Goal: Task Accomplishment & Management: Manage account settings

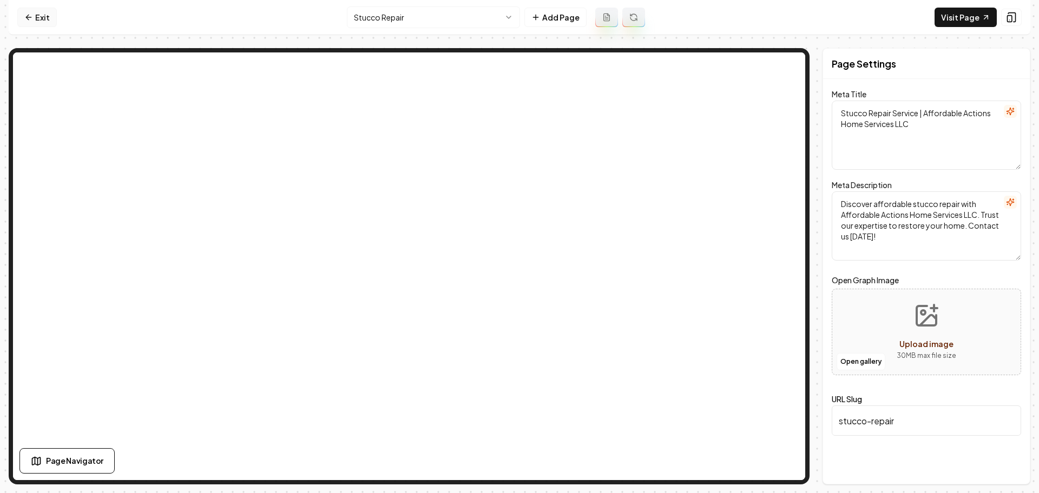
click at [46, 9] on link "Exit" at bounding box center [36, 17] width 39 height 19
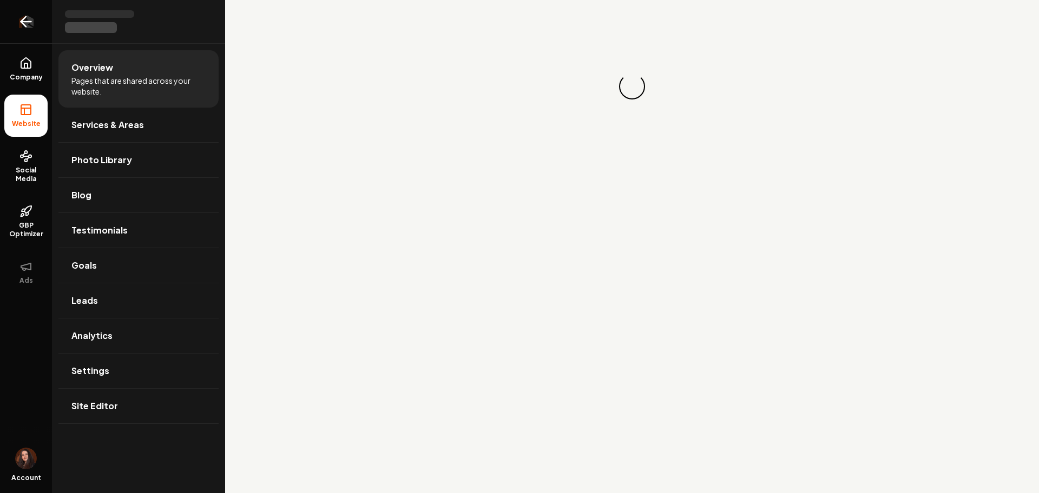
click at [45, 12] on link "Return to dashboard" at bounding box center [26, 21] width 52 height 43
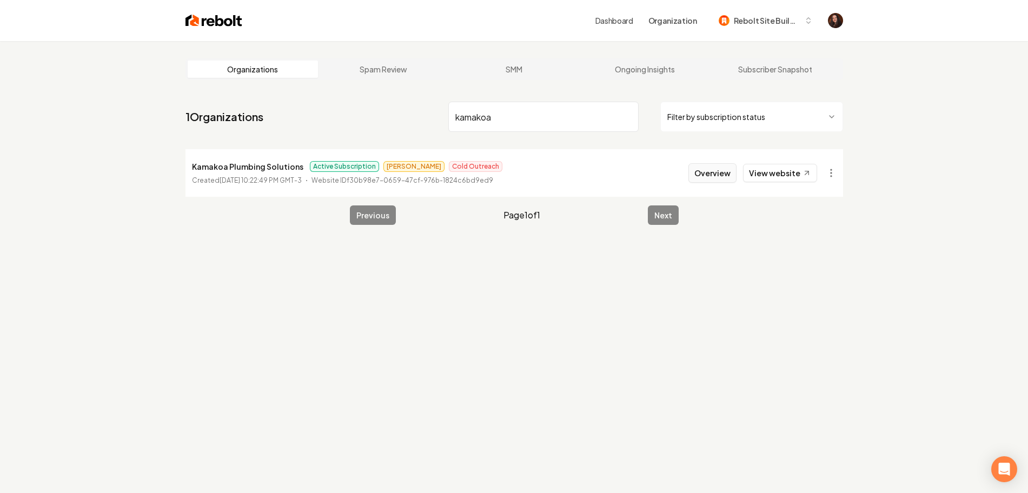
type input "kamakoa"
click at [720, 175] on button "Overview" at bounding box center [713, 172] width 48 height 19
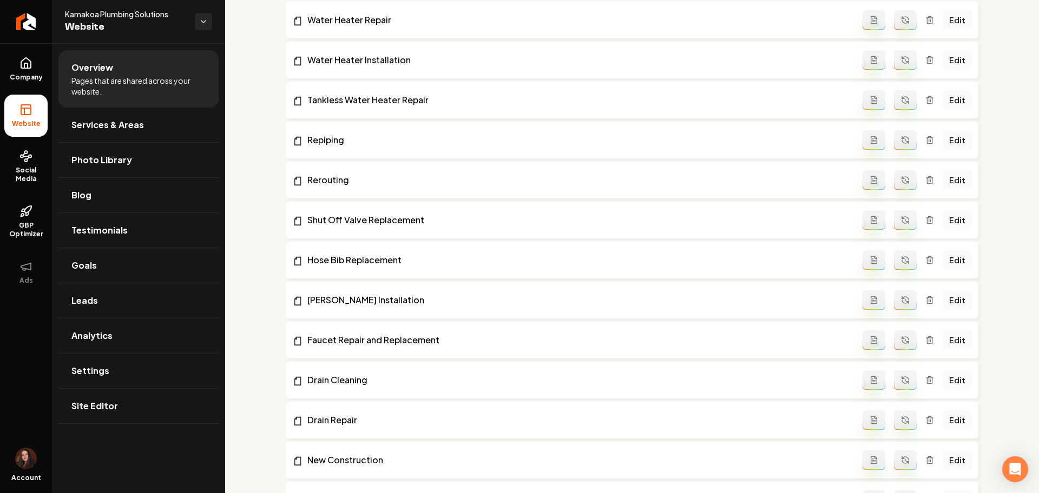
scroll to position [473, 0]
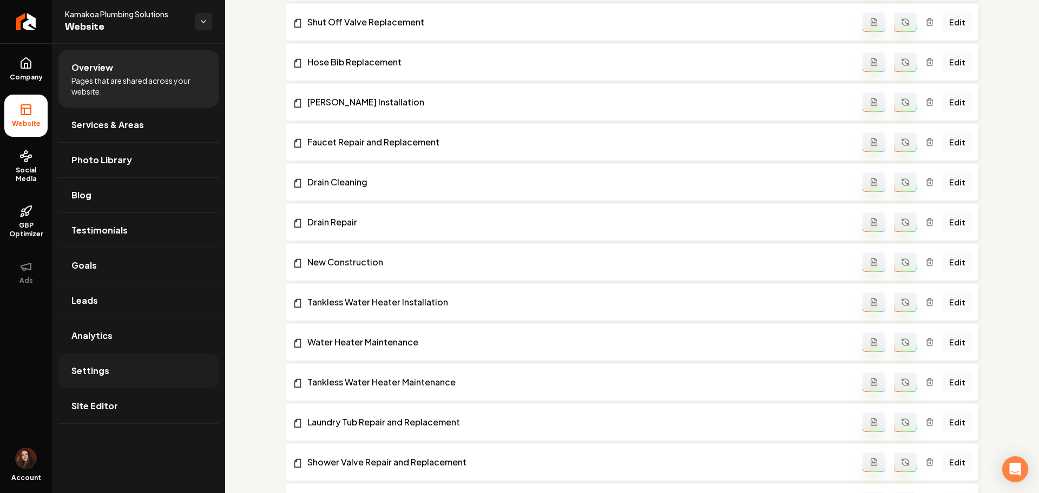
click at [149, 381] on link "Settings" at bounding box center [138, 371] width 160 height 35
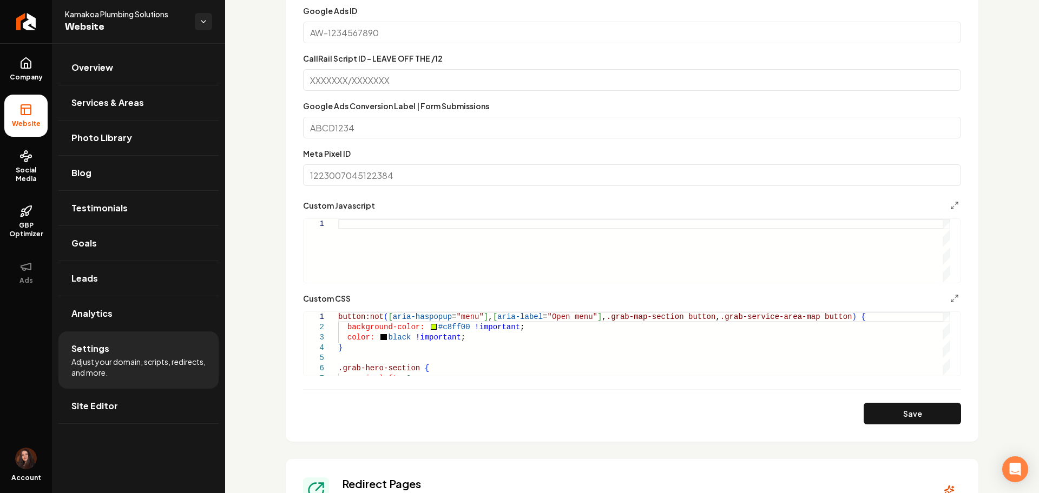
scroll to position [940, 0]
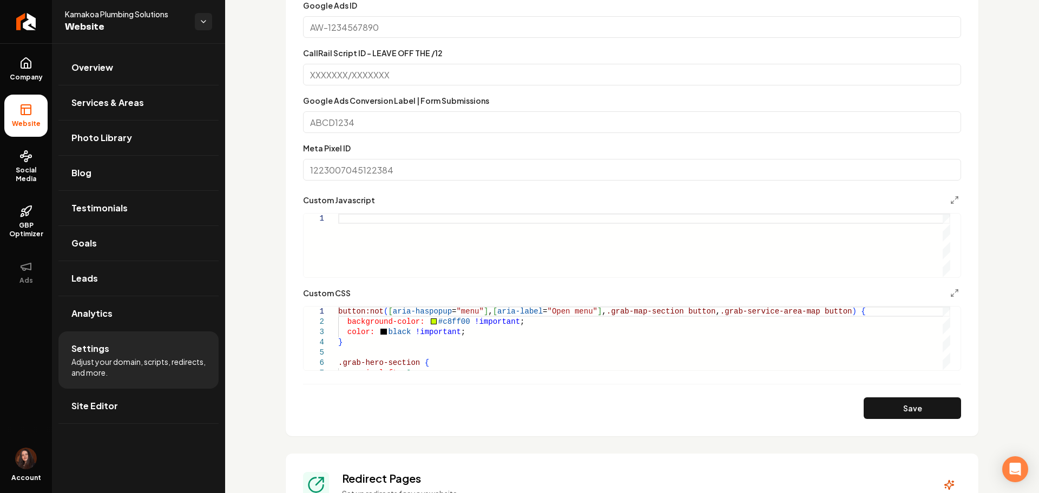
click at [376, 207] on div "Custom Javascript 1" at bounding box center [632, 236] width 658 height 84
click at [373, 224] on div "Main content area" at bounding box center [644, 246] width 612 height 64
type textarea "**********"
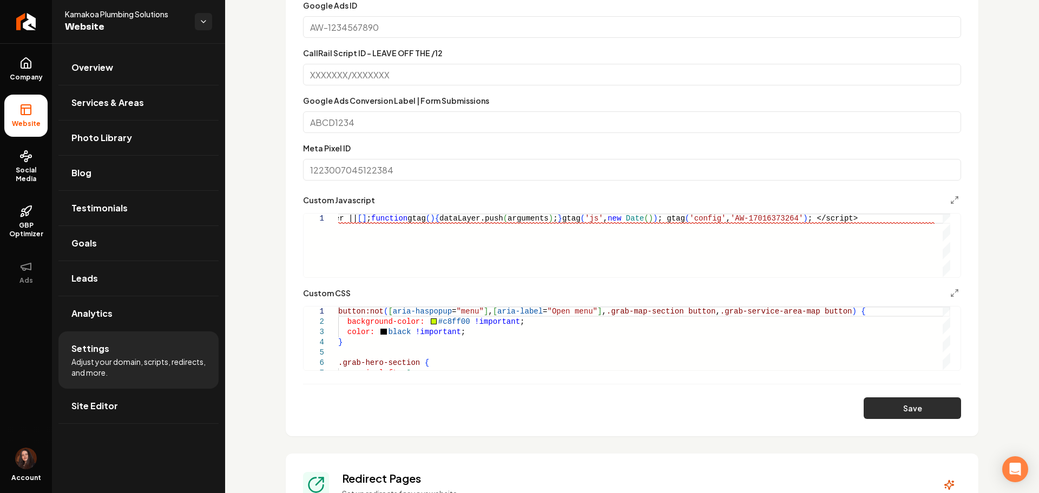
click at [892, 411] on button "Save" at bounding box center [911, 409] width 97 height 22
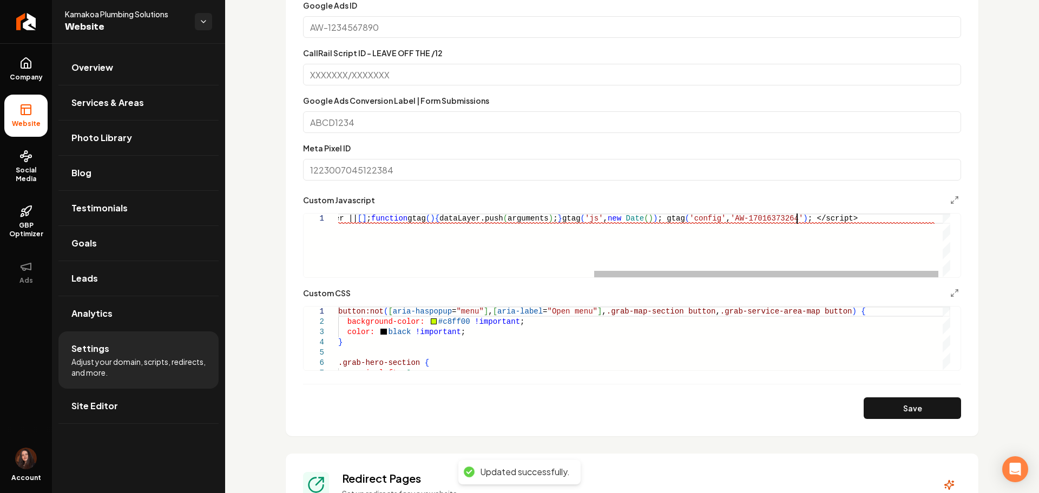
scroll to position [0, 1049]
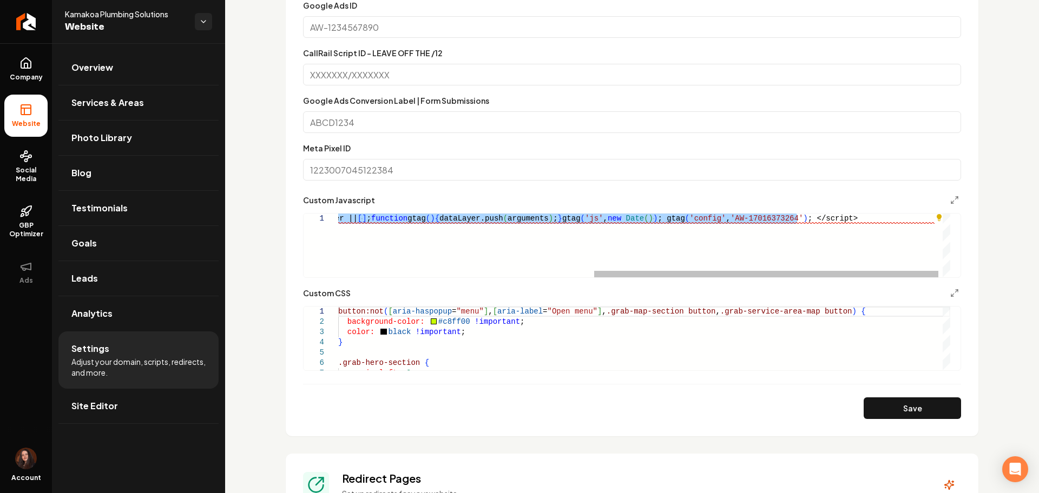
drag, startPoint x: 796, startPoint y: 224, endPoint x: 225, endPoint y: 235, distance: 571.3
click at [225, 233] on div "<script async src= " https://www.googletagmanager.com/gtag/js?id=AW-170 1637326…" at bounding box center [421, 246] width 1073 height 64
click at [85, 400] on span "Site Editor" at bounding box center [94, 406] width 47 height 13
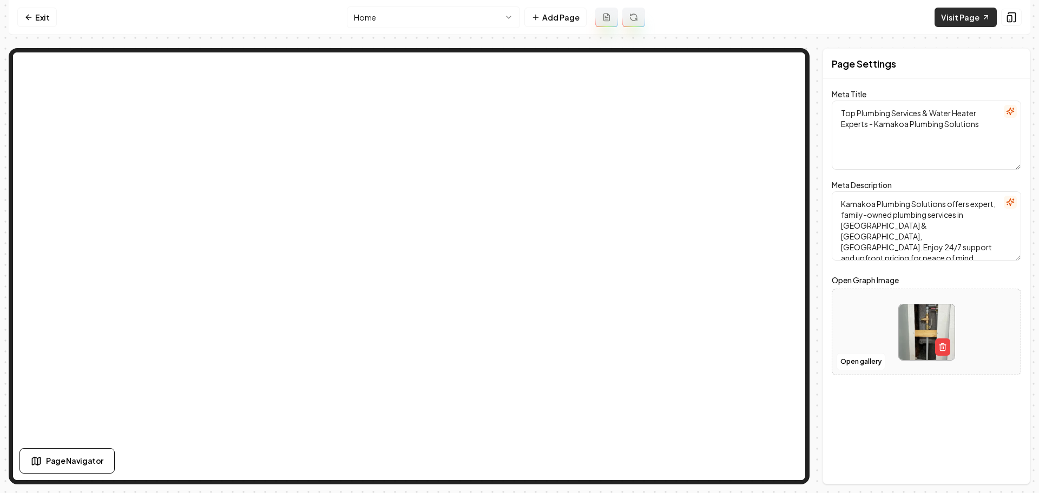
click at [958, 19] on link "Visit Page" at bounding box center [965, 17] width 62 height 19
click at [41, 18] on link "Exit" at bounding box center [36, 17] width 39 height 19
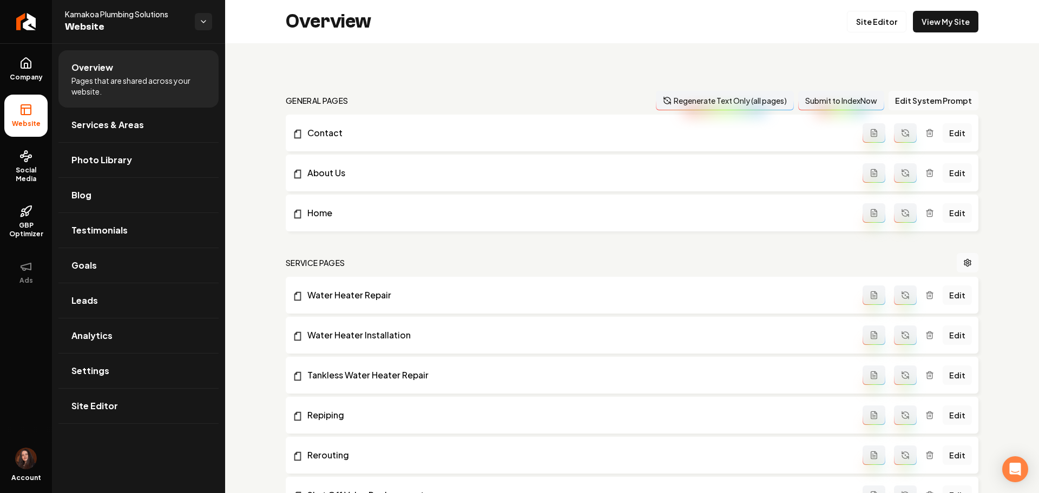
click at [41, 18] on link "Return to dashboard" at bounding box center [26, 21] width 52 height 43
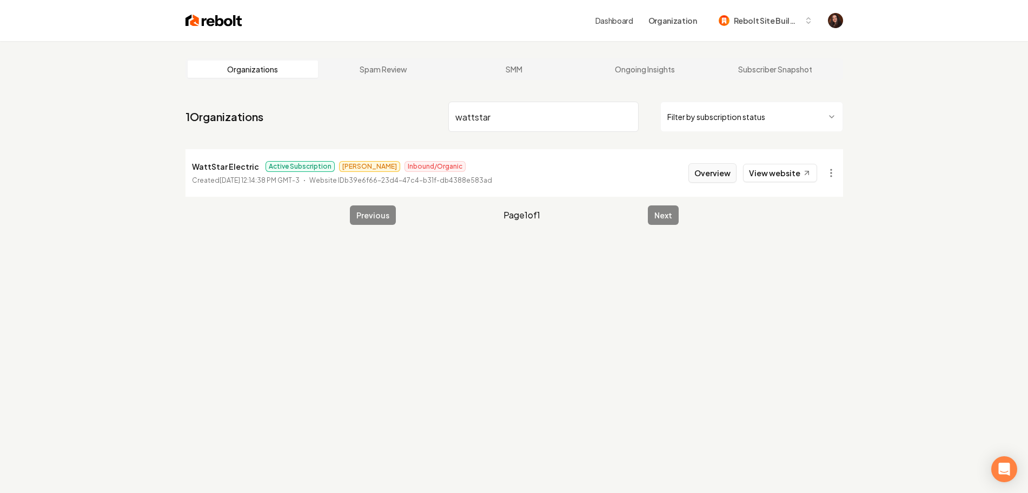
type input "wattstar"
click at [709, 173] on button "Overview" at bounding box center [713, 172] width 48 height 19
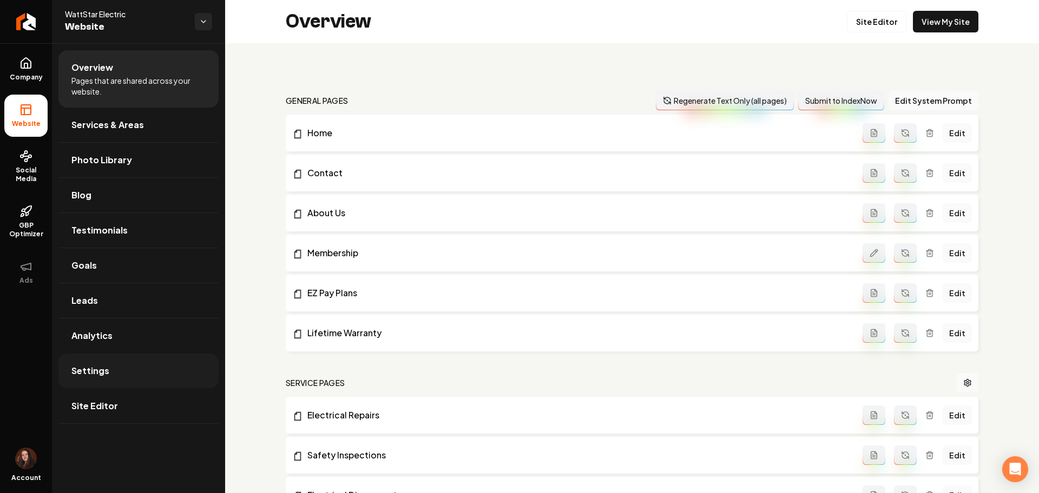
click at [95, 362] on link "Settings" at bounding box center [138, 371] width 160 height 35
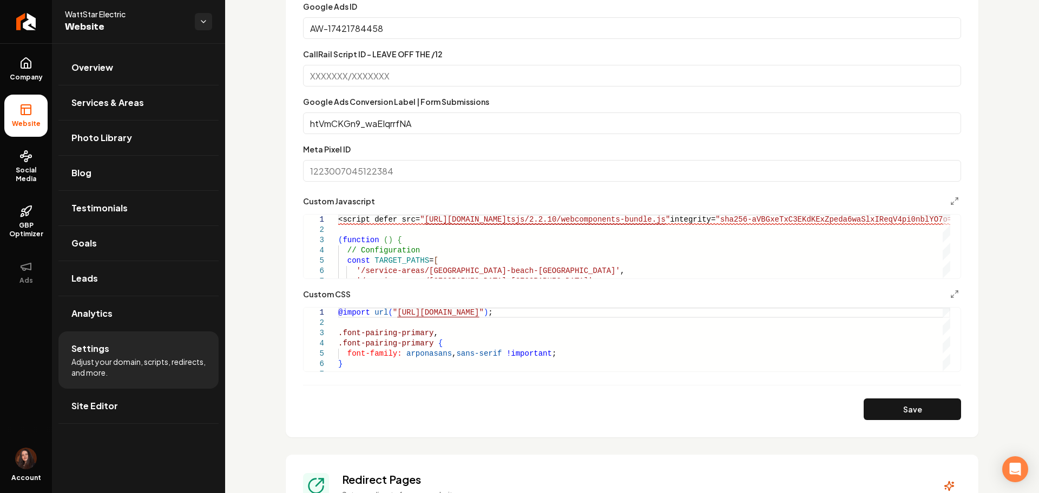
scroll to position [745, 0]
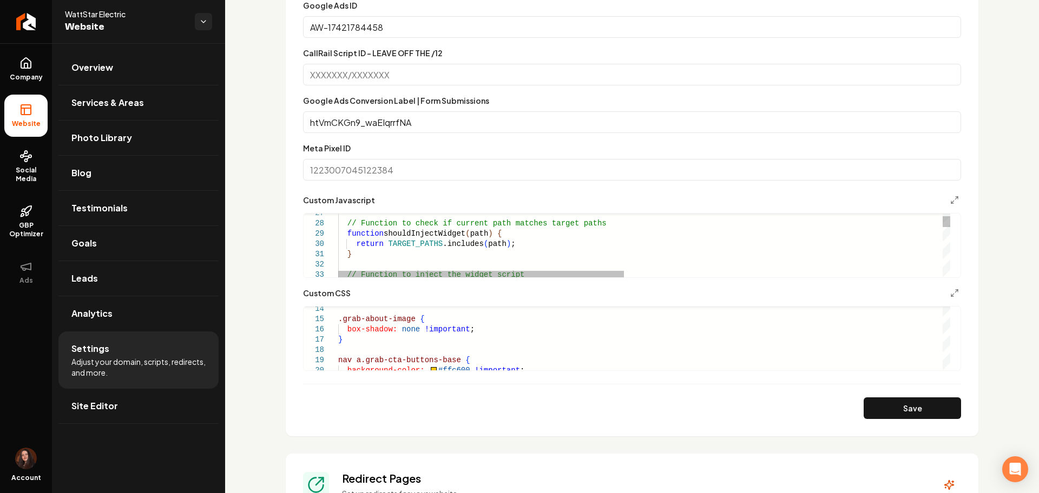
type textarea "**********"
drag, startPoint x: 507, startPoint y: 299, endPoint x: 487, endPoint y: 330, distance: 37.2
click at [489, 321] on div "**********" at bounding box center [632, 329] width 658 height 84
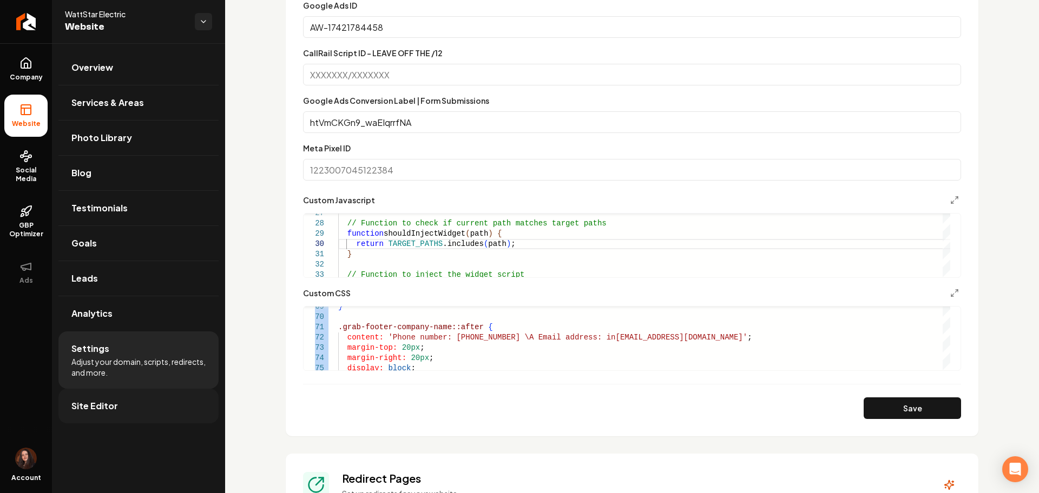
click at [171, 420] on link "Site Editor" at bounding box center [138, 406] width 160 height 35
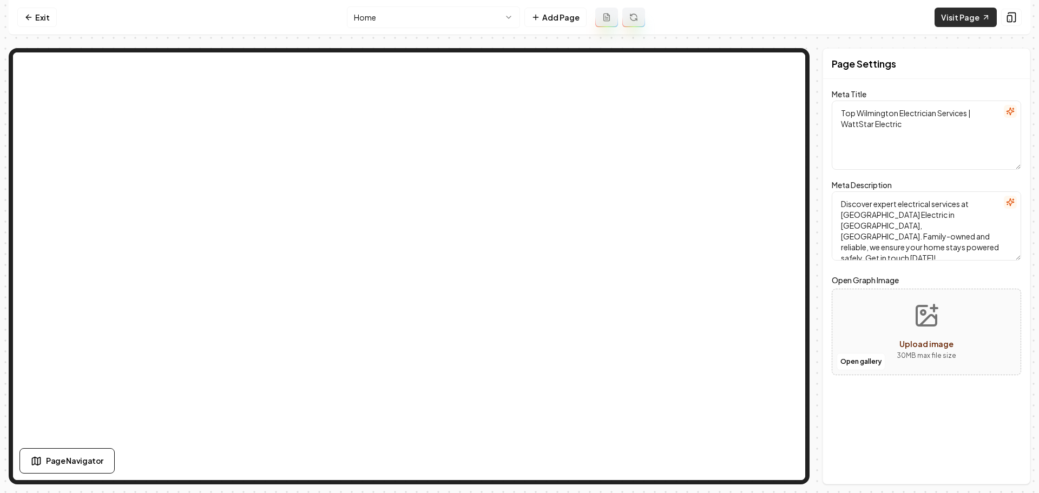
click at [978, 14] on link "Visit Page" at bounding box center [965, 17] width 62 height 19
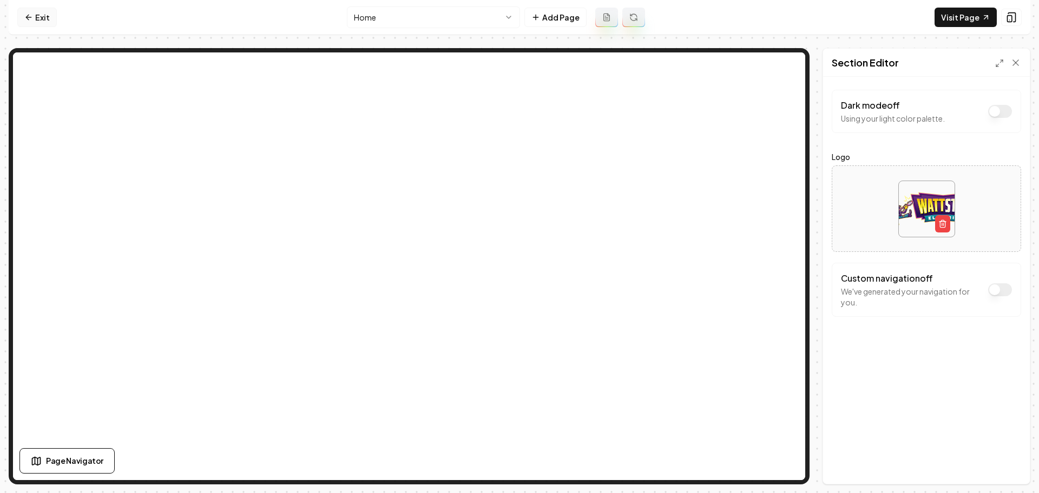
click at [41, 18] on link "Exit" at bounding box center [36, 17] width 39 height 19
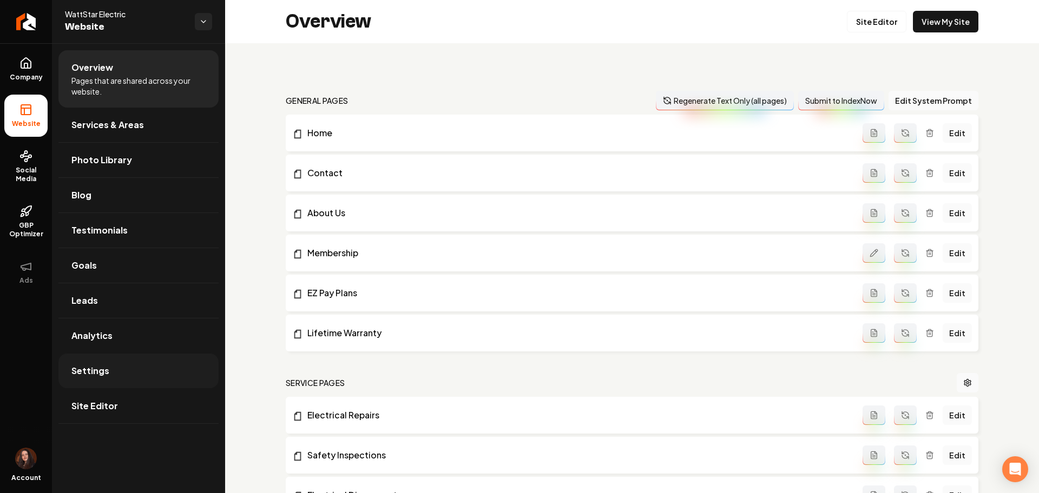
click at [148, 380] on link "Settings" at bounding box center [138, 371] width 160 height 35
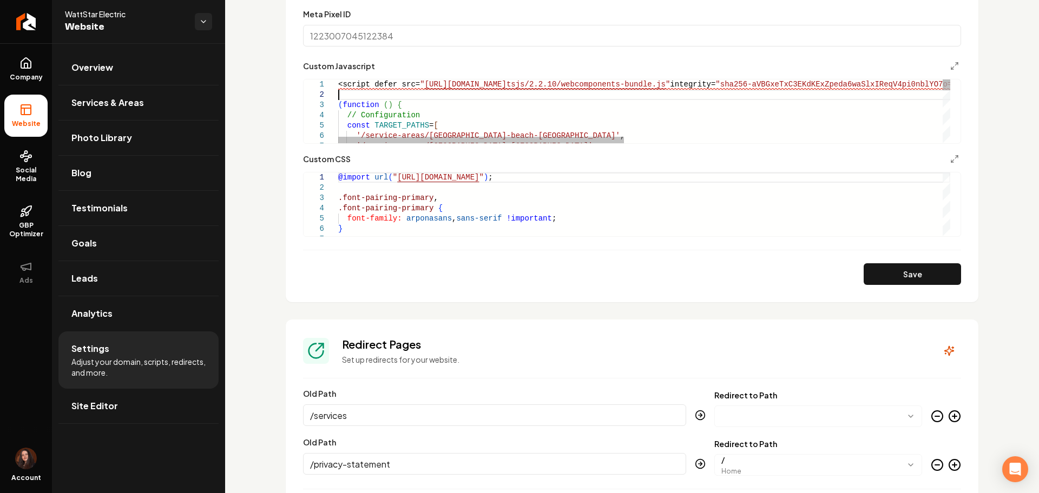
scroll to position [0, 79]
type textarea "**********"
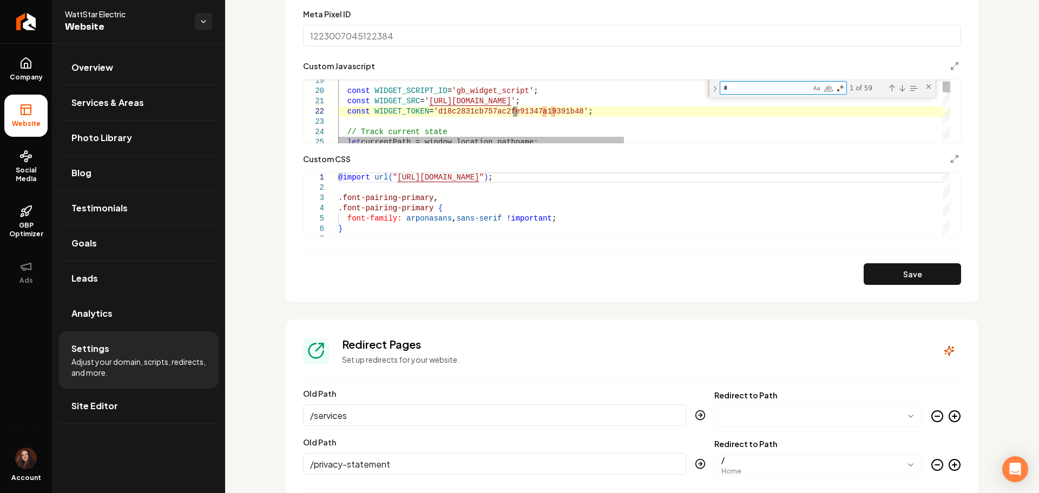
type textarea "**"
type textarea "**********"
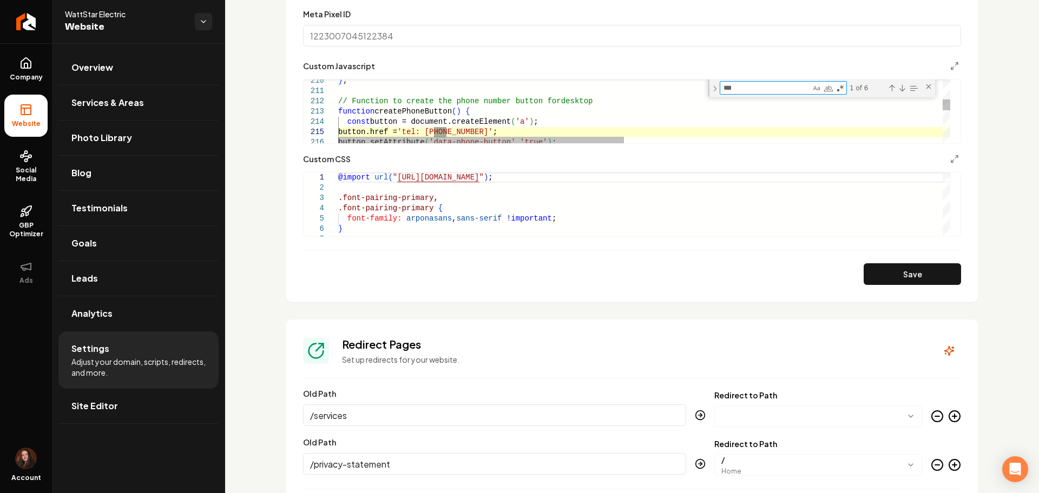
drag, startPoint x: 458, startPoint y: 96, endPoint x: 459, endPoint y: 124, distance: 28.1
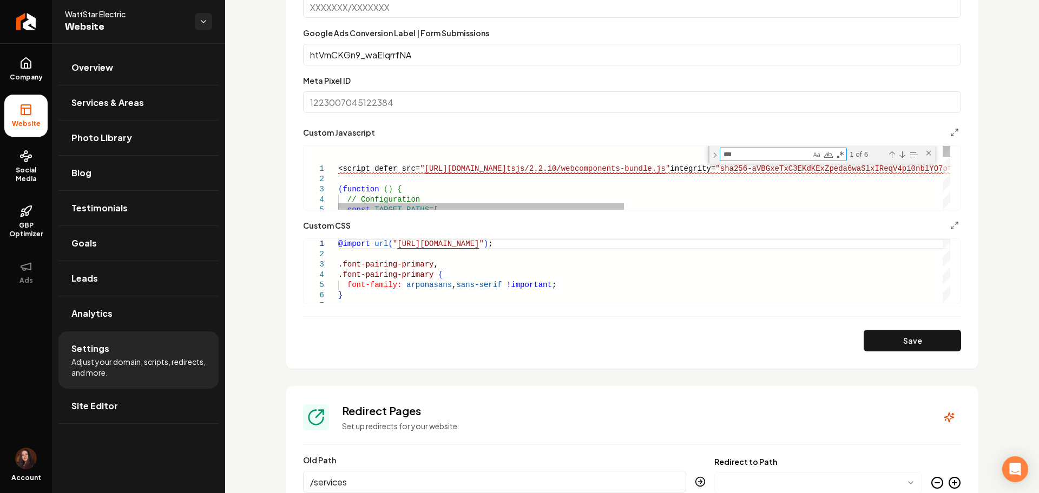
scroll to position [811, 0]
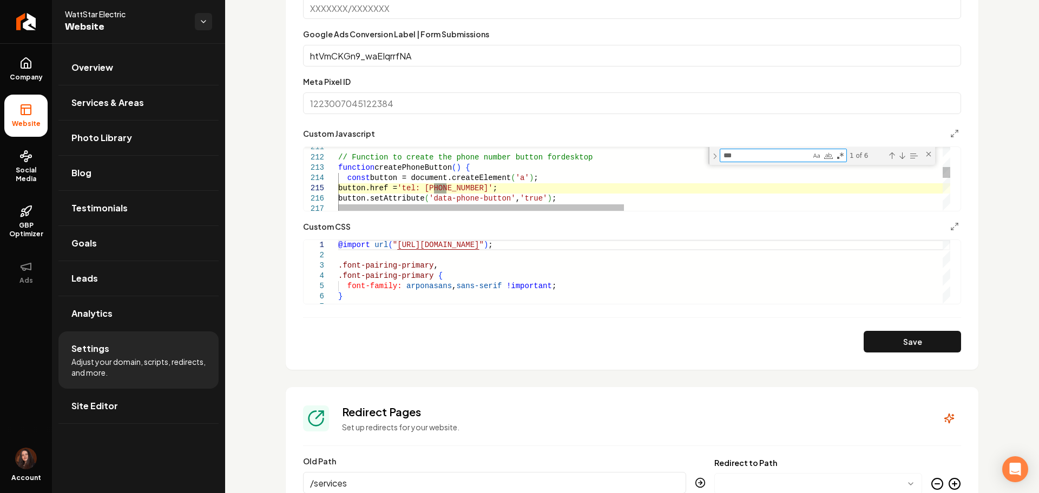
type textarea "***"
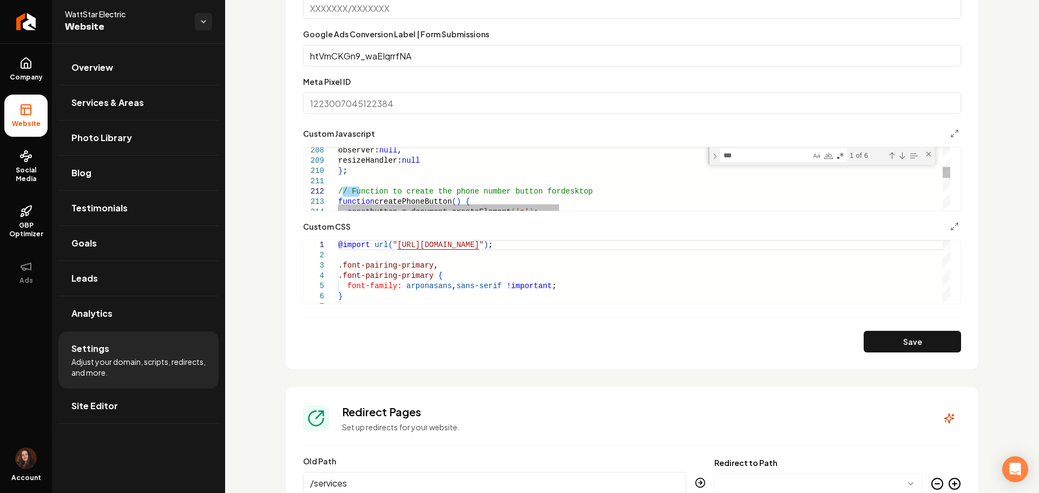
drag, startPoint x: 340, startPoint y: 158, endPoint x: 360, endPoint y: 189, distance: 36.9
drag, startPoint x: 351, startPoint y: 183, endPoint x: 330, endPoint y: 179, distance: 20.9
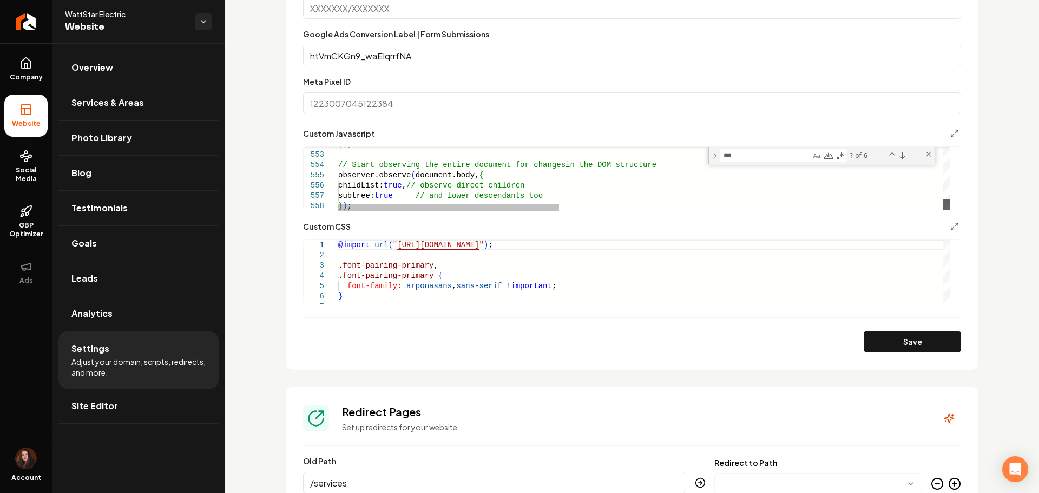
click at [947, 206] on div "Main content area" at bounding box center [946, 205] width 8 height 11
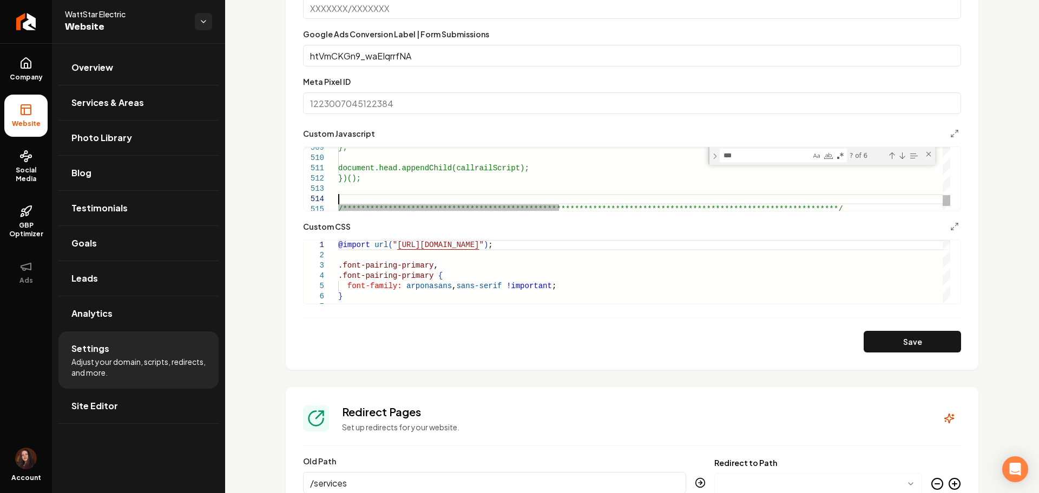
drag, startPoint x: 342, startPoint y: 197, endPoint x: 347, endPoint y: 200, distance: 5.8
drag, startPoint x: 348, startPoint y: 200, endPoint x: 339, endPoint y: 199, distance: 9.8
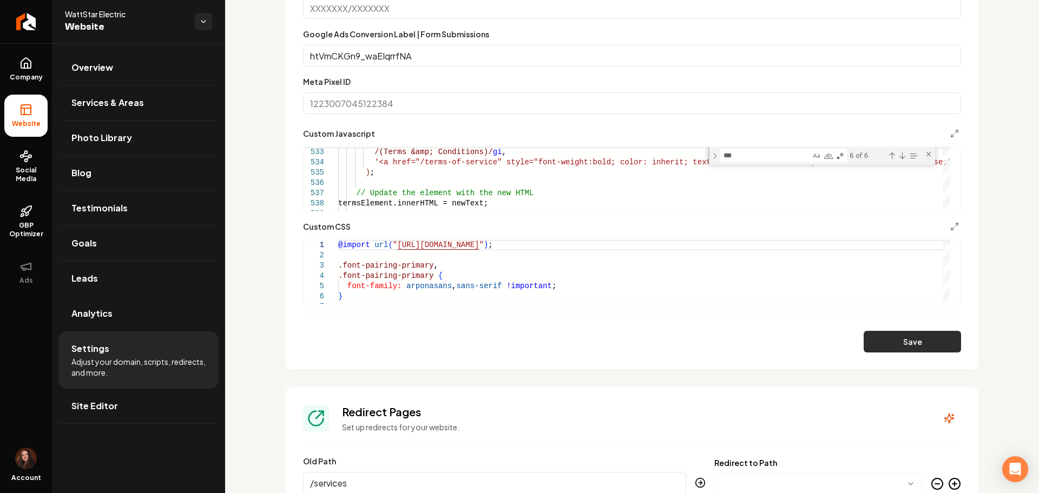
type textarea "**********"
click at [876, 346] on button "Save" at bounding box center [911, 342] width 97 height 22
click at [28, 18] on icon "Return to dashboard" at bounding box center [25, 21] width 17 height 17
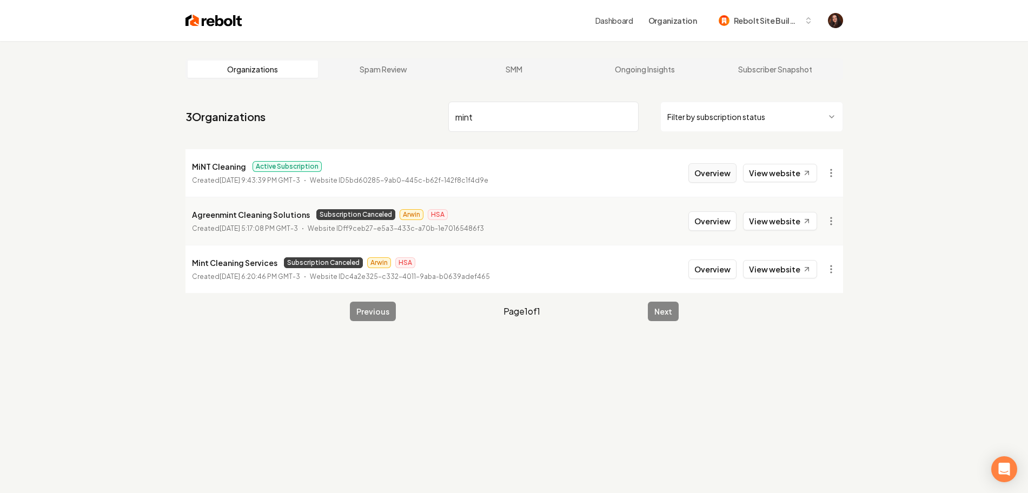
type input "mint"
click at [710, 169] on button "Overview" at bounding box center [713, 172] width 48 height 19
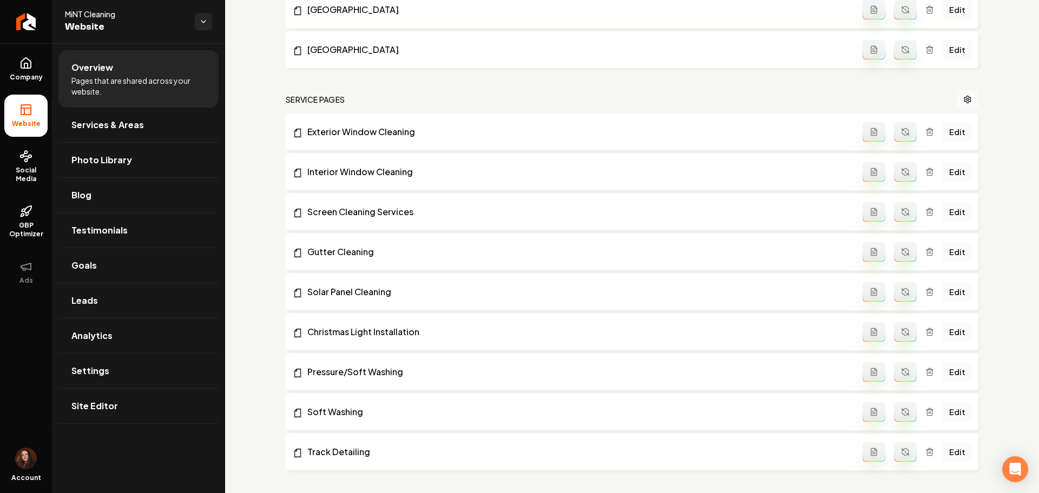
scroll to position [546, 0]
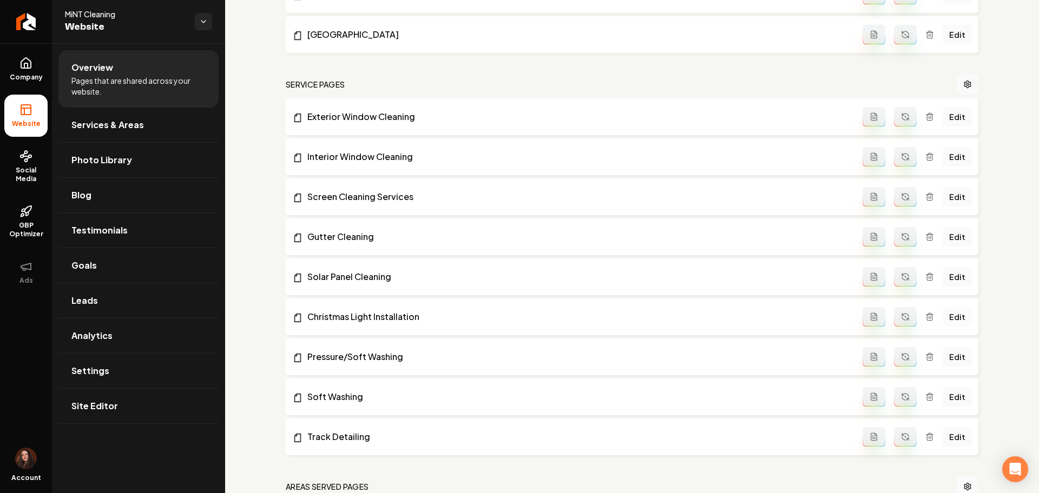
click at [946, 321] on link "Edit" at bounding box center [956, 316] width 29 height 19
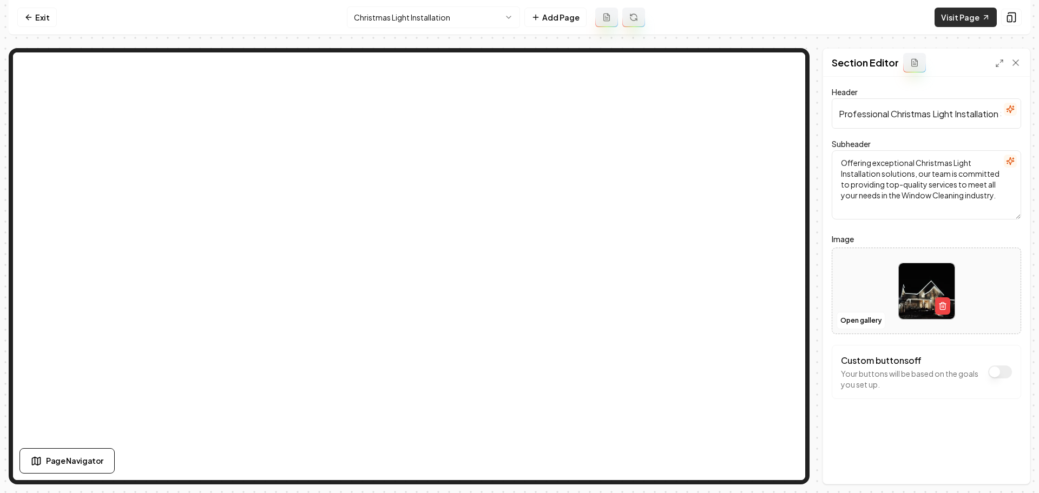
click at [954, 11] on link "Visit Page" at bounding box center [965, 17] width 62 height 19
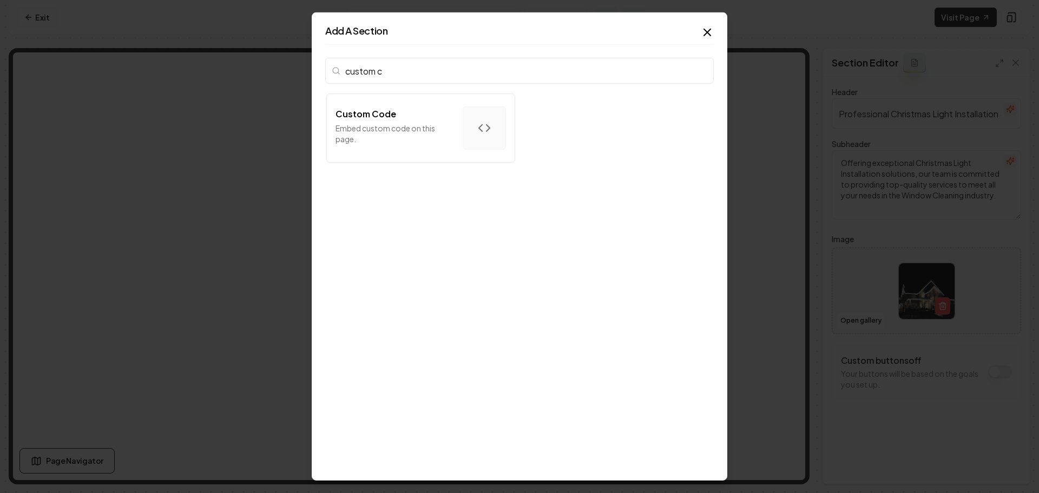
type input "custom c"
click at [393, 168] on div "custom c Custom Code Embed custom code on this page." at bounding box center [519, 261] width 388 height 414
click at [393, 160] on button "Custom Code Embed custom code on this page." at bounding box center [420, 128] width 189 height 69
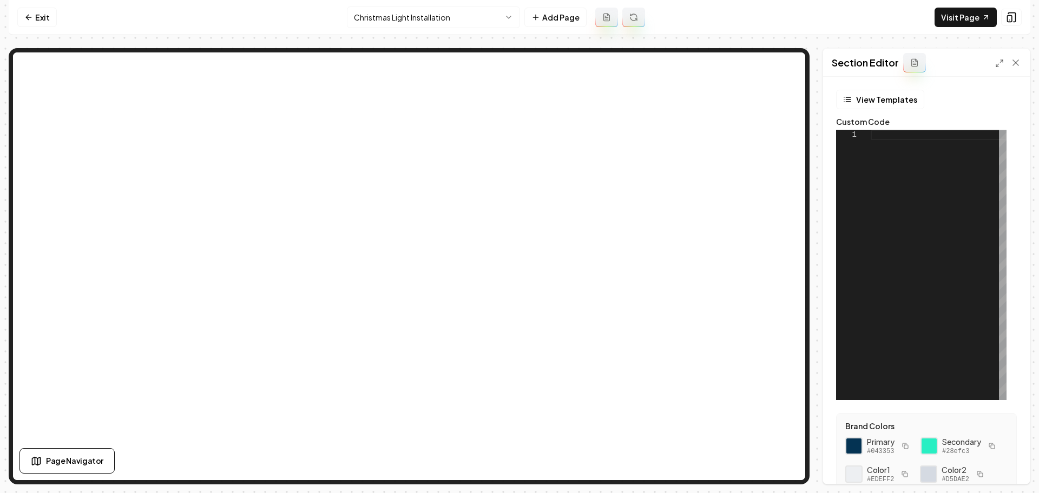
click at [885, 140] on div at bounding box center [938, 265] width 136 height 270
type textarea "**********"
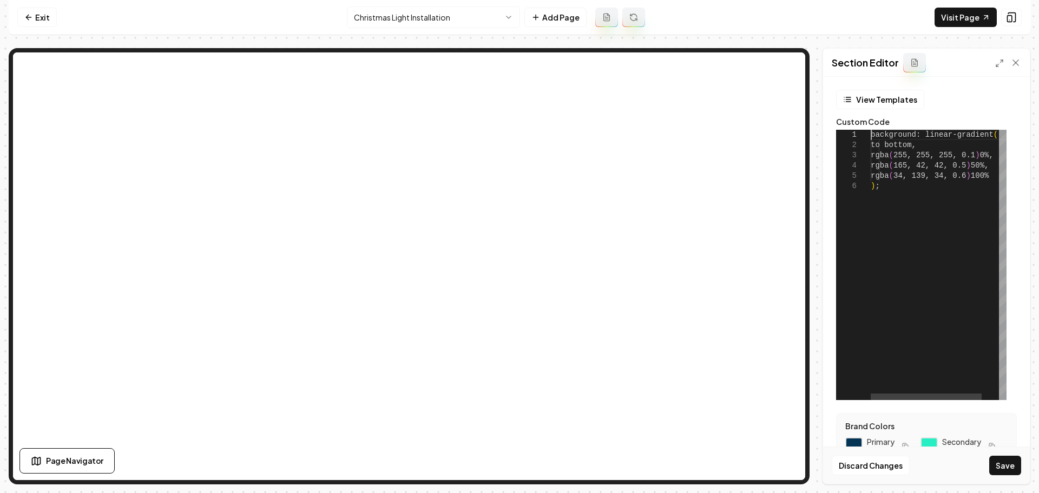
click at [871, 133] on div "background: linear-gradient ( to bottom, rgba ( 255, 255, 255, 0.1 ) 0%, rgba (…" at bounding box center [948, 265] width 157 height 270
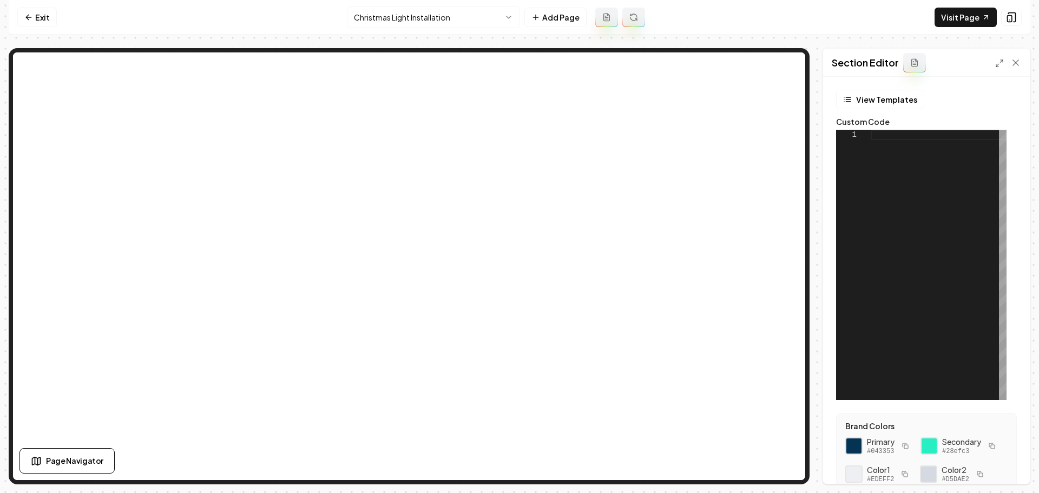
type textarea "*"
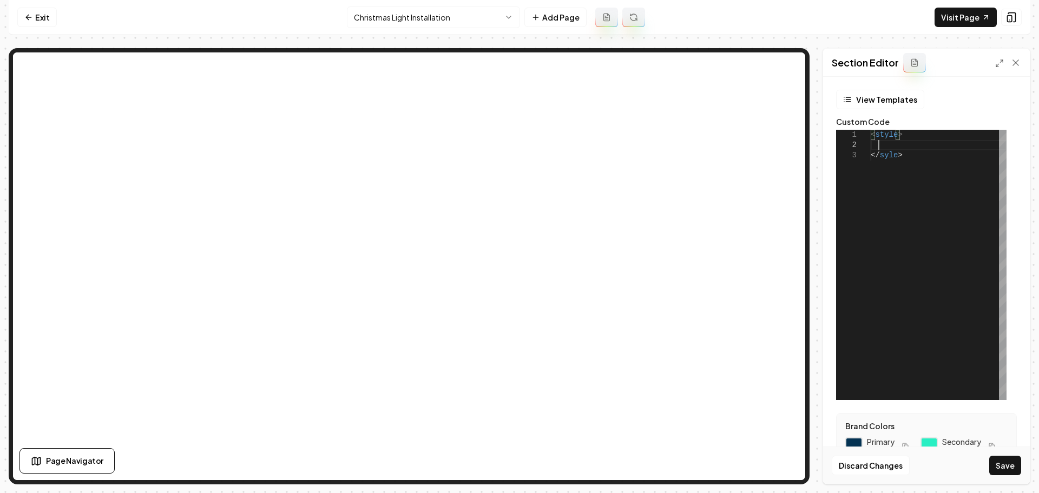
scroll to position [11, 8]
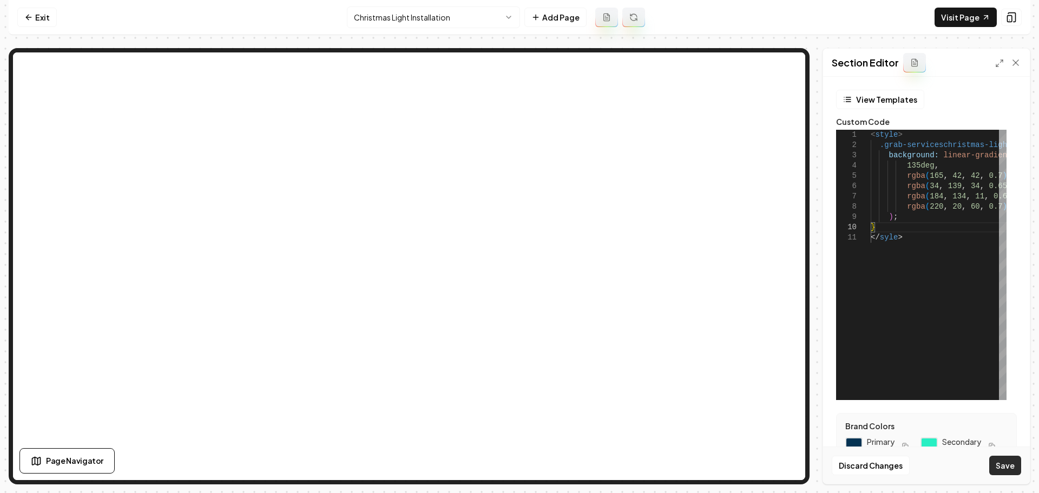
click at [993, 471] on button "Save" at bounding box center [1005, 465] width 32 height 19
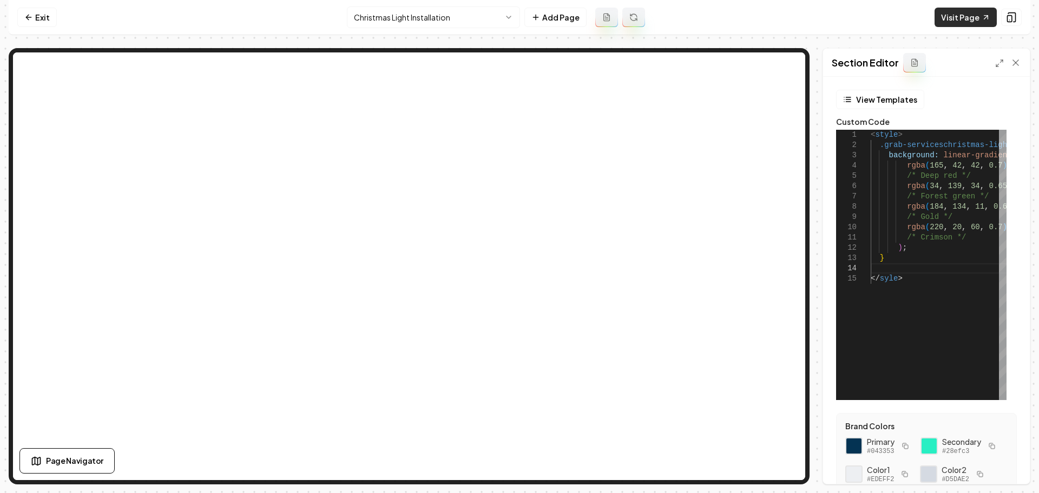
click at [947, 22] on link "Visit Page" at bounding box center [965, 17] width 62 height 19
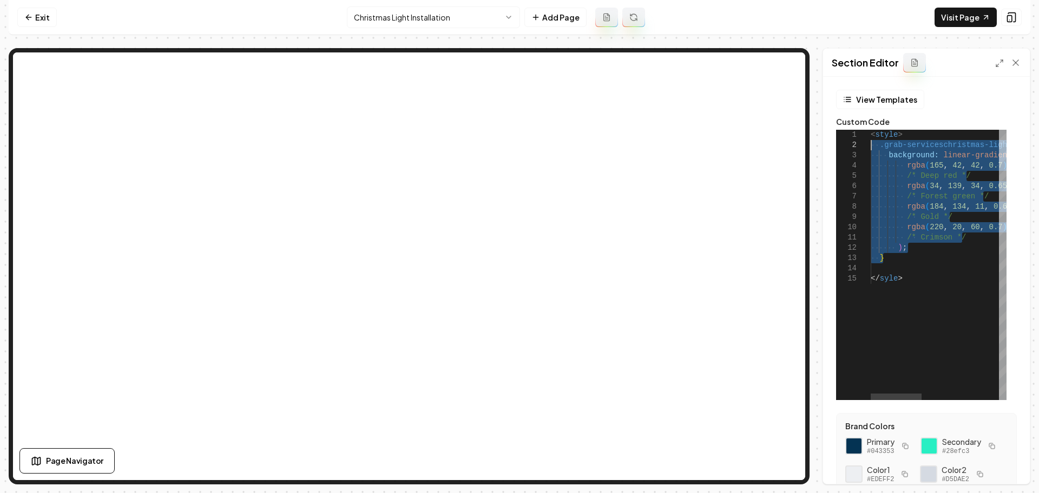
drag, startPoint x: 893, startPoint y: 260, endPoint x: 865, endPoint y: 143, distance: 120.0
click at [870, 143] on div "< style > .grab-serviceschristmas-light-installation .grab-service-hero-bg-over…" at bounding box center [1040, 265] width 340 height 270
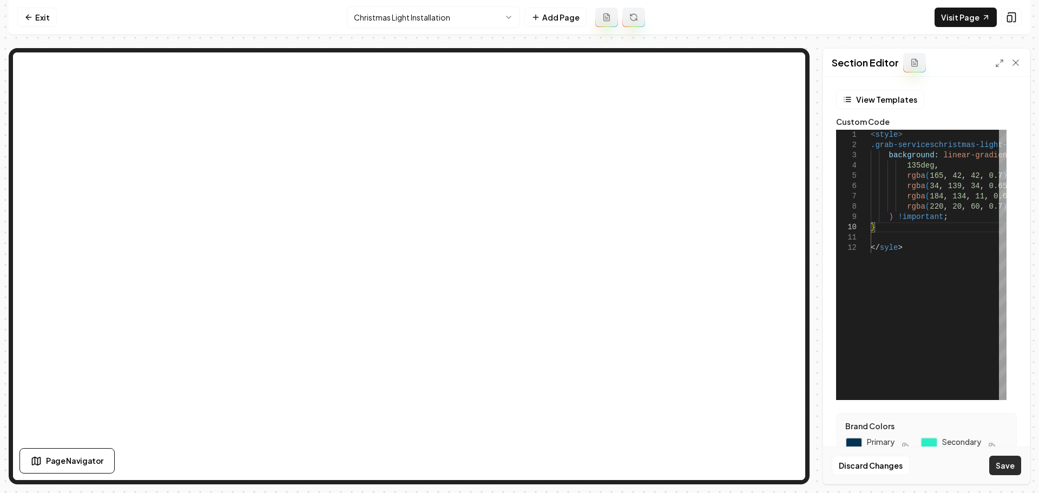
click at [1015, 466] on button "Save" at bounding box center [1005, 465] width 32 height 19
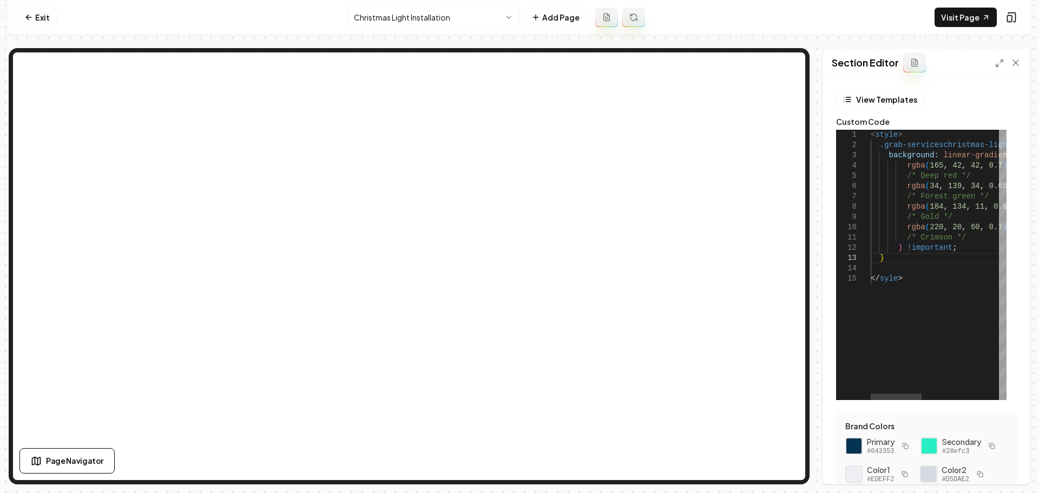
scroll to position [11, 37]
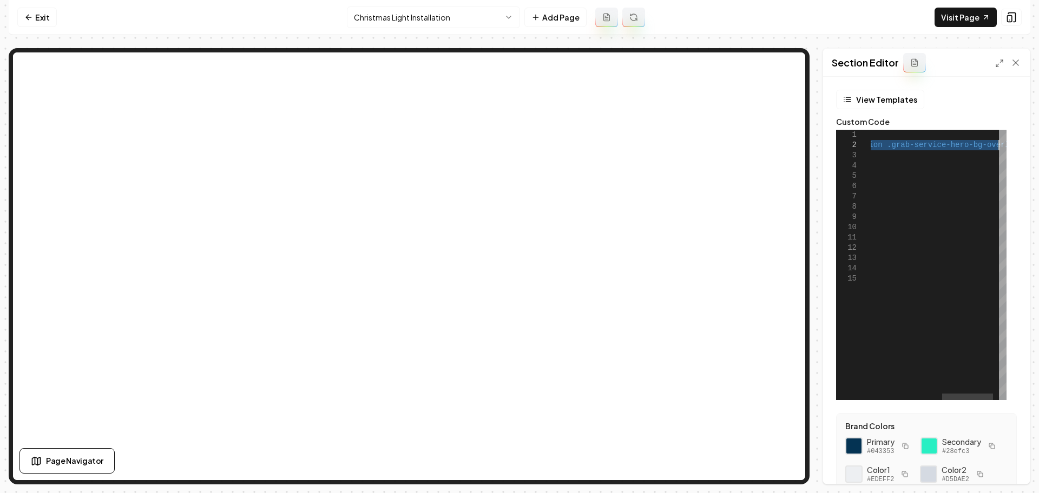
drag, startPoint x: 967, startPoint y: 142, endPoint x: 1038, endPoint y: 141, distance: 71.4
click at [1022, 141] on div "< style > .grab-serviceschristmas-light-installation .grab-service-hero-bg-over…" at bounding box center [852, 265] width 340 height 270
click at [957, 149] on div "< style > .grab-serviceschristmas-light-installation .grab-service-hero-bg-over…" at bounding box center [852, 265] width 340 height 270
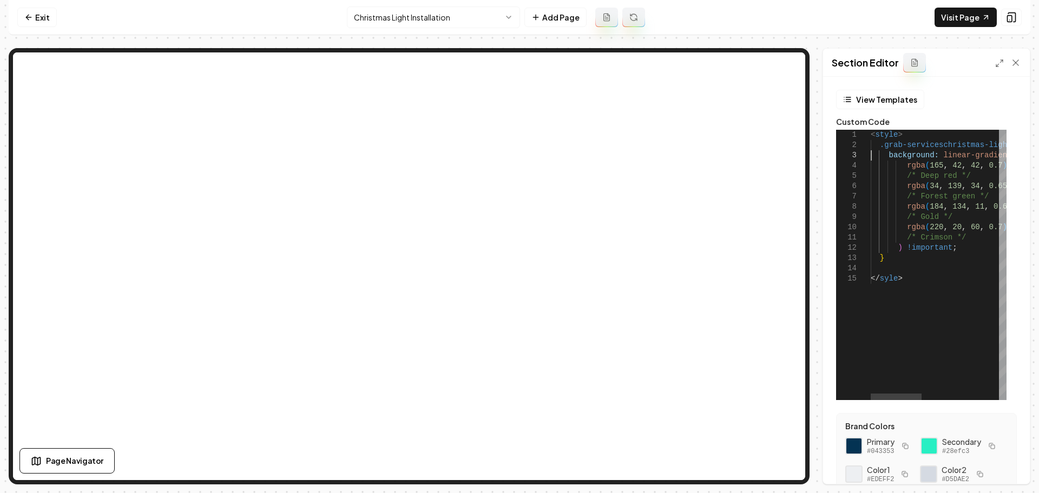
drag, startPoint x: 944, startPoint y: 146, endPoint x: 789, endPoint y: 153, distance: 154.9
click at [870, 153] on div "< style > .grab-serviceschristmas-light-installation .grab-service-hero-bg-over…" at bounding box center [1040, 265] width 340 height 270
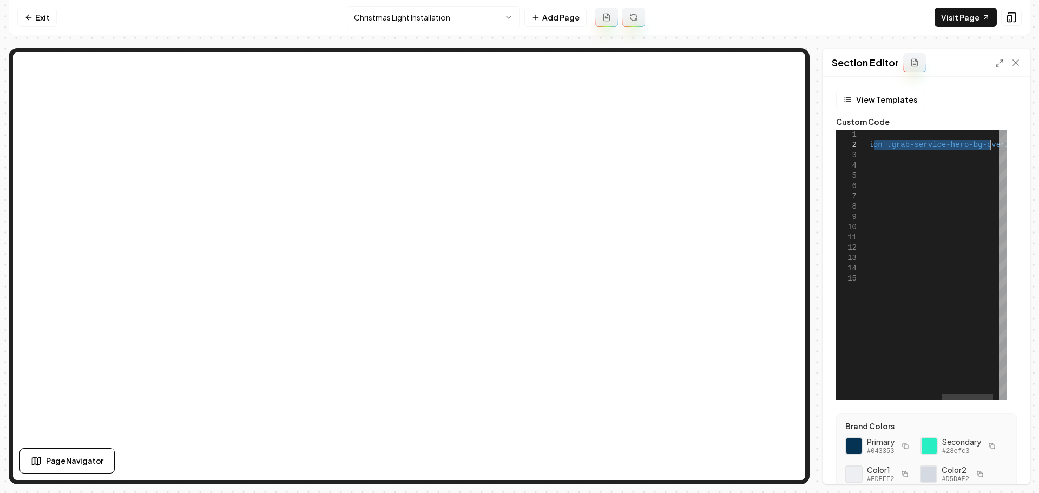
drag, startPoint x: 935, startPoint y: 150, endPoint x: 990, endPoint y: 147, distance: 55.8
click at [990, 147] on div "< style > .grab-serviceschristmas-light-installation .grab-service-hero-bg-over…" at bounding box center [852, 265] width 340 height 270
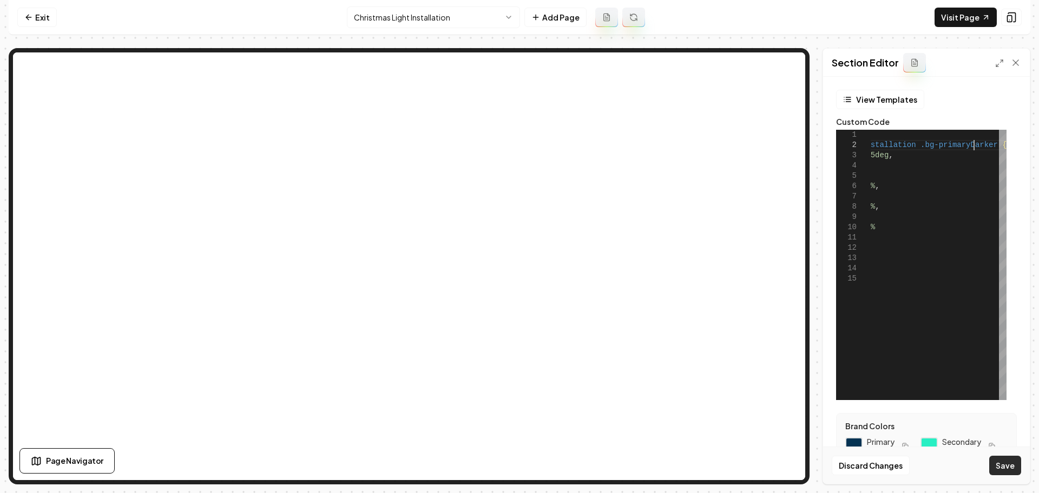
click at [1017, 468] on button "Save" at bounding box center [1005, 465] width 32 height 19
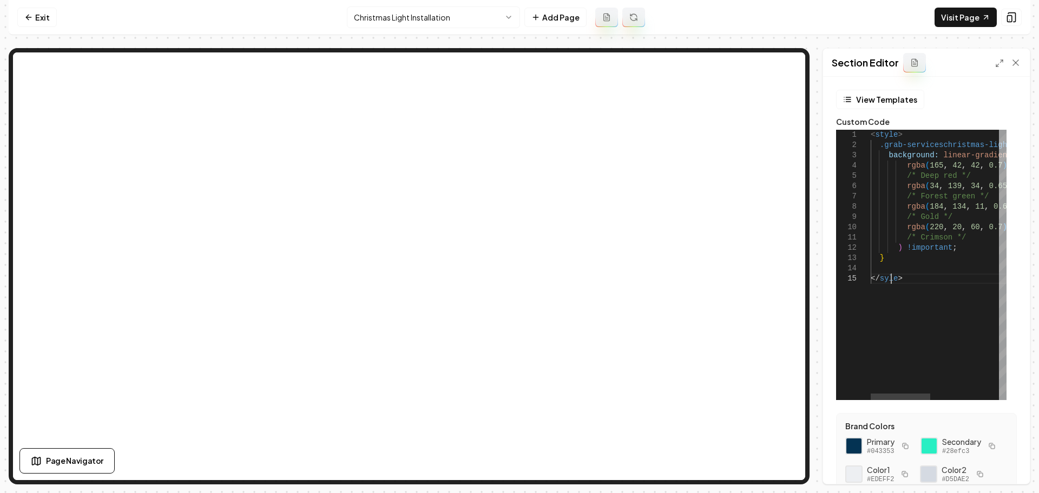
click at [892, 280] on div "< style > .grab-serviceschristmas-light-installation .bg-primaryDarker { backgr…" at bounding box center [1015, 265] width 290 height 270
click at [999, 461] on button "Save" at bounding box center [1005, 465] width 32 height 19
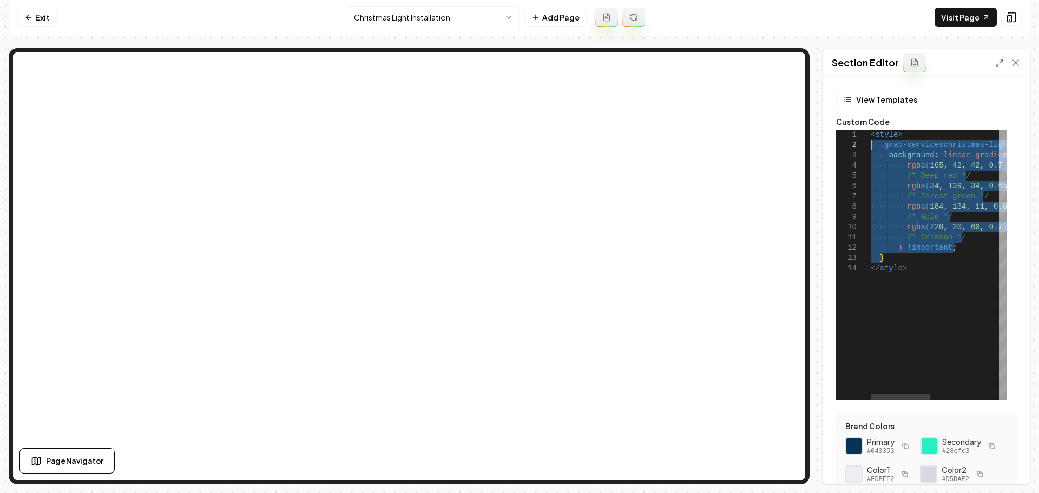
drag, startPoint x: 887, startPoint y: 260, endPoint x: 845, endPoint y: 146, distance: 121.5
click at [870, 146] on div "< style > .grab-serviceschristmas-light-installation .bg-primaryDarker { backgr…" at bounding box center [1015, 265] width 290 height 270
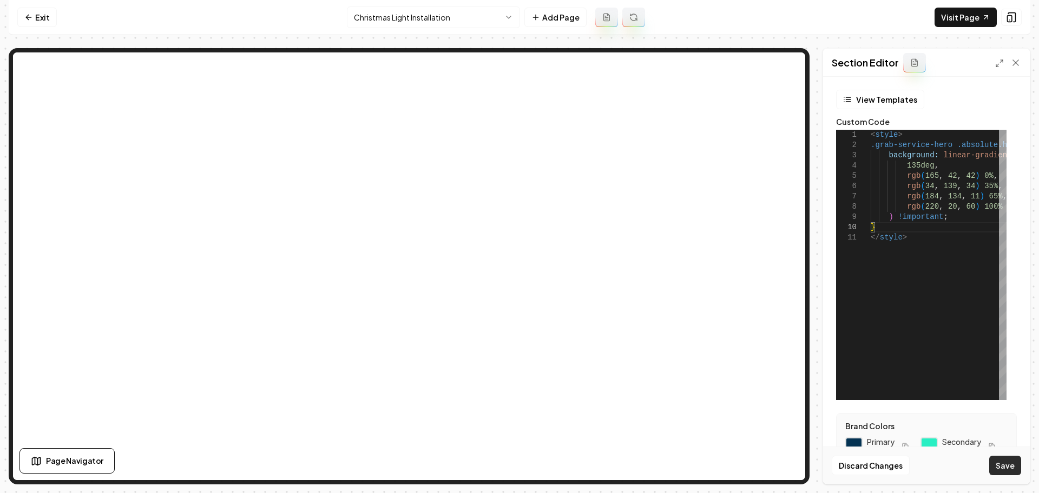
click at [998, 472] on button "Save" at bounding box center [1005, 465] width 32 height 19
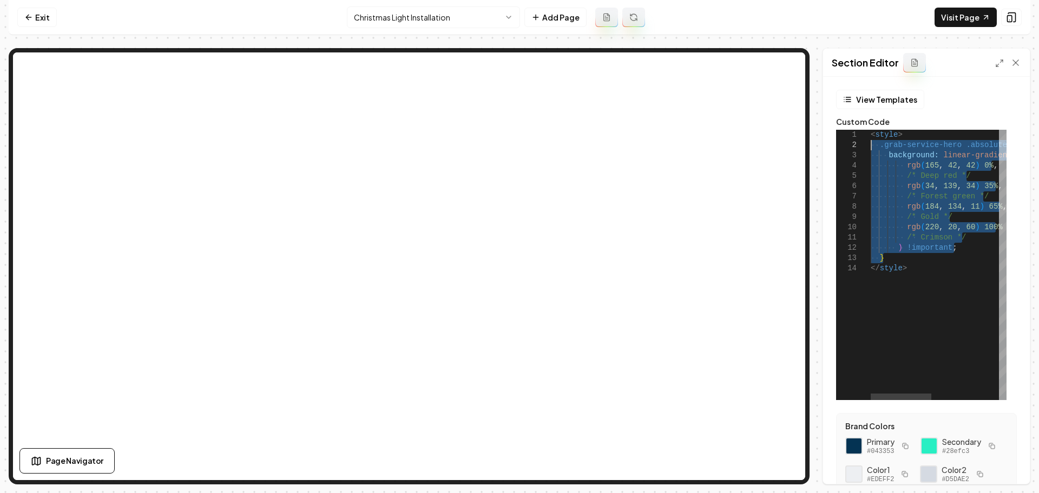
drag, startPoint x: 896, startPoint y: 257, endPoint x: 864, endPoint y: 143, distance: 118.5
click at [870, 143] on div "< style > .grab-service-hero .absolute.h-full.w-full.bg-primaryDarker { backgro…" at bounding box center [1013, 265] width 286 height 270
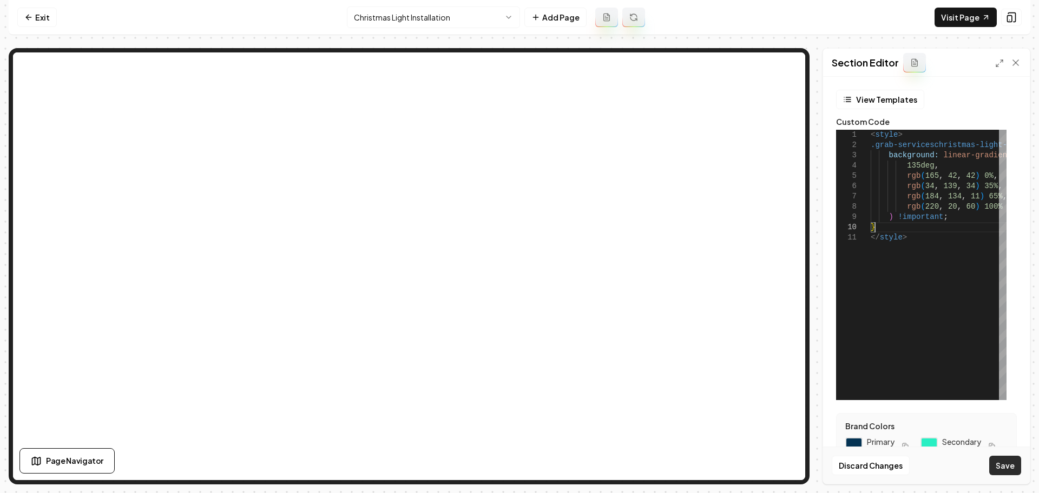
click at [997, 467] on button "Save" at bounding box center [1005, 465] width 32 height 19
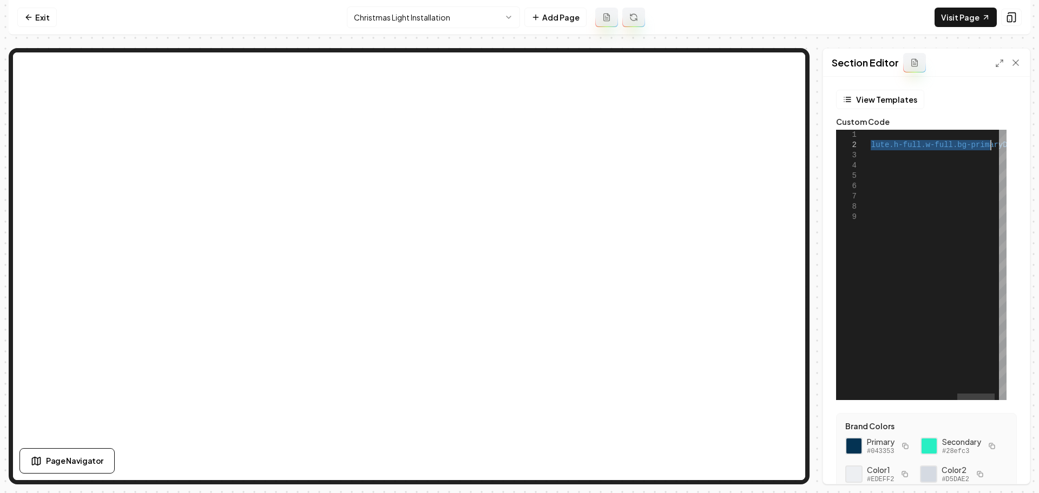
drag, startPoint x: 894, startPoint y: 148, endPoint x: 988, endPoint y: 147, distance: 94.1
click at [988, 147] on div "< style > .grab-serviceschristmas-light-installation .grab-service-hero .absolu…" at bounding box center [789, 265] width 465 height 270
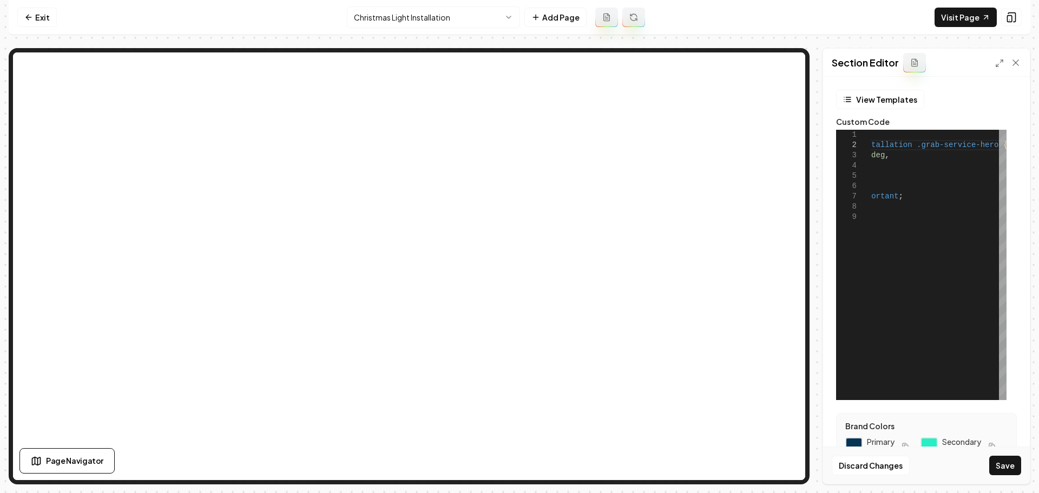
click at [1013, 468] on button "Save" at bounding box center [1005, 465] width 32 height 19
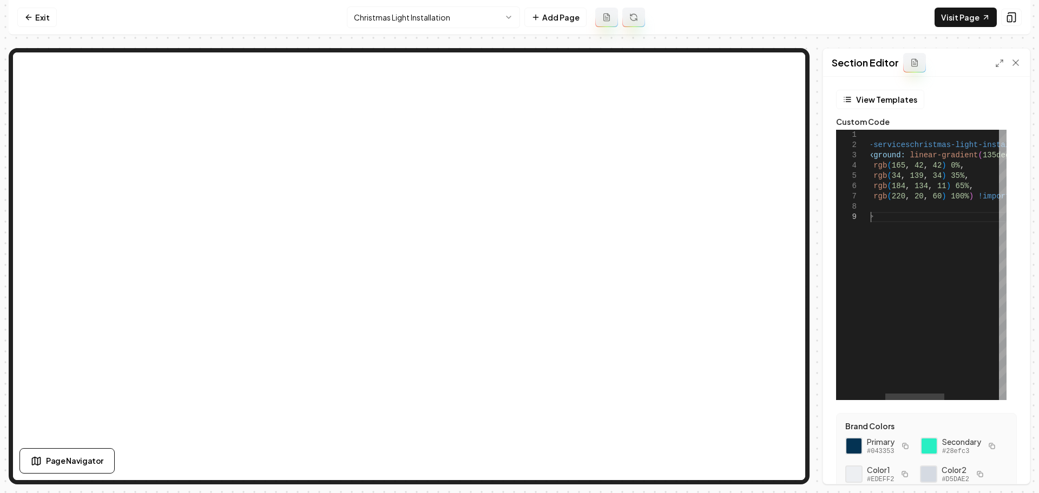
scroll to position [41, 262]
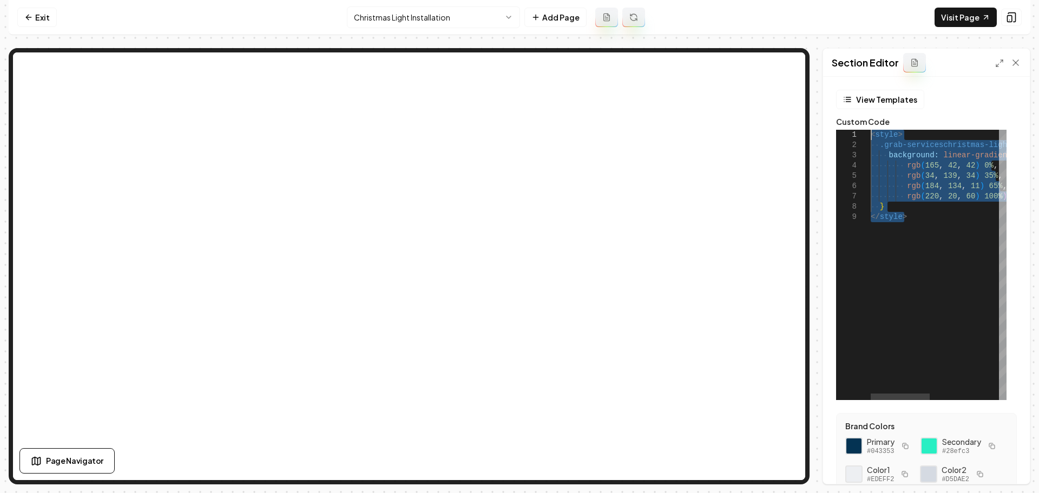
drag, startPoint x: 911, startPoint y: 226, endPoint x: 831, endPoint y: 127, distance: 128.1
click at [870, 130] on div "< style > .grab-serviceschristmas-light-installation .grab-service-hero { backg…" at bounding box center [1017, 265] width 294 height 270
click at [886, 180] on div "< style > .grab-serviceschristmas-light-installation .grab-service-hero { backg…" at bounding box center [1017, 265] width 294 height 270
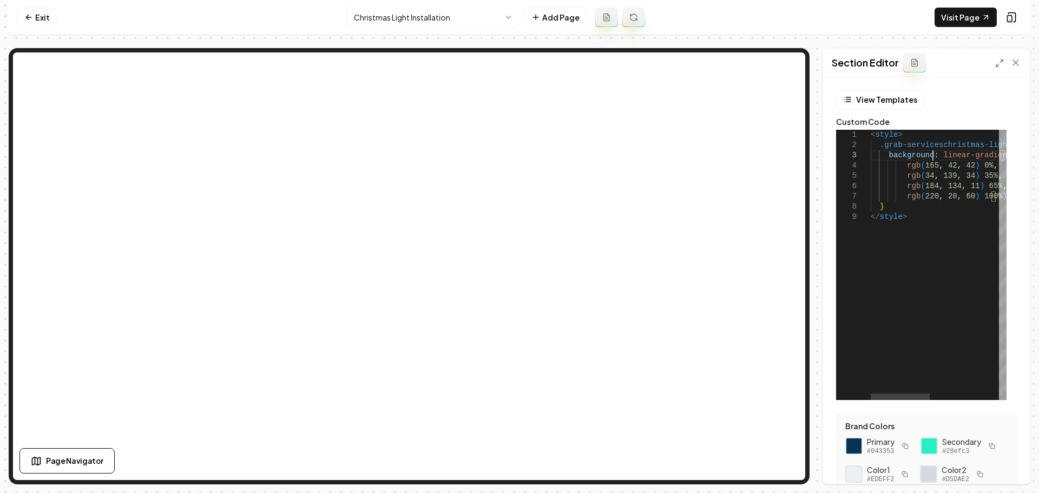
click at [931, 151] on div "< style > .grab-serviceschristmas-light-installation .grab-service-hero { backg…" at bounding box center [1017, 265] width 294 height 270
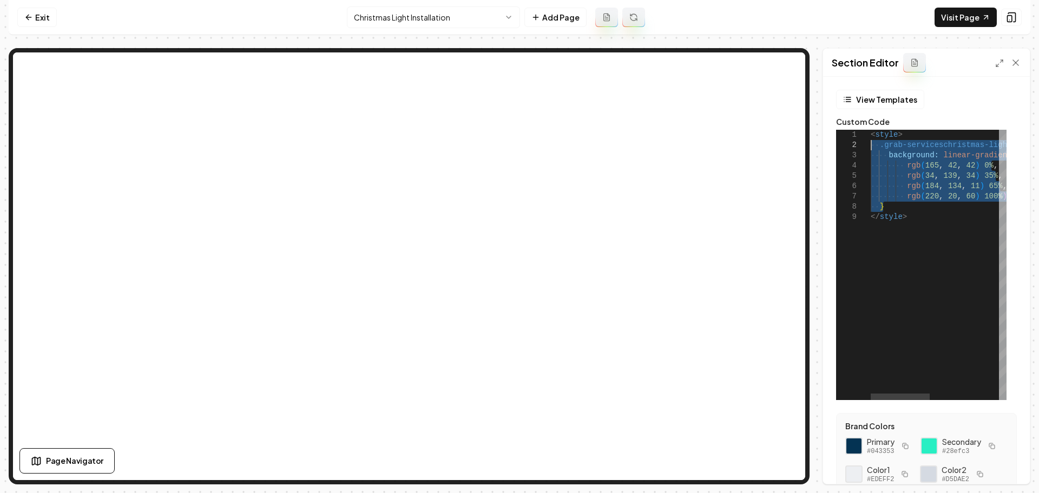
drag, startPoint x: 892, startPoint y: 207, endPoint x: 854, endPoint y: 147, distance: 71.6
click at [870, 147] on div "< style > .grab-serviceschristmas-light-installation .grab-service-hero { backg…" at bounding box center [1017, 265] width 294 height 270
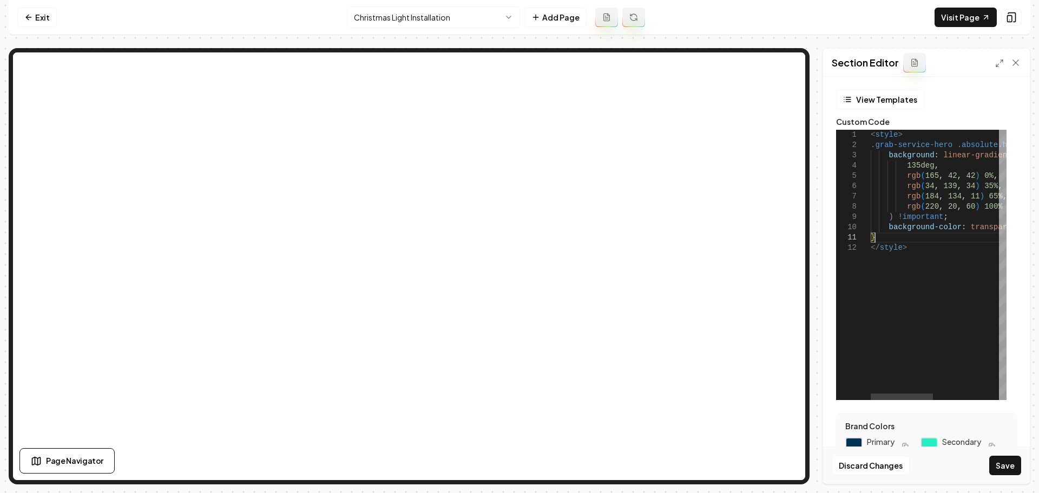
scroll to position [20, 33]
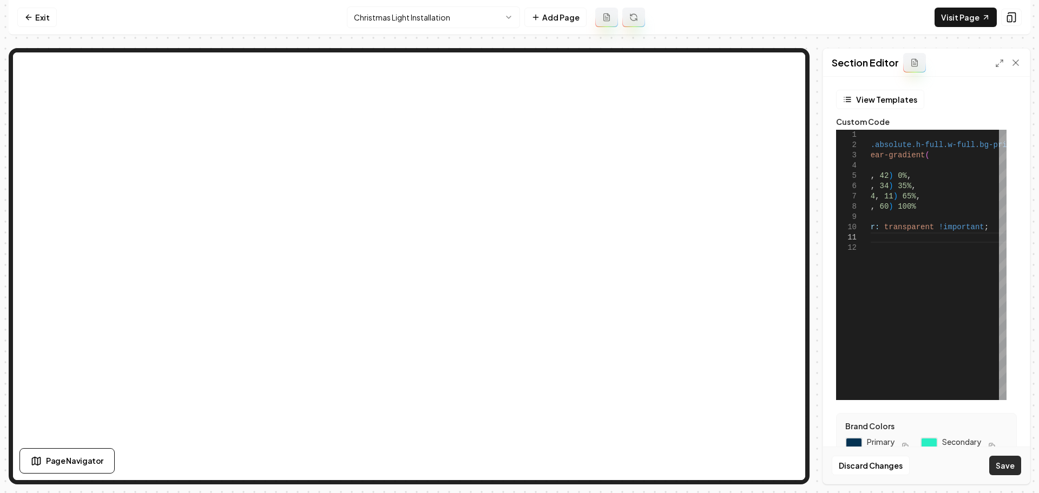
click at [1003, 467] on button "Save" at bounding box center [1005, 465] width 32 height 19
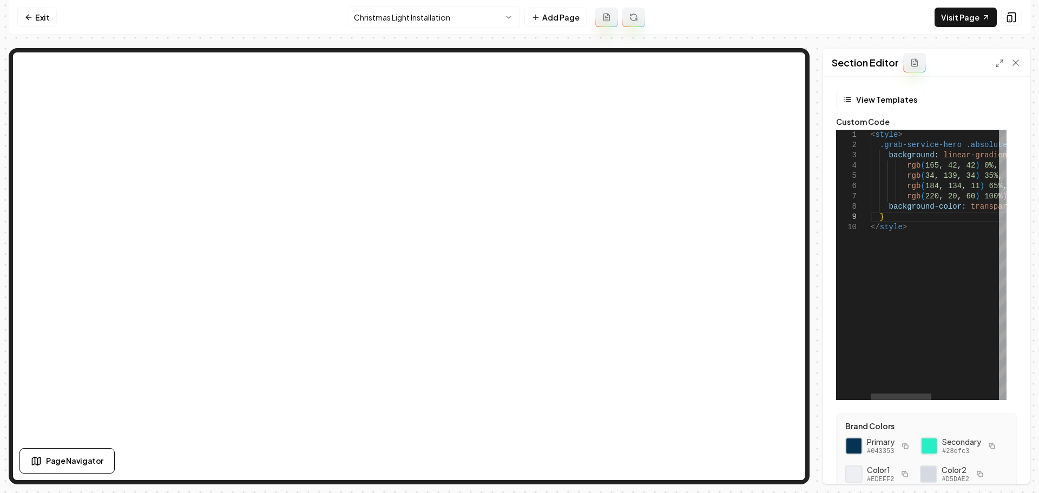
click at [903, 185] on div "< style > .grab-service-hero .absolute.h-full.w-full.bg-primaryDarker { backgro…" at bounding box center [1013, 265] width 286 height 270
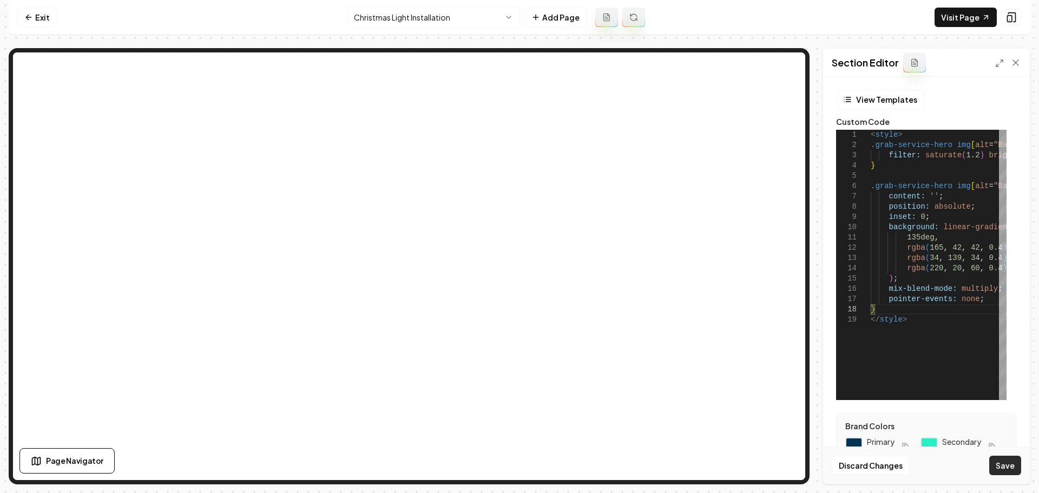
click at [1013, 465] on button "Save" at bounding box center [1005, 465] width 32 height 19
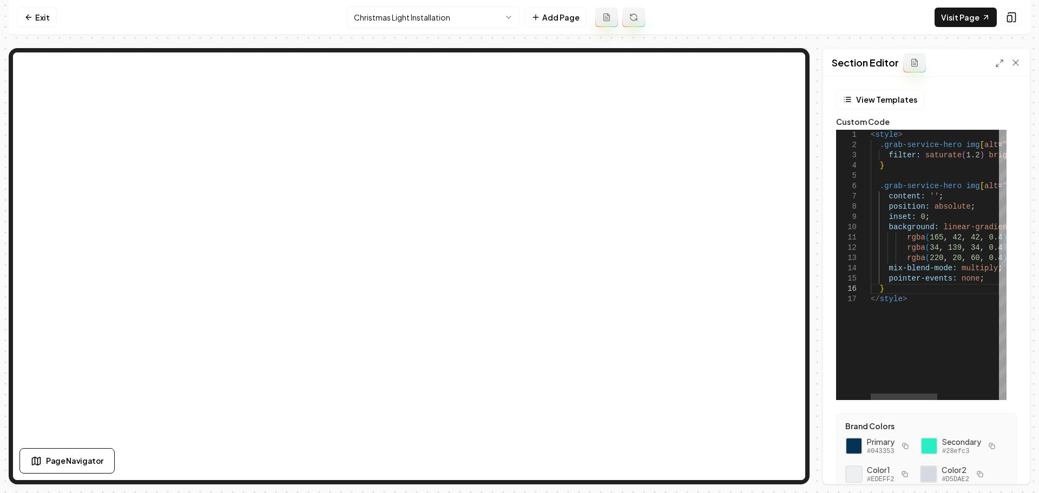
click at [889, 282] on div "< style > .grab-service-hero img [ alt = "Background image" ] { filter: saturat…" at bounding box center [1000, 265] width 261 height 270
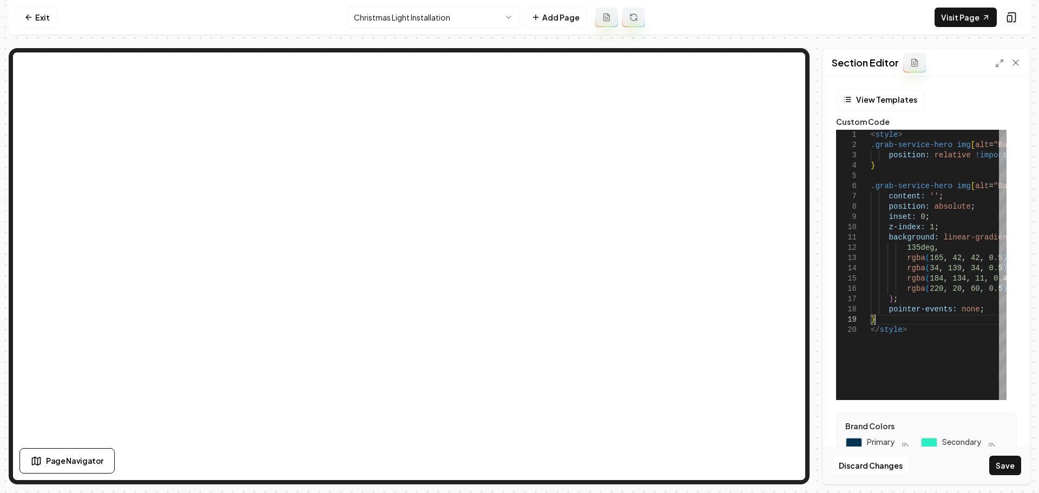
click at [1002, 475] on div "Discard Changes Save" at bounding box center [926, 465] width 207 height 37
click at [1000, 471] on button "Save" at bounding box center [1005, 465] width 32 height 19
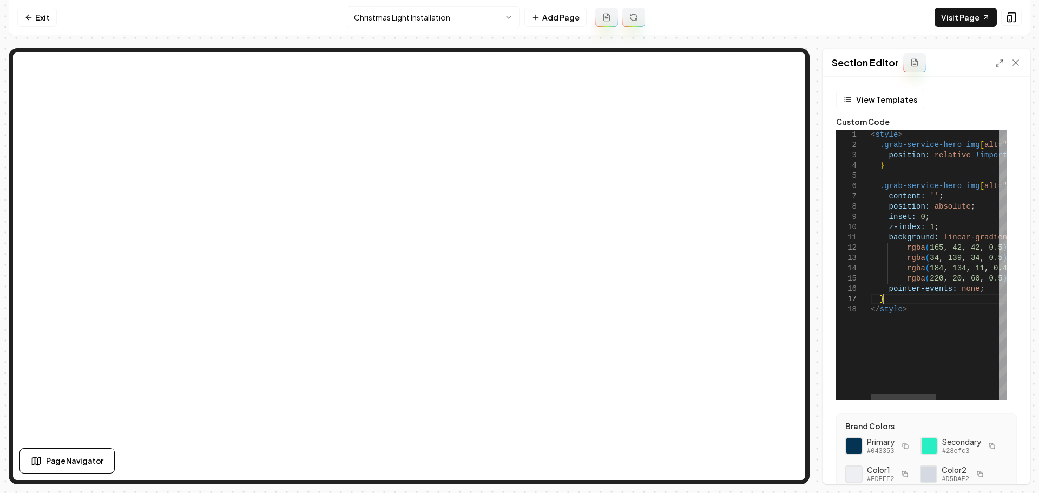
click at [989, 301] on div "< style > .grab-service-hero img [ alt = "Background image" ] { position: relat…" at bounding box center [1003, 265] width 266 height 270
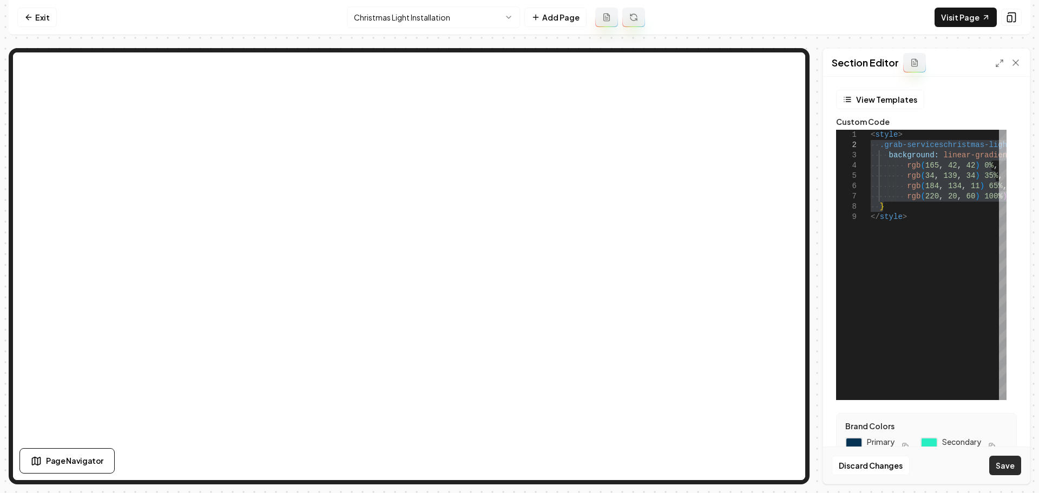
click at [1011, 456] on button "Save" at bounding box center [1005, 465] width 32 height 19
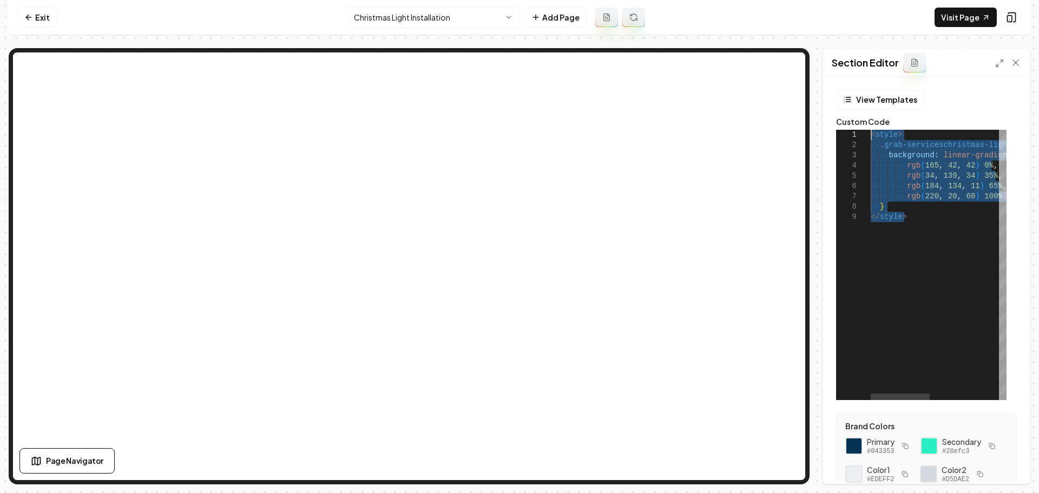
drag, startPoint x: 908, startPoint y: 222, endPoint x: 845, endPoint y: 106, distance: 131.4
click at [870, 130] on div "< style > .grab-serviceschristmas-light-installation .grab-service-hero { backg…" at bounding box center [1017, 265] width 294 height 270
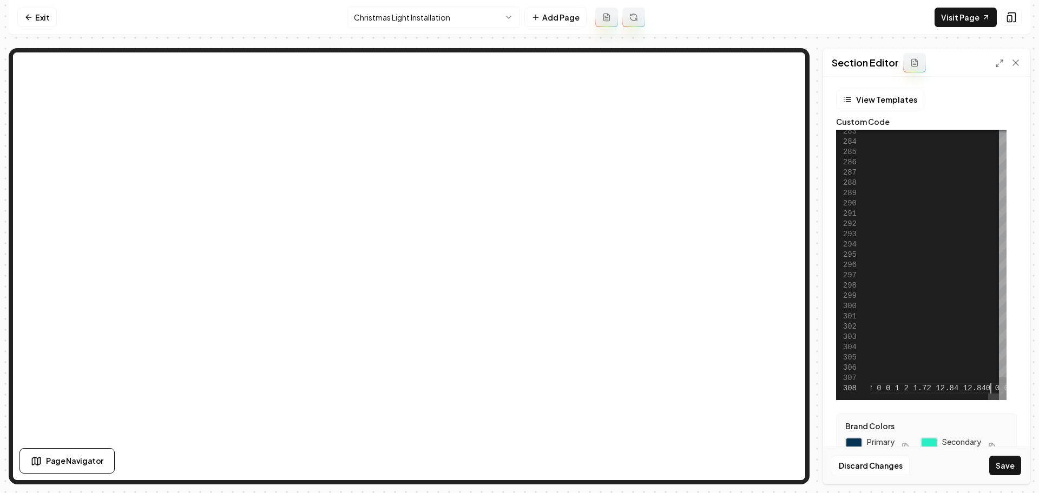
scroll to position [10, 33]
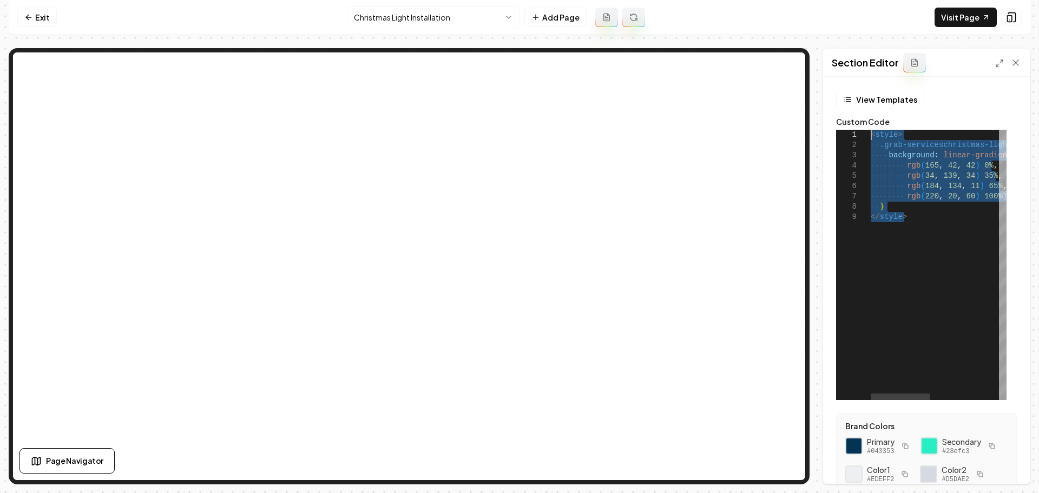
click at [910, 207] on div "< style > .grab-serviceschristmas-light-installation .grab-service-hero { backg…" at bounding box center [1017, 265] width 294 height 270
drag, startPoint x: 897, startPoint y: 208, endPoint x: 874, endPoint y: 149, distance: 62.9
click at [874, 149] on div "< style > .grab-serviceschristmas-light-installation .grab-service-hero { backg…" at bounding box center [1017, 265] width 294 height 270
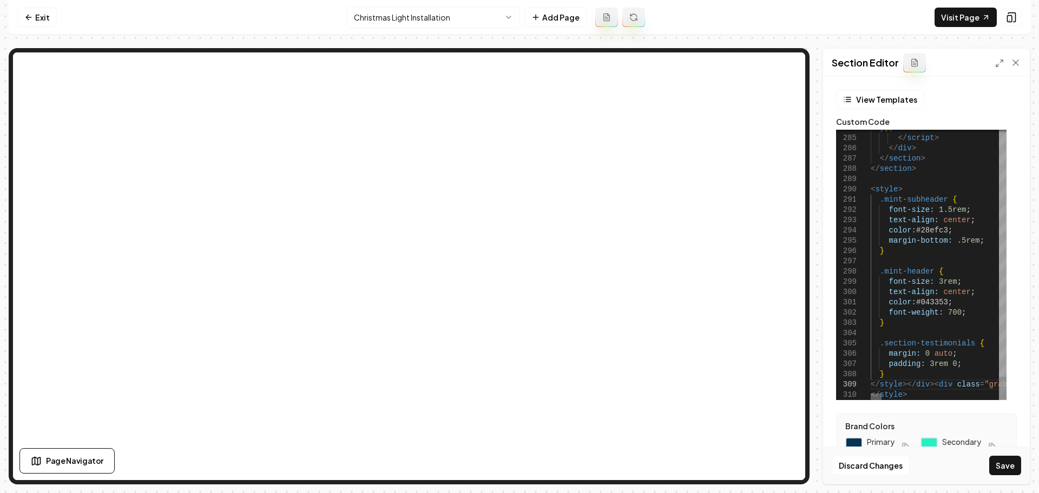
click at [870, 400] on div at bounding box center [875, 397] width 11 height 6
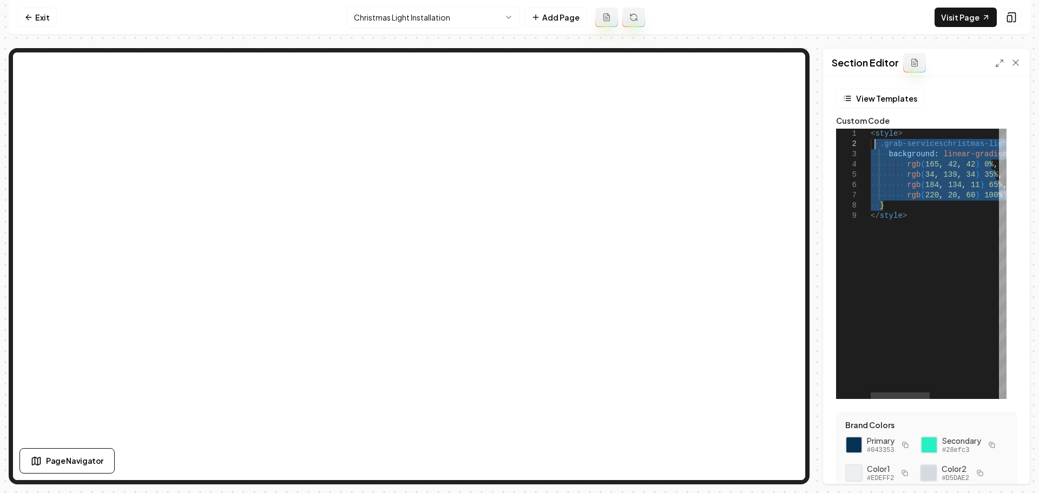
scroll to position [0, 0]
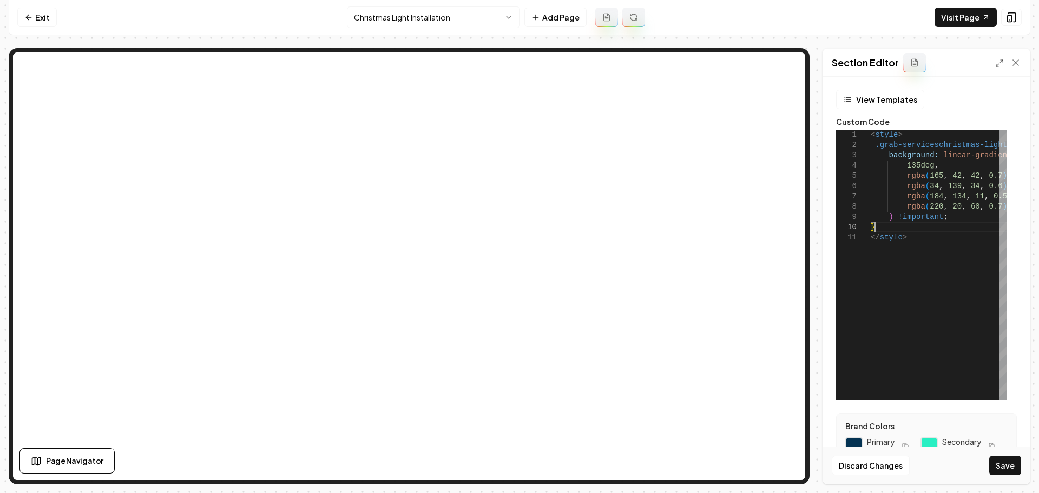
click at [1007, 477] on div "Discard Changes Save" at bounding box center [926, 465] width 207 height 37
click at [1006, 472] on button "Save" at bounding box center [1005, 465] width 32 height 19
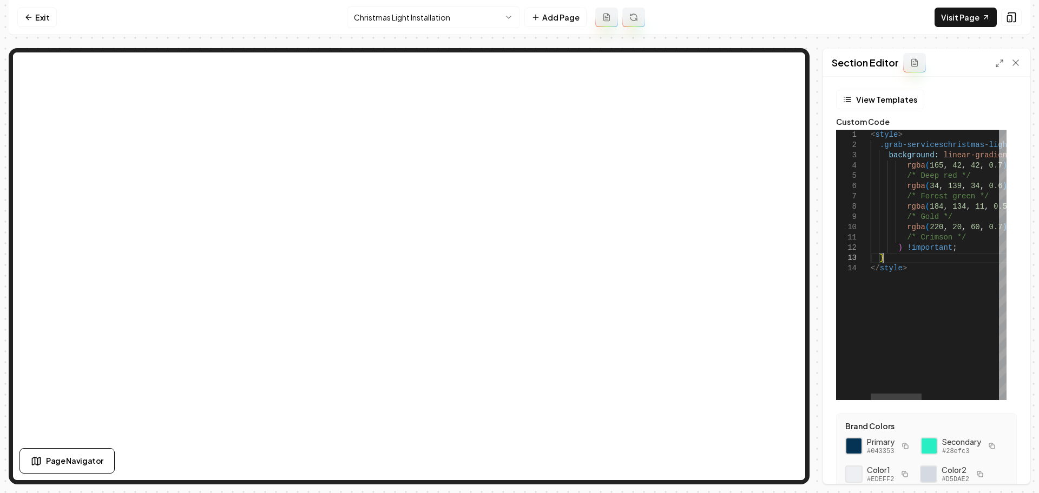
scroll to position [10, 33]
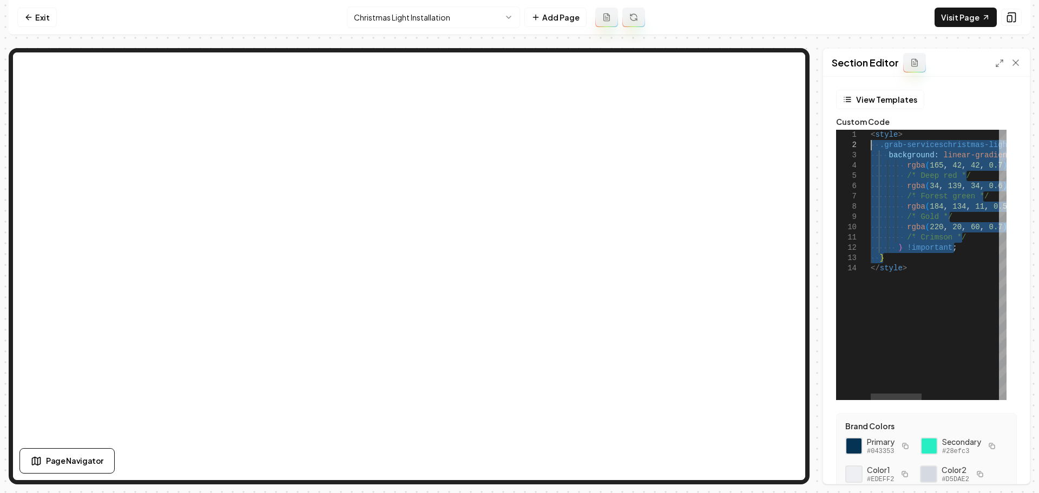
drag, startPoint x: 922, startPoint y: 256, endPoint x: 841, endPoint y: 145, distance: 137.8
click at [870, 145] on div "< style > .grab-serviceschristmas-light-installation .grab-service-hero-bg-over…" at bounding box center [1040, 265] width 340 height 270
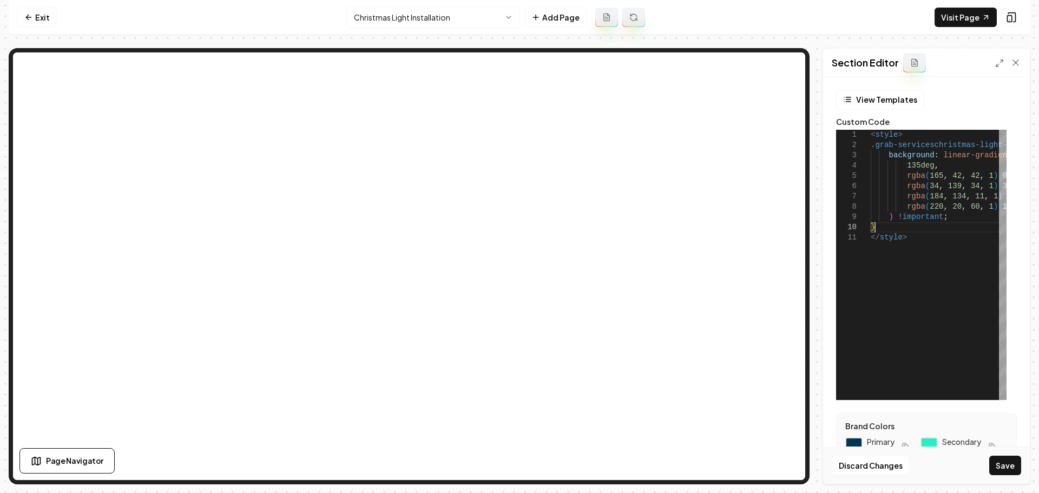
click at [1009, 468] on button "Save" at bounding box center [1005, 465] width 32 height 19
type textarea "**********"
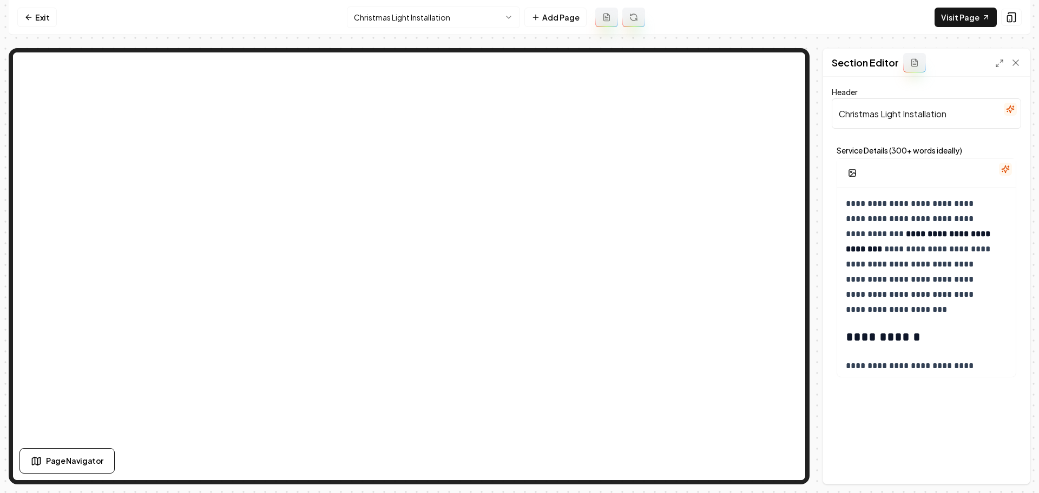
click at [473, 16] on html "**********" at bounding box center [519, 246] width 1039 height 493
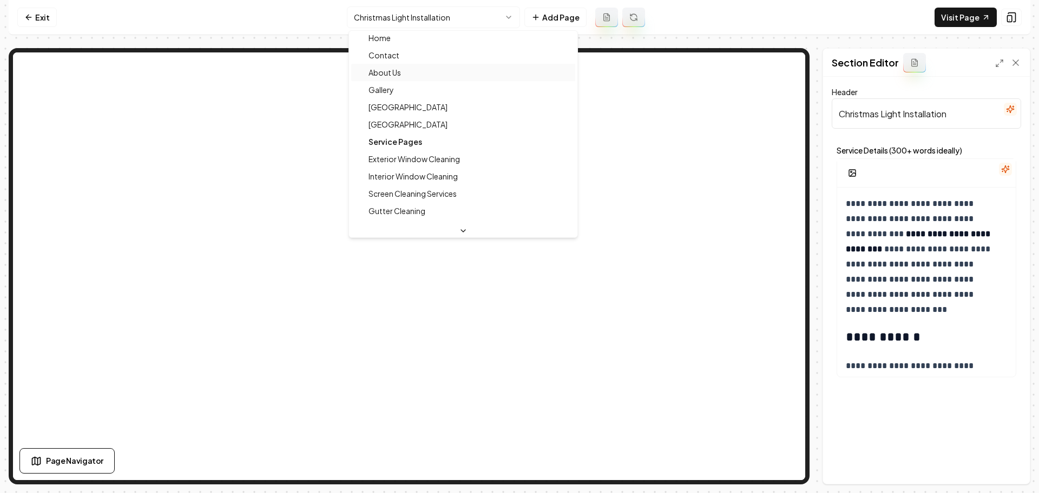
scroll to position [0, 0]
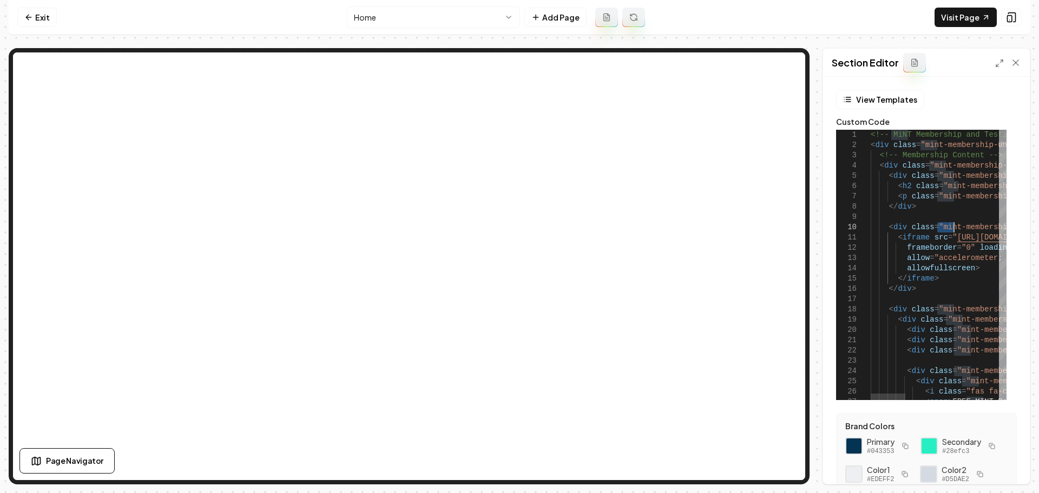
type textarea "**********"
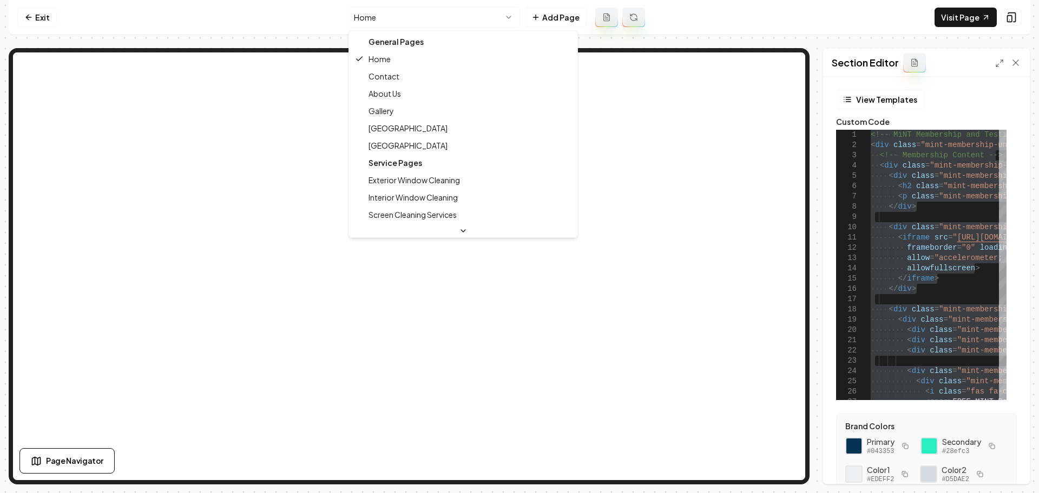
click at [360, 14] on html "Computer Required This feature is only available on a computer. Please switch t…" at bounding box center [519, 246] width 1039 height 493
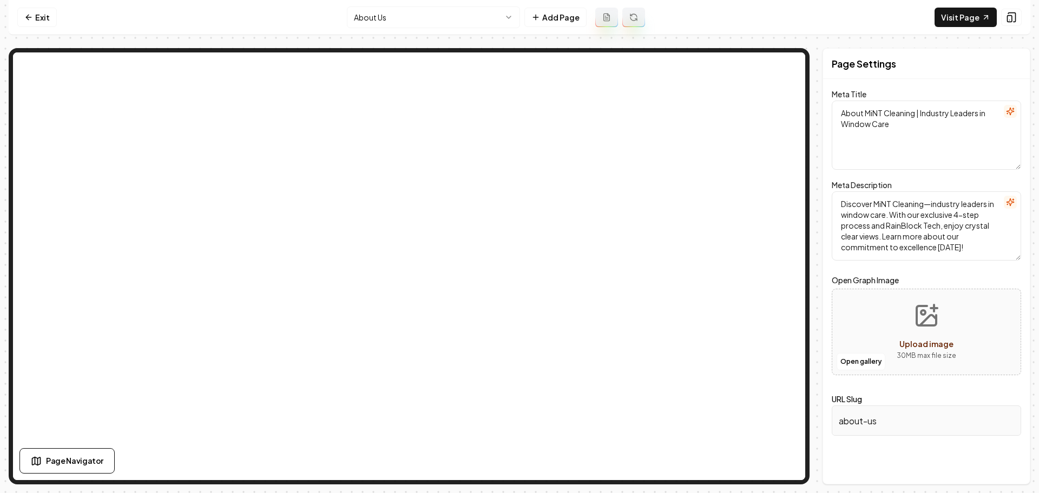
click at [424, 23] on html "Computer Required This feature is only available on a computer. Please switch t…" at bounding box center [519, 246] width 1039 height 493
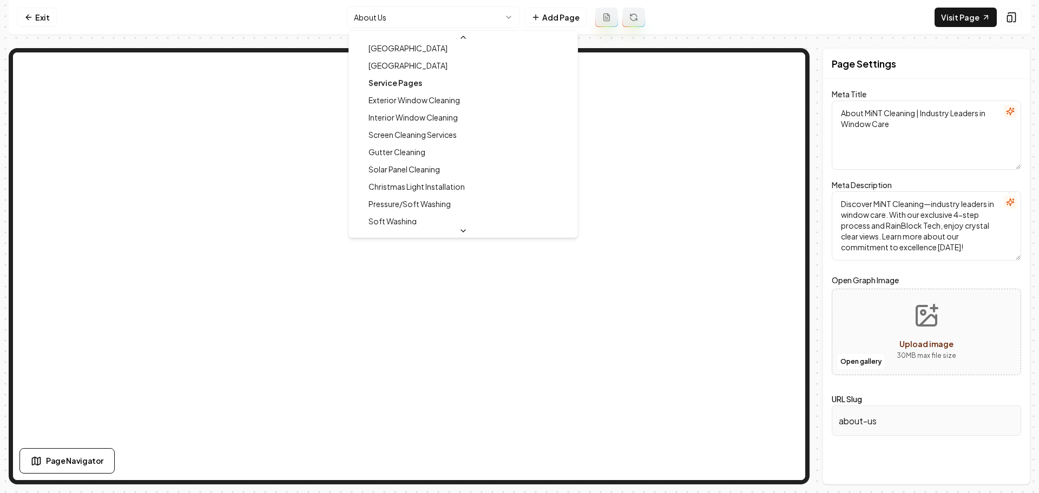
scroll to position [135, 0]
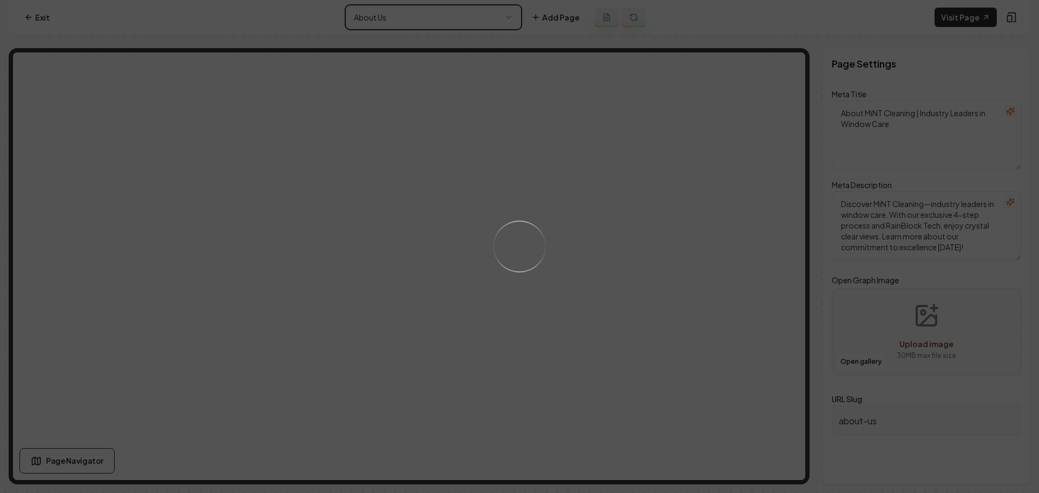
type textarea "Christmas Light Installation Services | MiNT Cleaning"
type textarea "Illuminate your home this holiday with MiNT Cleaning's expert Christmas Light I…"
type input "christmas-light-installation"
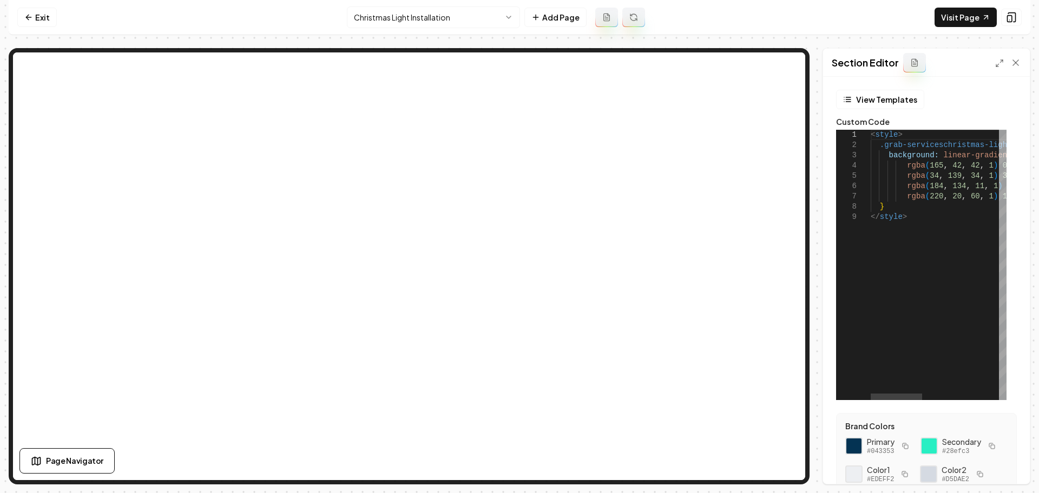
scroll to position [0, 33]
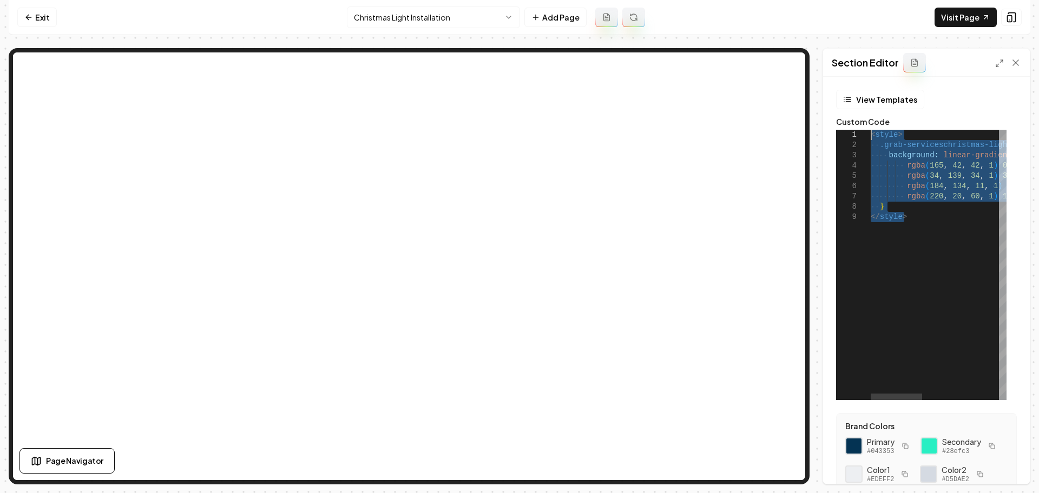
drag, startPoint x: 933, startPoint y: 213, endPoint x: 831, endPoint y: 100, distance: 152.8
click at [870, 130] on div "< style > .grab-serviceschristmas-light-installation .bg-primaryDarker.opacity-…" at bounding box center [1038, 265] width 336 height 270
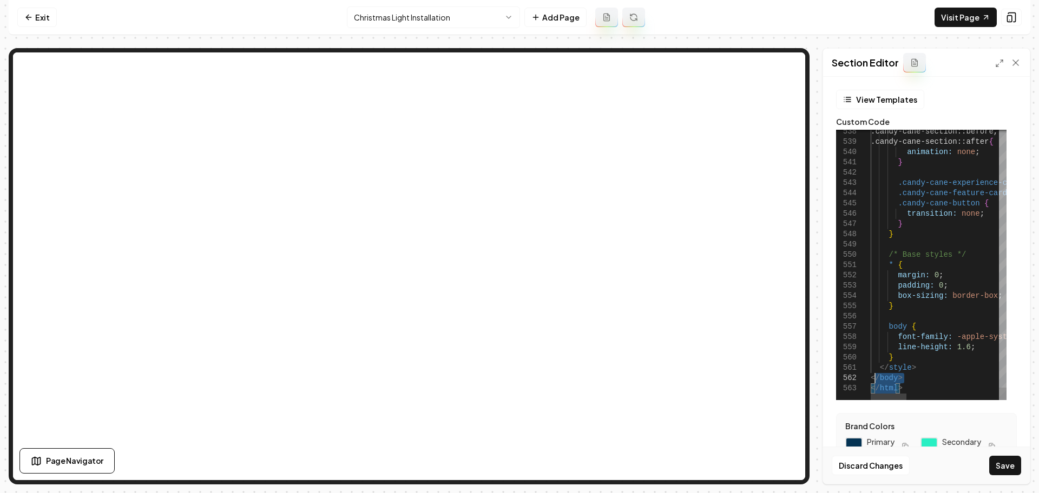
drag, startPoint x: 903, startPoint y: 386, endPoint x: 865, endPoint y: 379, distance: 39.0
type textarea "********"
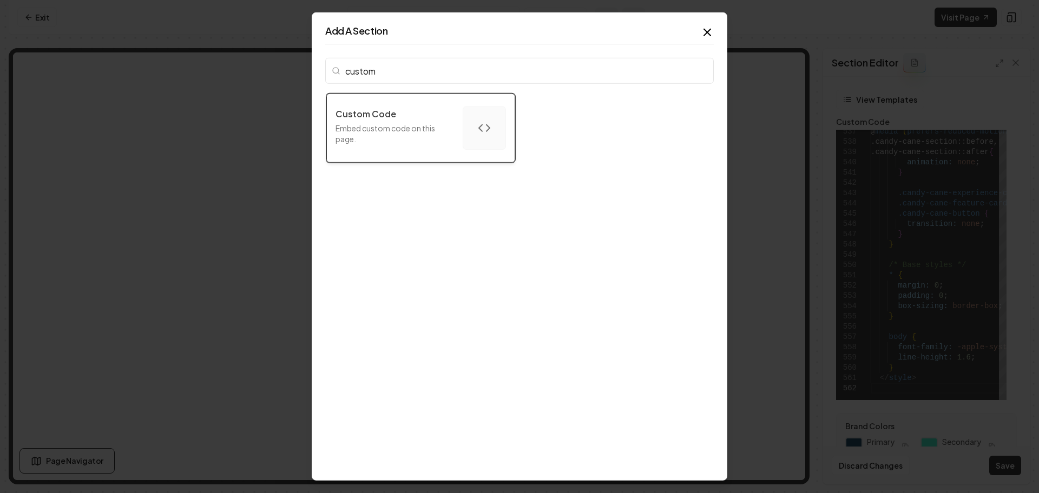
type input "custom"
click at [408, 132] on p "Embed custom code on this page." at bounding box center [394, 134] width 118 height 22
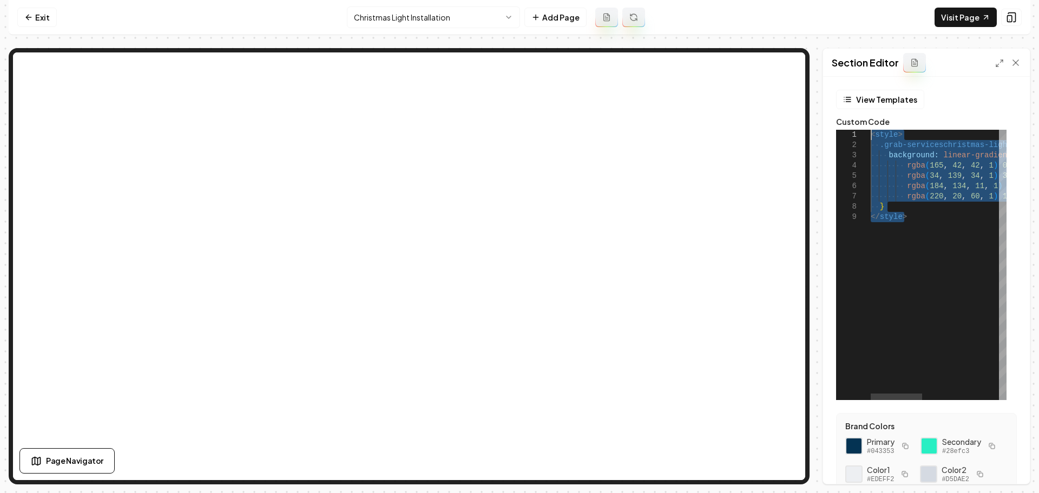
drag, startPoint x: 909, startPoint y: 217, endPoint x: 810, endPoint y: 134, distance: 129.0
click at [870, 134] on div "< style > .grab-serviceschristmas-light-installation .bg-primaryDarker.opacity-…" at bounding box center [1038, 265] width 336 height 270
click at [895, 370] on div "< style > .grab-serviceschristmas-light-installation .bg-primaryDarker.opacity-…" at bounding box center [1038, 265] width 336 height 270
drag, startPoint x: 927, startPoint y: 224, endPoint x: 803, endPoint y: 110, distance: 168.1
click at [870, 130] on div "< style > .grab-serviceschristmas-light-installation .bg-primaryDarker.opacity-…" at bounding box center [1038, 265] width 336 height 270
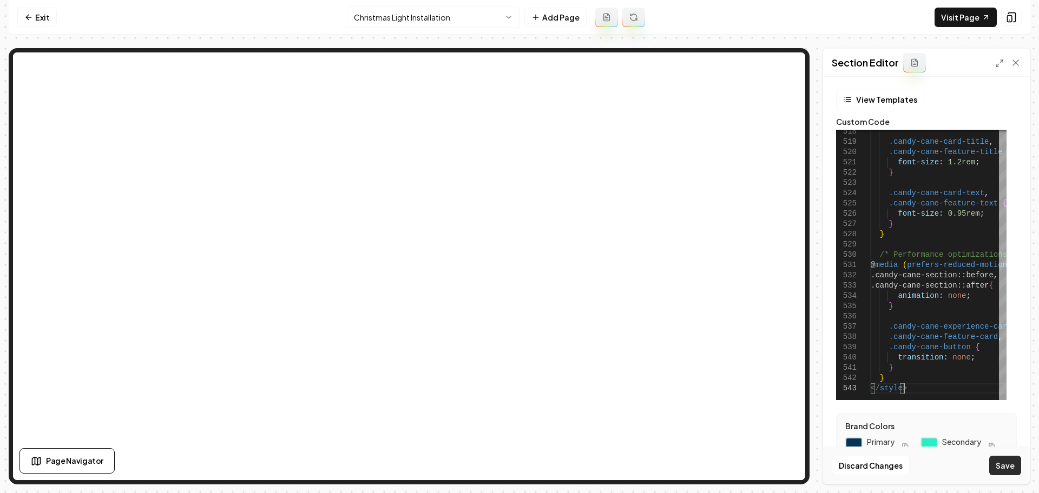
click at [999, 464] on button "Save" at bounding box center [1005, 465] width 32 height 19
type textarea "* ********"
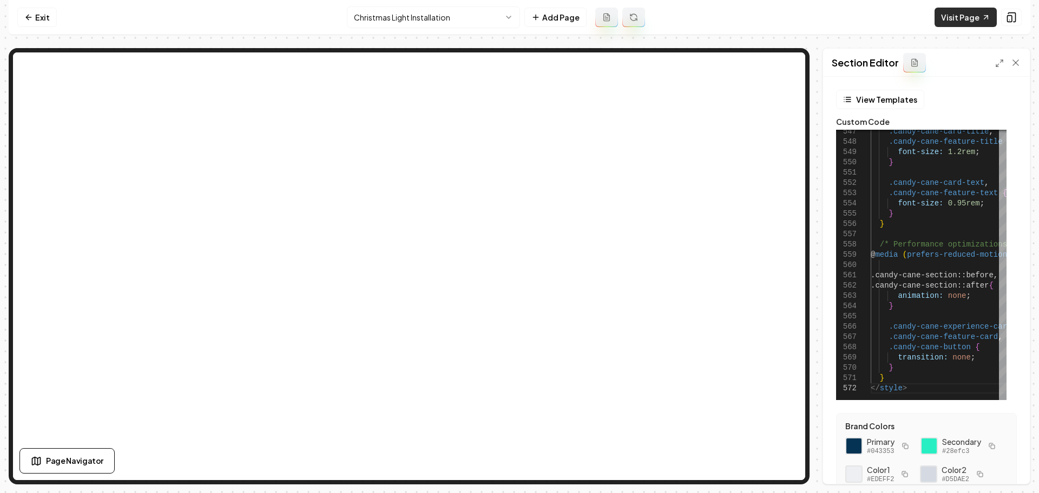
click at [965, 18] on link "Visit Page" at bounding box center [965, 17] width 62 height 19
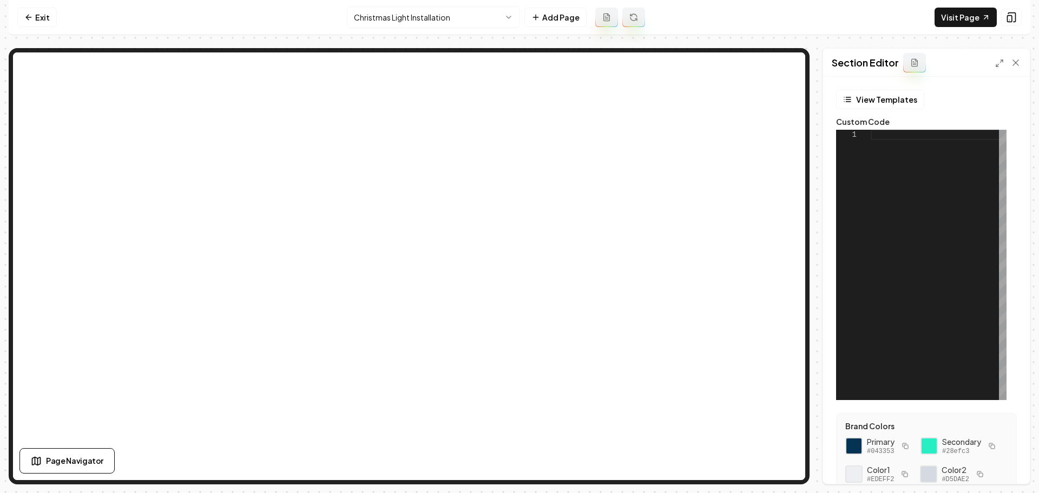
click at [912, 177] on div at bounding box center [938, 265] width 136 height 270
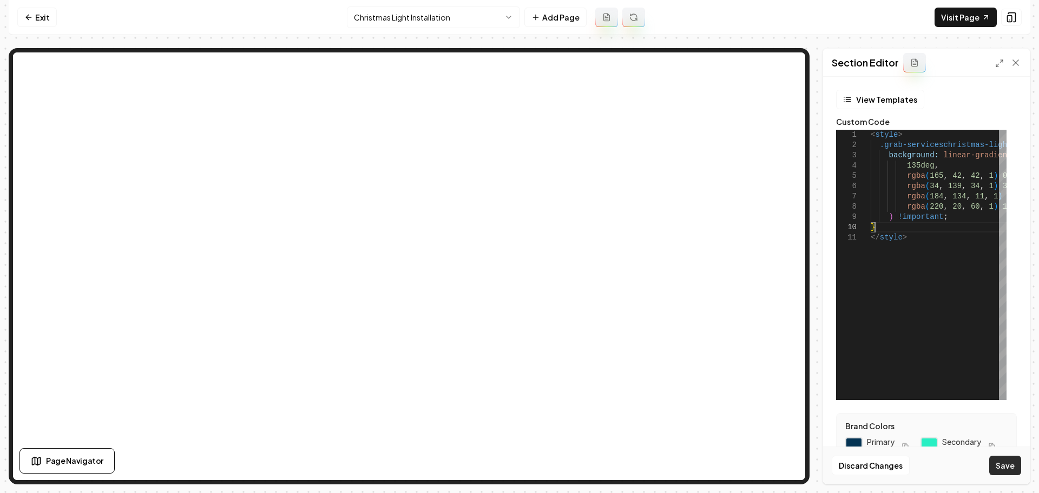
click at [1008, 474] on button "Save" at bounding box center [1005, 465] width 32 height 19
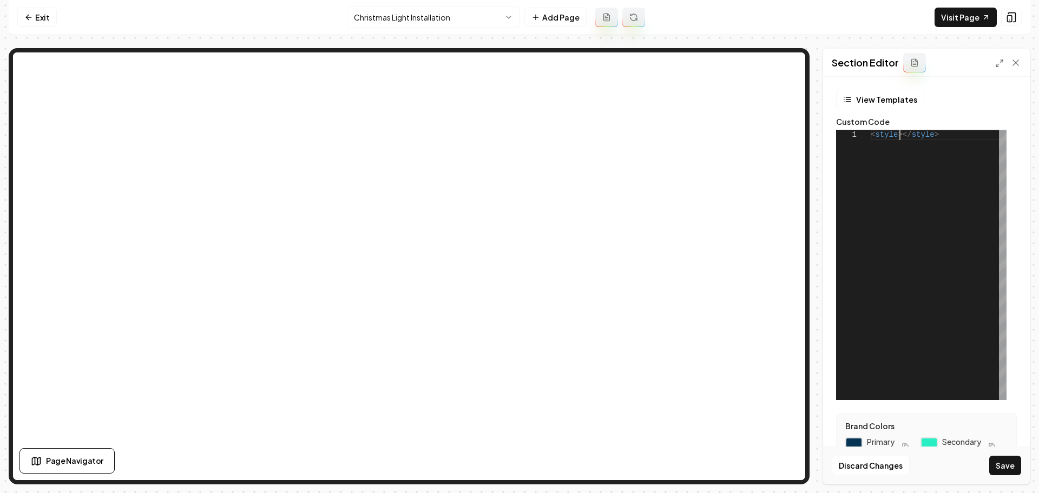
scroll to position [10, 33]
type textarea "*********"
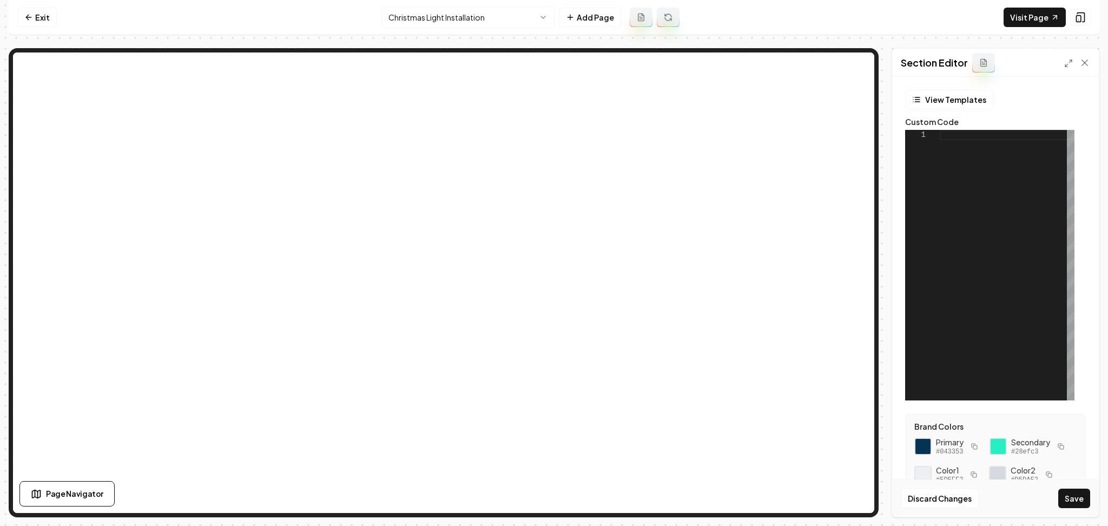
click at [1038, 196] on div "View Templates Custom Code 1 Brand Colors Primary #043353 Secondary #28efc3 Col…" at bounding box center [995, 297] width 207 height 440
click at [1013, 161] on div at bounding box center [1007, 265] width 135 height 270
type textarea "**********"
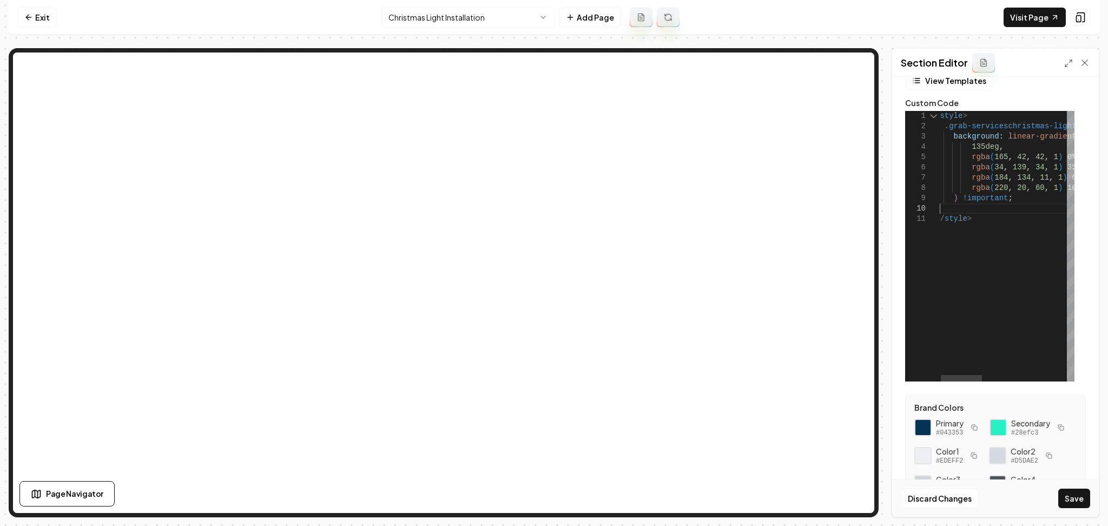
scroll to position [19, 0]
click at [1038, 492] on button "Save" at bounding box center [1074, 497] width 32 height 19
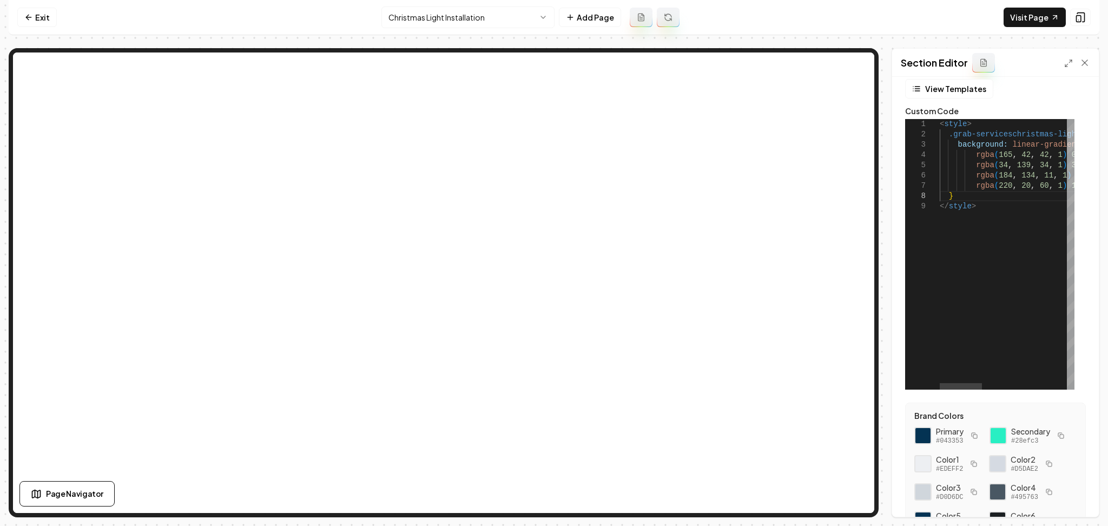
scroll to position [10, 32]
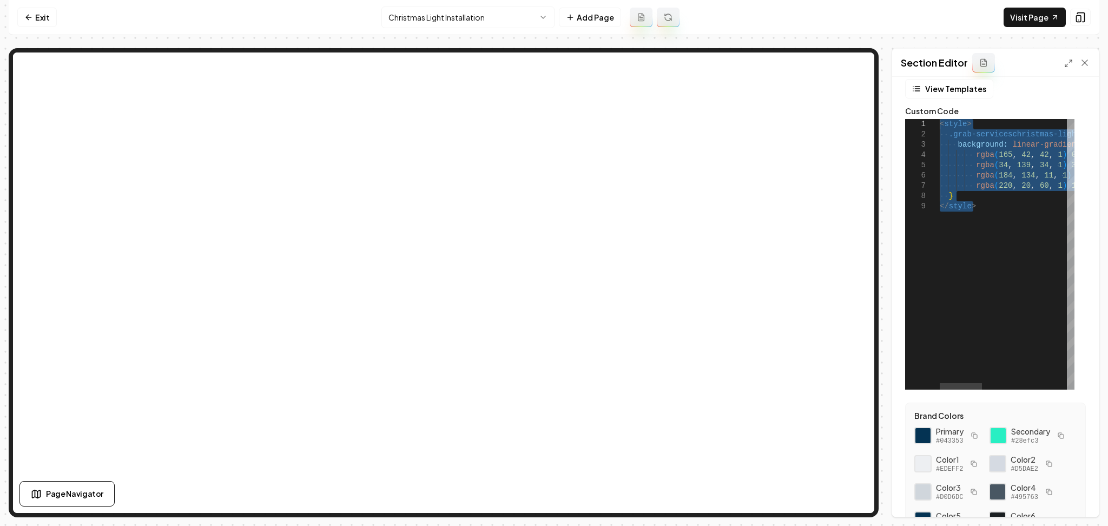
drag, startPoint x: 1006, startPoint y: 219, endPoint x: 910, endPoint y: 119, distance: 138.1
drag, startPoint x: 956, startPoint y: 201, endPoint x: 927, endPoint y: 138, distance: 69.2
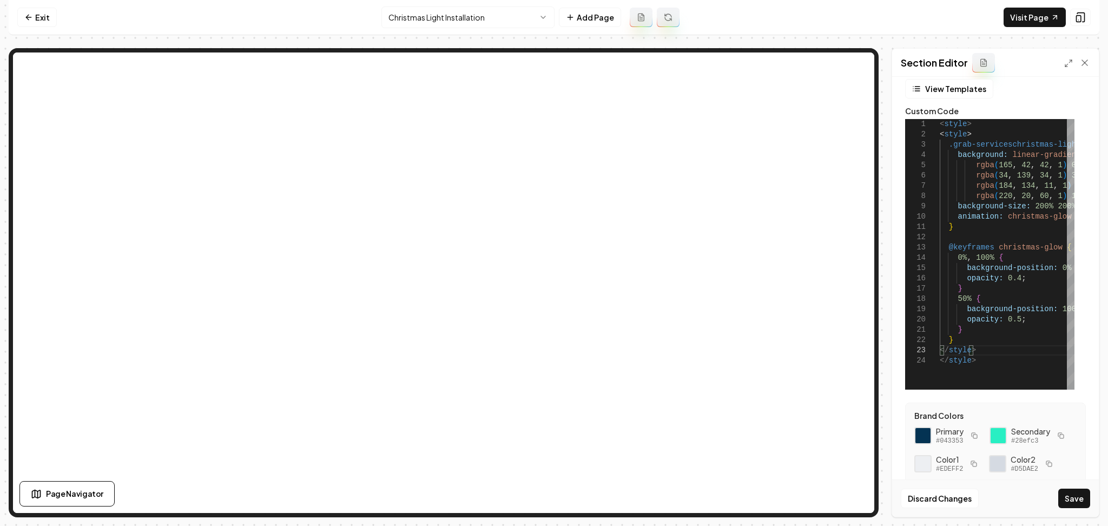
click at [1038, 492] on div "Page Settings Section Editor View Templates Custom Code 1 2 3 4 5 6 7 8 9 10 11…" at bounding box center [995, 282] width 208 height 469
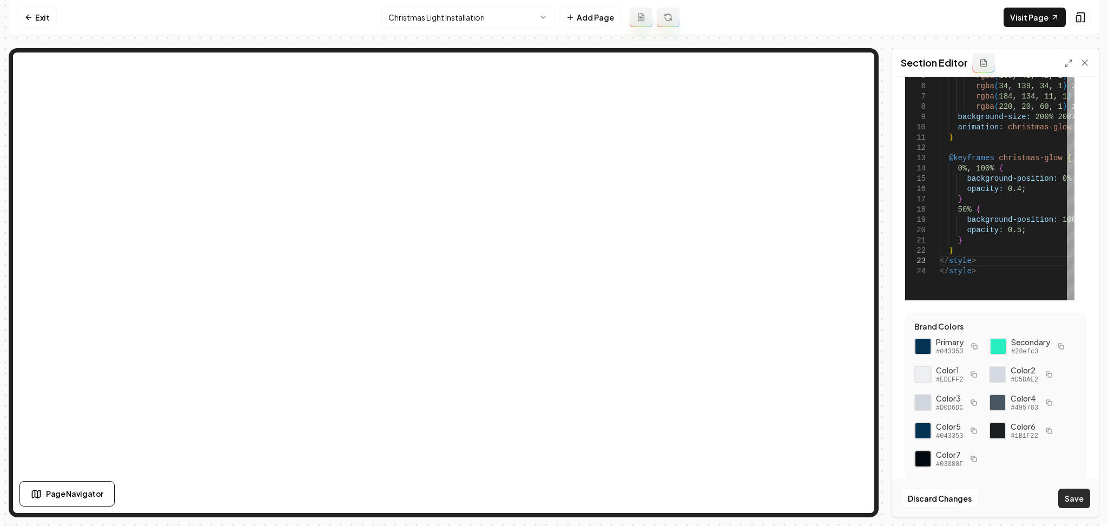
scroll to position [128, 0]
click at [1038, 492] on button "Save" at bounding box center [1074, 497] width 32 height 19
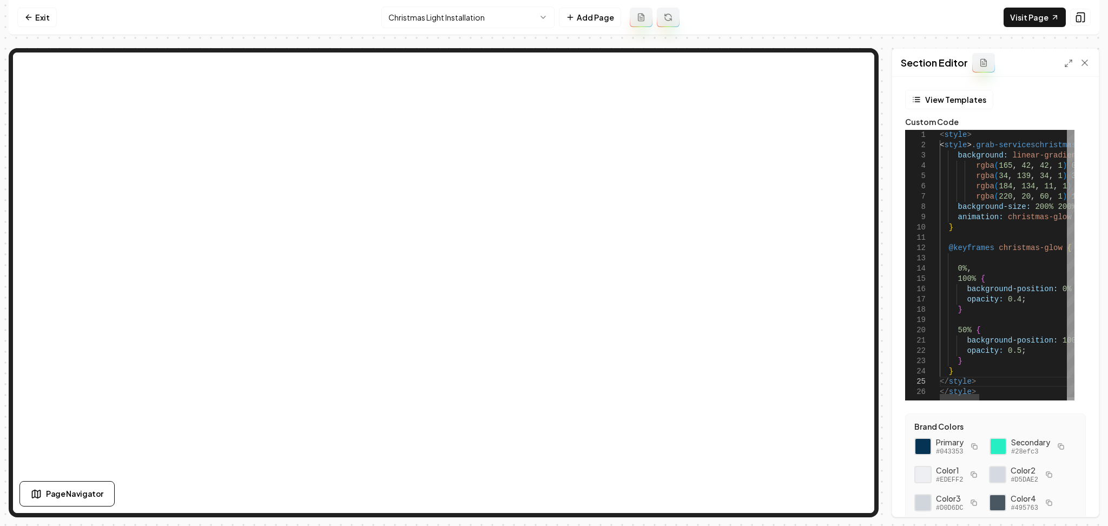
scroll to position [10, 32]
drag, startPoint x: 980, startPoint y: 385, endPoint x: 928, endPoint y: 381, distance: 52.0
click at [1038, 492] on button "Save" at bounding box center [1074, 497] width 32 height 19
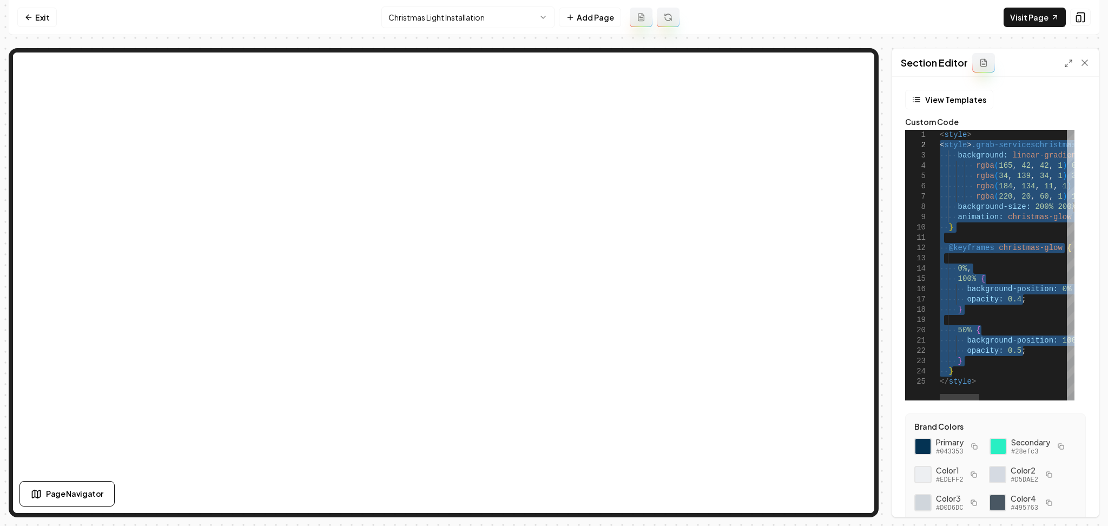
drag, startPoint x: 961, startPoint y: 372, endPoint x: 905, endPoint y: 143, distance: 235.0
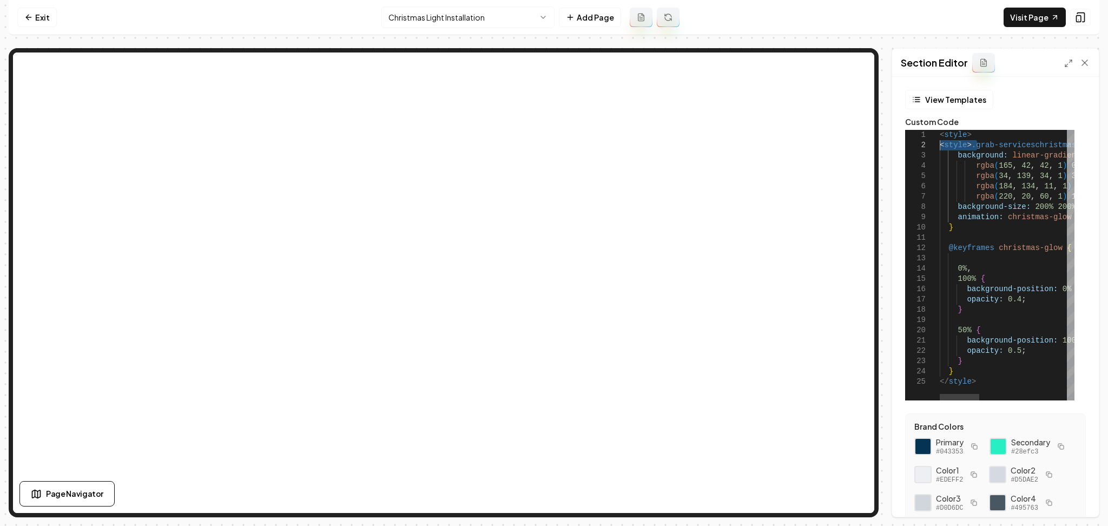
drag, startPoint x: 978, startPoint y: 144, endPoint x: 926, endPoint y: 147, distance: 52.0
click at [1038, 492] on button "Save" at bounding box center [1074, 497] width 32 height 19
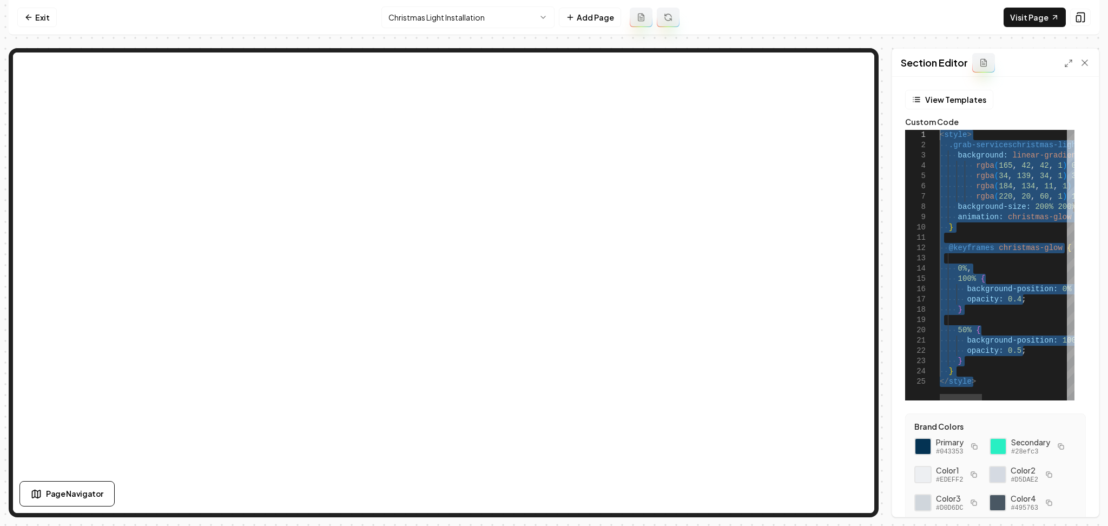
drag, startPoint x: 976, startPoint y: 381, endPoint x: 881, endPoint y: 44, distance: 349.8
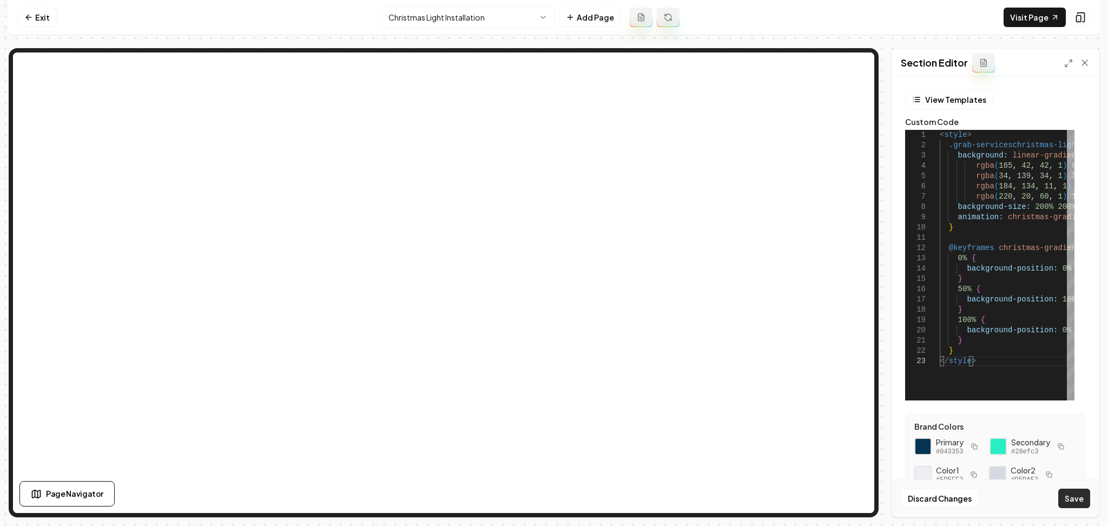
click at [1038, 492] on button "Save" at bounding box center [1074, 497] width 32 height 19
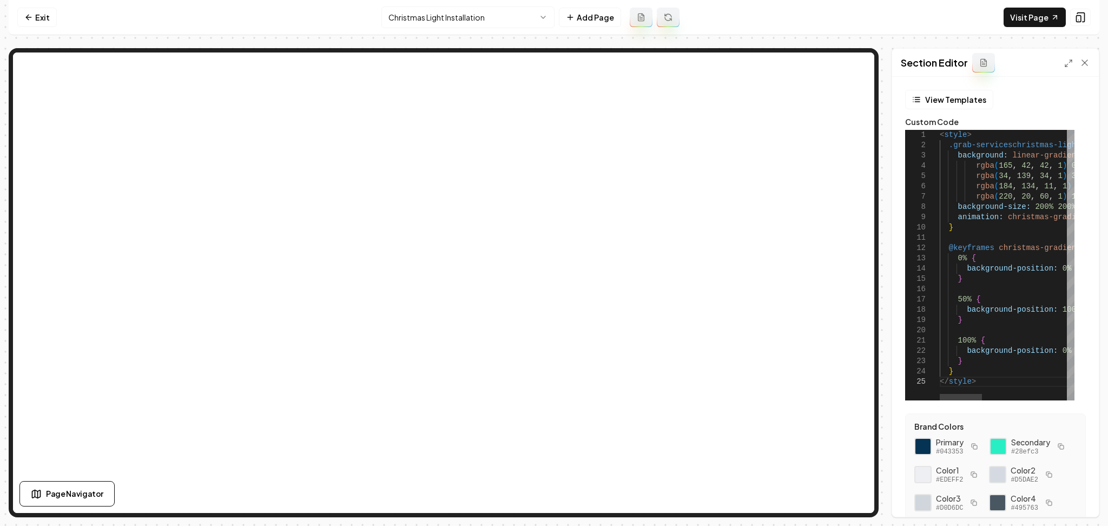
scroll to position [10, 32]
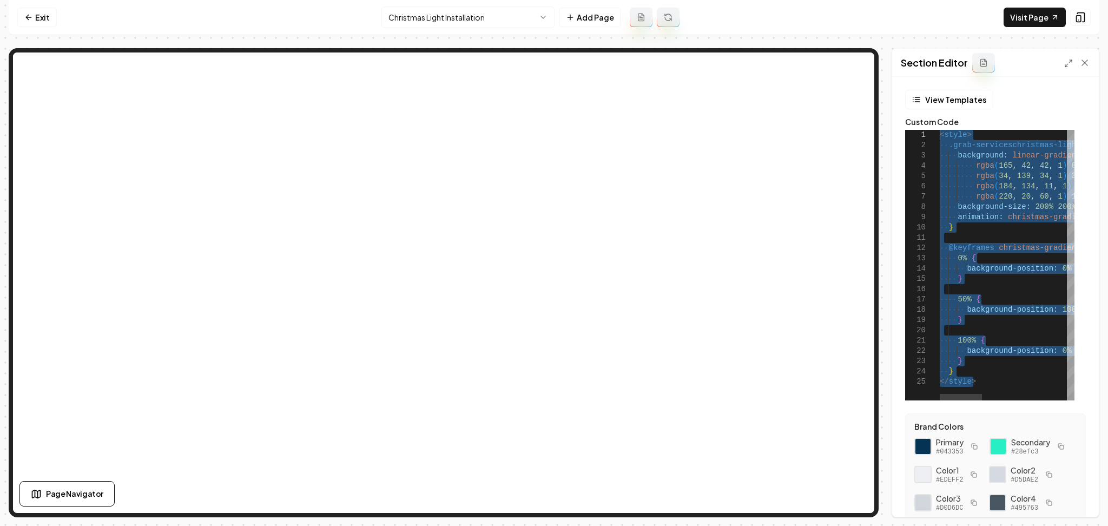
drag, startPoint x: 927, startPoint y: 228, endPoint x: 878, endPoint y: 108, distance: 129.8
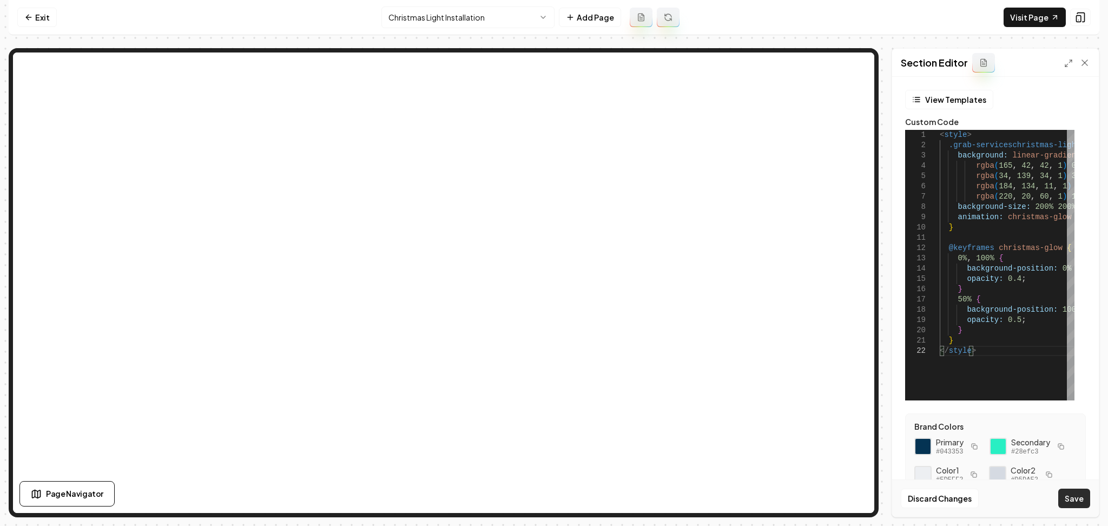
click at [1038, 492] on button "Save" at bounding box center [1074, 497] width 32 height 19
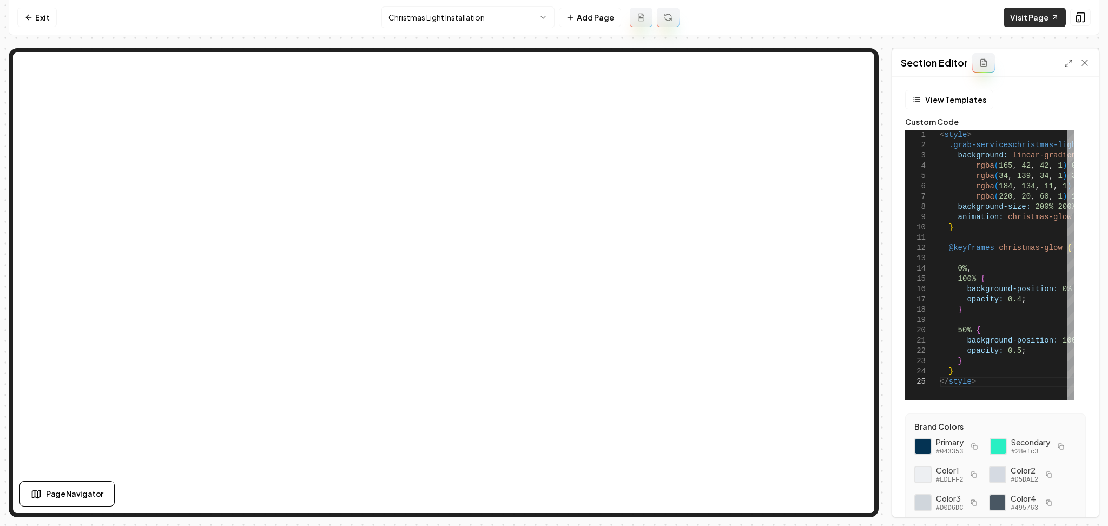
click at [1038, 15] on link "Visit Page" at bounding box center [1034, 17] width 62 height 19
click at [938, 106] on button "View Templates" at bounding box center [949, 99] width 88 height 19
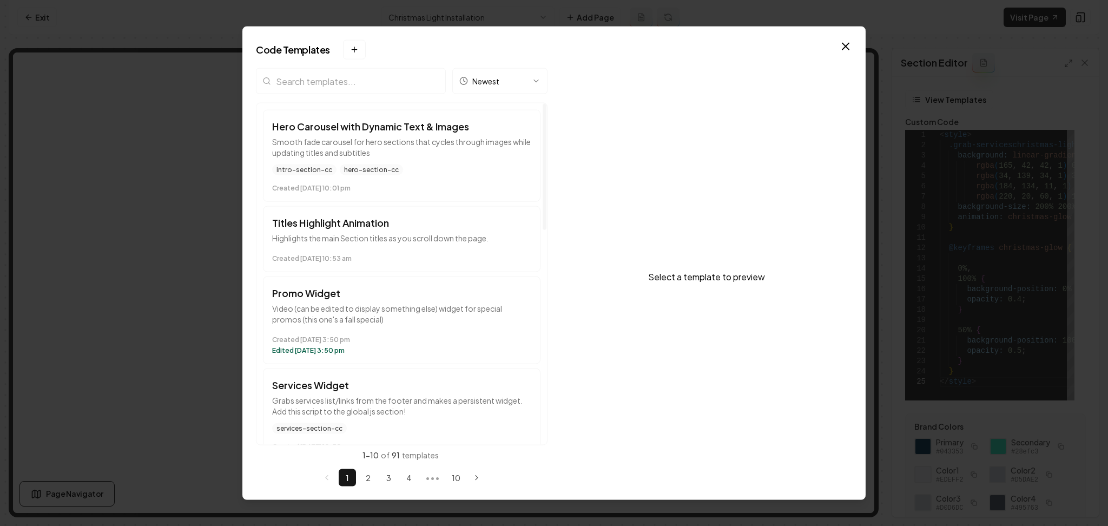
click at [333, 82] on input "search" at bounding box center [351, 81] width 190 height 26
click at [381, 326] on button "Promo Widget Video (can be edited to display something else) widget for special…" at bounding box center [401, 320] width 277 height 88
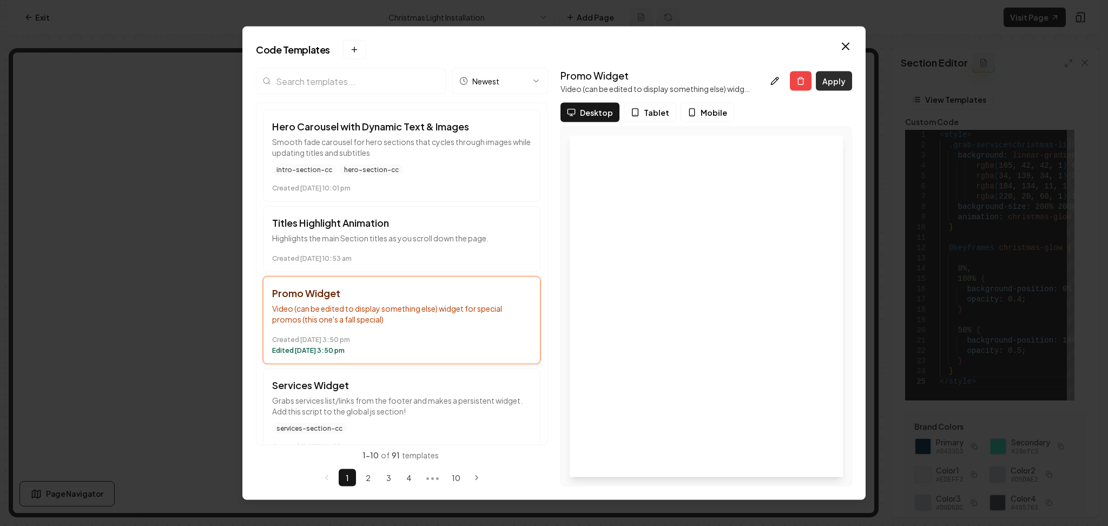
click at [832, 81] on button "Apply" at bounding box center [834, 80] width 36 height 19
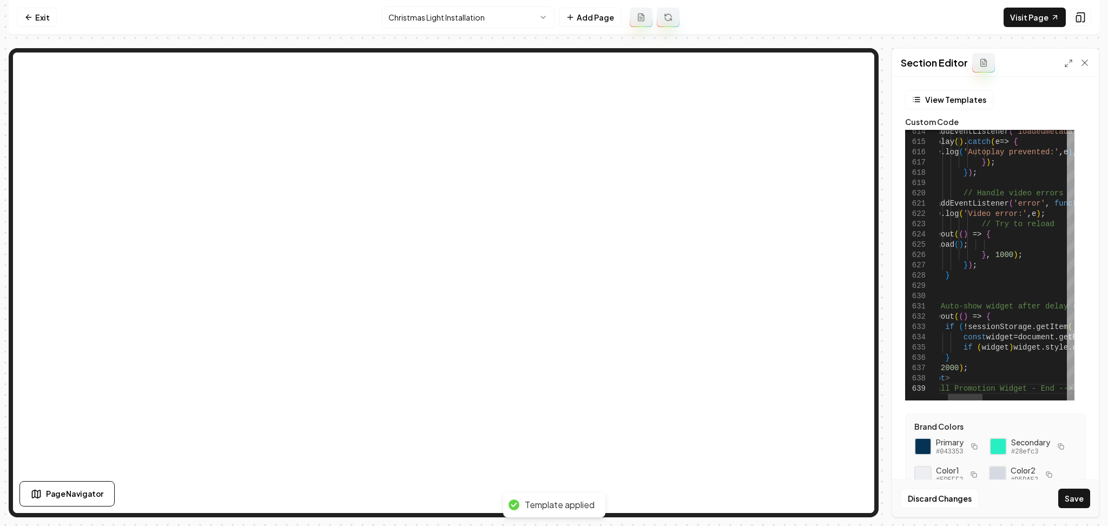
scroll to position [10, 149]
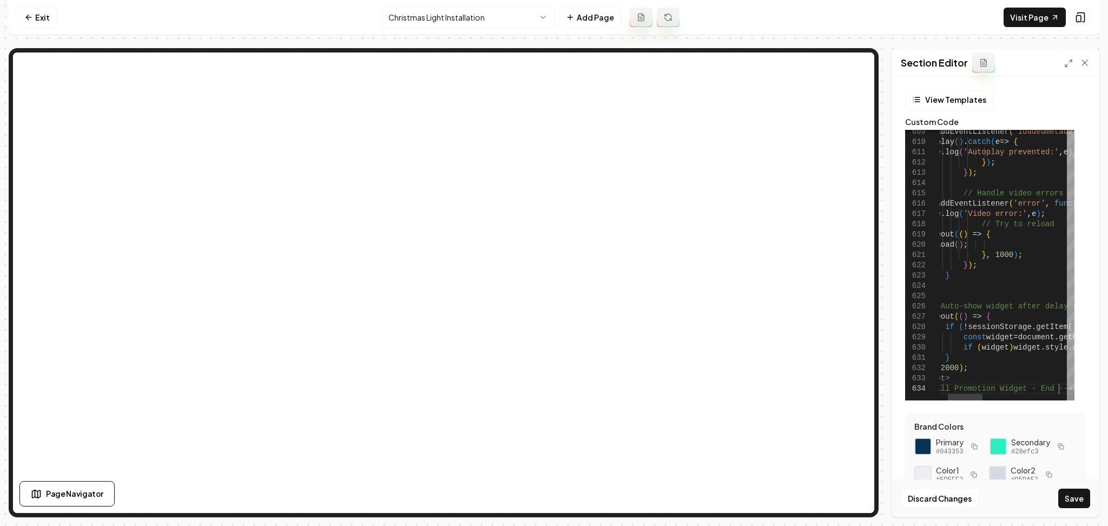
type textarea "**********"
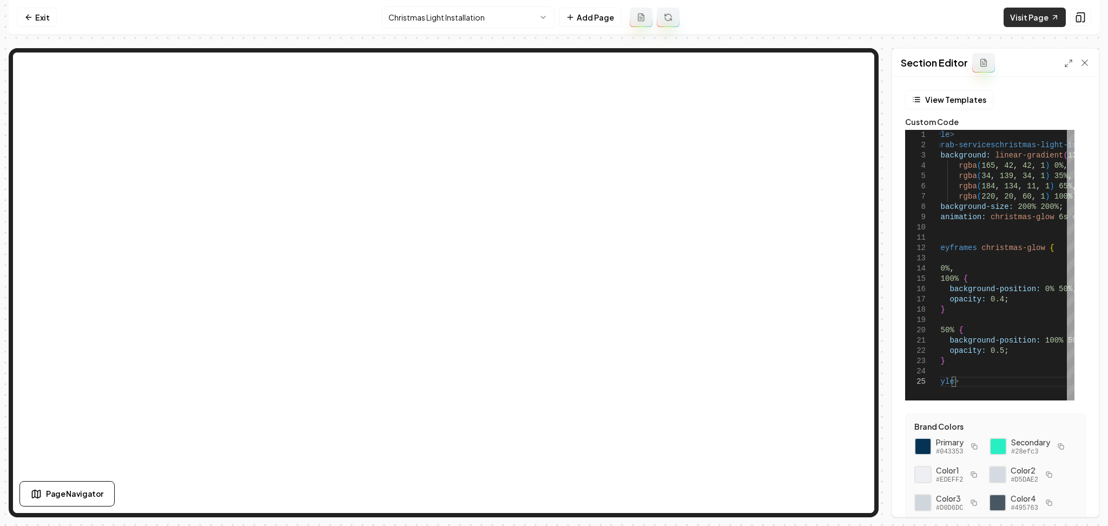
click at [1024, 16] on link "Visit Page" at bounding box center [1034, 17] width 62 height 19
click at [35, 24] on link "Exit" at bounding box center [36, 17] width 39 height 19
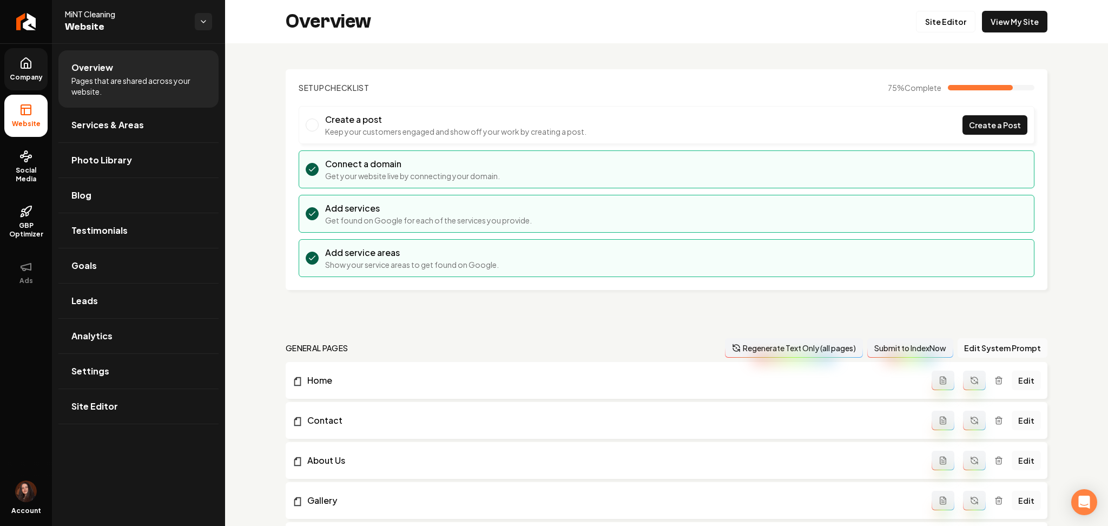
click at [27, 62] on icon at bounding box center [25, 63] width 13 height 13
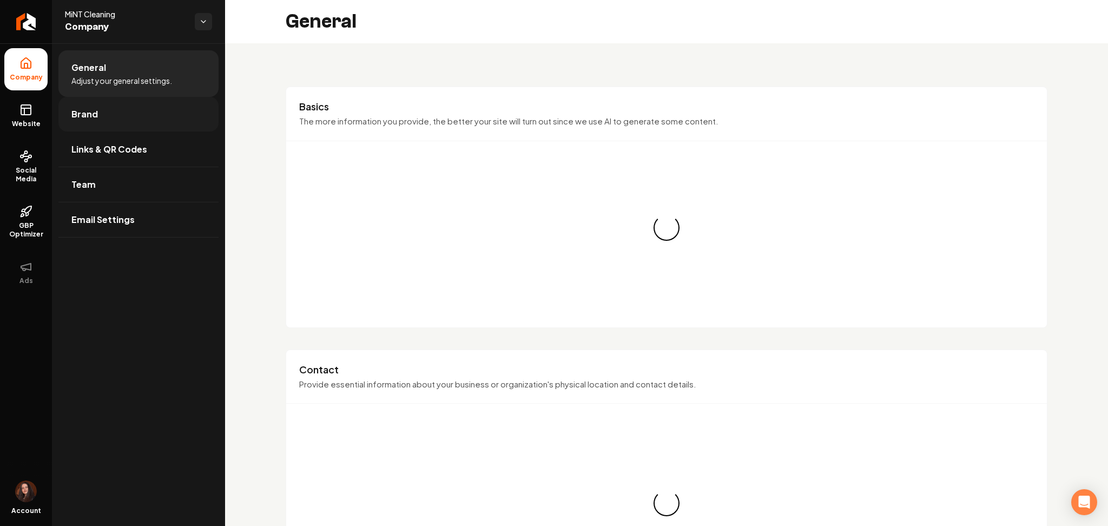
click at [104, 115] on link "Brand" at bounding box center [138, 114] width 160 height 35
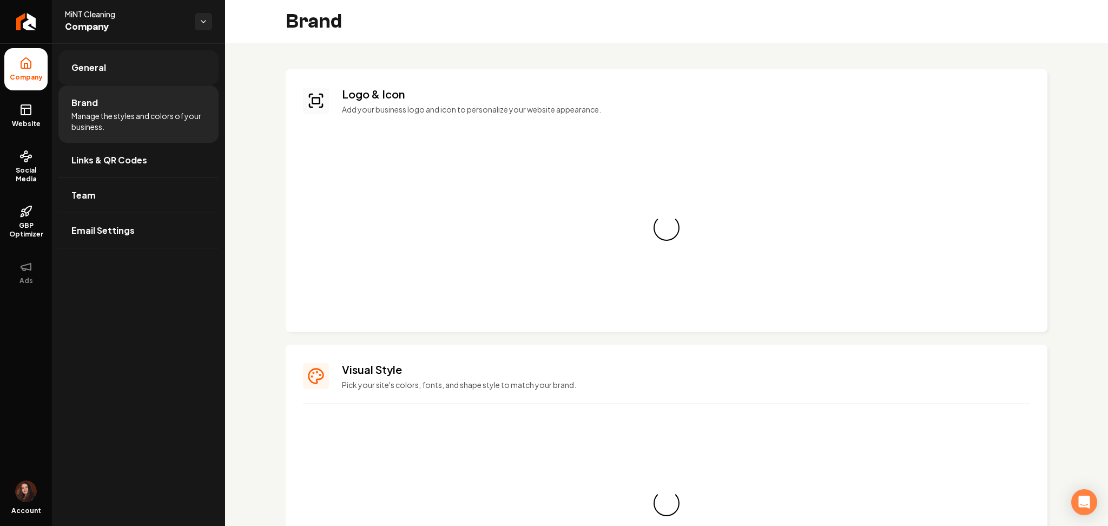
click at [85, 69] on span "General" at bounding box center [88, 67] width 35 height 13
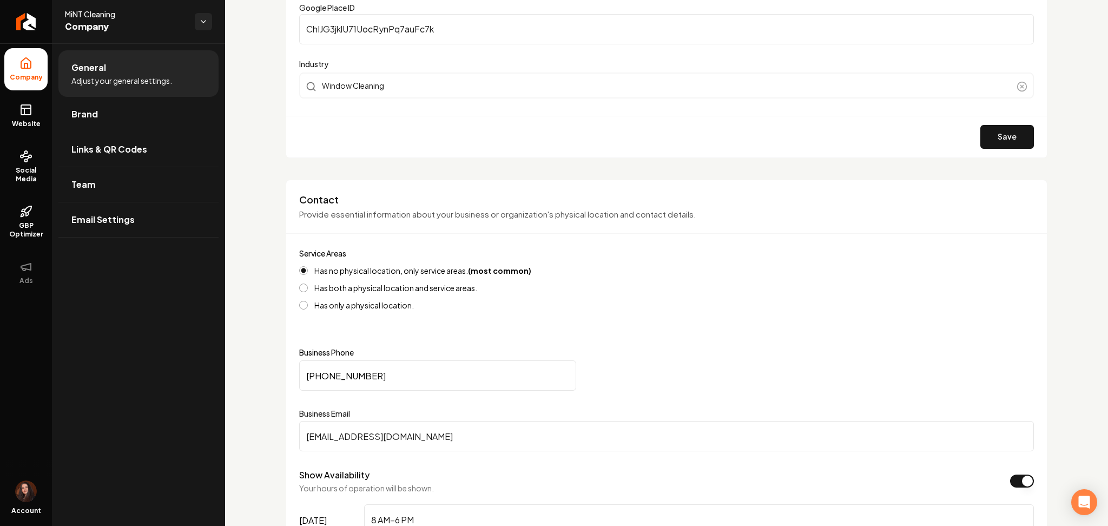
scroll to position [282, 0]
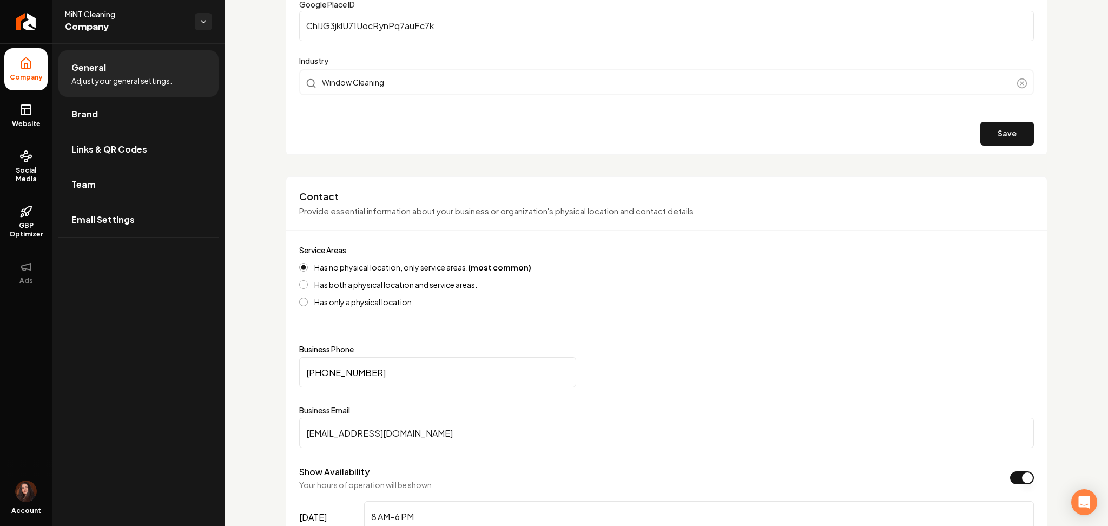
drag, startPoint x: 400, startPoint y: 381, endPoint x: 289, endPoint y: 390, distance: 111.8
click at [289, 390] on div "Contact Provide essential information about your business or organization's phy…" at bounding box center [667, 479] width 762 height 607
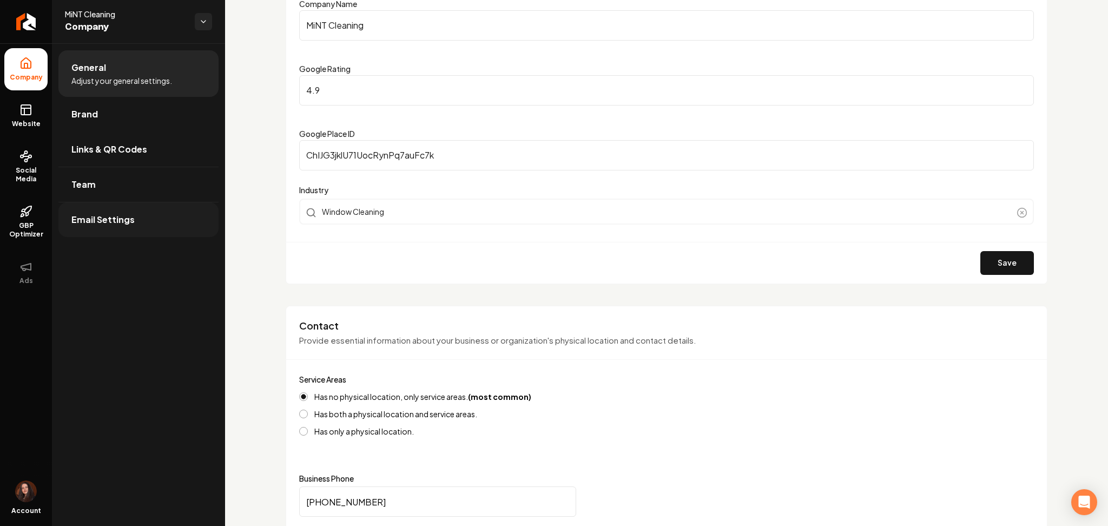
scroll to position [137, 0]
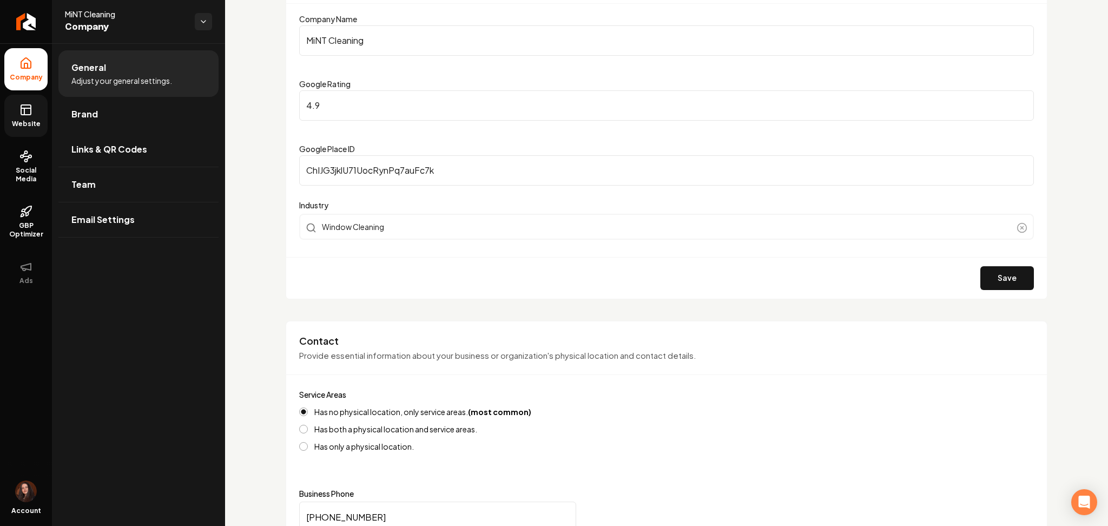
click at [13, 108] on link "Website" at bounding box center [25, 116] width 43 height 42
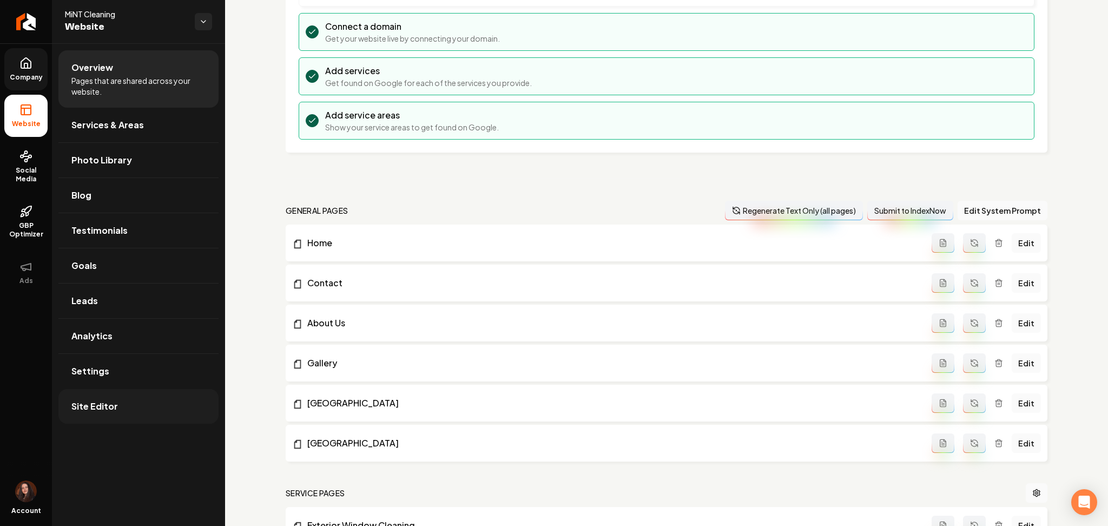
click at [149, 407] on link "Site Editor" at bounding box center [138, 406] width 160 height 35
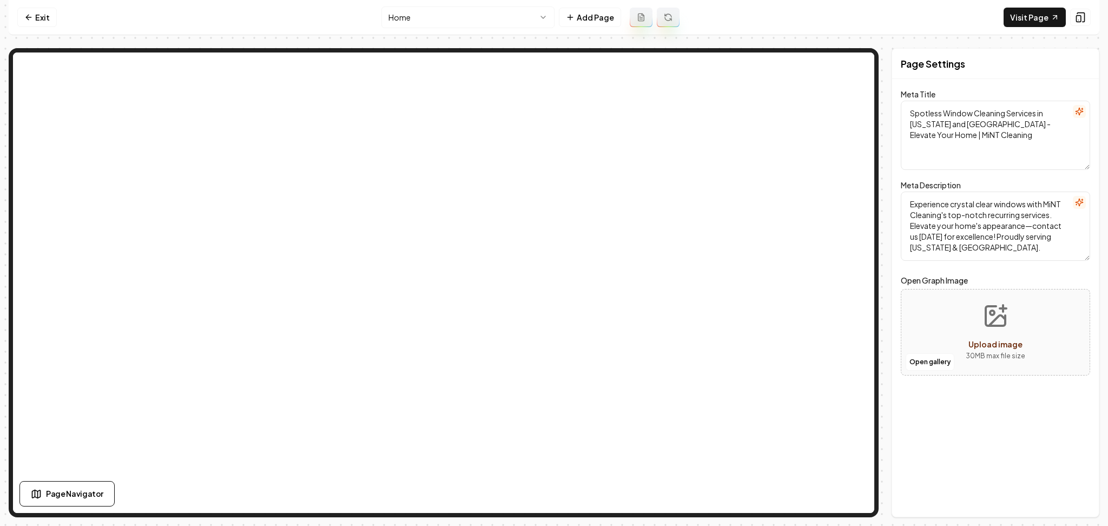
click at [449, 21] on html "Computer Required This feature is only available on a computer. Please switch t…" at bounding box center [554, 263] width 1108 height 526
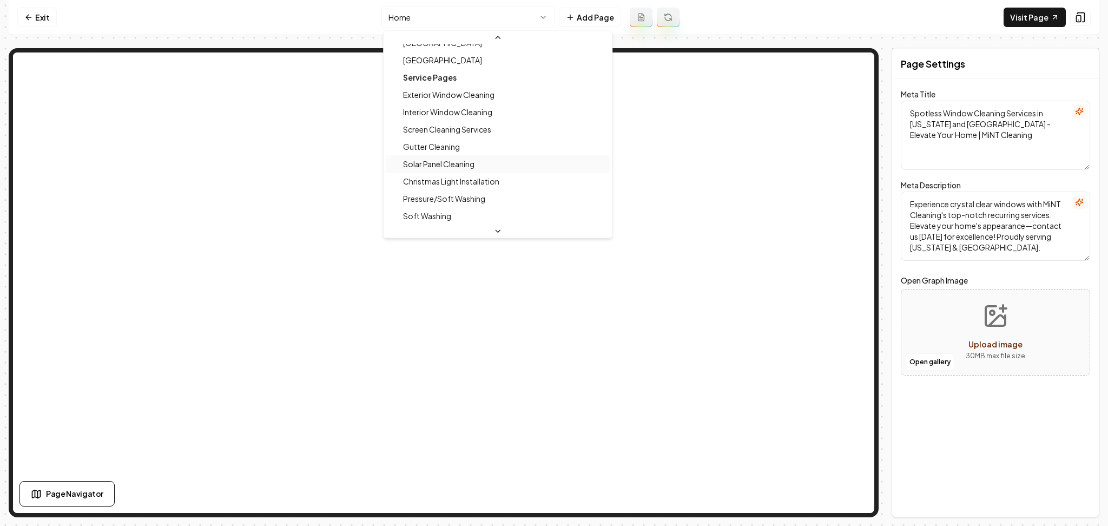
scroll to position [144, 0]
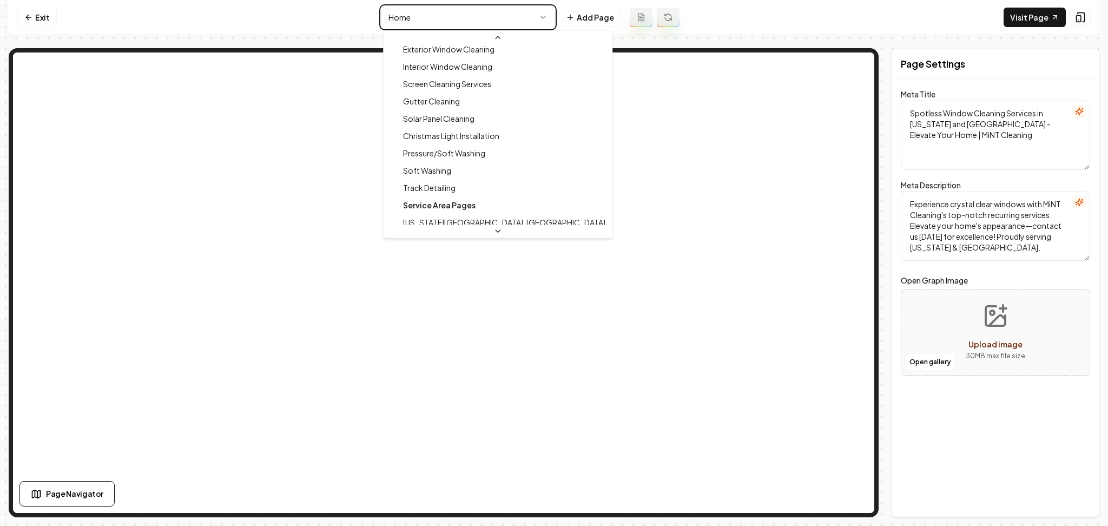
type textarea "Christmas Light Installation Services | MiNT Cleaning"
type textarea "Illuminate your home this holiday with MiNT Cleaning's expert Christmas Light I…"
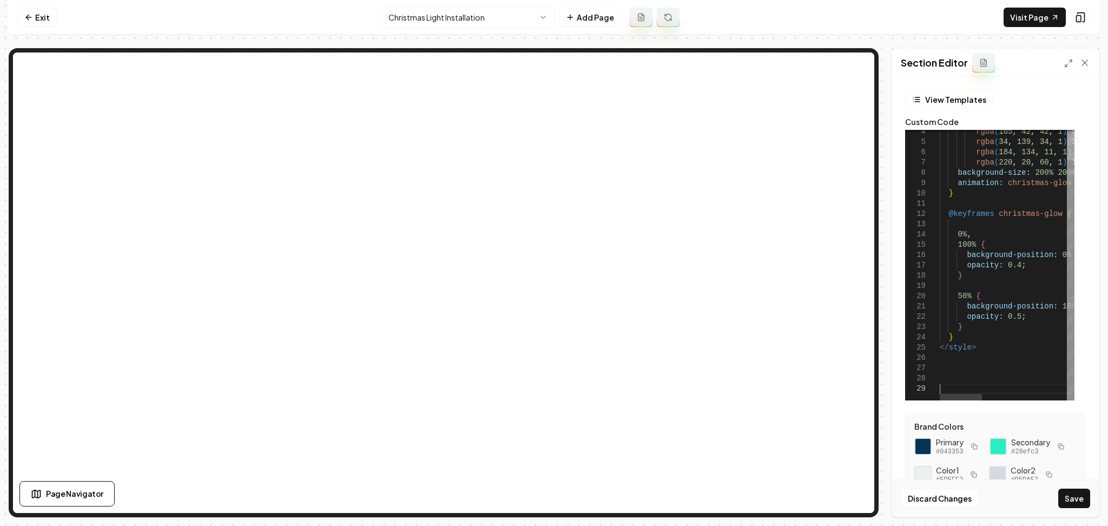
scroll to position [61, 0]
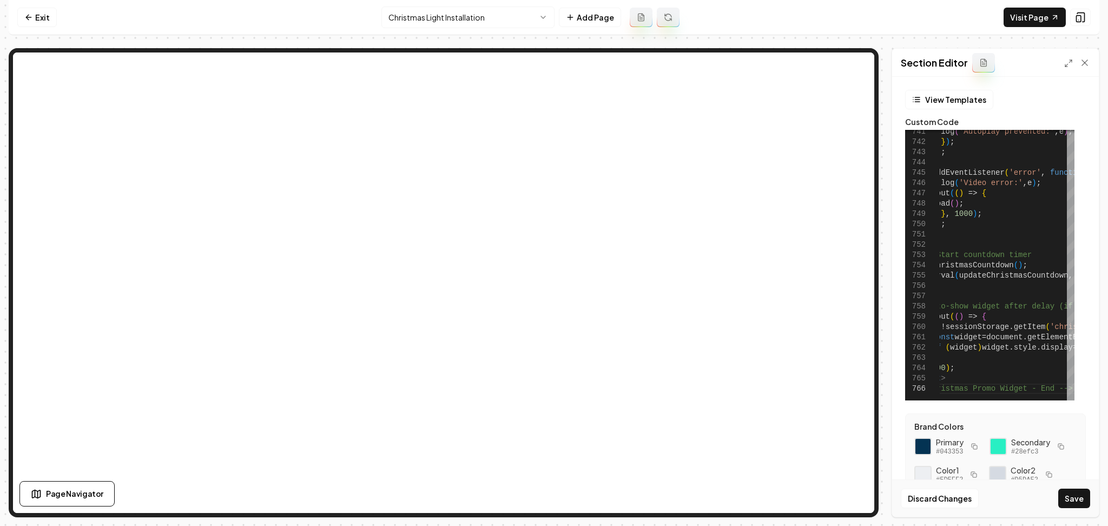
click at [1038, 492] on button "Save" at bounding box center [1074, 497] width 32 height 19
click at [1034, 18] on link "Visit Page" at bounding box center [1034, 17] width 62 height 19
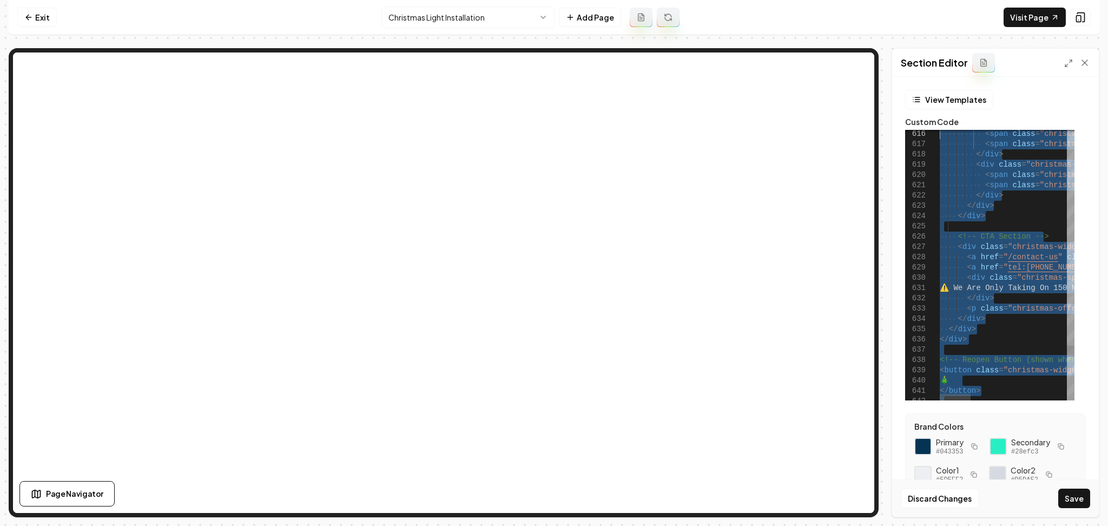
type textarea "**********"
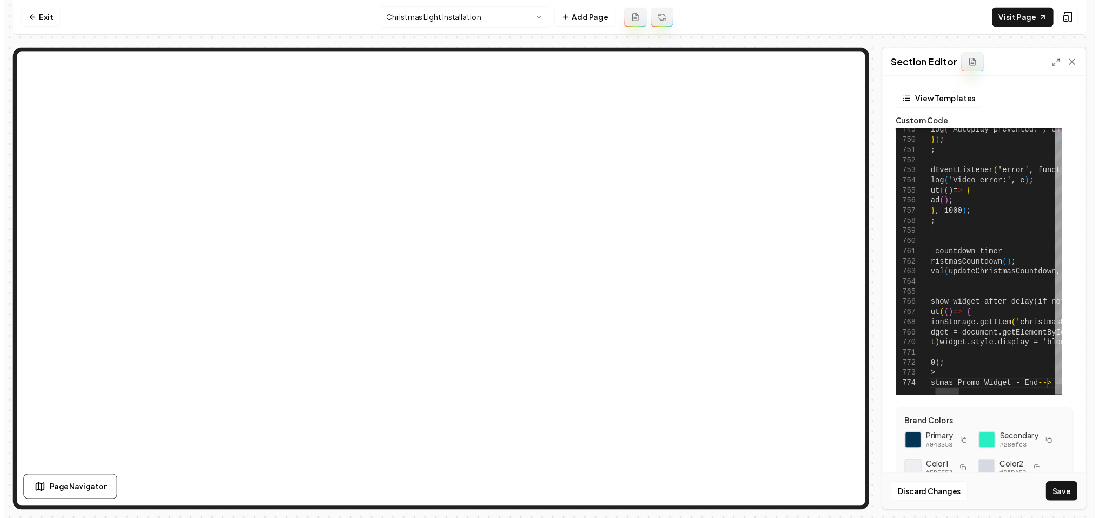
scroll to position [40, 128]
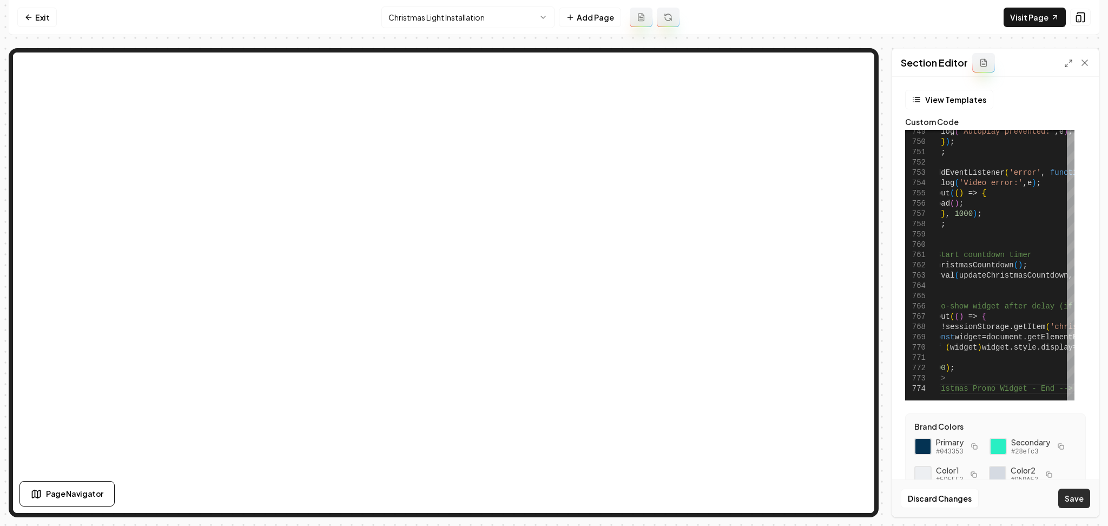
click at [1070, 505] on button "Save" at bounding box center [1074, 497] width 32 height 19
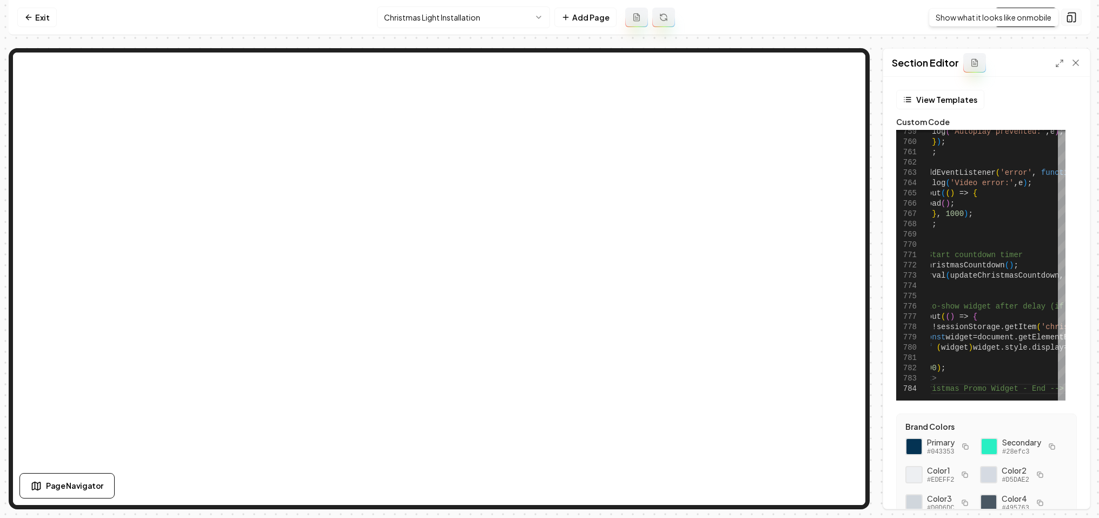
click at [1071, 21] on rect at bounding box center [1070, 19] width 4 height 6
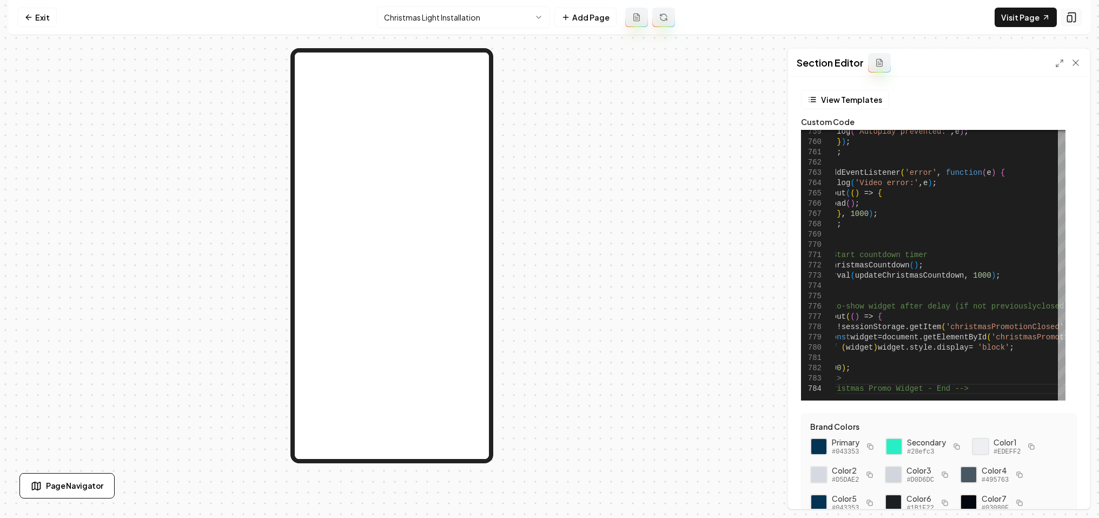
click at [1071, 21] on rect at bounding box center [1070, 19] width 4 height 6
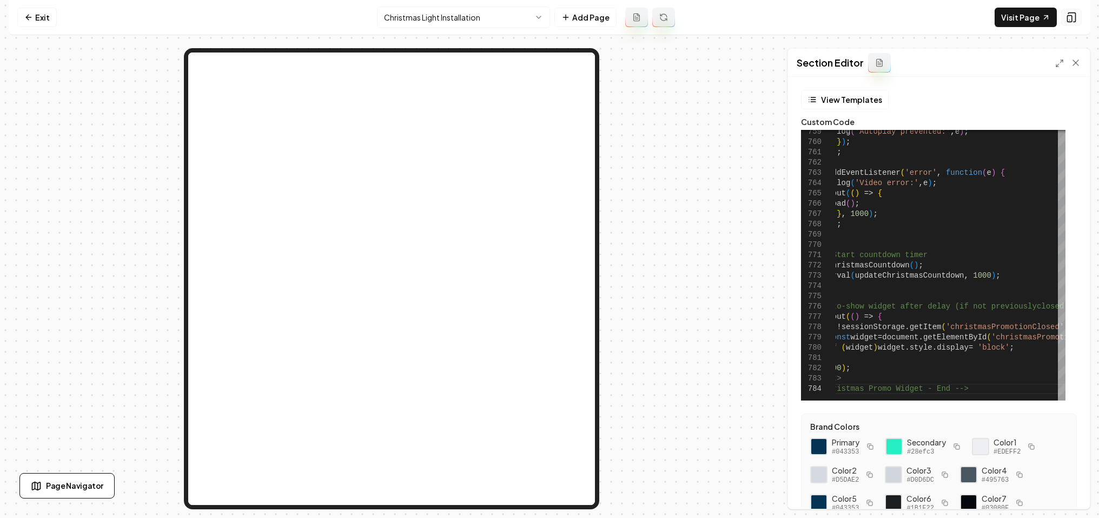
click at [1071, 21] on rect at bounding box center [1070, 19] width 4 height 6
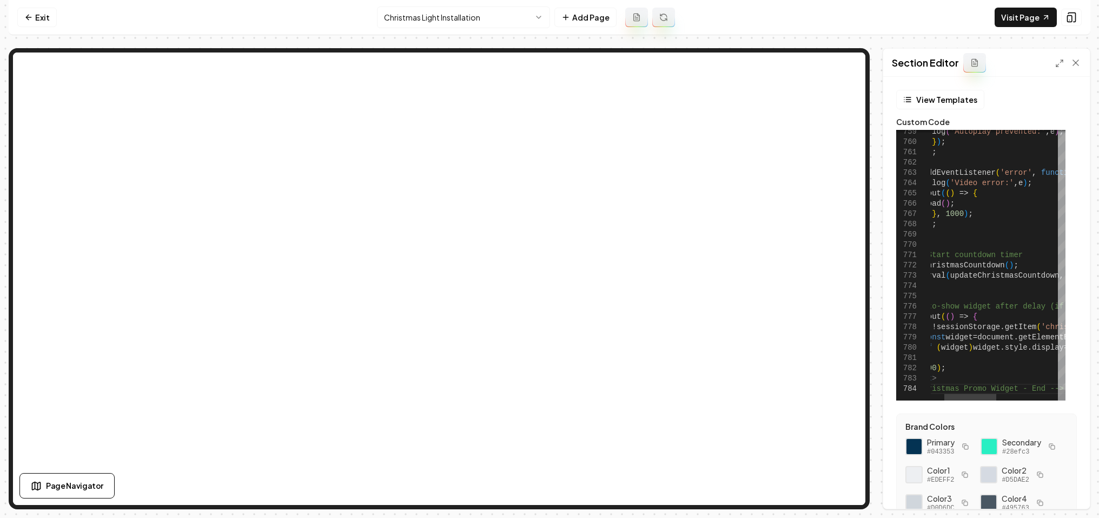
scroll to position [40, 153]
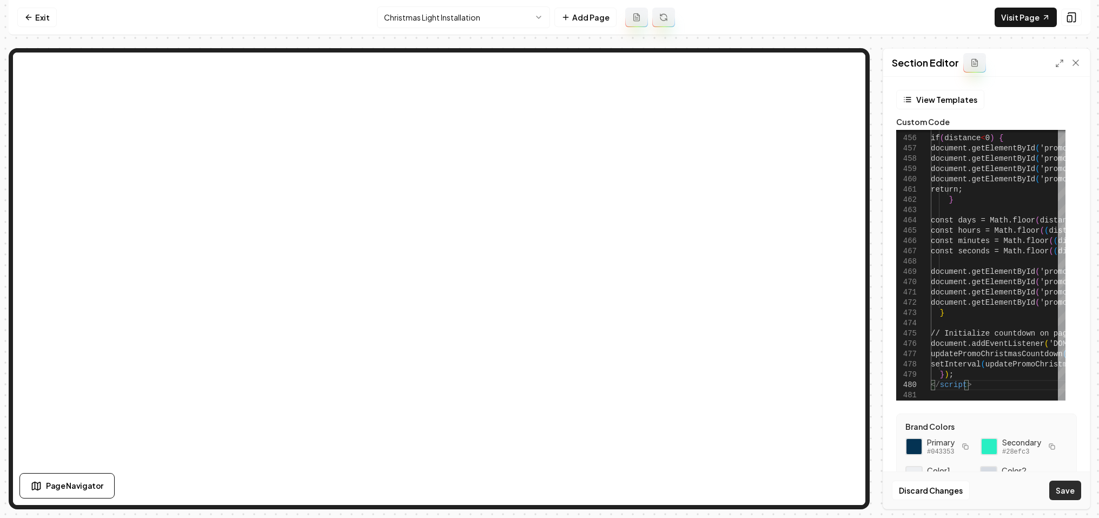
click at [1074, 495] on button "Save" at bounding box center [1065, 489] width 32 height 19
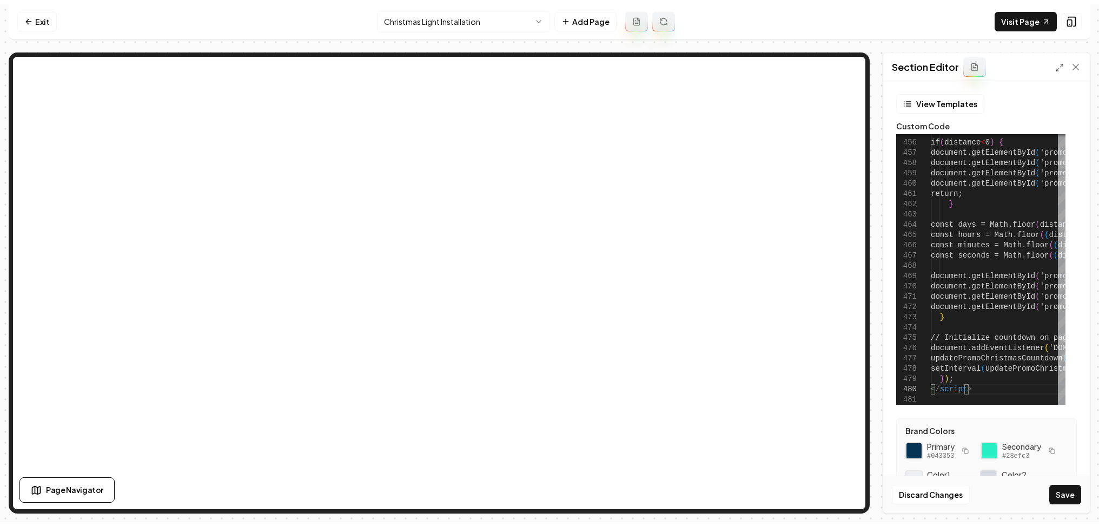
scroll to position [30, 0]
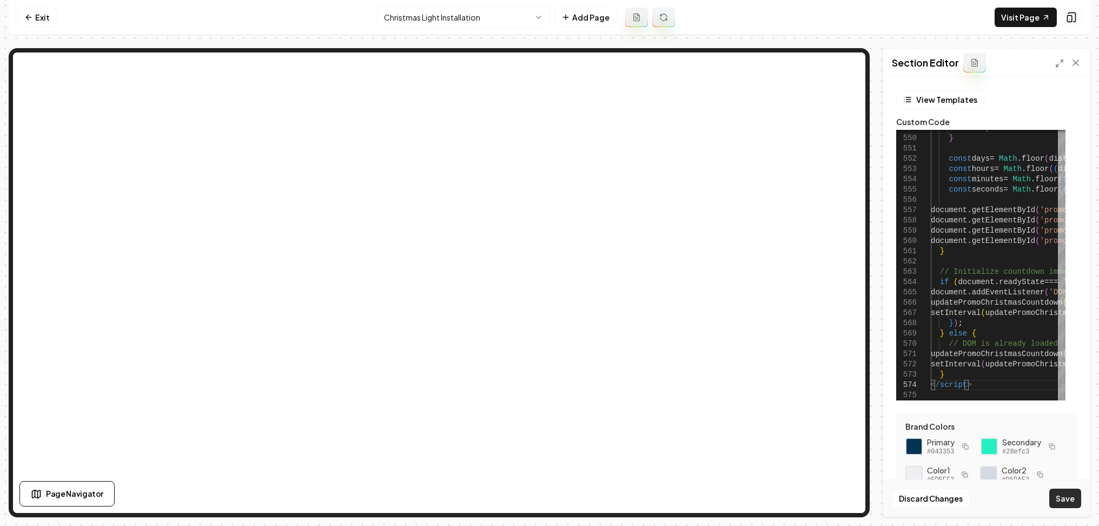
click at [1054, 495] on button "Save" at bounding box center [1065, 497] width 32 height 19
click at [1014, 21] on link "Visit Page" at bounding box center [1026, 17] width 62 height 19
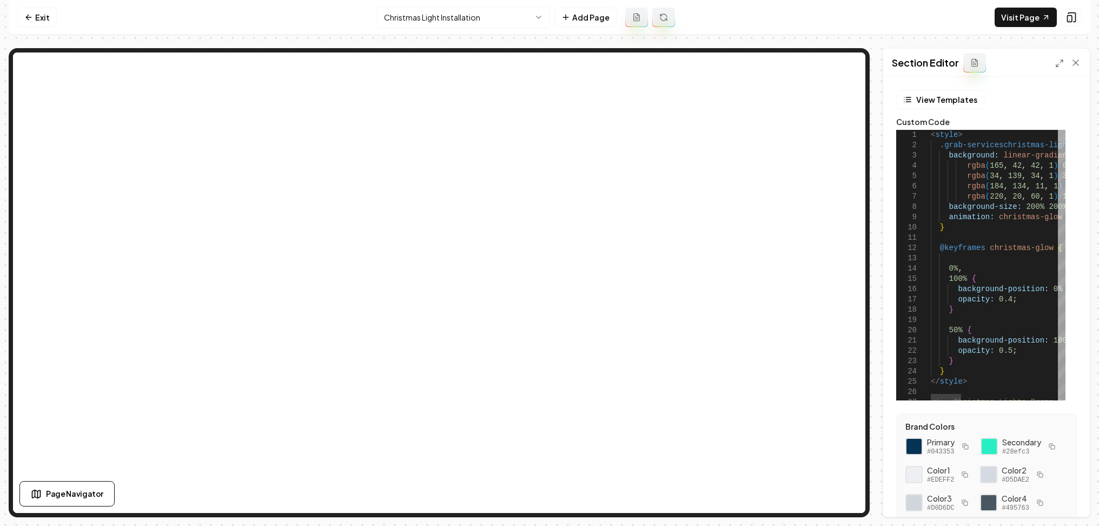
click at [1058, 130] on div at bounding box center [1062, 135] width 8 height 11
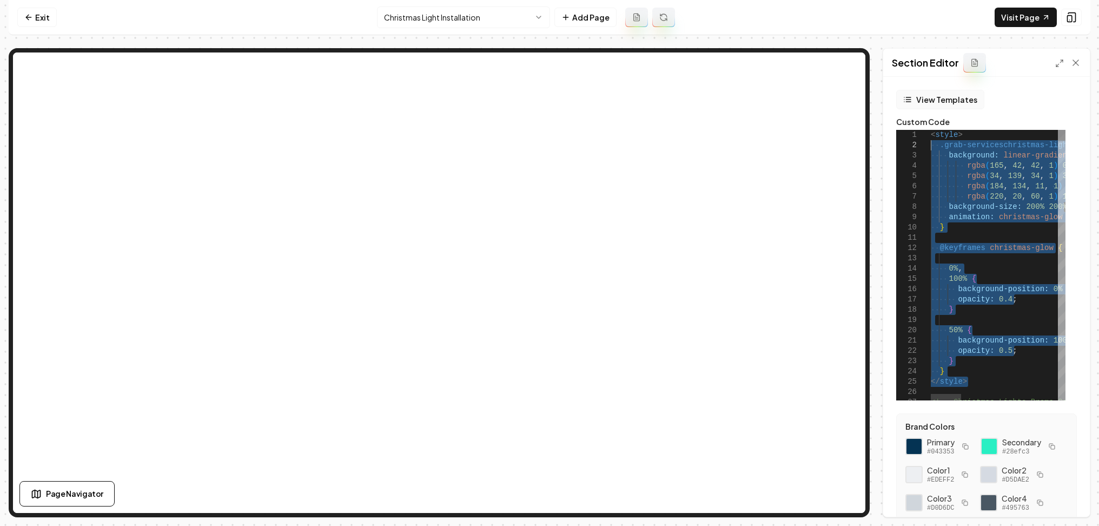
drag, startPoint x: 980, startPoint y: 392, endPoint x: 896, endPoint y: 105, distance: 299.1
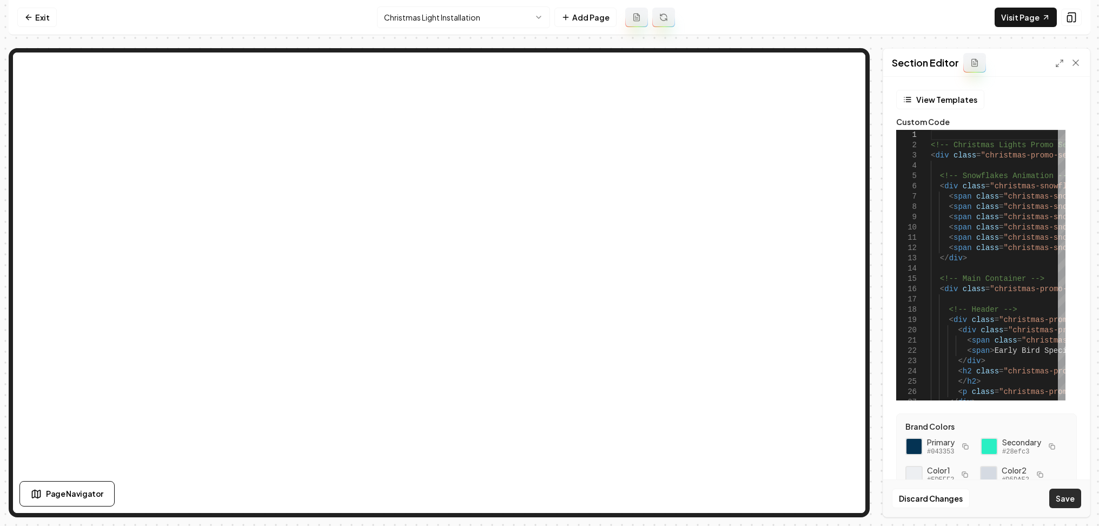
click at [1060, 493] on button "Save" at bounding box center [1065, 497] width 32 height 19
type textarea "**********"
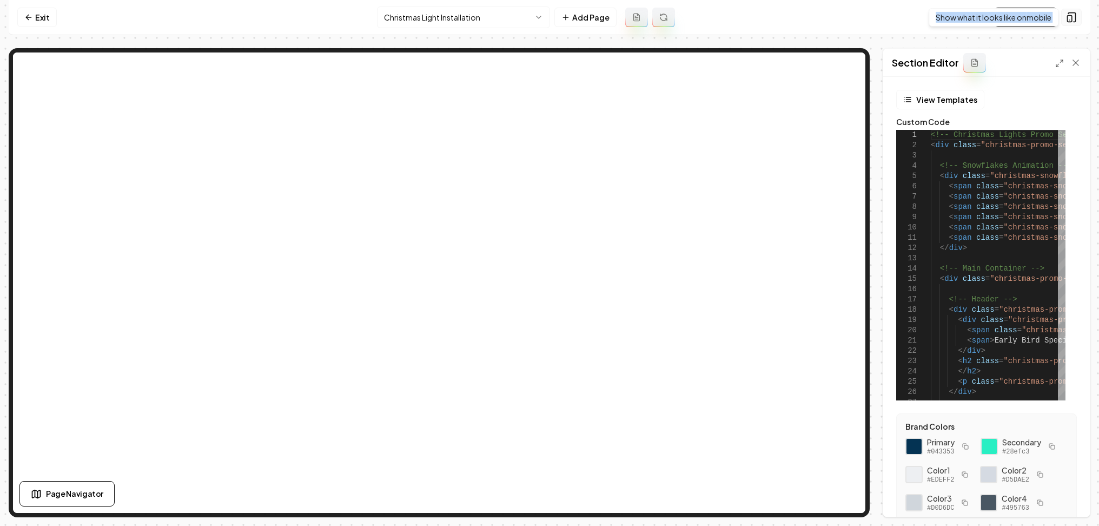
drag, startPoint x: 1073, startPoint y: 27, endPoint x: 1070, endPoint y: 18, distance: 8.7
click at [1070, 18] on div "Visit Page Show what it looks like on mobile Show what it looks like on mobile" at bounding box center [1038, 17] width 87 height 19
click at [1070, 18] on icon at bounding box center [1071, 17] width 11 height 11
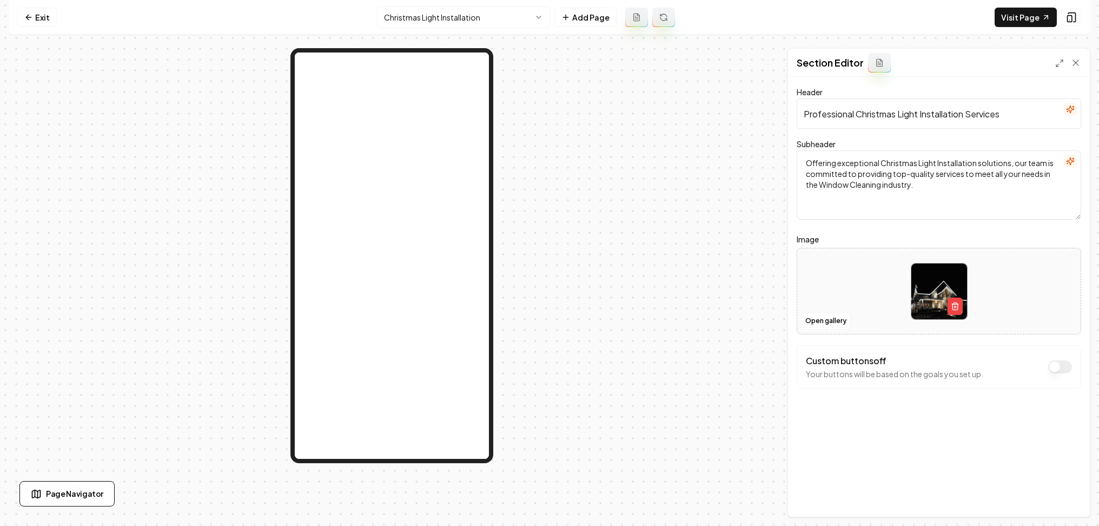
click at [1068, 112] on icon "button" at bounding box center [1070, 109] width 9 height 9
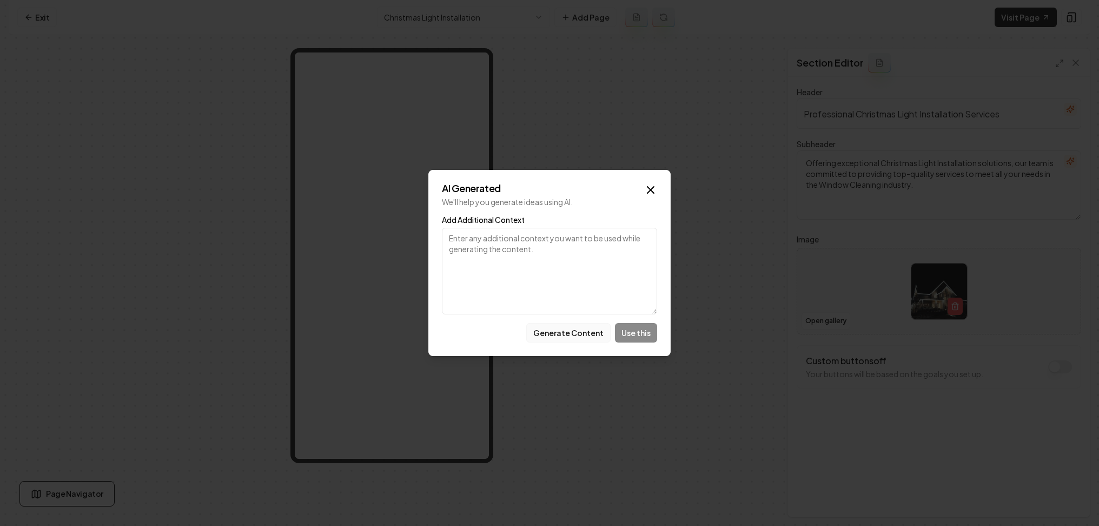
click at [589, 328] on button "Generate Content" at bounding box center [568, 332] width 84 height 19
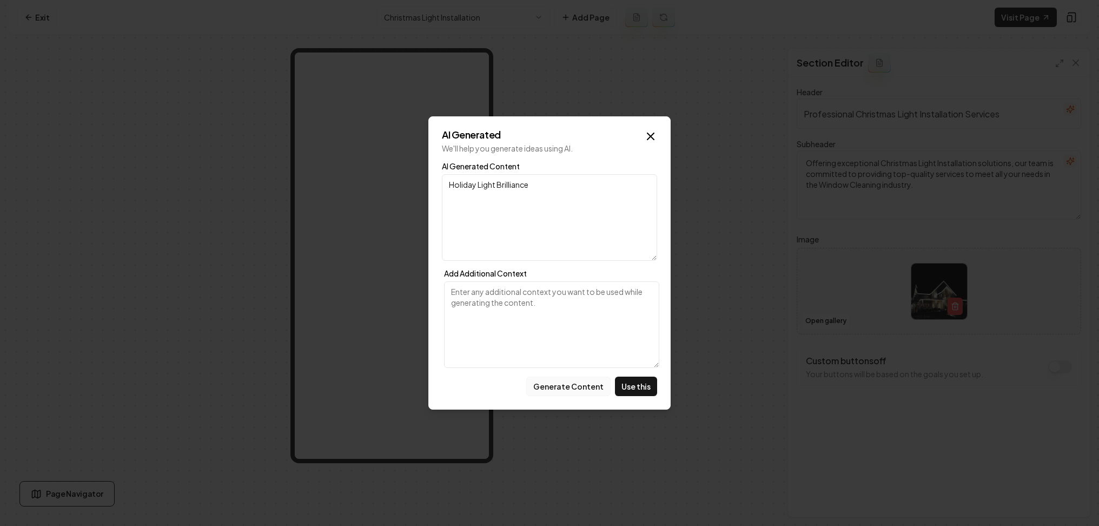
click at [578, 386] on button "Generate Content" at bounding box center [568, 385] width 84 height 19
click at [564, 385] on button "Generate Content" at bounding box center [568, 385] width 84 height 19
click at [580, 391] on button "Generate Content" at bounding box center [568, 385] width 84 height 19
click at [651, 138] on icon "button" at bounding box center [650, 136] width 13 height 13
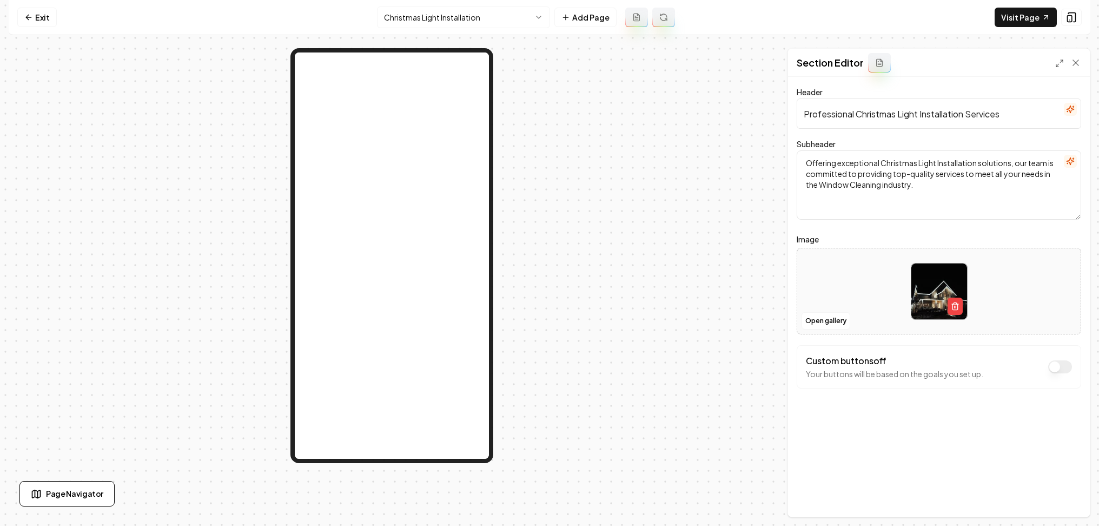
drag, startPoint x: 967, startPoint y: 113, endPoint x: 1037, endPoint y: 120, distance: 71.3
click at [1037, 120] on input "Professional Christmas Light Installation Services" at bounding box center [939, 113] width 285 height 30
type input "Professional Christmas Light Installation"
click at [1069, 508] on div "Discard Changes Save" at bounding box center [939, 497] width 302 height 37
click at [1058, 493] on button "Save" at bounding box center [1065, 497] width 32 height 19
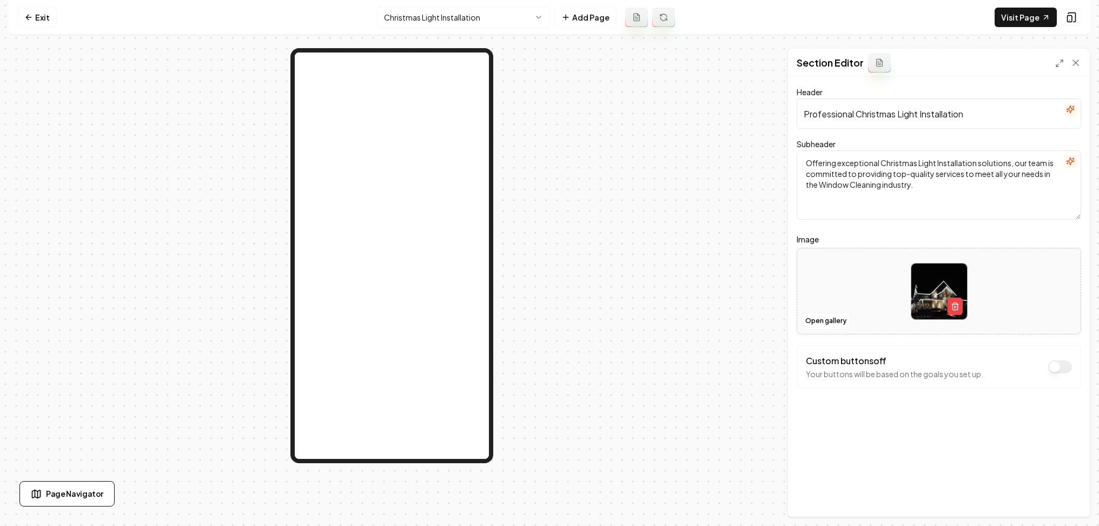
click at [1063, 157] on textarea "Offering exceptional Christmas Light Installation solutions, our team is commit…" at bounding box center [939, 184] width 285 height 69
click at [1067, 160] on icon "button" at bounding box center [1070, 161] width 9 height 9
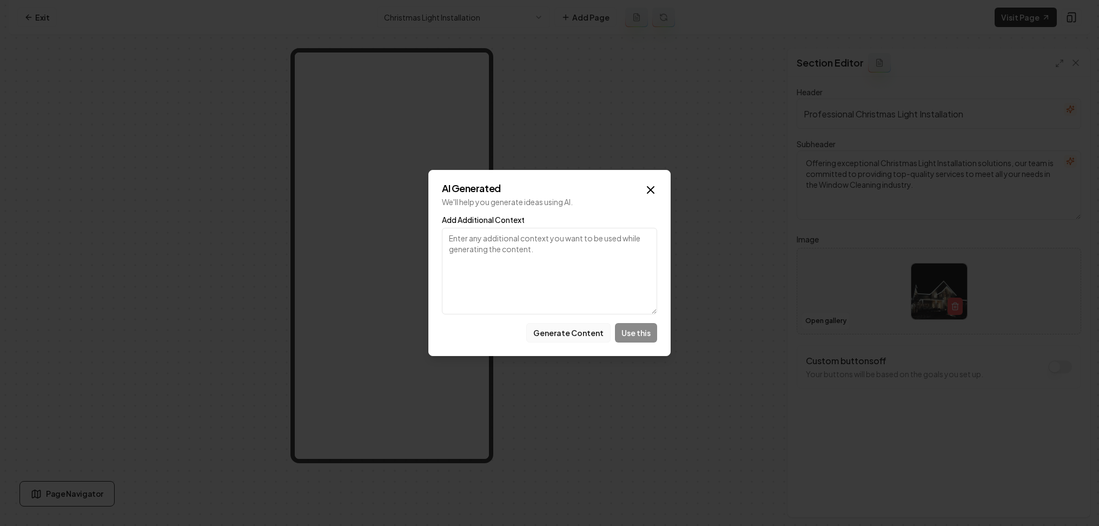
click at [582, 334] on button "Generate Content" at bounding box center [568, 332] width 84 height 19
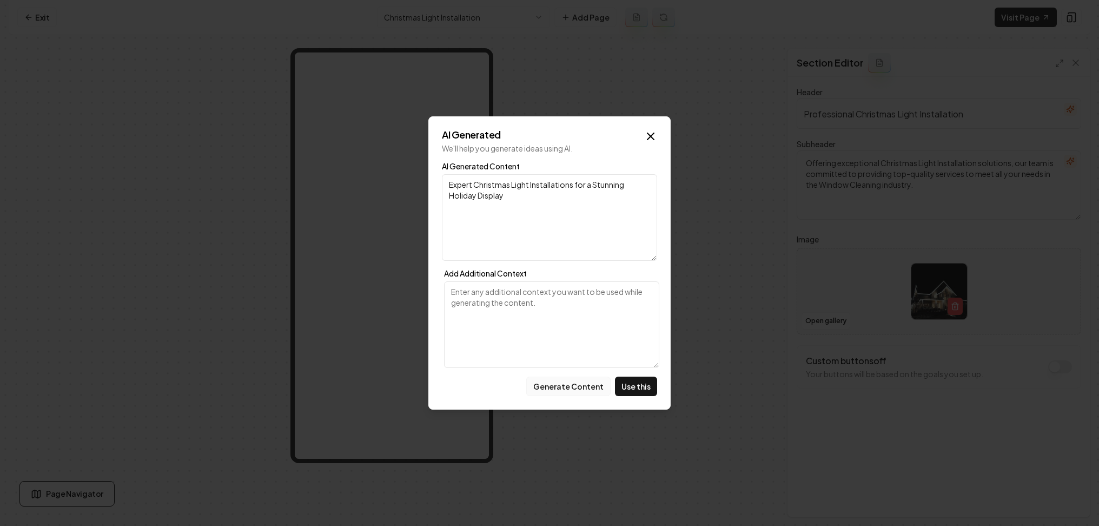
click at [568, 381] on button "Generate Content" at bounding box center [568, 385] width 84 height 19
click at [636, 389] on button "Use this" at bounding box center [636, 385] width 42 height 19
type textarea "Experience the Magic: Expert Installation for a Stress-Free Holiday Season"
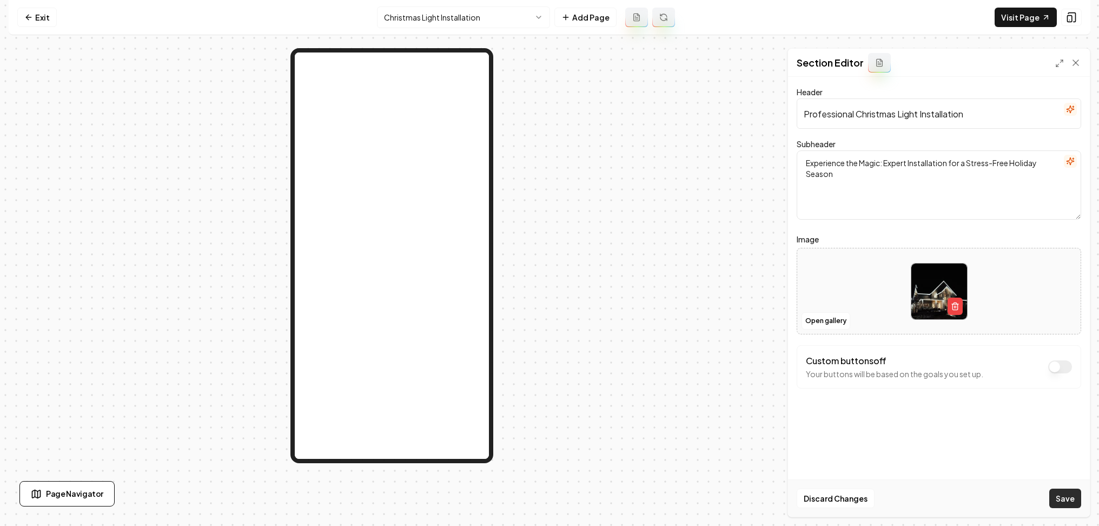
click at [1054, 505] on button "Save" at bounding box center [1065, 497] width 32 height 19
click at [1072, 16] on rect at bounding box center [1070, 19] width 4 height 6
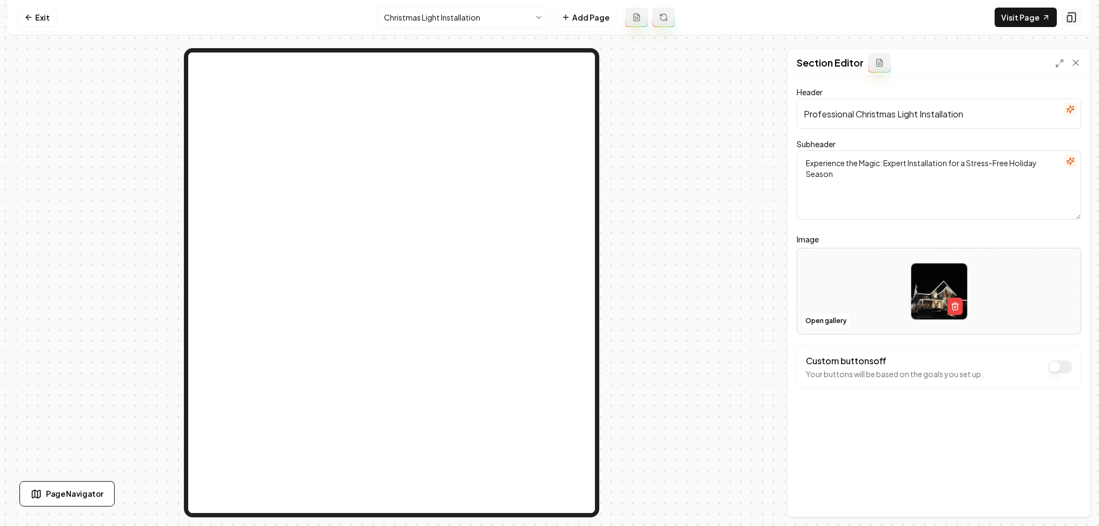
click at [1072, 16] on rect at bounding box center [1070, 19] width 4 height 6
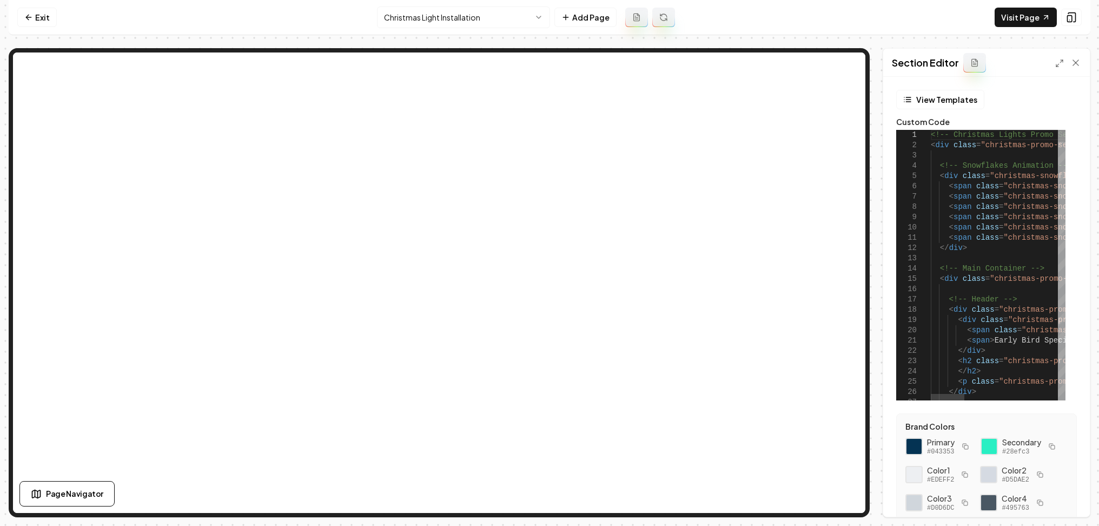
click at [931, 135] on span "<!-- Christmas Lights Promo Section -->" at bounding box center [1019, 134] width 177 height 9
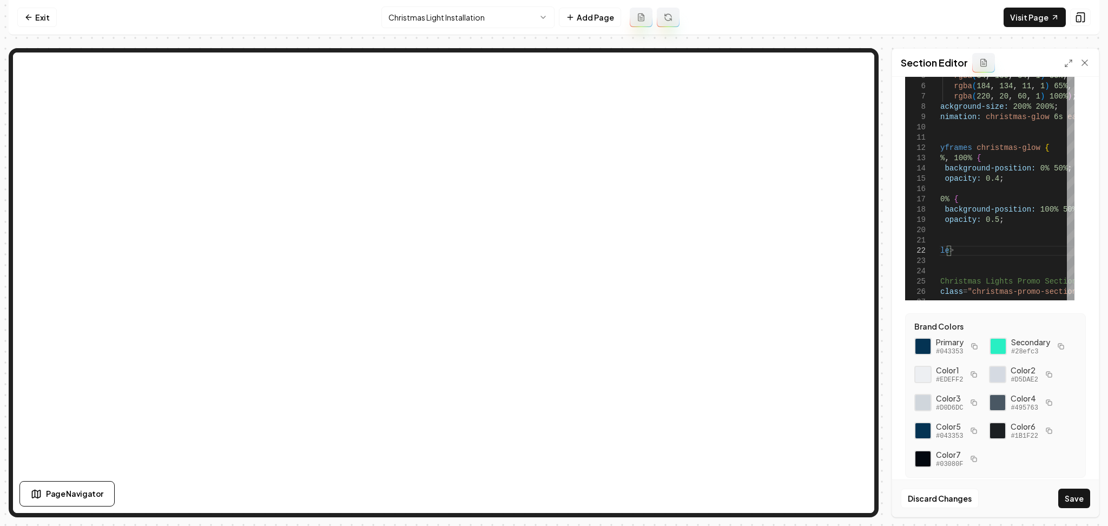
scroll to position [128, 0]
drag, startPoint x: 1066, startPoint y: 382, endPoint x: 921, endPoint y: 343, distance: 149.7
click at [921, 343] on div "Brand Colors Primary #043353 Secondary #28efc3 Color 1 #EDEFF2 Color 2 #D5DAE2 …" at bounding box center [995, 395] width 181 height 164
copy div "Secondary #28efc3 Color 1 #EDEFF2 Color 2 #D5DAE2"
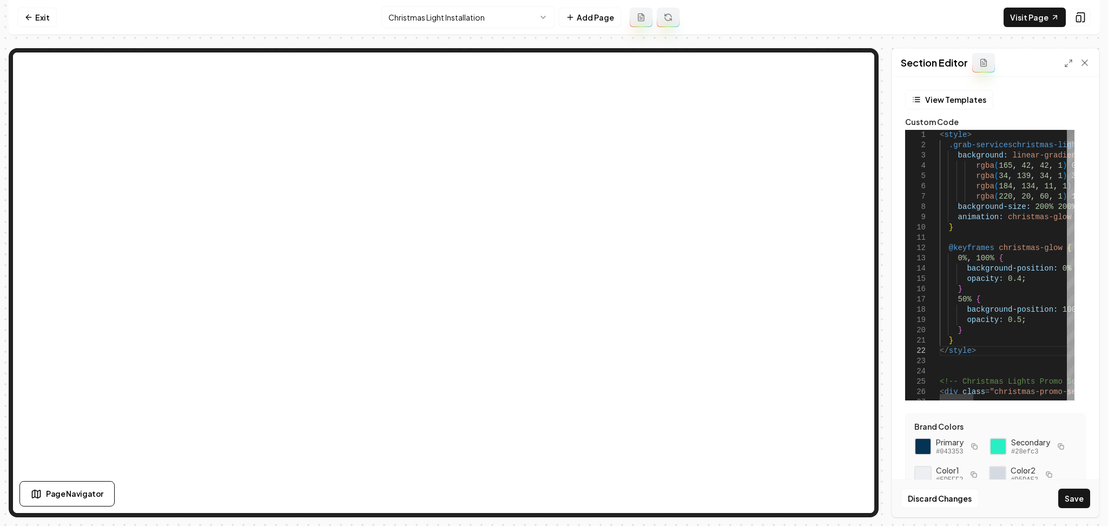
scroll to position [31, 32]
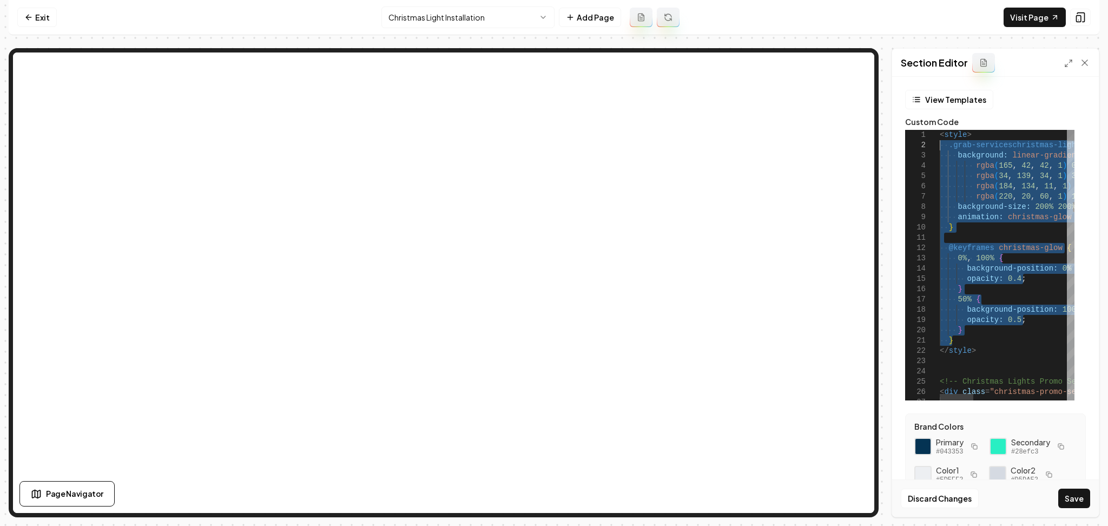
drag, startPoint x: 967, startPoint y: 342, endPoint x: 895, endPoint y: 144, distance: 210.6
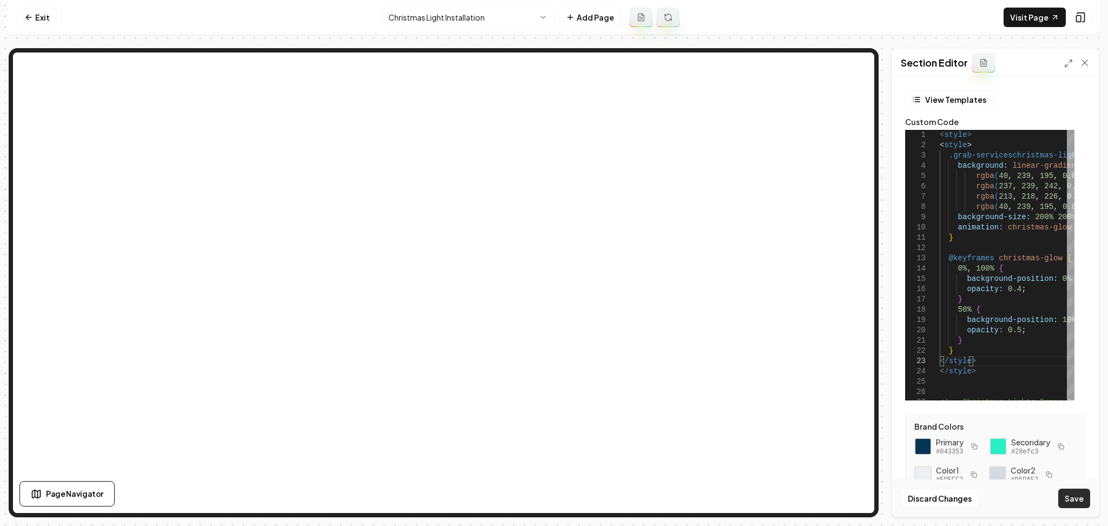
click at [1067, 499] on button "Save" at bounding box center [1074, 497] width 32 height 19
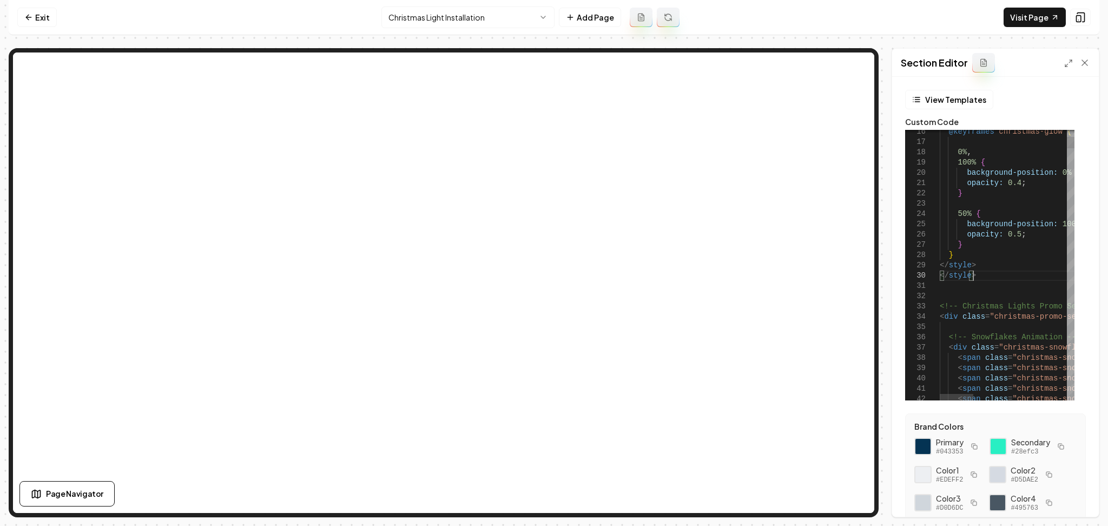
scroll to position [31, 0]
drag, startPoint x: 977, startPoint y: 276, endPoint x: 909, endPoint y: 279, distance: 67.7
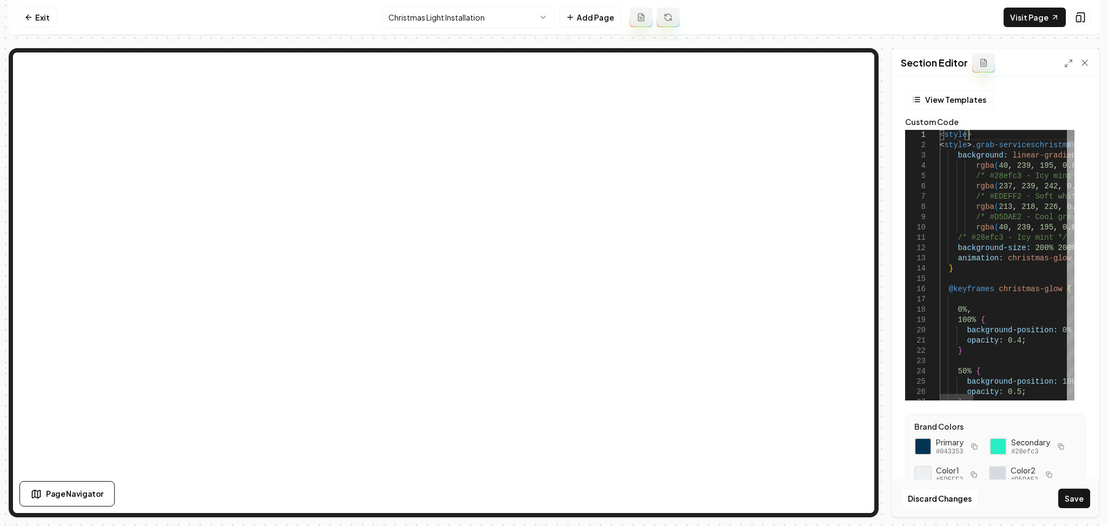
drag, startPoint x: 969, startPoint y: 135, endPoint x: 908, endPoint y: 144, distance: 62.3
drag, startPoint x: 978, startPoint y: 146, endPoint x: 940, endPoint y: 148, distance: 38.5
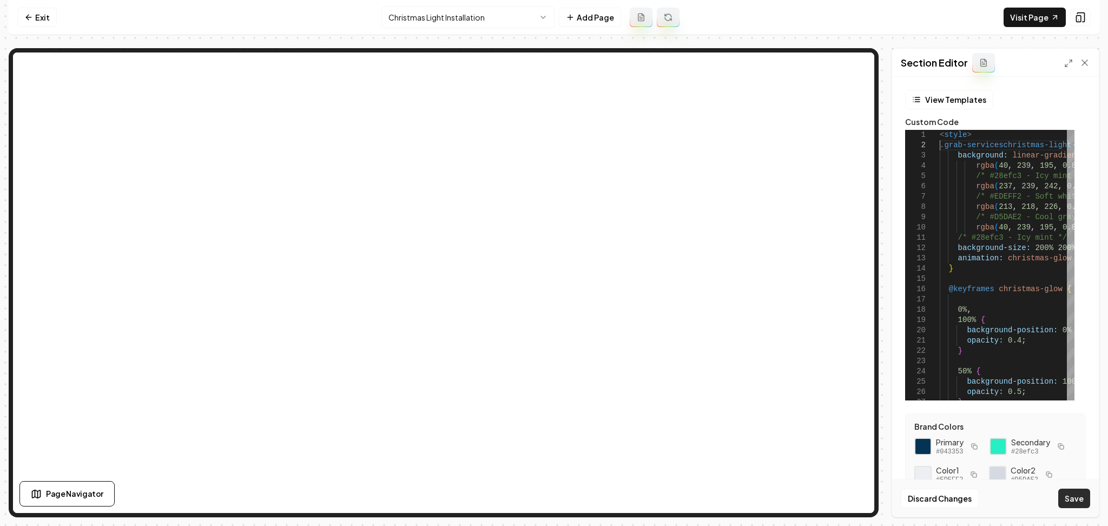
click at [1059, 500] on button "Save" at bounding box center [1074, 497] width 32 height 19
click at [1018, 12] on link "Visit Page" at bounding box center [1034, 17] width 62 height 19
click at [1068, 62] on icon at bounding box center [1068, 63] width 9 height 9
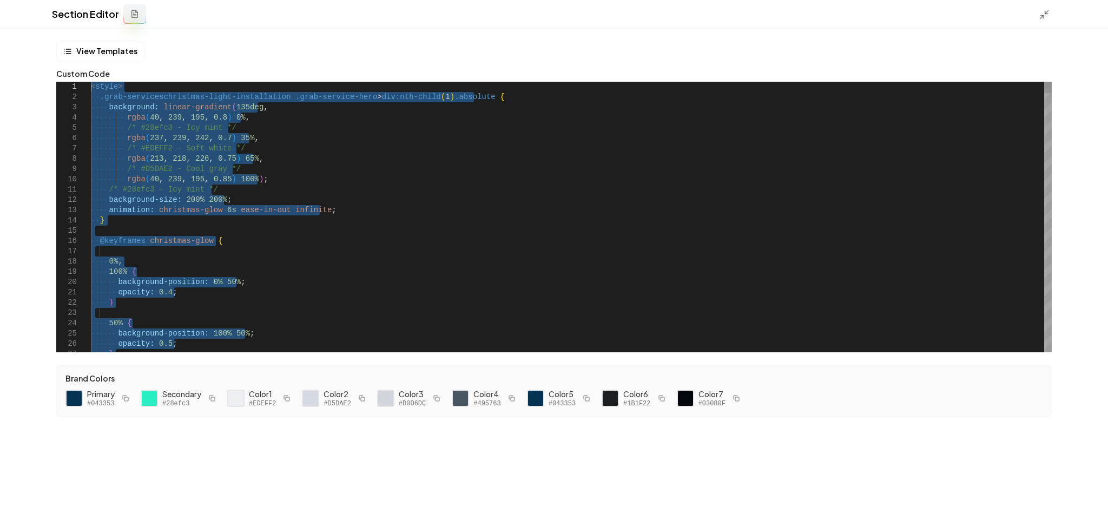
drag, startPoint x: 135, startPoint y: 277, endPoint x: 36, endPoint y: 20, distance: 275.5
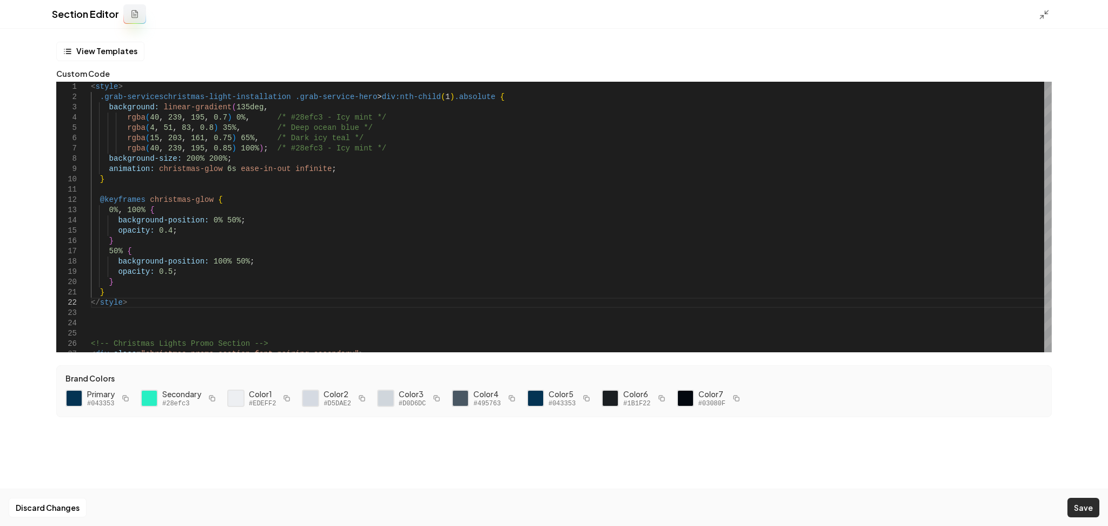
click at [1088, 511] on button "Save" at bounding box center [1083, 507] width 32 height 19
type textarea "**********"
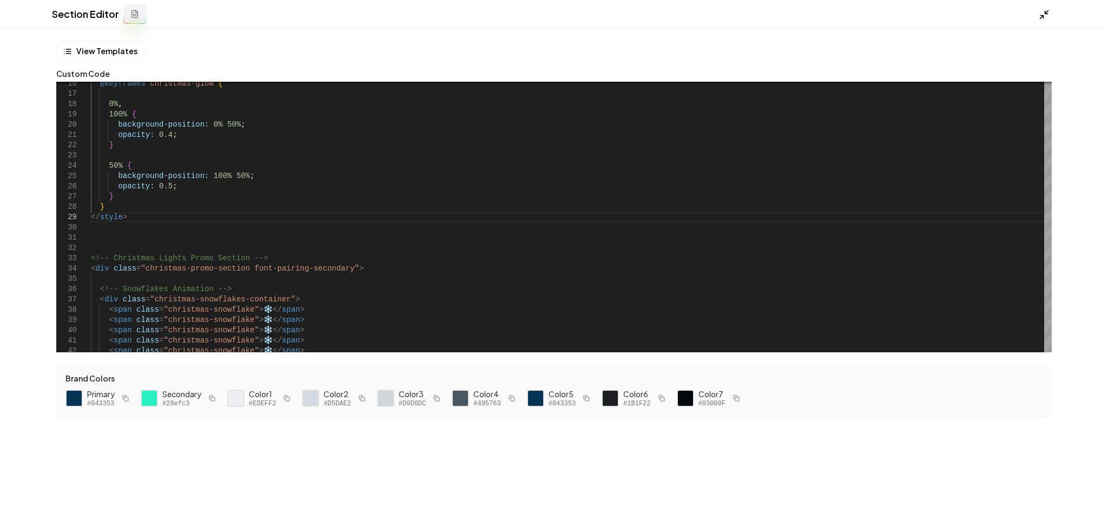
click at [1045, 13] on line at bounding box center [1046, 11] width 3 height 3
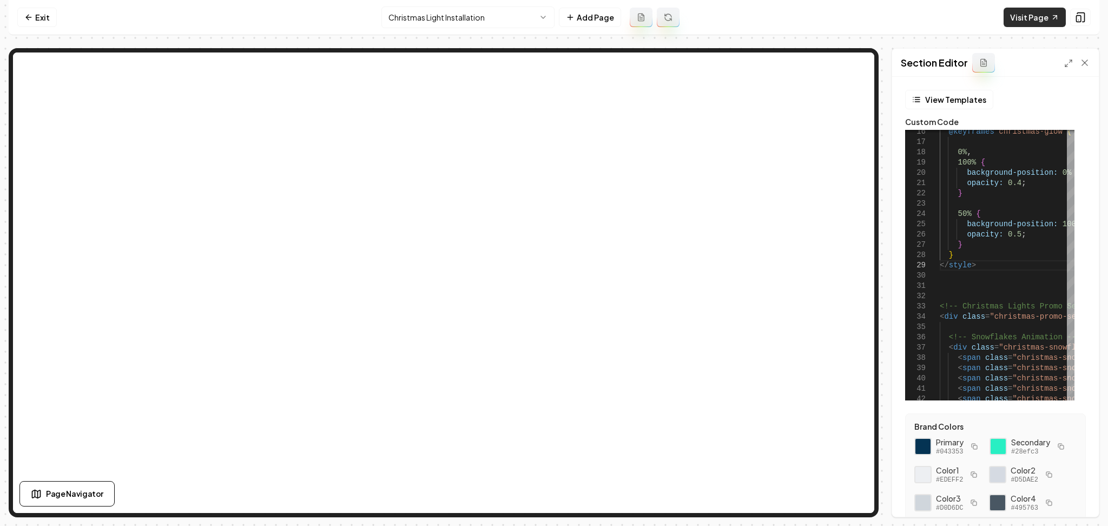
click at [1030, 21] on link "Visit Page" at bounding box center [1034, 17] width 62 height 19
click at [1074, 20] on button at bounding box center [1080, 17] width 21 height 17
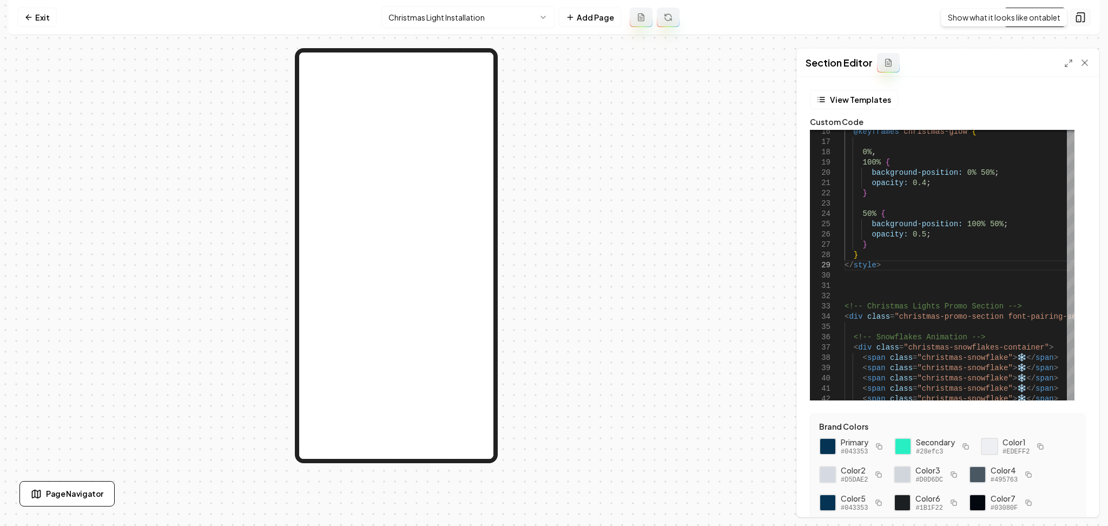
click at [1073, 21] on button at bounding box center [1080, 17] width 21 height 17
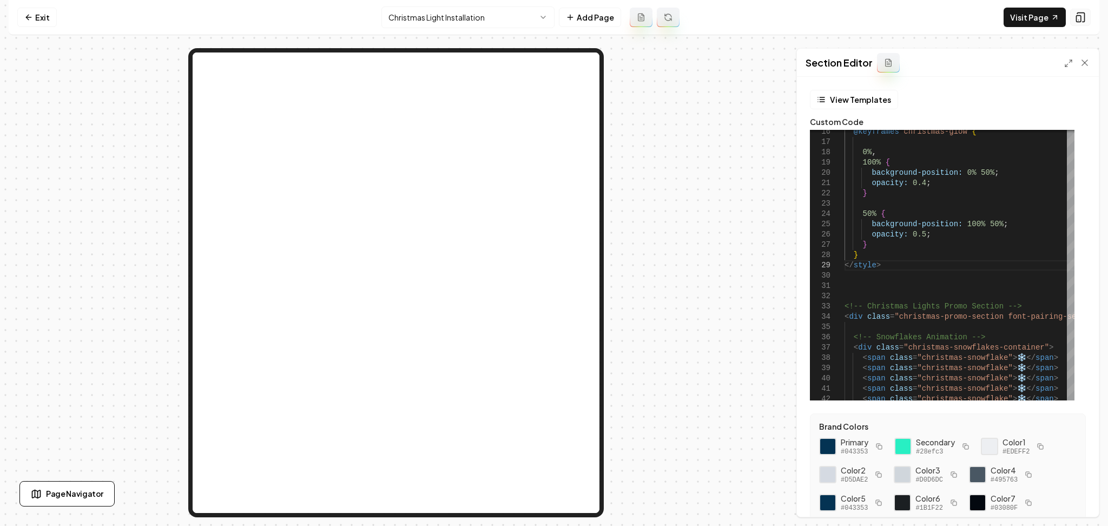
click at [1073, 21] on button at bounding box center [1080, 17] width 21 height 17
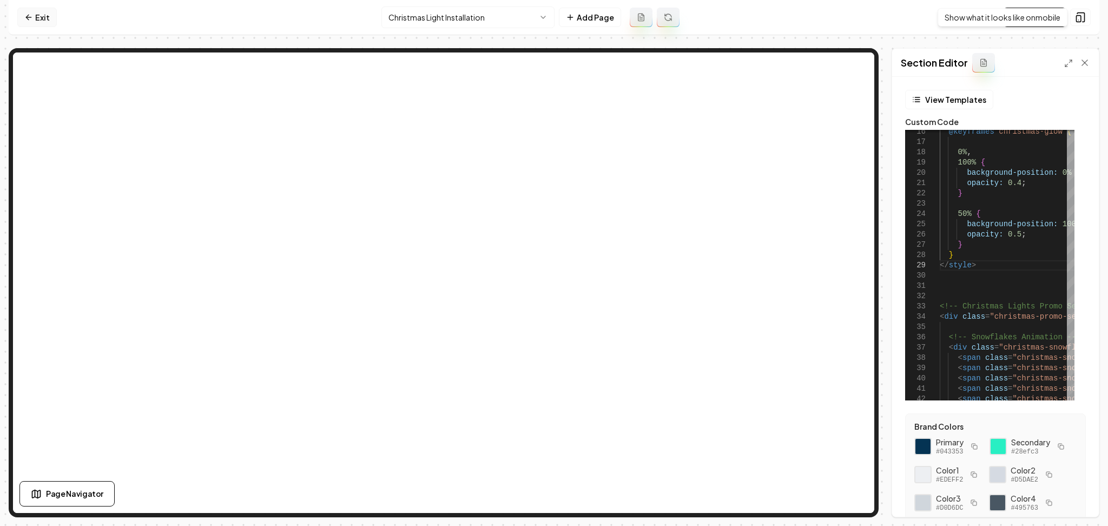
drag, startPoint x: 27, startPoint y: 21, endPoint x: 41, endPoint y: 20, distance: 14.6
click at [26, 21] on icon at bounding box center [28, 17] width 9 height 9
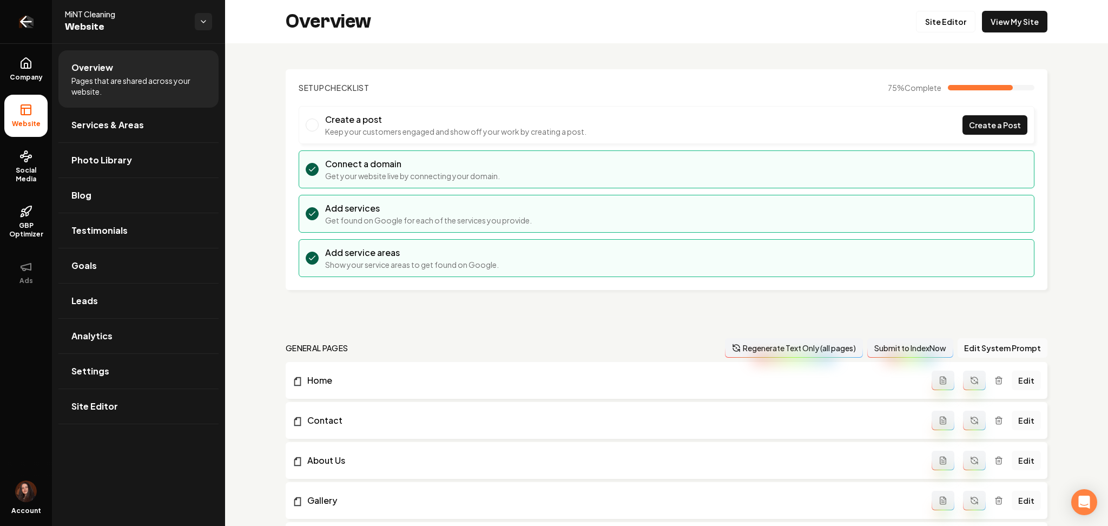
click at [36, 19] on link "Return to dashboard" at bounding box center [26, 21] width 52 height 43
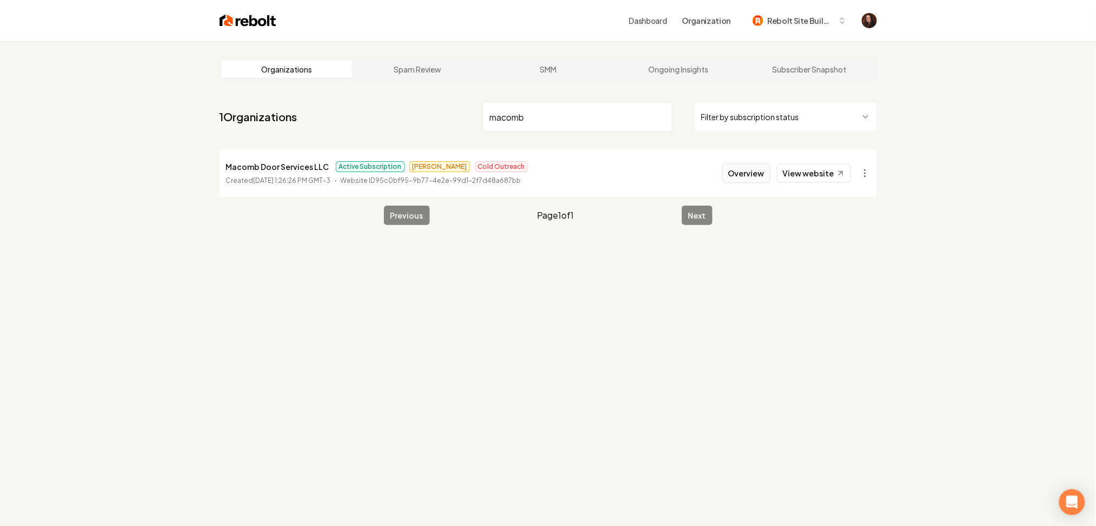
type input "macomb"
click at [743, 169] on button "Overview" at bounding box center [747, 172] width 48 height 19
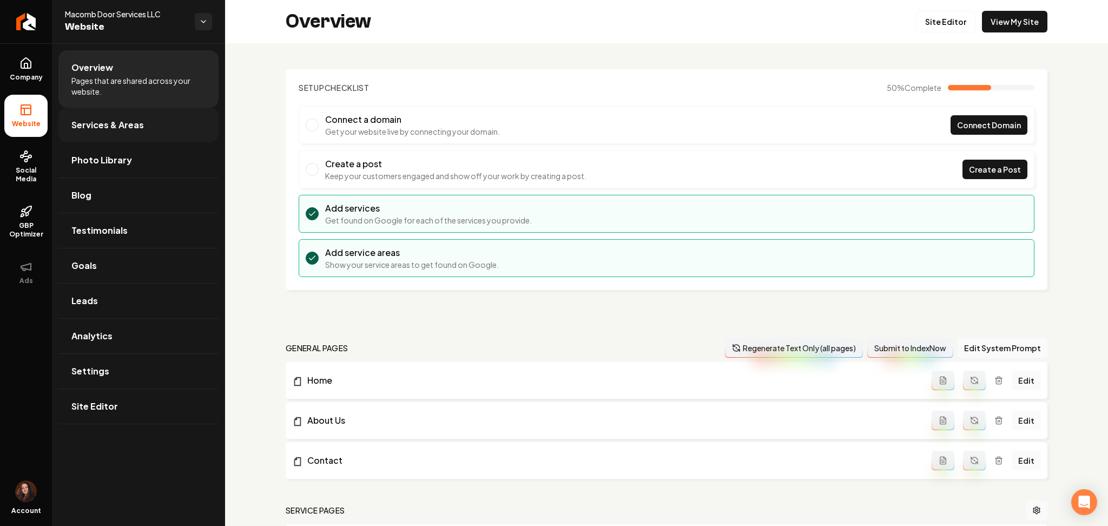
click at [126, 133] on link "Services & Areas" at bounding box center [138, 125] width 160 height 35
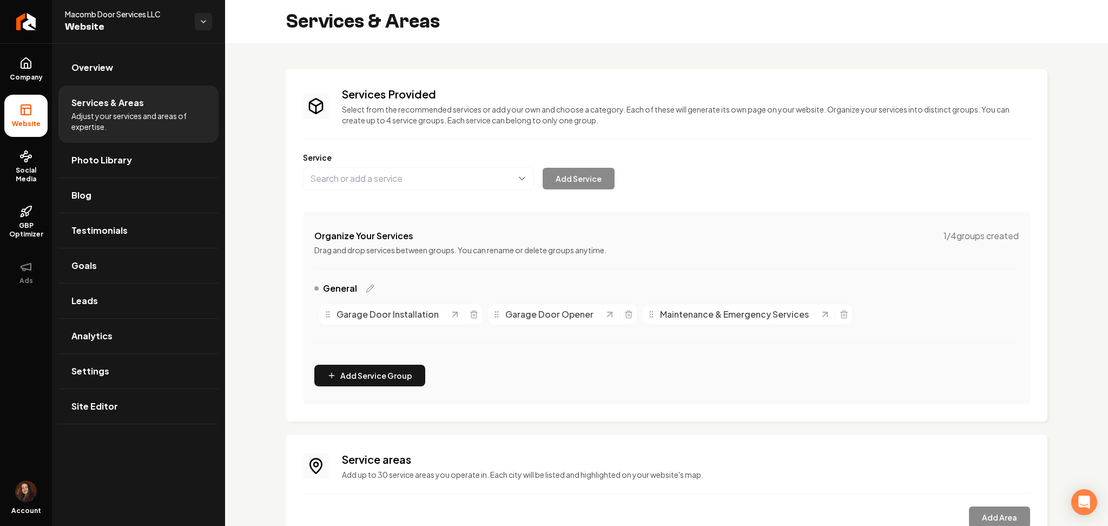
scroll to position [97, 0]
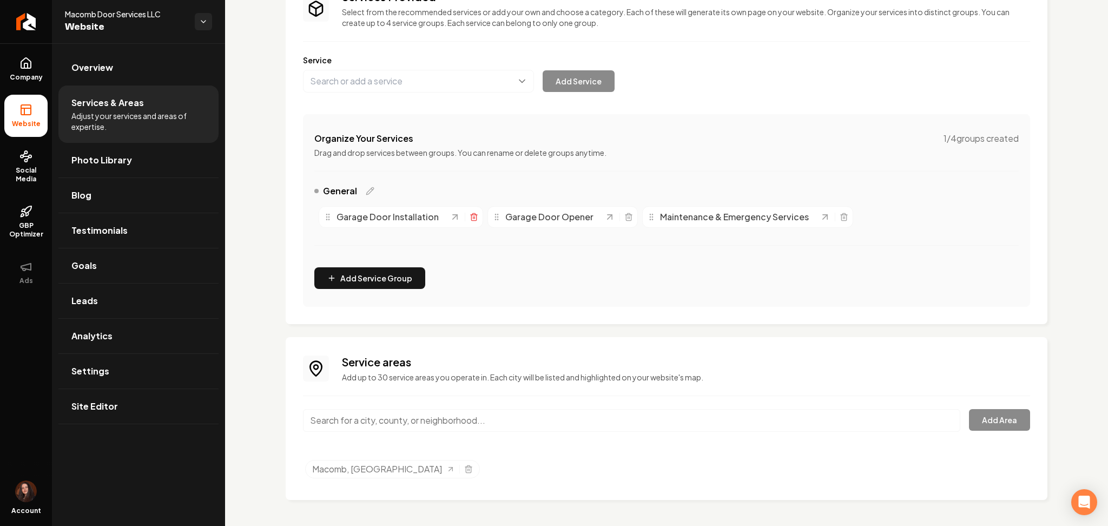
click at [473, 216] on icon "Main content area" at bounding box center [474, 217] width 9 height 9
click at [457, 215] on icon "Main content area" at bounding box center [459, 218] width 5 height 6
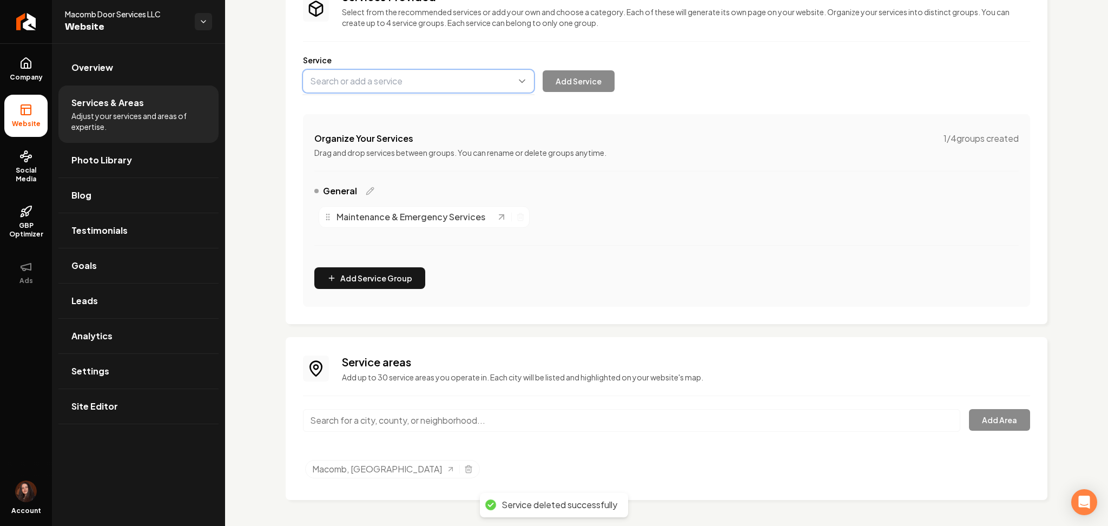
click at [387, 76] on button "Main content area" at bounding box center [418, 81] width 231 height 23
paste input "Residential Garage Door Installation & Replacement"
type input "Residential Garage Door Installation & Replacement"
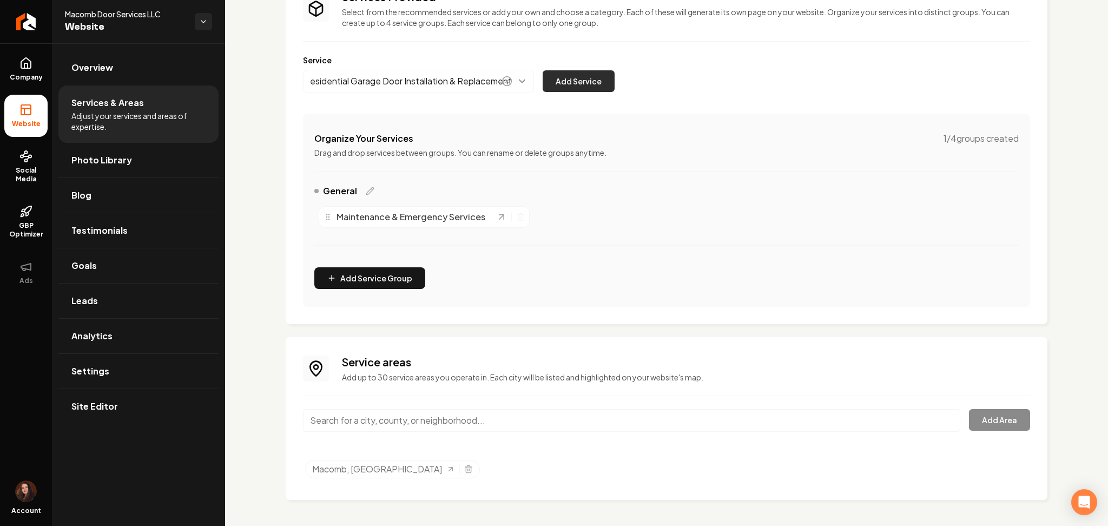
scroll to position [0, 0]
click at [572, 88] on button "Add Service" at bounding box center [579, 81] width 72 height 22
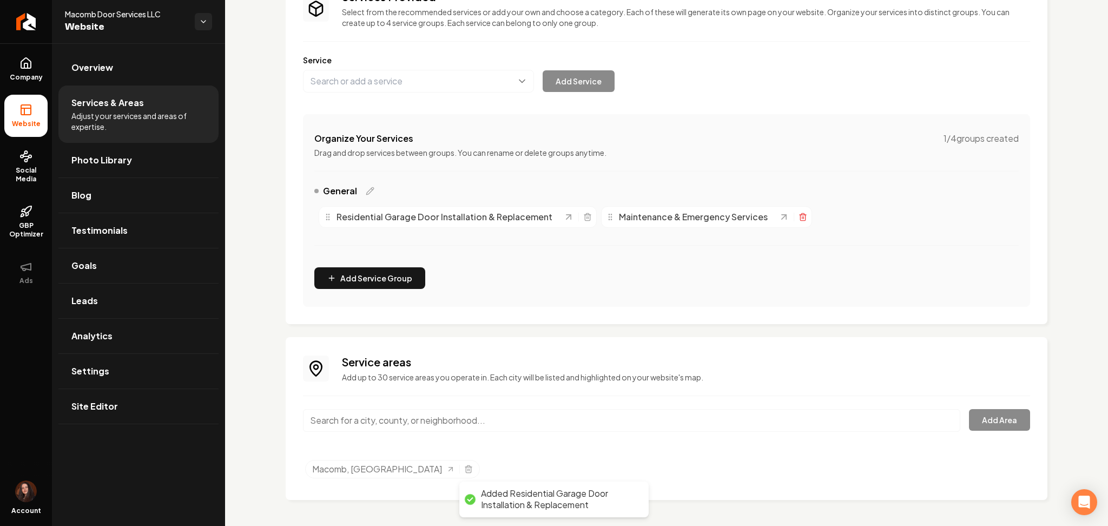
click at [798, 219] on icon "Main content area" at bounding box center [802, 217] width 9 height 9
click at [410, 76] on button "Main content area" at bounding box center [418, 81] width 231 height 23
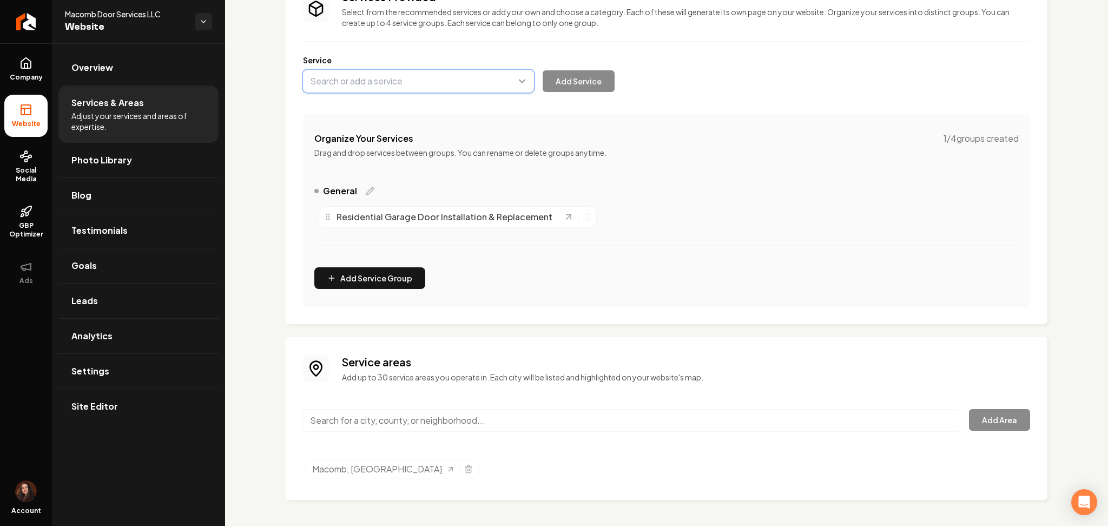
paste input "Commercial Garage Door Installation & Replacement"
type input "Commercial Garage Door Installation & Replacement"
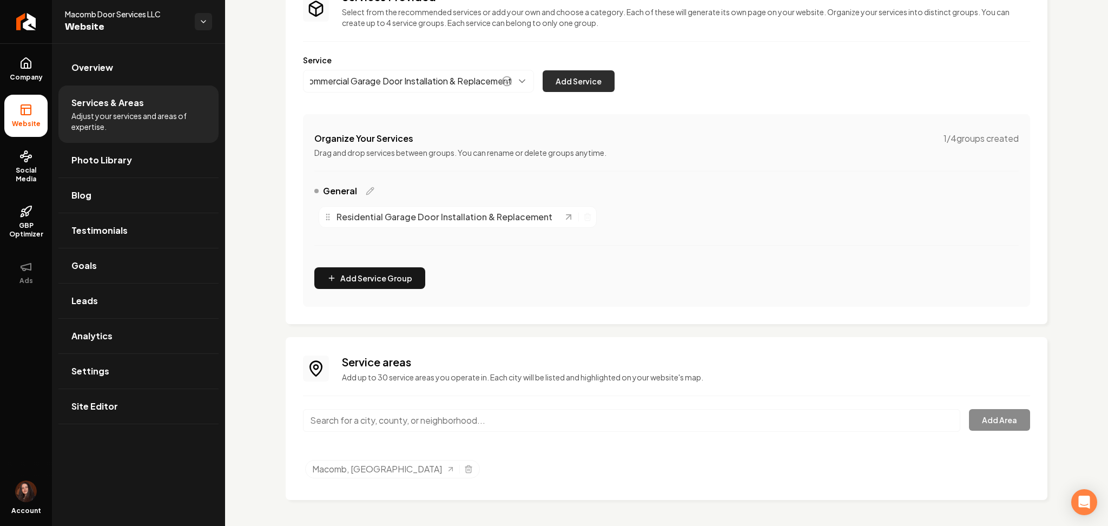
click at [590, 78] on button "Add Service" at bounding box center [579, 81] width 72 height 22
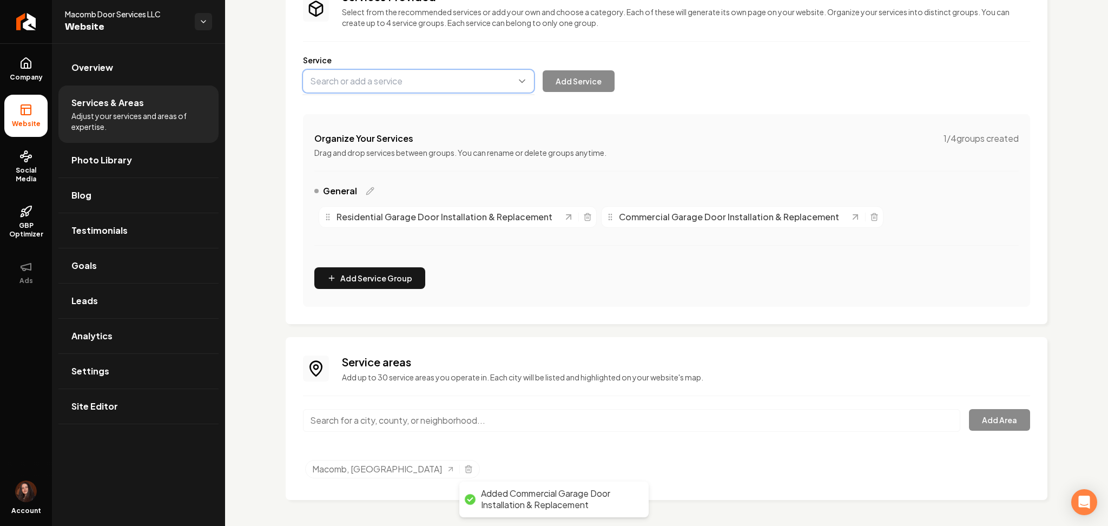
click at [365, 82] on button "Main content area" at bounding box center [418, 81] width 231 height 23
paste input "Custom Garage Door Design & Installation"
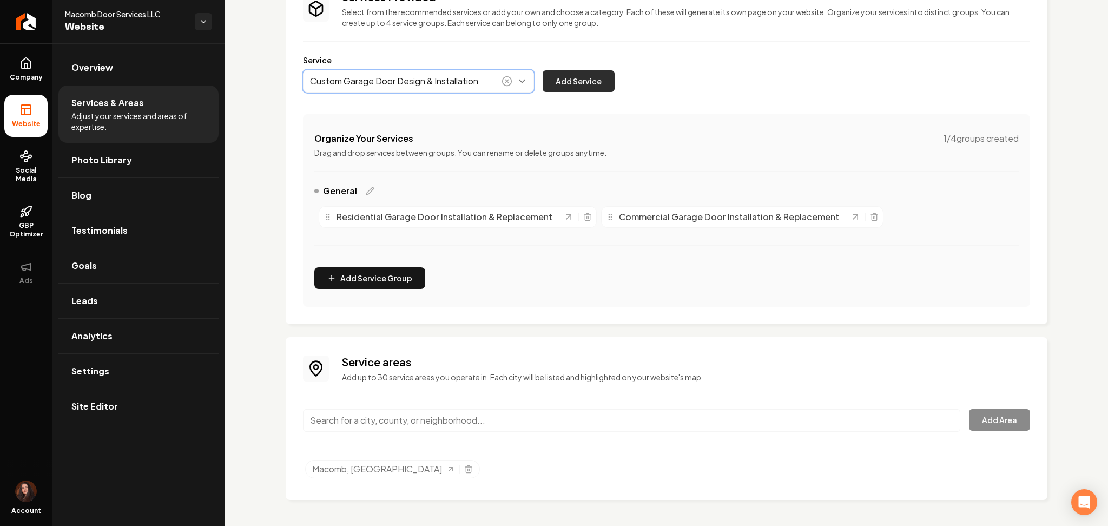
type input "Custom Garage Door Design & Installation"
click at [570, 83] on button "Add Service" at bounding box center [579, 81] width 72 height 22
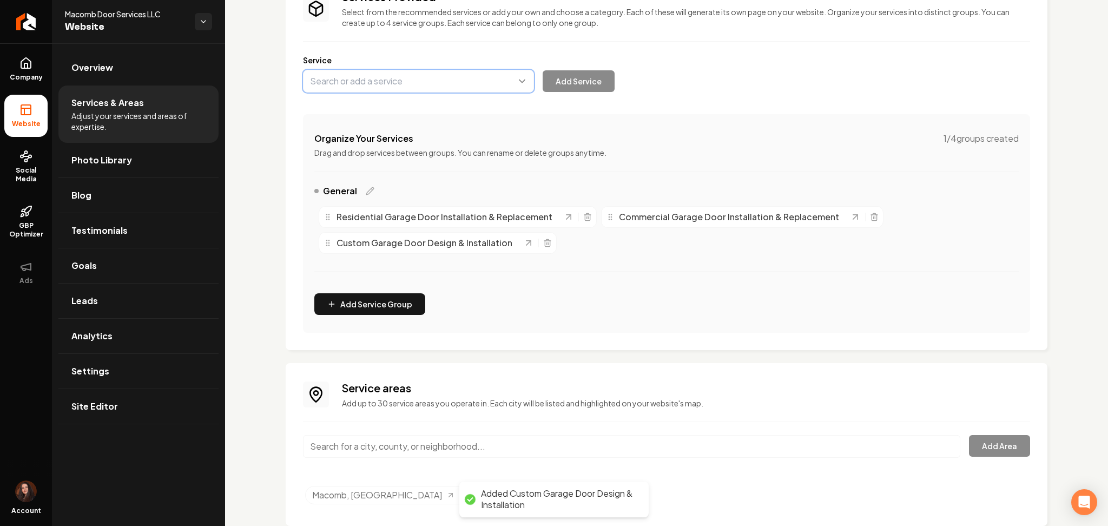
click at [378, 72] on button "Main content area" at bounding box center [418, 81] width 231 height 23
paste input "Residential Garage Door Opener Installation & Repair"
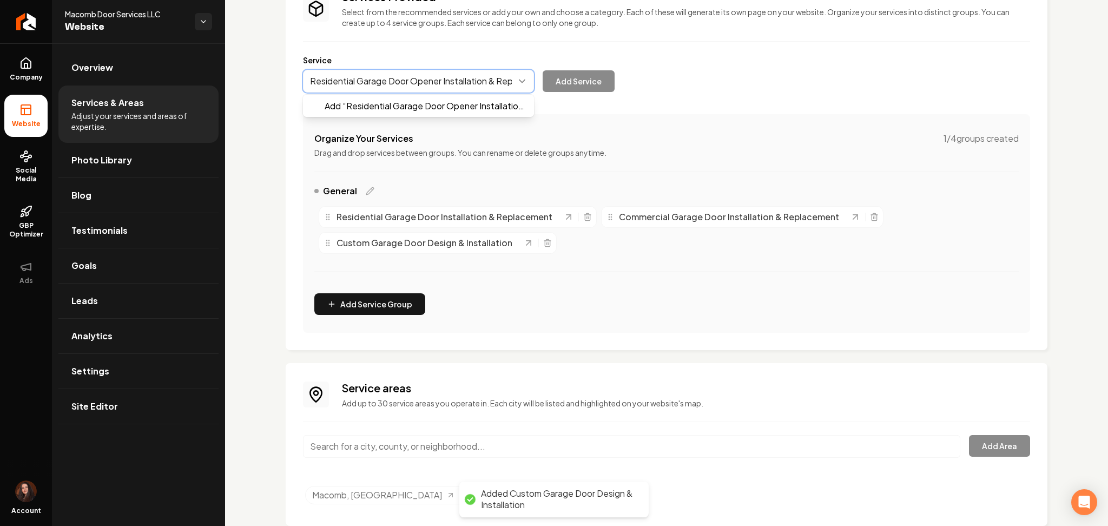
scroll to position [0, 11]
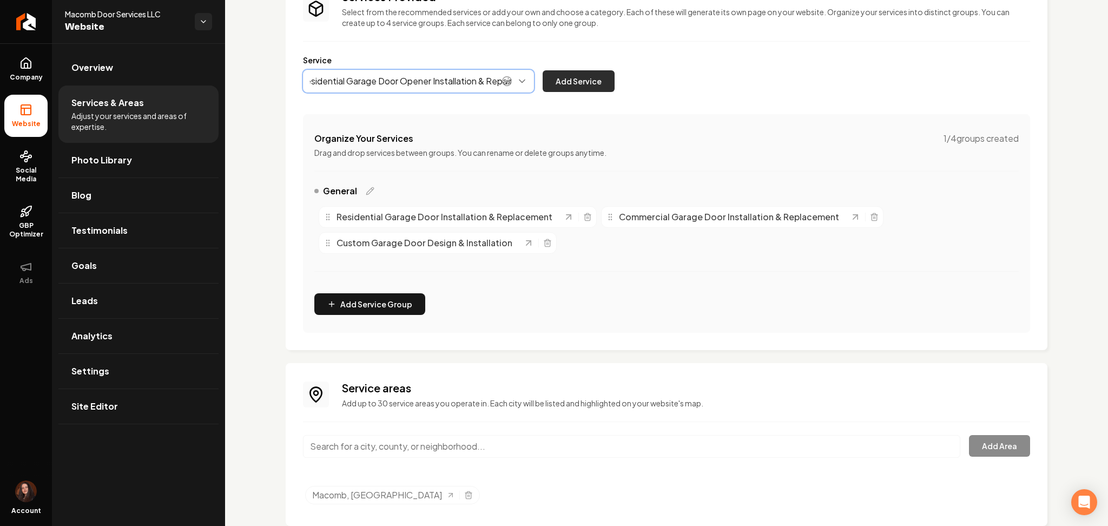
type input "Residential Garage Door Opener Installation & Repair"
click at [600, 72] on button "Add Service" at bounding box center [579, 81] width 72 height 22
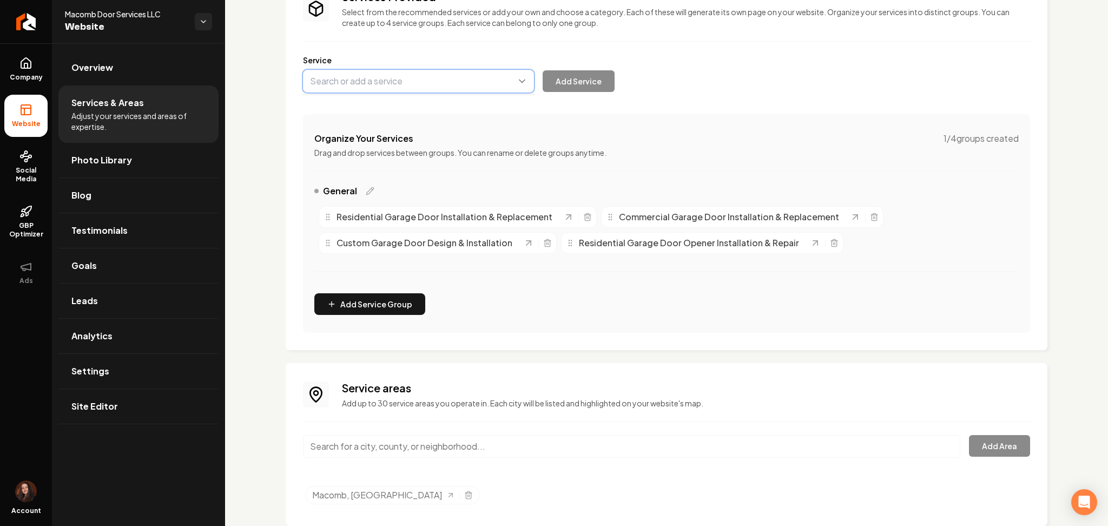
click at [402, 81] on button "Main content area" at bounding box center [418, 81] width 231 height 23
paste input "Commercial Garage Door Opener Installation & Repair"
type input "Commercial Garage Door Opener Installation & Repair"
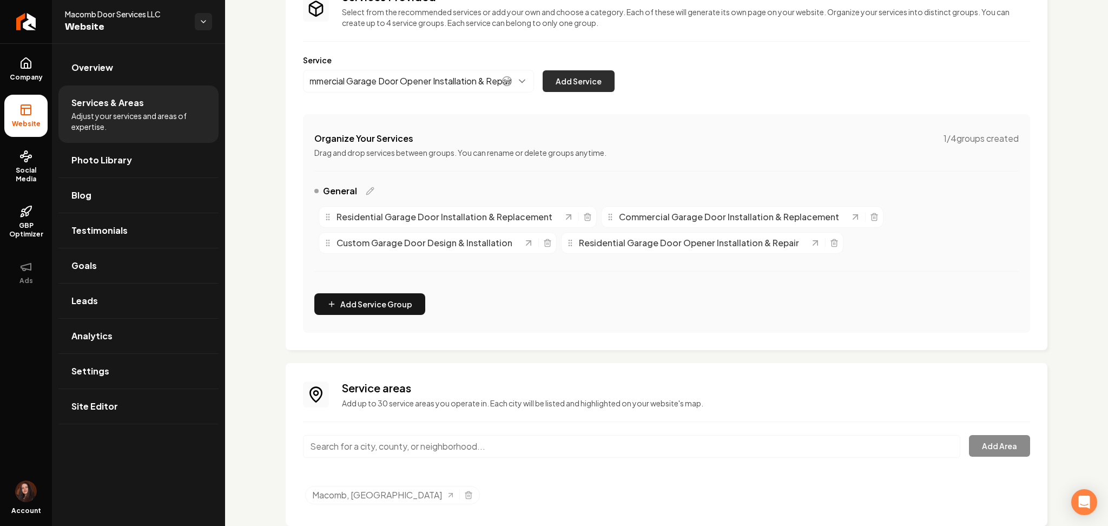
click at [573, 77] on button "Add Service" at bounding box center [579, 81] width 72 height 22
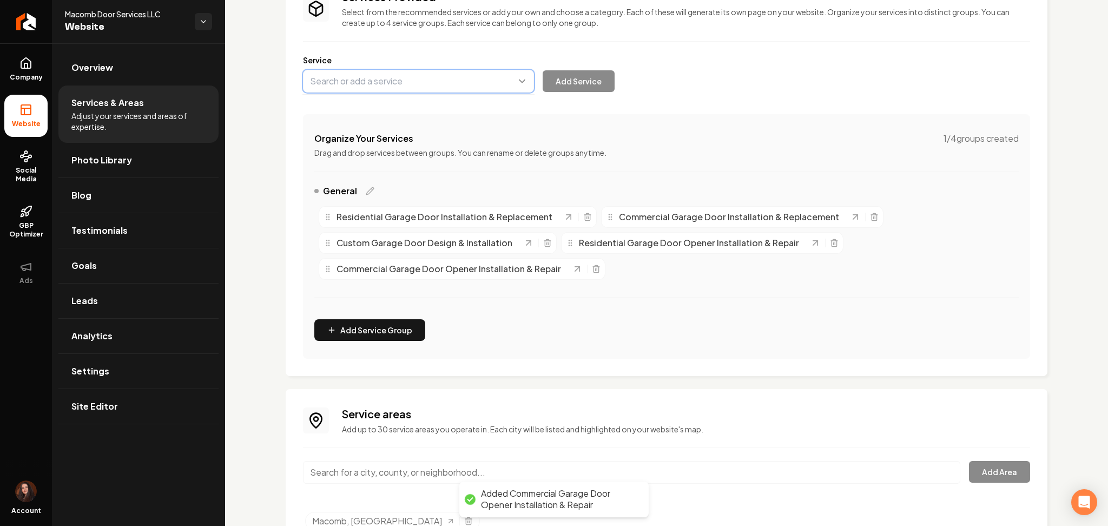
paste input "Smart Garage Door Opener Installation"
click at [402, 81] on button "Main content area" at bounding box center [418, 81] width 231 height 23
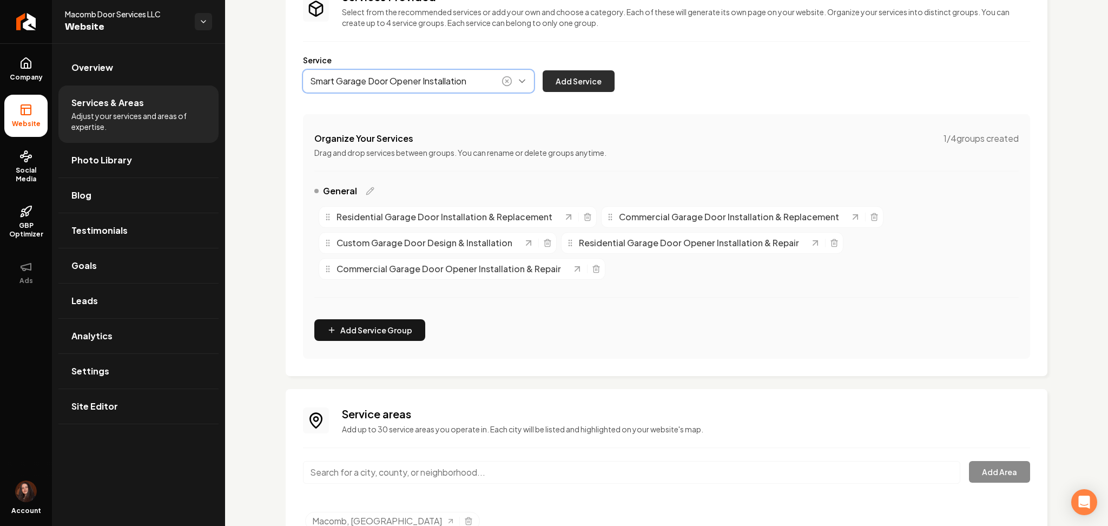
type input "Smart Garage Door Opener Installation"
click at [573, 81] on button "Add Service" at bounding box center [579, 81] width 72 height 22
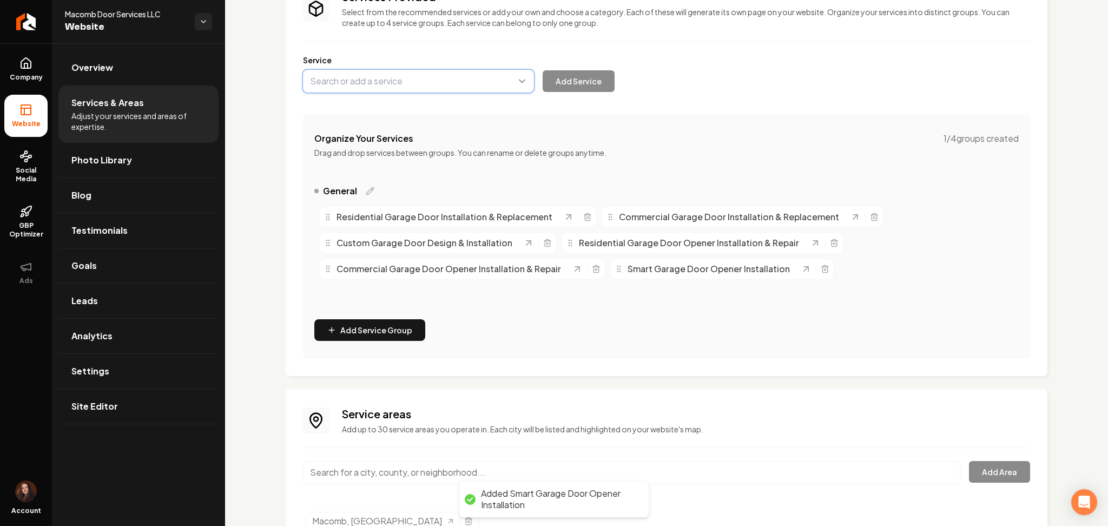
paste input "24/7 Emergency Garage Door Repair"
click at [418, 82] on button "Main content area" at bounding box center [418, 81] width 231 height 23
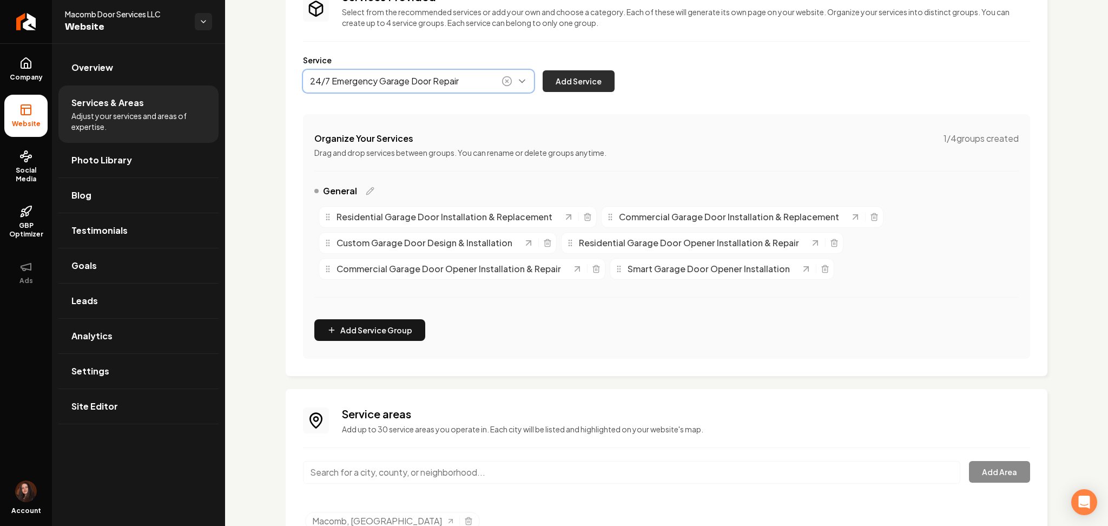
type input "24/7 Emergency Garage Door Repair"
click at [578, 70] on button "Add Service" at bounding box center [579, 81] width 72 height 22
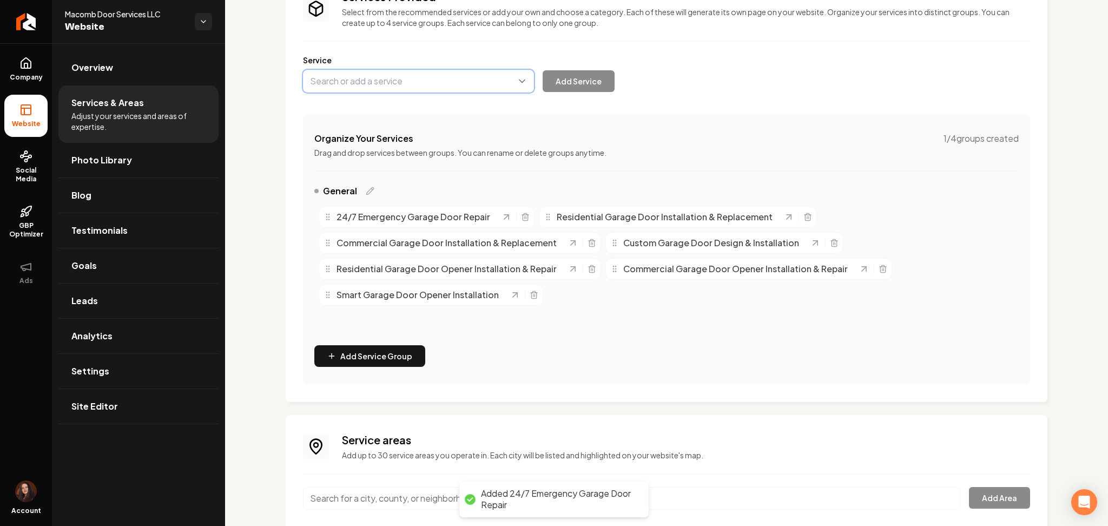
paste input "Garage Door Spring Replacement"
click at [392, 71] on button "Main content area" at bounding box center [418, 81] width 231 height 23
type input "Garage Door Spring Replacement"
click at [581, 85] on button "Add Service" at bounding box center [579, 81] width 72 height 22
paste input "Garage Door Panel Repair & Replacement"
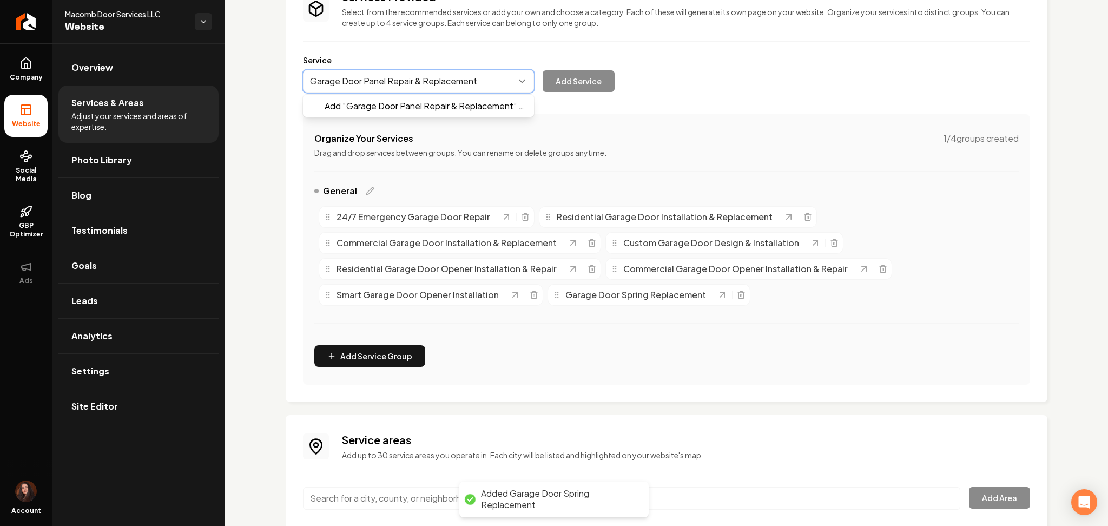
click at [375, 77] on button "Main content area" at bounding box center [418, 81] width 231 height 23
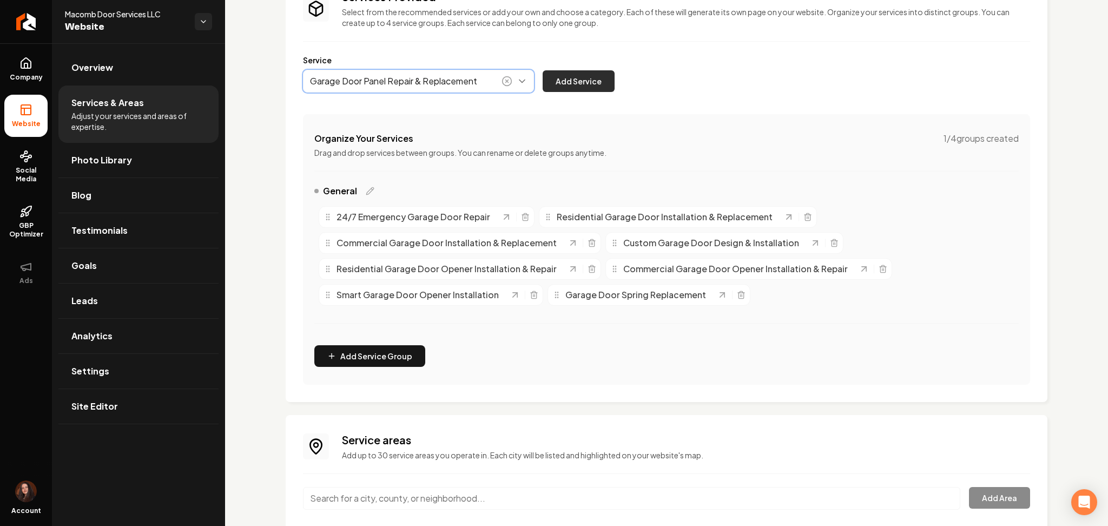
type input "Garage Door Panel Repair & Replacement"
click at [586, 76] on button "Add Service" at bounding box center [579, 81] width 72 height 22
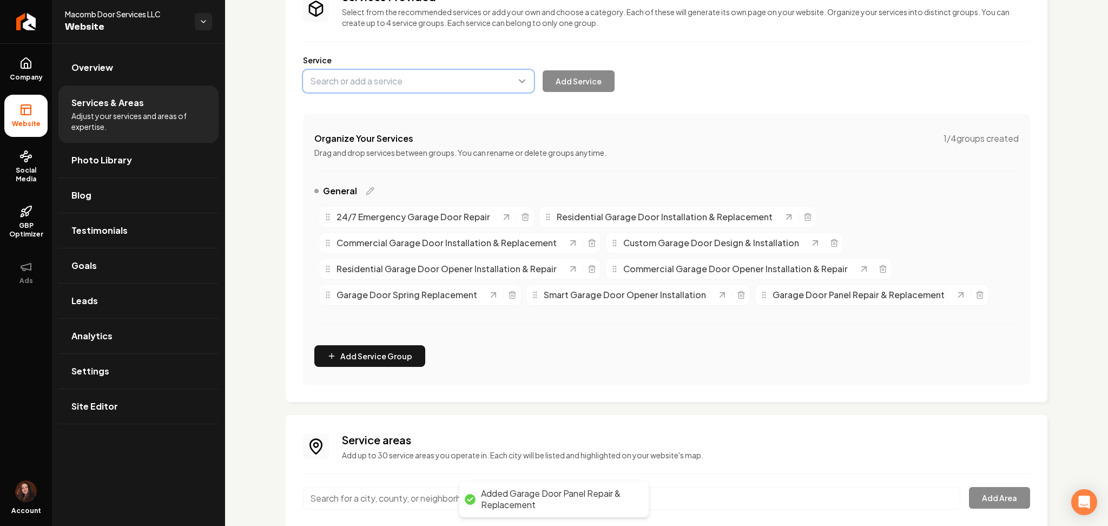
paste input "Garage Door Opener Repair"
drag, startPoint x: 369, startPoint y: 84, endPoint x: 375, endPoint y: 114, distance: 29.8
click at [375, 92] on div "Garage Door Opener Repair Add “ Garage Door Opener Repair ” as a service" at bounding box center [418, 81] width 231 height 23
type input "Garage Door Opener Repair"
click at [561, 80] on button "Add Service" at bounding box center [579, 81] width 72 height 22
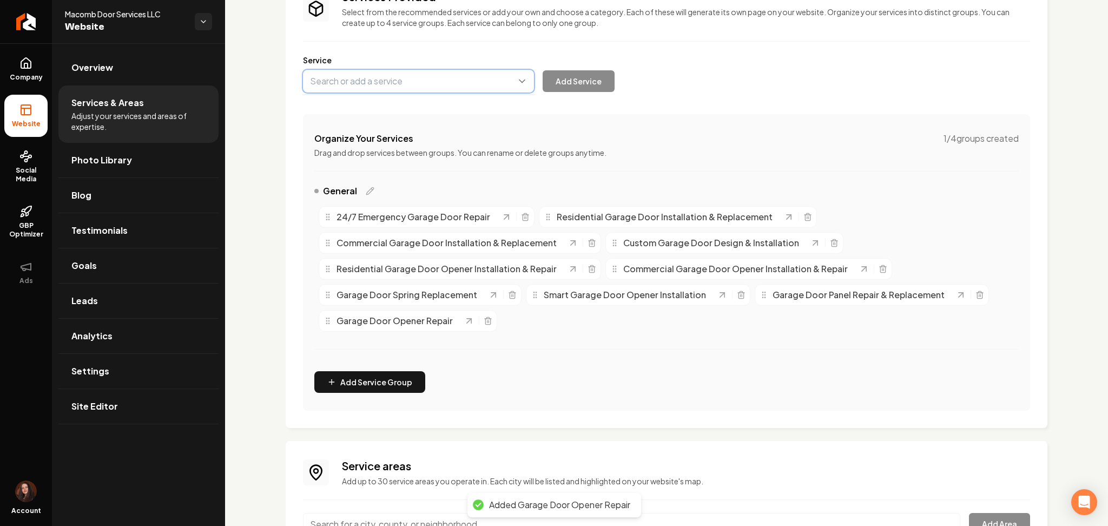
paste input "Garage Door Off-Track Repair"
click at [368, 86] on button "Main content area" at bounding box center [418, 81] width 231 height 23
type input "Garage Door Off-Track Repair"
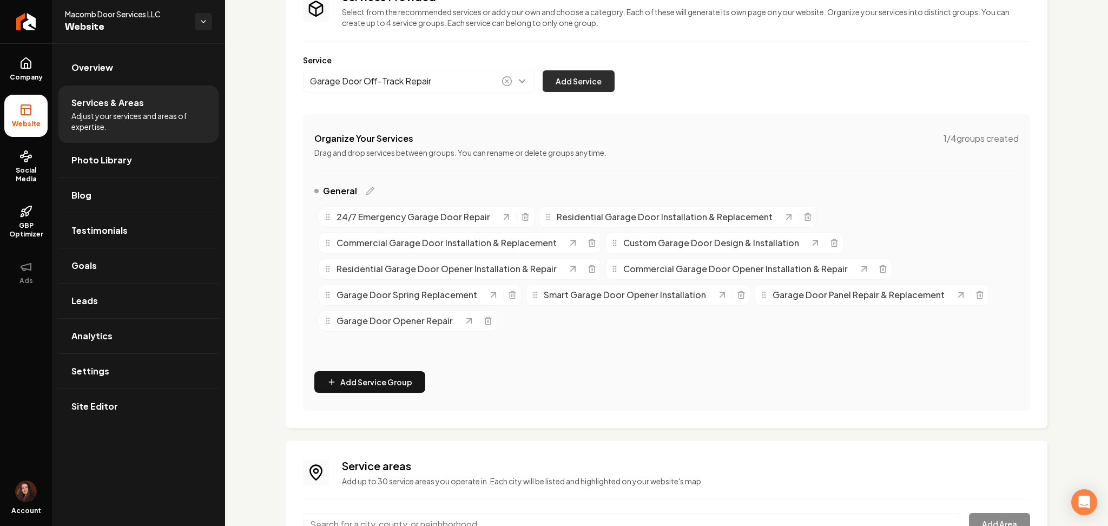
click at [585, 85] on button "Add Service" at bounding box center [579, 81] width 72 height 22
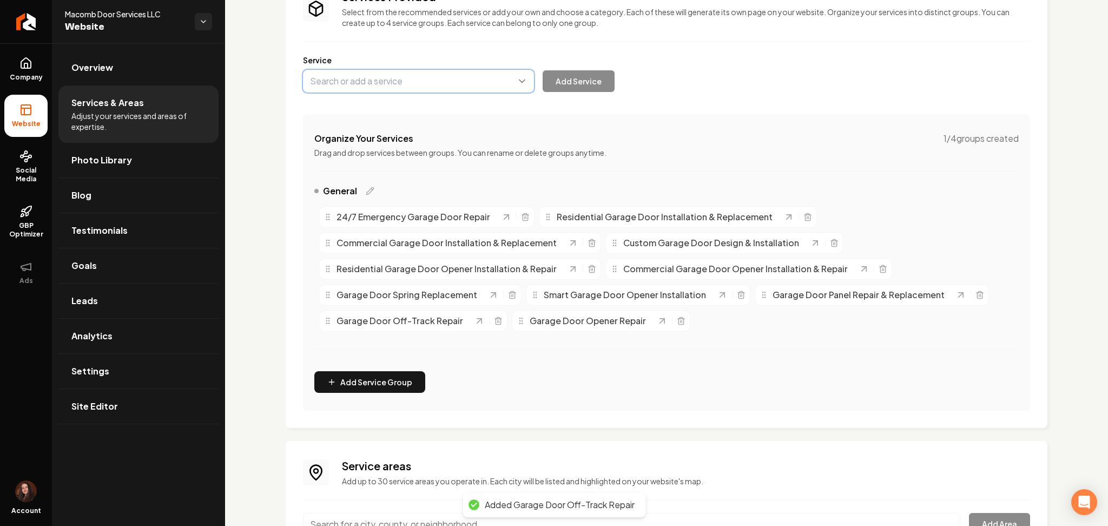
paste input "Garage Door Weather Seal Replacement"
click at [429, 84] on button "Main content area" at bounding box center [418, 81] width 231 height 23
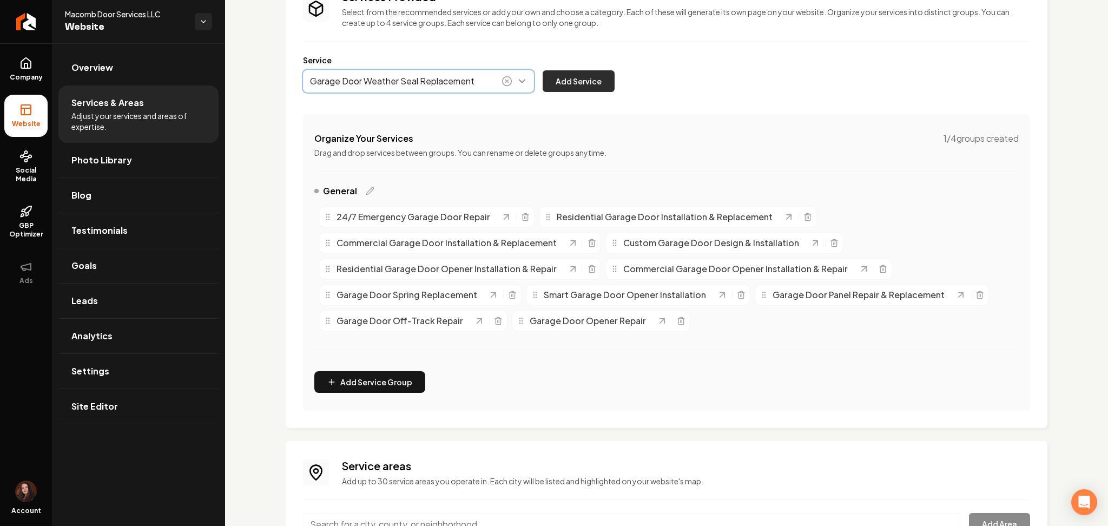
type input "Garage Door Weather Seal Replacement"
click at [581, 80] on button "Add Service" at bounding box center [579, 81] width 72 height 22
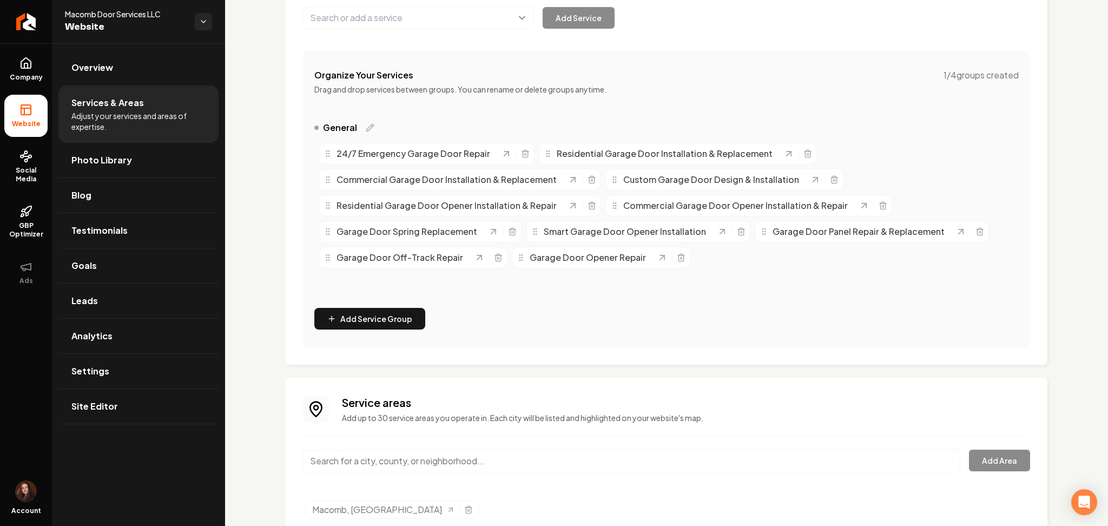
scroll to position [201, 0]
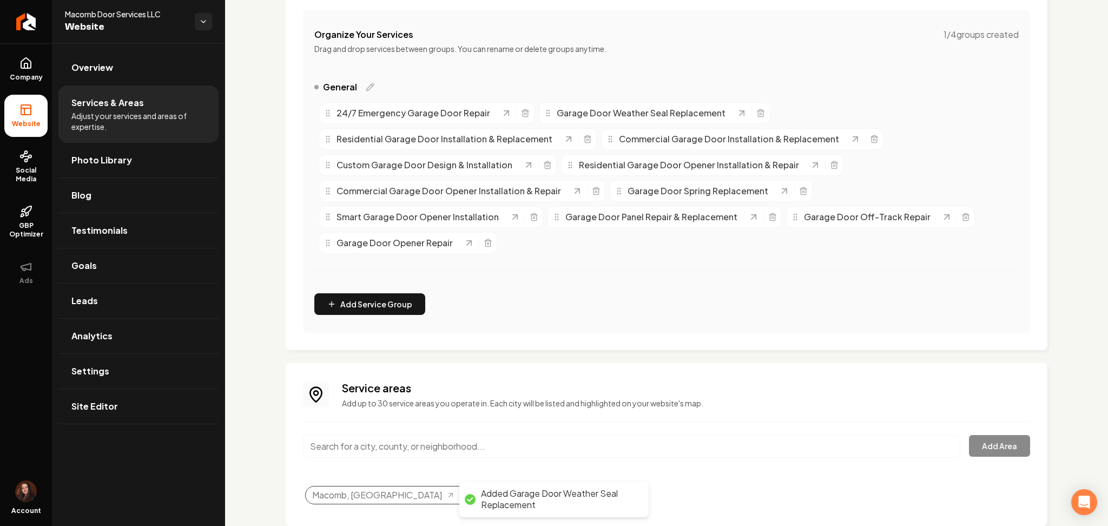
click at [464, 497] on icon "Selected tags" at bounding box center [468, 495] width 9 height 9
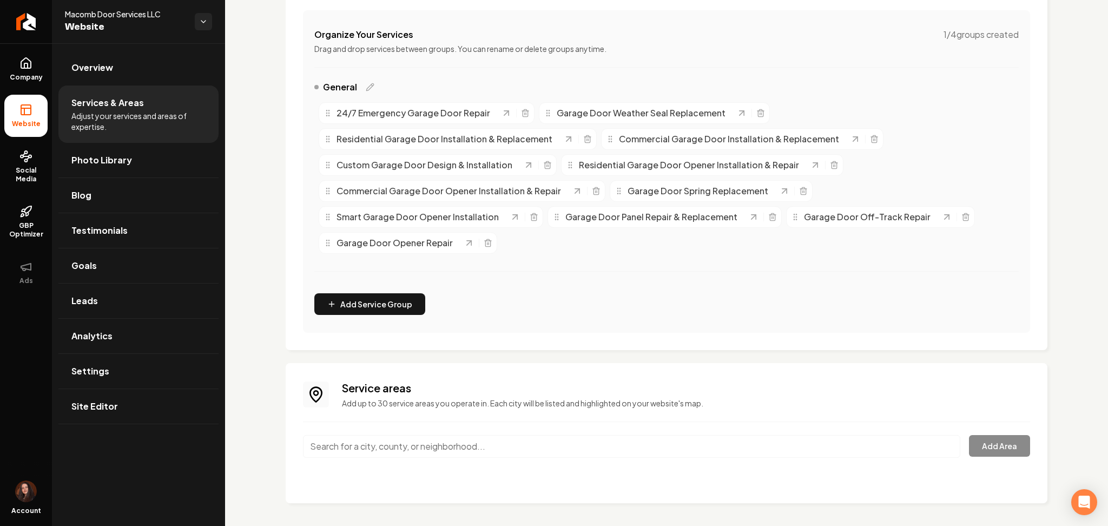
scroll to position [204, 0]
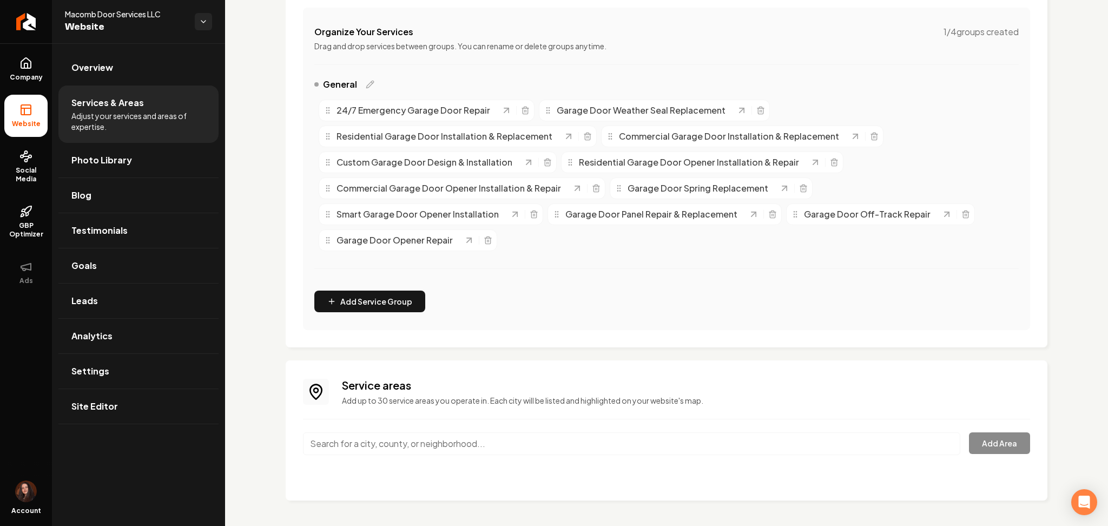
paste input "Chesterfield, MI"
click at [421, 438] on input "Chesterfield, MI" at bounding box center [631, 443] width 657 height 23
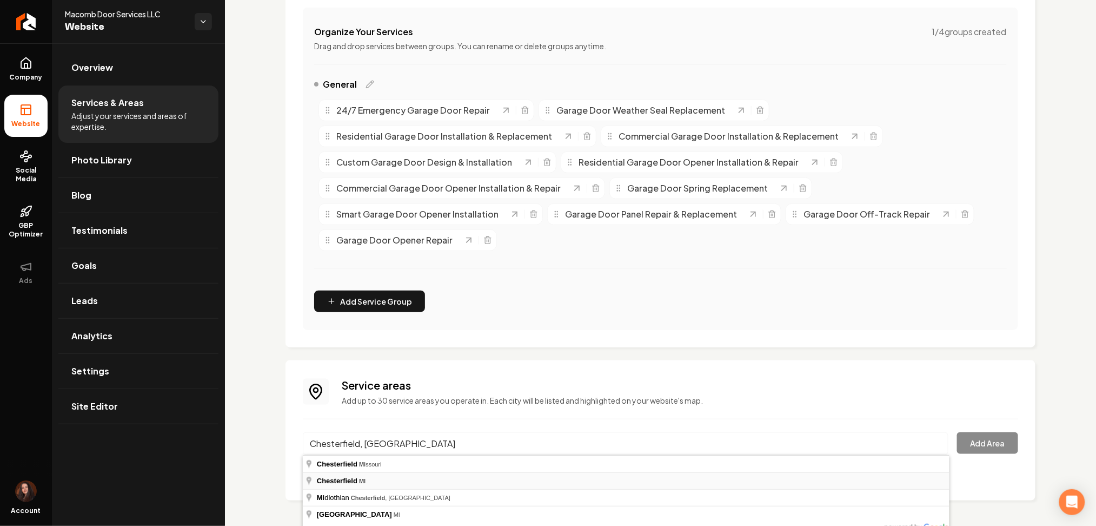
type input "Chesterfield, MI"
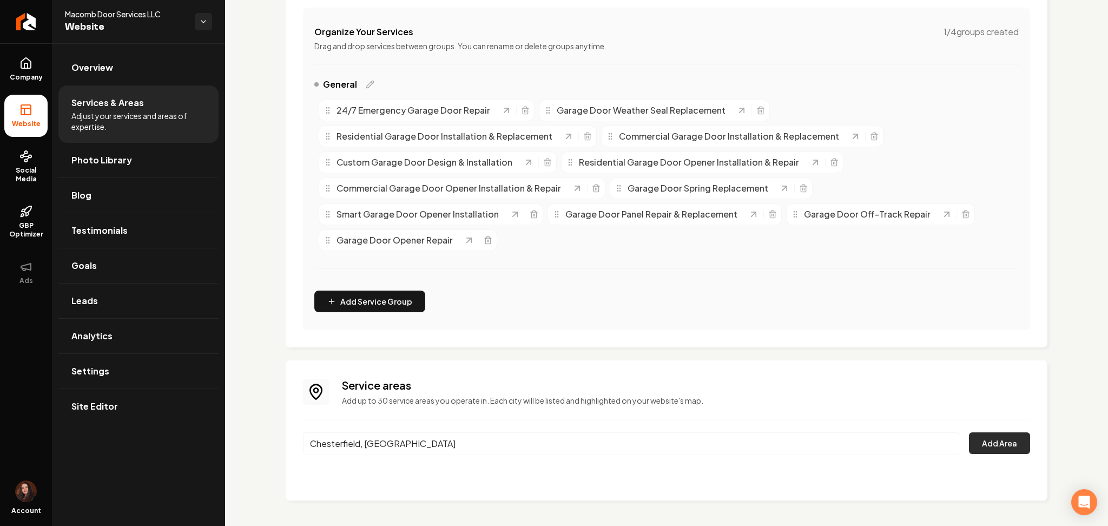
click at [981, 446] on button "Add Area" at bounding box center [999, 443] width 61 height 22
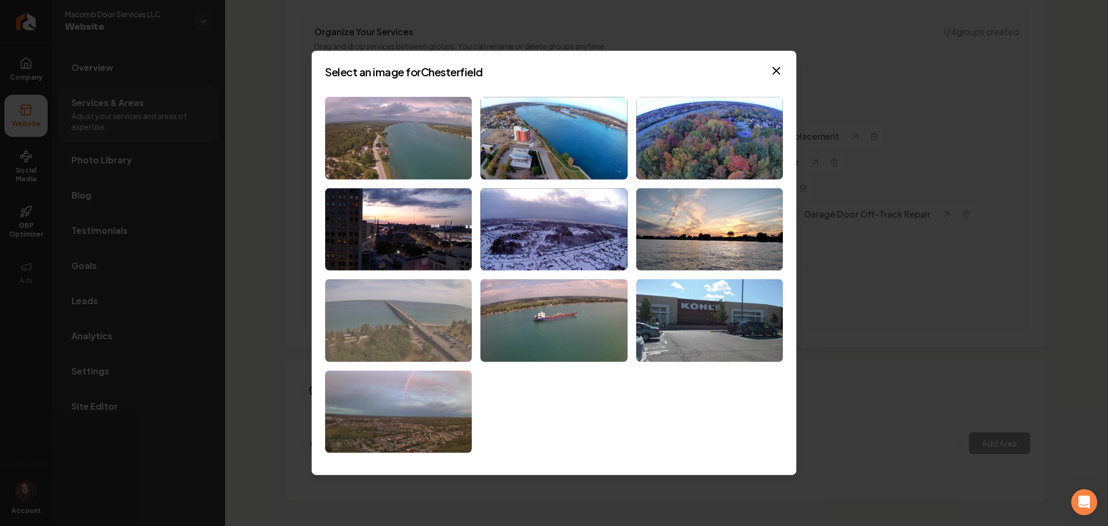
click at [399, 299] on img at bounding box center [398, 320] width 147 height 83
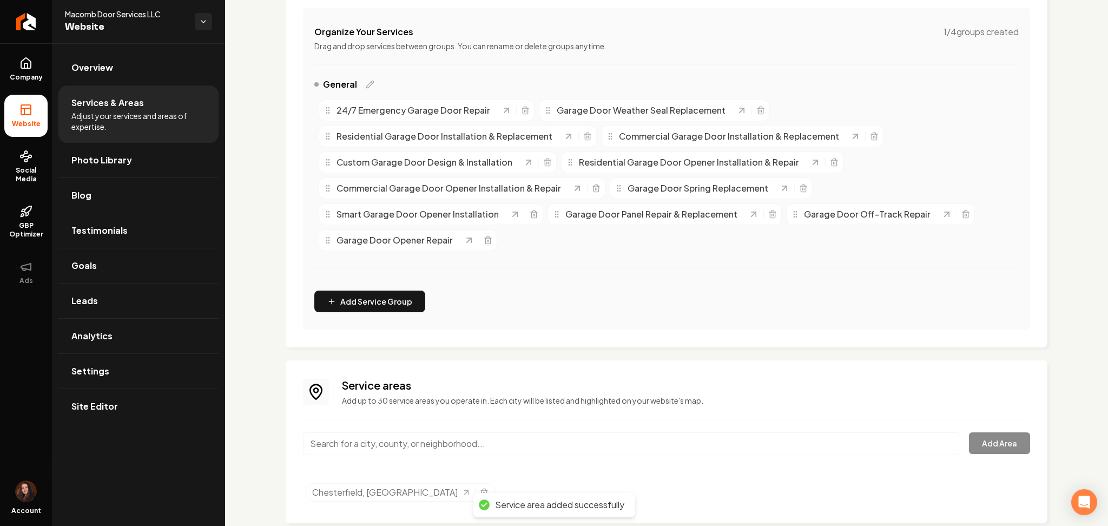
click at [500, 445] on input "Main content area" at bounding box center [631, 443] width 657 height 23
paste input "New Baltimore, MI"
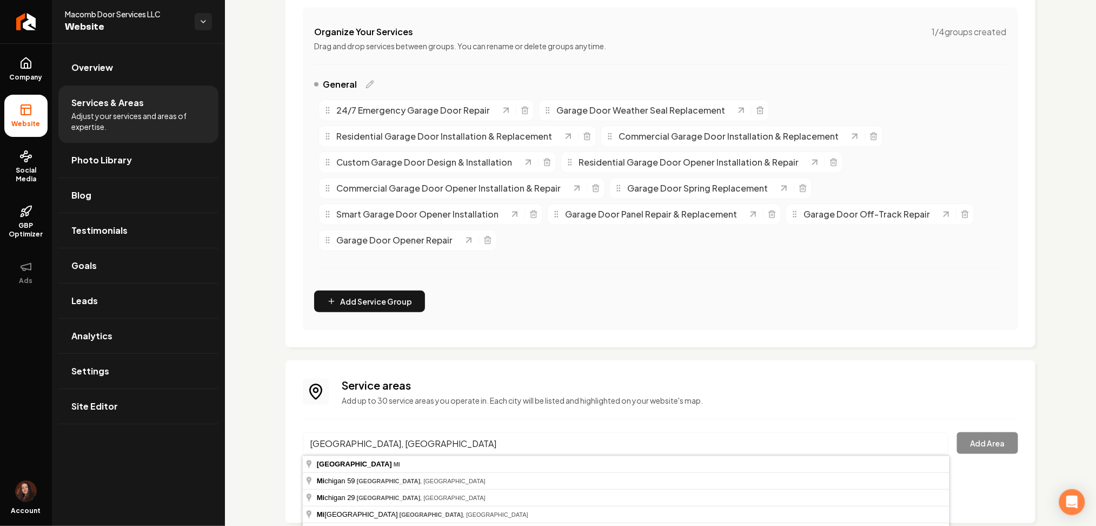
type input "New Baltimore, MI"
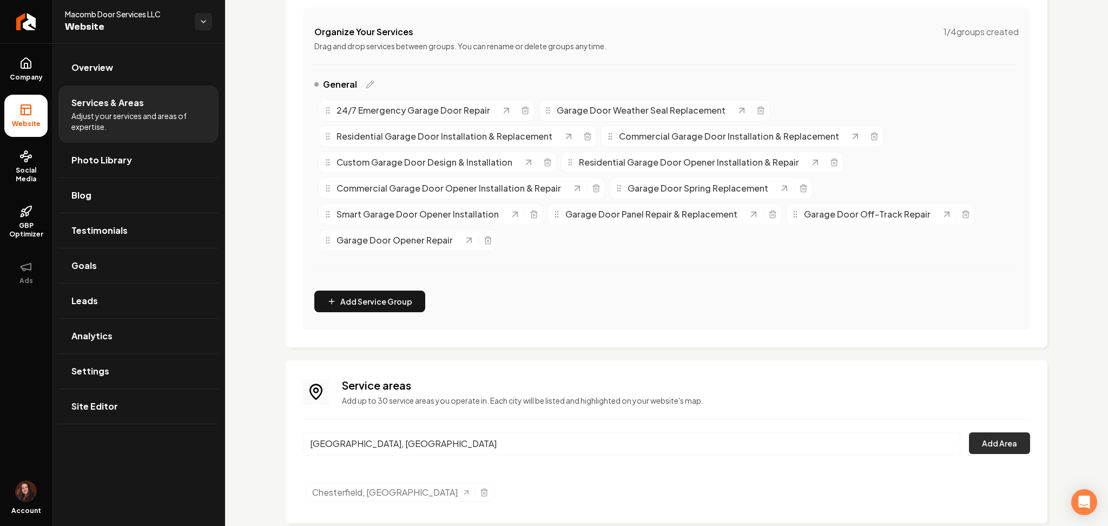
click at [1005, 440] on button "Add Area" at bounding box center [999, 443] width 61 height 22
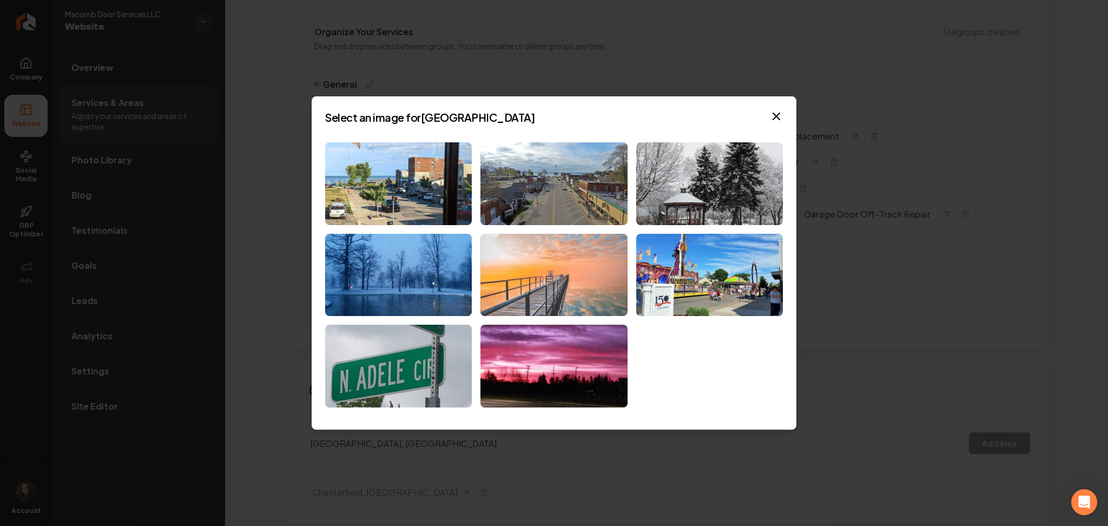
click at [513, 262] on img at bounding box center [553, 275] width 147 height 83
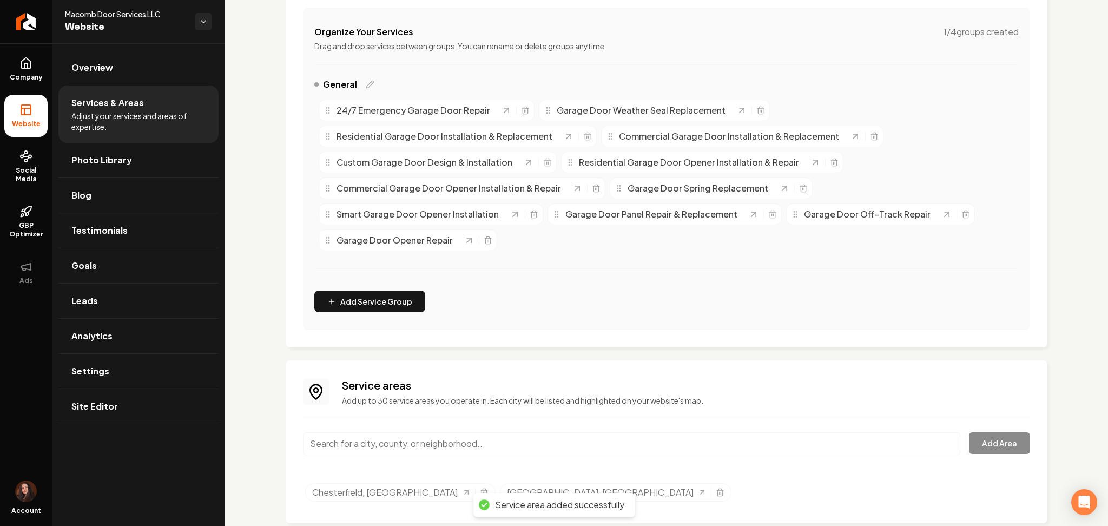
click at [446, 444] on input "Main content area" at bounding box center [631, 443] width 657 height 23
paste input "Macomb, MI"
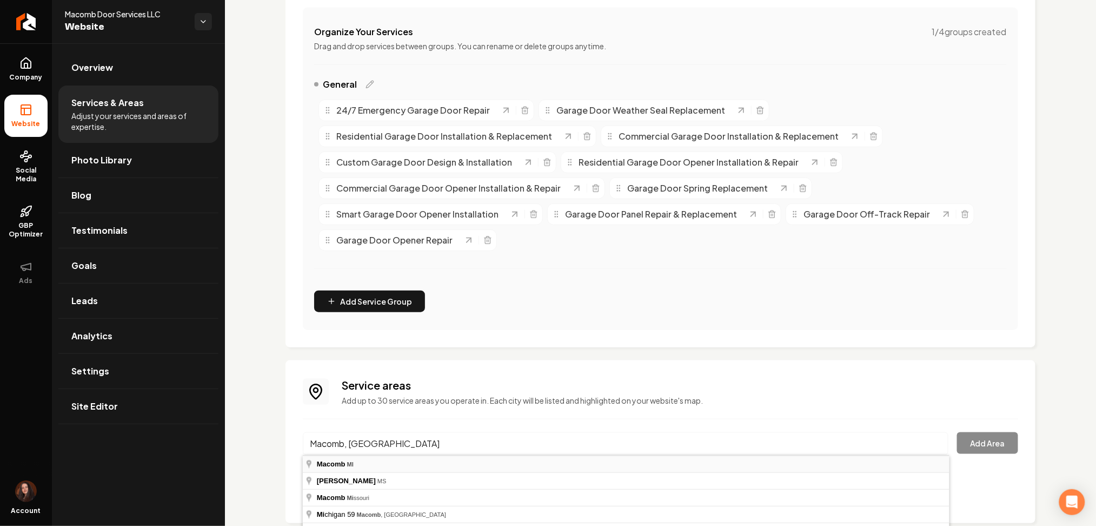
type input "Macomb, MI"
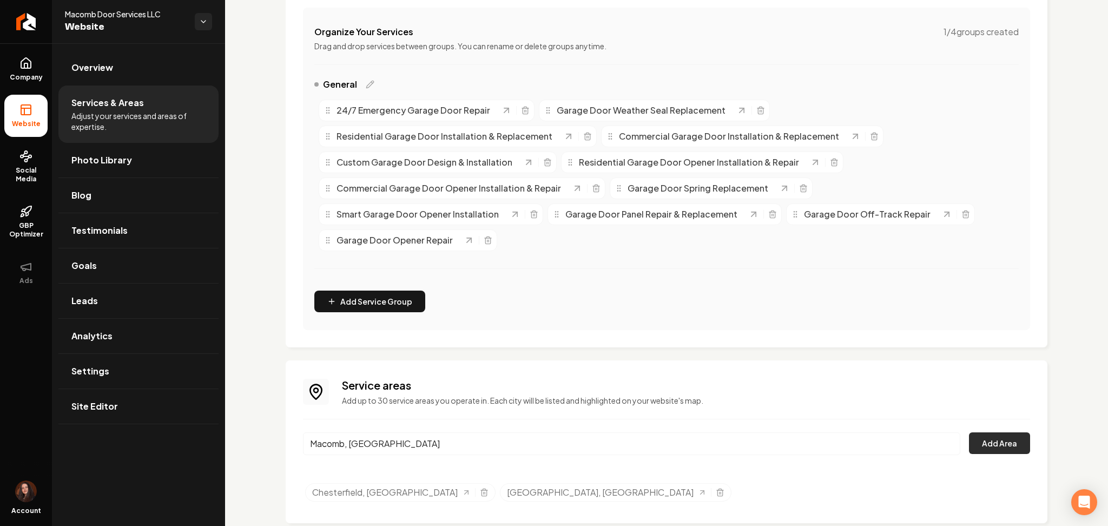
click at [980, 443] on button "Add Area" at bounding box center [999, 443] width 61 height 22
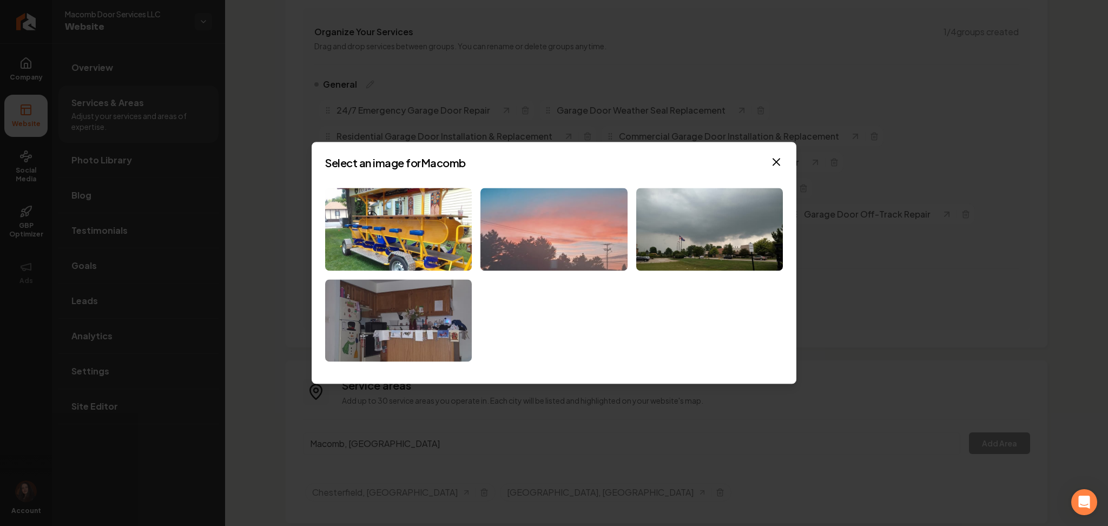
click at [533, 244] on img at bounding box center [553, 229] width 147 height 83
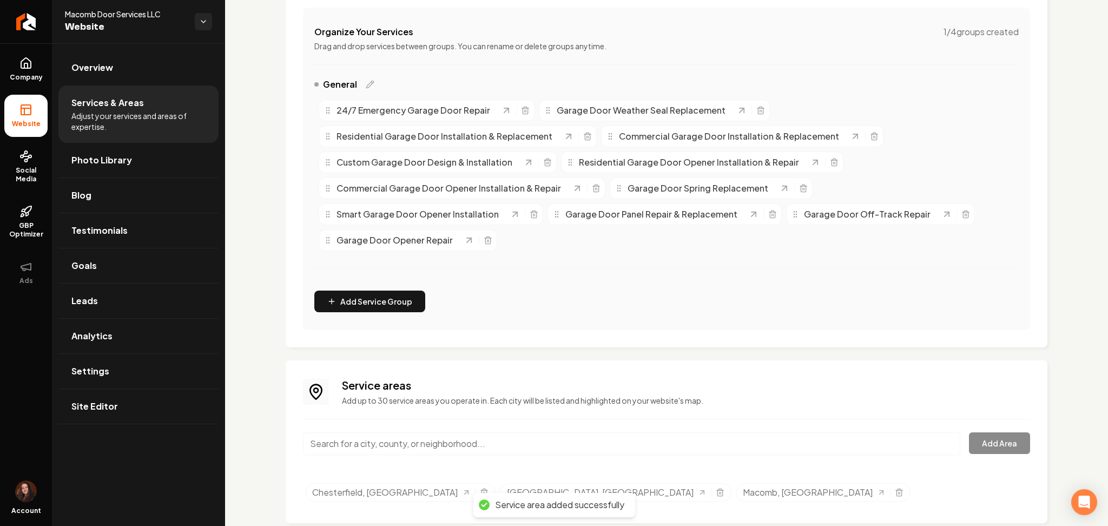
click at [353, 448] on input "Main content area" at bounding box center [631, 443] width 657 height 23
paste input "Clinton Township, MI"
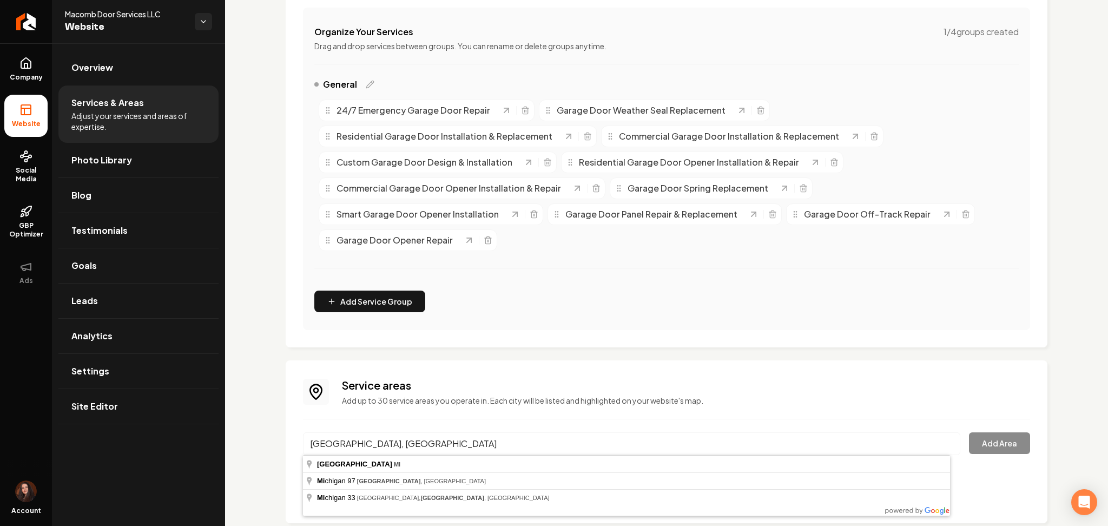
click at [414, 453] on input "Clinton Township, MI" at bounding box center [631, 443] width 657 height 23
type input "Clinton Township, MI"
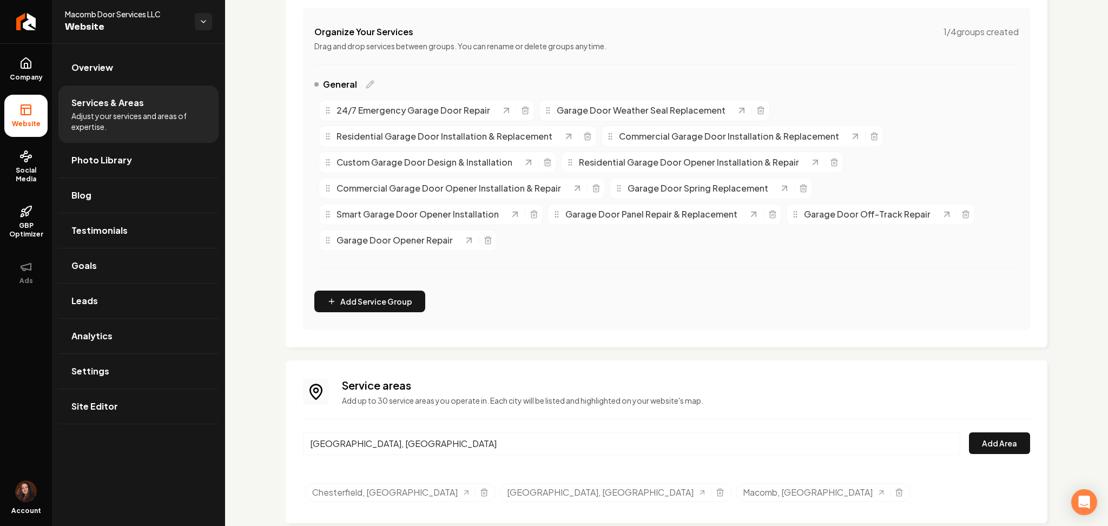
click at [1062, 525] on html "Company Website Social Media GBP Optimizer Ads Account Macomb Door Services LLC…" at bounding box center [554, 263] width 1108 height 526
click at [1006, 432] on button "Add Area" at bounding box center [999, 443] width 61 height 22
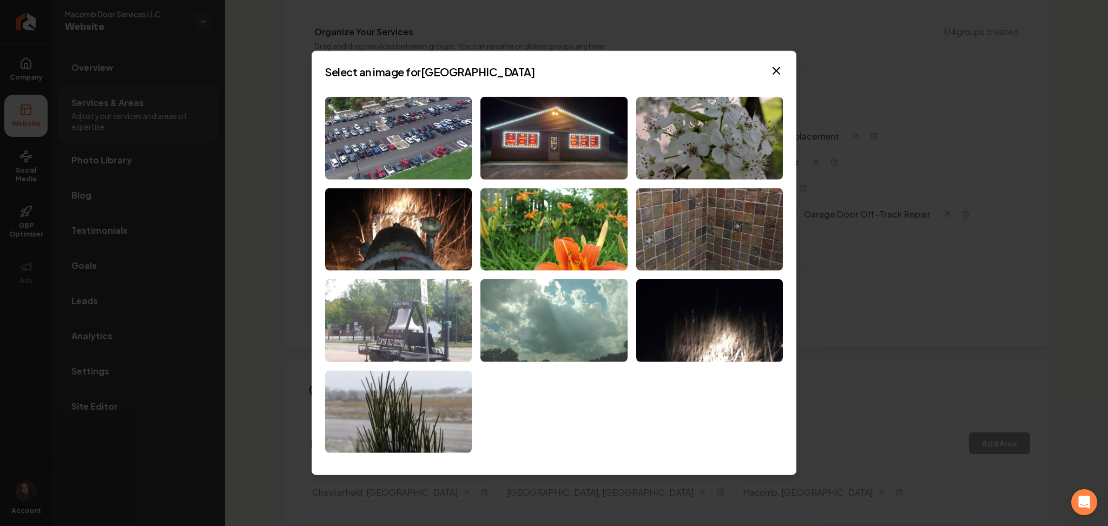
click at [530, 307] on img at bounding box center [553, 320] width 147 height 83
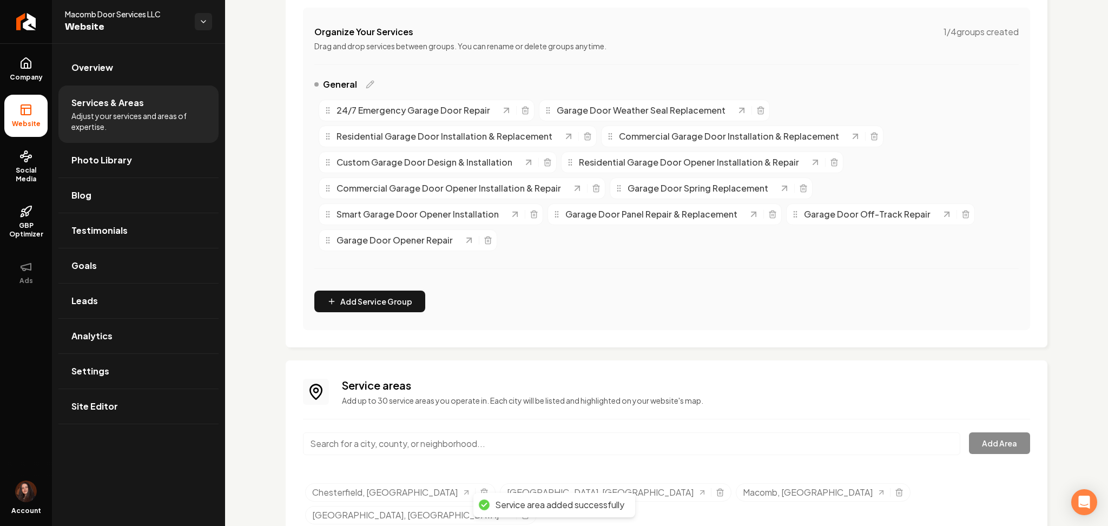
click at [419, 435] on input "Main content area" at bounding box center [631, 443] width 657 height 23
paste input "Harrison Township, MI"
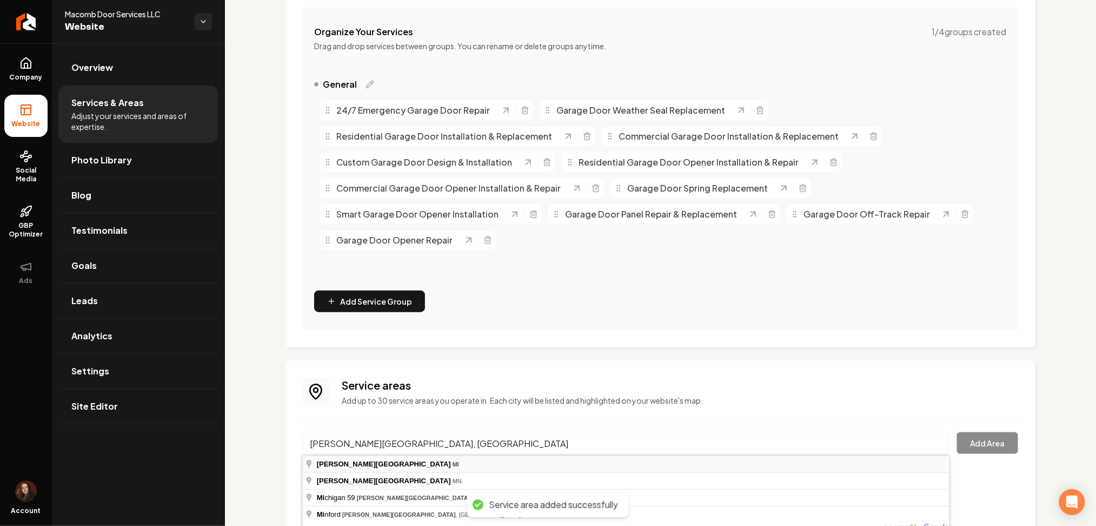
type input "Harrison Township, MI"
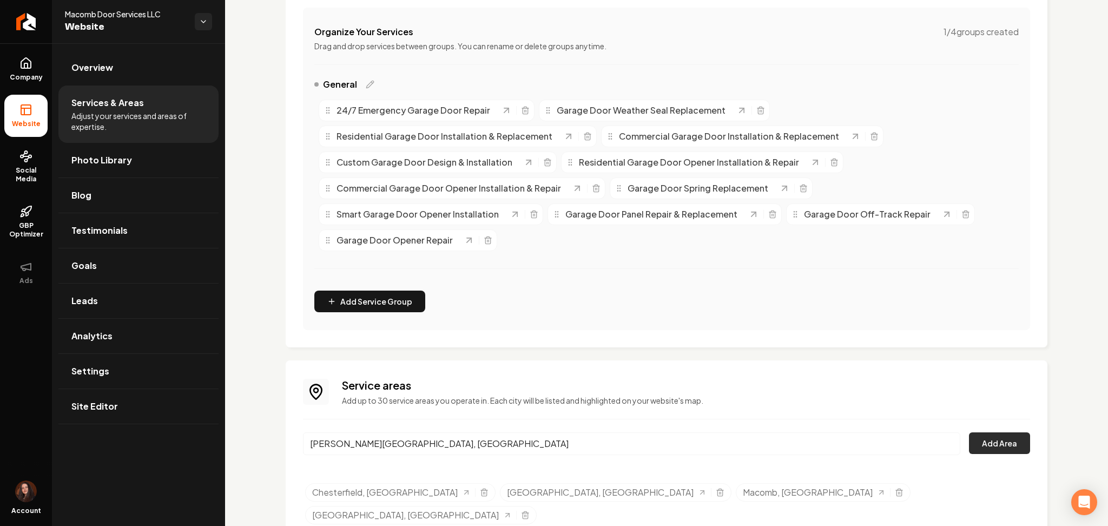
click at [986, 449] on button "Add Area" at bounding box center [999, 443] width 61 height 22
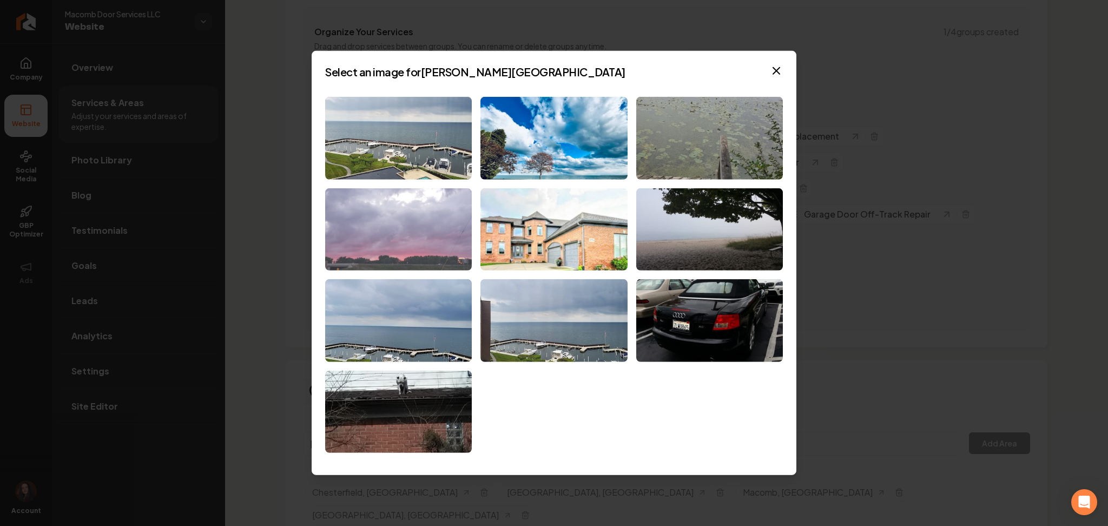
click at [380, 243] on img at bounding box center [398, 229] width 147 height 83
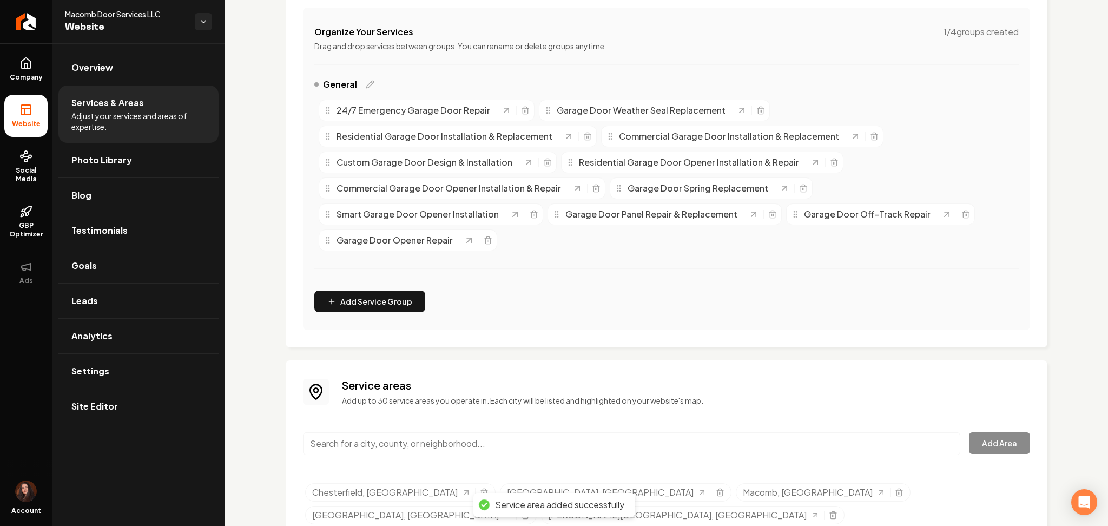
click at [481, 441] on input "Main content area" at bounding box center [631, 443] width 657 height 23
type input "v"
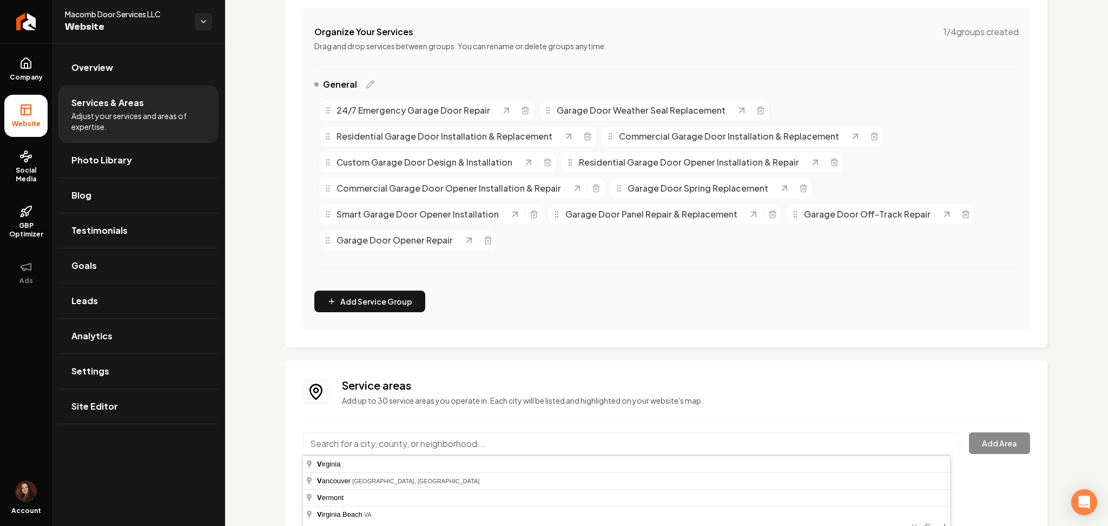
paste input "Warren, MI"
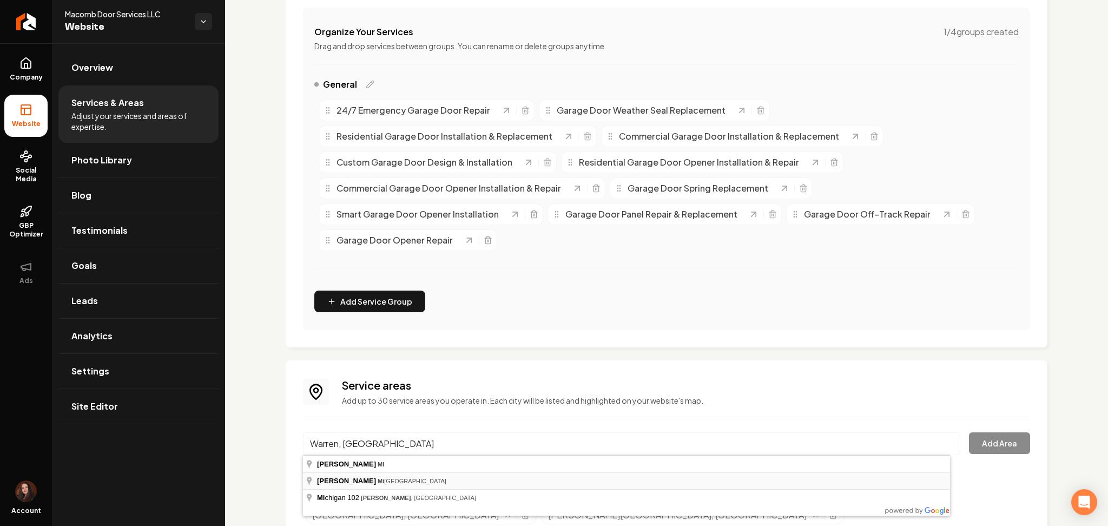
type input "Warren, Minnesota"
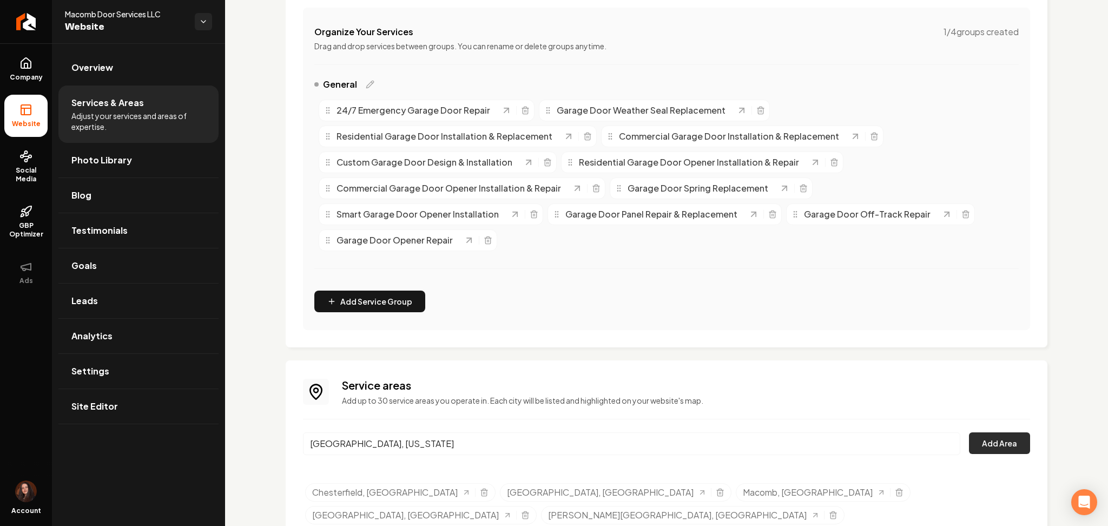
click at [994, 441] on button "Add Area" at bounding box center [999, 443] width 61 height 22
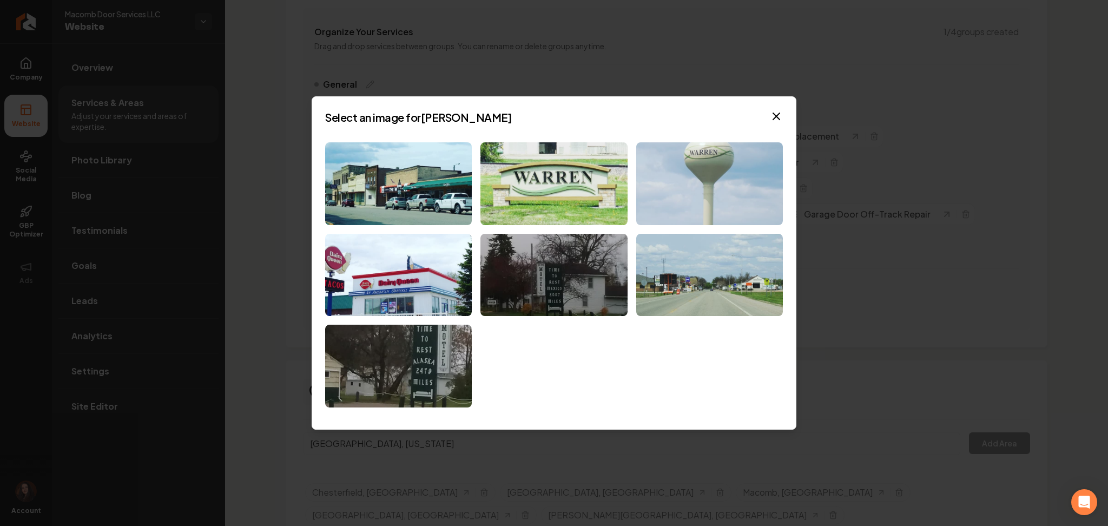
click at [739, 181] on img at bounding box center [709, 183] width 147 height 83
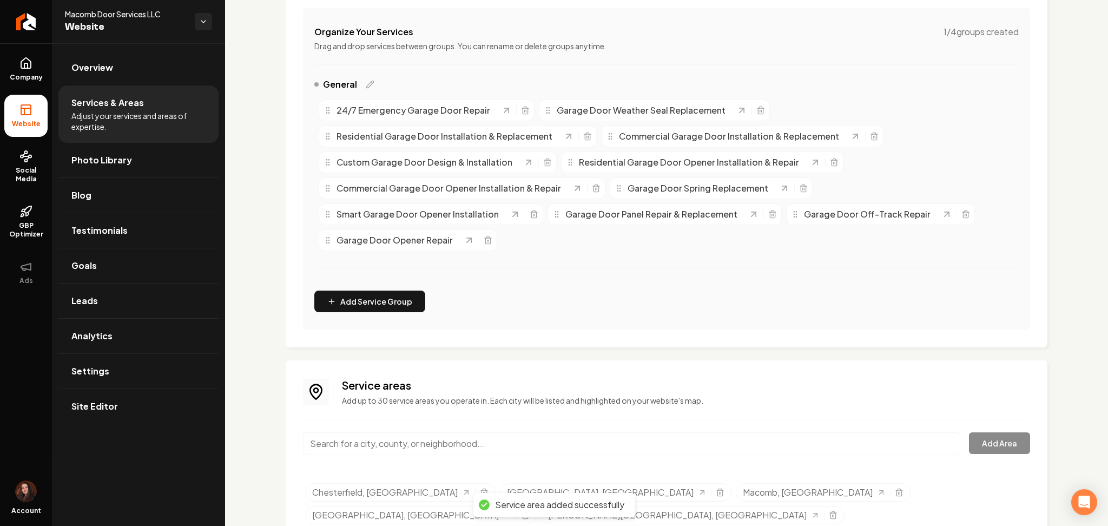
click at [457, 453] on input "Main content area" at bounding box center [631, 443] width 657 height 23
paste input "Sterling Heights, MI"
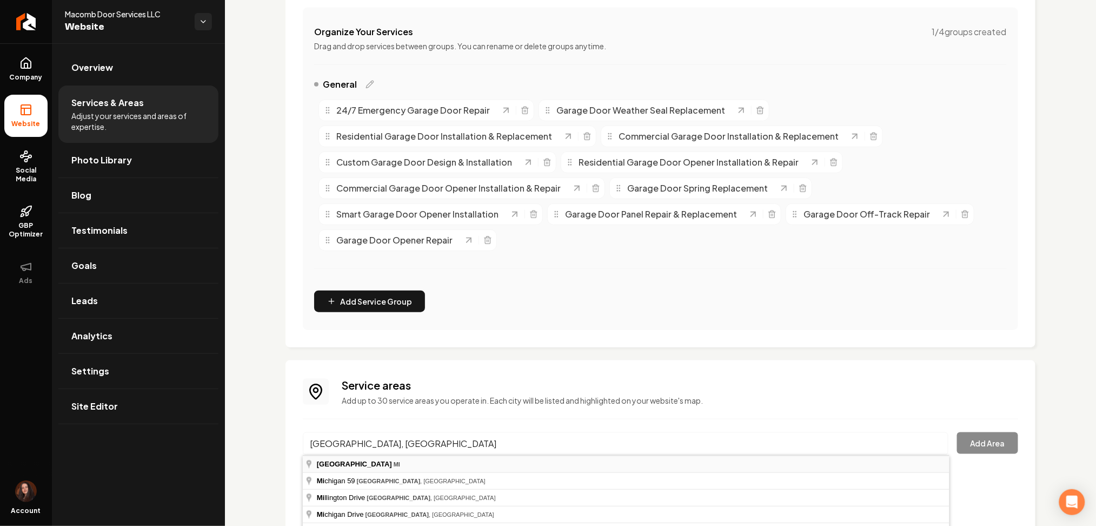
type input "Sterling Heights, MI"
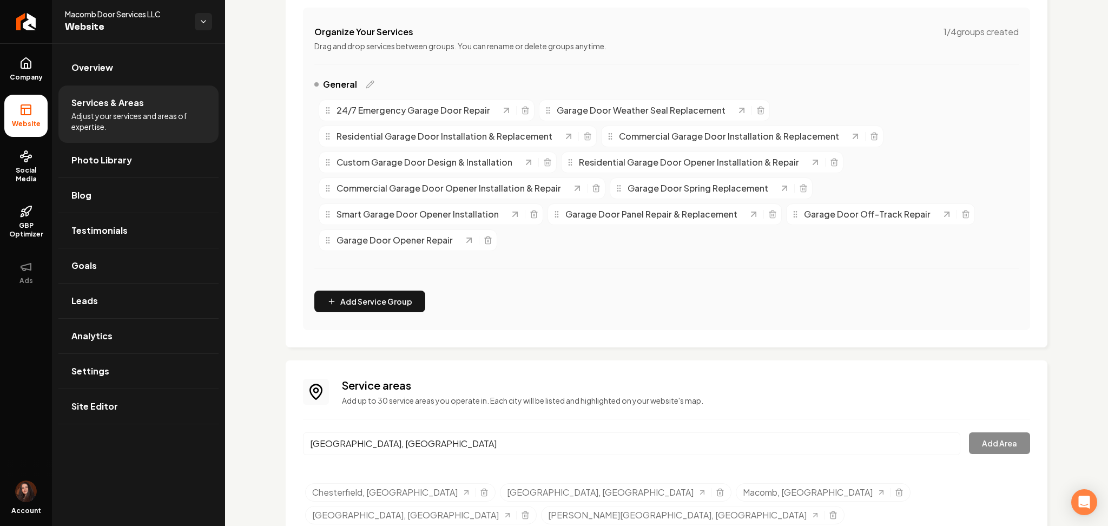
drag, startPoint x: 455, startPoint y: 462, endPoint x: 596, endPoint y: 452, distance: 141.5
click at [987, 444] on button "Add Area" at bounding box center [999, 443] width 61 height 22
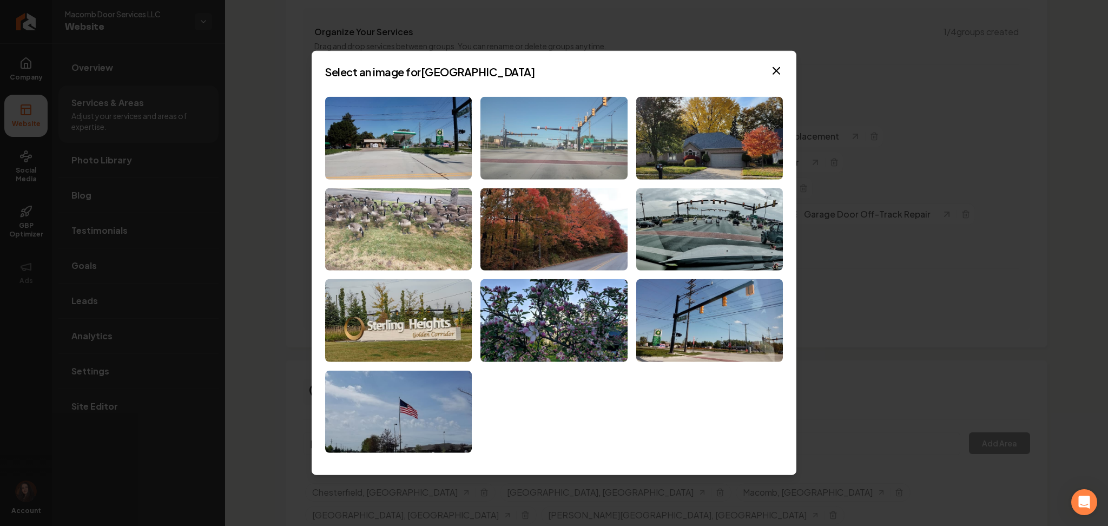
click at [576, 138] on img at bounding box center [553, 138] width 147 height 83
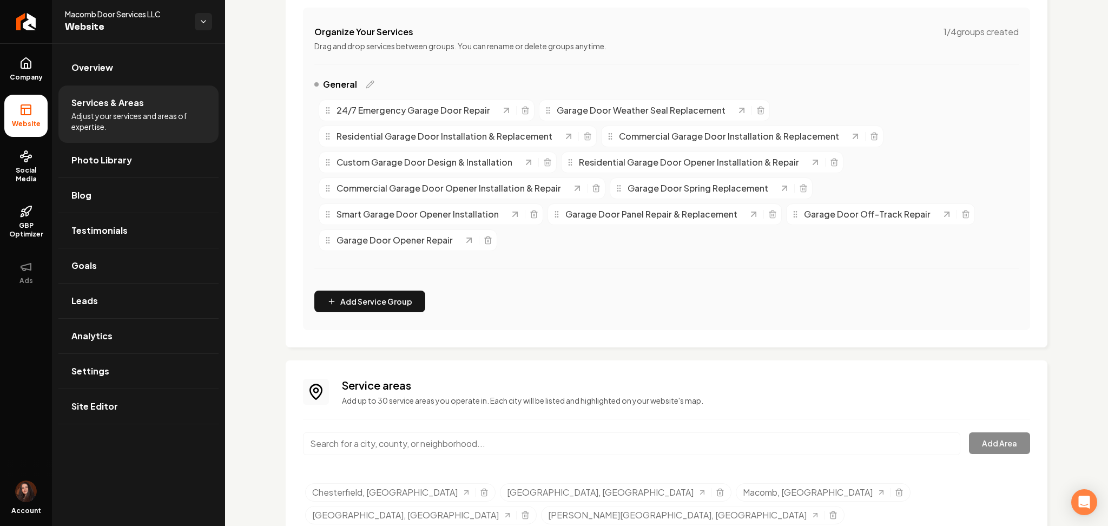
click at [429, 433] on input "Main content area" at bounding box center [631, 443] width 657 height 23
paste input "Troy, MI"
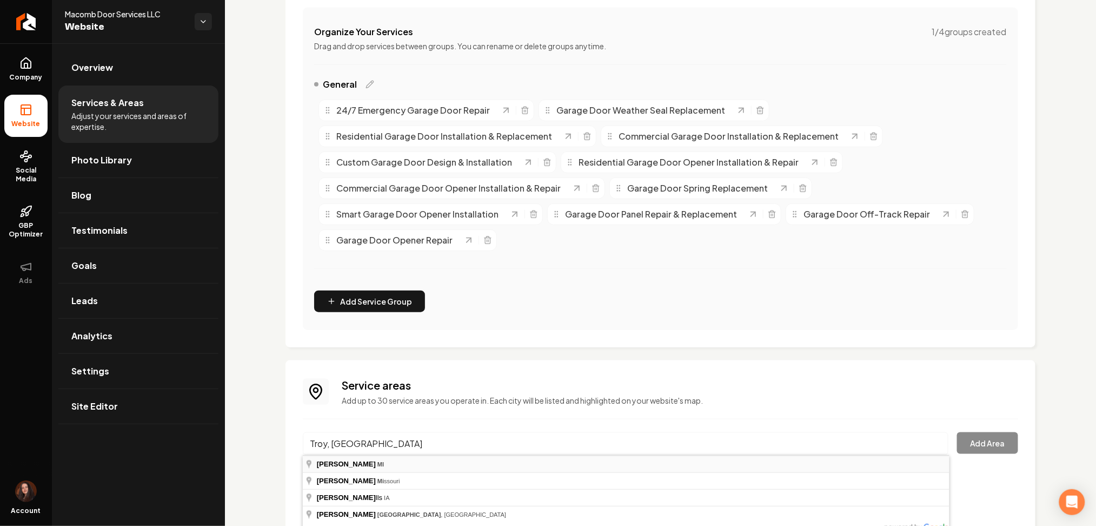
type input "Troy, MI"
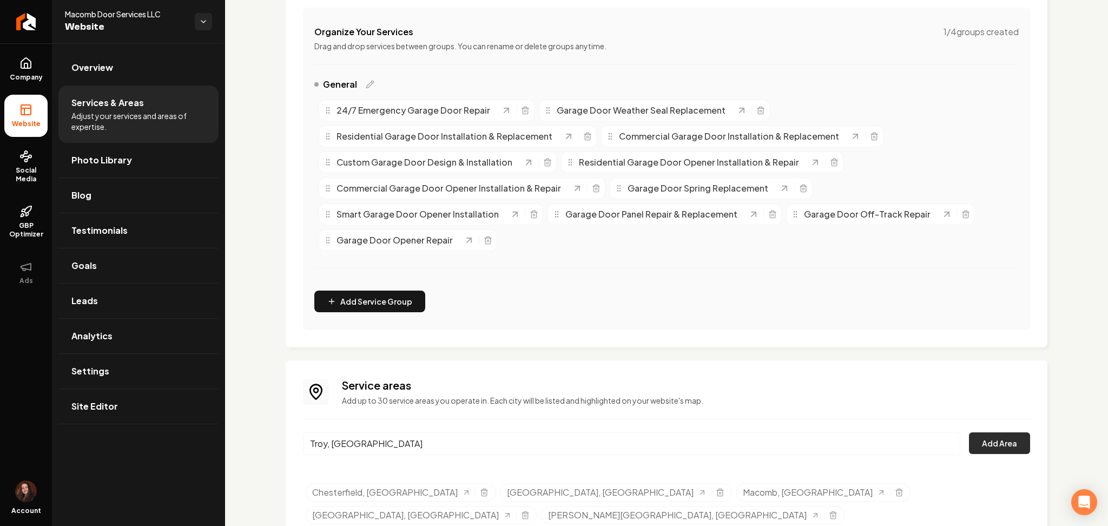
click at [1015, 445] on button "Add Area" at bounding box center [999, 443] width 61 height 22
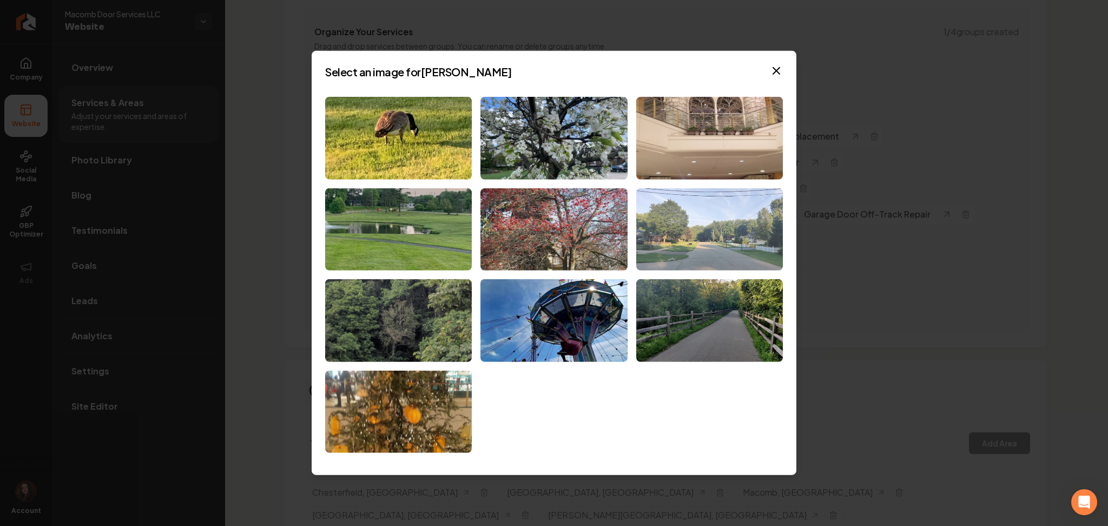
click at [745, 243] on img at bounding box center [709, 229] width 147 height 83
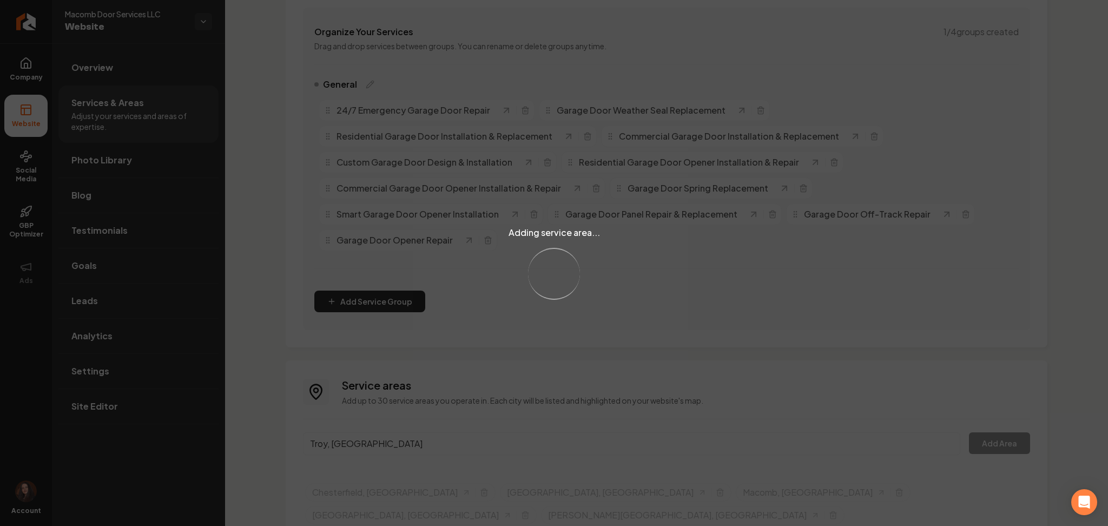
click at [348, 440] on div "Adding service area... Loading..." at bounding box center [554, 263] width 1108 height 526
click at [347, 444] on div "Adding service area... Loading..." at bounding box center [554, 263] width 1108 height 526
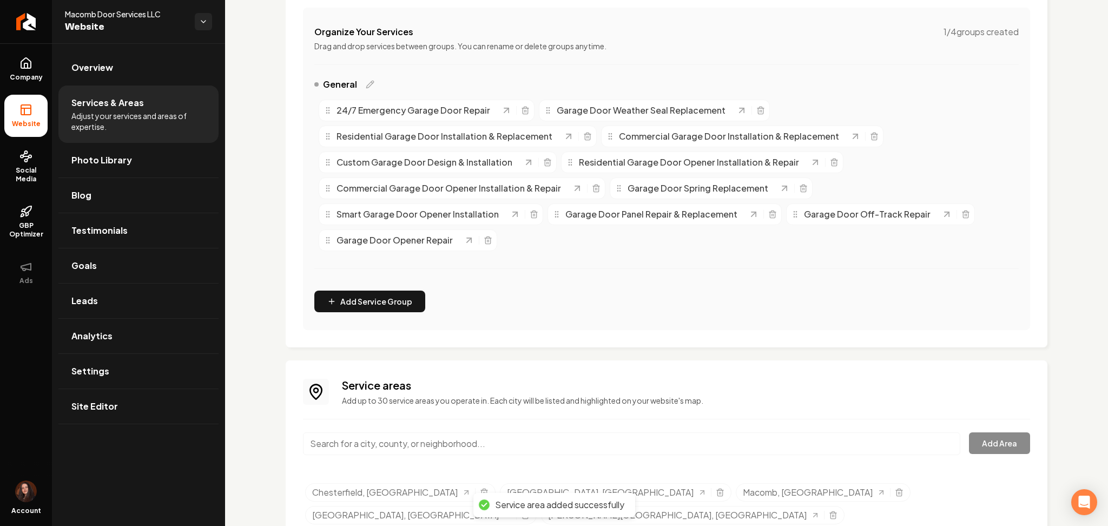
paste input "Shelby Township, MI"
click at [347, 441] on input "Shelby Township, MI" at bounding box center [631, 443] width 657 height 23
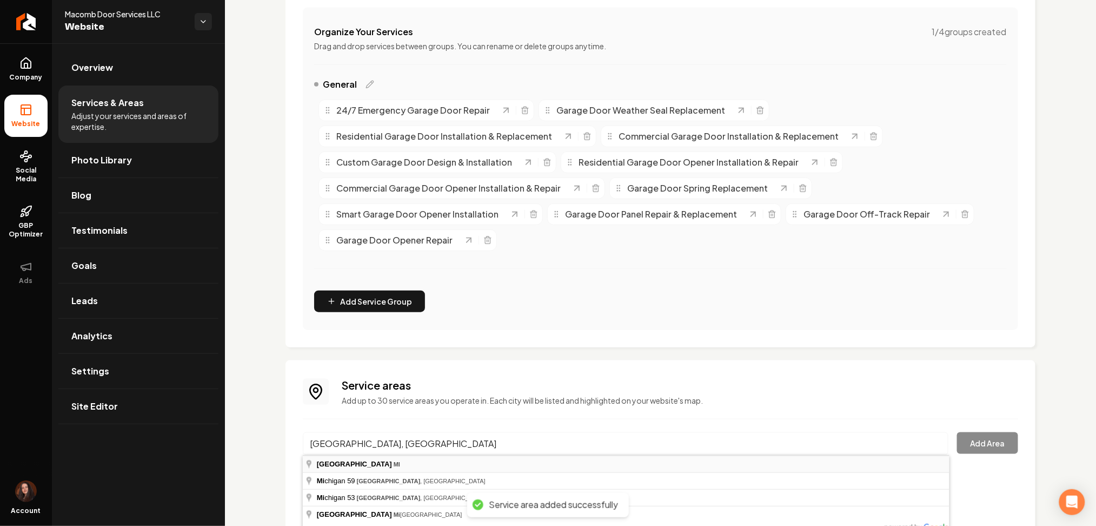
type input "Shelby Township, MI"
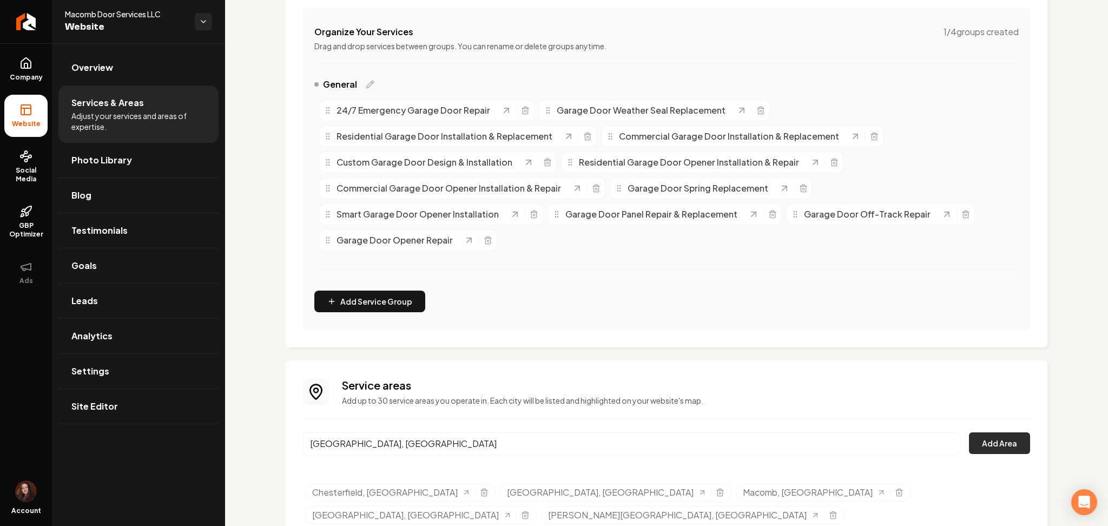
click at [1004, 446] on button "Add Area" at bounding box center [999, 443] width 61 height 22
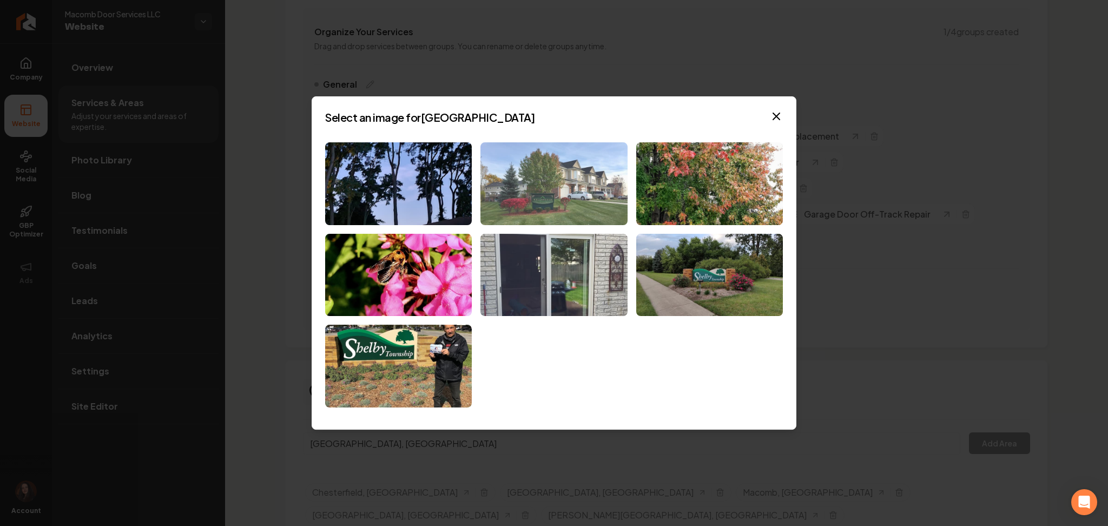
click at [542, 171] on img at bounding box center [553, 183] width 147 height 83
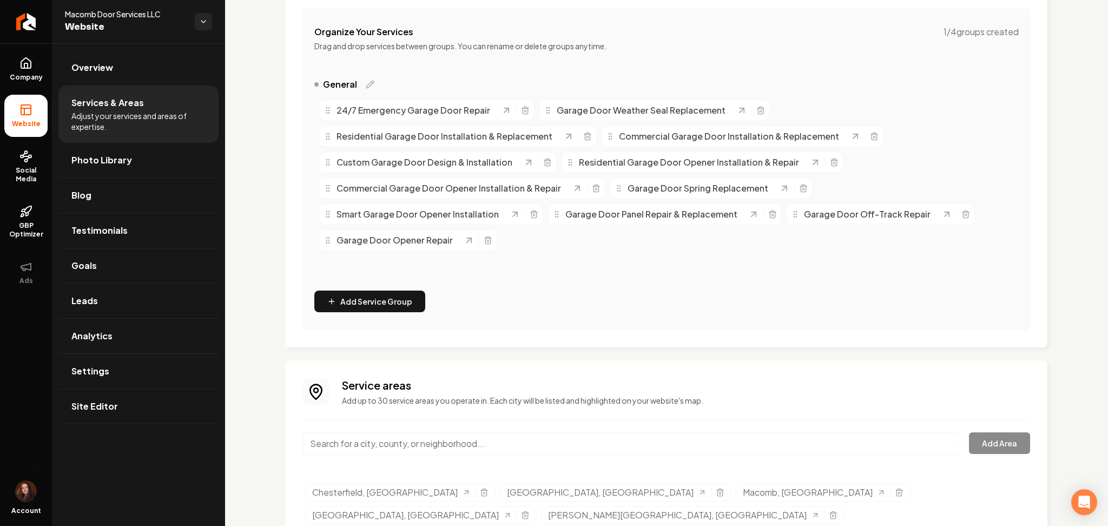
scroll to position [249, 0]
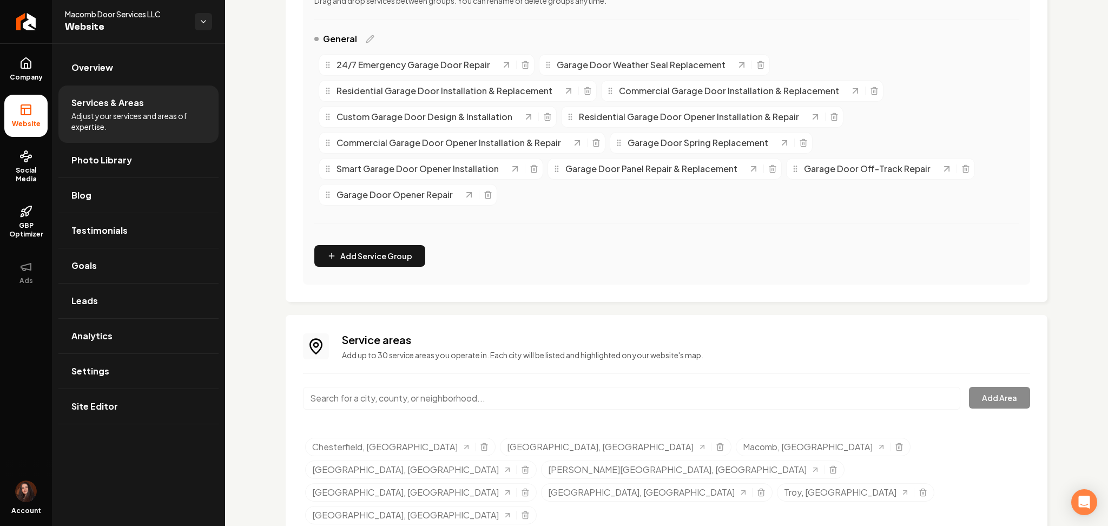
click at [367, 394] on input "Main content area" at bounding box center [631, 398] width 657 height 23
paste input "Washington, MI"
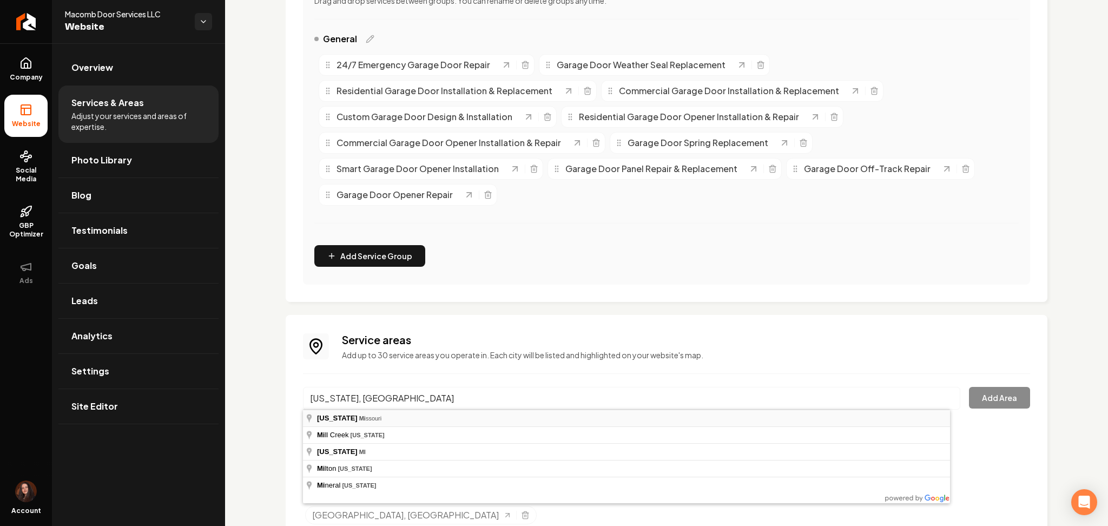
type input "Washington, Missouri"
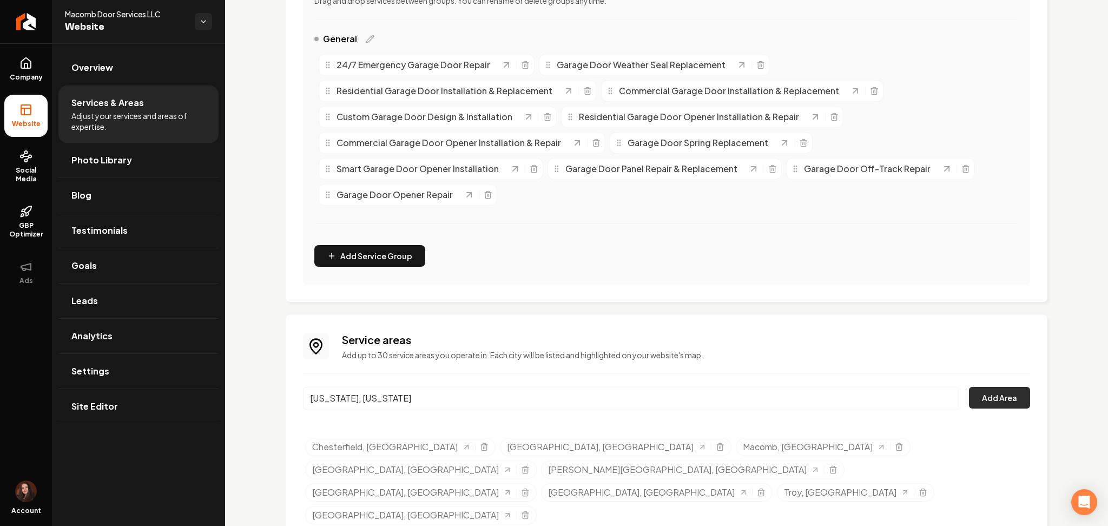
click at [982, 391] on button "Add Area" at bounding box center [999, 398] width 61 height 22
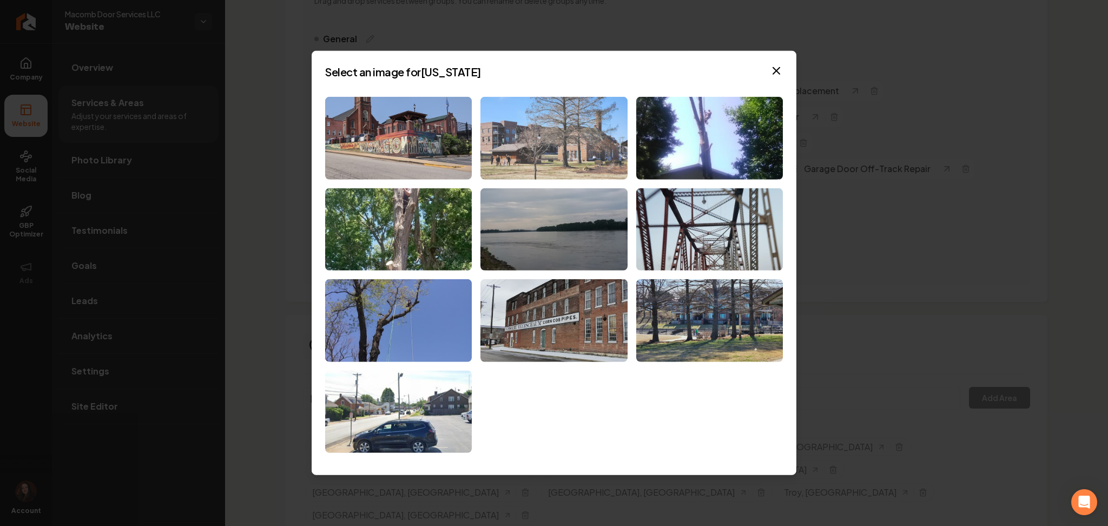
click at [561, 116] on img at bounding box center [553, 138] width 147 height 83
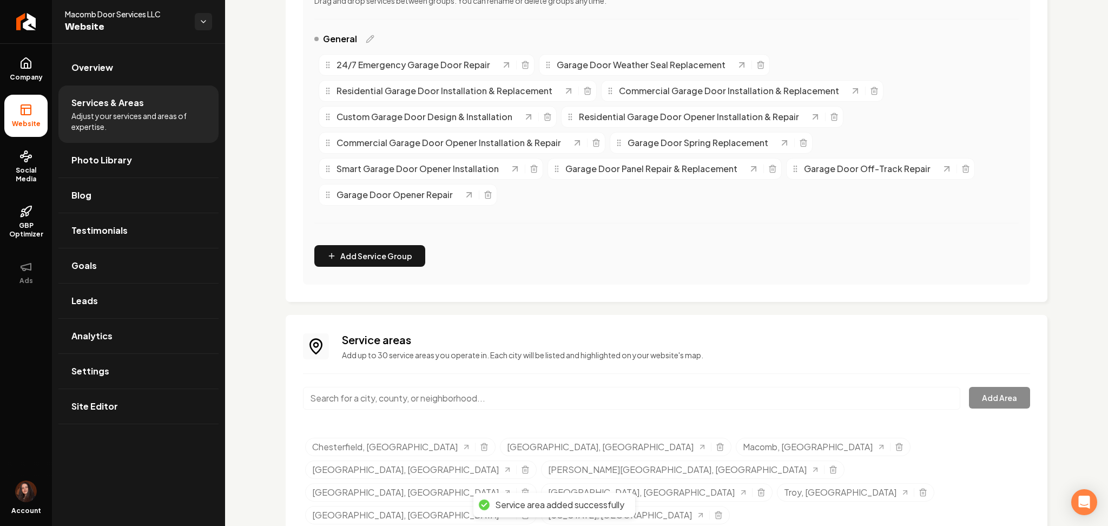
click at [381, 390] on input "Main content area" at bounding box center [631, 398] width 657 height 23
paste input "Rochester Hills, MI"
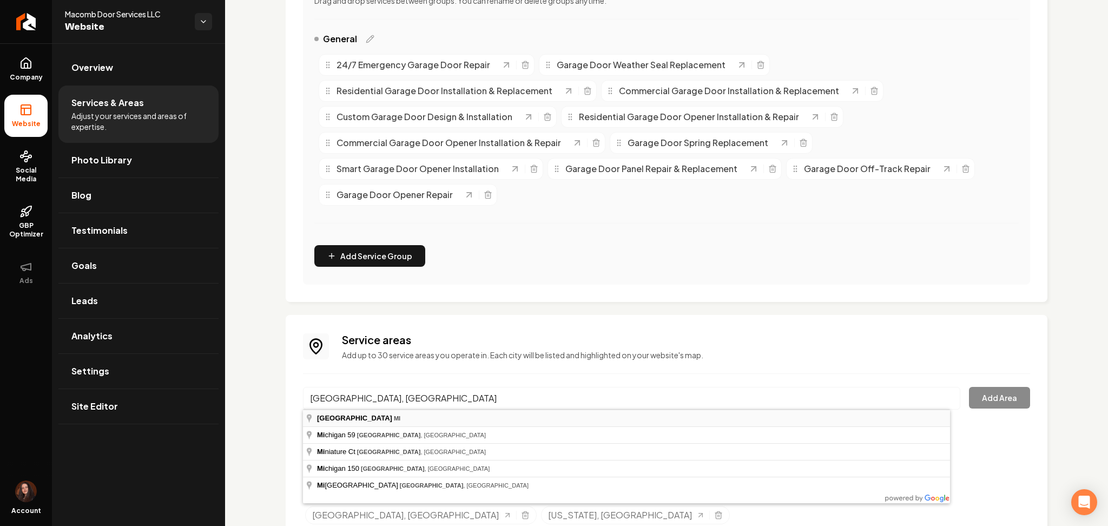
type input "Rochester Hills, MI"
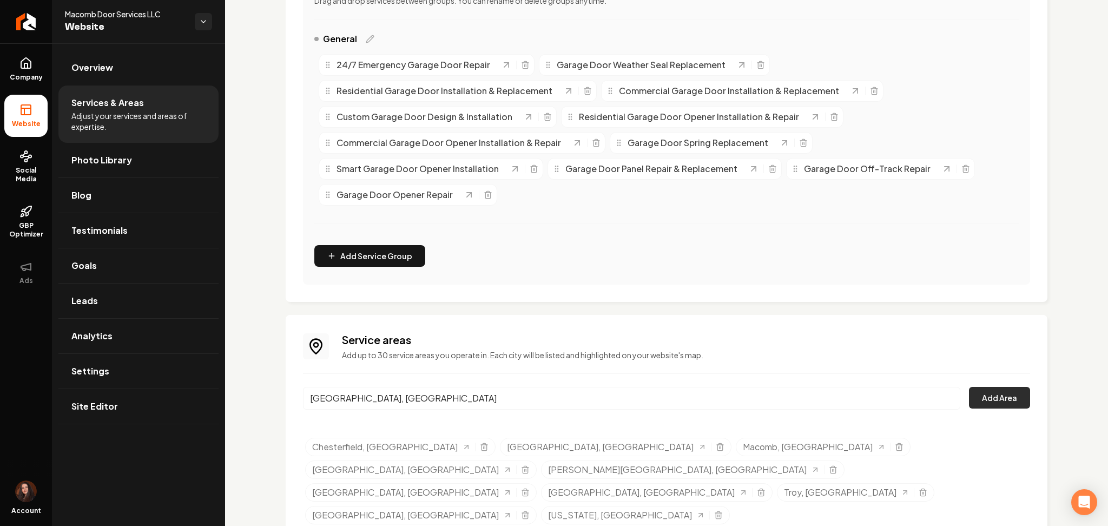
click at [969, 401] on button "Add Area" at bounding box center [999, 398] width 61 height 22
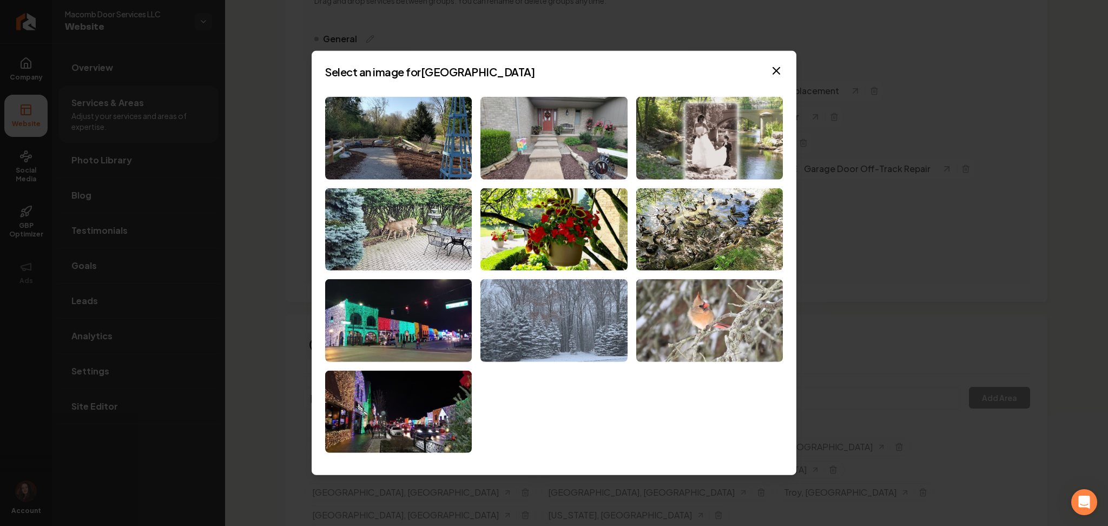
click at [570, 334] on img at bounding box center [553, 320] width 147 height 83
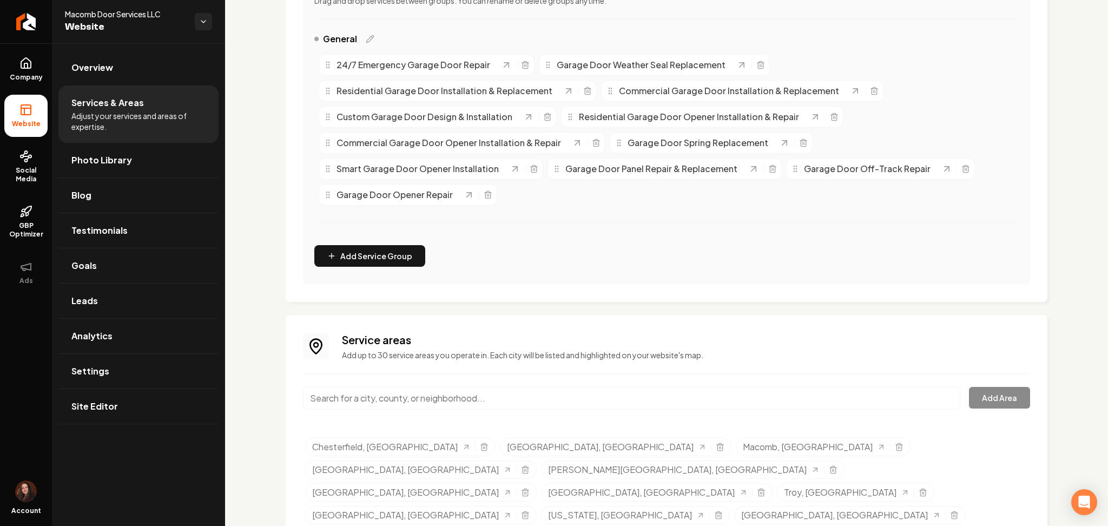
paste input "Madison Heights, MI"
click at [321, 400] on input "Madison Heights, MI" at bounding box center [631, 398] width 657 height 23
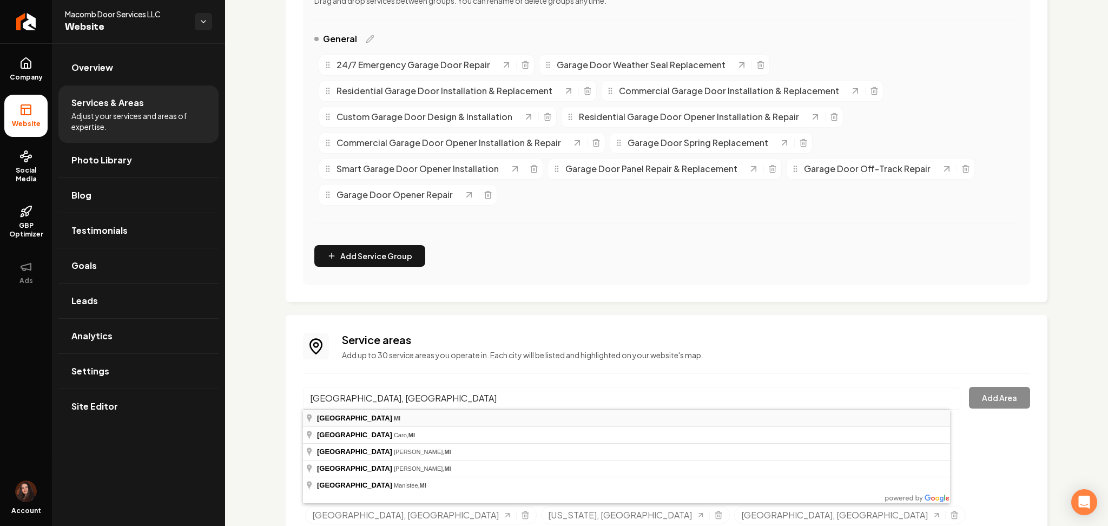
type input "Madison Heights, MI"
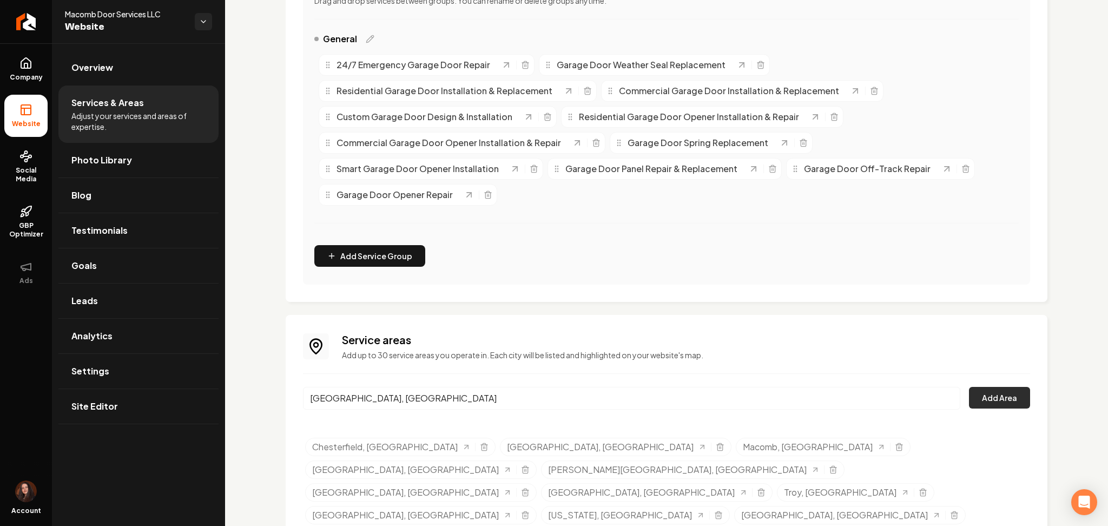
click at [989, 395] on button "Add Area" at bounding box center [999, 398] width 61 height 22
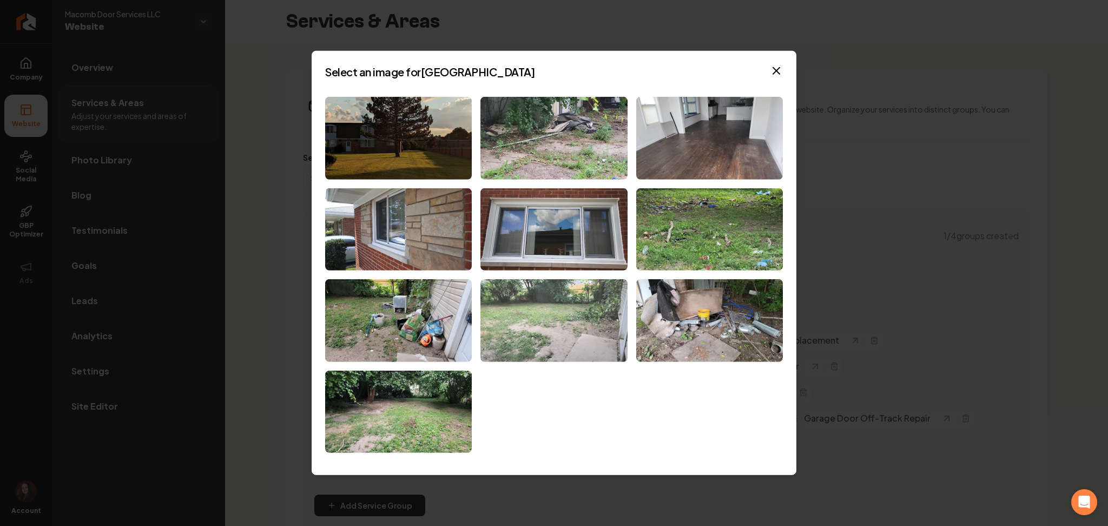
scroll to position [249, 0]
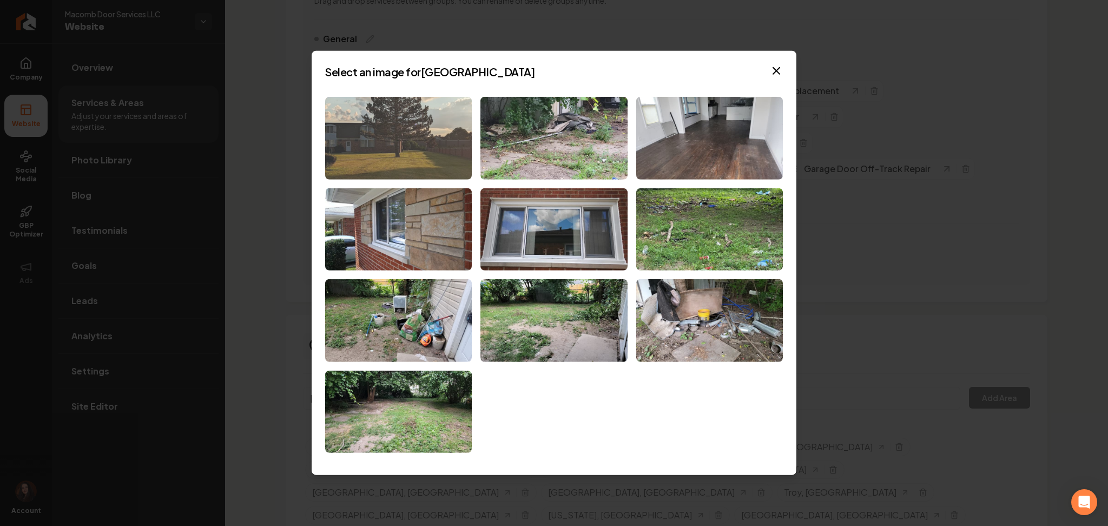
click at [371, 143] on img at bounding box center [398, 138] width 147 height 83
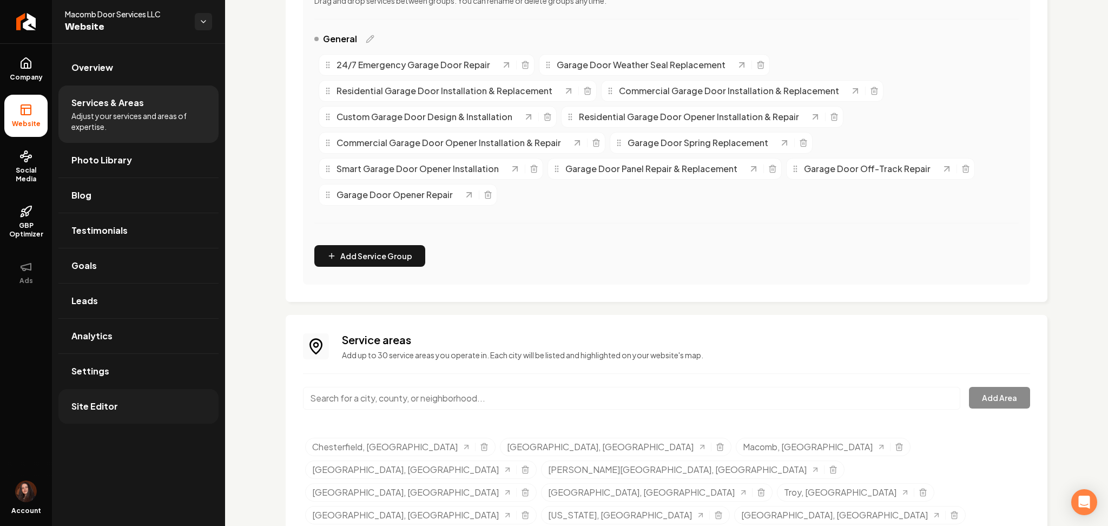
click at [131, 421] on link "Site Editor" at bounding box center [138, 406] width 160 height 35
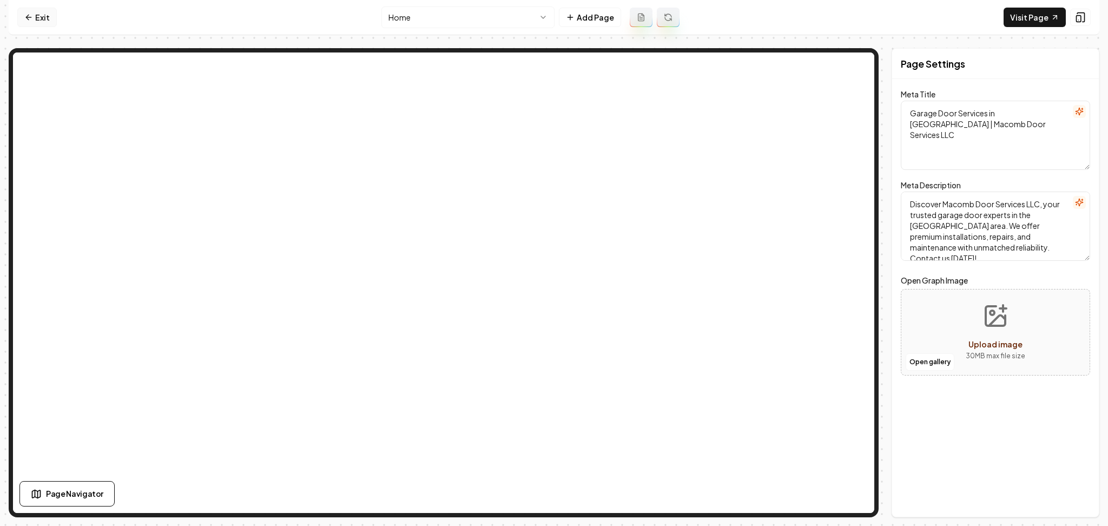
click at [47, 17] on link "Exit" at bounding box center [36, 17] width 39 height 19
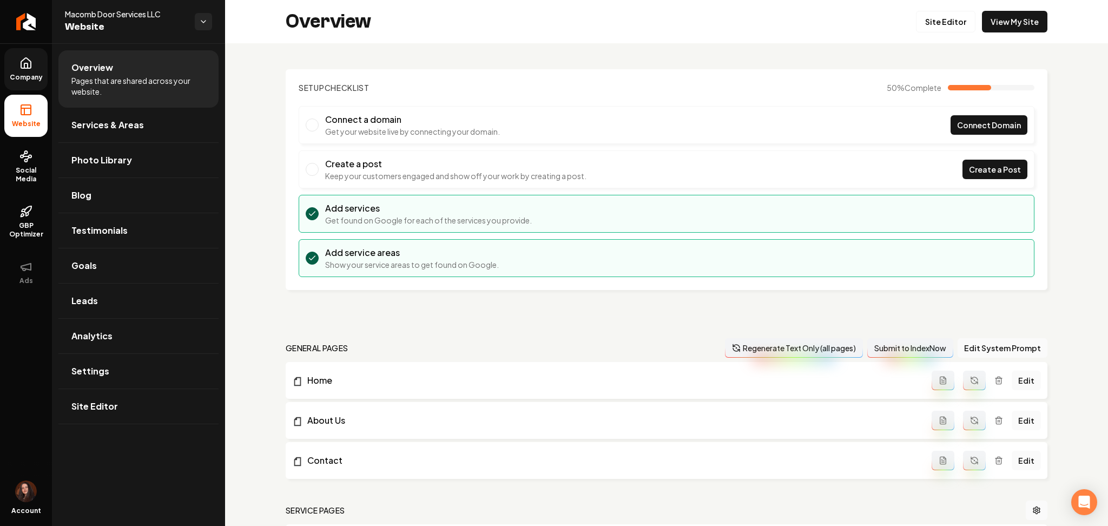
click at [5, 68] on link "Company" at bounding box center [25, 69] width 43 height 42
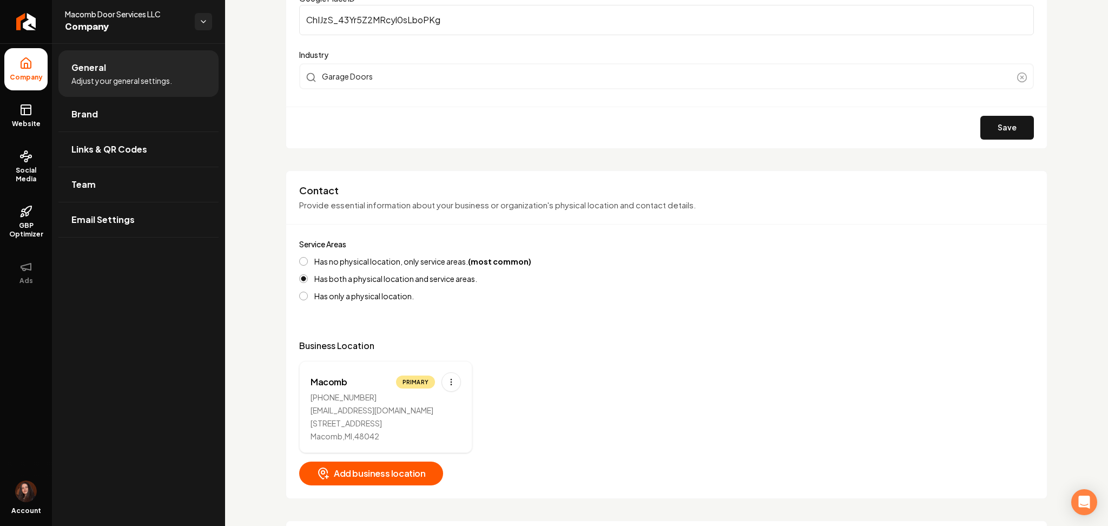
scroll to position [296, 0]
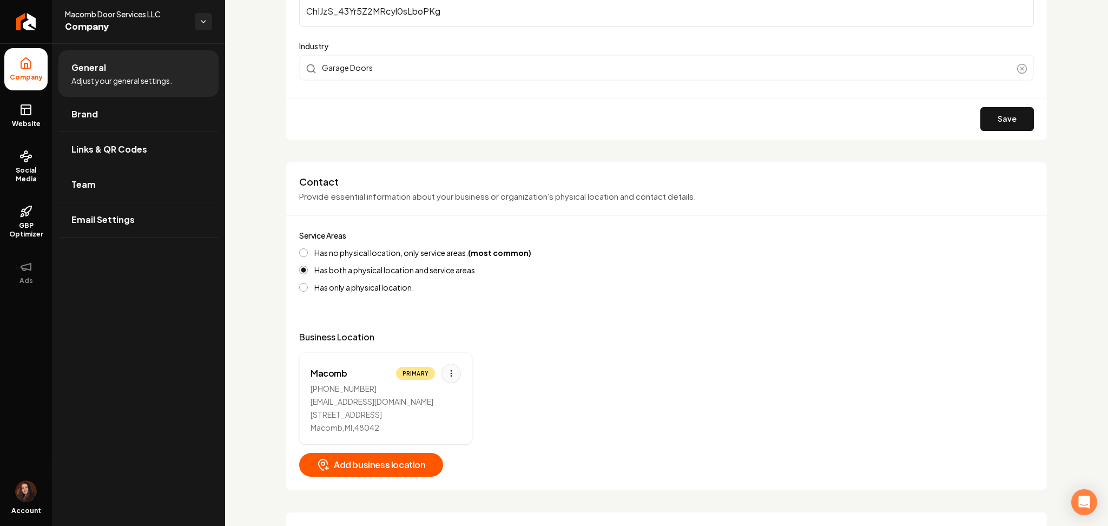
click at [448, 367] on html "Company Website Social Media GBP Optimizer Ads Account Macomb Door Services LLC…" at bounding box center [554, 263] width 1108 height 526
click at [26, 119] on html "Company Website Social Media GBP Optimizer Ads Account Macomb Door Services LLC…" at bounding box center [554, 263] width 1108 height 526
click at [12, 106] on link "Website" at bounding box center [25, 116] width 43 height 42
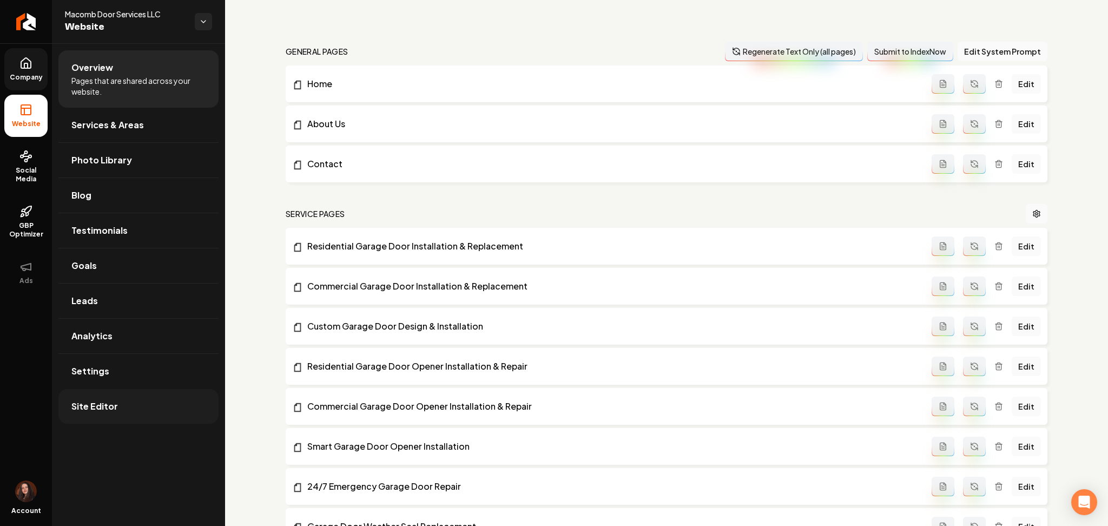
click at [118, 419] on link "Site Editor" at bounding box center [138, 406] width 160 height 35
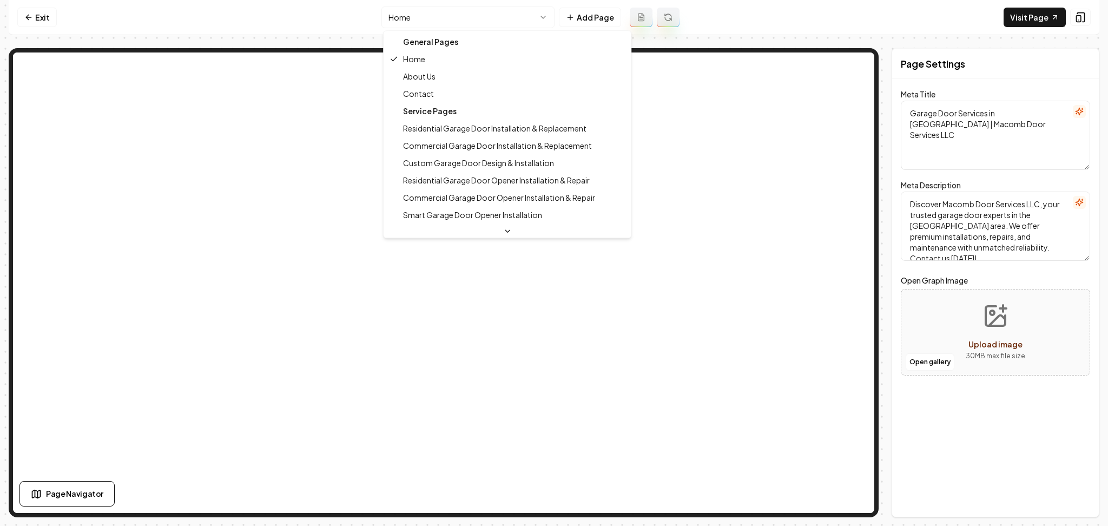
click at [441, 11] on html "Computer Required This feature is only available on a computer. Please switch t…" at bounding box center [554, 263] width 1108 height 526
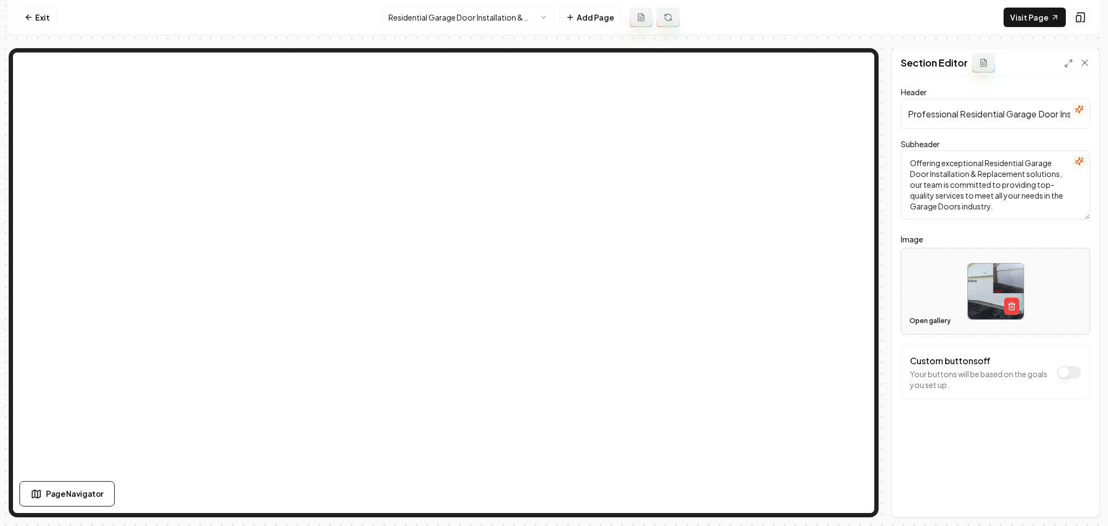
click at [920, 313] on button "Open gallery" at bounding box center [929, 320] width 49 height 17
click at [48, 18] on link "Exit" at bounding box center [36, 17] width 39 height 19
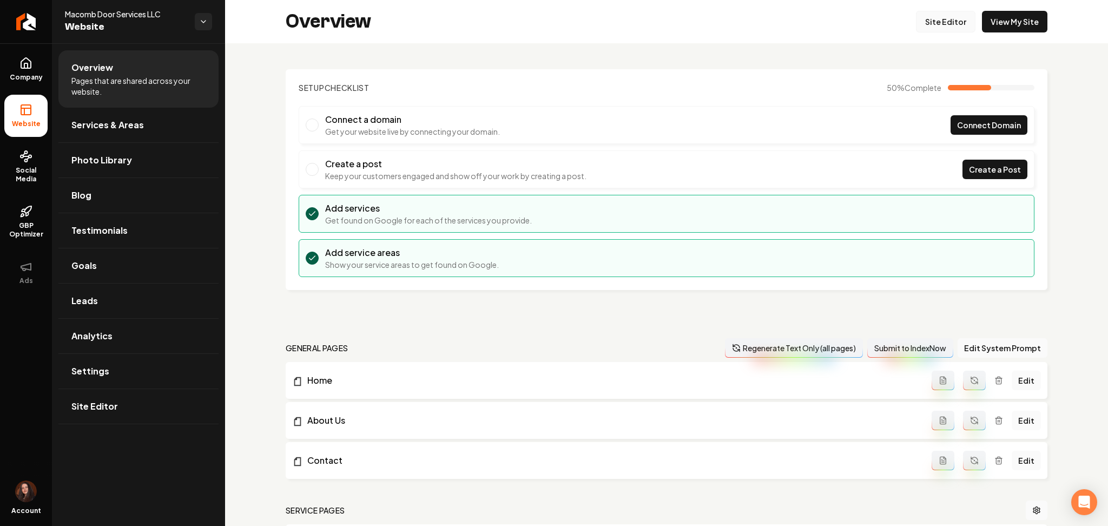
click at [922, 25] on link "Site Editor" at bounding box center [945, 22] width 59 height 22
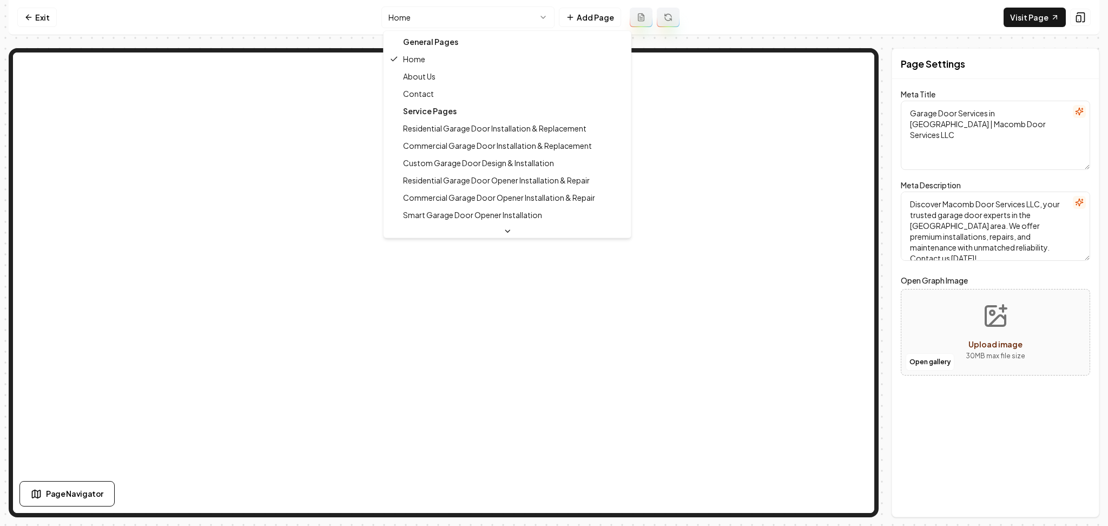
click at [453, 19] on html "Computer Required This feature is only available on a computer. Please switch t…" at bounding box center [554, 263] width 1108 height 526
type textarea "Garage Door Installation & Replacement Services | Macomb Door"
type textarea "Enhance your home with Macomb Door Services LLC’s expert Residential Garage Doo…"
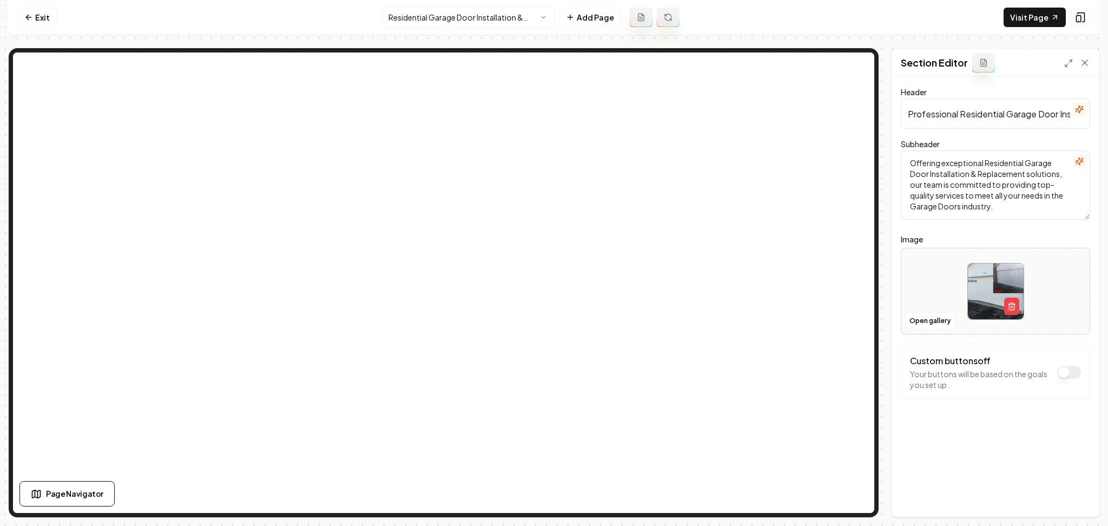
click at [911, 276] on div at bounding box center [995, 291] width 188 height 74
type input "**********"
click at [1072, 496] on button "Save" at bounding box center [1074, 497] width 32 height 19
click at [496, 21] on html "Computer Required This feature is only available on a computer. Please switch t…" at bounding box center [554, 263] width 1108 height 526
click at [928, 286] on div at bounding box center [995, 291] width 188 height 74
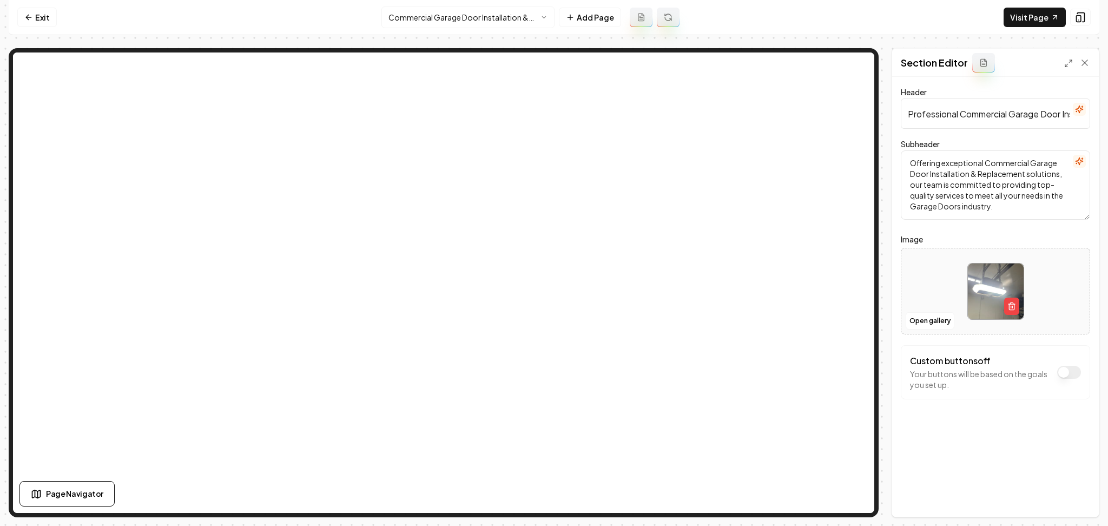
type input "**********"
click at [1072, 494] on button "Save" at bounding box center [1074, 497] width 32 height 19
click at [443, 18] on html "Computer Required This feature is only available on a computer. Please switch t…" at bounding box center [554, 263] width 1108 height 526
click at [929, 318] on button "Open gallery" at bounding box center [929, 320] width 49 height 17
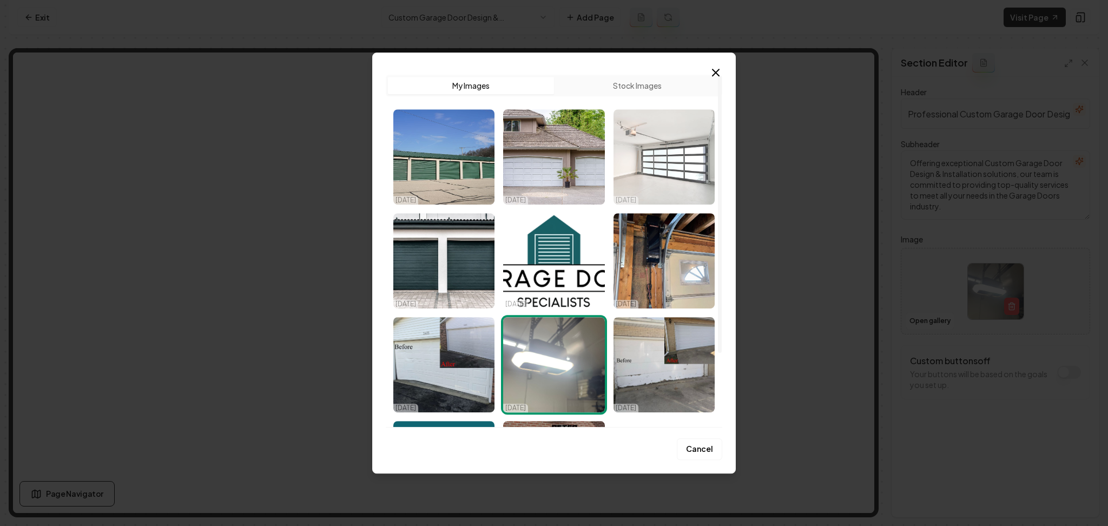
click at [663, 193] on img "Select image image_68cabd8d5c7cd75eb8c5f077.jpeg" at bounding box center [663, 156] width 101 height 95
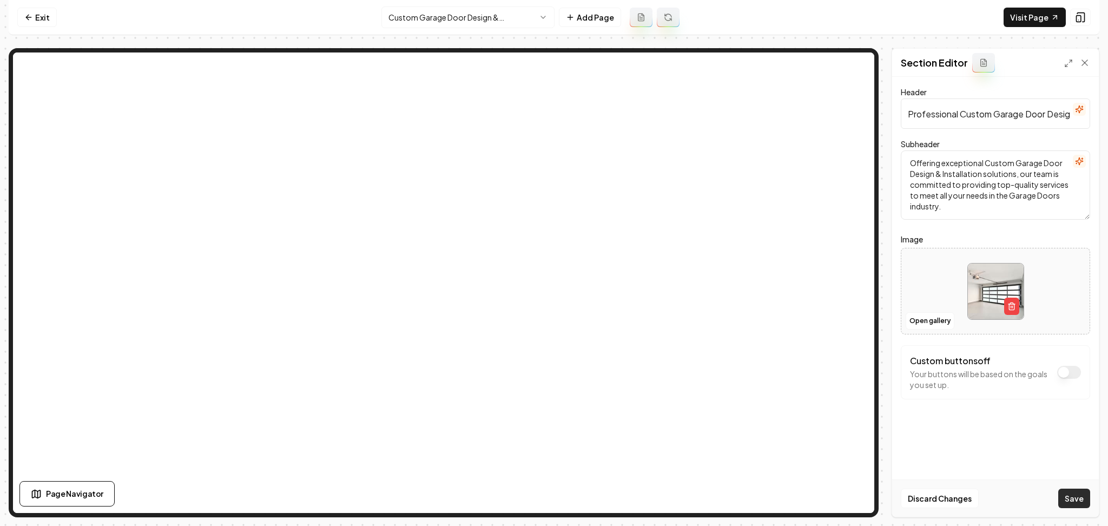
click at [1069, 494] on button "Save" at bounding box center [1074, 497] width 32 height 19
click at [481, 8] on html "Computer Required This feature is only available on a computer. Please switch t…" at bounding box center [554, 263] width 1108 height 526
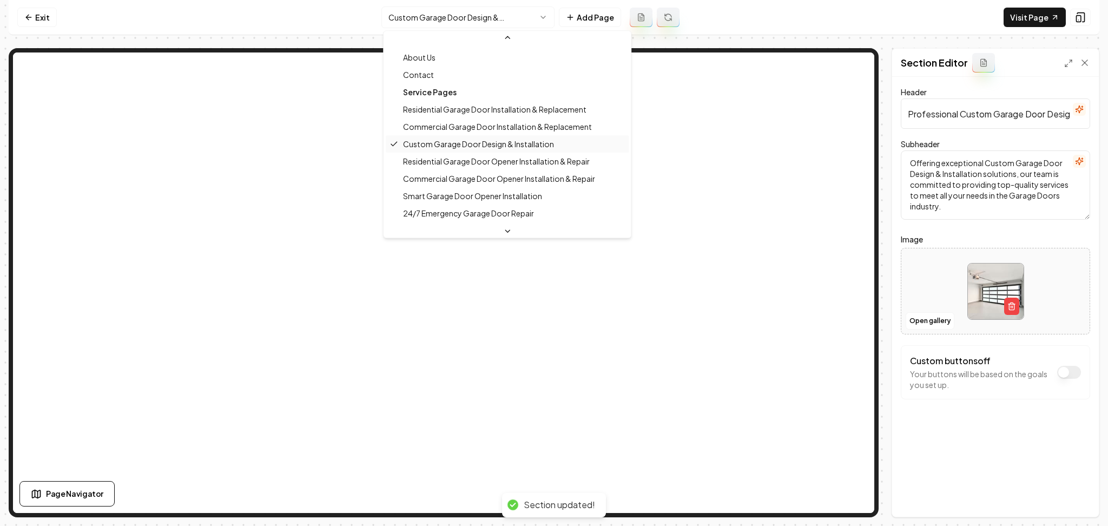
scroll to position [37, 0]
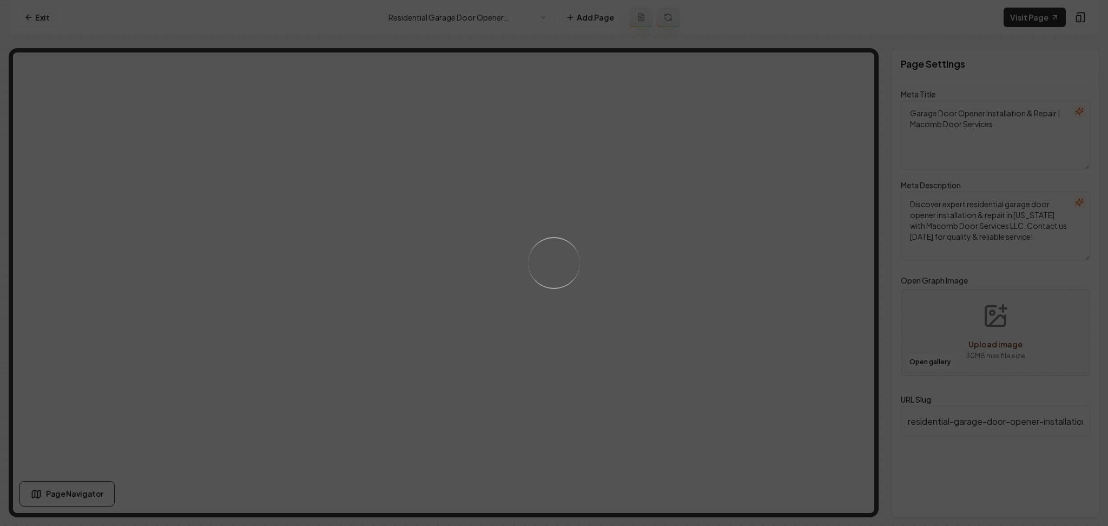
click at [608, 301] on div "Loading..." at bounding box center [554, 263] width 1108 height 526
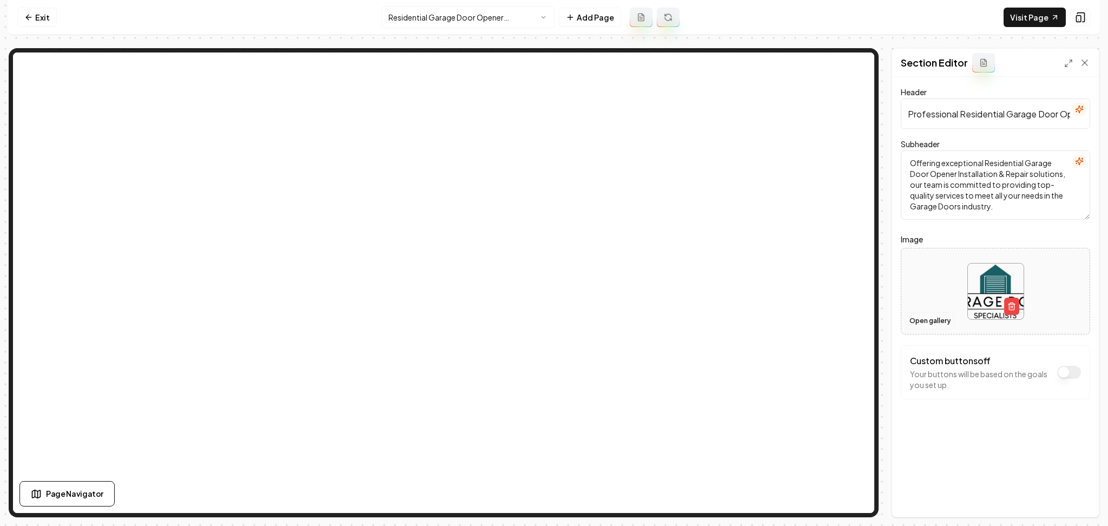
click at [923, 320] on button "Open gallery" at bounding box center [929, 320] width 49 height 17
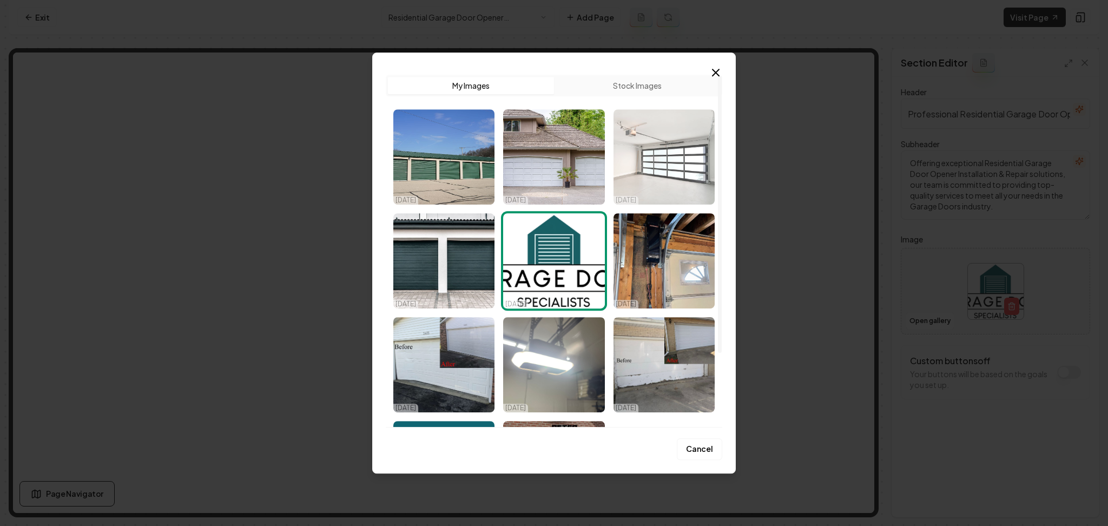
click at [666, 144] on img "Select image image_68cabd8d5c7cd75eb8c5f077.jpeg" at bounding box center [663, 156] width 101 height 95
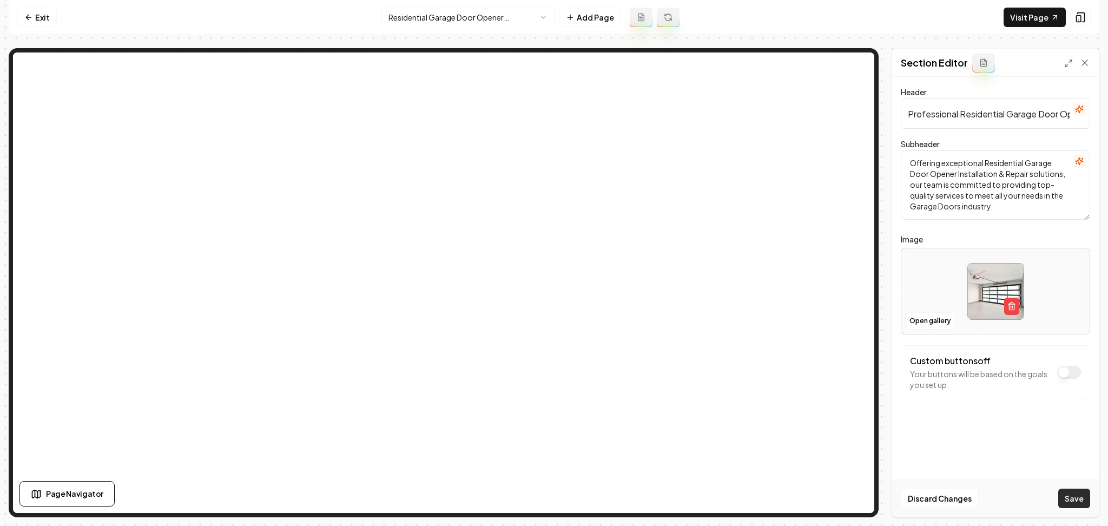
click at [1071, 500] on button "Save" at bounding box center [1074, 497] width 32 height 19
click at [437, 5] on nav "Exit Residential Garage Door Opener Installation & Repair Add Page Visit Page" at bounding box center [554, 17] width 1090 height 35
click at [444, 20] on html "Computer Required This feature is only available on a computer. Please switch t…" at bounding box center [554, 263] width 1108 height 526
click at [425, 29] on nav "Exit Residential Garage Door Opener Installation & Repair Add Page Visit Page" at bounding box center [554, 17] width 1090 height 35
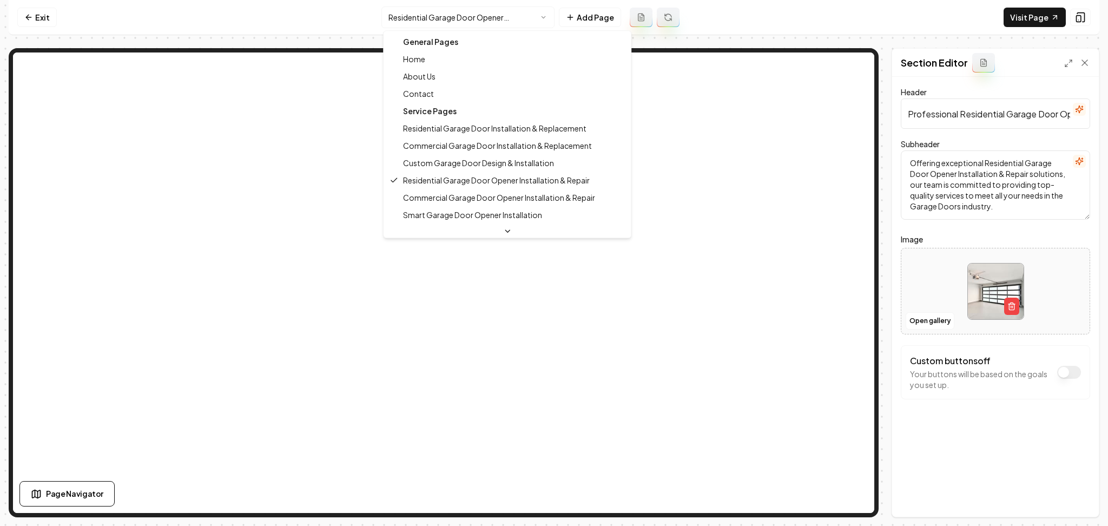
click at [425, 25] on html "Computer Required This feature is only available on a computer. Please switch t…" at bounding box center [554, 263] width 1108 height 526
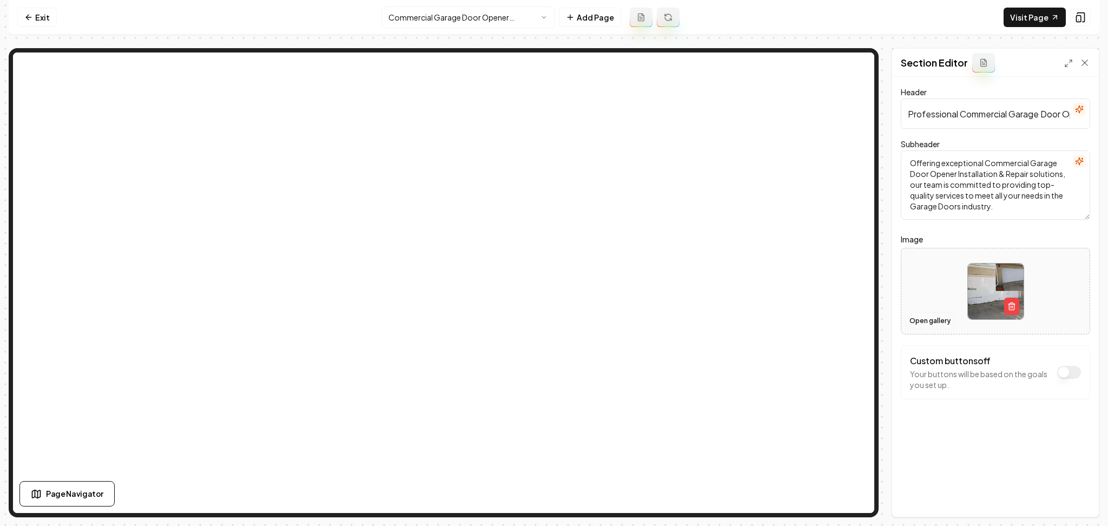
click at [915, 318] on button "Open gallery" at bounding box center [929, 320] width 49 height 17
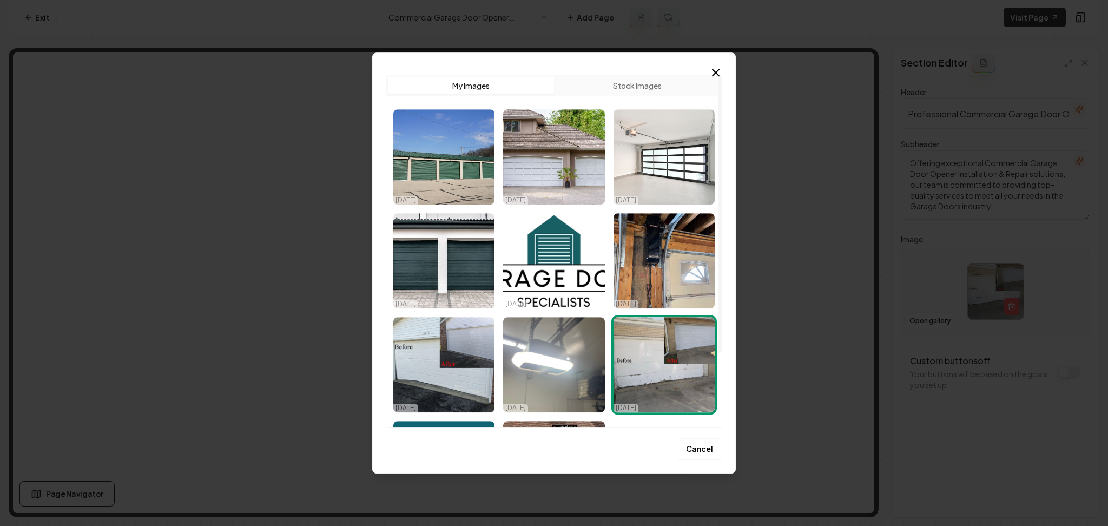
scroll to position [93, 0]
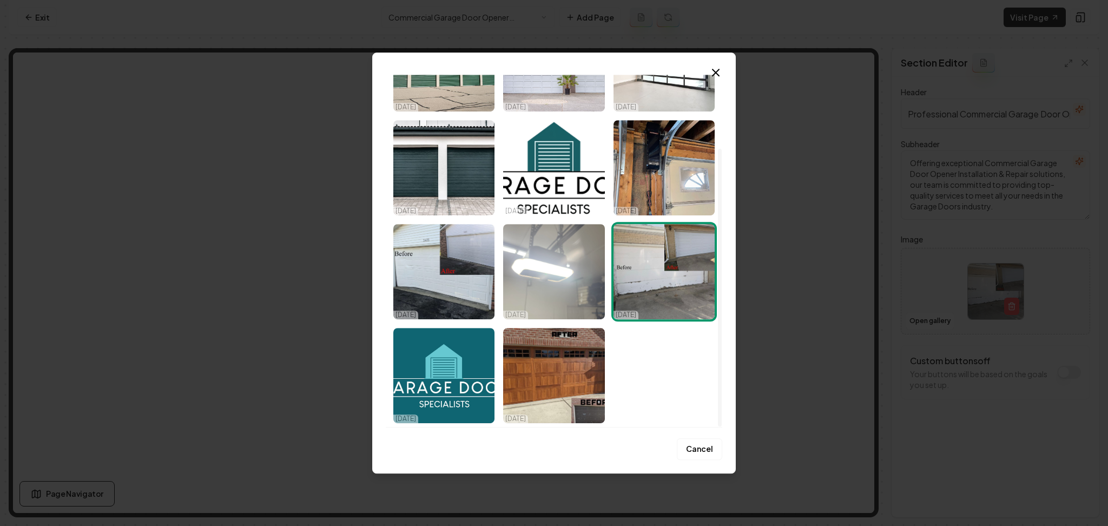
click at [561, 291] on img "Select image image_68cab6d85c7cd75eb8922d7c.jpeg" at bounding box center [553, 271] width 101 height 95
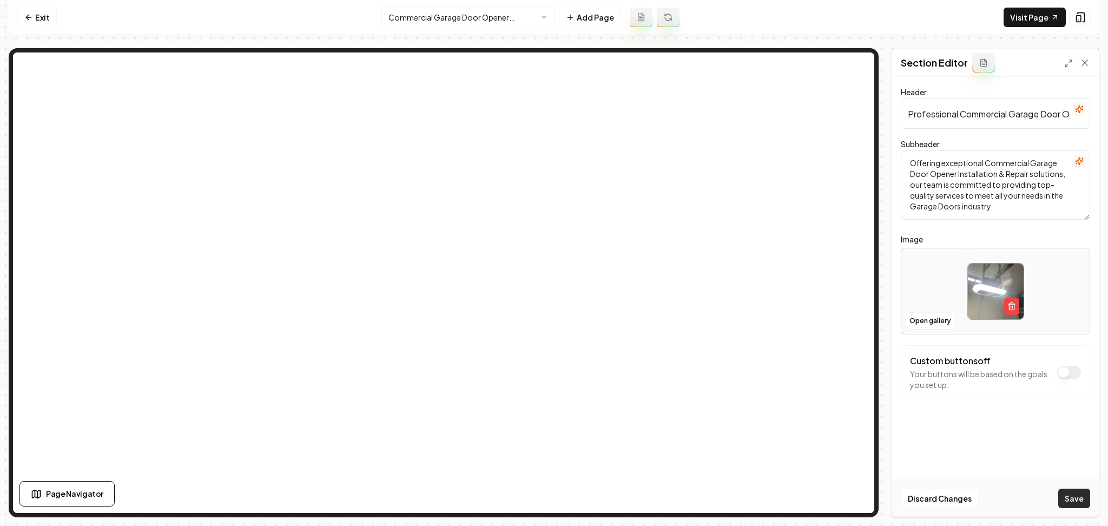
click at [1070, 499] on button "Save" at bounding box center [1074, 497] width 32 height 19
click at [516, 19] on html "Computer Required This feature is only available on a computer. Please switch t…" at bounding box center [554, 263] width 1108 height 526
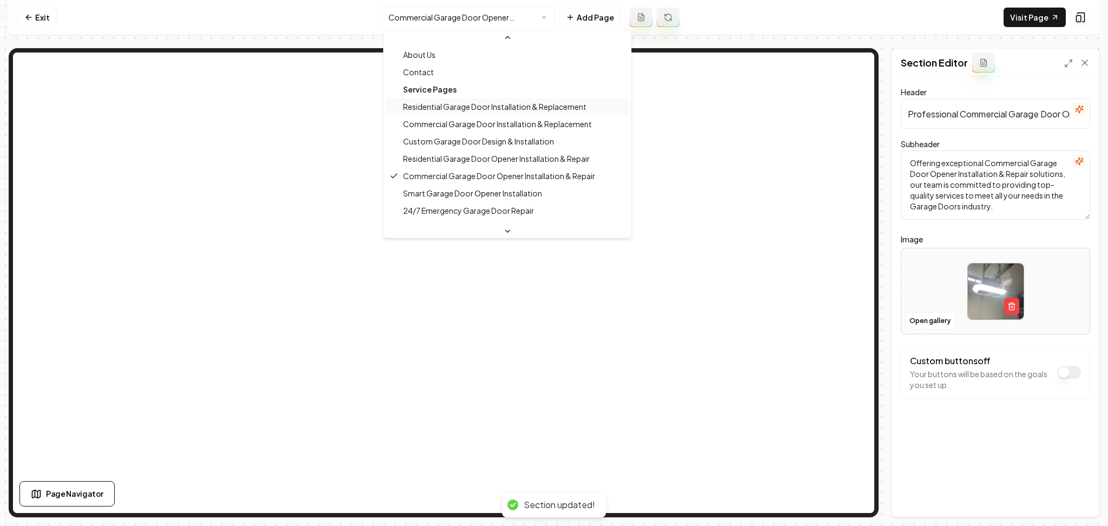
scroll to position [37, 0]
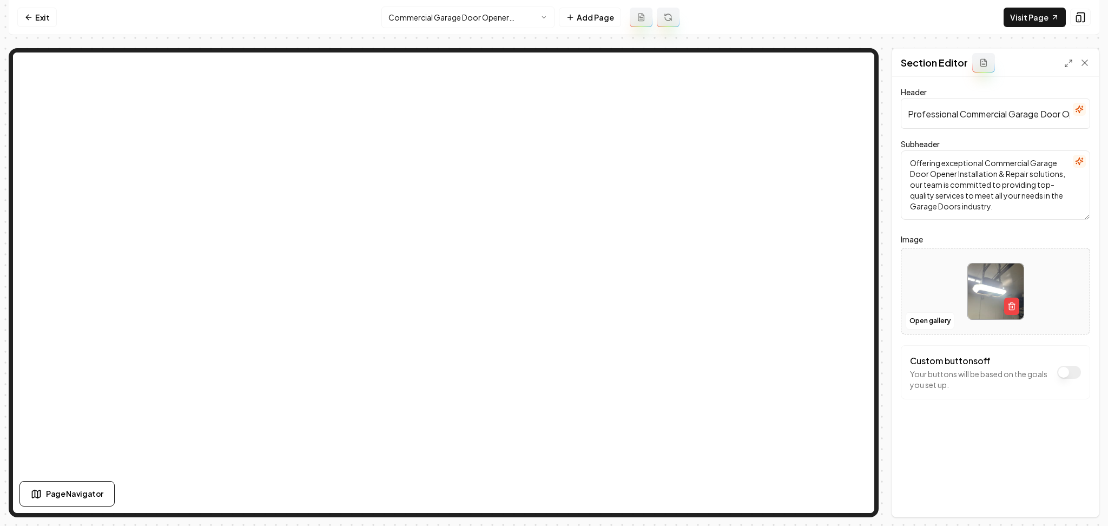
click at [425, 5] on nav "Exit Commercial Garage Door Opener Installation & Repair Add Page Visit Page" at bounding box center [554, 17] width 1090 height 35
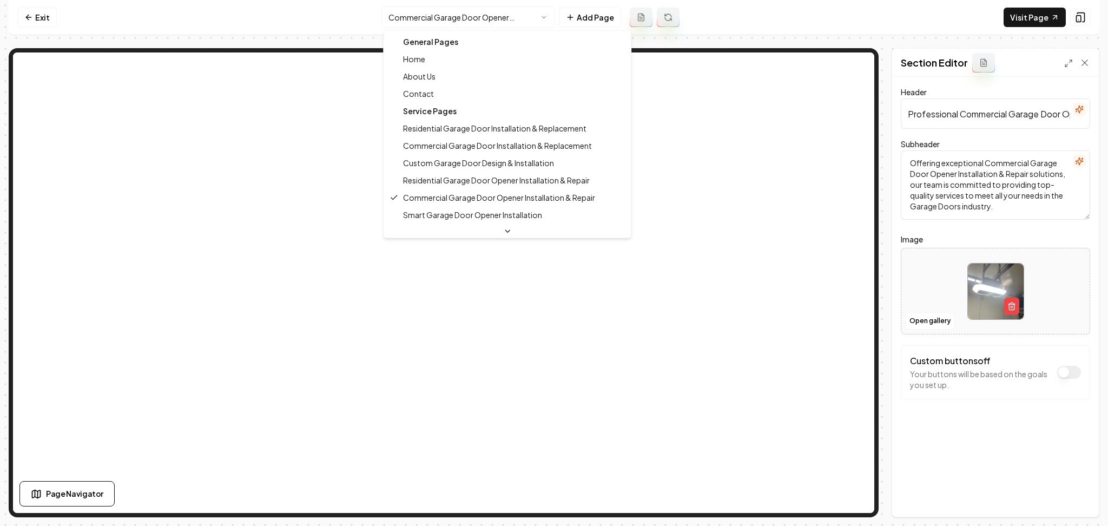
click at [421, 19] on html "Computer Required This feature is only available on a computer. Please switch t…" at bounding box center [554, 263] width 1108 height 526
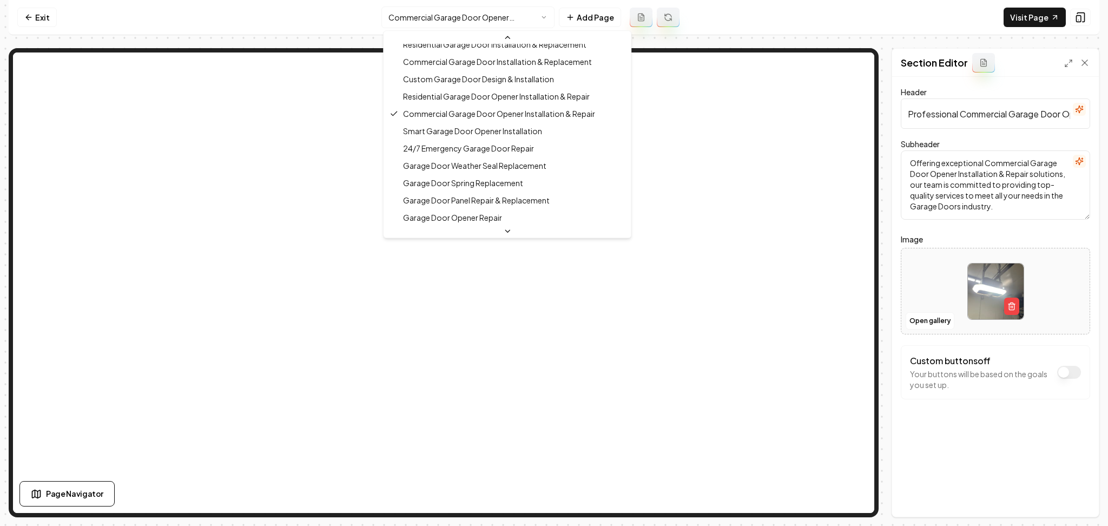
scroll to position [97, 0]
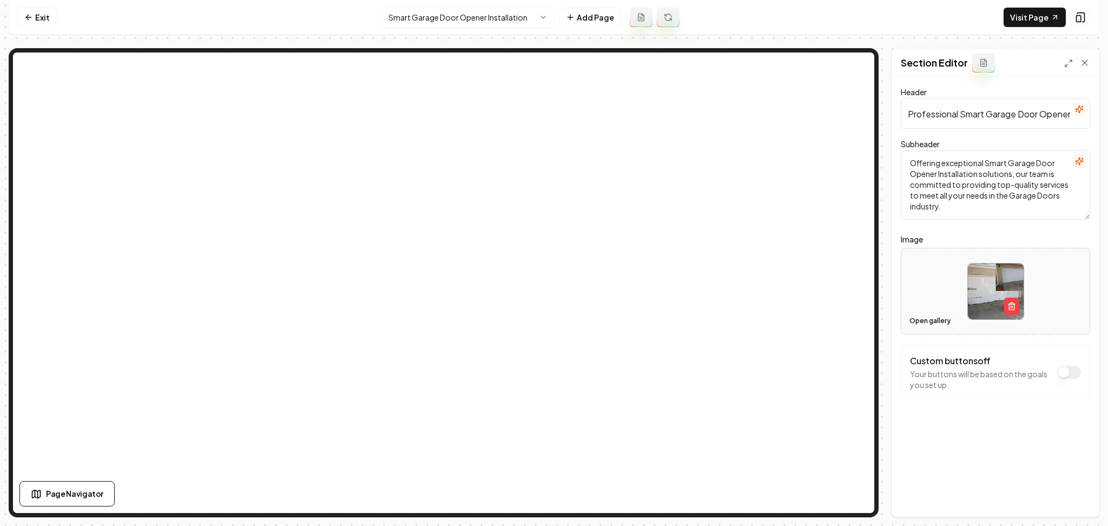
click at [918, 313] on button "Open gallery" at bounding box center [929, 320] width 49 height 17
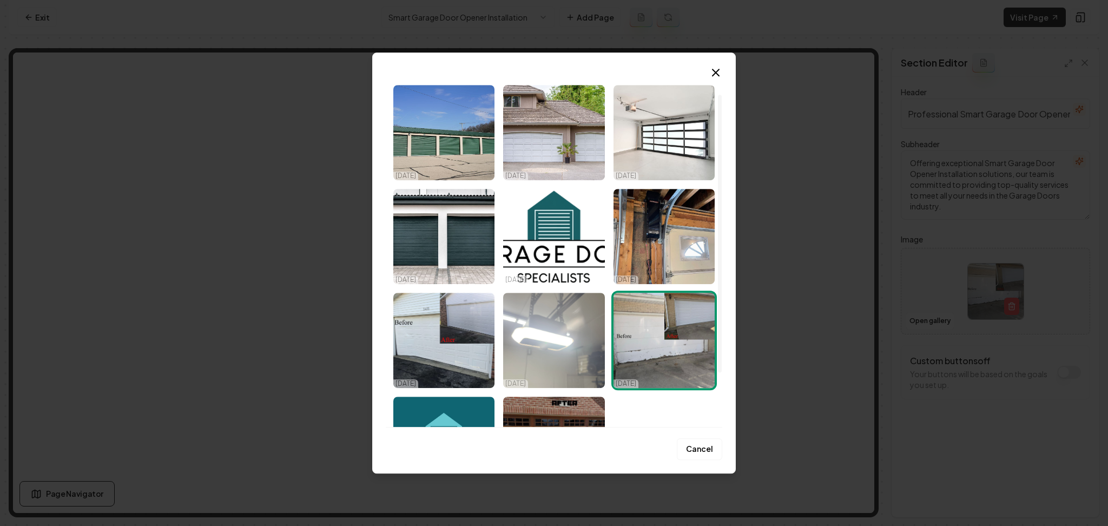
scroll to position [25, 0]
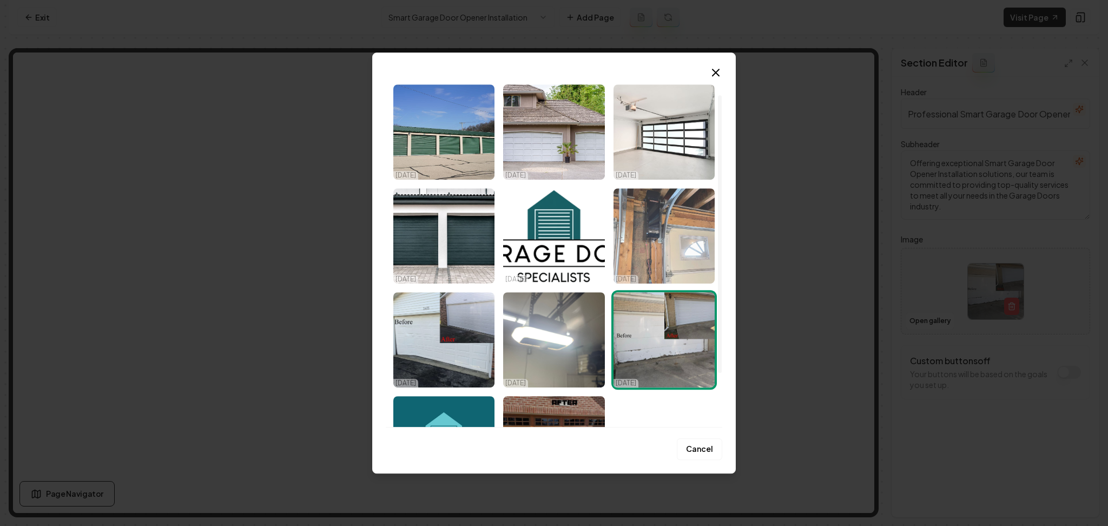
click at [689, 230] on img "Select image image_68cab6e05c7cd75eb8926f82.jpeg" at bounding box center [663, 235] width 101 height 95
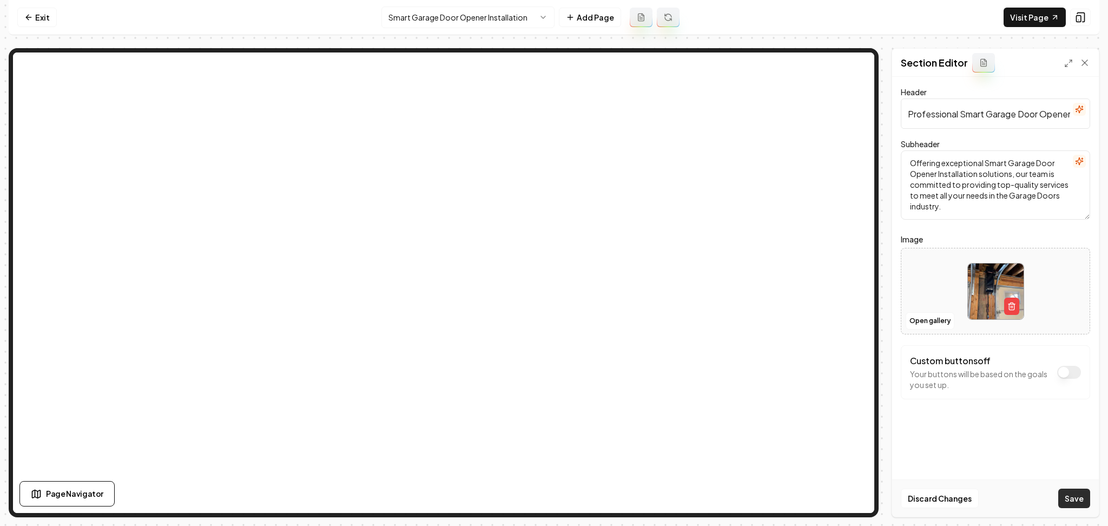
click at [1082, 504] on button "Save" at bounding box center [1074, 497] width 32 height 19
click at [484, 19] on html "Computer Required This feature is only available on a computer. Please switch t…" at bounding box center [554, 263] width 1108 height 526
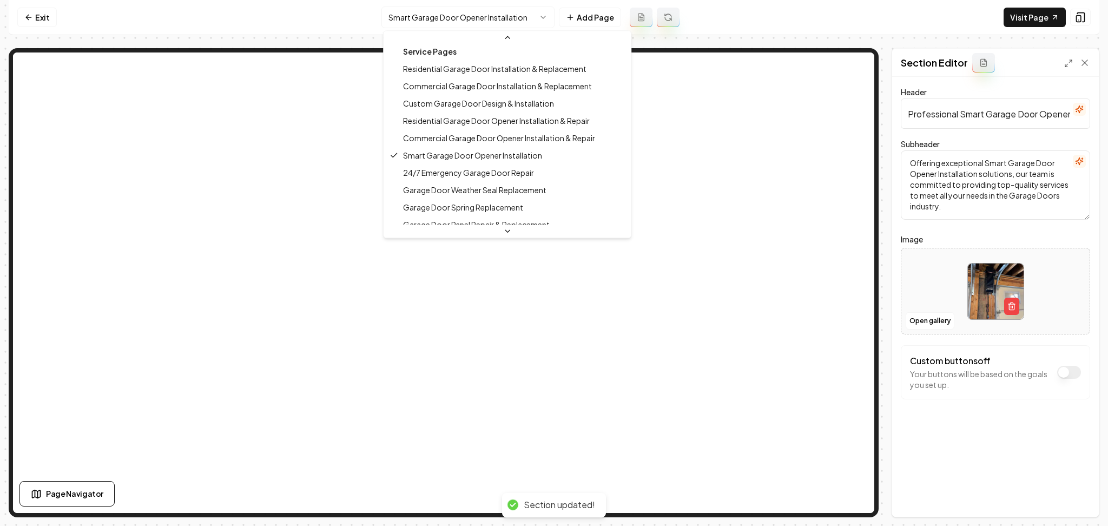
scroll to position [80, 0]
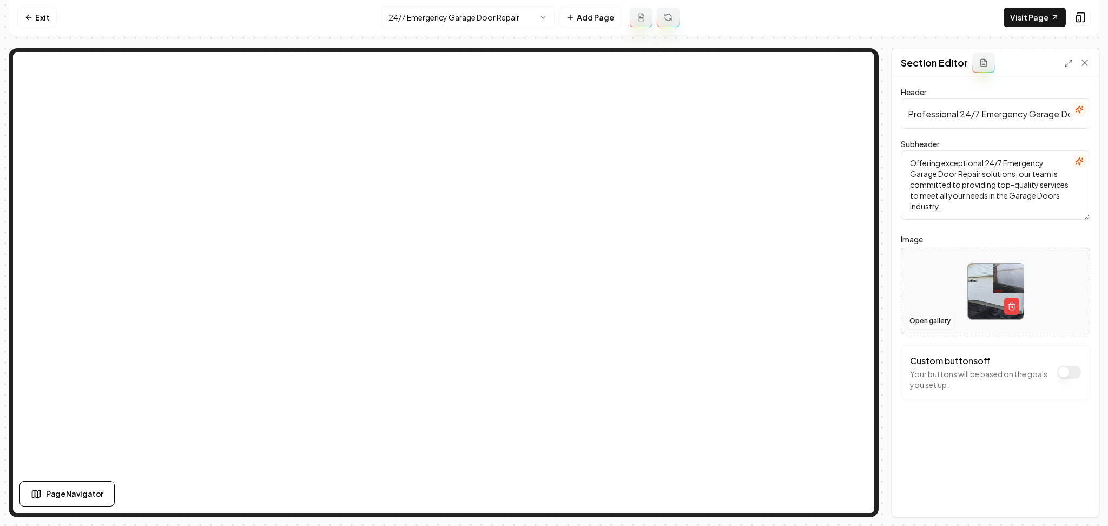
click at [928, 320] on button "Open gallery" at bounding box center [929, 320] width 49 height 17
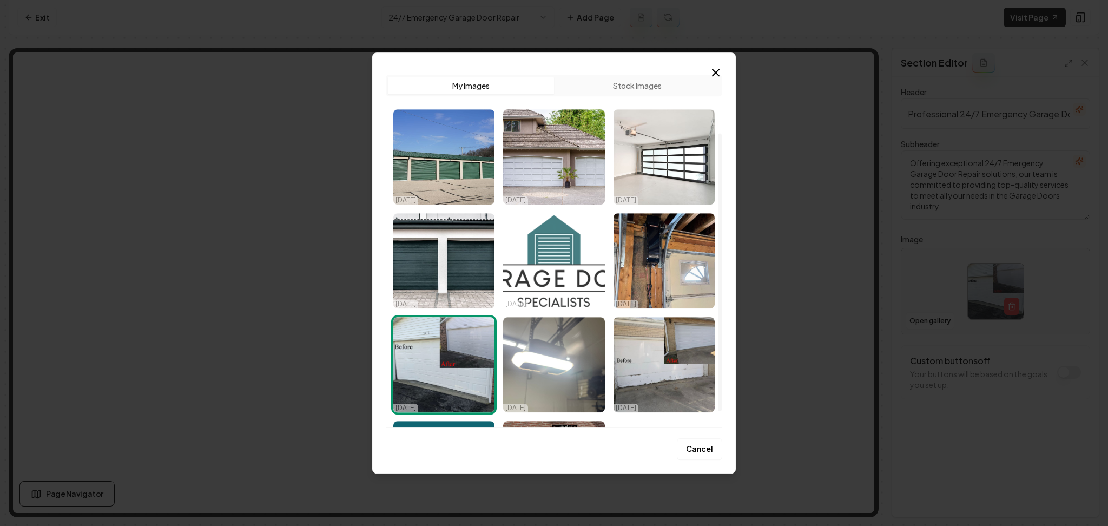
scroll to position [93, 0]
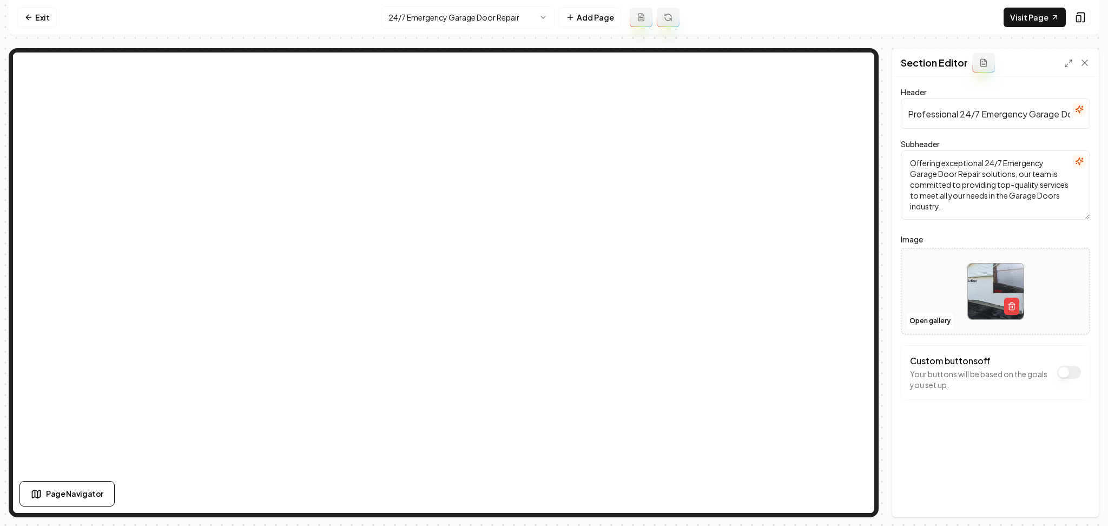
click at [930, 273] on div at bounding box center [995, 291] width 188 height 74
type input "**********"
click at [1068, 490] on button "Save" at bounding box center [1074, 497] width 32 height 19
click at [402, 17] on html "Computer Required This feature is only available on a computer. Please switch t…" at bounding box center [554, 263] width 1108 height 526
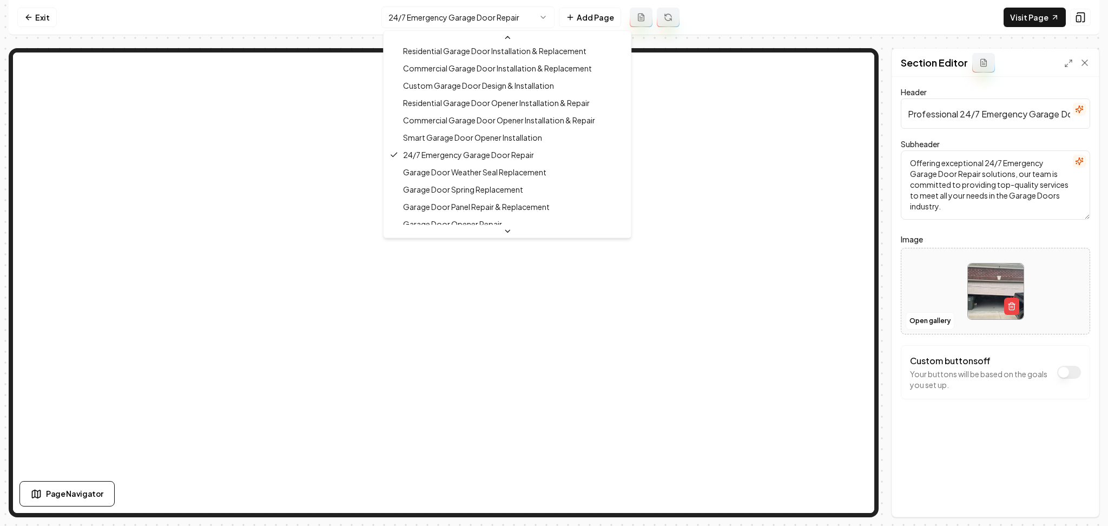
scroll to position [91, 0]
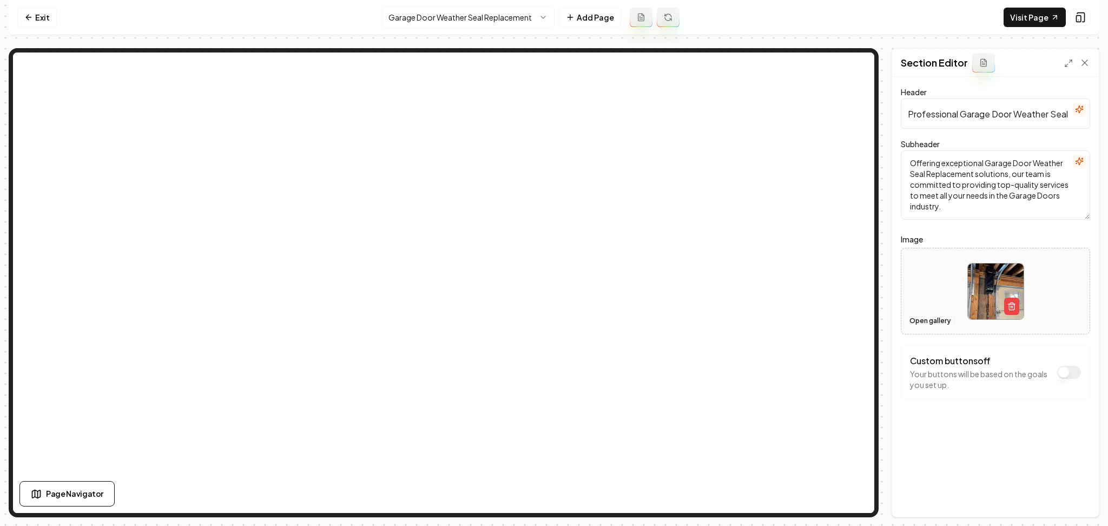
click at [912, 314] on button "Open gallery" at bounding box center [929, 320] width 49 height 17
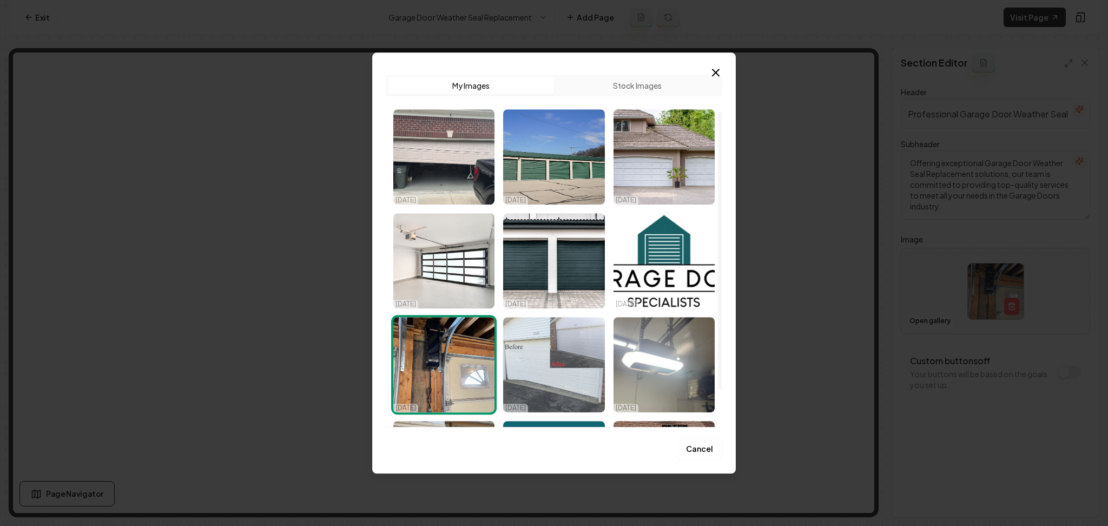
scroll to position [93, 0]
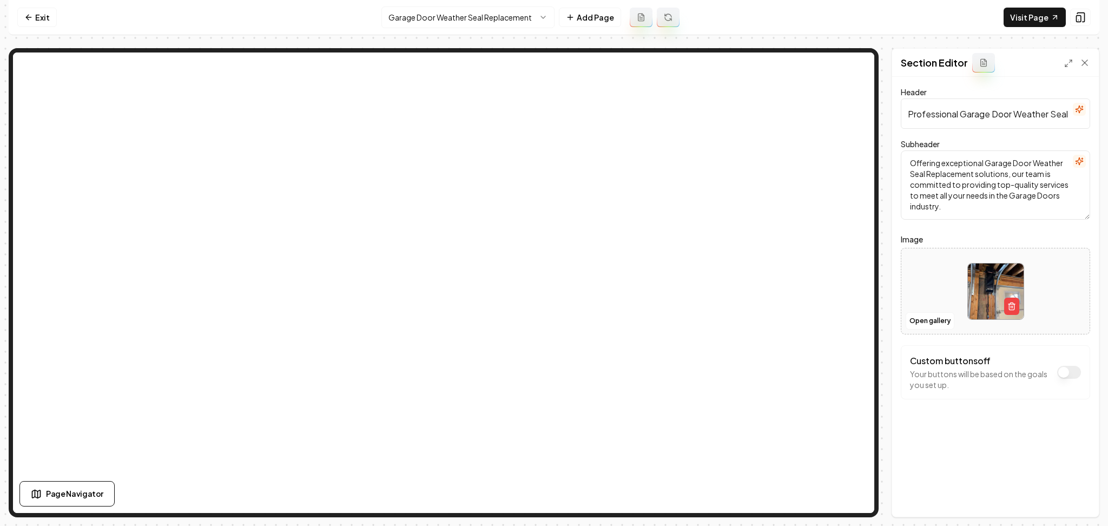
click at [968, 287] on img at bounding box center [996, 291] width 56 height 56
type input "**********"
click at [1064, 489] on button "Save" at bounding box center [1074, 497] width 32 height 19
click at [532, 10] on html "Computer Required This feature is only available on a computer. Please switch t…" at bounding box center [554, 263] width 1108 height 526
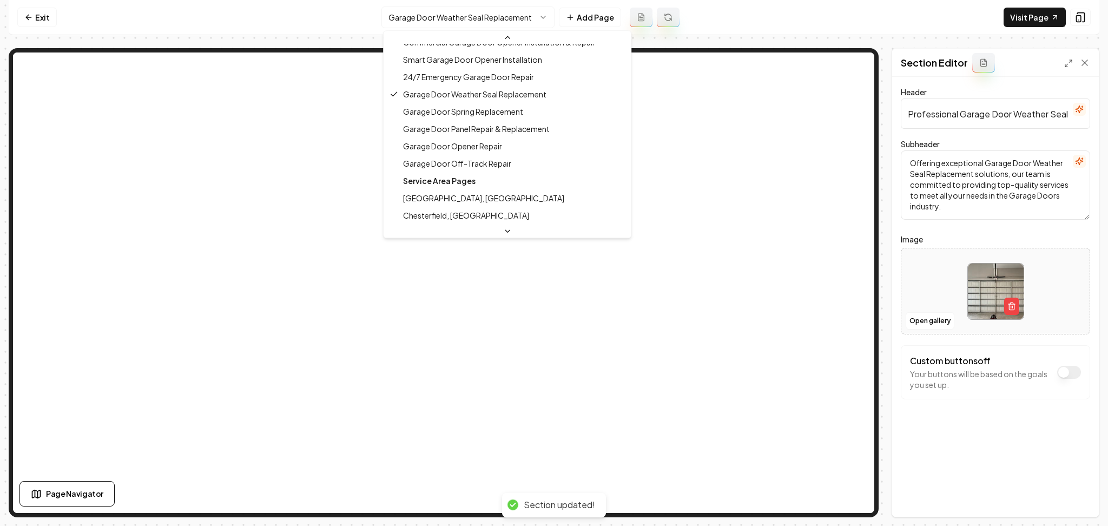
scroll to position [174, 0]
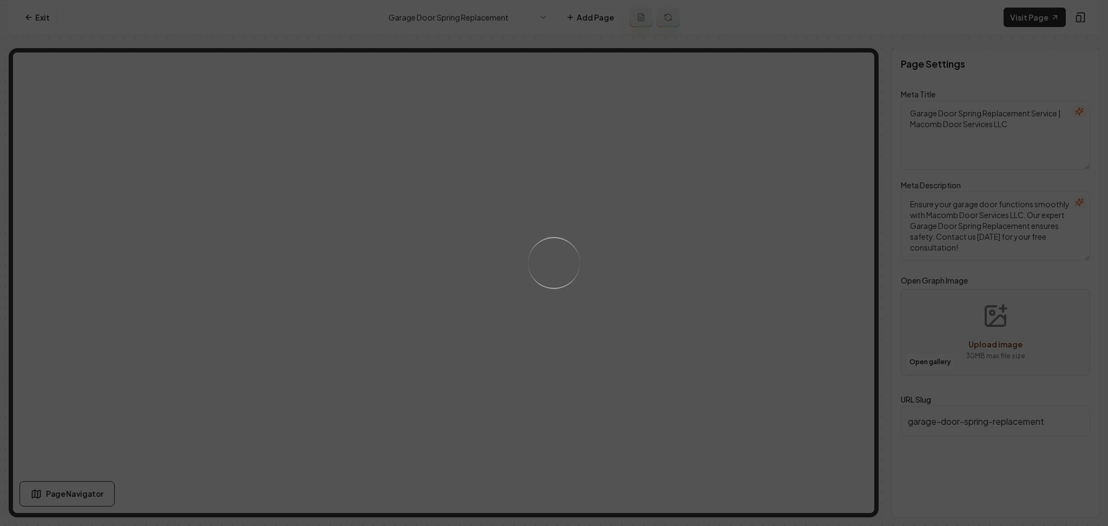
click at [695, 324] on div "Loading..." at bounding box center [554, 263] width 1108 height 526
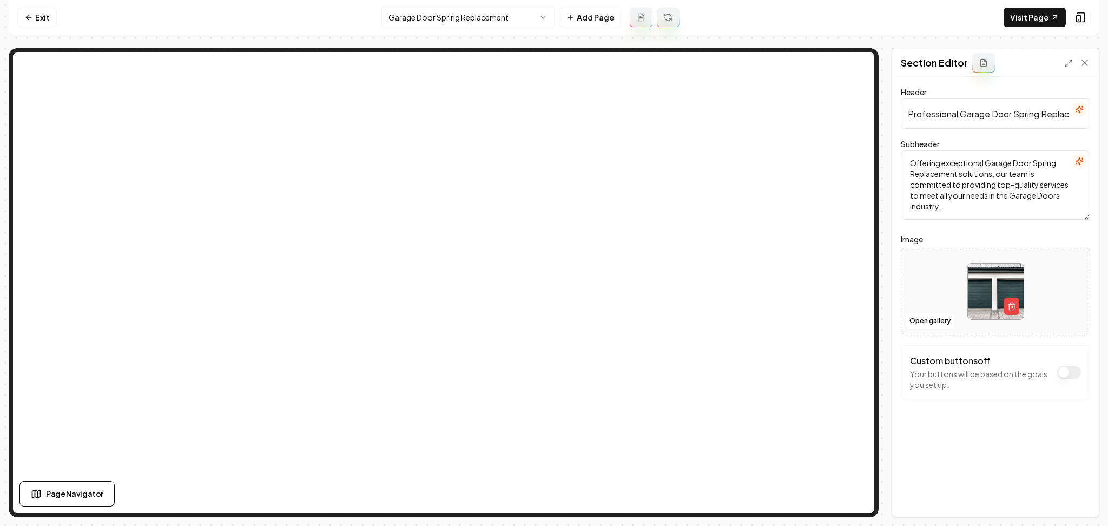
click at [929, 290] on div at bounding box center [995, 291] width 188 height 74
type input "**********"
click at [1077, 495] on button "Save" at bounding box center [1074, 497] width 32 height 19
click at [429, 22] on html "Computer Required This feature is only available on a computer. Please switch t…" at bounding box center [554, 263] width 1108 height 526
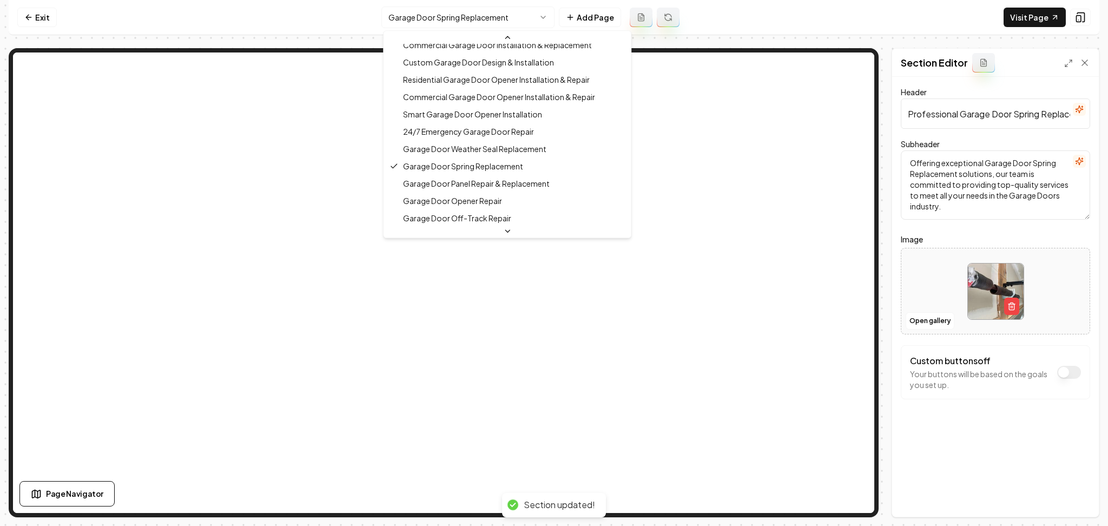
scroll to position [113, 0]
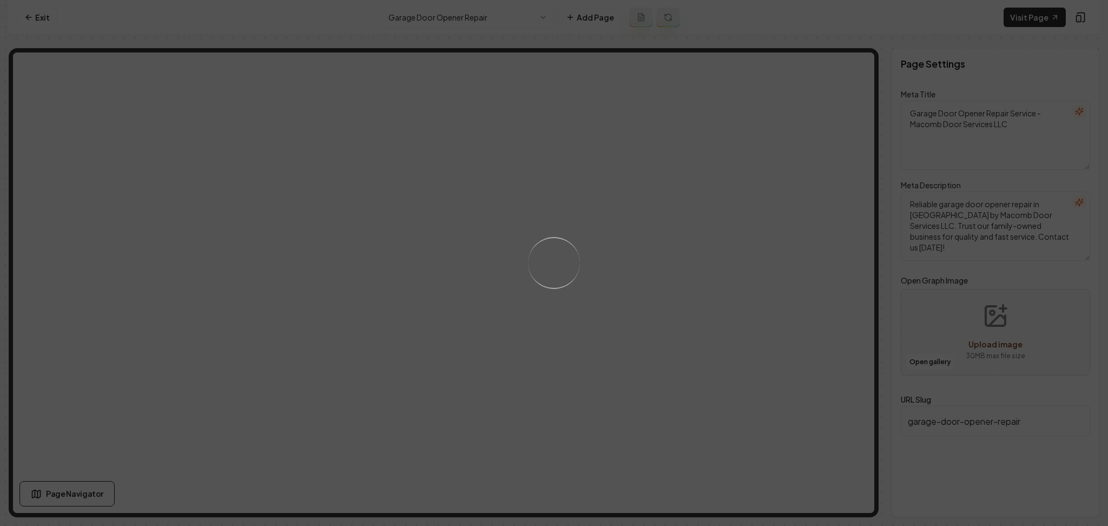
drag, startPoint x: 439, startPoint y: 192, endPoint x: 336, endPoint y: 159, distance: 108.5
click at [336, 159] on div "Loading..." at bounding box center [554, 263] width 1108 height 526
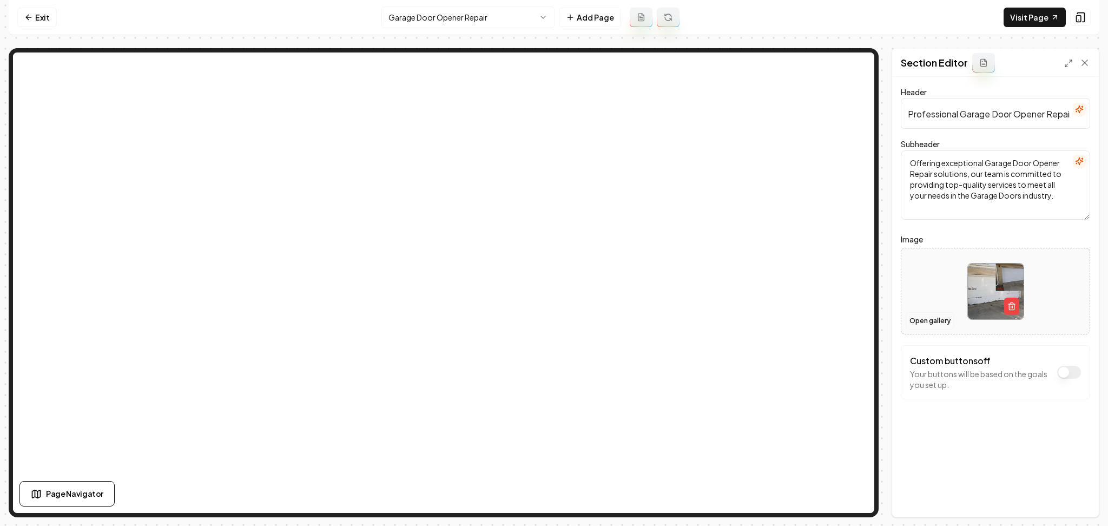
click at [918, 324] on button "Open gallery" at bounding box center [929, 320] width 49 height 17
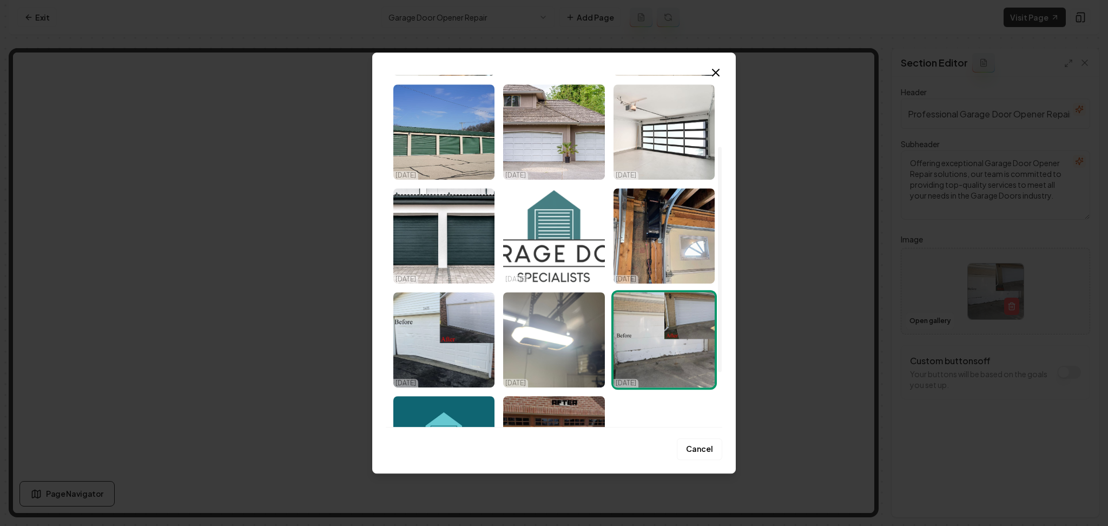
scroll to position [197, 0]
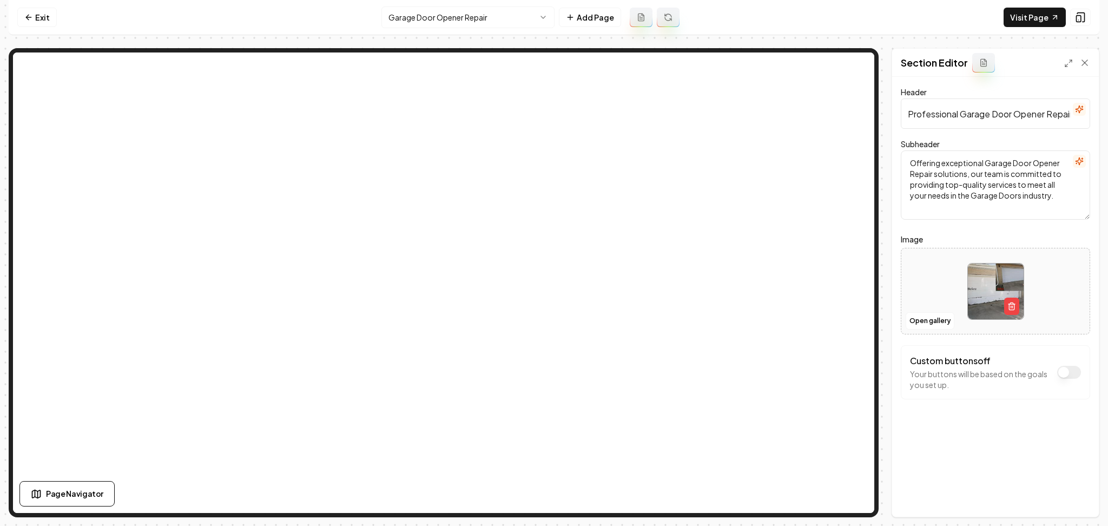
click at [919, 265] on div at bounding box center [995, 291] width 188 height 74
type input "**********"
drag, startPoint x: 1068, startPoint y: 501, endPoint x: 1085, endPoint y: 501, distance: 16.8
click at [1085, 501] on button "Save" at bounding box center [1074, 497] width 32 height 19
click at [464, 17] on html "Computer Required This feature is only available on a computer. Please switch t…" at bounding box center [554, 263] width 1108 height 526
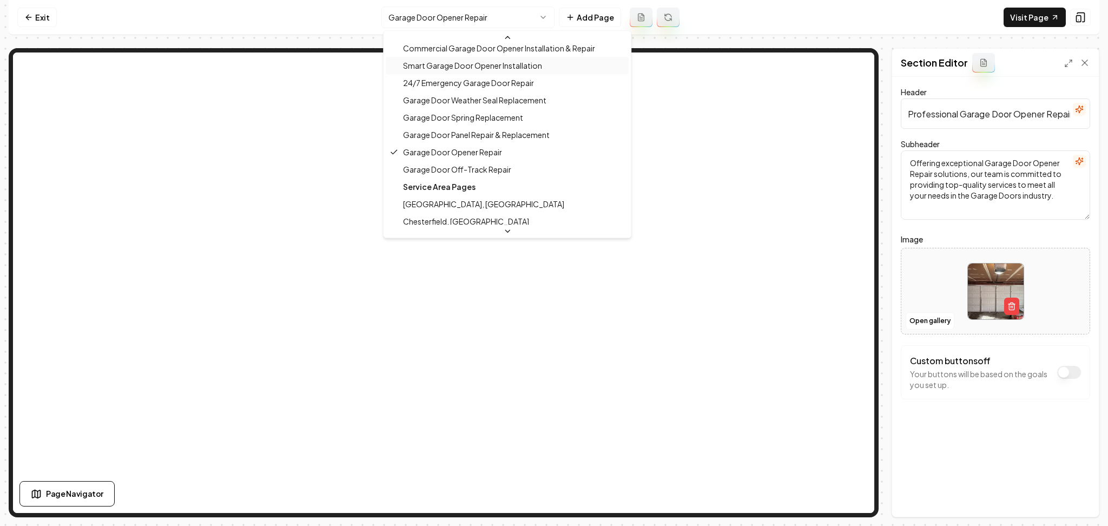
scroll to position [202, 0]
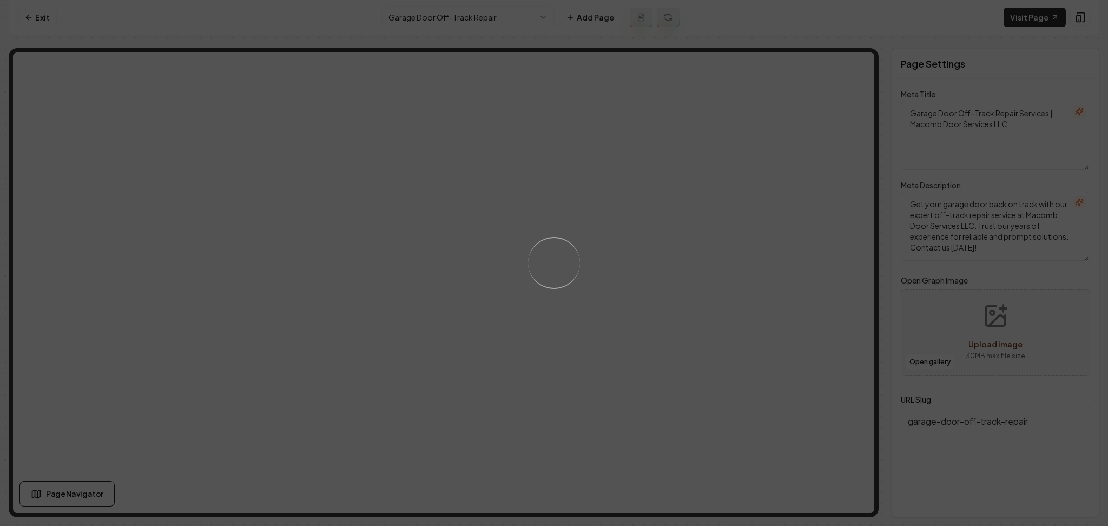
click at [753, 298] on div "Loading..." at bounding box center [554, 263] width 1108 height 526
click at [710, 282] on div "Loading..." at bounding box center [554, 263] width 1108 height 526
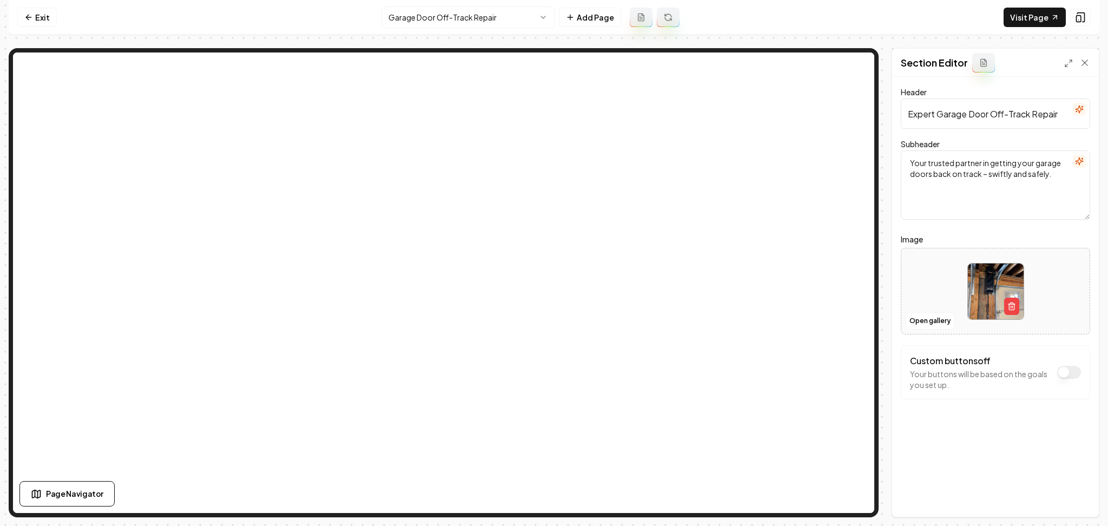
click at [914, 281] on div at bounding box center [995, 291] width 188 height 74
type input "**********"
drag, startPoint x: 1075, startPoint y: 500, endPoint x: 1082, endPoint y: 506, distance: 9.6
click at [1082, 506] on button "Save" at bounding box center [1074, 497] width 32 height 19
click at [500, 14] on html "Computer Required This feature is only available on a computer. Please switch t…" at bounding box center [554, 263] width 1108 height 526
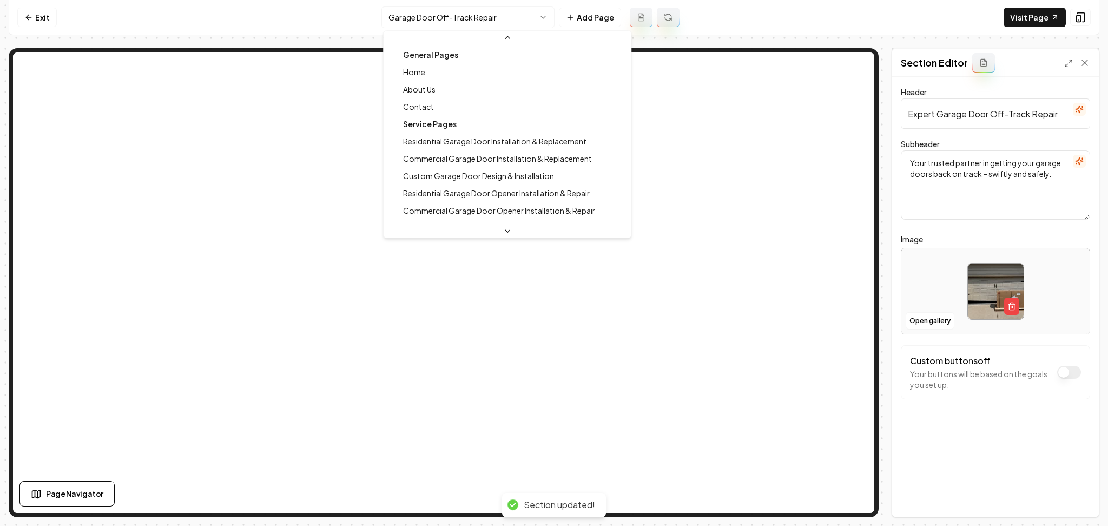
scroll to position [116, 0]
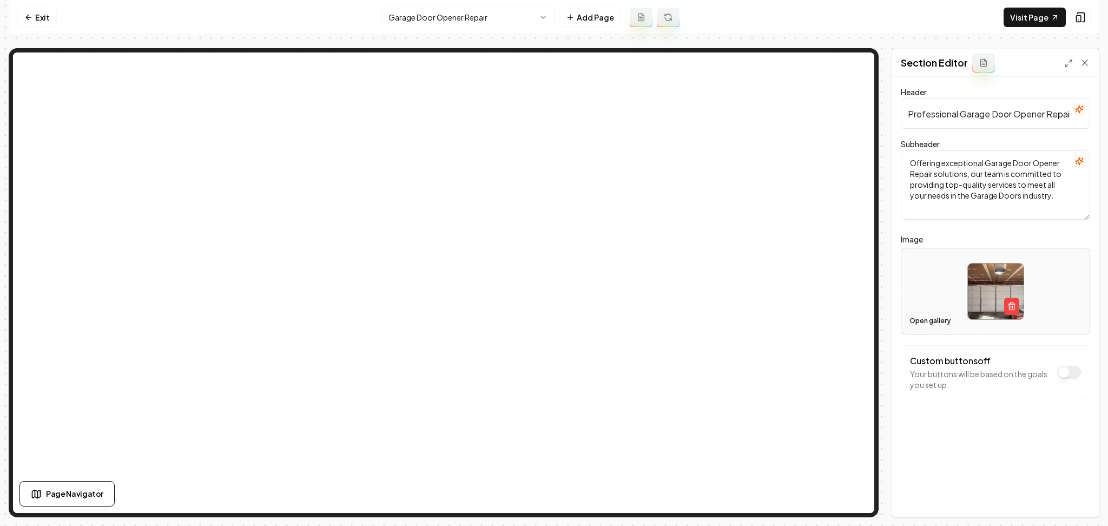
click at [921, 327] on button "Open gallery" at bounding box center [929, 320] width 49 height 17
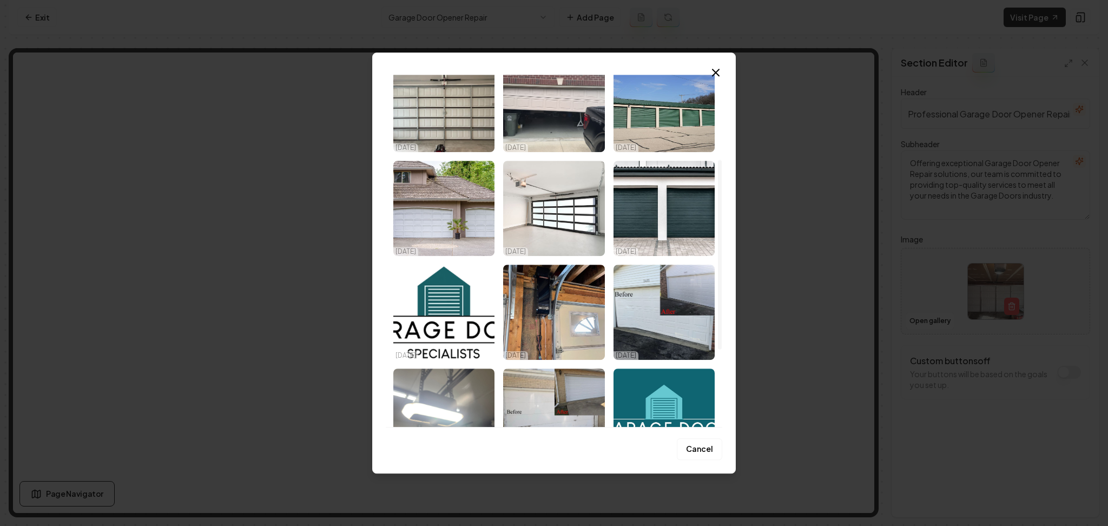
scroll to position [163, 0]
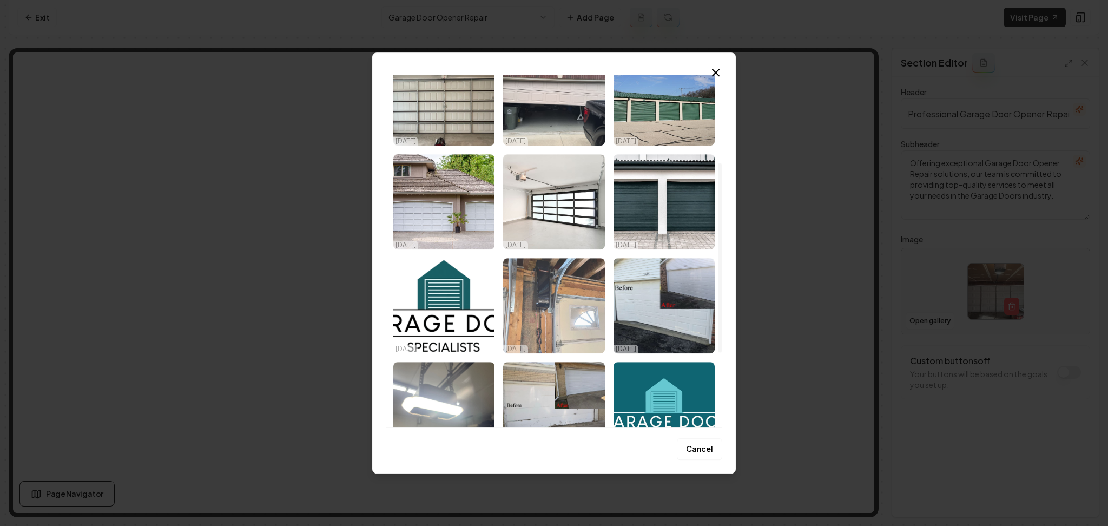
click at [539, 268] on img "Select image image_68cab6e05c7cd75eb8926f82.jpeg" at bounding box center [553, 305] width 101 height 95
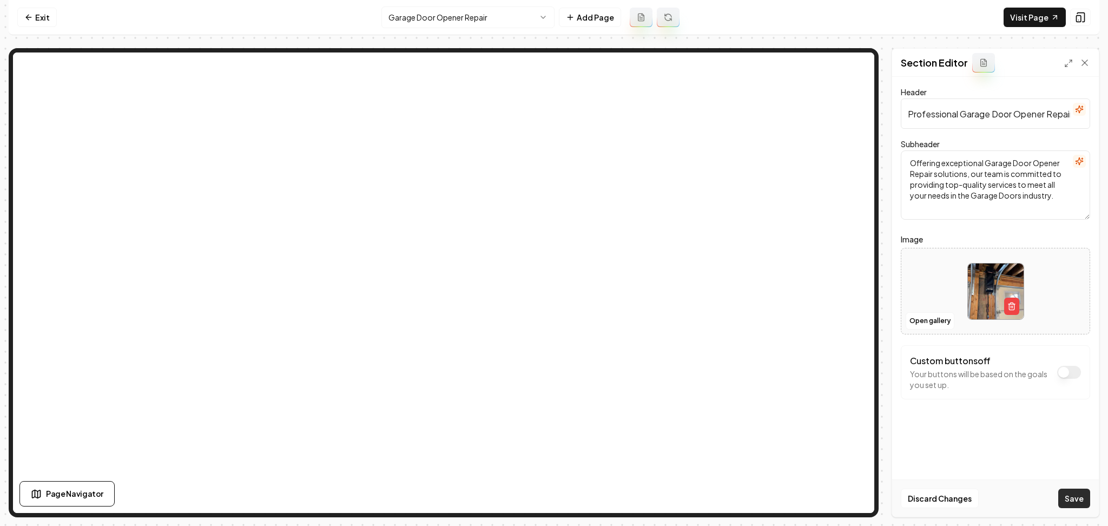
click at [1067, 488] on button "Save" at bounding box center [1074, 497] width 32 height 19
click at [472, 9] on html "Computer Required This feature is only available on a computer. Please switch t…" at bounding box center [554, 263] width 1108 height 526
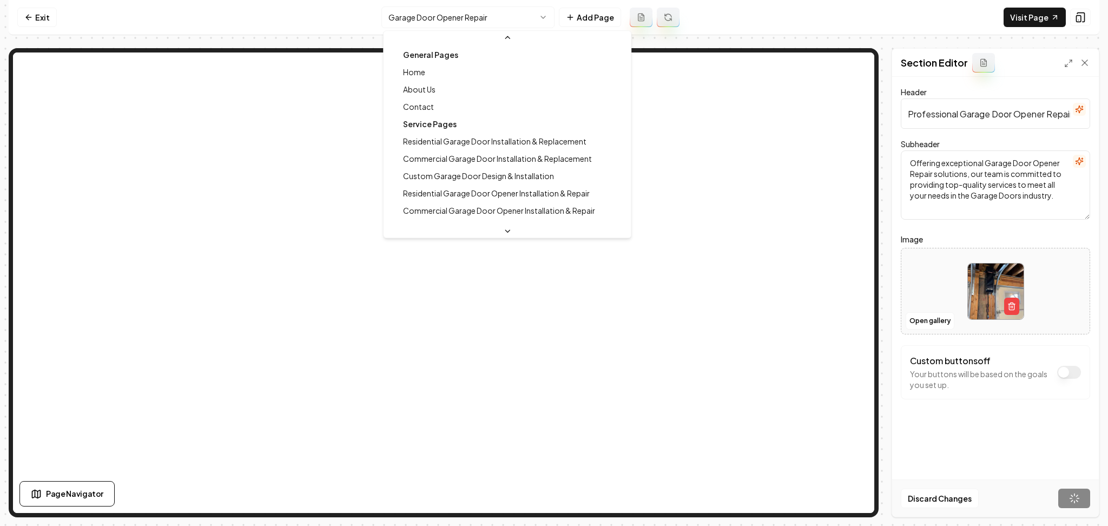
scroll to position [98, 0]
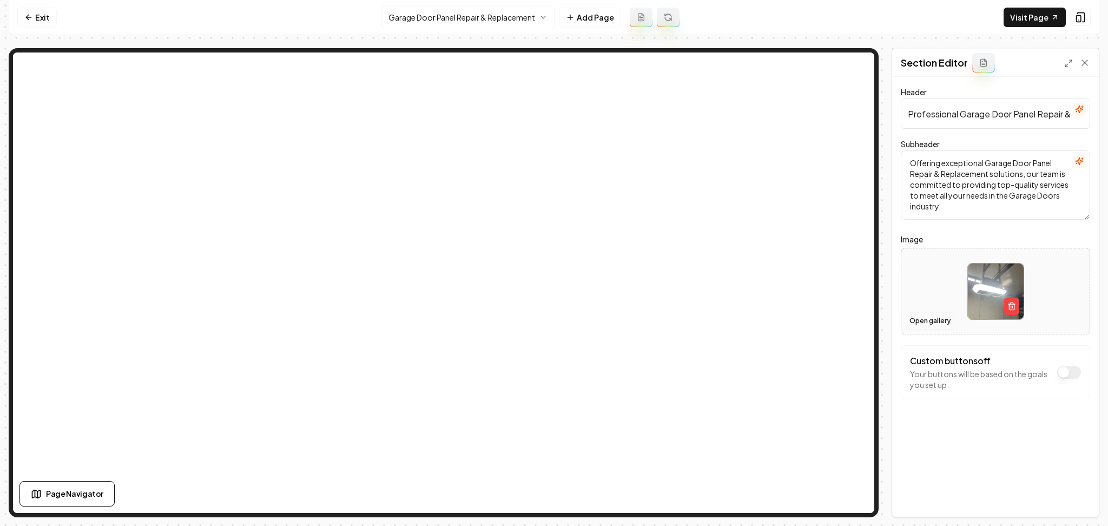
click at [930, 328] on button "Open gallery" at bounding box center [929, 320] width 49 height 17
click at [931, 296] on div at bounding box center [995, 291] width 188 height 74
click at [927, 323] on button "Open gallery" at bounding box center [929, 320] width 49 height 17
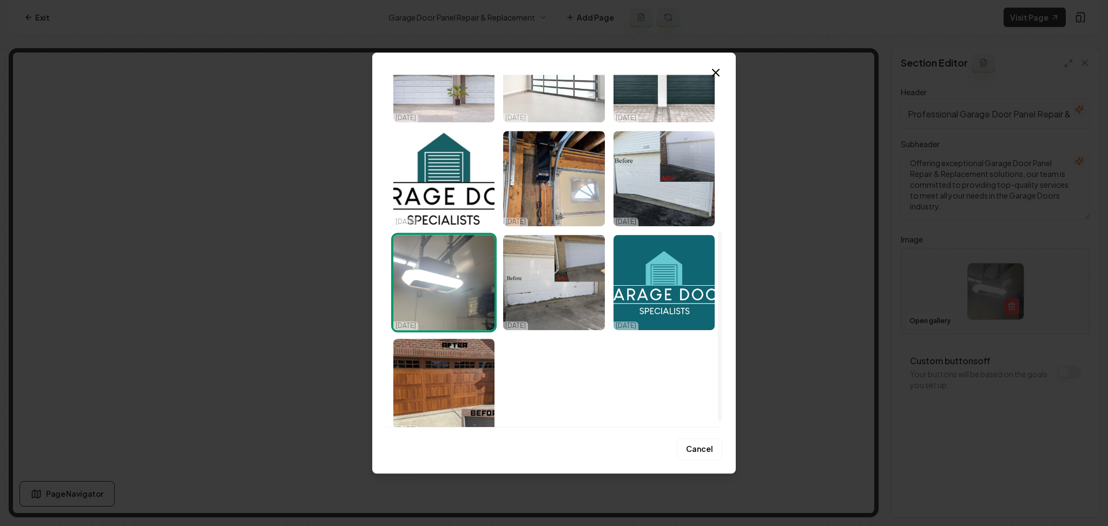
scroll to position [301, 0]
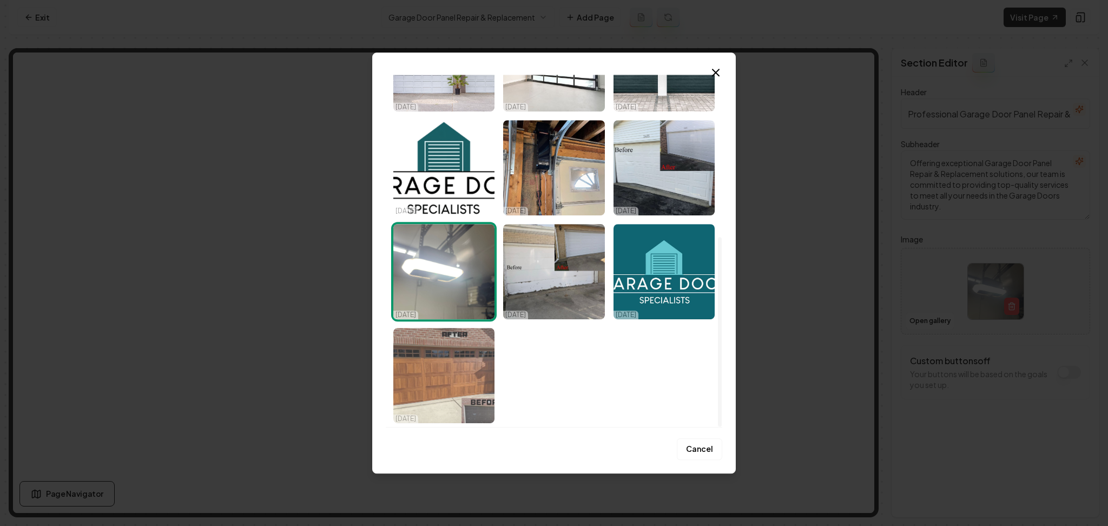
click at [459, 366] on img "Select image image_68cab6d75c7cd75eb8922761.jpeg" at bounding box center [443, 375] width 101 height 95
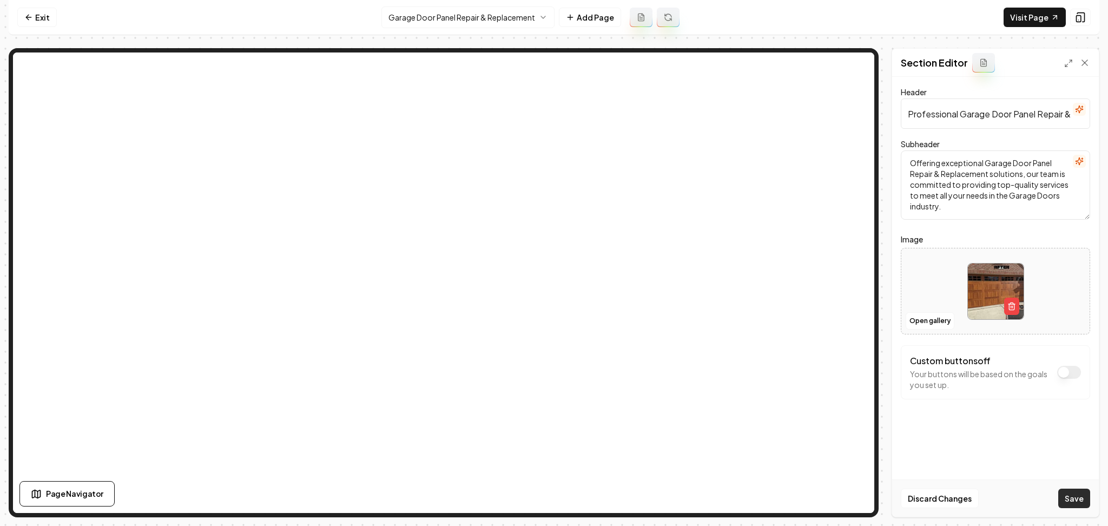
click at [1065, 499] on button "Save" at bounding box center [1074, 497] width 32 height 19
click at [526, 18] on html "Computer Required This feature is only available on a computer. Please switch t…" at bounding box center [554, 263] width 1108 height 526
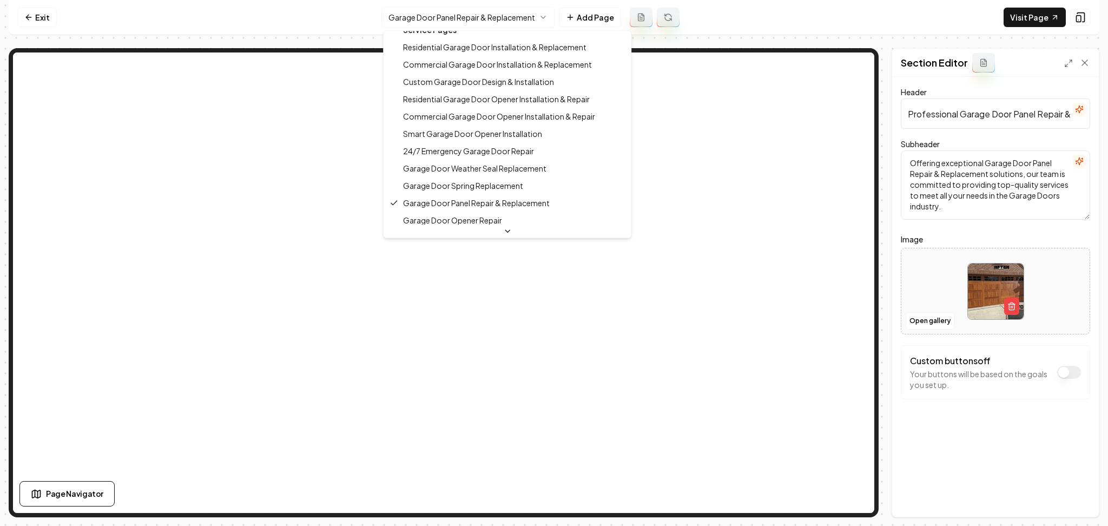
scroll to position [0, 0]
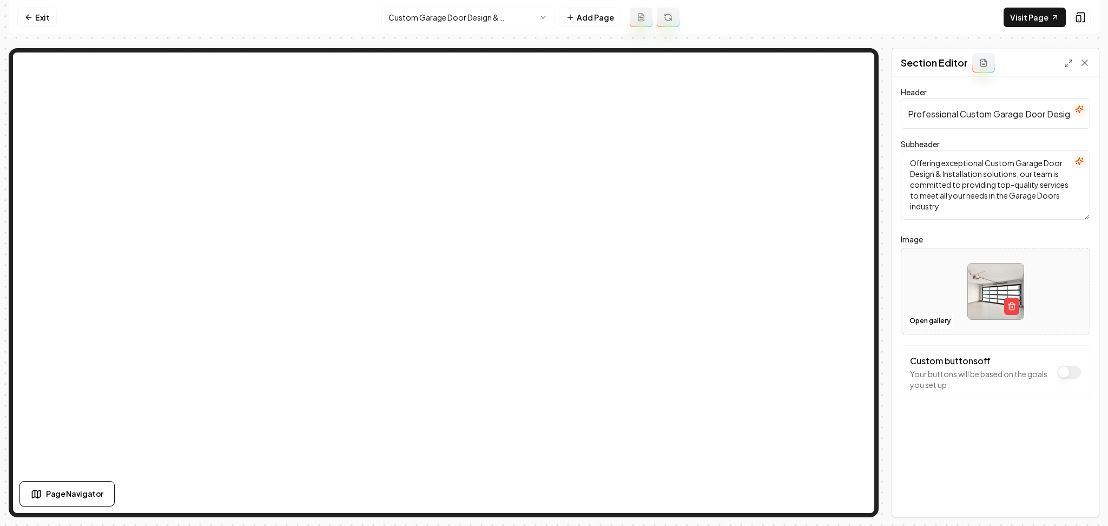
click at [924, 266] on div at bounding box center [995, 291] width 188 height 74
type input "**********"
click at [1070, 499] on button "Save" at bounding box center [1074, 497] width 32 height 19
click at [451, 17] on html "Computer Required This feature is only available on a computer. Please switch t…" at bounding box center [554, 263] width 1108 height 526
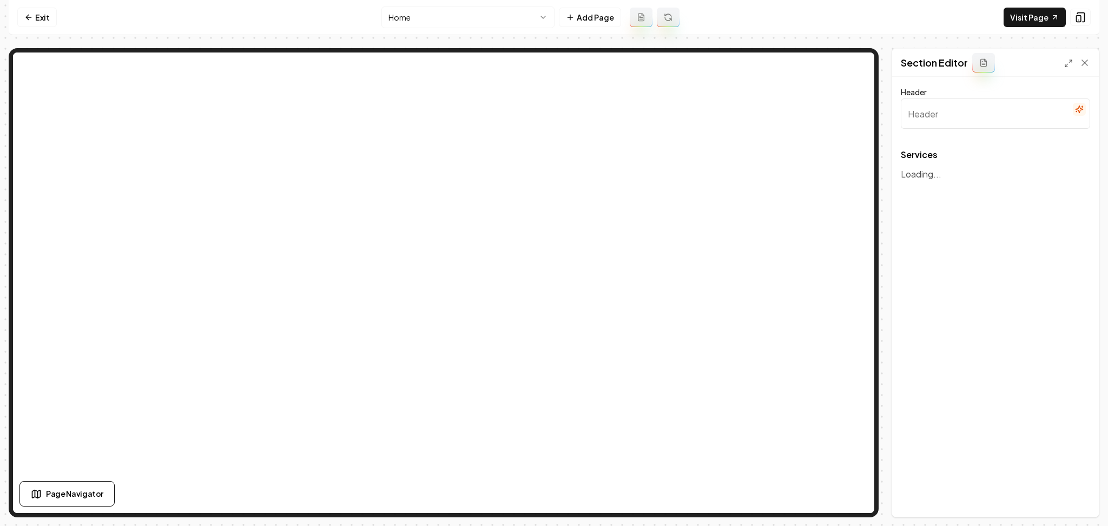
type input "Our Expert Garage Door Services"
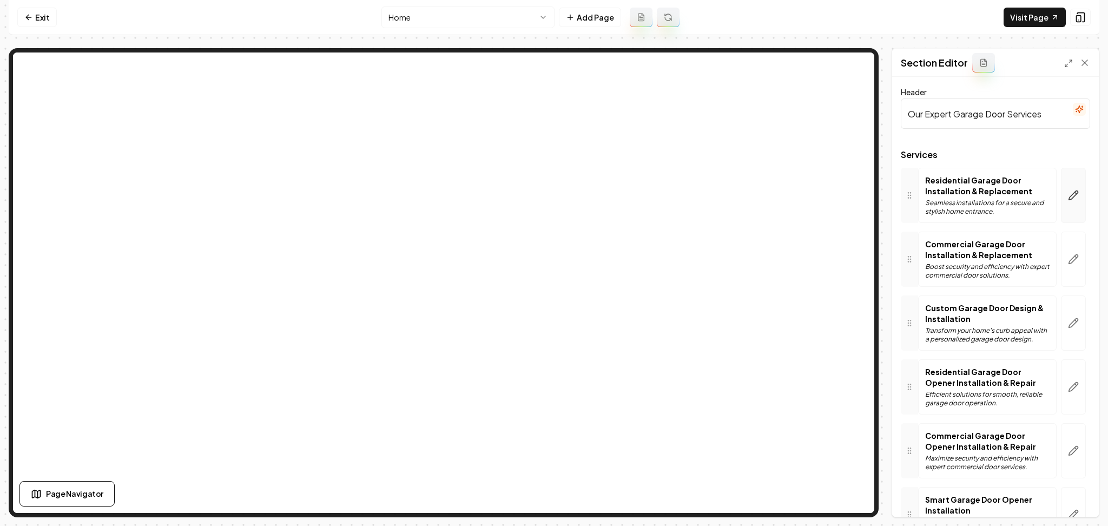
click at [1061, 214] on button "button" at bounding box center [1073, 195] width 25 height 55
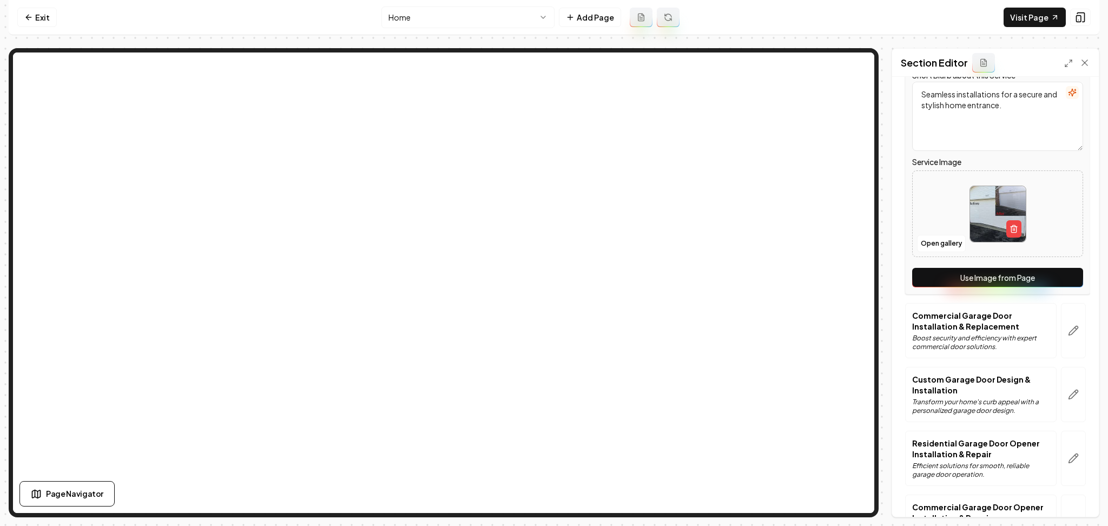
scroll to position [176, 0]
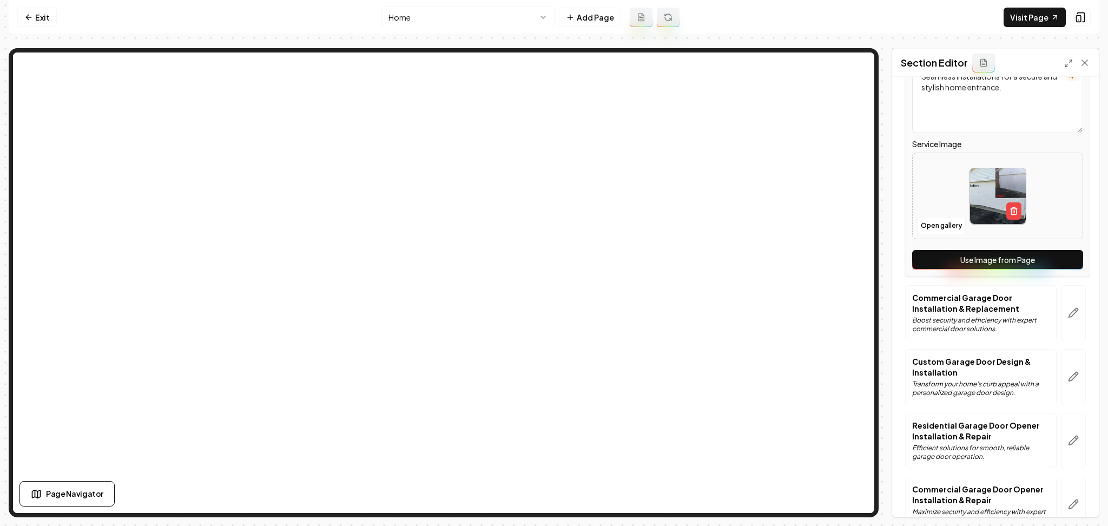
click at [1022, 251] on button "Use Image from Page" at bounding box center [997, 259] width 171 height 19
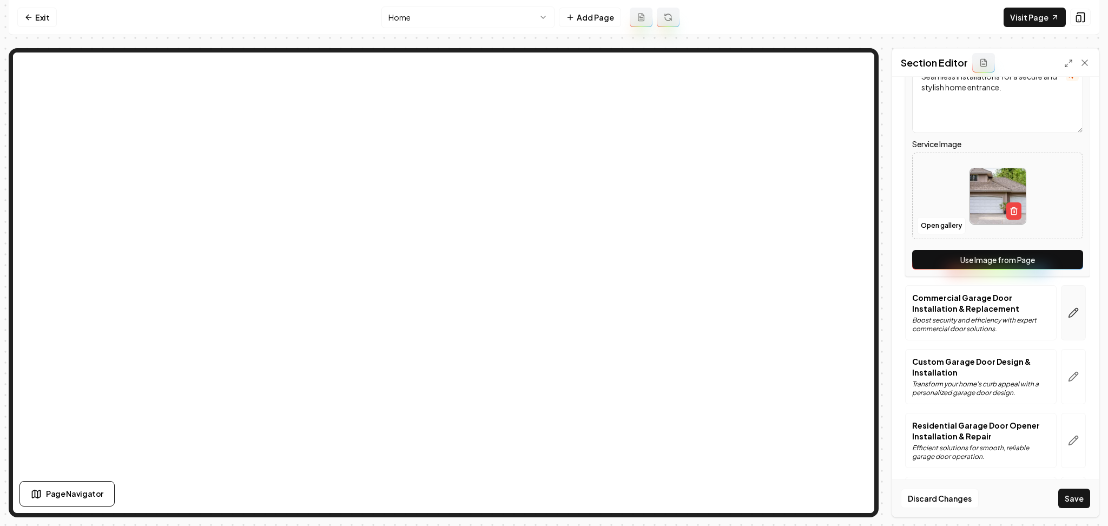
click at [1066, 320] on button "button" at bounding box center [1073, 312] width 25 height 55
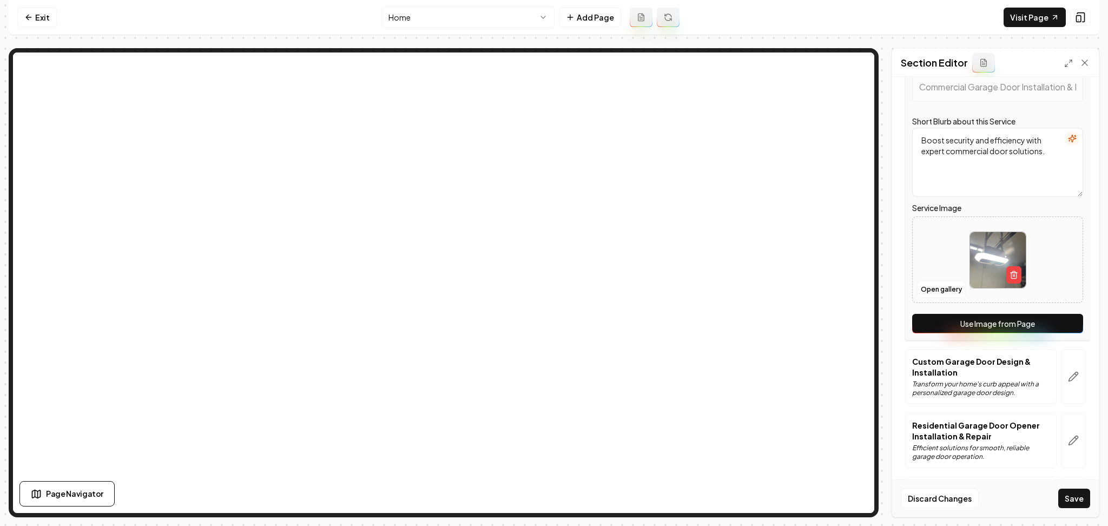
click at [1027, 323] on button "Use Image from Page" at bounding box center [997, 323] width 171 height 19
click at [1069, 368] on button "button" at bounding box center [1073, 376] width 25 height 55
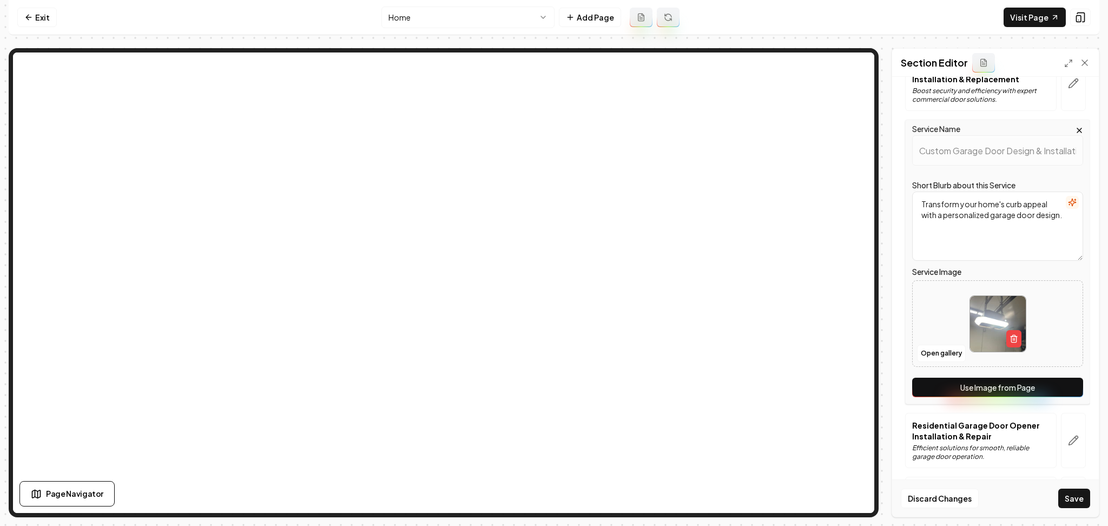
click at [1028, 392] on button "Use Image from Page" at bounding box center [997, 387] width 171 height 19
click at [1061, 442] on button "button" at bounding box center [1073, 440] width 25 height 55
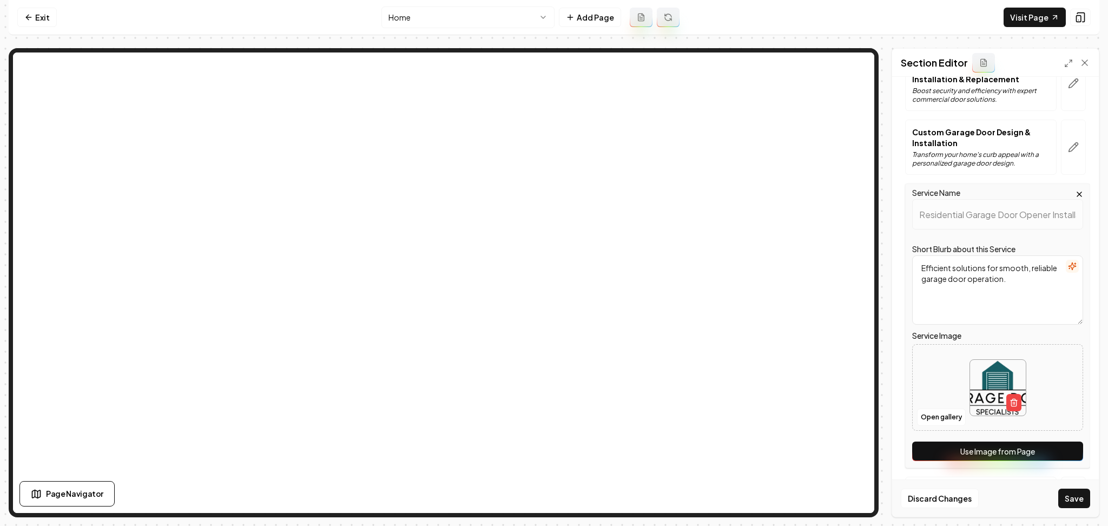
click at [1031, 452] on button "Use Image from Page" at bounding box center [997, 450] width 171 height 19
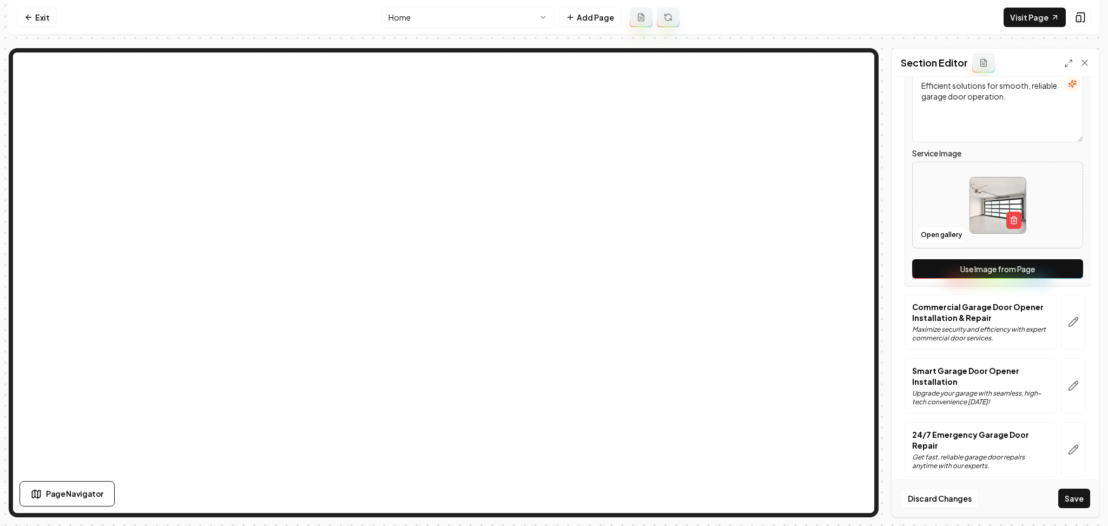
scroll to position [371, 0]
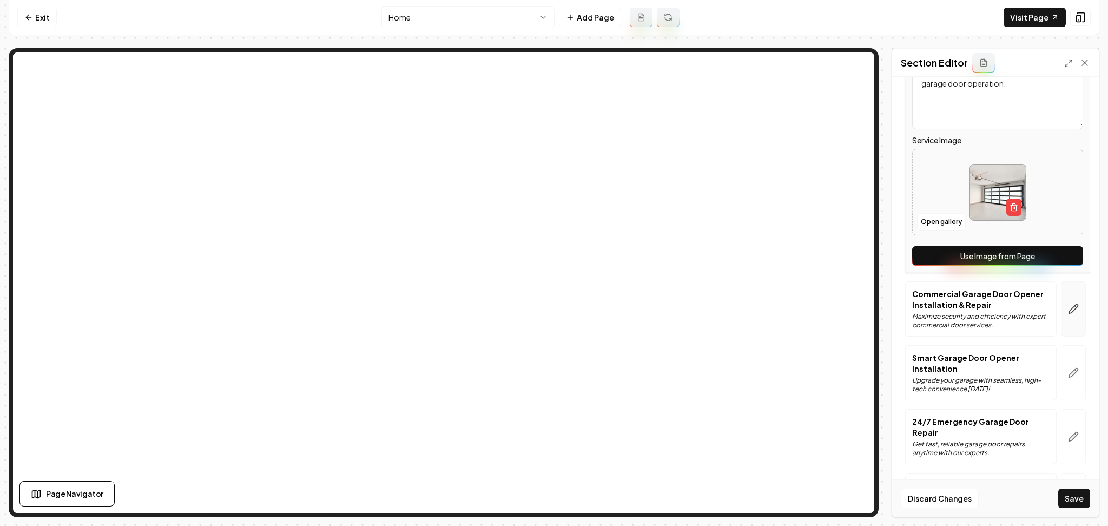
click at [1061, 303] on button "button" at bounding box center [1073, 308] width 25 height 55
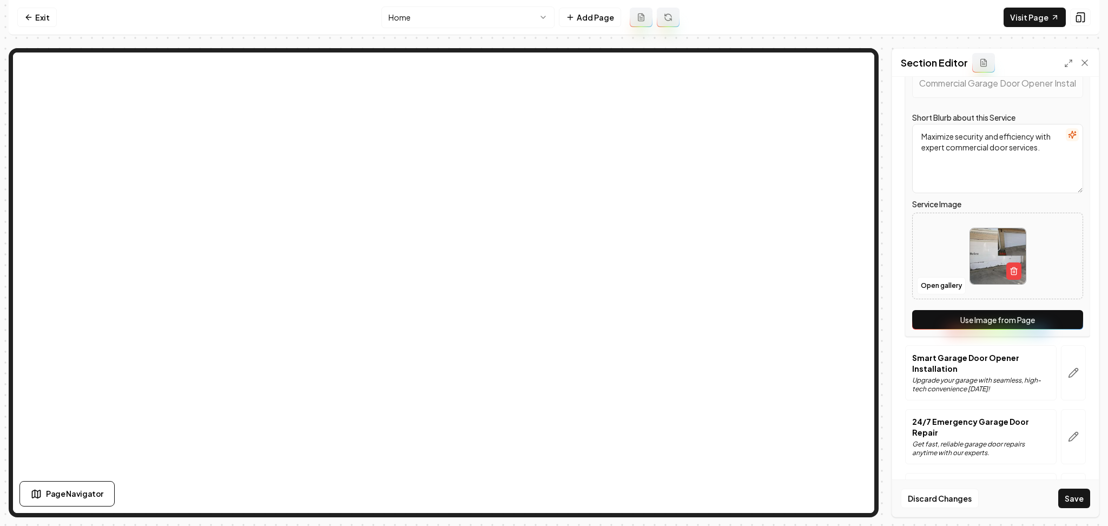
click at [1029, 316] on button "Use Image from Page" at bounding box center [997, 319] width 171 height 19
click at [1068, 373] on icon "button" at bounding box center [1073, 372] width 11 height 11
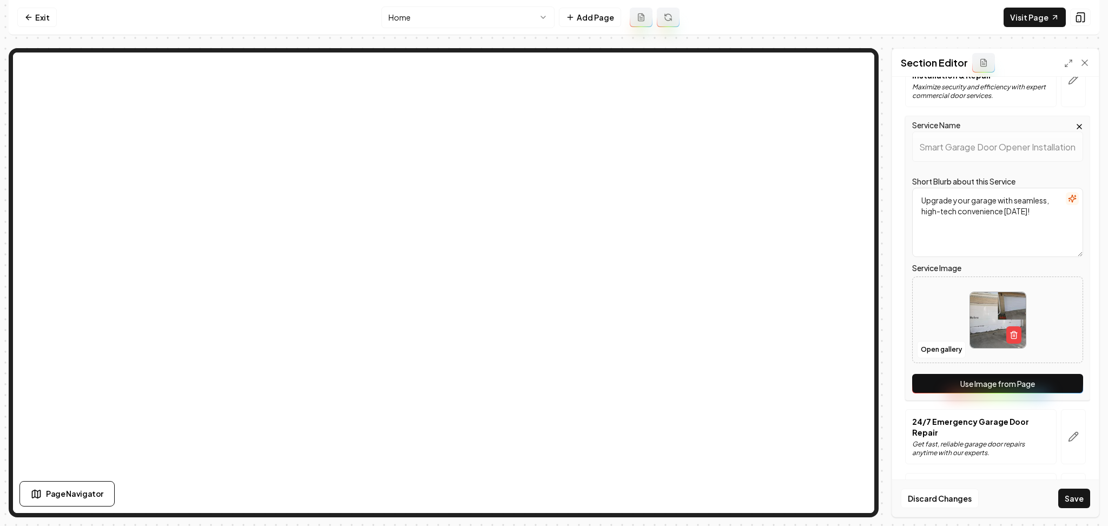
click at [1035, 376] on button "Use Image from Page" at bounding box center [997, 383] width 171 height 19
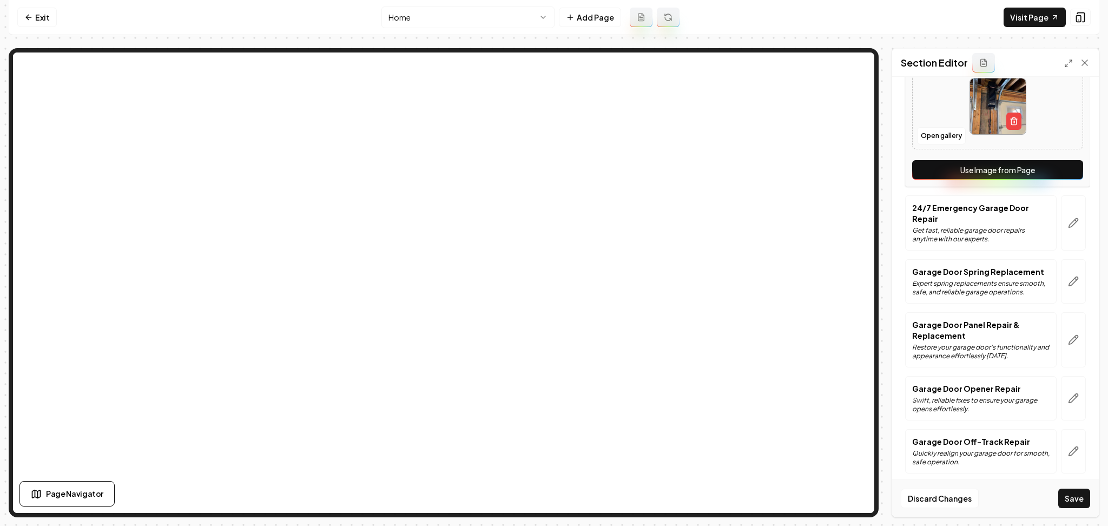
scroll to position [585, 0]
click at [1061, 227] on button "button" at bounding box center [1073, 222] width 25 height 55
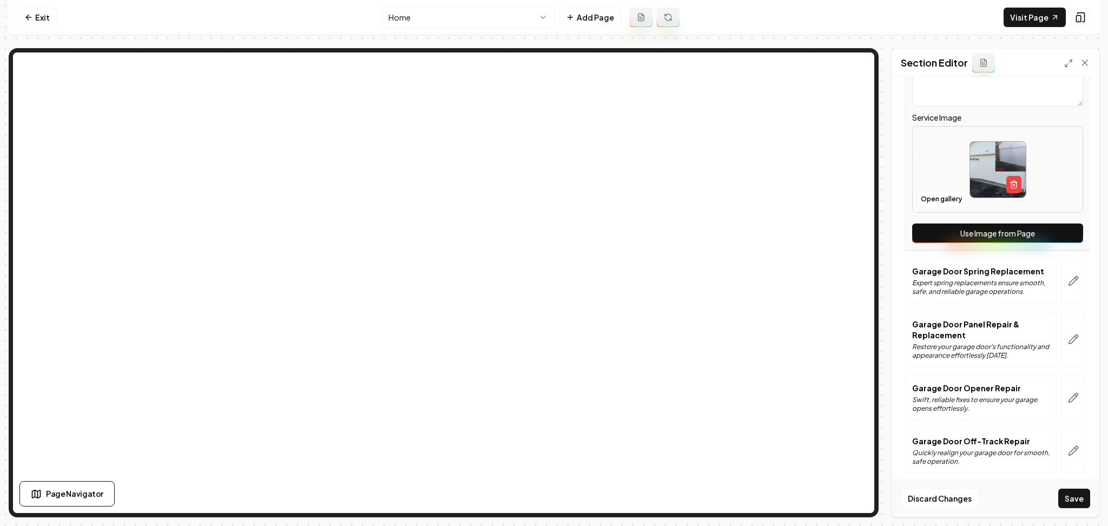
click at [1050, 235] on button "Use Image from Page" at bounding box center [997, 232] width 171 height 19
click at [1068, 275] on icon "button" at bounding box center [1073, 280] width 11 height 11
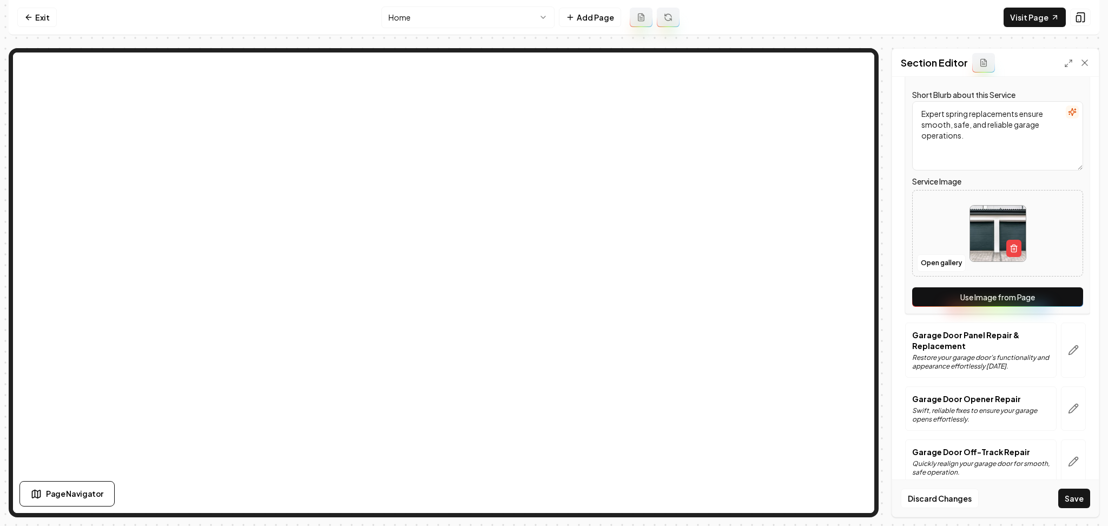
click at [1050, 290] on button "Use Image from Page" at bounding box center [997, 296] width 171 height 19
click at [1064, 344] on button "button" at bounding box center [1073, 349] width 25 height 55
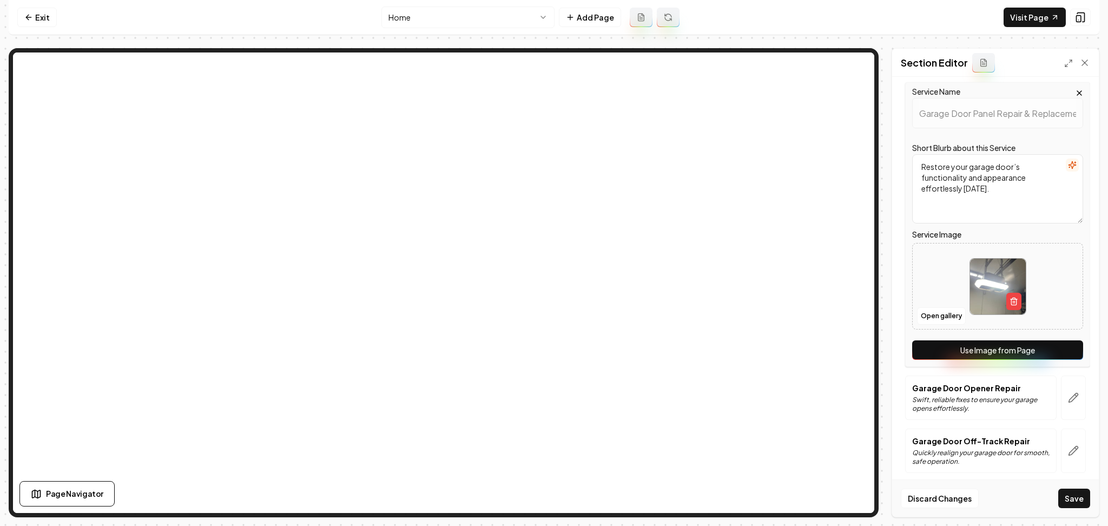
click at [1056, 356] on button "Use Image from Page" at bounding box center [997, 349] width 171 height 19
click at [1068, 403] on icon "button" at bounding box center [1073, 397] width 11 height 11
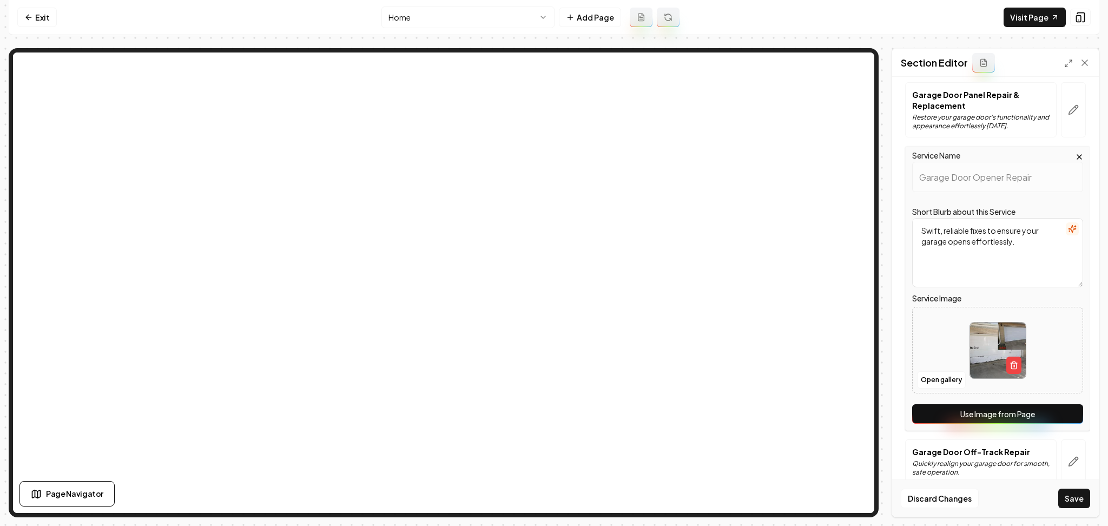
click at [1009, 418] on button "Use Image from Page" at bounding box center [997, 413] width 171 height 19
click at [1062, 476] on button "button" at bounding box center [1073, 461] width 25 height 44
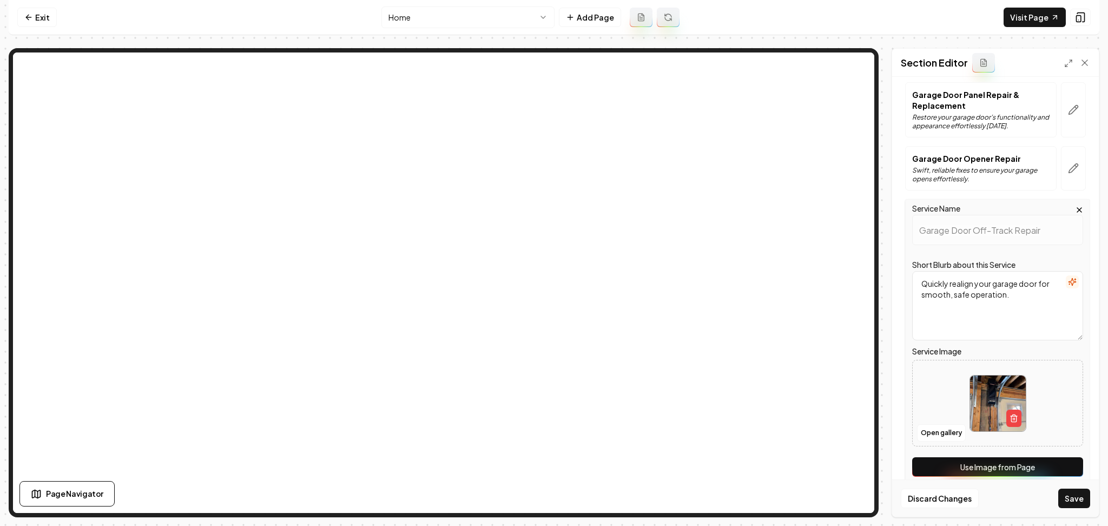
click at [1051, 464] on button "Use Image from Page" at bounding box center [997, 466] width 171 height 19
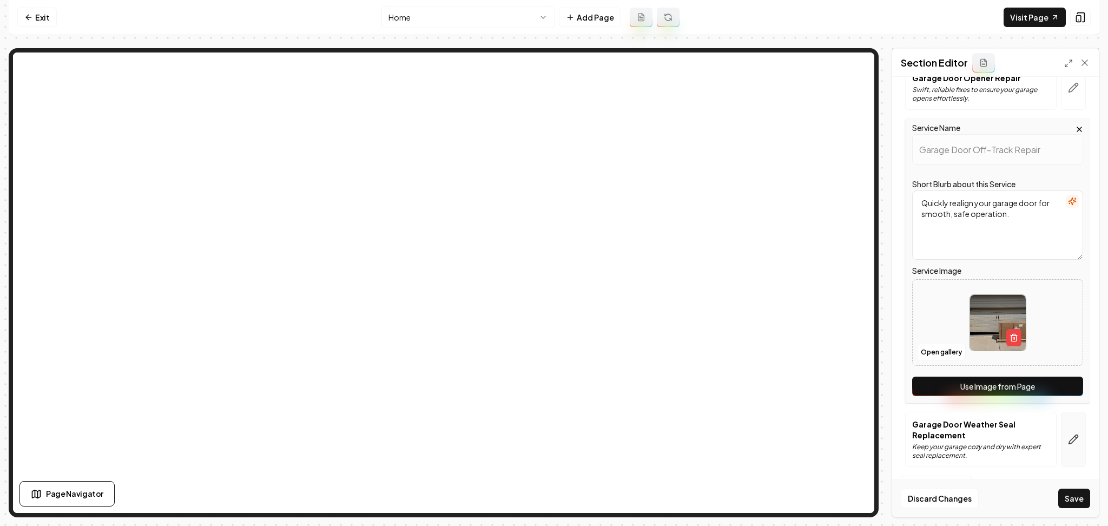
click at [1068, 444] on icon "button" at bounding box center [1073, 439] width 11 height 11
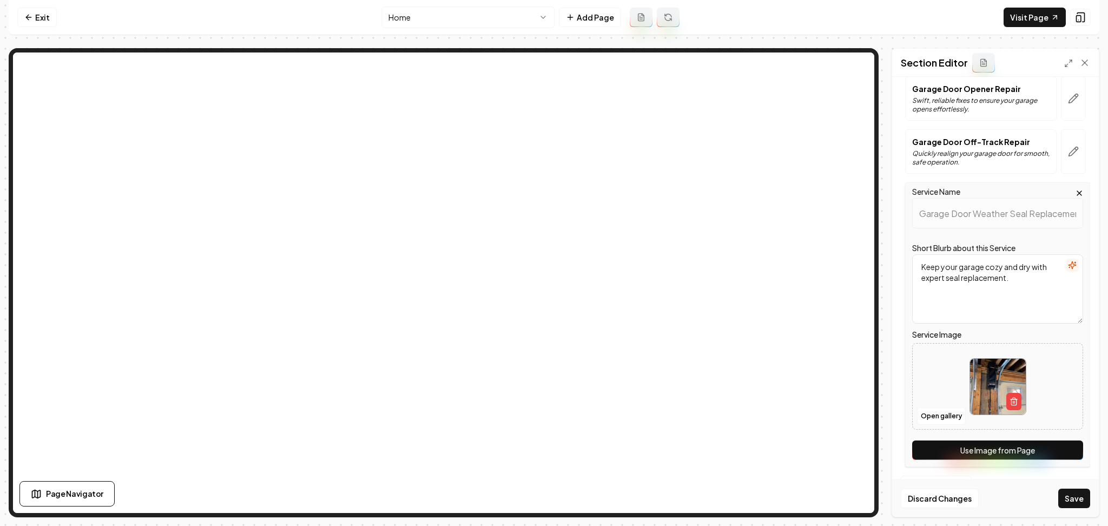
scroll to position [656, 0]
click at [1027, 441] on button "Use Image from Page" at bounding box center [997, 449] width 171 height 19
click at [1081, 501] on button "Save" at bounding box center [1074, 497] width 32 height 19
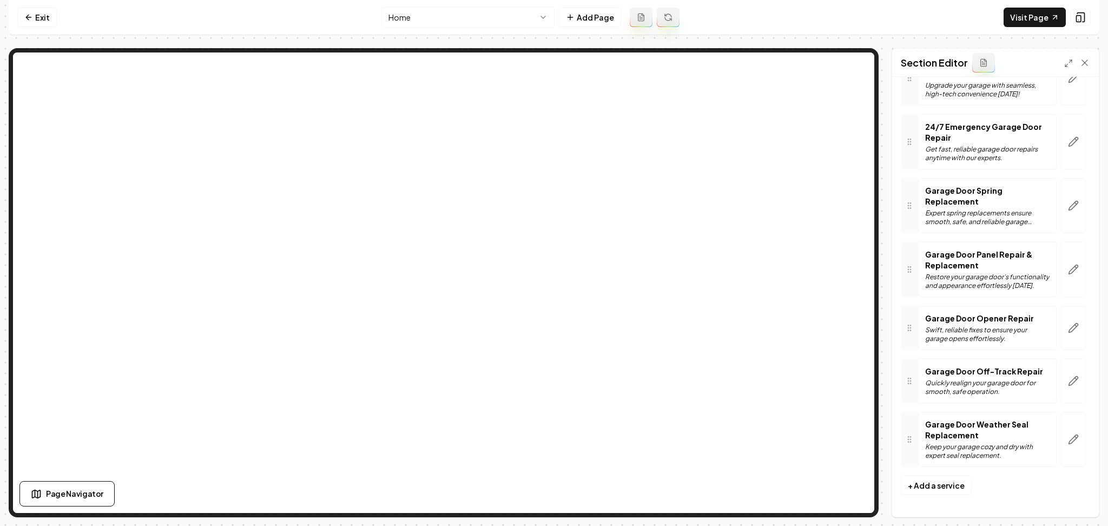
scroll to position [437, 0]
click at [424, 3] on nav "Exit Home Add Page Visit Page" at bounding box center [554, 17] width 1090 height 35
click at [421, 12] on html "Computer Required This feature is only available on a computer. Please switch t…" at bounding box center [554, 263] width 1108 height 526
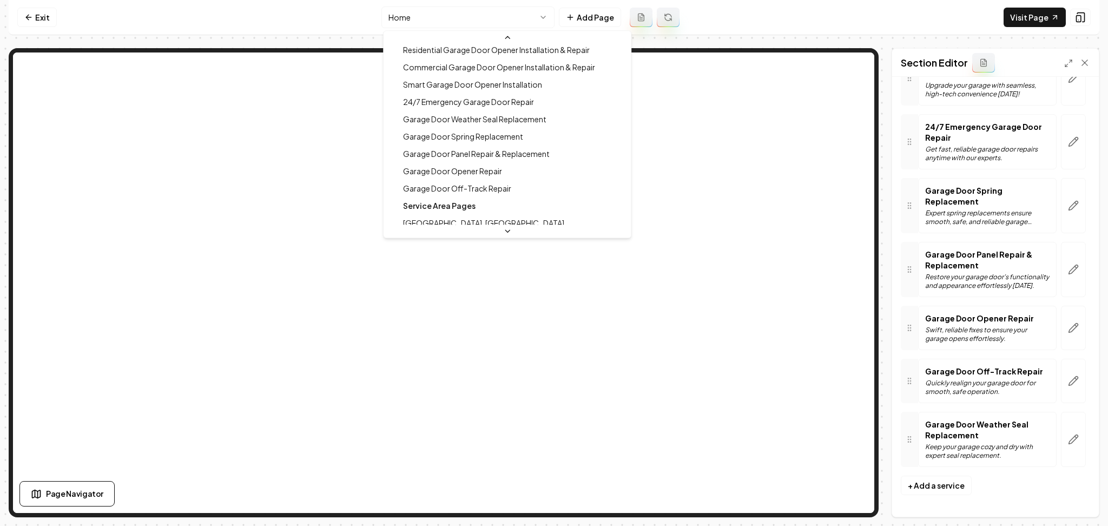
scroll to position [166, 0]
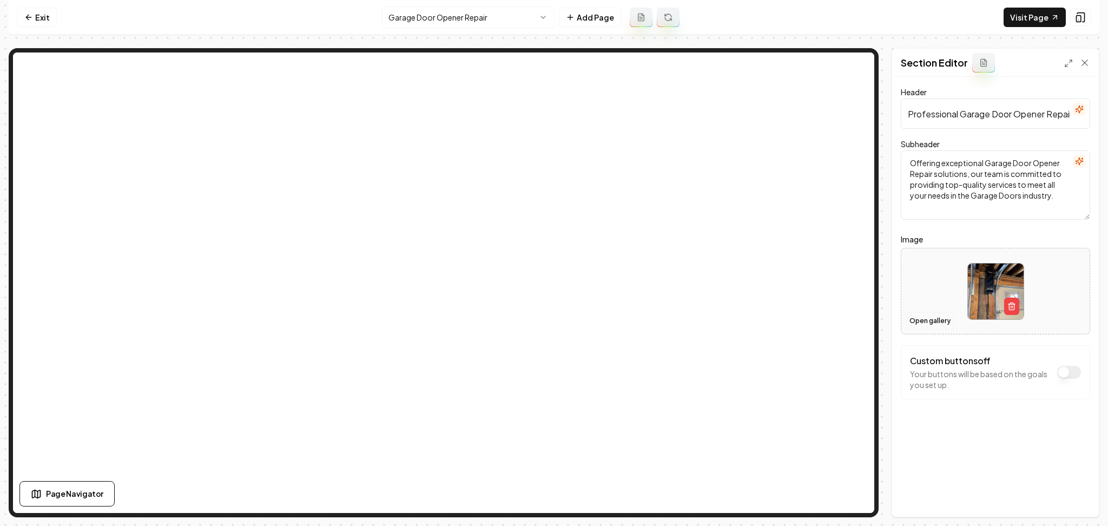
click at [922, 321] on button "Open gallery" at bounding box center [929, 320] width 49 height 17
click at [933, 270] on div at bounding box center [995, 291] width 188 height 74
type input "**********"
click at [1074, 497] on button "Save" at bounding box center [1074, 497] width 32 height 19
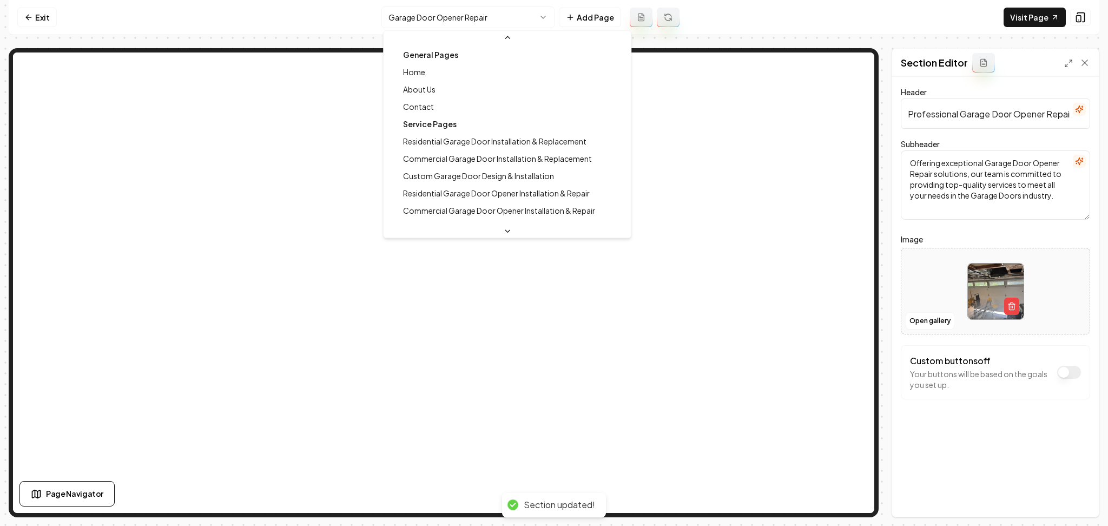
click at [457, 19] on html "Computer Required This feature is only available on a computer. Please switch t…" at bounding box center [554, 263] width 1108 height 526
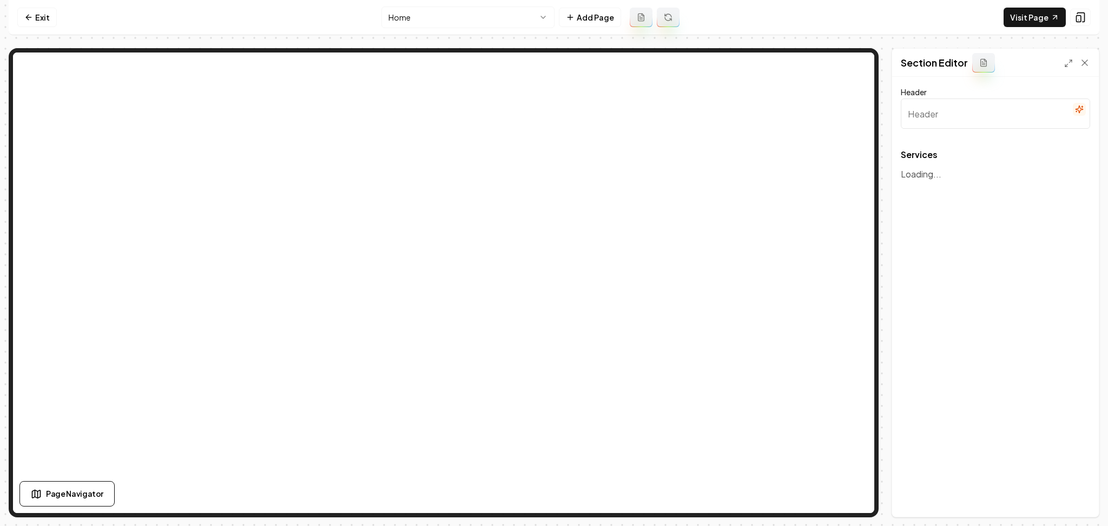
type input "Our Expert Garage Door Services"
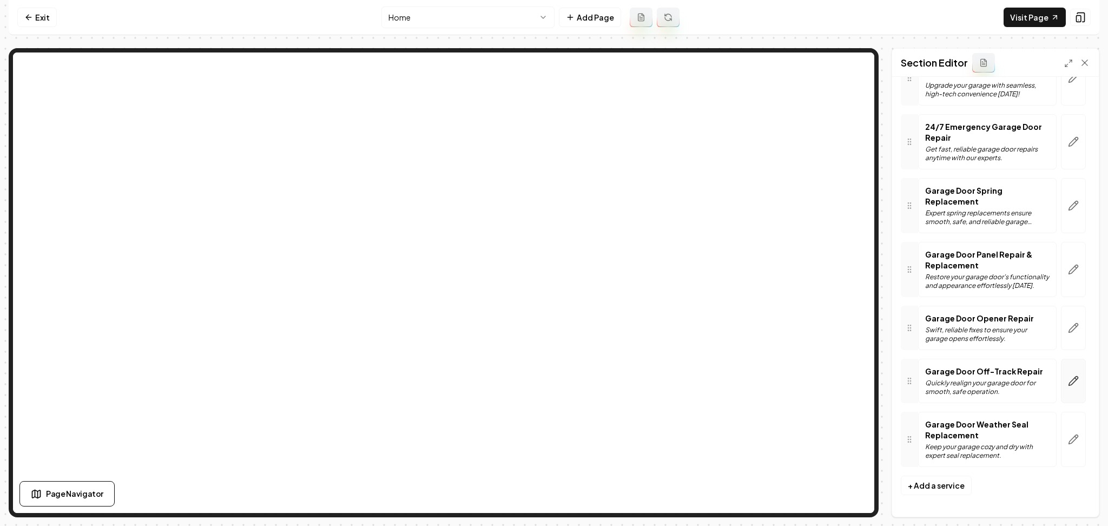
click at [1069, 383] on icon "button" at bounding box center [1073, 380] width 9 height 9
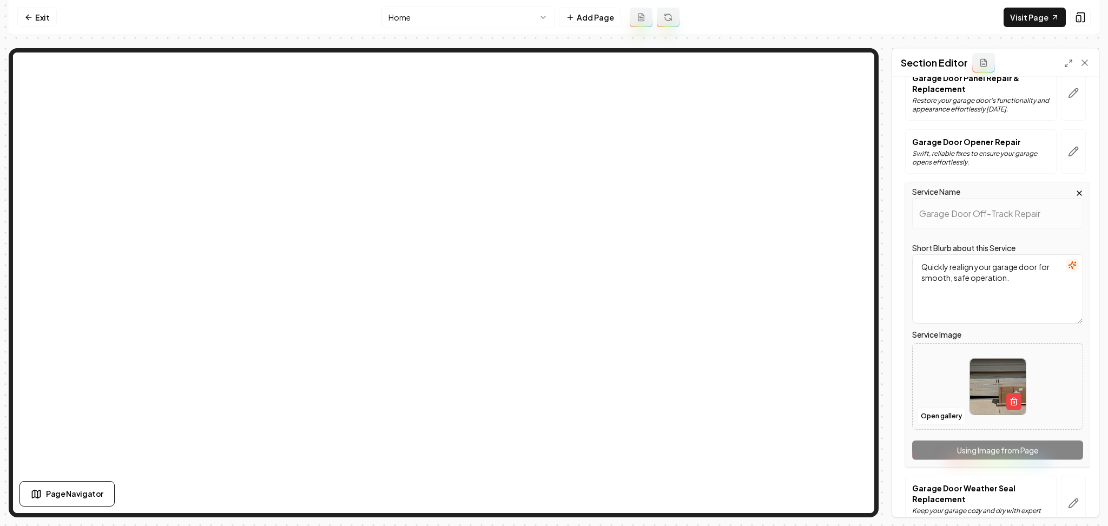
scroll to position [591, 0]
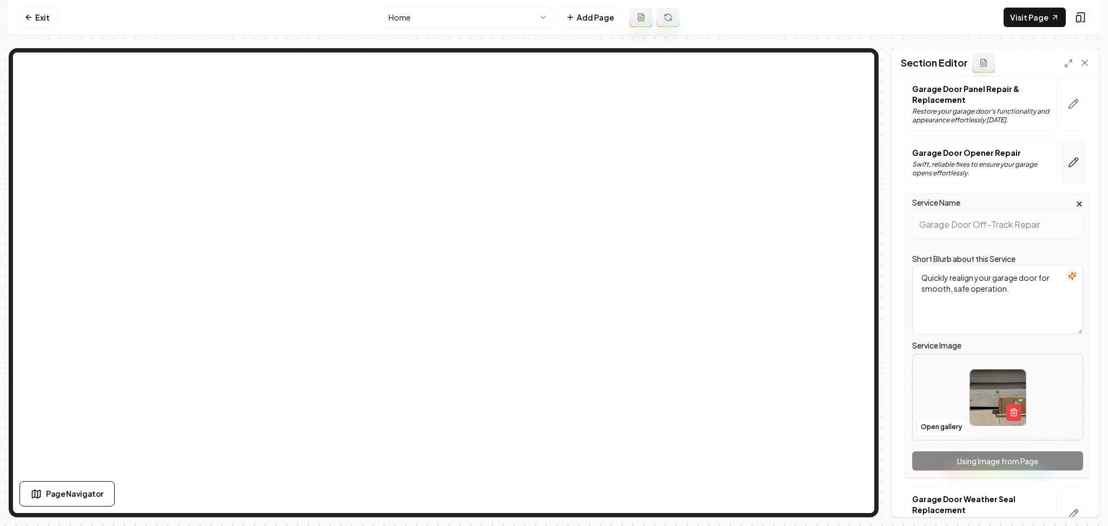
click at [1061, 184] on button "button" at bounding box center [1073, 162] width 25 height 44
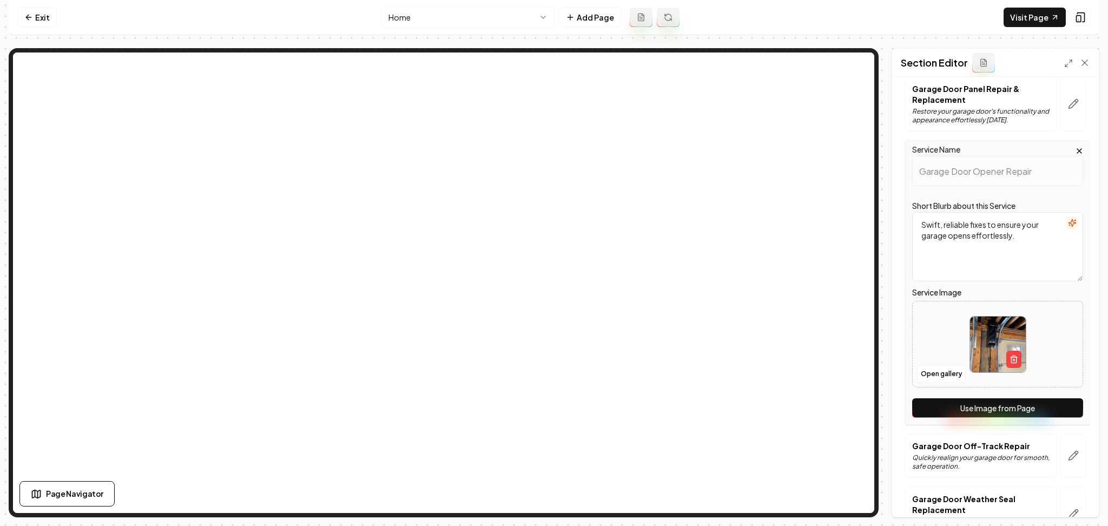
click at [1005, 399] on button "Use Image from Page" at bounding box center [997, 407] width 171 height 19
click at [1056, 502] on div "Discard Changes Save" at bounding box center [995, 497] width 207 height 37
click at [1065, 501] on button "Save" at bounding box center [1074, 497] width 32 height 19
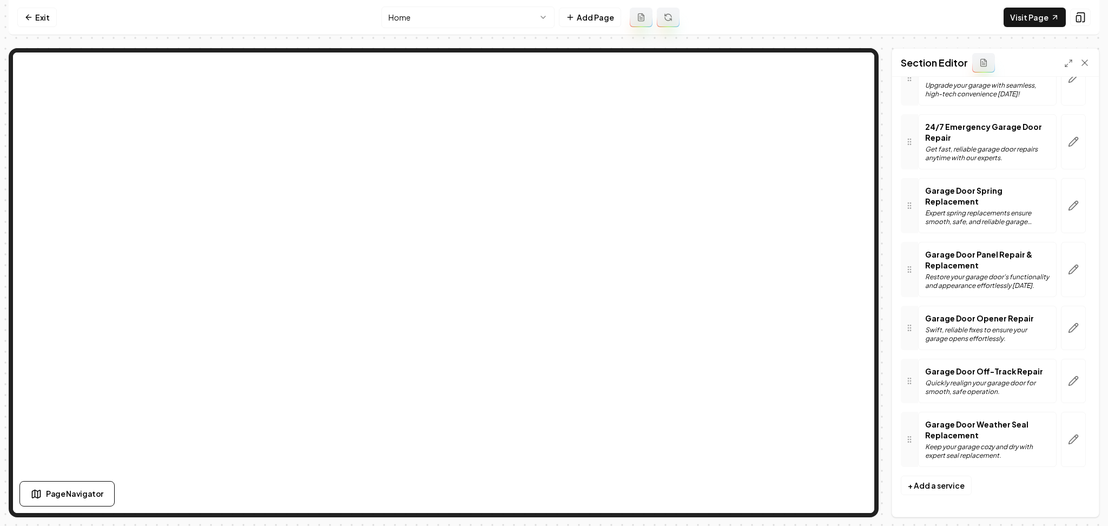
scroll to position [437, 0]
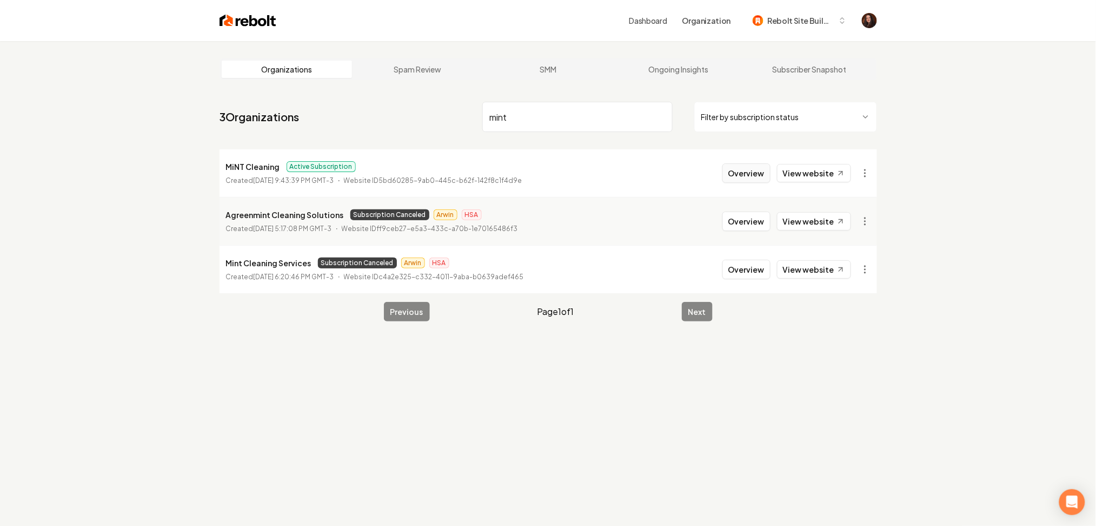
type input "mint"
click at [746, 176] on button "Overview" at bounding box center [747, 172] width 48 height 19
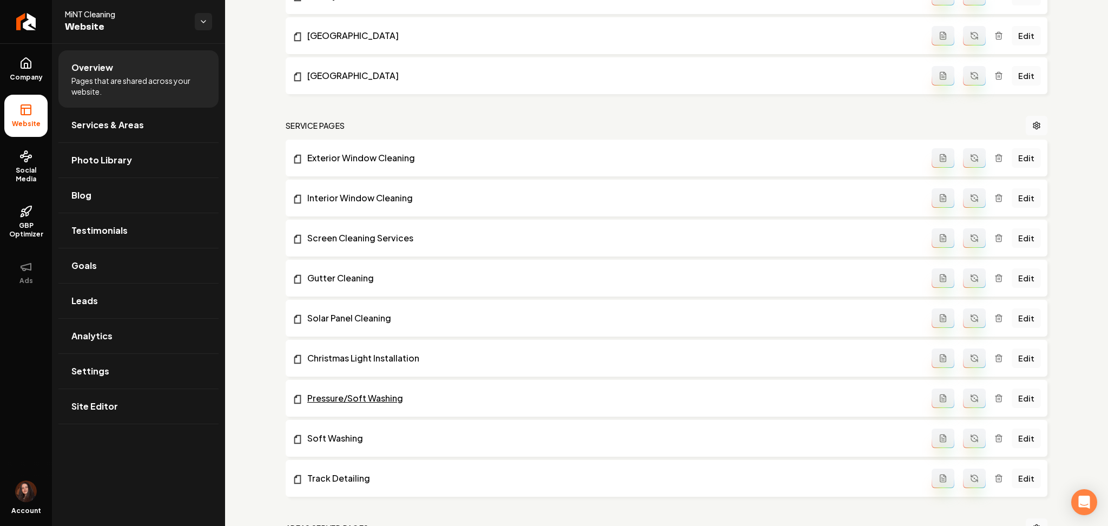
scroll to position [577, 0]
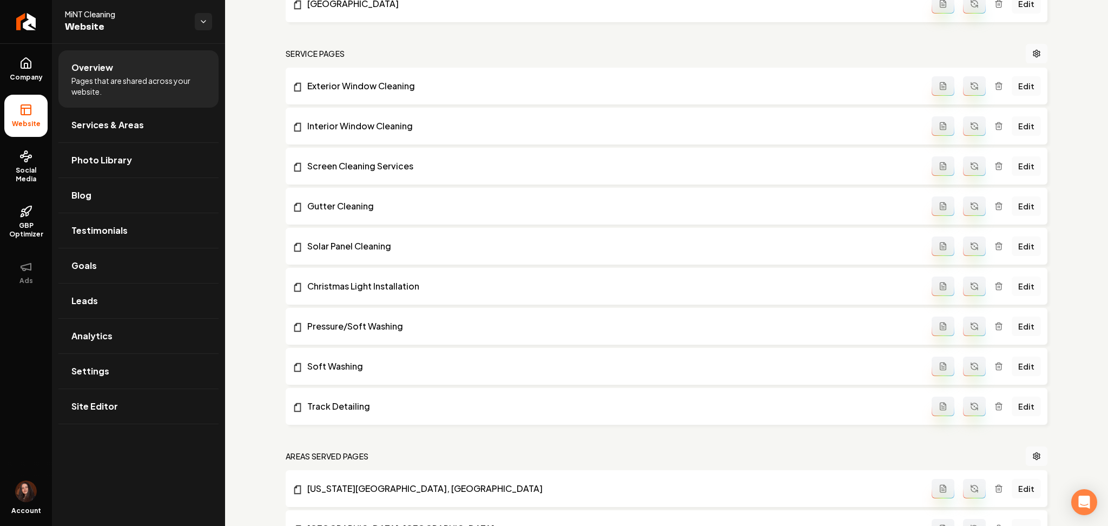
click at [1018, 285] on link "Edit" at bounding box center [1025, 285] width 29 height 19
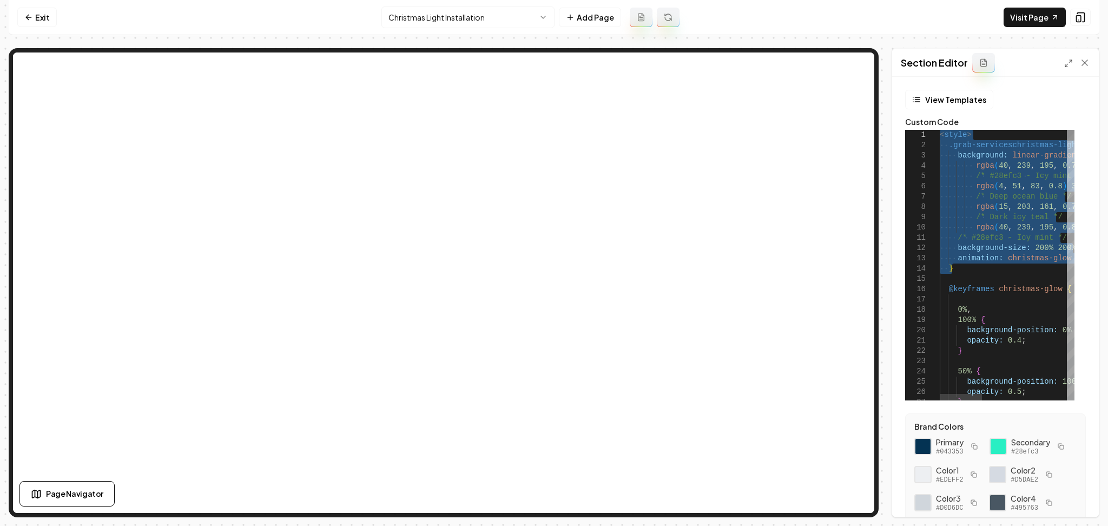
drag, startPoint x: 968, startPoint y: 270, endPoint x: 903, endPoint y: 128, distance: 156.1
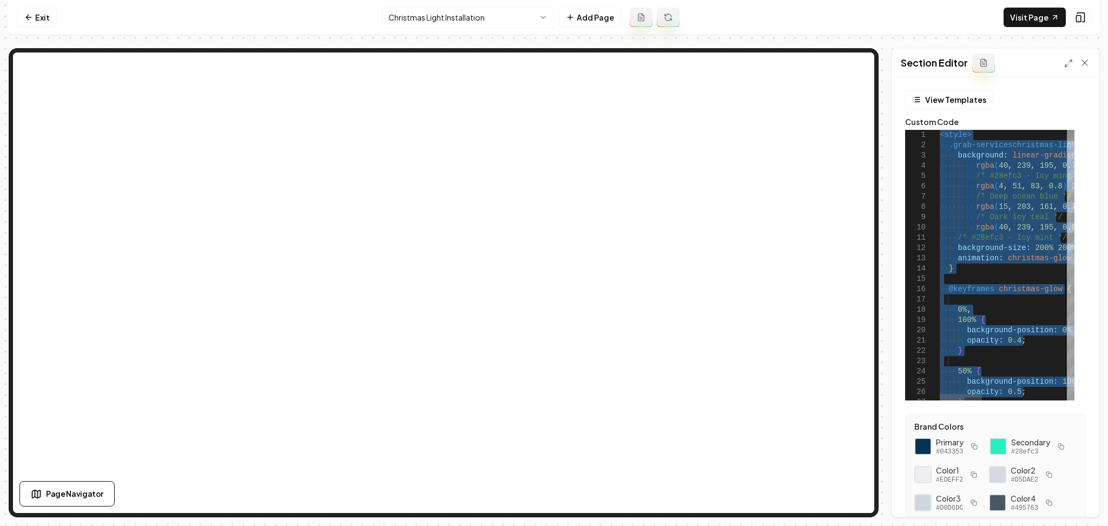
type textarea "**********"
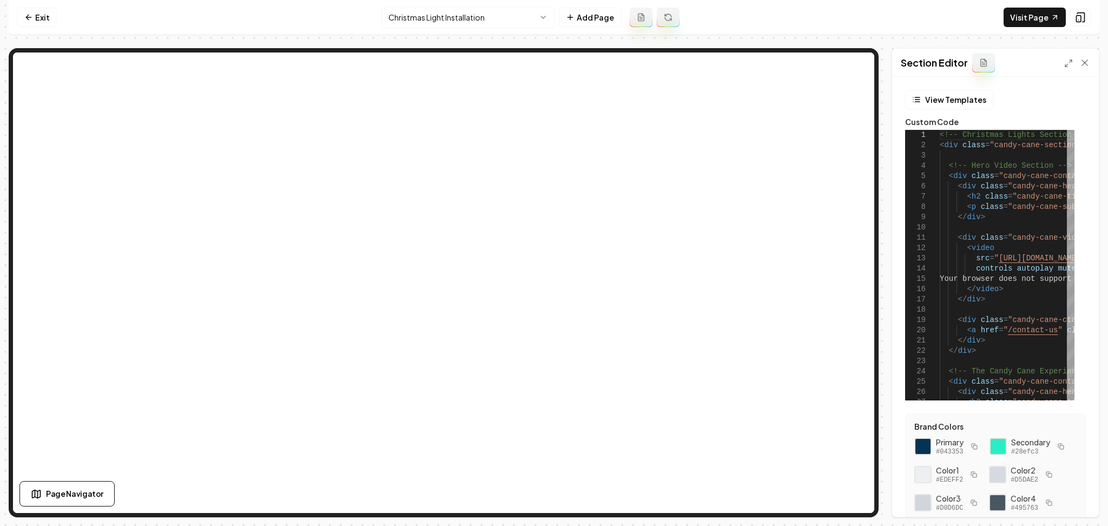
click at [1061, 62] on div "Section Editor" at bounding box center [995, 63] width 207 height 28
click at [1070, 62] on icon at bounding box center [1068, 63] width 9 height 9
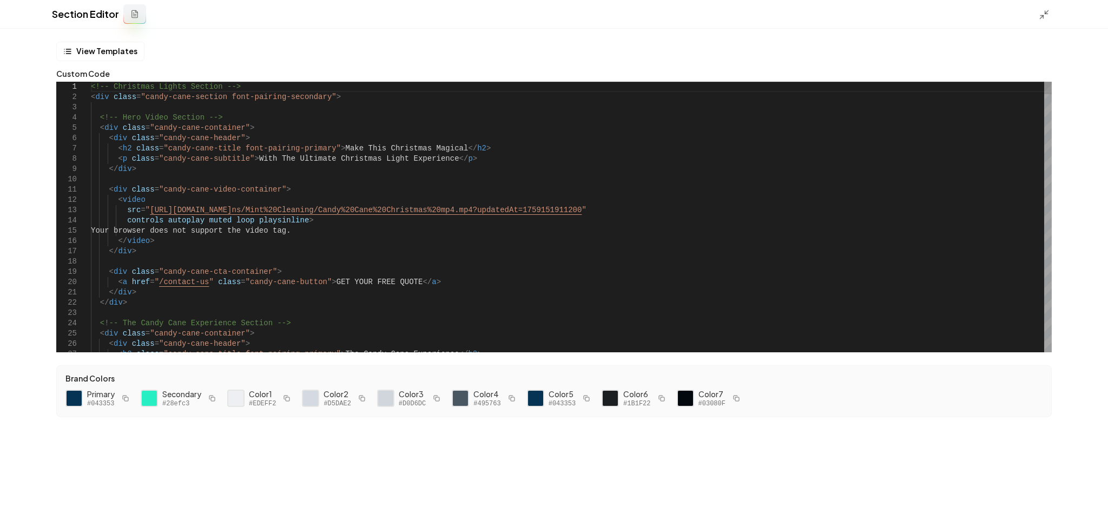
type textarea "**********"
type textarea "*"
type textarea "**********"
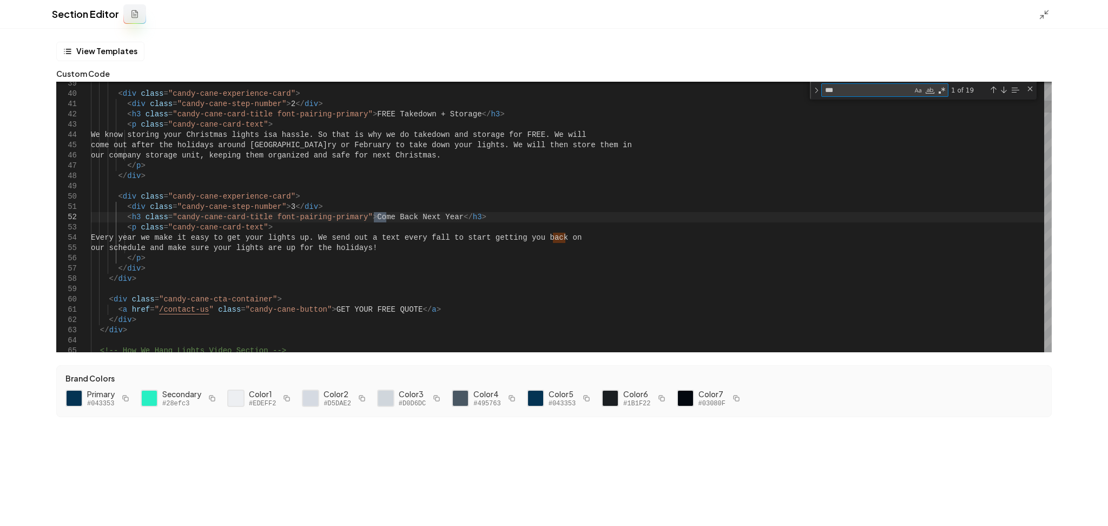
type textarea "****"
type textarea "**********"
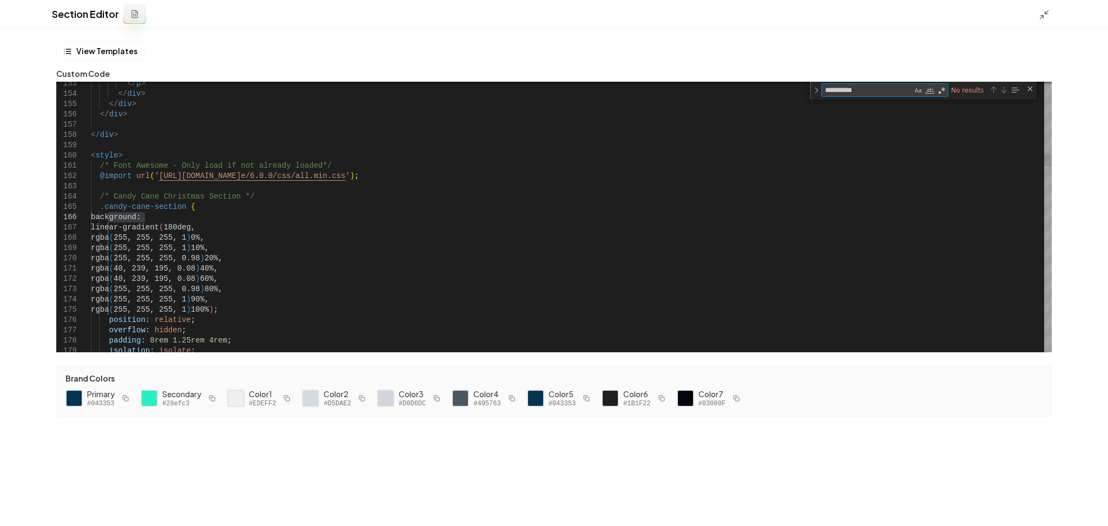
type textarea "**********"
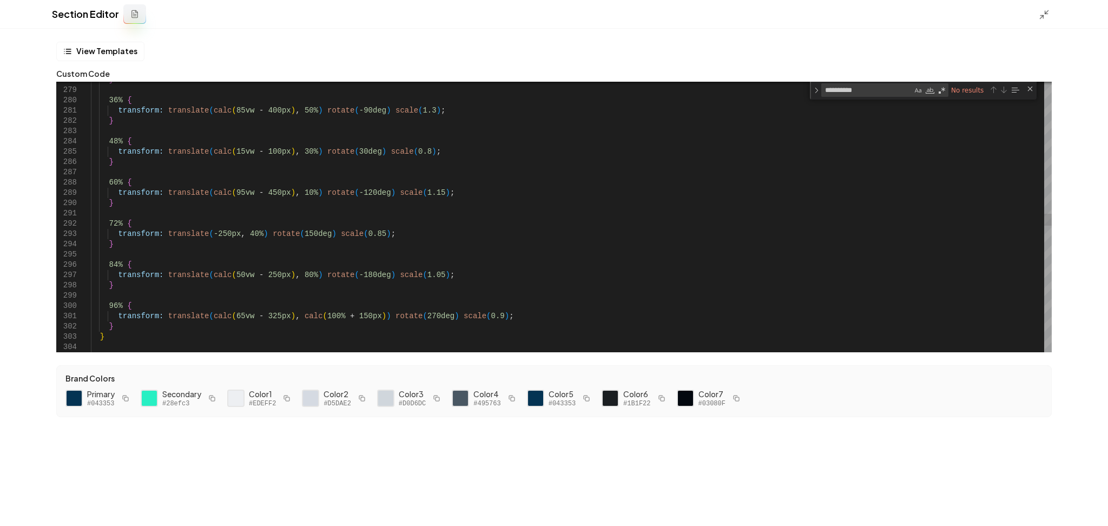
click at [878, 92] on textarea "**********" at bounding box center [867, 90] width 90 height 12
type textarea "**********"
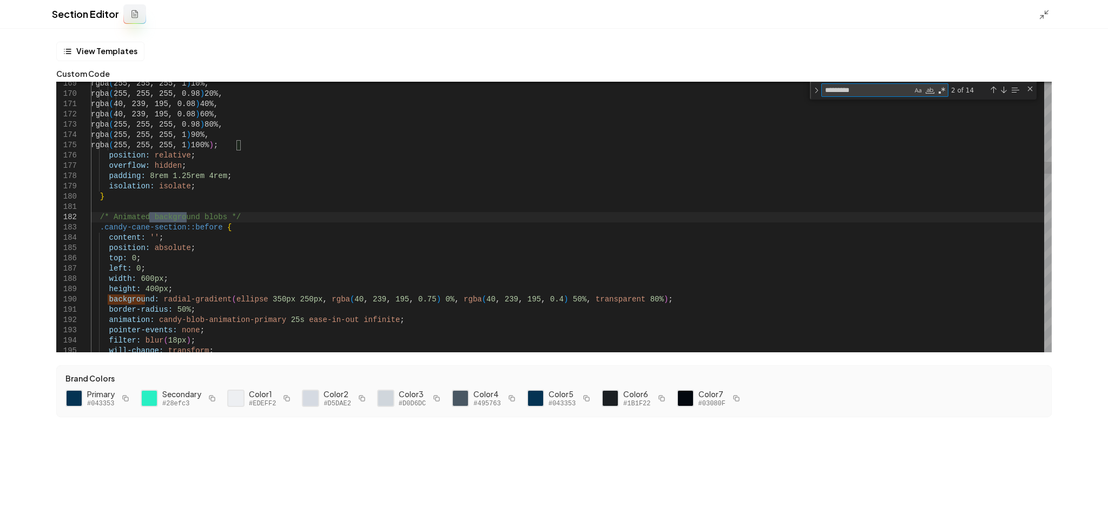
type textarea "**********"
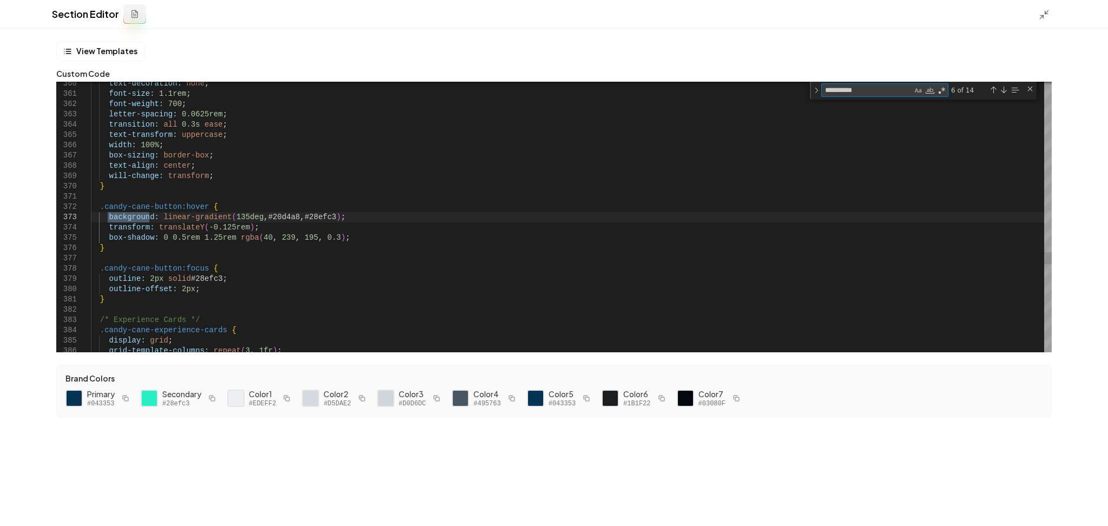
type textarea "**********"
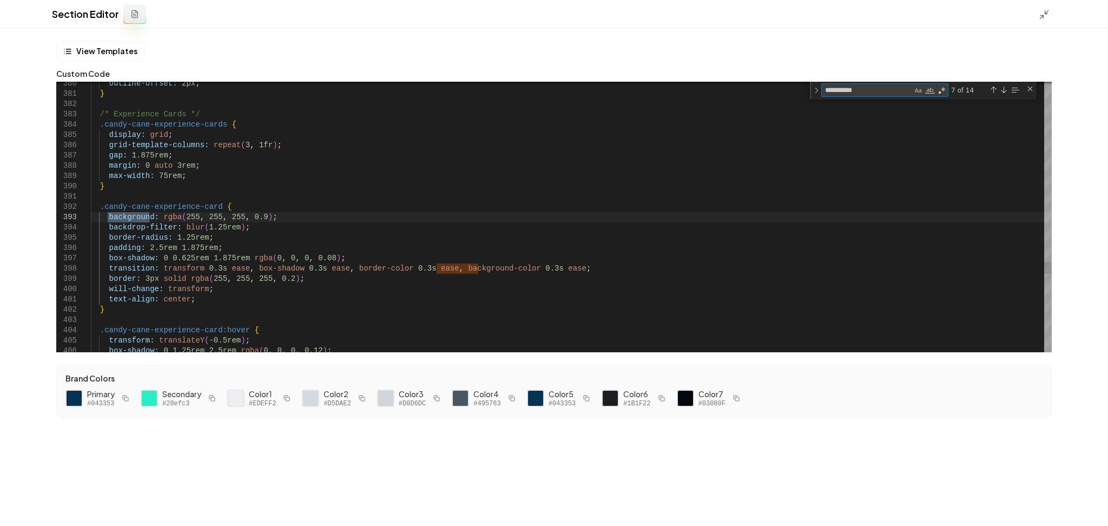
type textarea "**********"
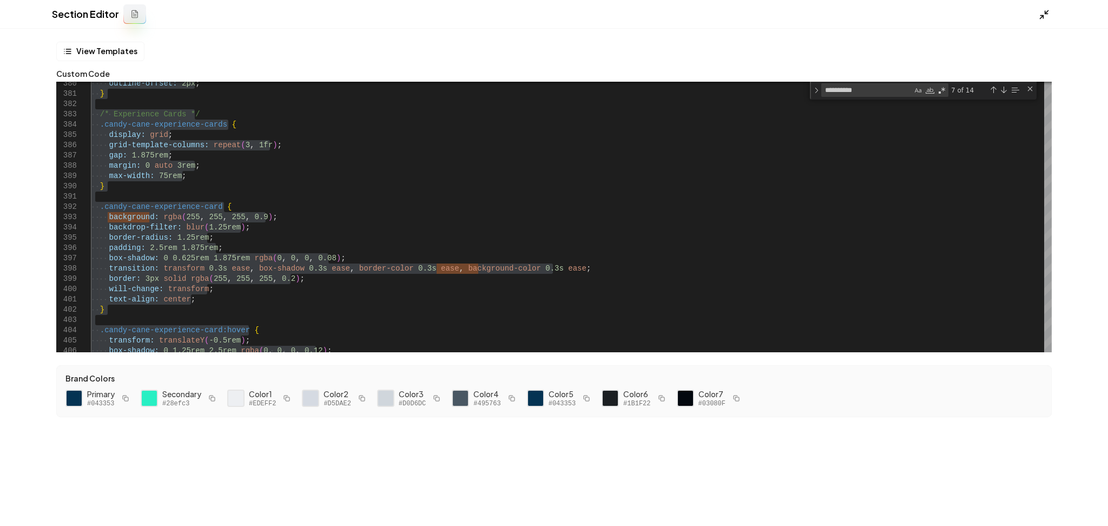
drag, startPoint x: 1036, startPoint y: 17, endPoint x: 1046, endPoint y: 19, distance: 10.4
click at [1046, 19] on div "Section Editor" at bounding box center [554, 14] width 1108 height 29
click at [1046, 19] on icon at bounding box center [1044, 14] width 11 height 11
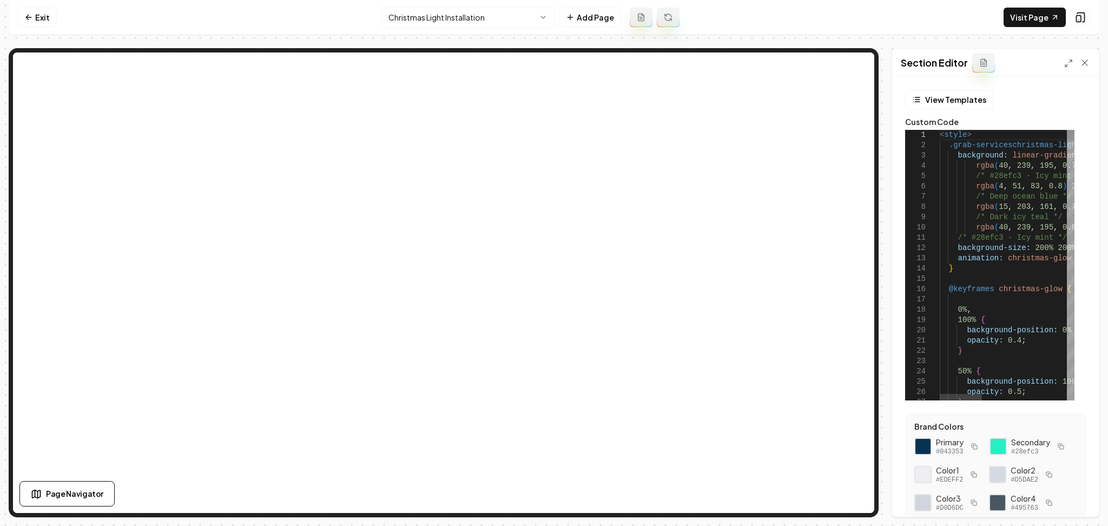
type textarea "**********"
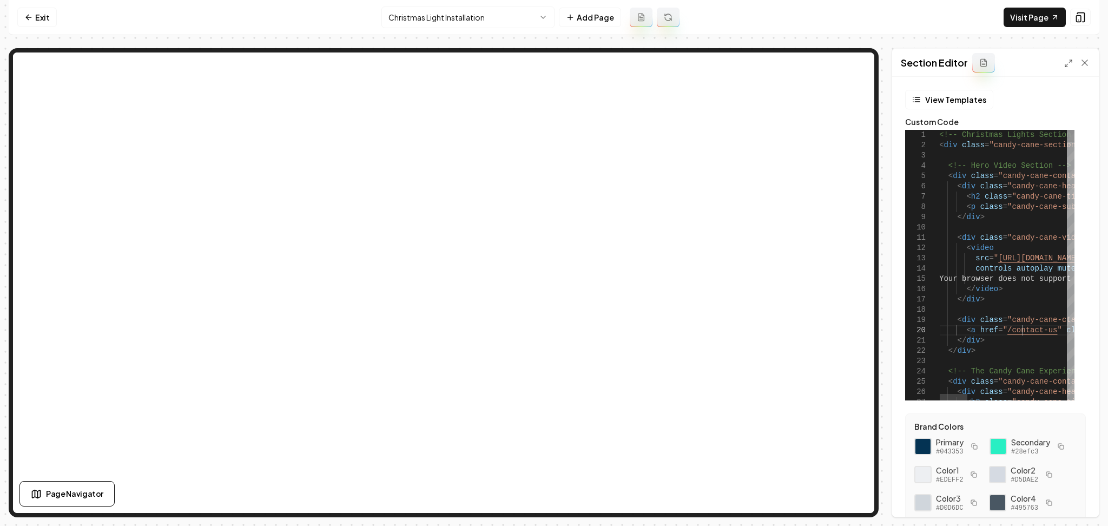
type textarea "**********"
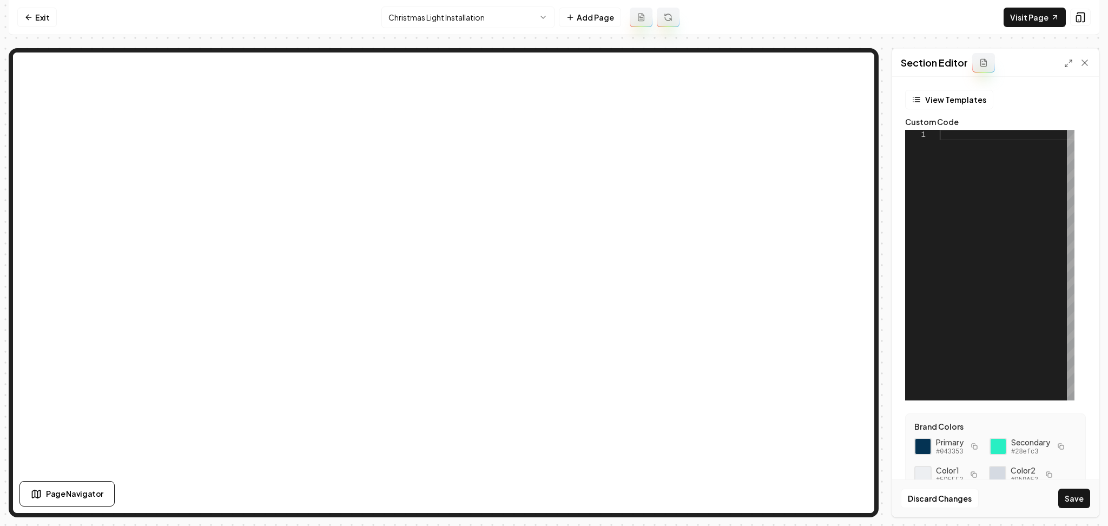
click at [973, 234] on div at bounding box center [1007, 265] width 135 height 270
type textarea "* *** ********"
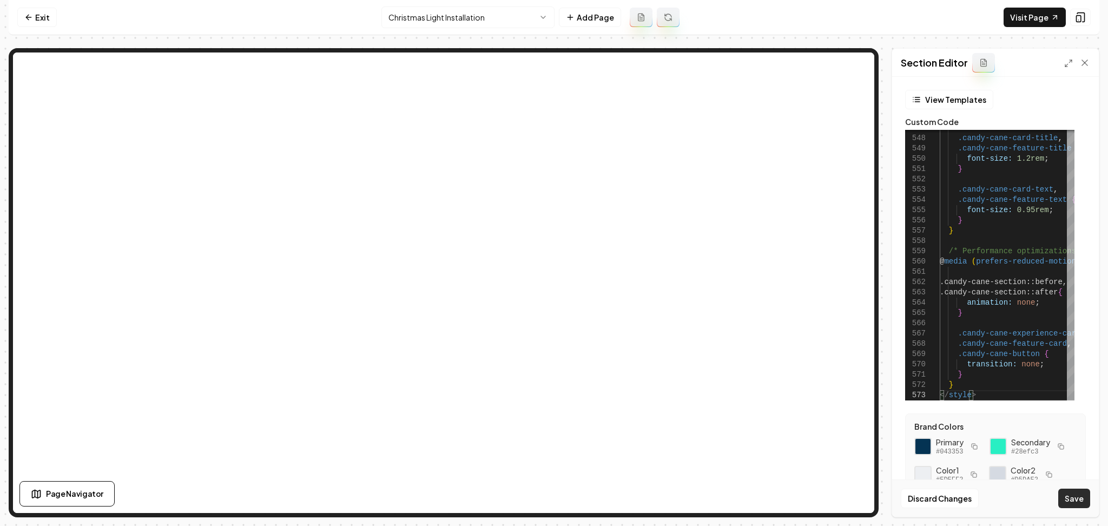
click at [1069, 505] on button "Save" at bounding box center [1074, 497] width 32 height 19
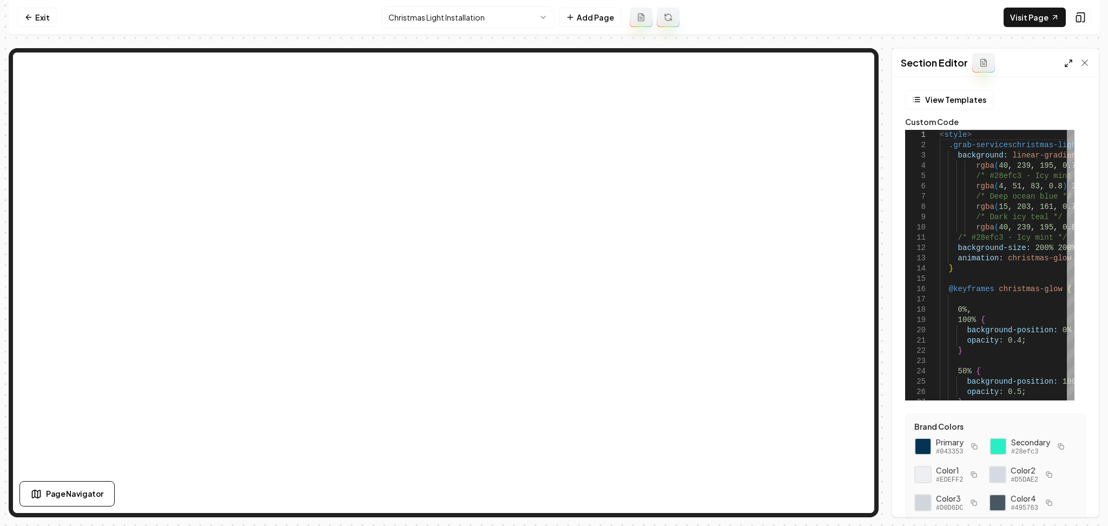
click at [1064, 62] on icon at bounding box center [1068, 63] width 9 height 9
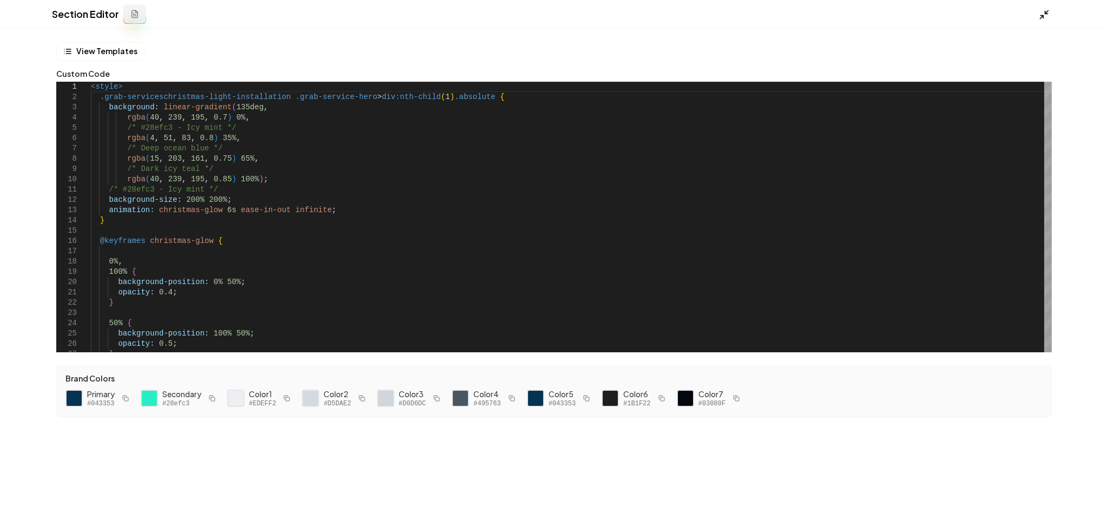
click at [1042, 14] on icon at bounding box center [1044, 14] width 11 height 11
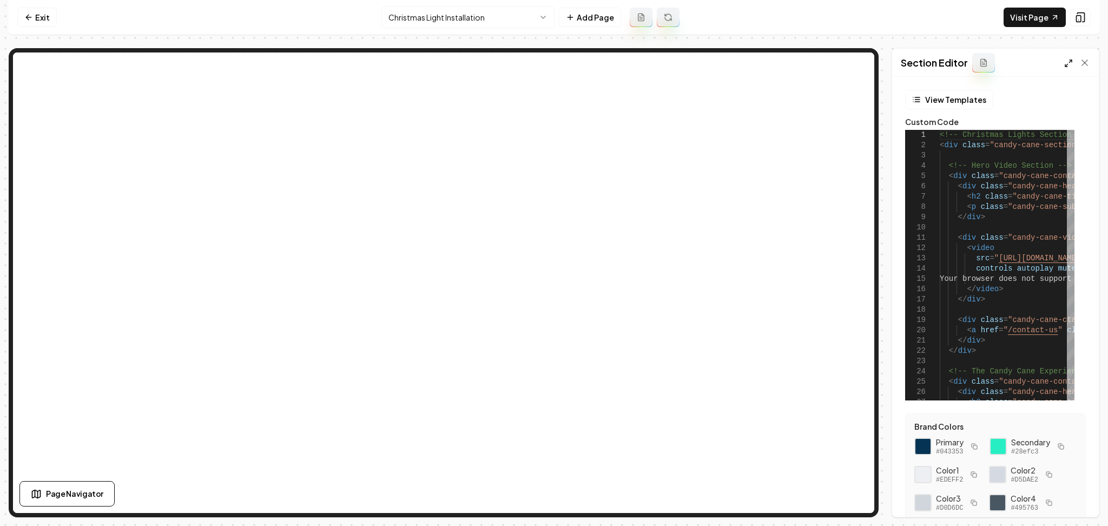
click at [1066, 59] on icon at bounding box center [1068, 63] width 9 height 9
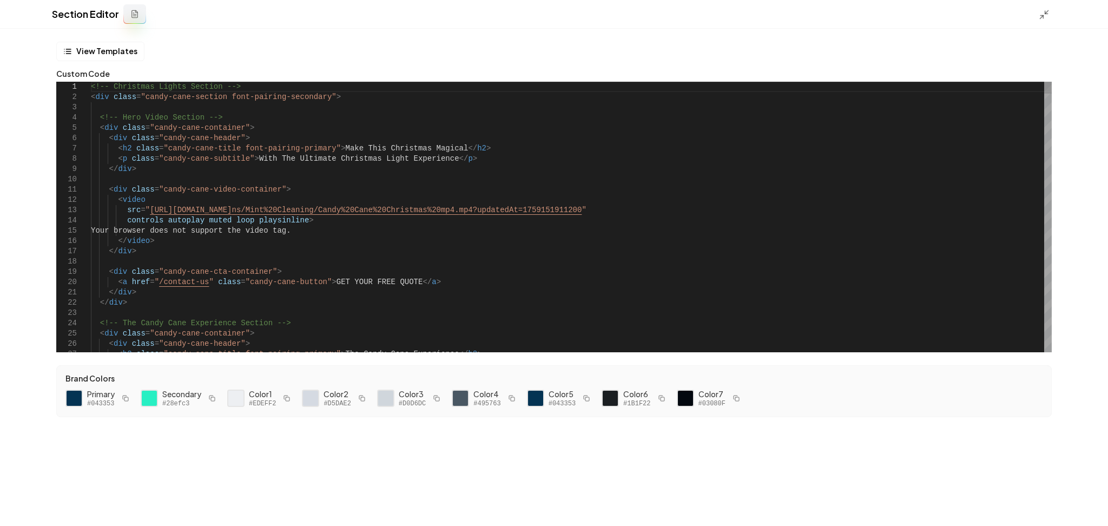
type textarea "**********"
type textarea "*"
type textarea "**********"
type textarea "*"
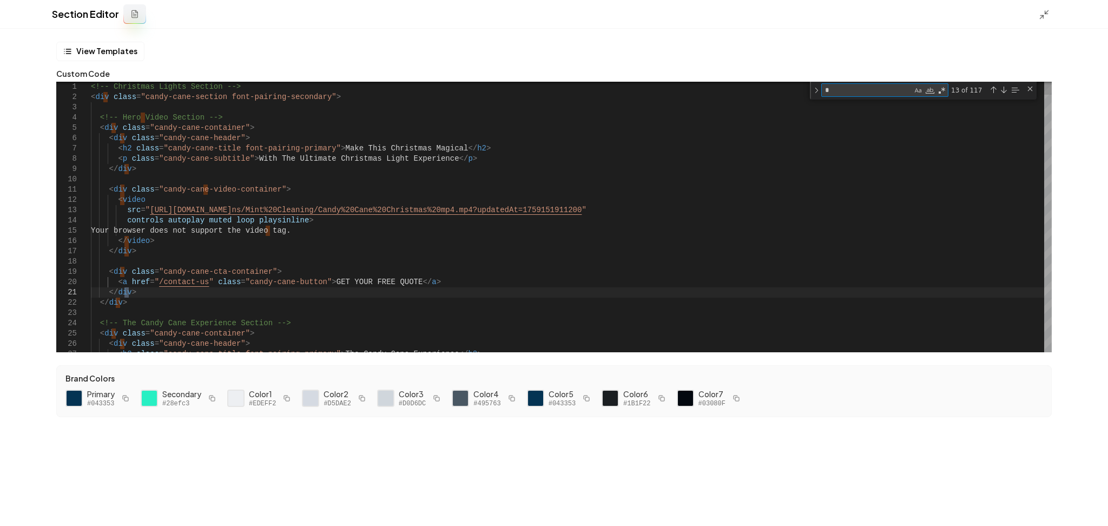
type textarea "**********"
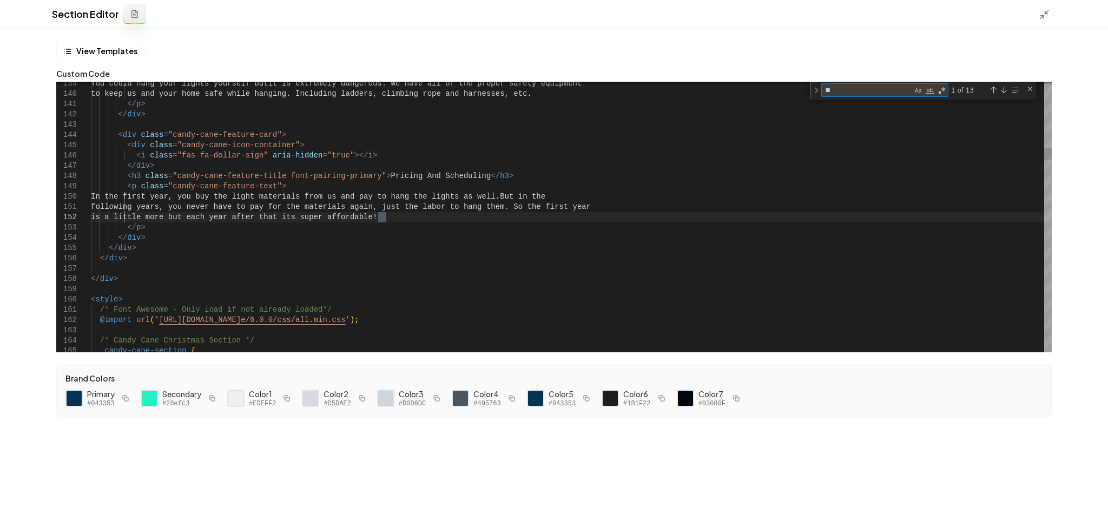
type textarea "***"
type textarea "**********"
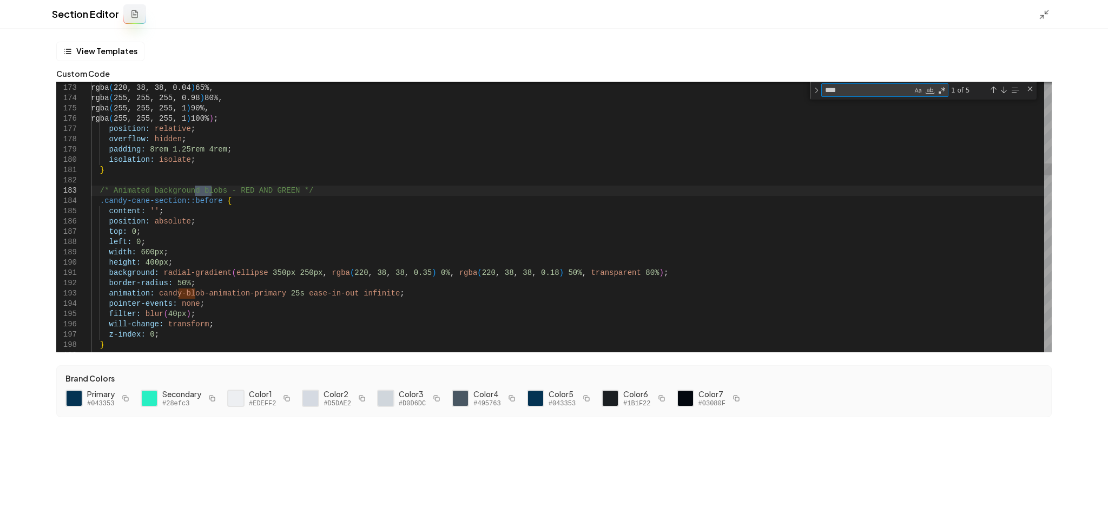
type textarea "****"
type textarea "**********"
drag, startPoint x: 520, startPoint y: 272, endPoint x: 448, endPoint y: 272, distance: 71.4
click at [1044, 17] on icon at bounding box center [1044, 14] width 11 height 11
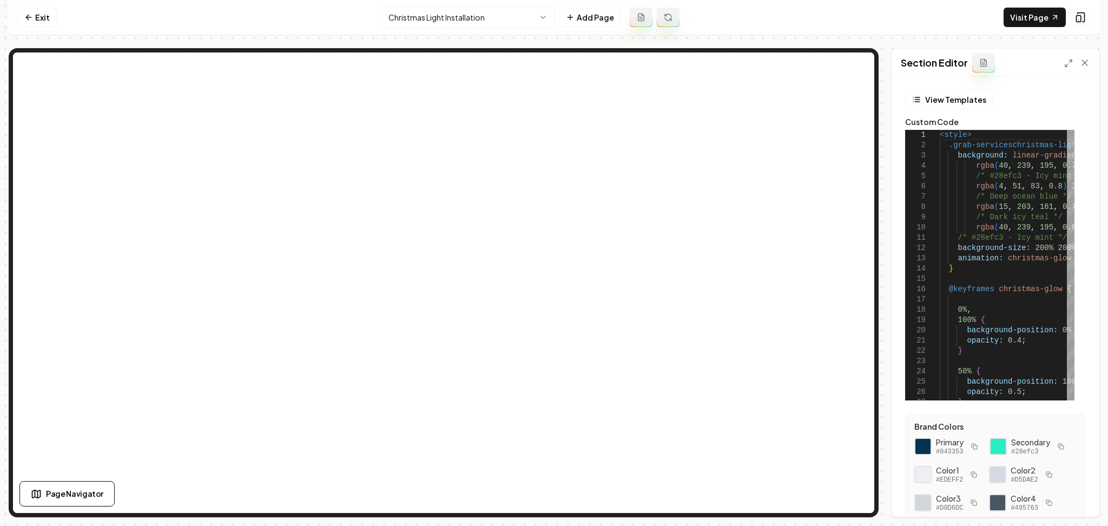
click at [1062, 62] on div "Section Editor" at bounding box center [995, 63] width 207 height 28
click at [1070, 64] on icon at bounding box center [1068, 63] width 9 height 9
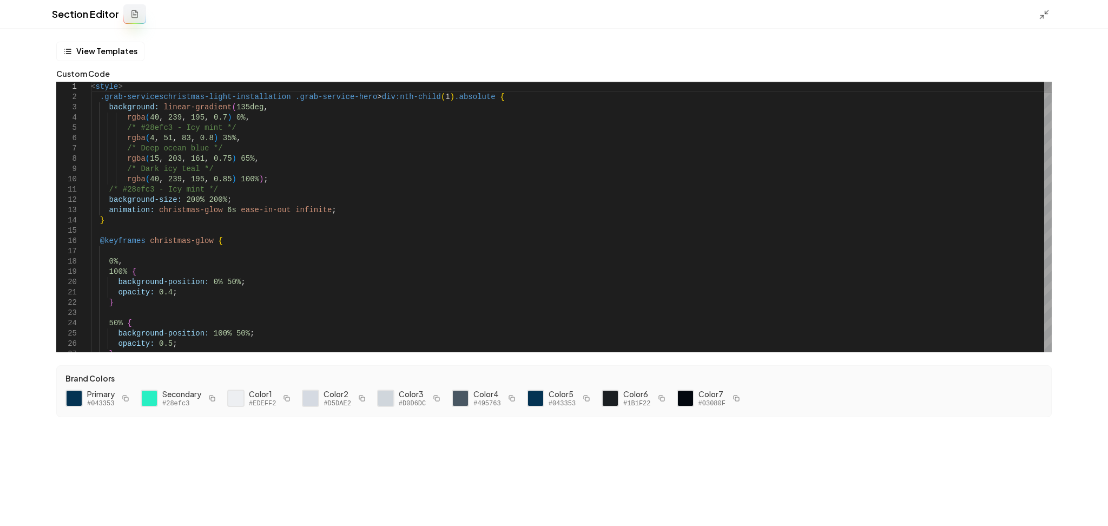
type textarea "**********"
type textarea "*"
type textarea "**********"
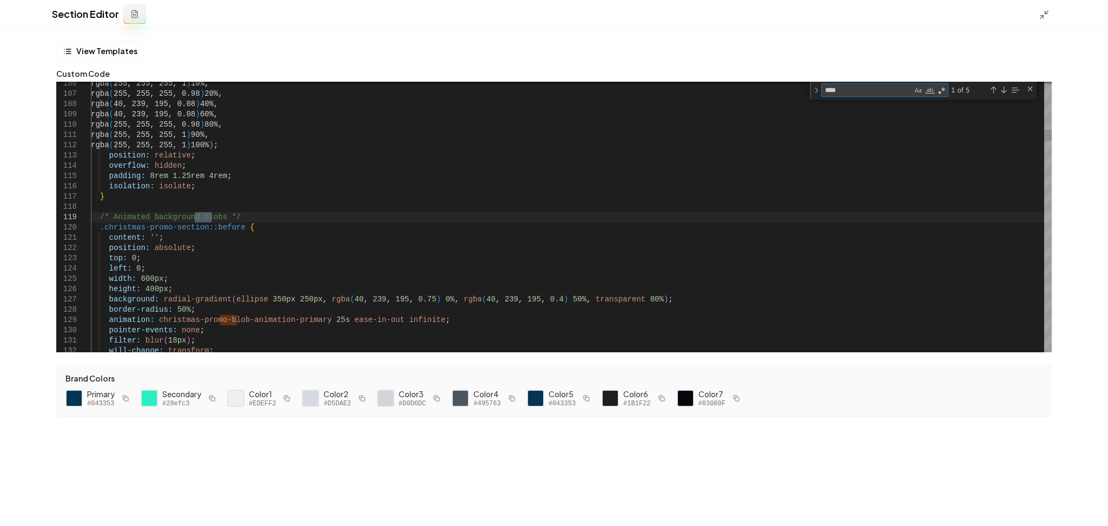
type textarea "****"
drag, startPoint x: 524, startPoint y: 302, endPoint x: 454, endPoint y: 302, distance: 70.3
click at [1077, 501] on button "Save" at bounding box center [1083, 507] width 32 height 19
click at [1044, 18] on icon at bounding box center [1044, 14] width 11 height 11
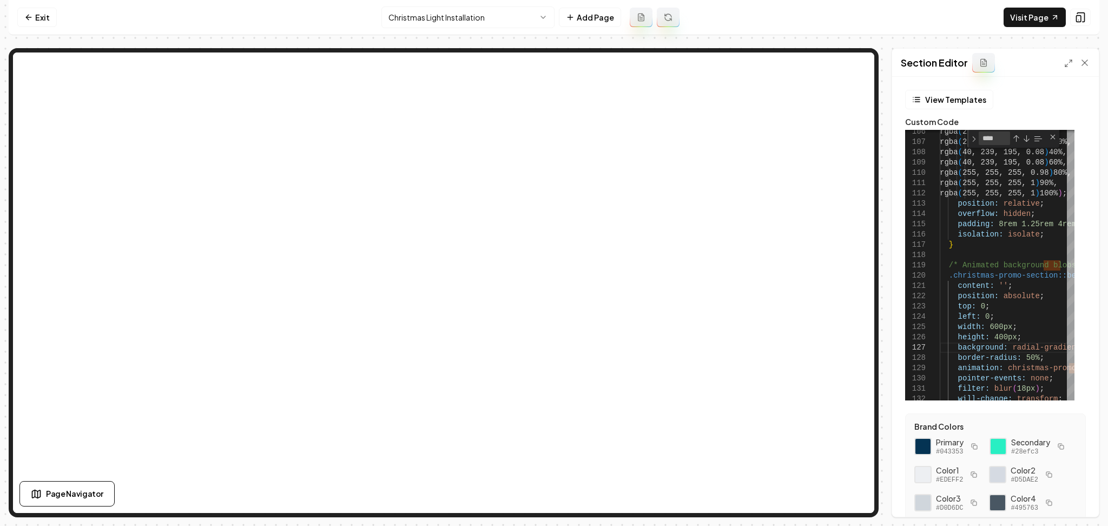
click at [1063, 65] on div "Section Editor" at bounding box center [995, 63] width 207 height 28
click at [1067, 63] on icon at bounding box center [1068, 63] width 9 height 9
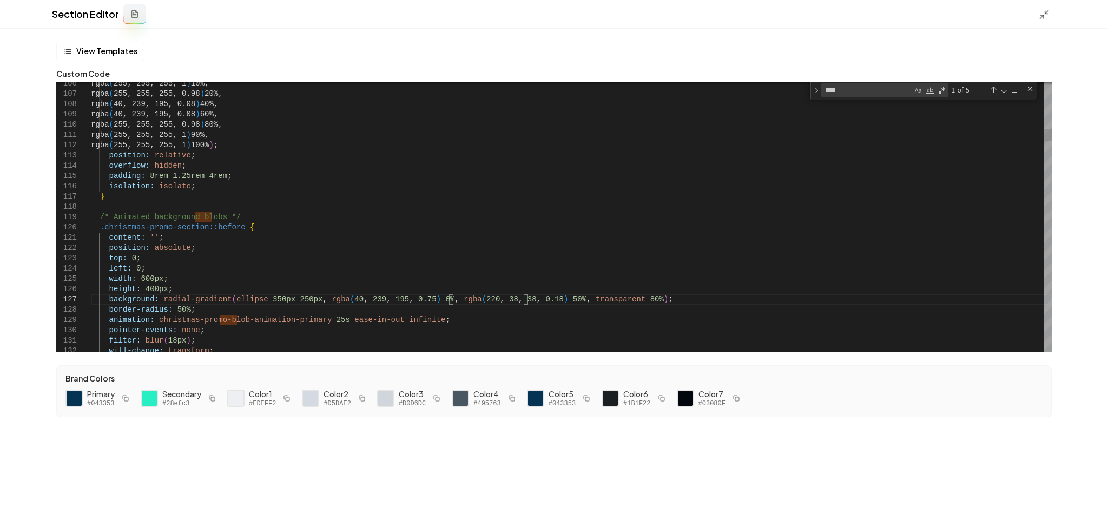
scroll to position [0, 433]
drag, startPoint x: 524, startPoint y: 301, endPoint x: 451, endPoint y: 301, distance: 73.6
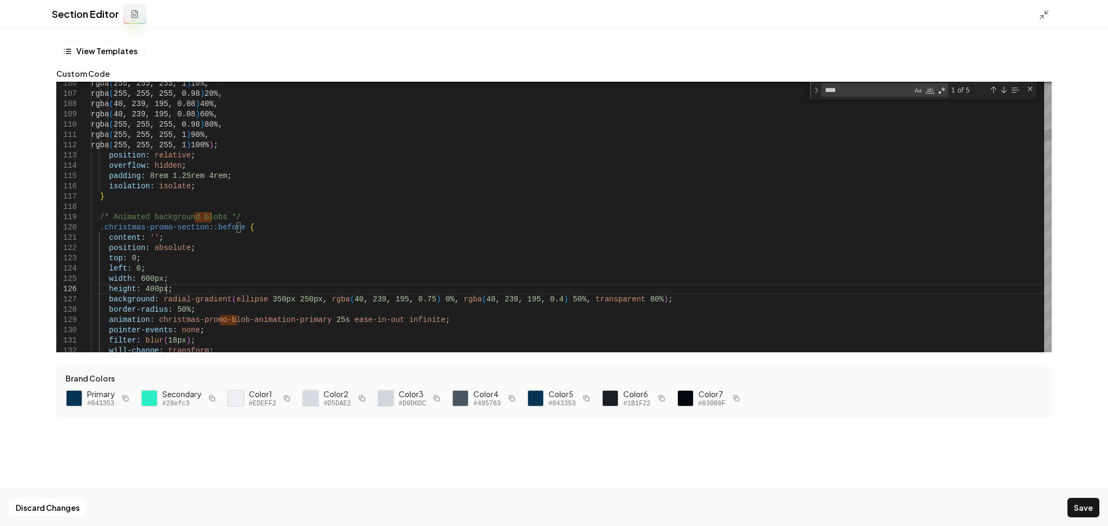
scroll to position [0, 378]
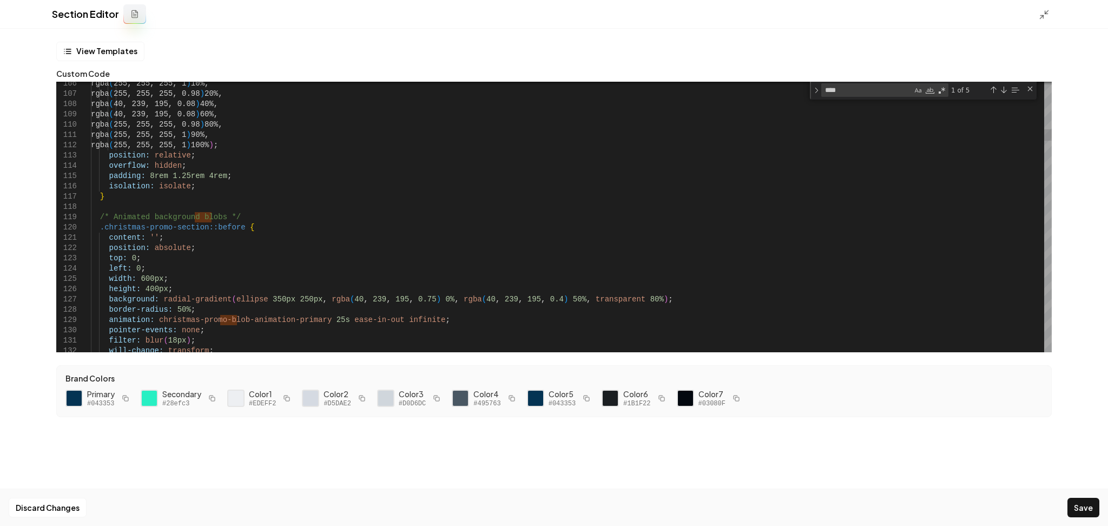
type textarea "**********"
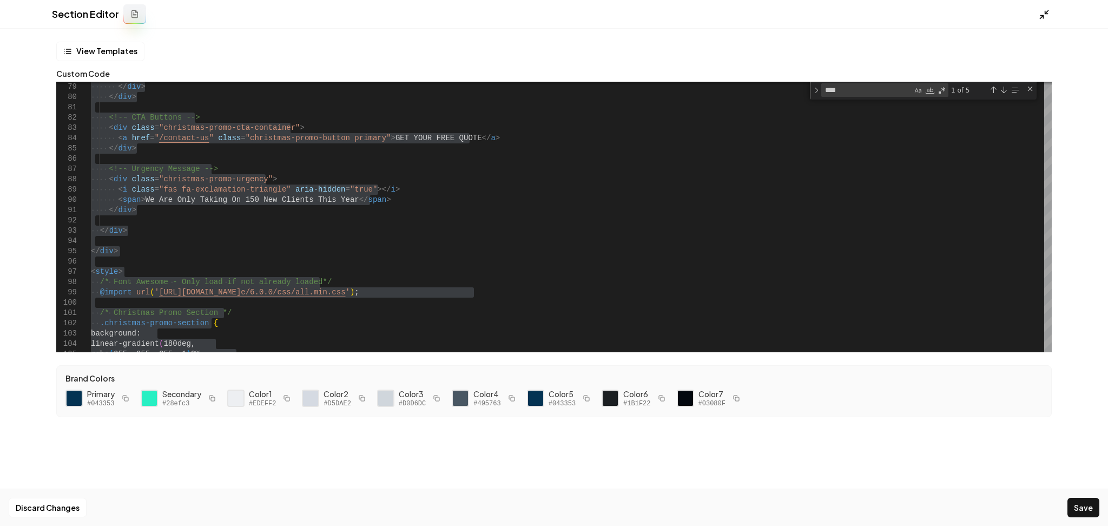
click at [1041, 10] on icon at bounding box center [1044, 14] width 11 height 11
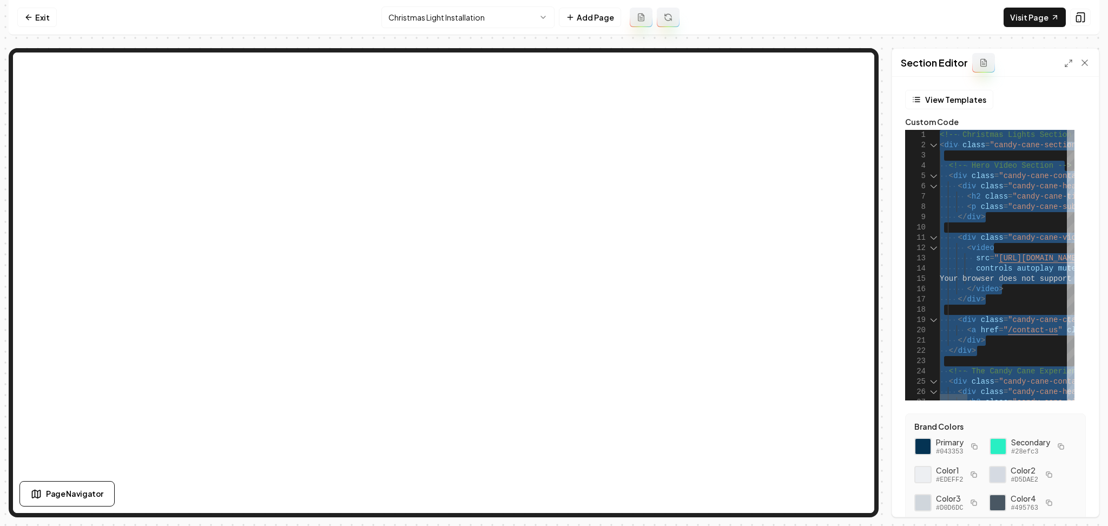
type textarea "**********"
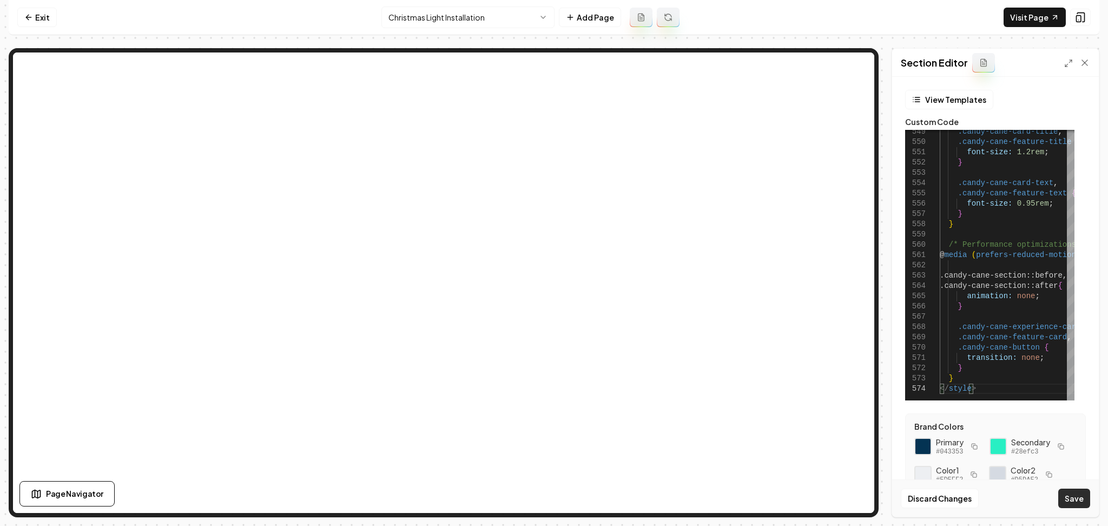
click at [1066, 500] on button "Save" at bounding box center [1074, 497] width 32 height 19
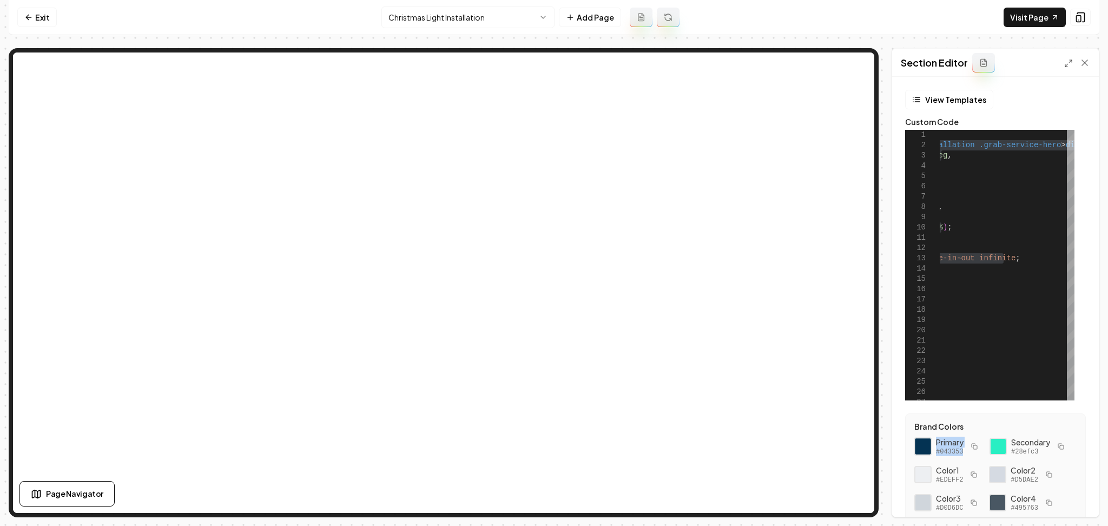
drag, startPoint x: 964, startPoint y: 452, endPoint x: 928, endPoint y: 452, distance: 35.7
click at [928, 452] on div "Primary #043353" at bounding box center [947, 446] width 67 height 19
click at [950, 462] on div "Primary #043353 Secondary #28efc3 Color 1 #EDEFF2 Color 2 #D5DAE2 Color 3 #D0D6…" at bounding box center [995, 503] width 162 height 132
drag, startPoint x: 960, startPoint y: 451, endPoint x: 937, endPoint y: 452, distance: 22.7
click at [937, 452] on span "#043353" at bounding box center [950, 451] width 28 height 9
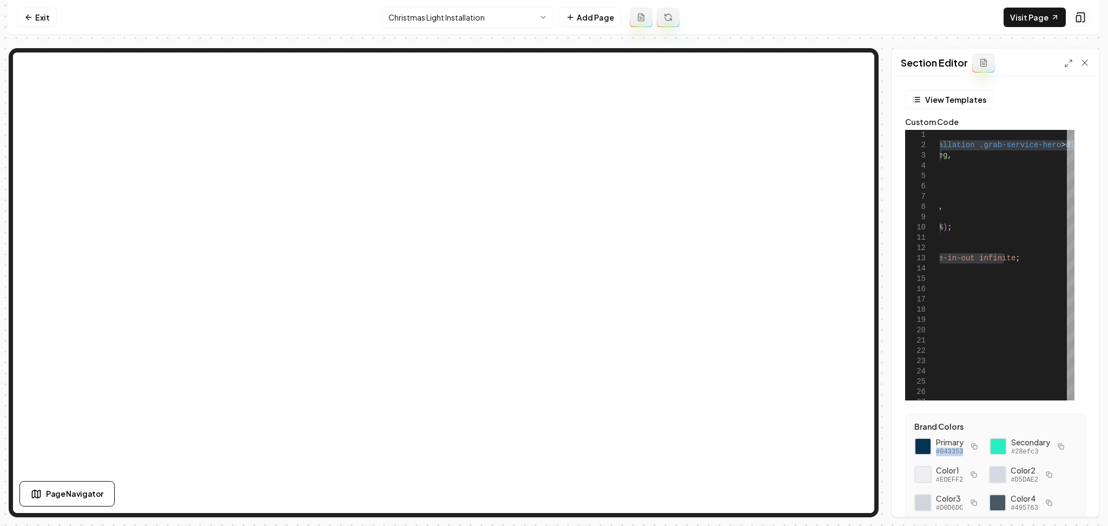
copy span "#043353"
drag, startPoint x: 960, startPoint y: 483, endPoint x: 935, endPoint y: 484, distance: 24.9
click at [989, 456] on div "Secondary #28efc3" at bounding box center [1028, 446] width 78 height 19
copy span "#28efc3"
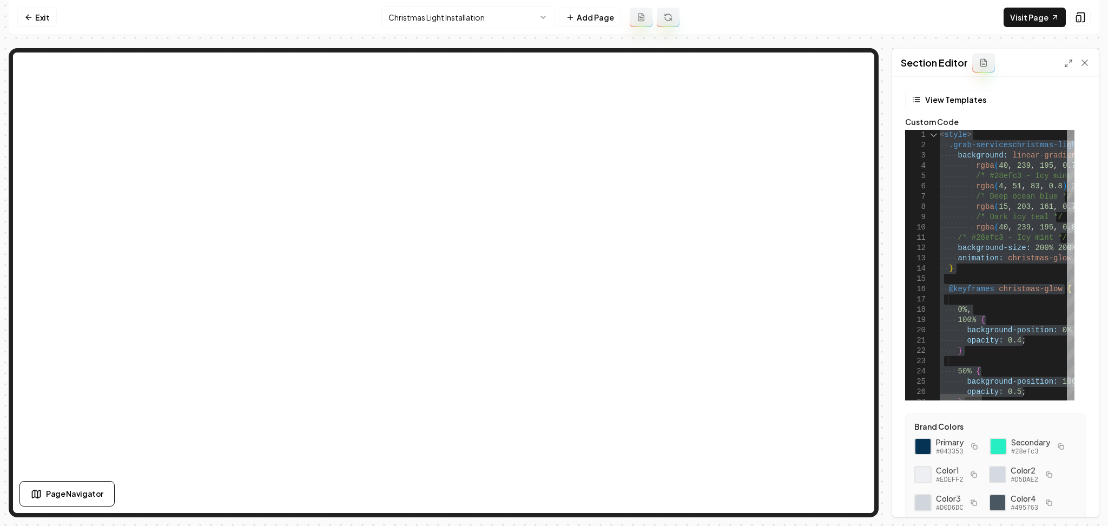
click at [928, 241] on div "11" at bounding box center [922, 238] width 35 height 10
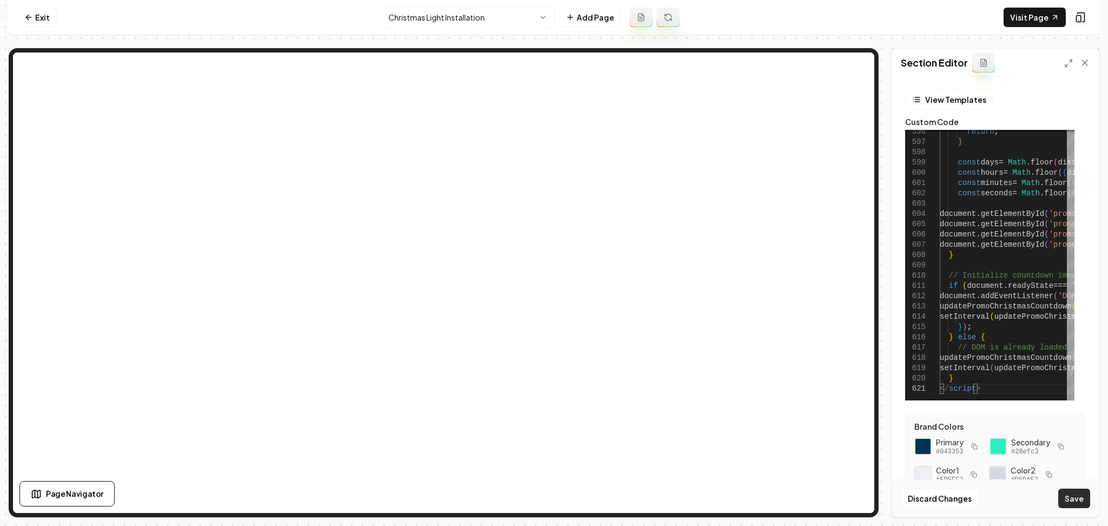
click at [1068, 502] on button "Save" at bounding box center [1074, 497] width 32 height 19
type textarea "**********"
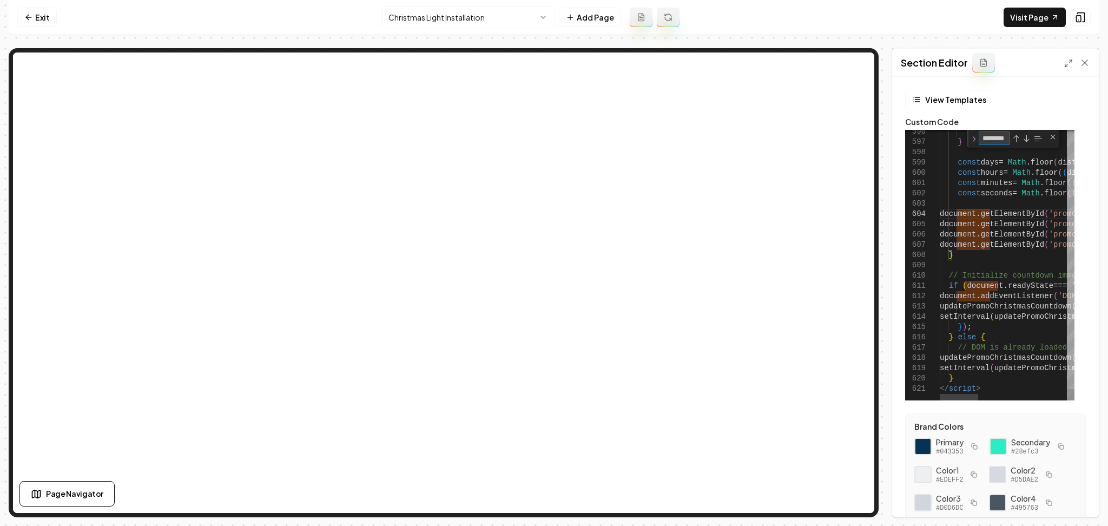
type textarea "*"
type textarea "**********"
type textarea "**"
type textarea "**********"
type textarea "*"
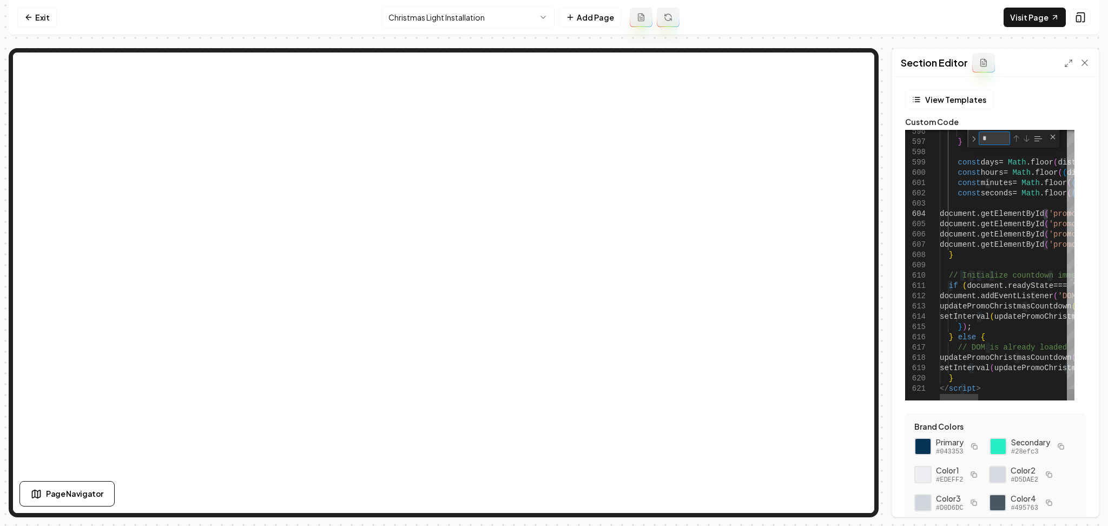
type textarea "**"
type textarea "**********"
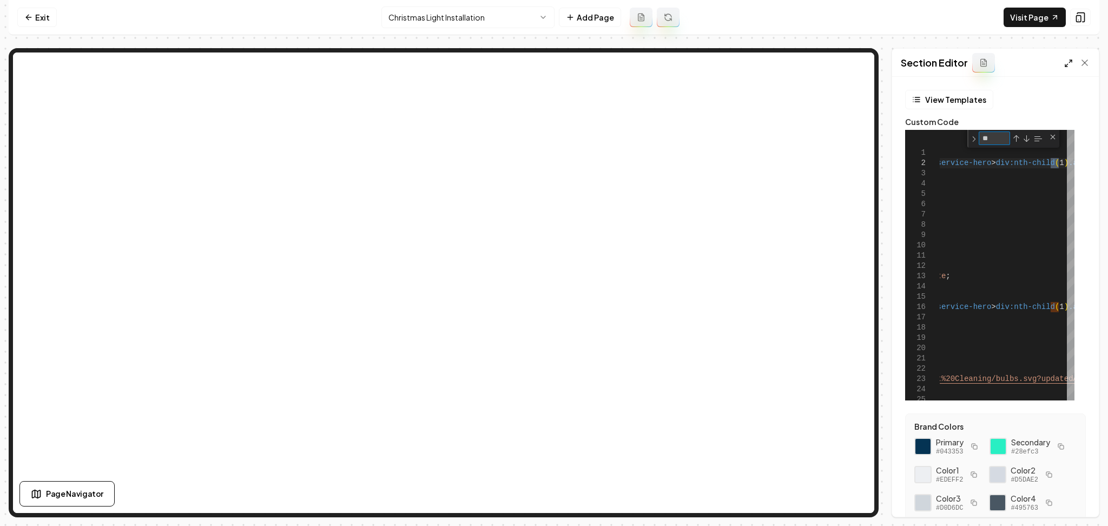
type textarea "**"
click at [1066, 64] on icon at bounding box center [1068, 63] width 9 height 9
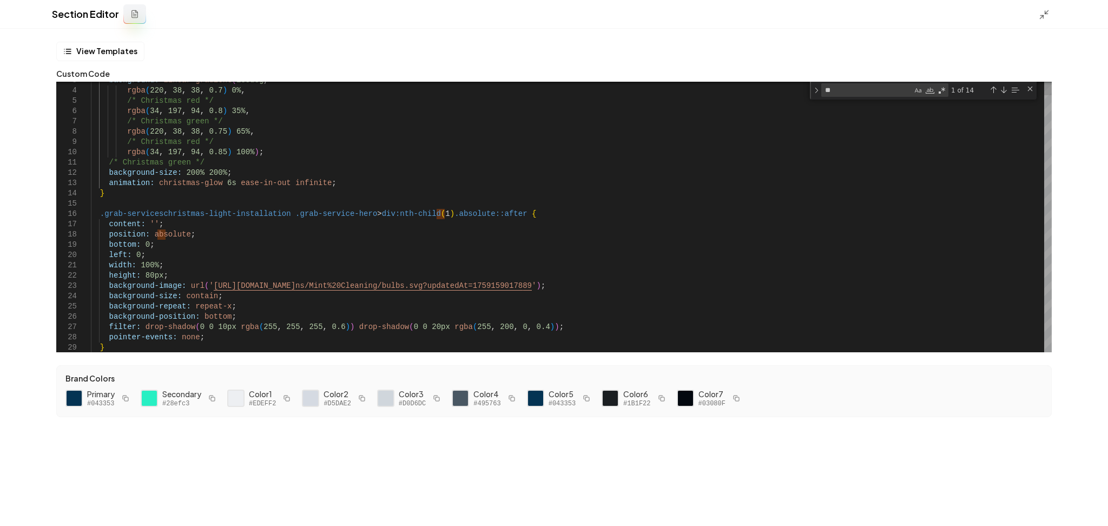
scroll to position [31, 0]
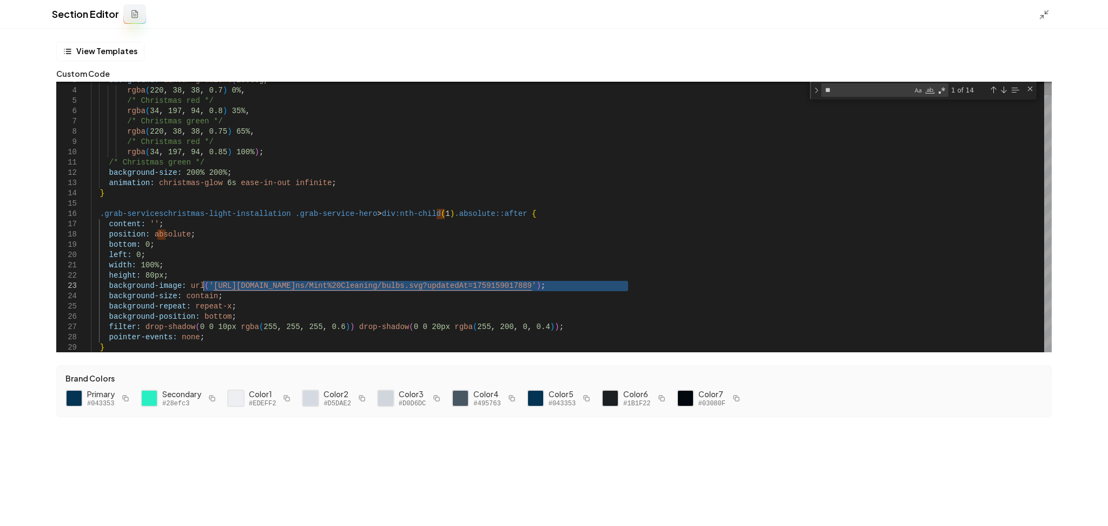
drag, startPoint x: 630, startPoint y: 286, endPoint x: 203, endPoint y: 286, distance: 426.8
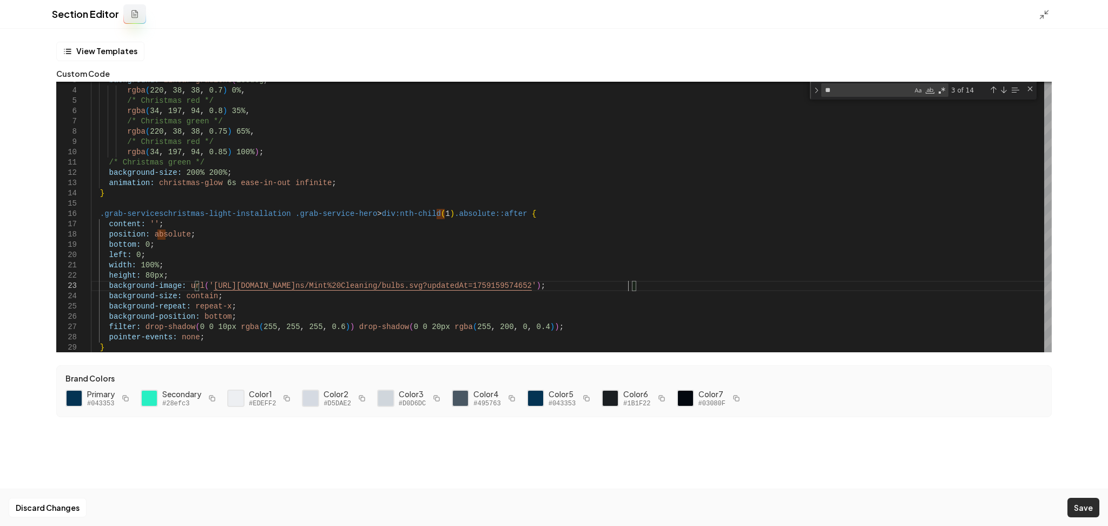
click at [1079, 504] on button "Save" at bounding box center [1083, 507] width 32 height 19
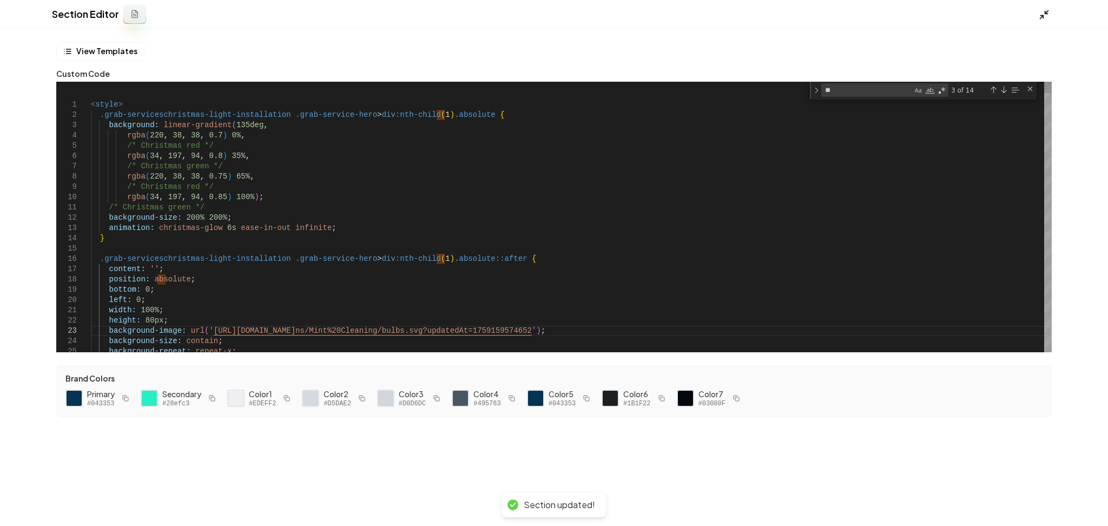
click at [1042, 18] on icon at bounding box center [1044, 14] width 11 height 11
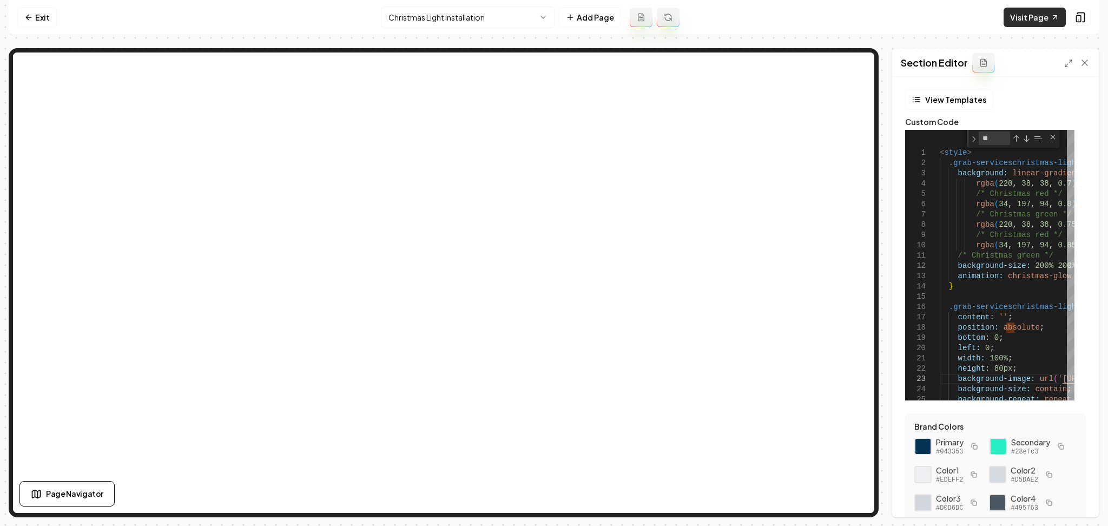
click at [1031, 19] on link "Visit Page" at bounding box center [1034, 17] width 62 height 19
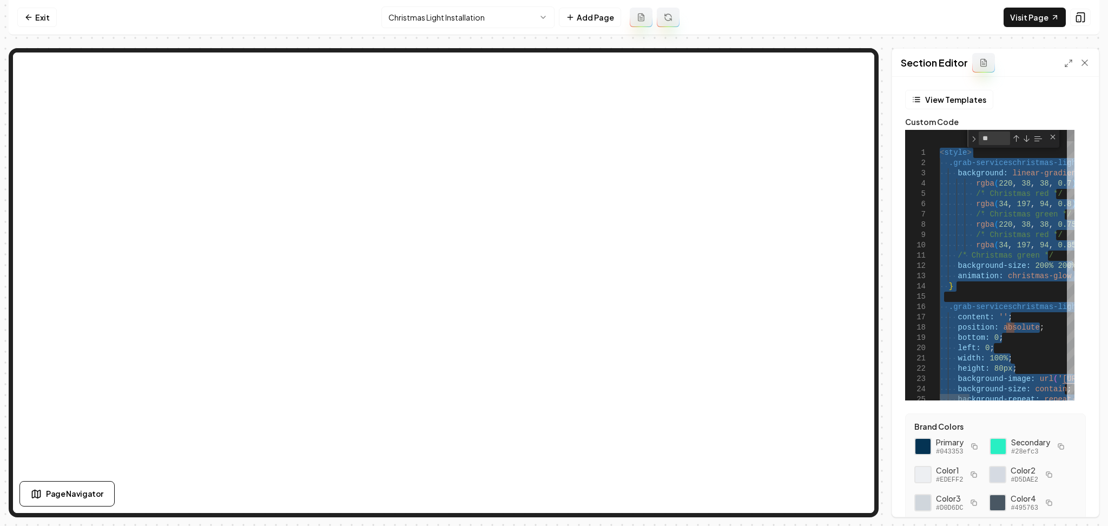
type textarea "**********"
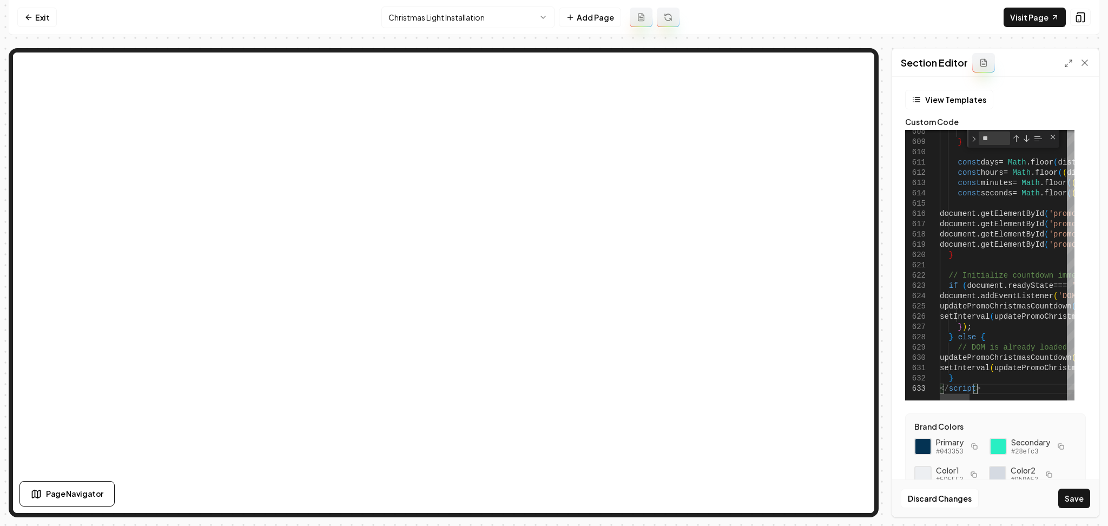
scroll to position [30, 220]
click at [1072, 500] on button "Save" at bounding box center [1074, 497] width 32 height 19
click at [1064, 65] on icon at bounding box center [1068, 63] width 9 height 9
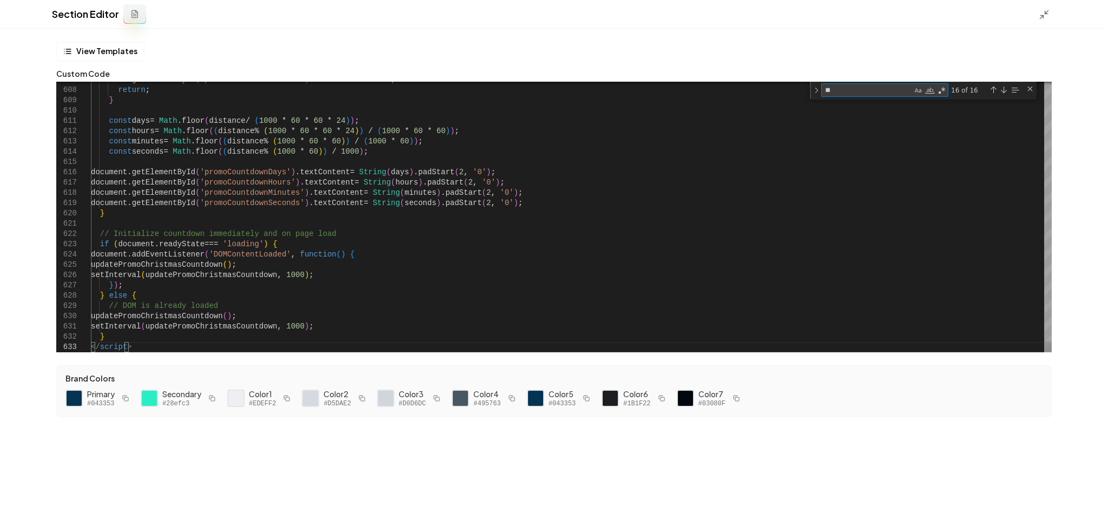
drag, startPoint x: 850, startPoint y: 89, endPoint x: 727, endPoint y: 120, distance: 126.6
click at [727, 120] on div "608 609 610 611 612 613 614 615 616 617 618 619 620 621 622 623 624 625 626 627…" at bounding box center [553, 217] width 995 height 270
type textarea "**********"
type textarea "*"
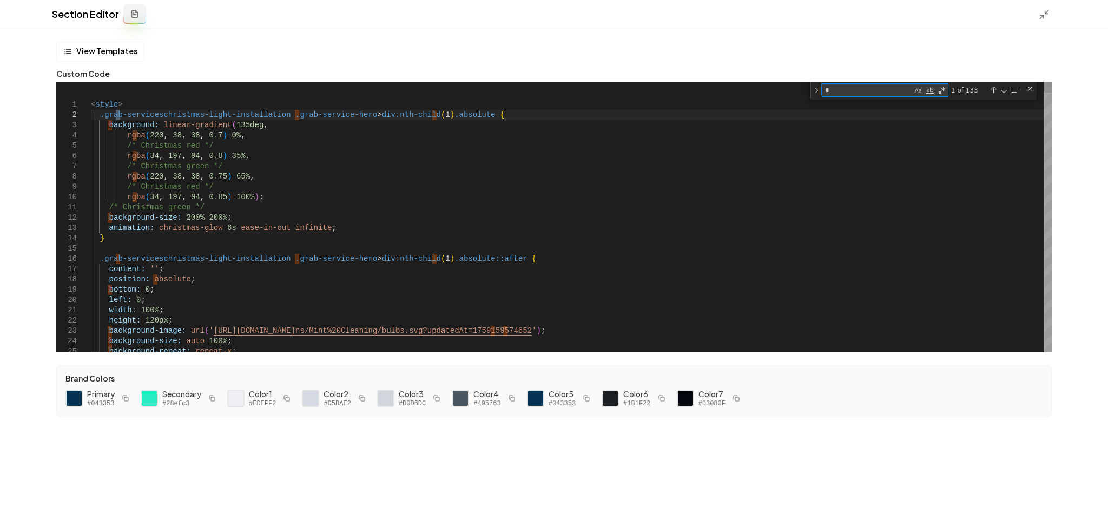
type textarea "**********"
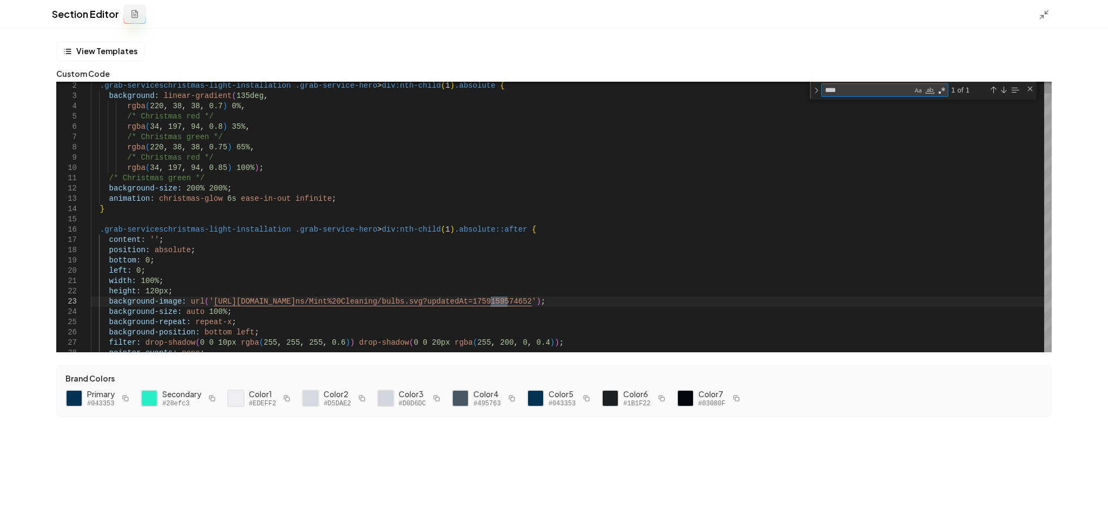
type textarea "****"
drag, startPoint x: 240, startPoint y: 319, endPoint x: 100, endPoint y: 323, distance: 140.2
click at [1083, 510] on button "Save" at bounding box center [1083, 507] width 32 height 19
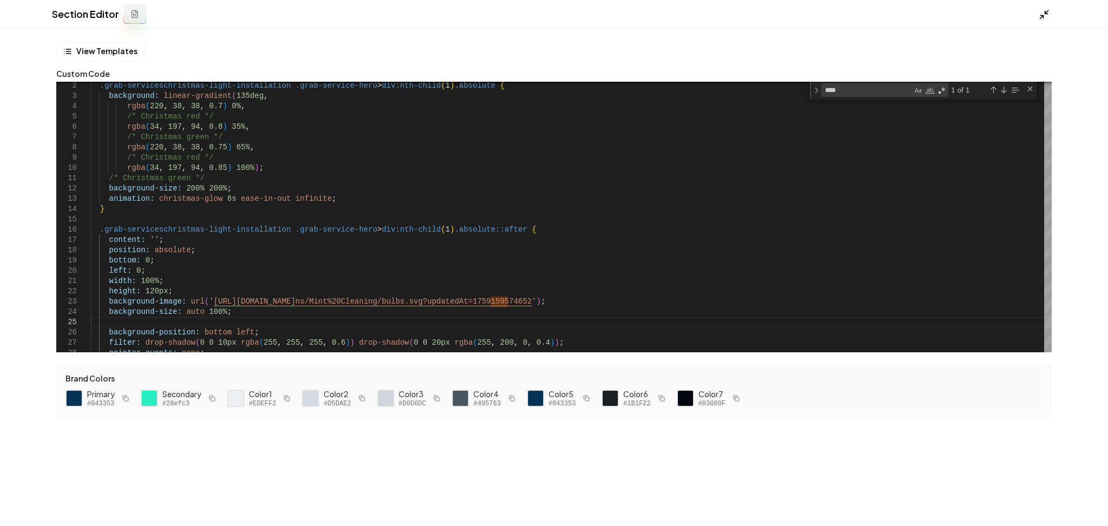
click at [1043, 17] on polyline at bounding box center [1041, 17] width 3 height 3
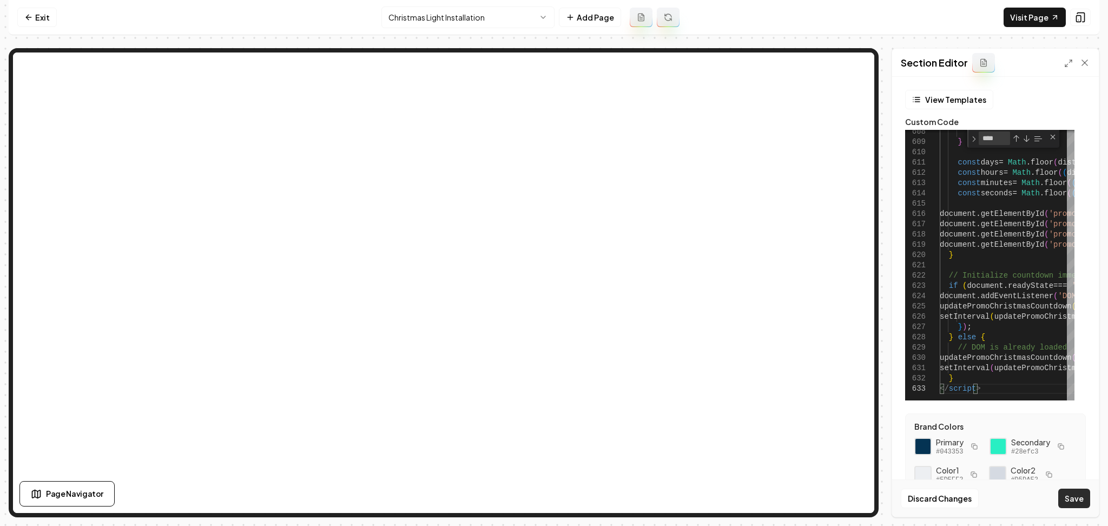
click at [1077, 506] on button "Save" at bounding box center [1074, 497] width 32 height 19
click at [931, 209] on div "616" at bounding box center [922, 214] width 35 height 10
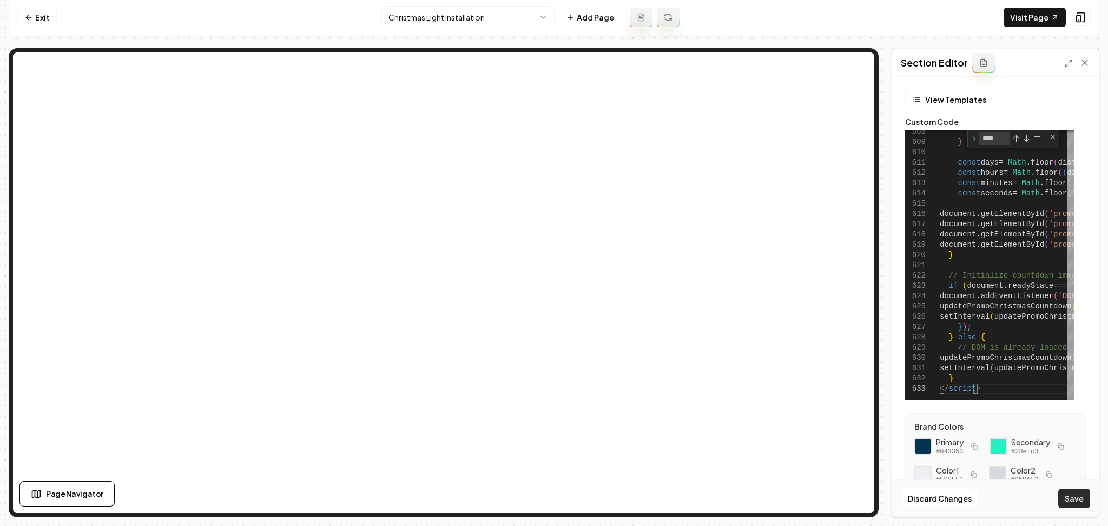
click at [1062, 498] on button "Save" at bounding box center [1074, 497] width 32 height 19
click at [989, 139] on textarea "****" at bounding box center [994, 138] width 30 height 12
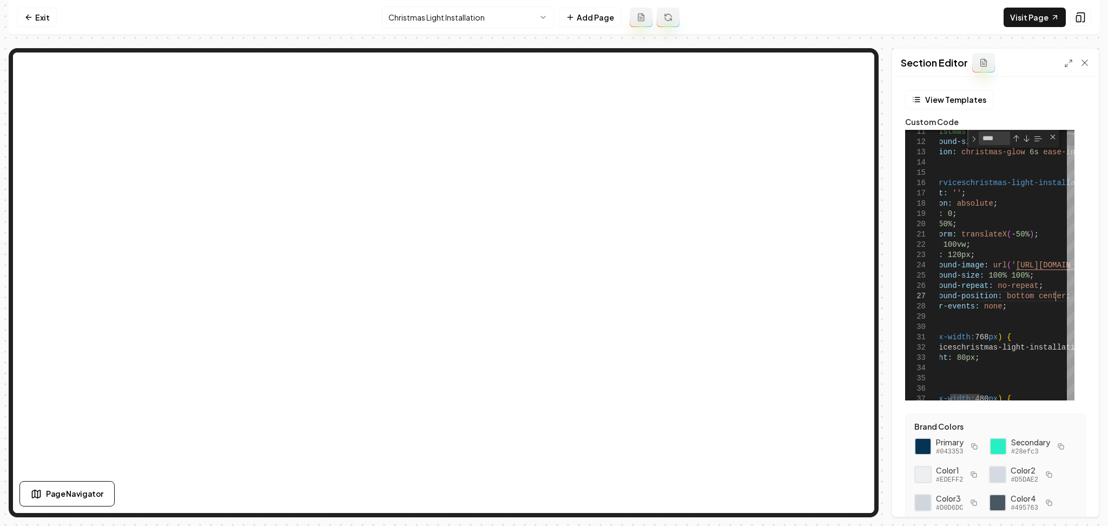
scroll to position [30, 0]
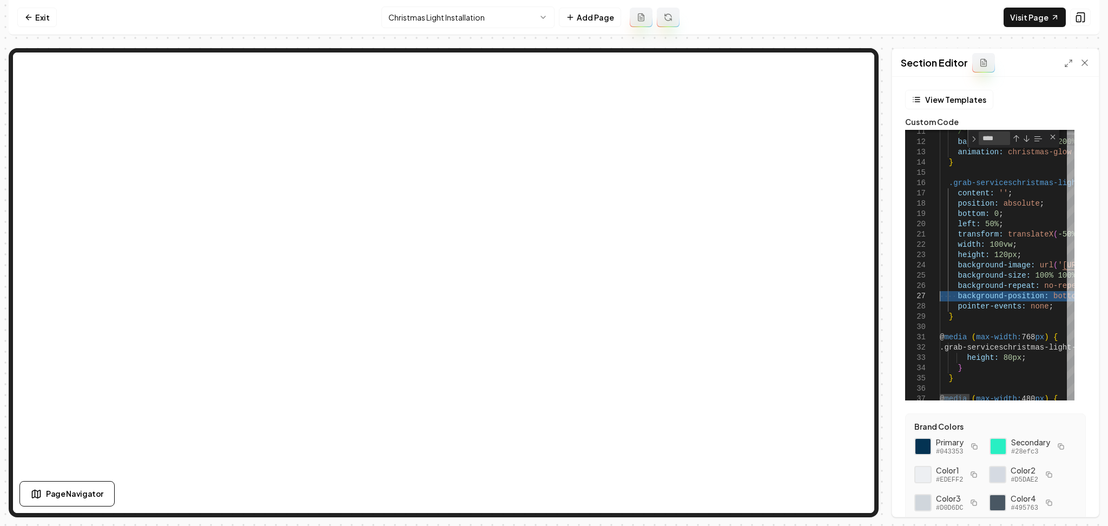
drag, startPoint x: 1061, startPoint y: 294, endPoint x: 916, endPoint y: 295, distance: 145.0
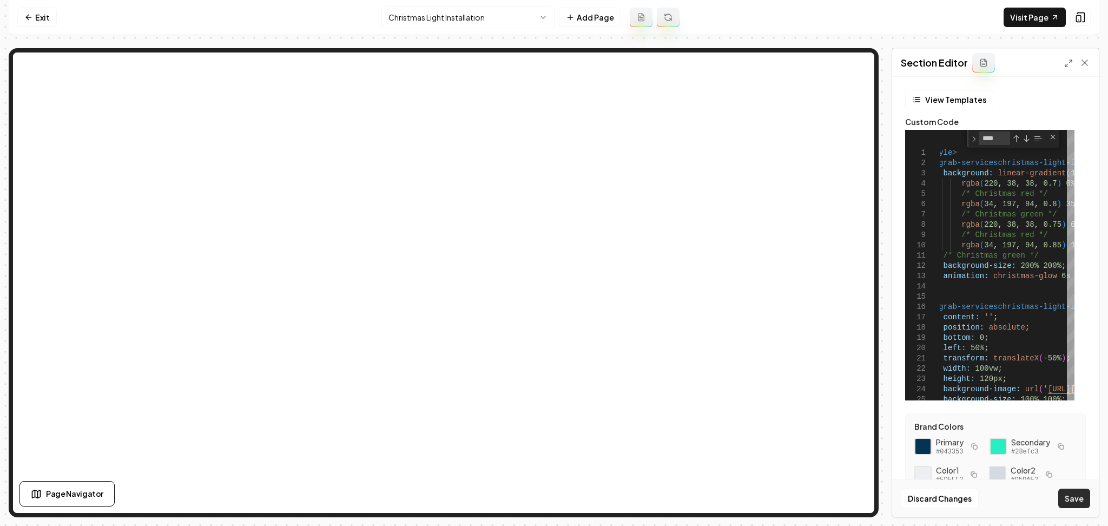
click at [1079, 497] on button "Save" at bounding box center [1074, 497] width 32 height 19
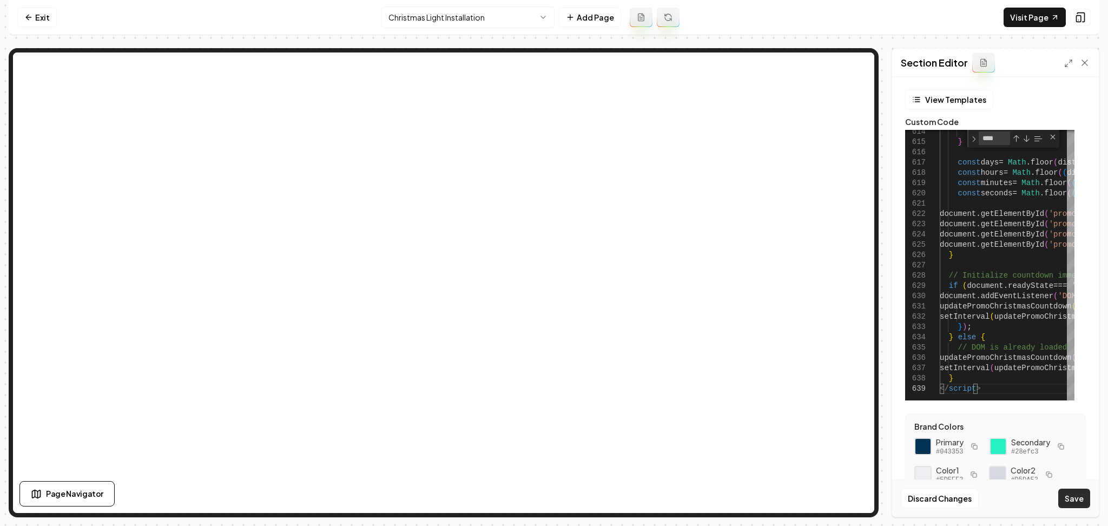
click at [1076, 495] on button "Save" at bounding box center [1074, 497] width 32 height 19
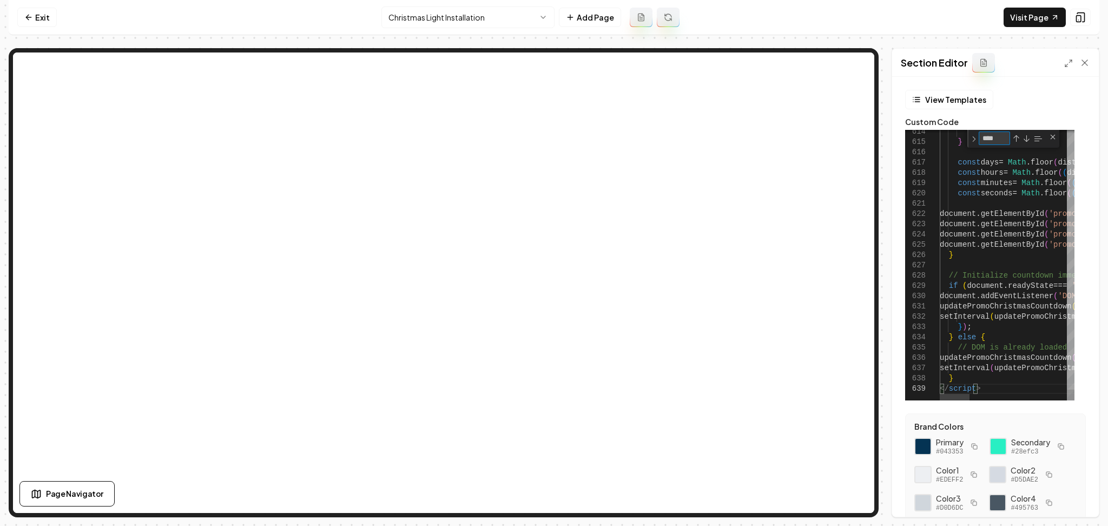
click at [999, 135] on textarea "****" at bounding box center [994, 138] width 30 height 12
type textarea "**********"
type textarea "**"
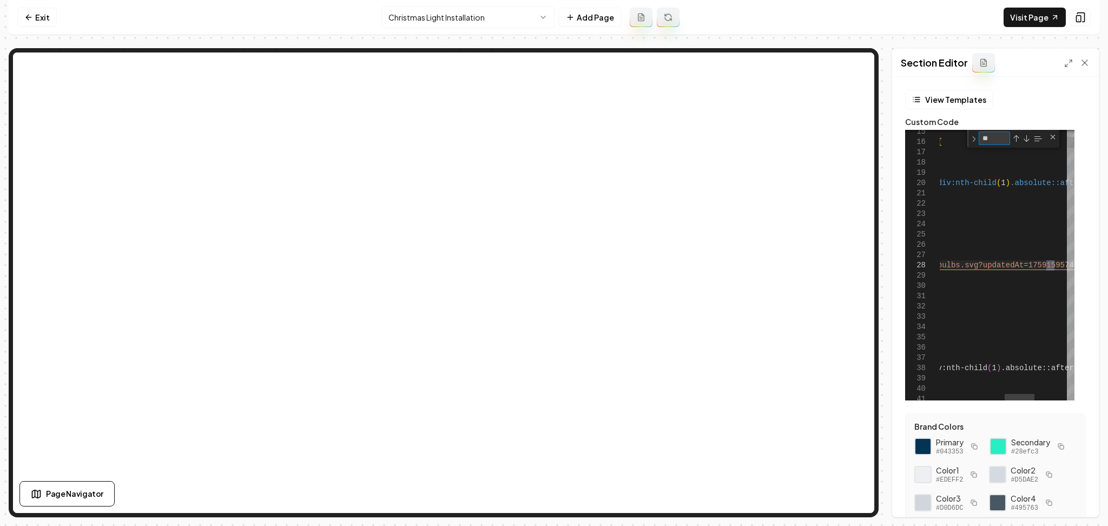
type textarea "**********"
type textarea "*"
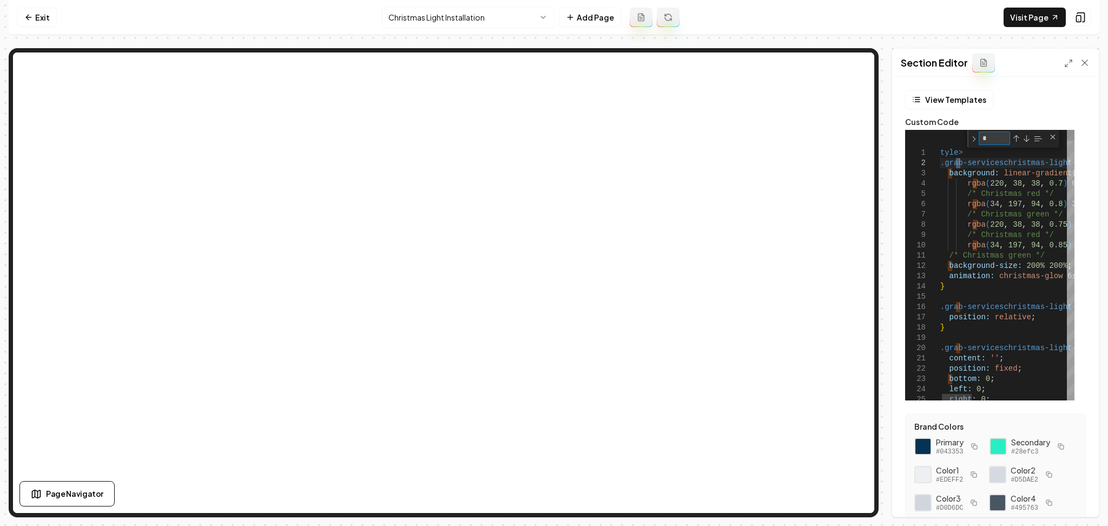
type textarea "**********"
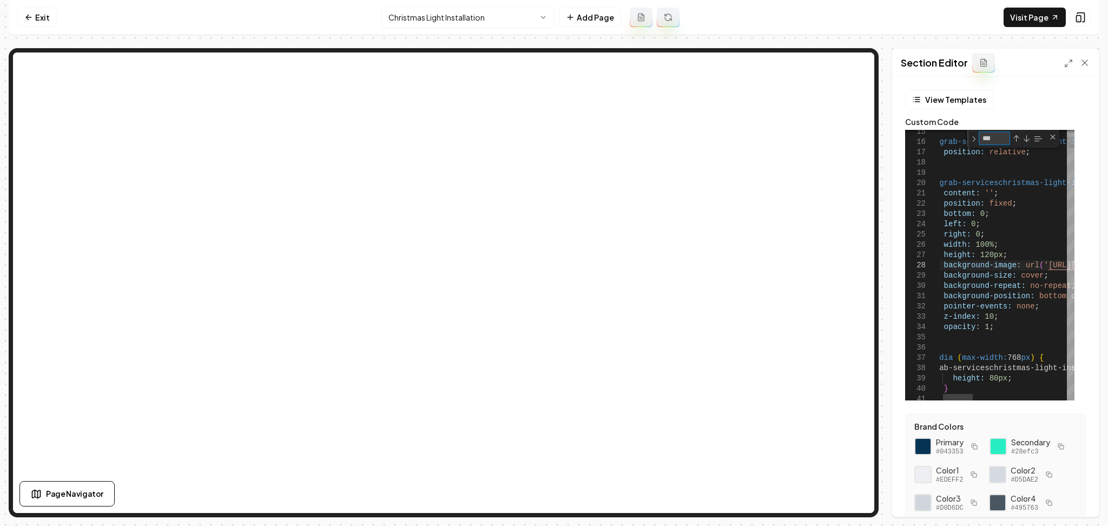
type textarea "***"
drag, startPoint x: 1008, startPoint y: 208, endPoint x: 987, endPoint y: 208, distance: 21.1
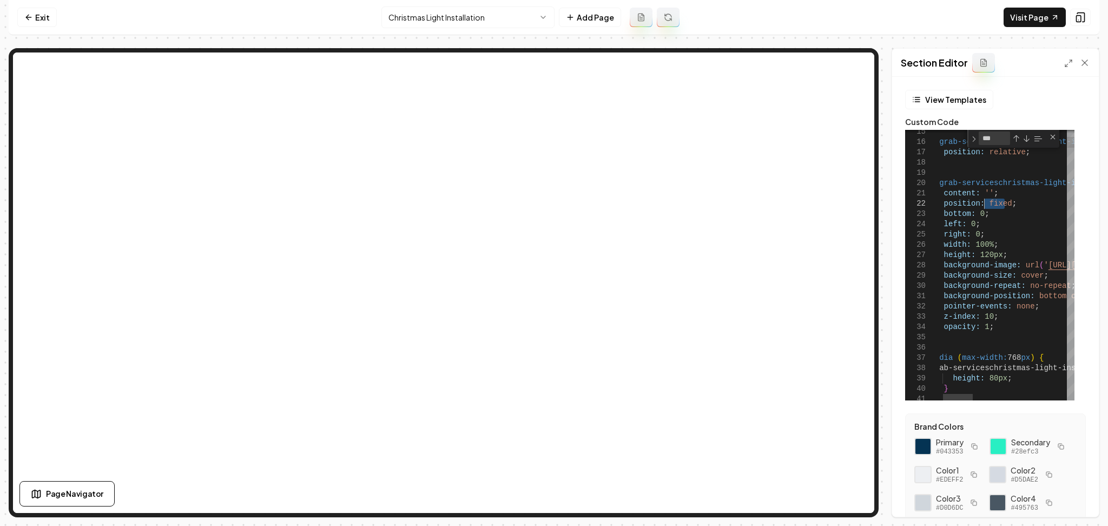
drag, startPoint x: 1004, startPoint y: 209, endPoint x: 984, endPoint y: 207, distance: 20.7
click at [1073, 493] on button "Save" at bounding box center [1074, 497] width 32 height 19
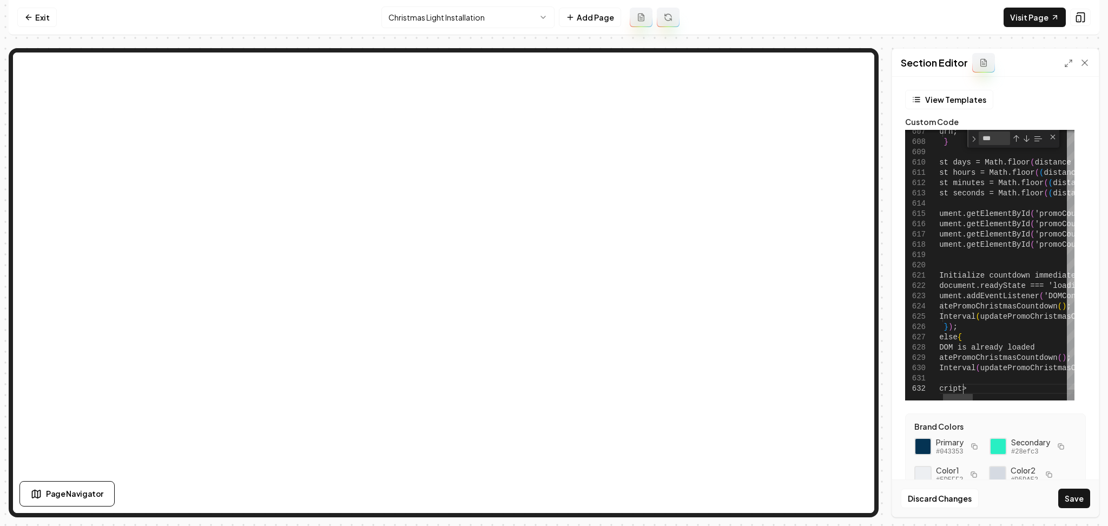
scroll to position [19, 37]
click at [1072, 486] on div "Discard Changes Save" at bounding box center [995, 497] width 207 height 37
click at [1068, 492] on button "Save" at bounding box center [1074, 497] width 32 height 19
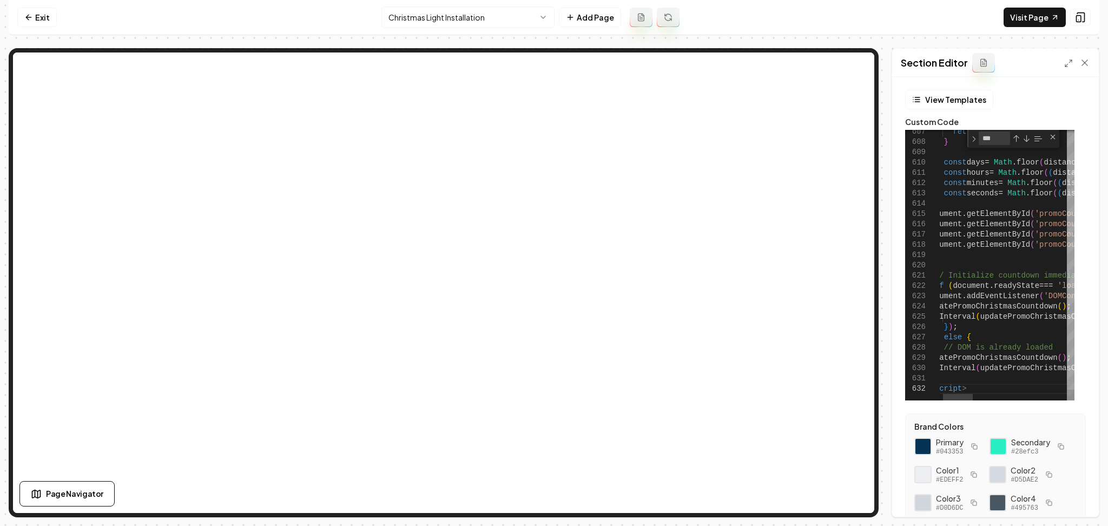
click at [930, 217] on div "615" at bounding box center [922, 214] width 35 height 10
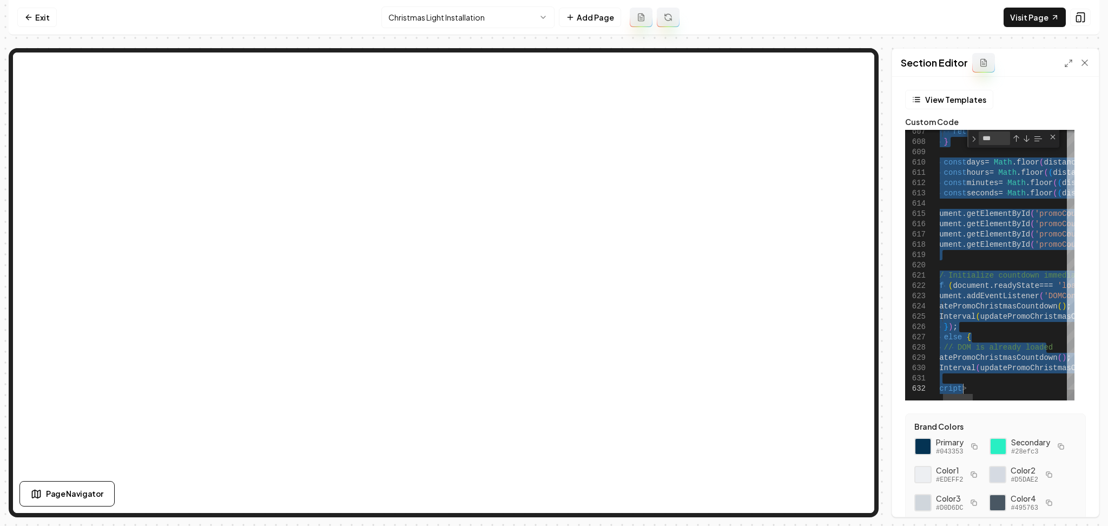
type textarea "**********"
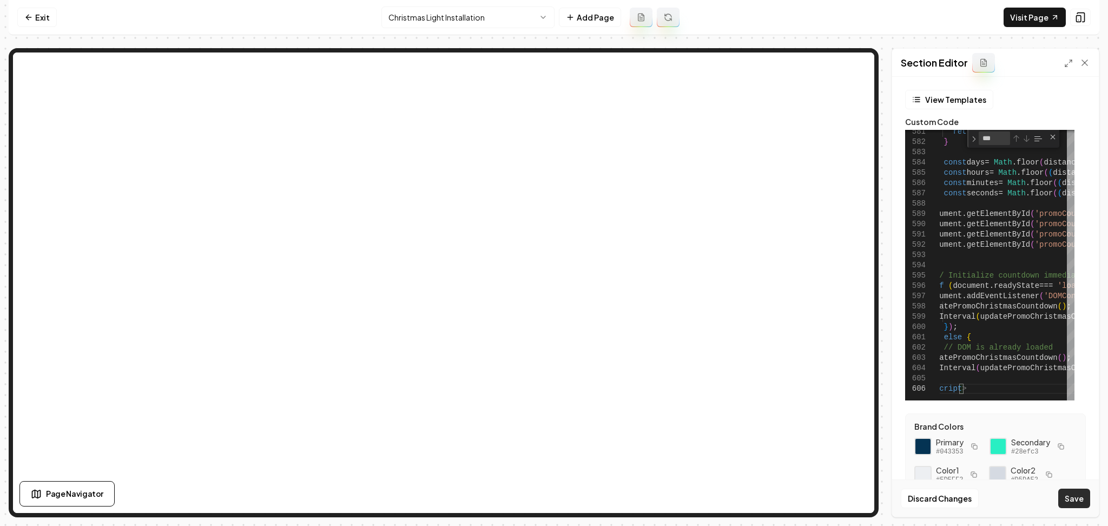
click at [1069, 495] on button "Save" at bounding box center [1074, 497] width 32 height 19
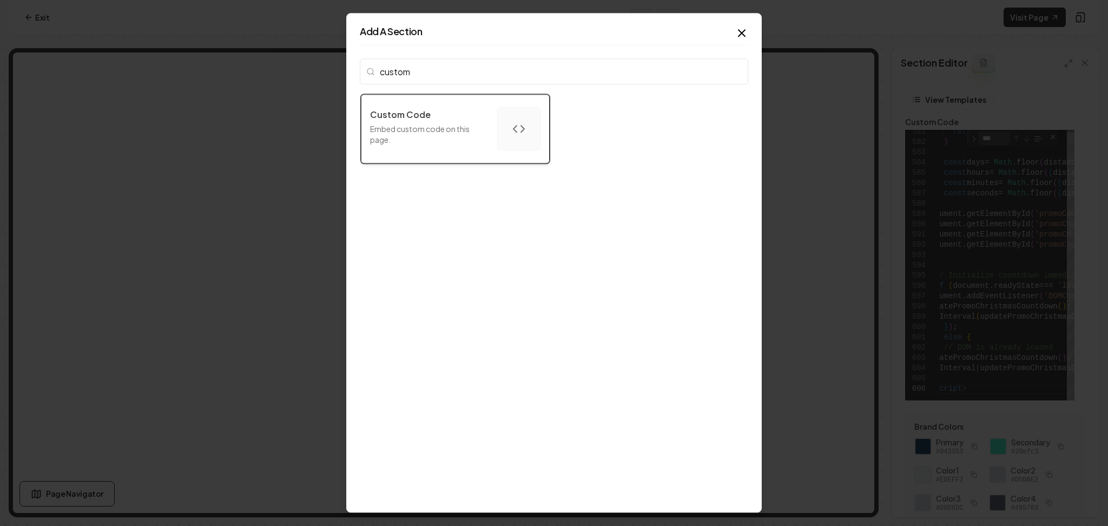
type input "custom"
click at [410, 146] on div "Custom Code Embed custom code on this page." at bounding box center [429, 128] width 118 height 41
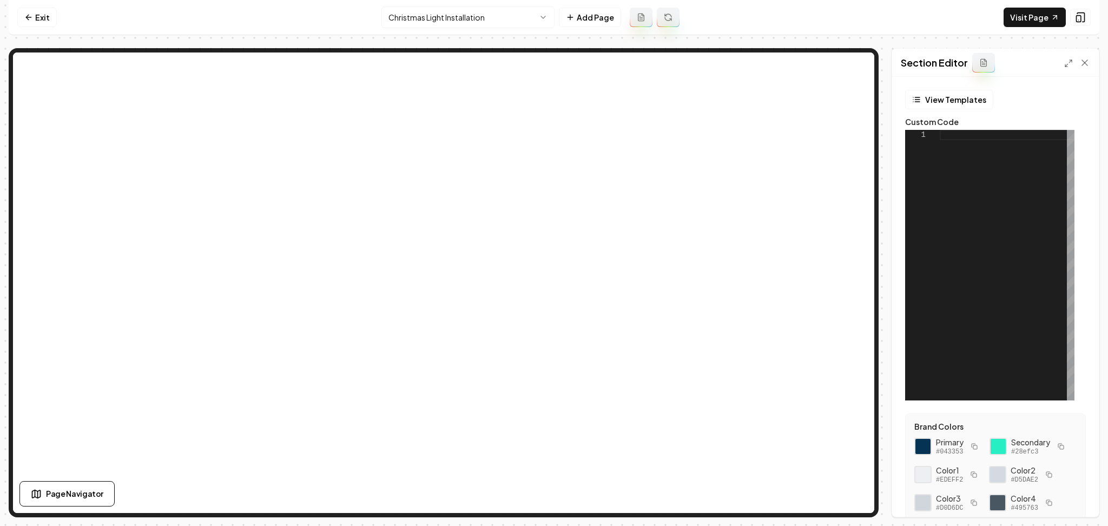
click at [996, 256] on div at bounding box center [1007, 265] width 135 height 270
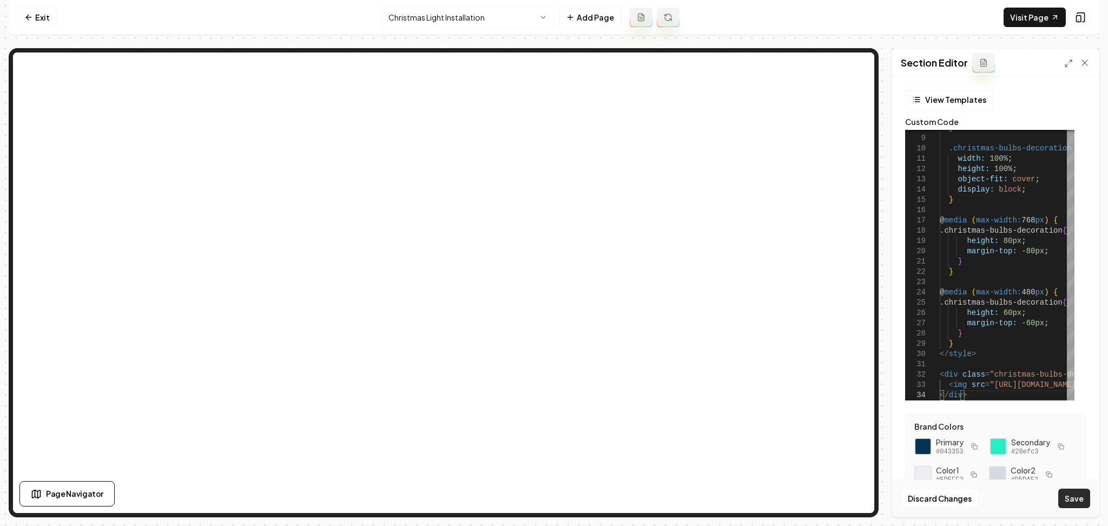
click at [1080, 504] on button "Save" at bounding box center [1074, 497] width 32 height 19
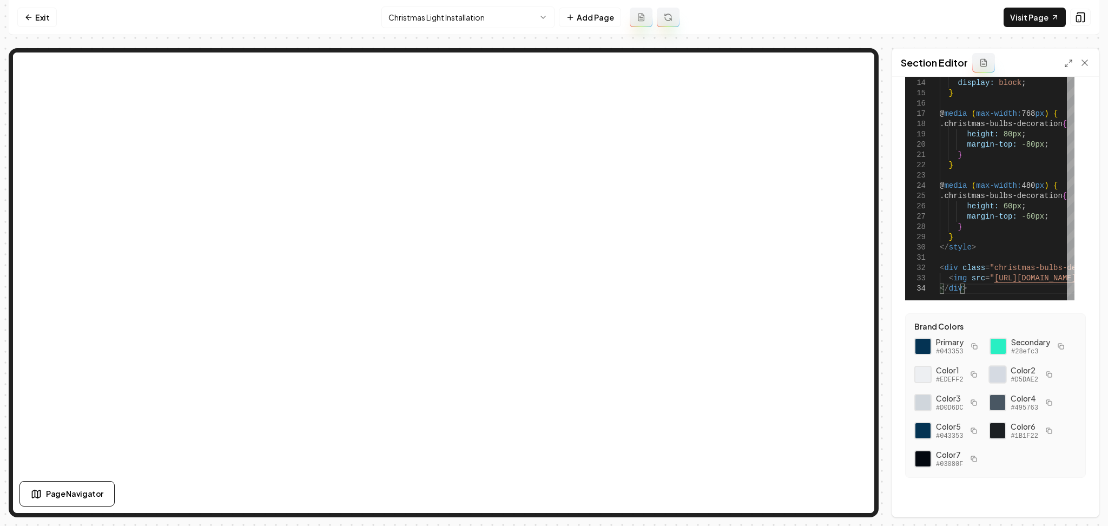
scroll to position [128, 0]
type textarea "**********"
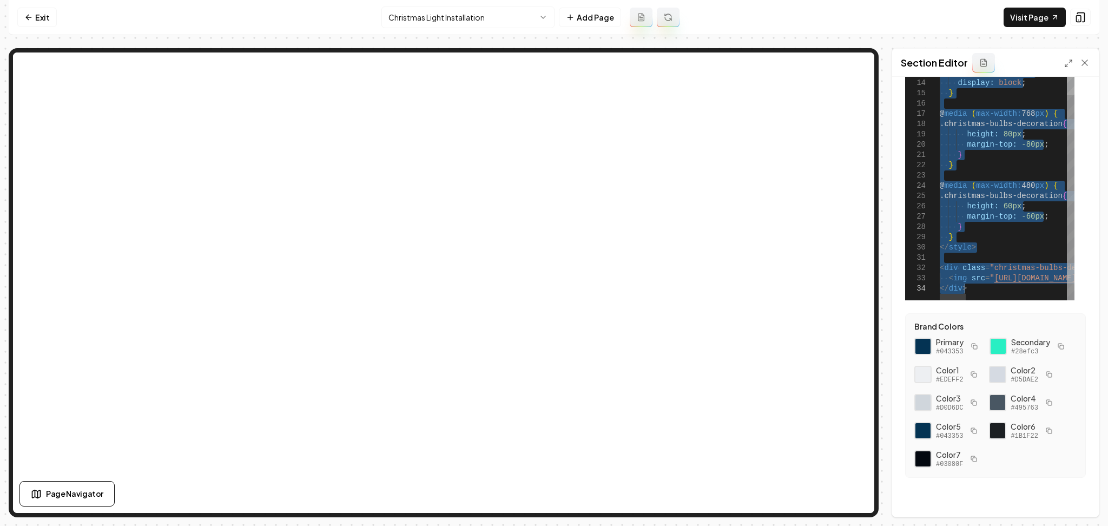
scroll to position [0, 0]
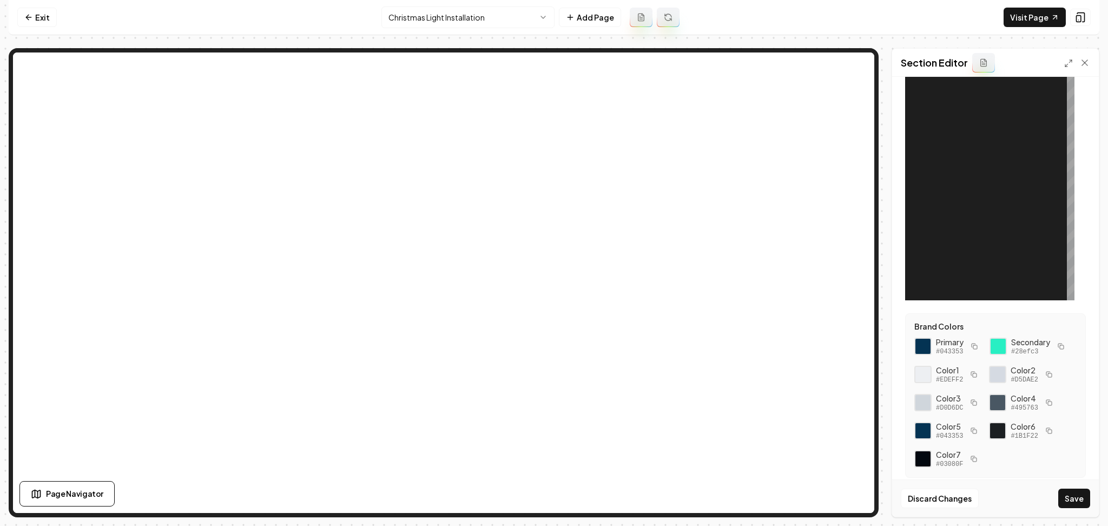
click at [1006, 202] on div at bounding box center [1007, 165] width 135 height 270
click at [940, 94] on div at bounding box center [1007, 165] width 135 height 270
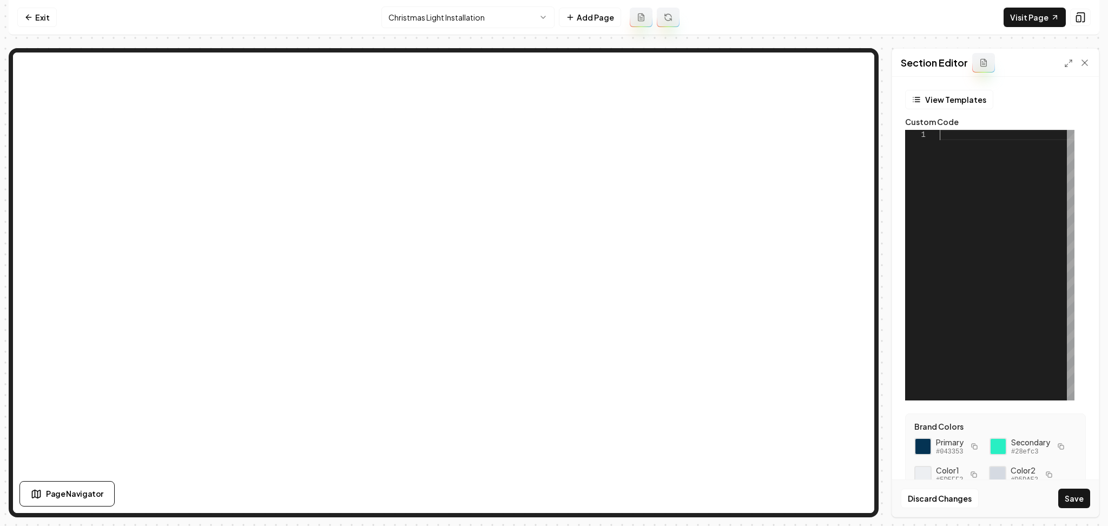
click at [944, 149] on div at bounding box center [1007, 265] width 135 height 270
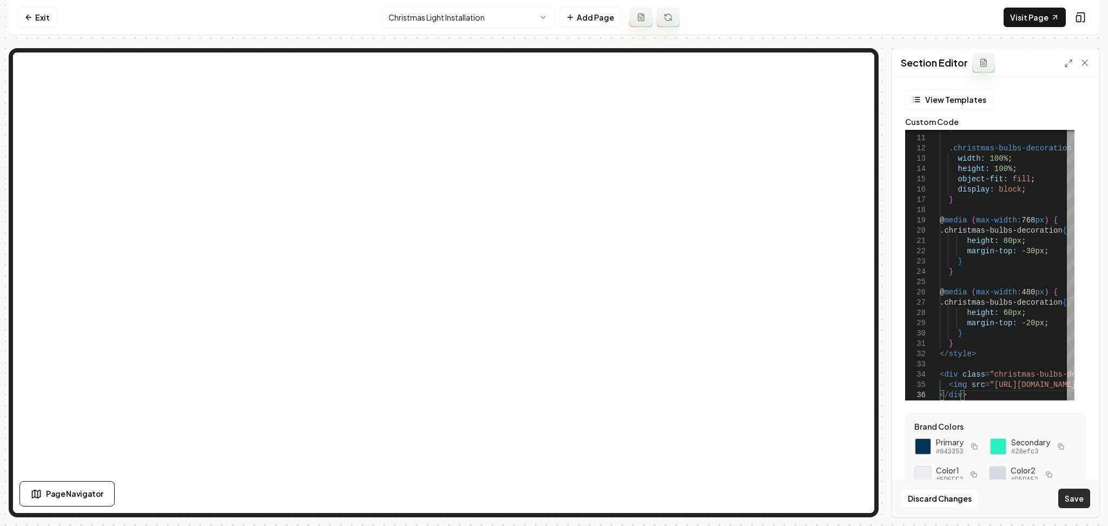
click at [1066, 491] on button "Save" at bounding box center [1074, 497] width 32 height 19
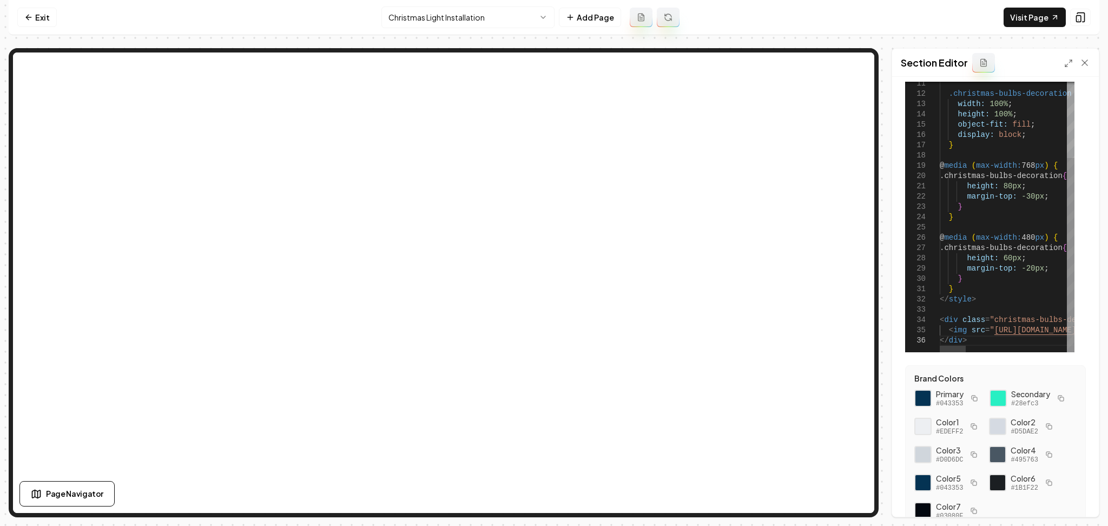
scroll to position [49, 0]
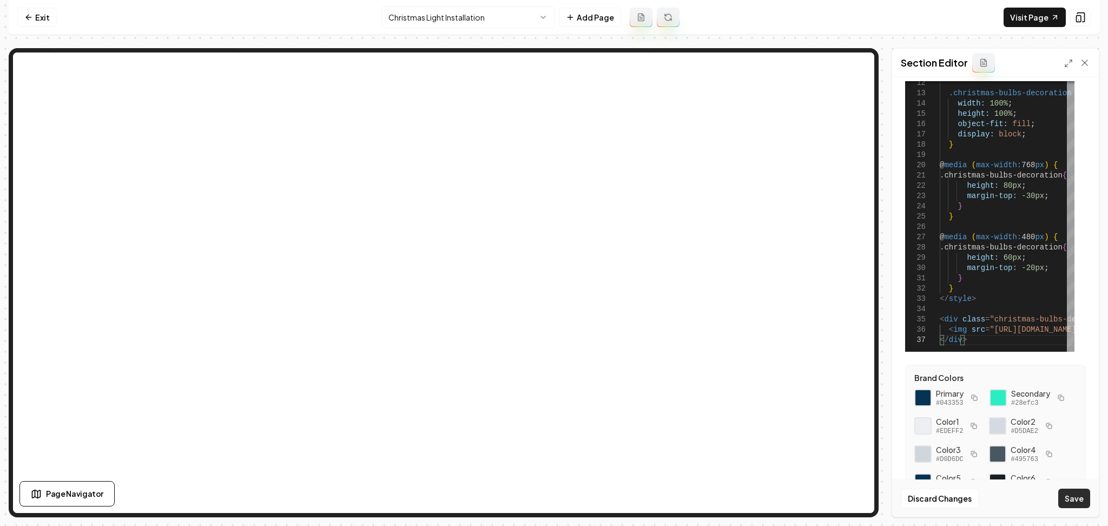
click at [1061, 491] on button "Save" at bounding box center [1074, 497] width 32 height 19
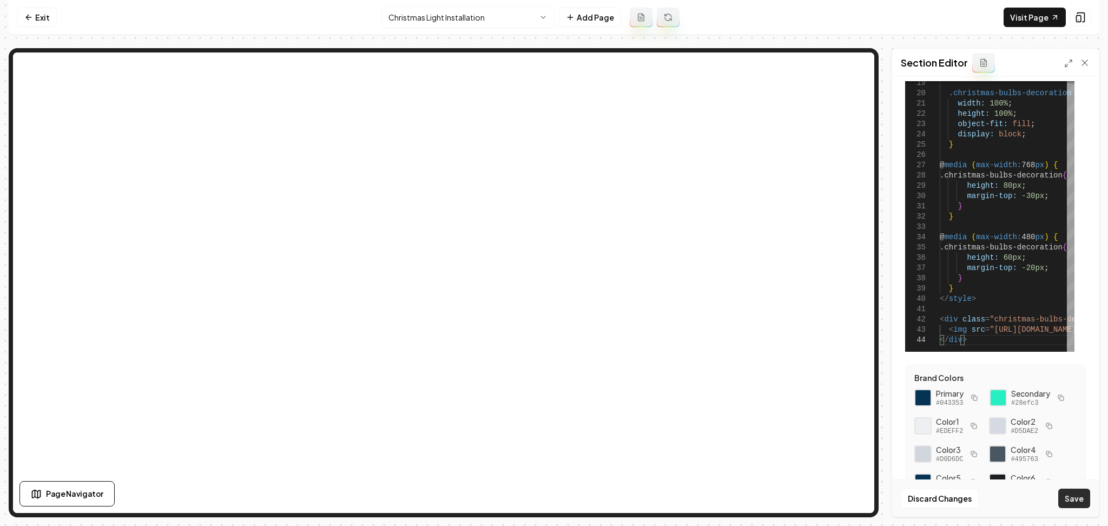
click at [1070, 500] on button "Save" at bounding box center [1074, 497] width 32 height 19
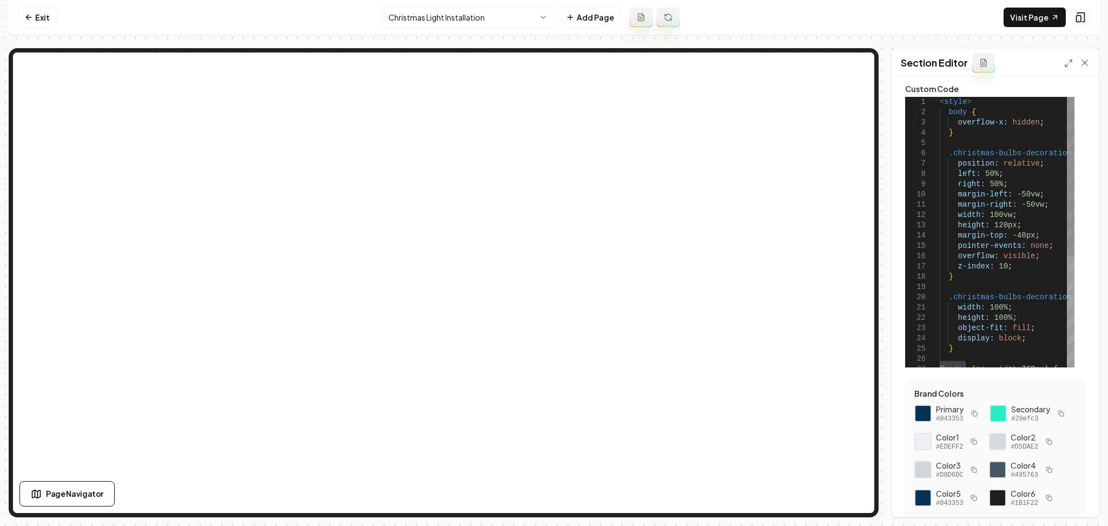
scroll to position [0, 0]
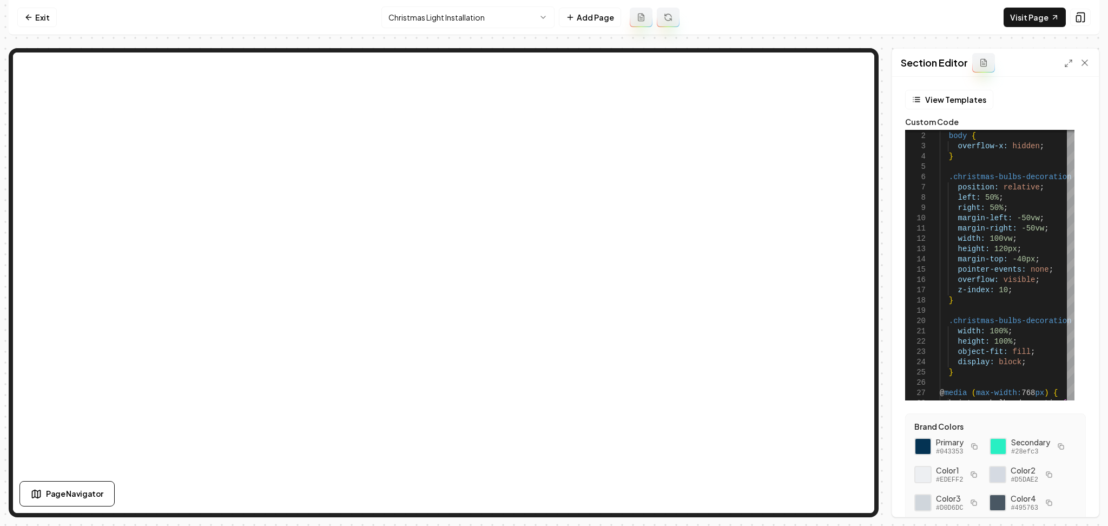
click at [1096, 324] on div "Computer Required This feature is only available on a computer. Please switch t…" at bounding box center [554, 263] width 1108 height 526
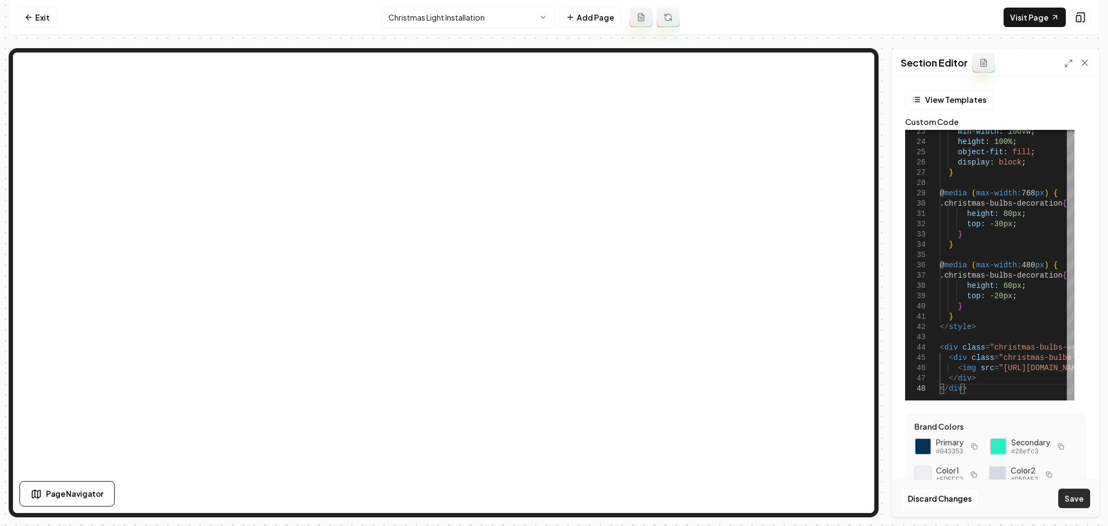
click at [1072, 501] on button "Save" at bounding box center [1074, 497] width 32 height 19
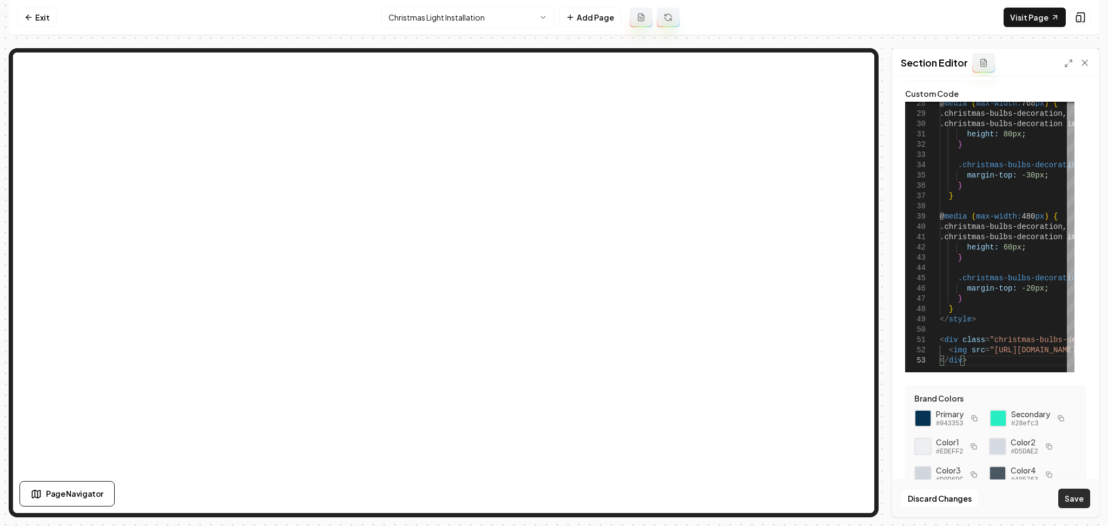
scroll to position [29, 0]
click at [1071, 494] on button "Save" at bounding box center [1074, 497] width 32 height 19
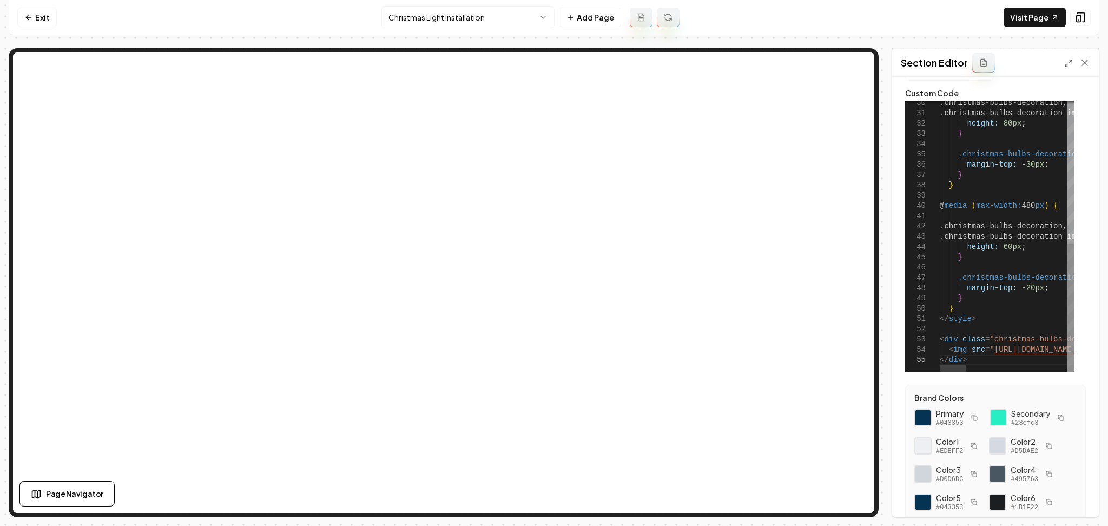
click at [1072, 500] on button "Save" at bounding box center [1074, 497] width 32 height 19
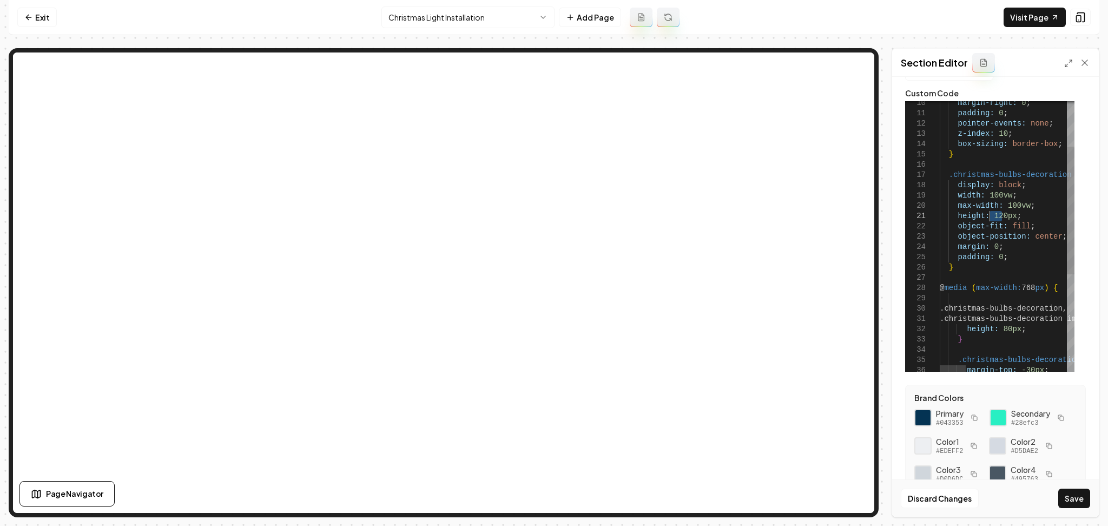
drag, startPoint x: 1002, startPoint y: 217, endPoint x: 990, endPoint y: 217, distance: 12.5
click at [1068, 497] on button "Save" at bounding box center [1074, 497] width 32 height 19
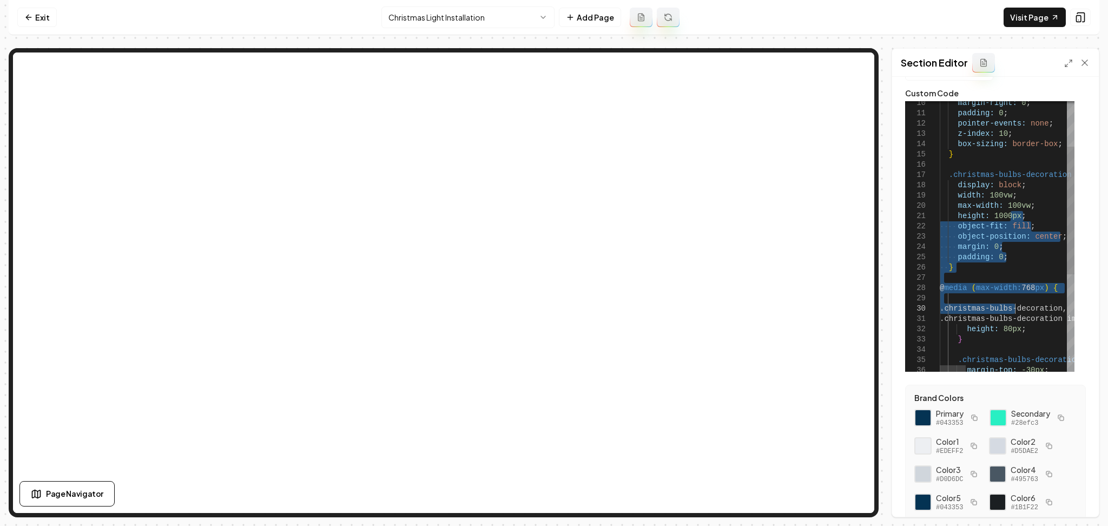
drag, startPoint x: 1010, startPoint y: 217, endPoint x: 1053, endPoint y: 391, distance: 178.9
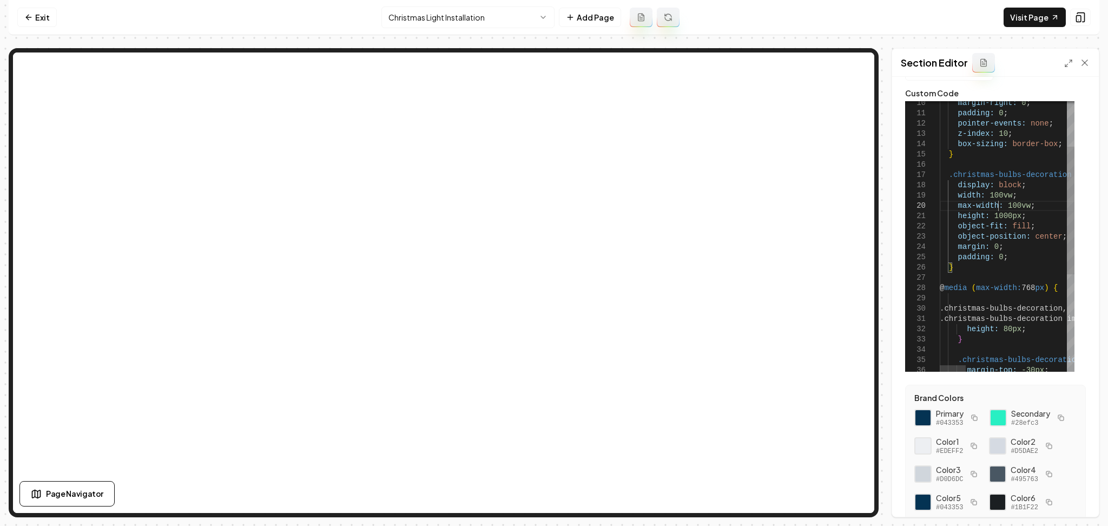
click at [1068, 494] on button "Save" at bounding box center [1074, 497] width 32 height 19
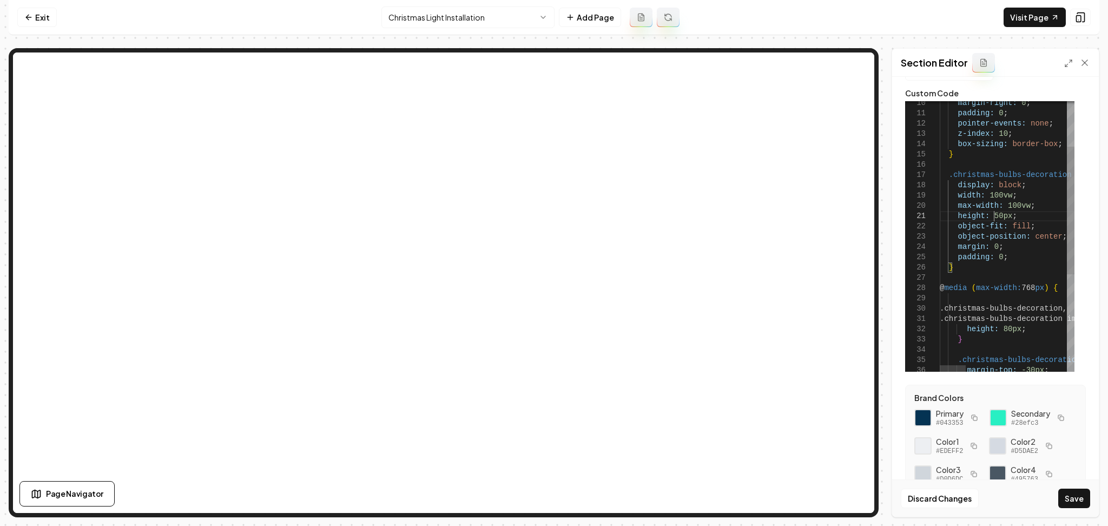
scroll to position [9, 58]
click at [1074, 496] on button "Save" at bounding box center [1074, 497] width 32 height 19
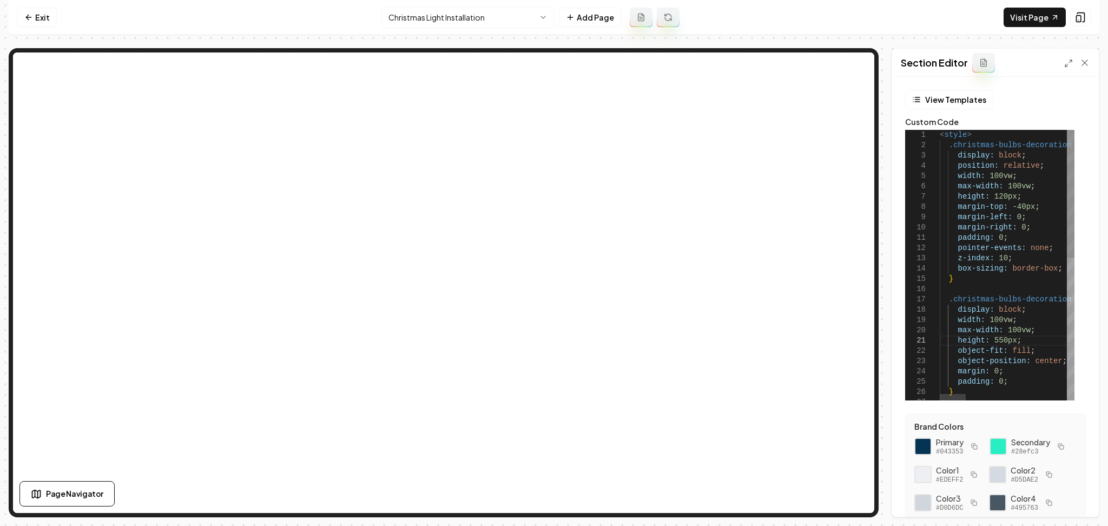
scroll to position [9, 57]
drag, startPoint x: 1000, startPoint y: 198, endPoint x: 989, endPoint y: 199, distance: 11.4
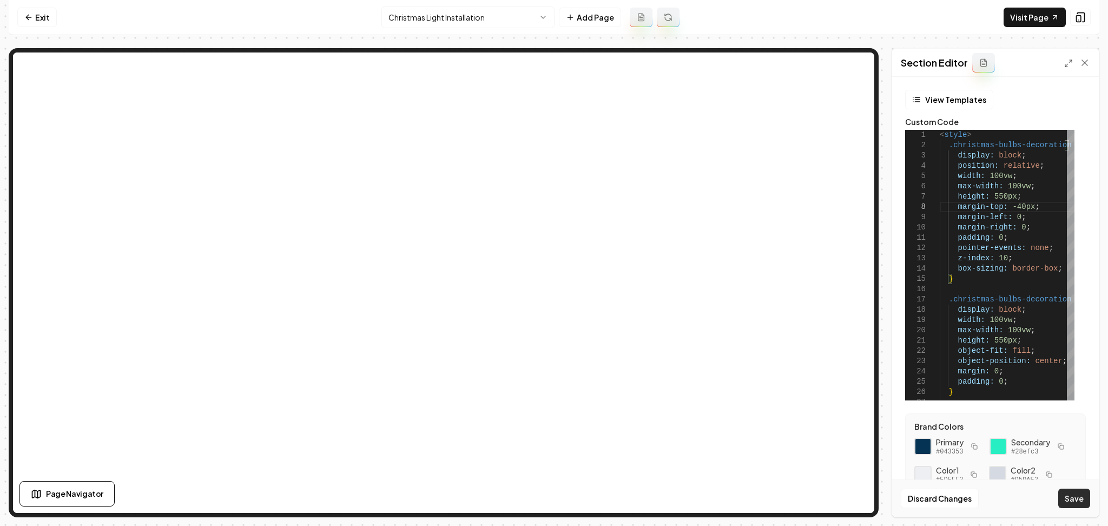
click at [1061, 497] on button "Save" at bounding box center [1074, 497] width 32 height 19
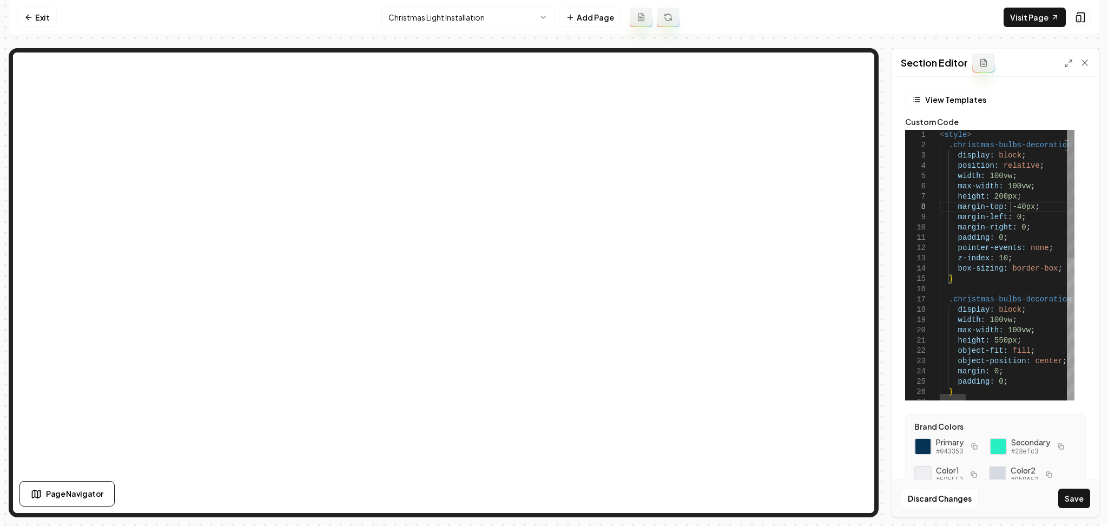
click at [1071, 490] on button "Save" at bounding box center [1074, 497] width 32 height 19
click at [1071, 10] on button at bounding box center [1080, 17] width 21 height 17
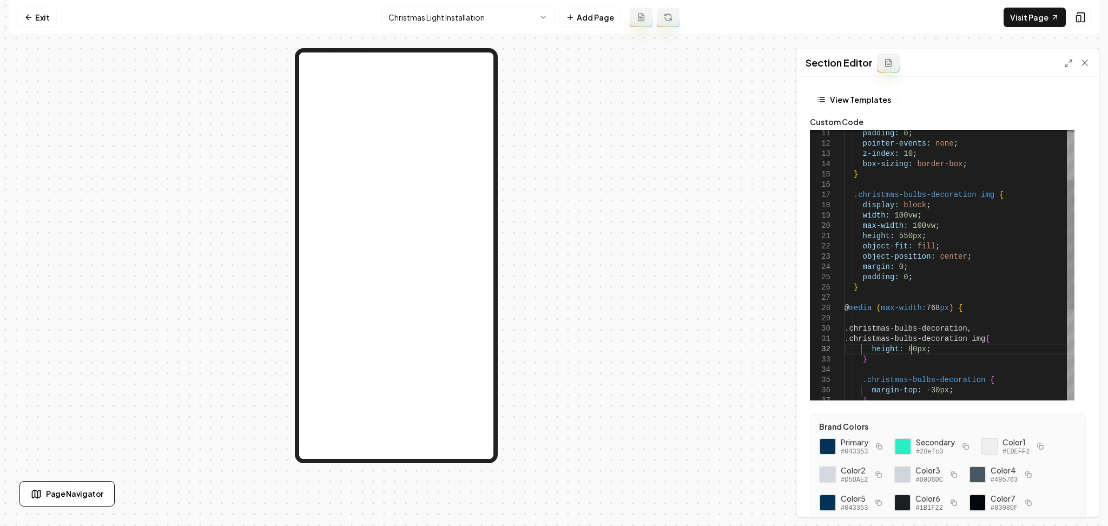
click at [911, 353] on div "} padding: 0 ; margin: 0 ; object-position: center ; object-fit: fill ; height:…" at bounding box center [959, 307] width 230 height 565
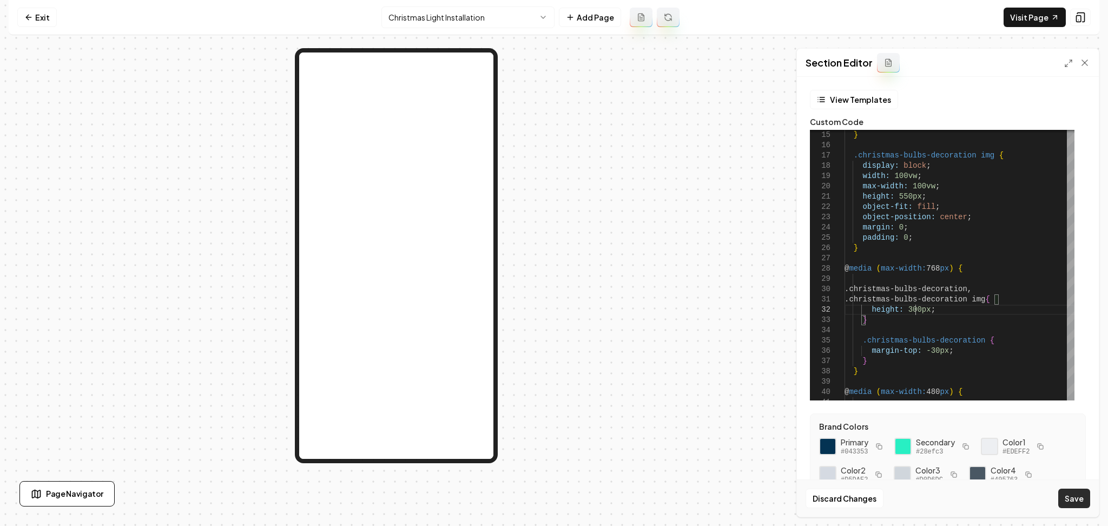
click at [1062, 499] on button "Save" at bounding box center [1074, 497] width 32 height 19
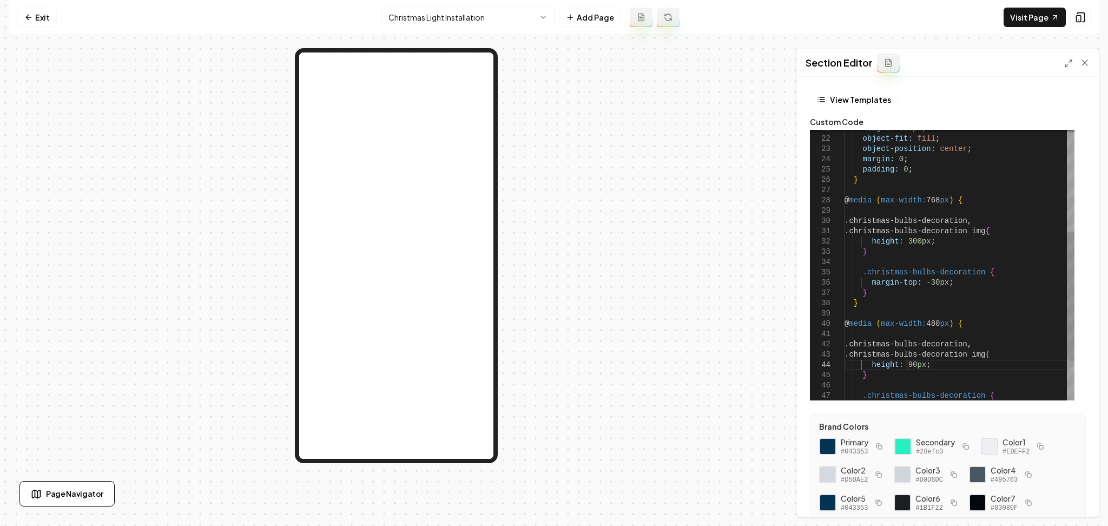
scroll to position [19, 70]
click at [909, 367] on div "} padding: 0 ; margin: 0 ; object-position: center ; object-fit: fill ; height:…" at bounding box center [959, 200] width 230 height 565
click at [1075, 503] on button "Save" at bounding box center [1074, 497] width 32 height 19
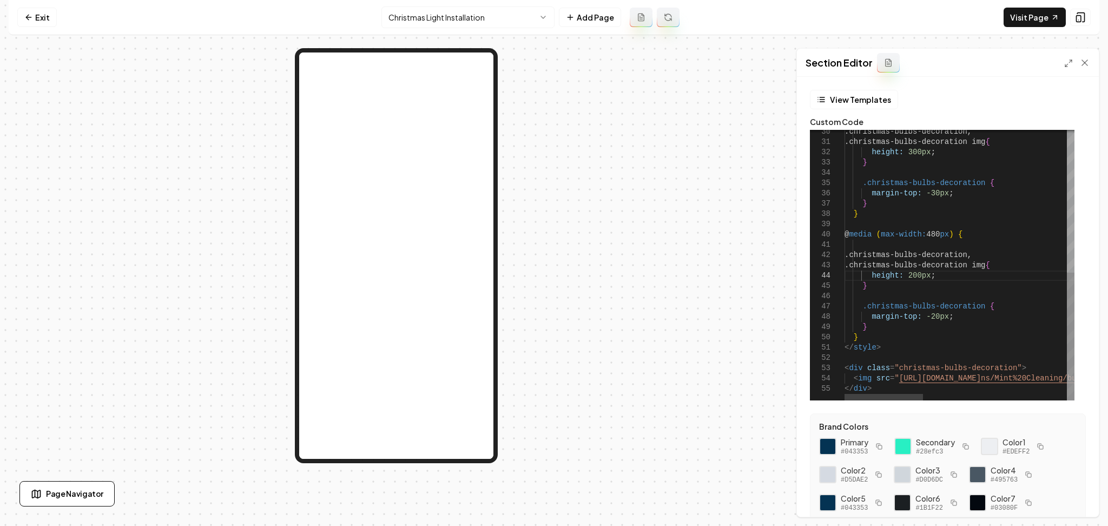
scroll to position [2, 0]
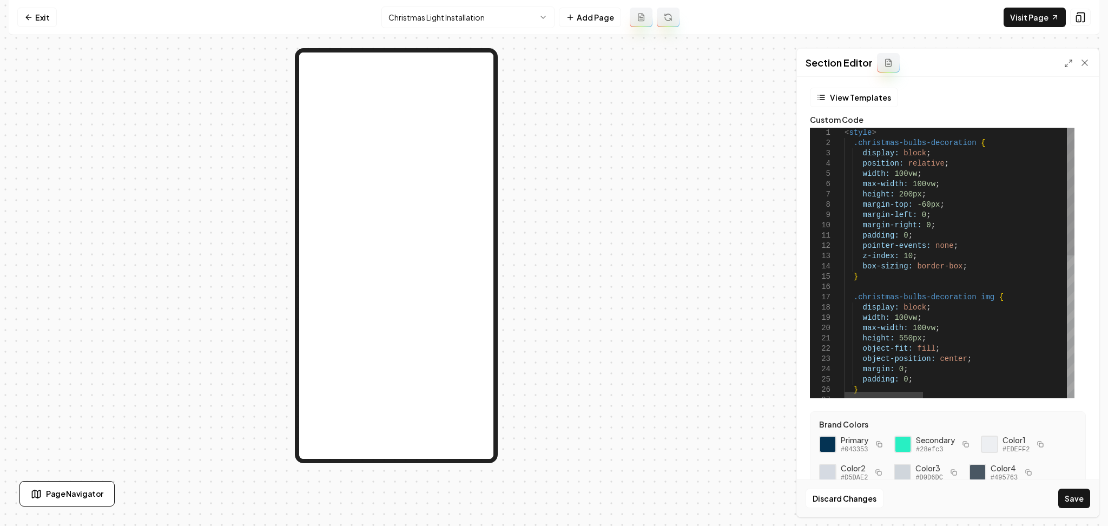
scroll to position [0, 0]
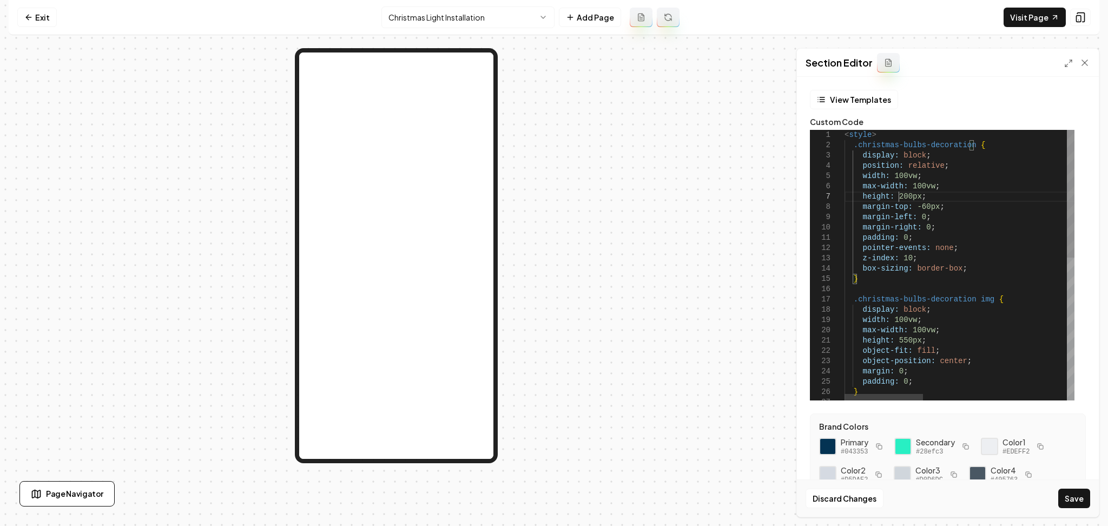
click at [1075, 499] on button "Save" at bounding box center [1074, 497] width 32 height 19
drag, startPoint x: 924, startPoint y: 198, endPoint x: 851, endPoint y: 199, distance: 73.0
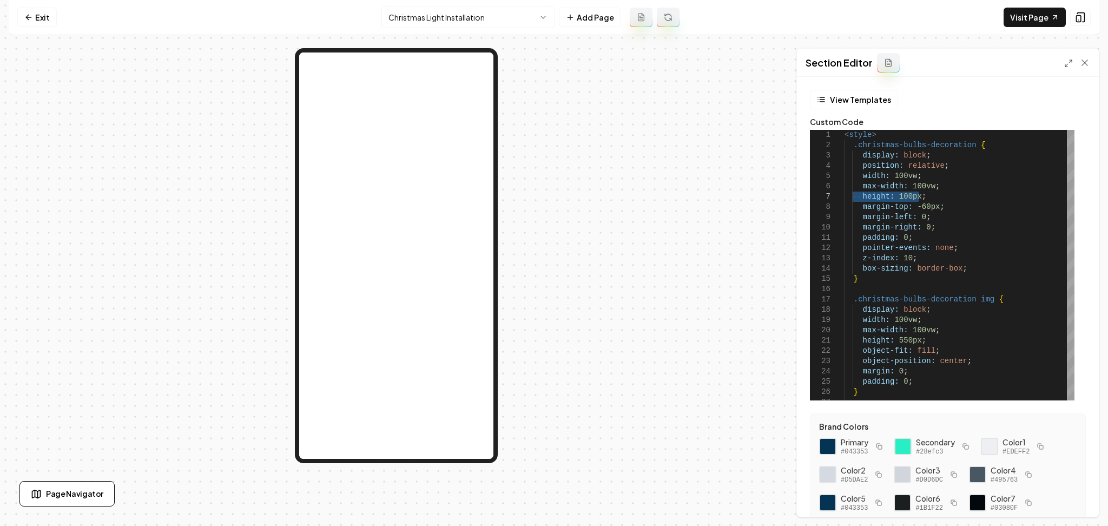
scroll to position [44, 0]
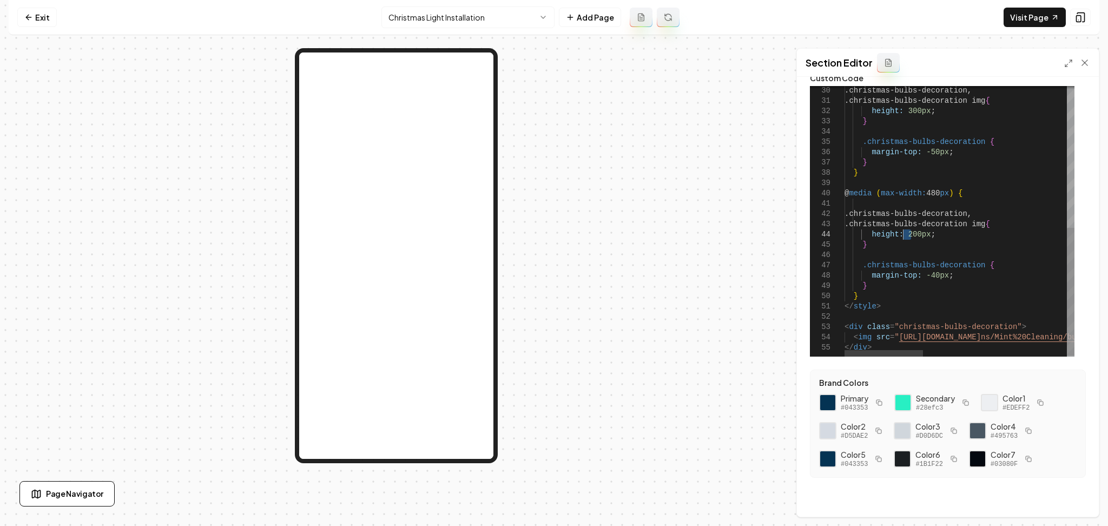
drag, startPoint x: 910, startPoint y: 237, endPoint x: 904, endPoint y: 239, distance: 6.2
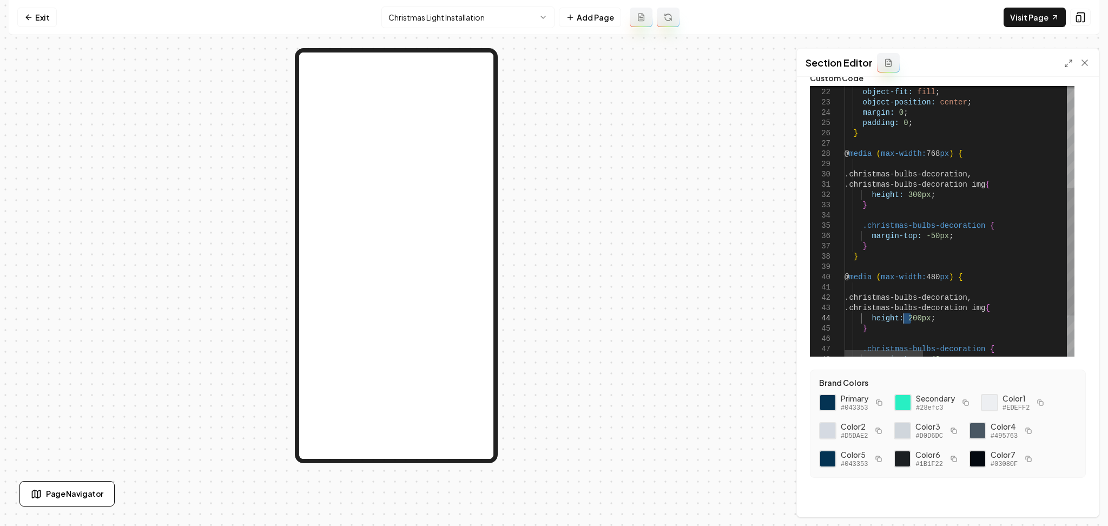
drag, startPoint x: 936, startPoint y: 319, endPoint x: 867, endPoint y: 317, distance: 69.3
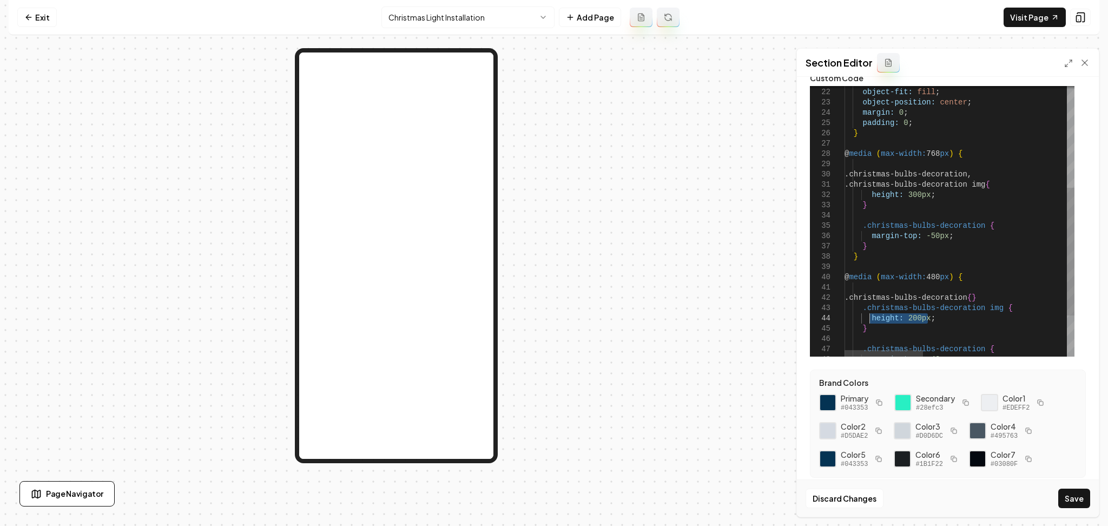
click at [1073, 498] on button "Save" at bounding box center [1074, 497] width 32 height 19
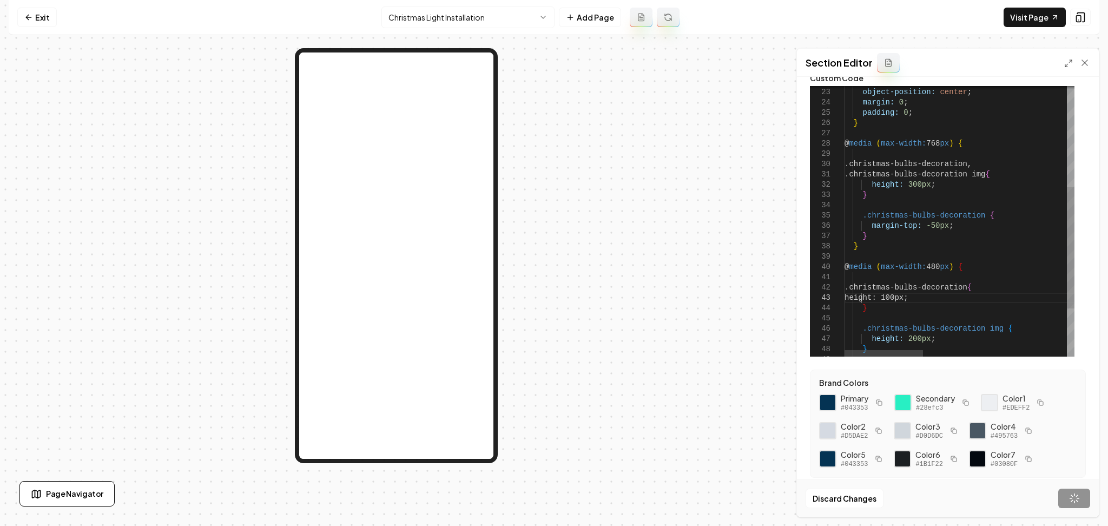
scroll to position [19, 153]
click at [1027, 12] on link "Visit Page" at bounding box center [1034, 17] width 62 height 19
drag, startPoint x: 881, startPoint y: 305, endPoint x: 861, endPoint y: 287, distance: 27.2
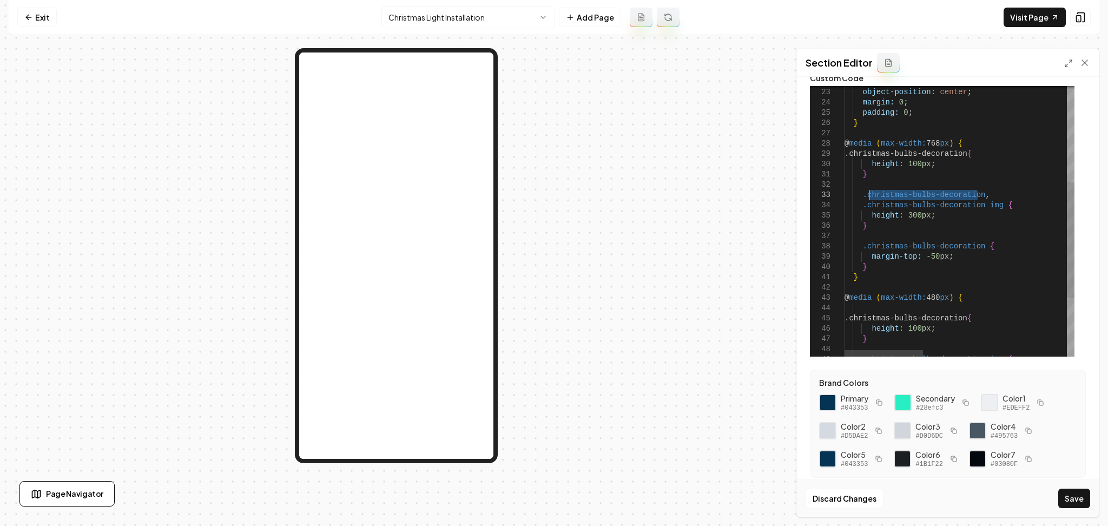
drag, startPoint x: 980, startPoint y: 196, endPoint x: 858, endPoint y: 195, distance: 122.2
click at [1069, 491] on button "Save" at bounding box center [1074, 497] width 32 height 19
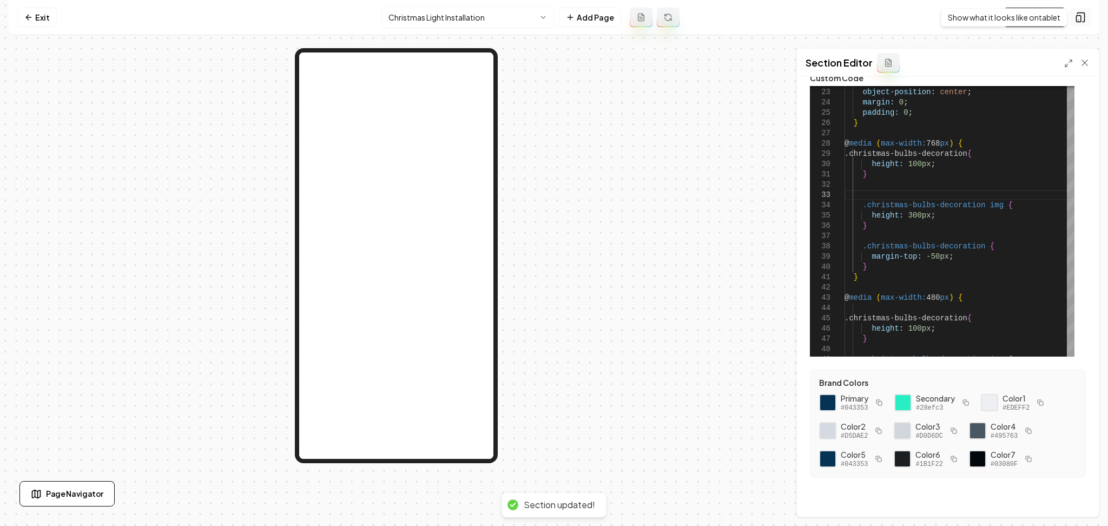
click at [1082, 18] on icon at bounding box center [1080, 17] width 11 height 11
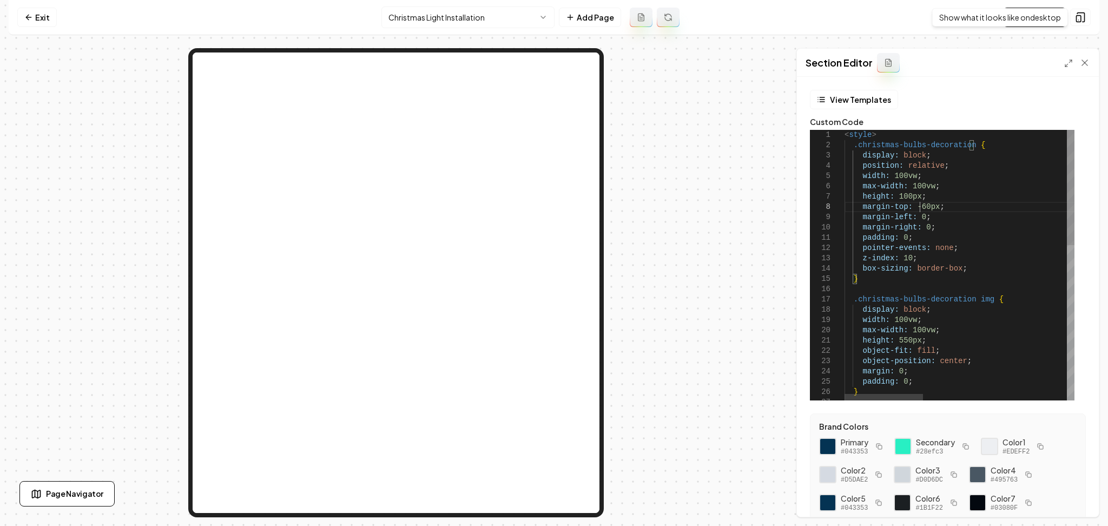
scroll to position [83, 0]
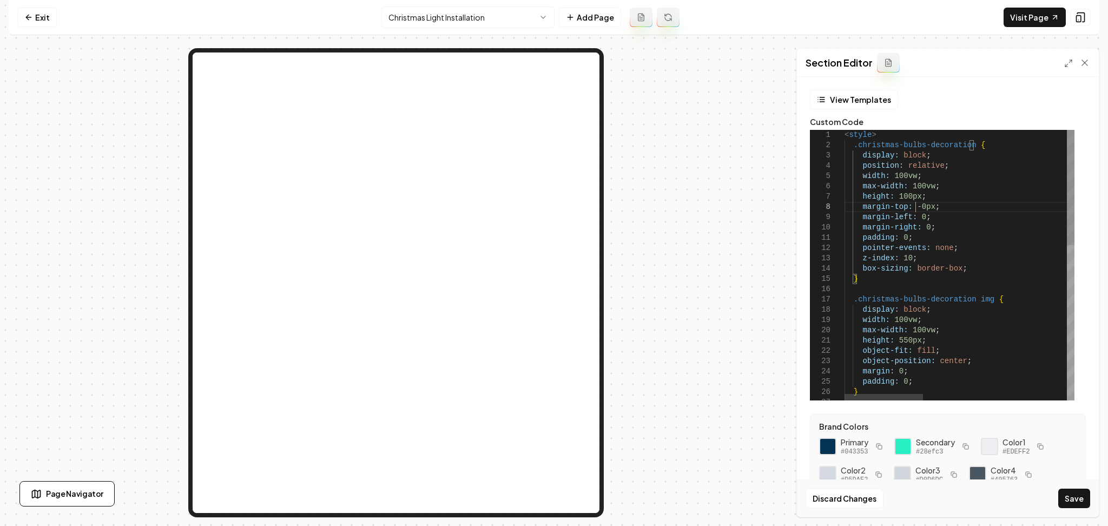
scroll to position [81, 74]
click at [1070, 500] on button "Save" at bounding box center [1074, 497] width 32 height 19
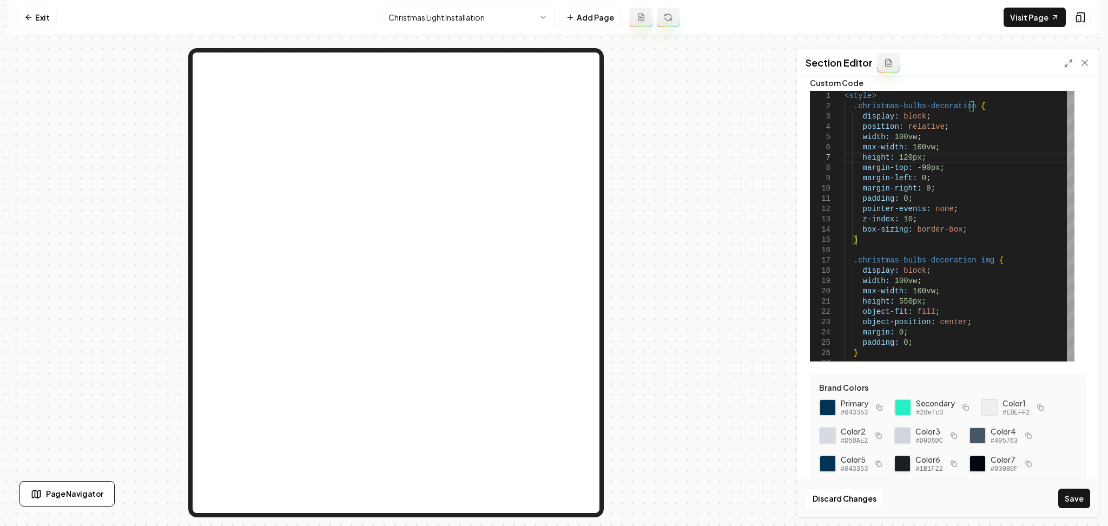
scroll to position [44, 0]
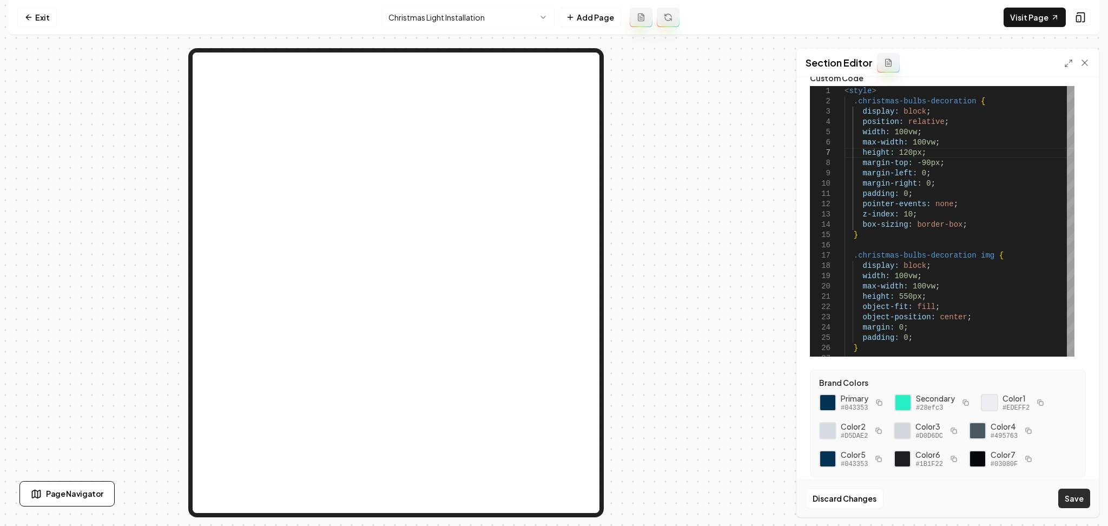
click at [1082, 495] on button "Save" at bounding box center [1074, 497] width 32 height 19
drag, startPoint x: 909, startPoint y: 151, endPoint x: 897, endPoint y: 152, distance: 12.5
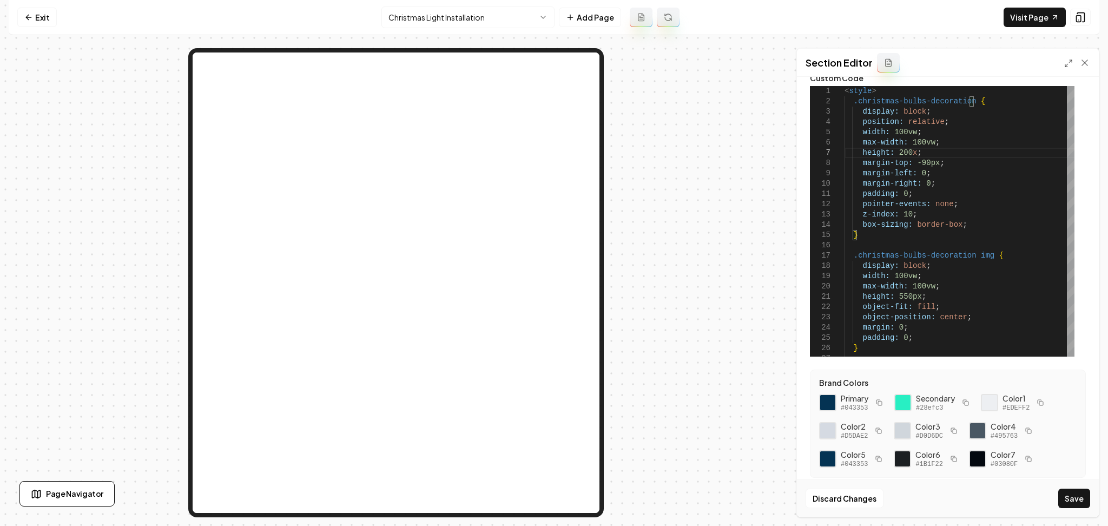
click at [1066, 508] on div "Discard Changes Save" at bounding box center [948, 497] width 302 height 37
click at [1066, 505] on button "Save" at bounding box center [1074, 497] width 32 height 19
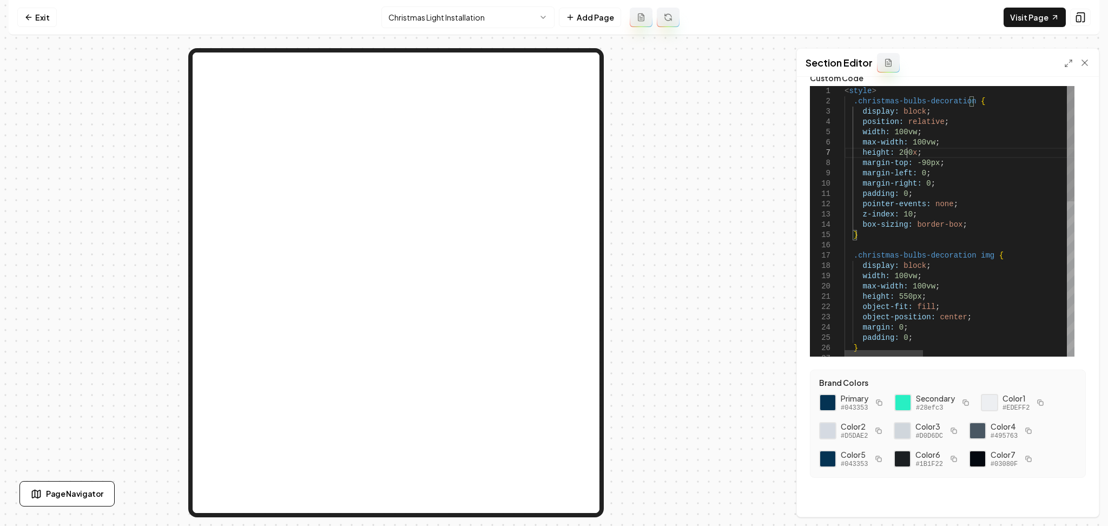
scroll to position [71, 66]
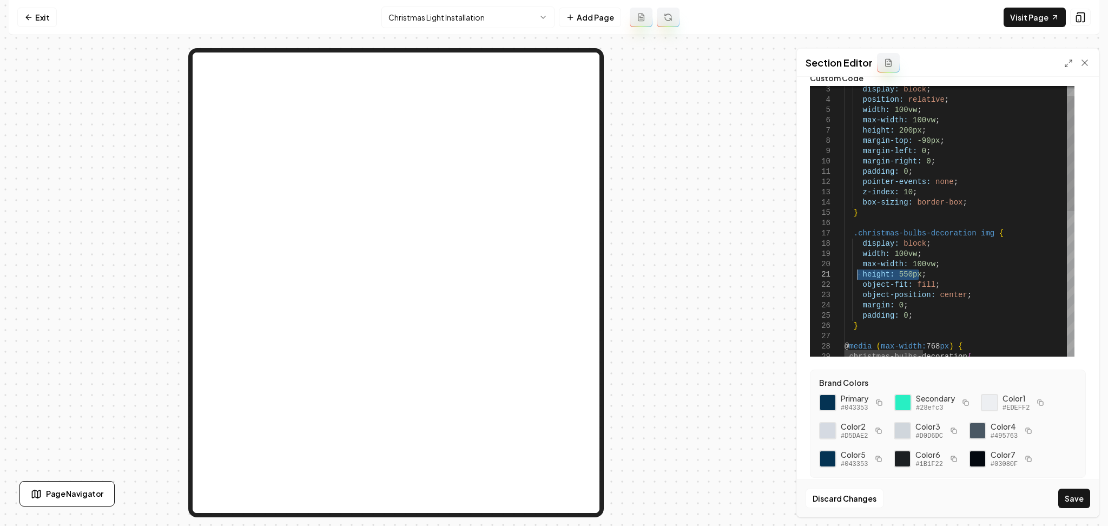
drag, startPoint x: 927, startPoint y: 277, endPoint x: 852, endPoint y: 274, distance: 74.2
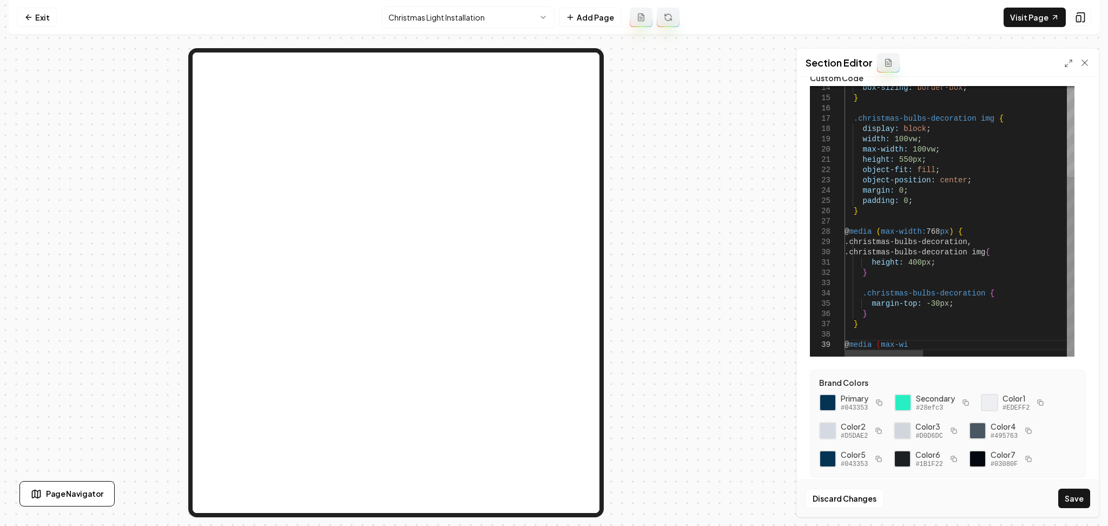
type textarea "**********"
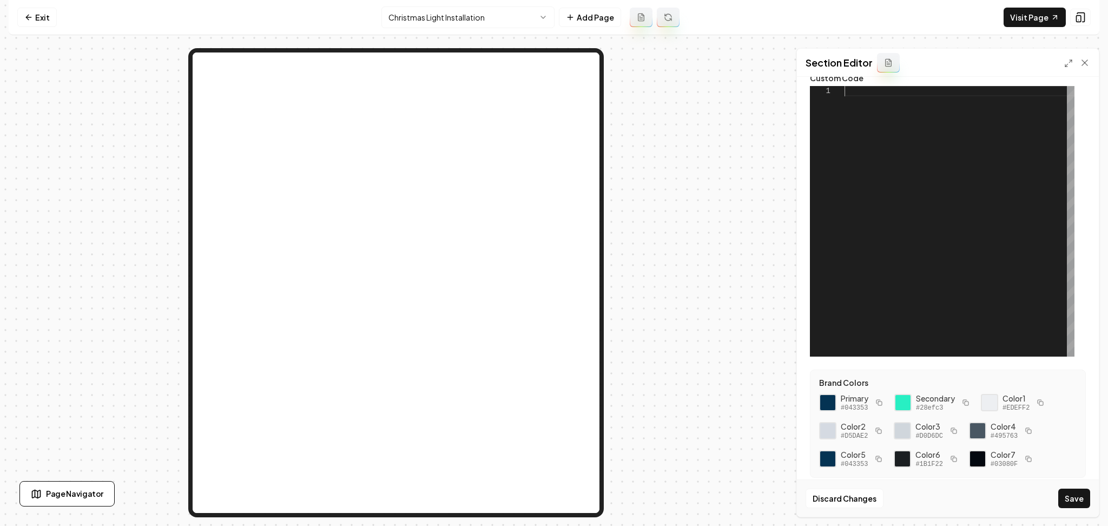
scroll to position [10, 0]
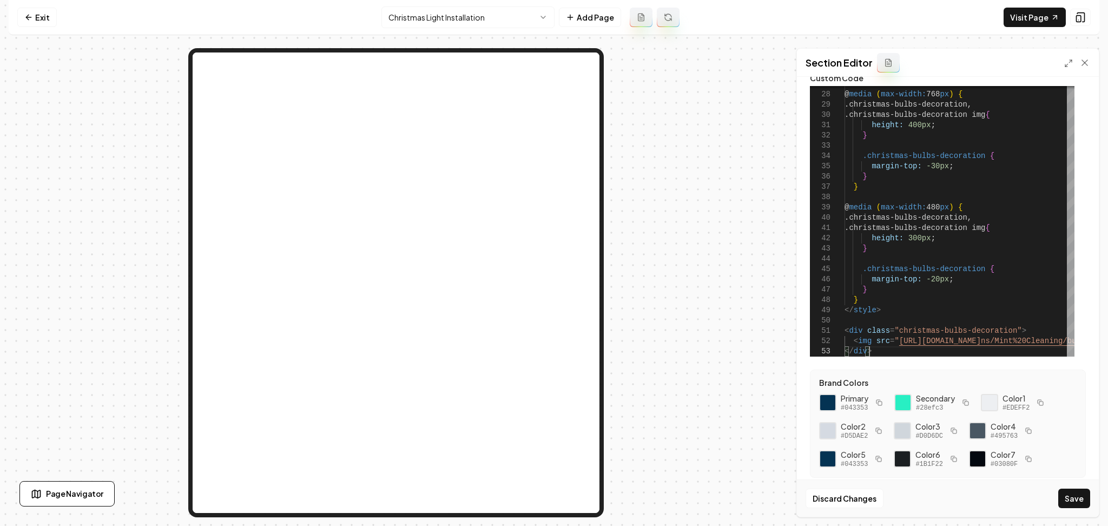
click at [1077, 511] on div "Discard Changes Save" at bounding box center [948, 497] width 302 height 37
click at [1067, 488] on div "Discard Changes Save" at bounding box center [948, 497] width 302 height 37
click at [1067, 491] on button "Save" at bounding box center [1074, 497] width 32 height 19
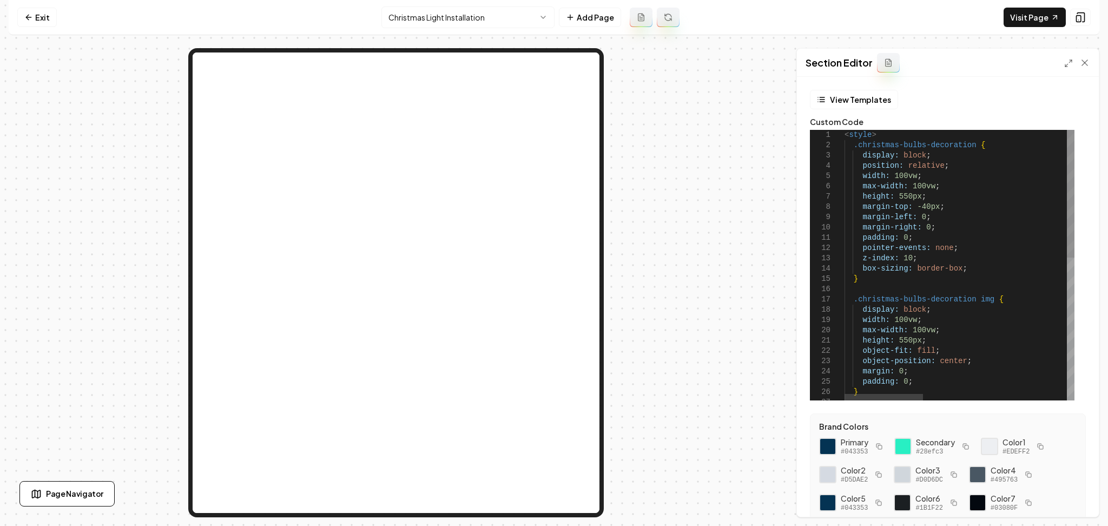
scroll to position [10, 24]
drag, startPoint x: 930, startPoint y: 199, endPoint x: 858, endPoint y: 199, distance: 71.4
click at [1076, 502] on button "Save" at bounding box center [1074, 497] width 32 height 19
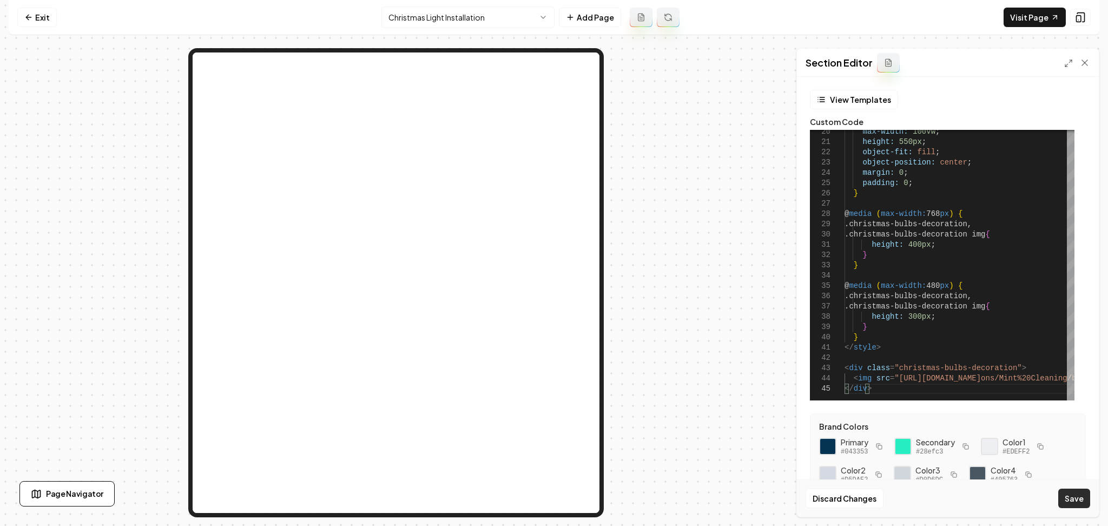
click at [1074, 496] on button "Save" at bounding box center [1074, 497] width 32 height 19
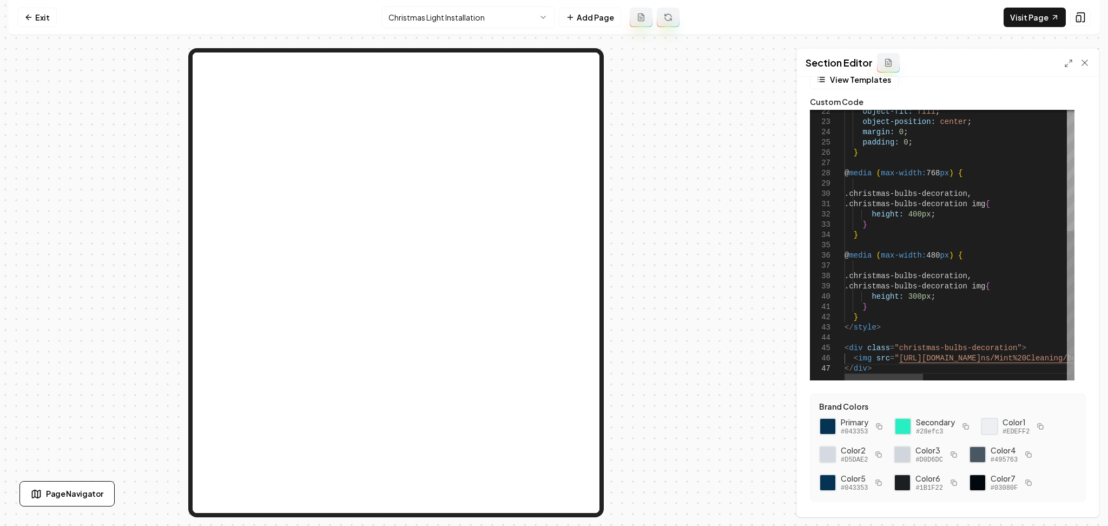
scroll to position [44, 0]
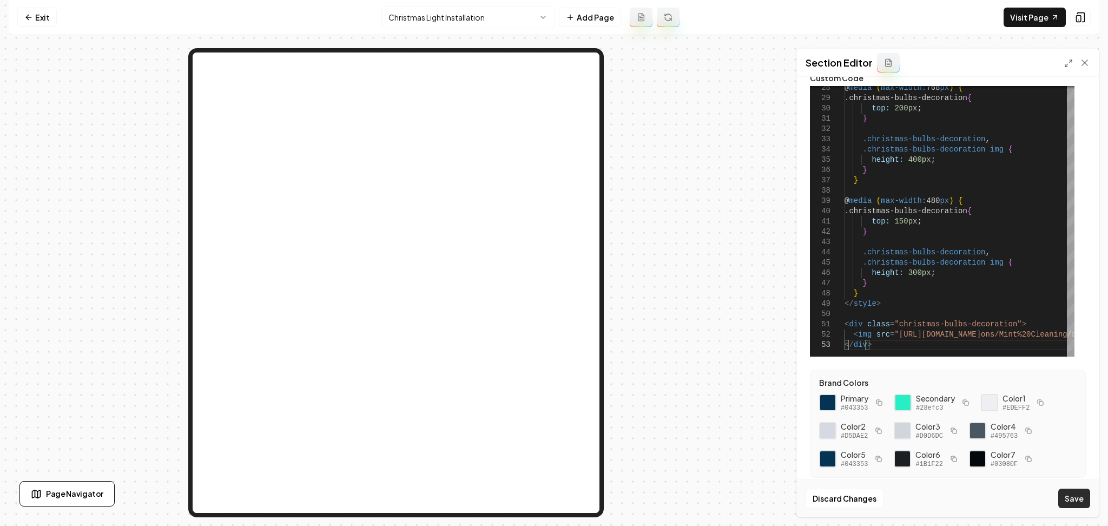
click at [1077, 493] on button "Save" at bounding box center [1074, 497] width 32 height 19
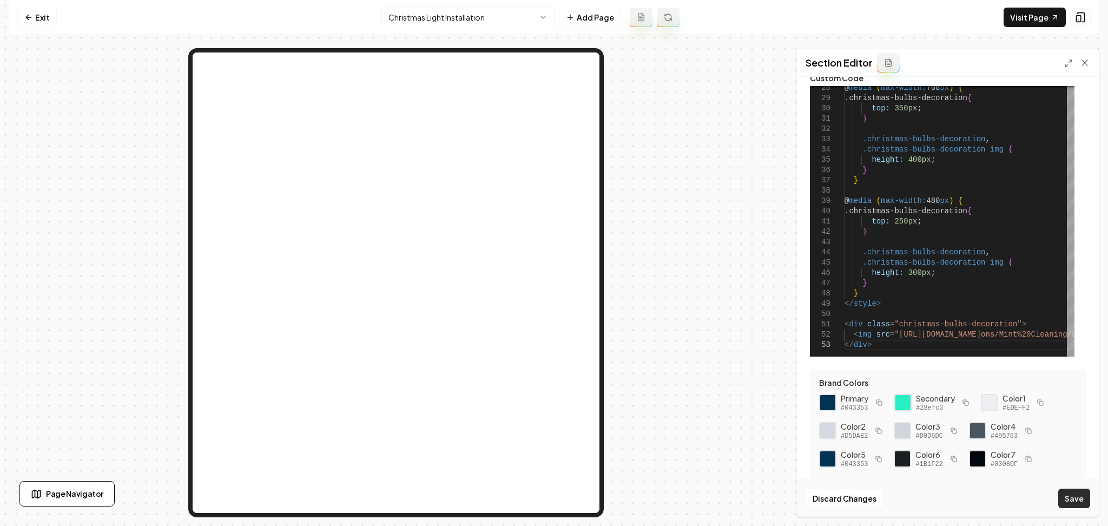
click at [1076, 500] on button "Save" at bounding box center [1074, 497] width 32 height 19
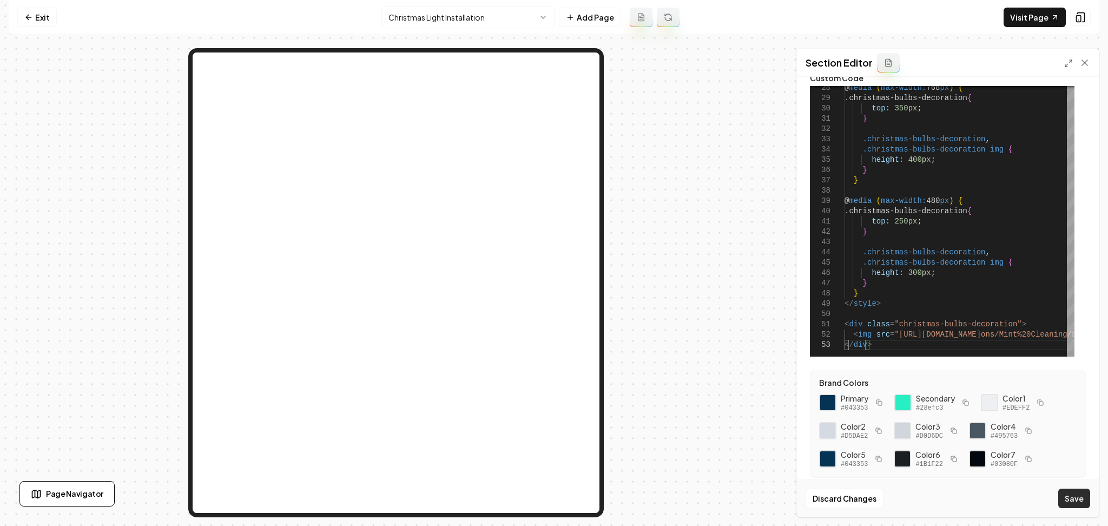
click at [1072, 497] on button "Save" at bounding box center [1074, 497] width 32 height 19
type textarea "**********"
type textarea "*"
type textarea "**********"
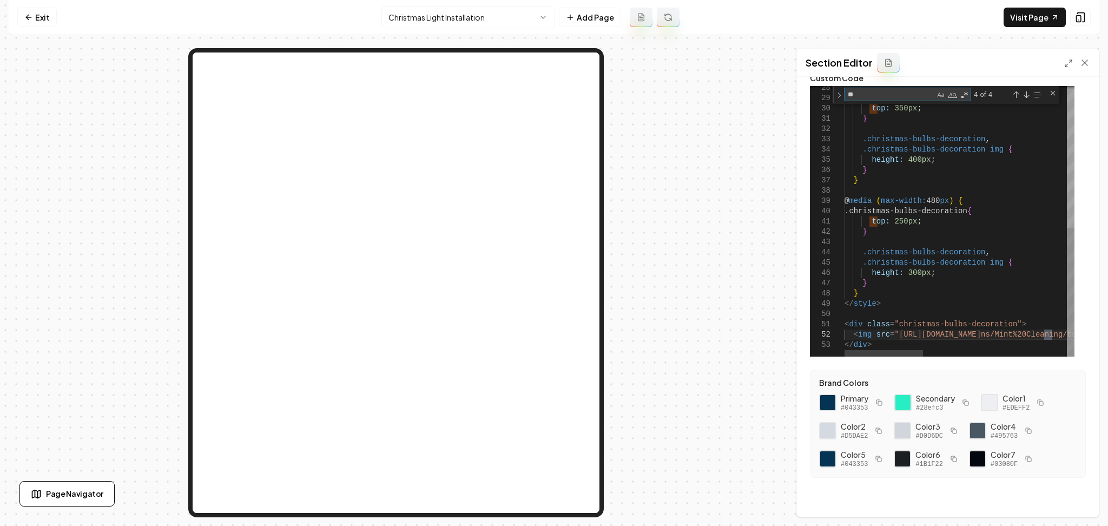
type textarea "***"
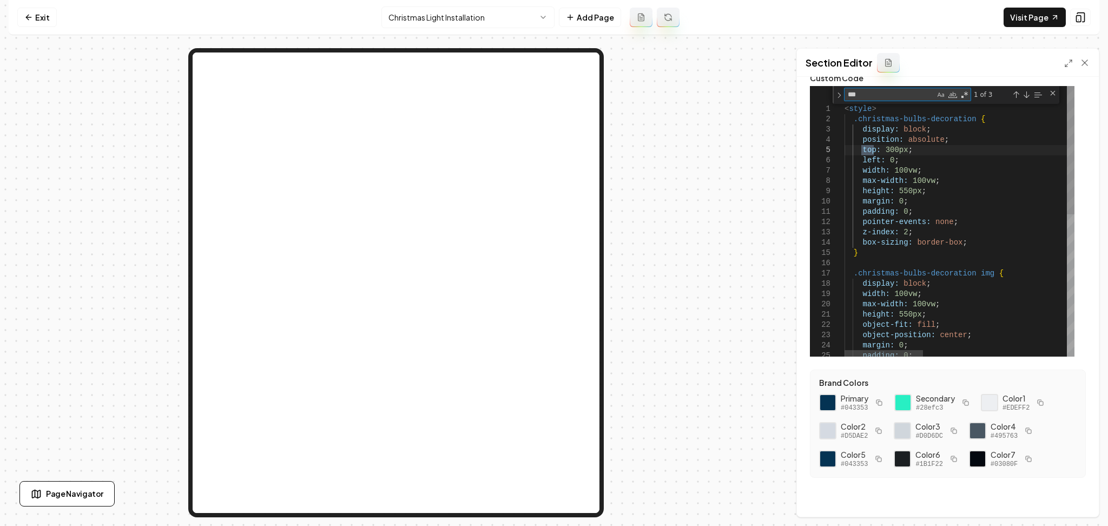
type textarea "**********"
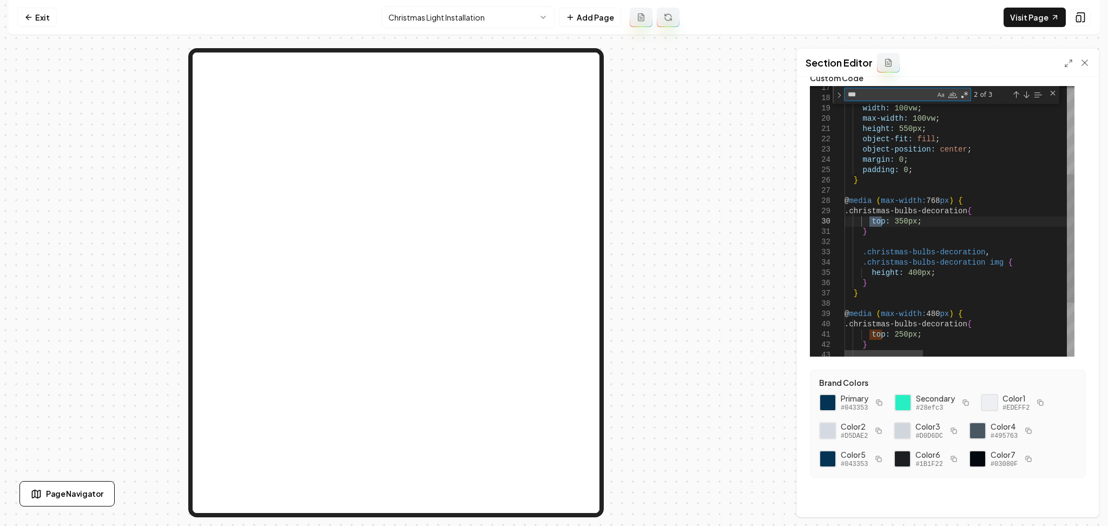
type textarea "***"
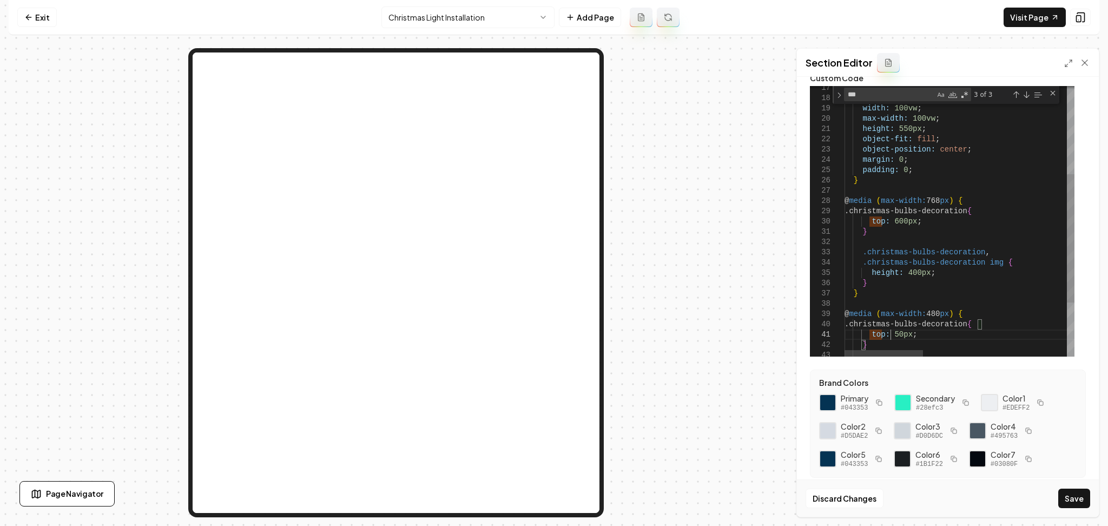
scroll to position [9, 50]
click at [1070, 494] on button "Save" at bounding box center [1074, 497] width 32 height 19
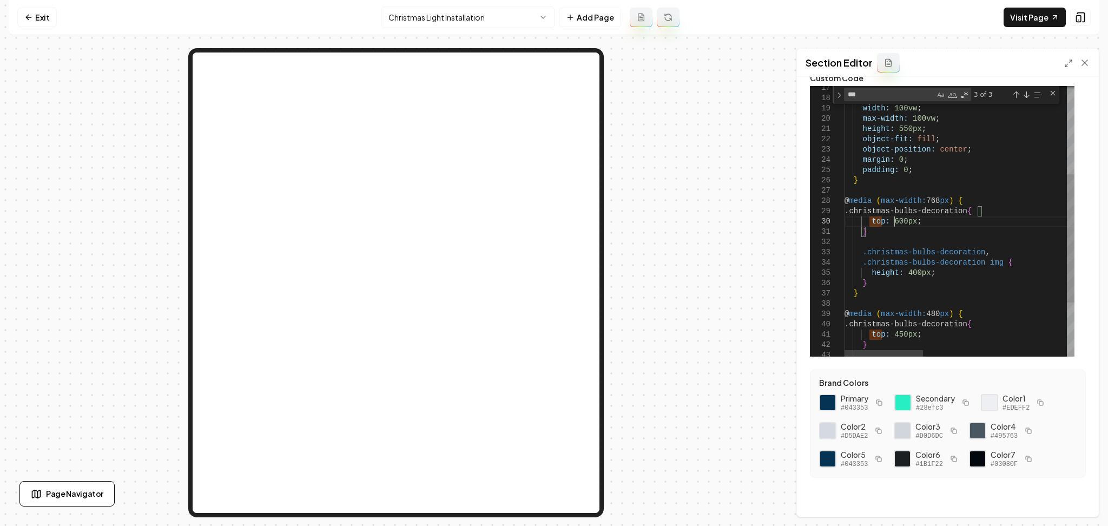
scroll to position [92, 49]
type textarea "**********"
click at [1067, 490] on button "Save" at bounding box center [1074, 497] width 32 height 19
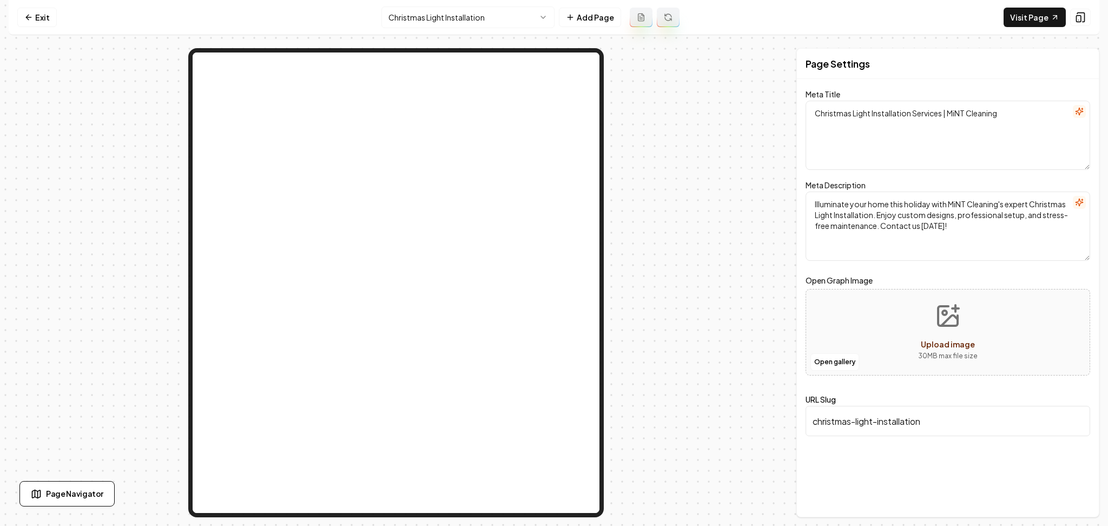
scroll to position [0, 0]
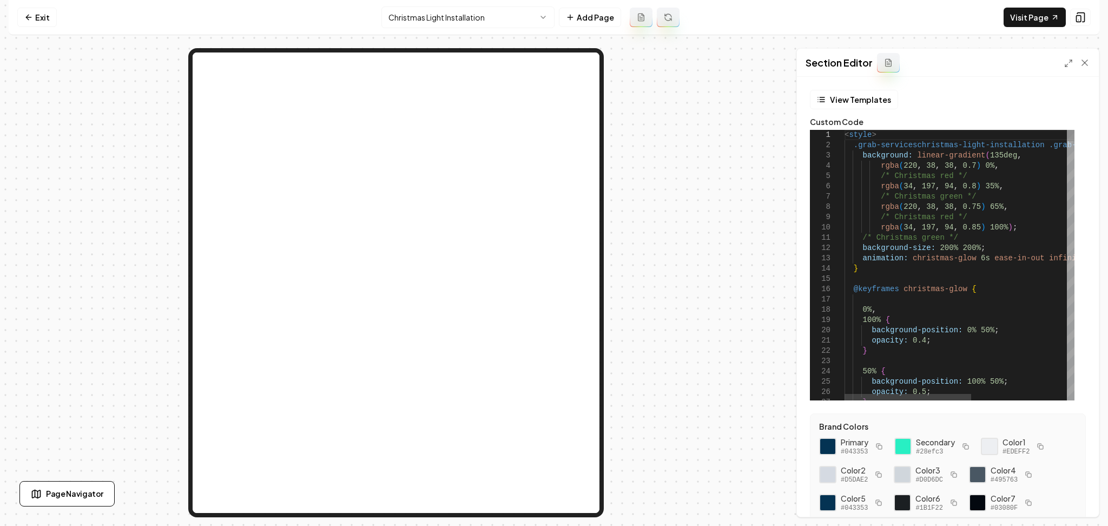
type textarea "**********"
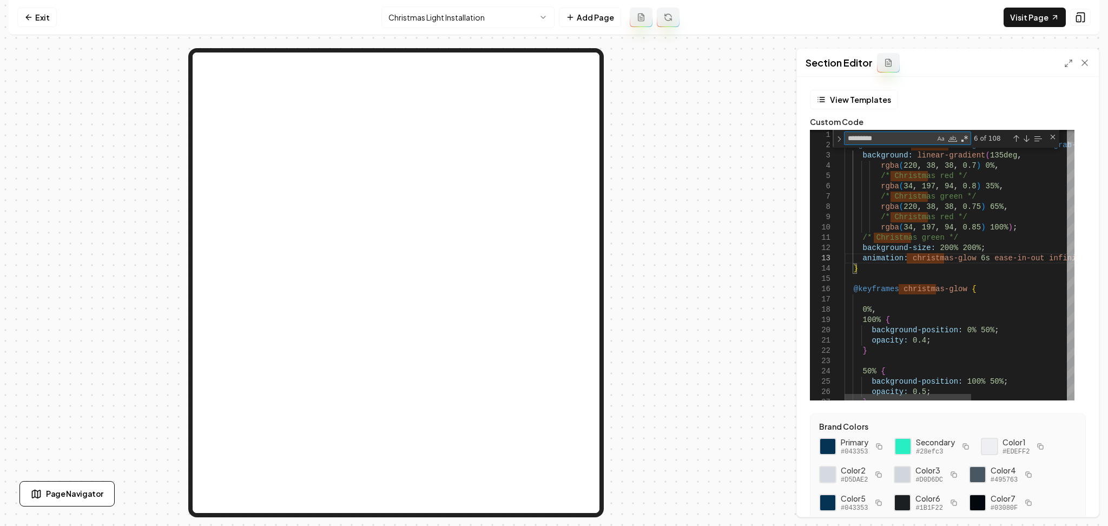
type textarea "*"
type textarea "**********"
type textarea "**"
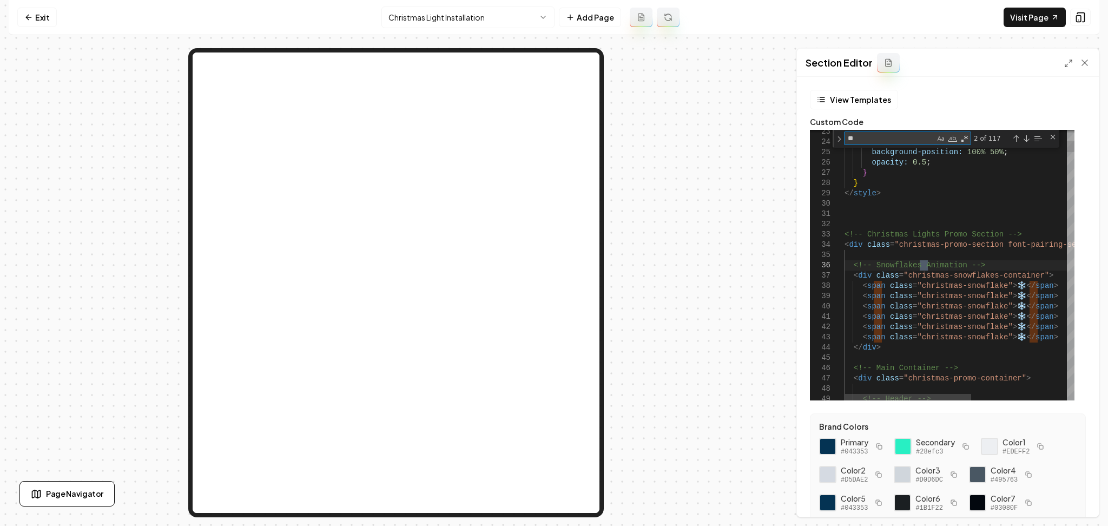
type textarea "**********"
type textarea "*"
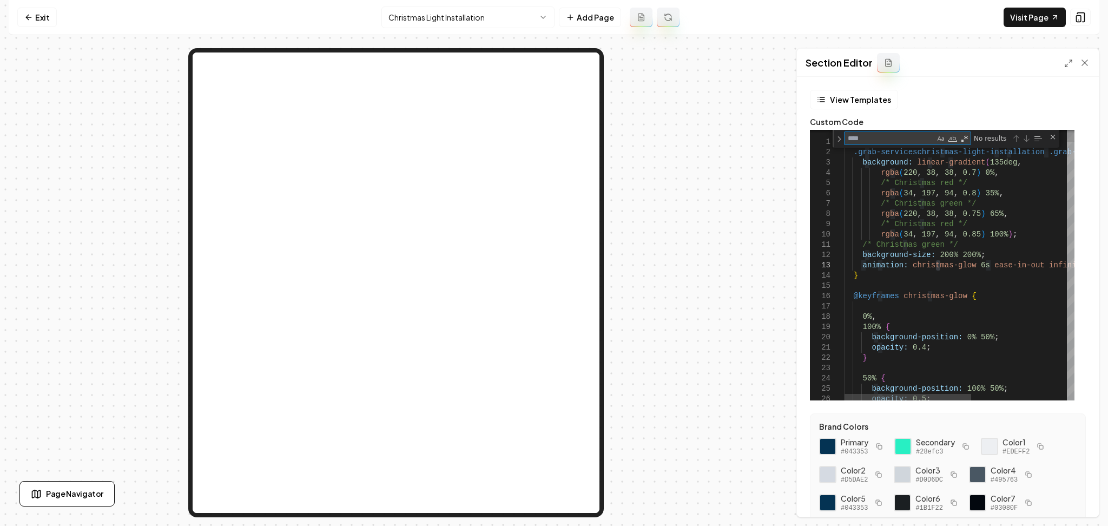
type textarea "*"
type textarea "**********"
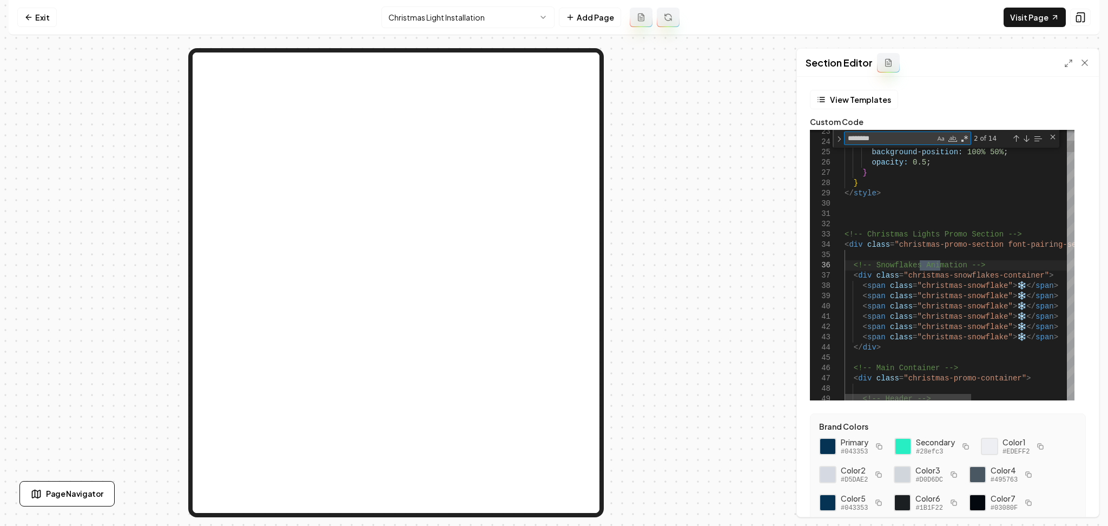
type textarea "*********"
type textarea "**********"
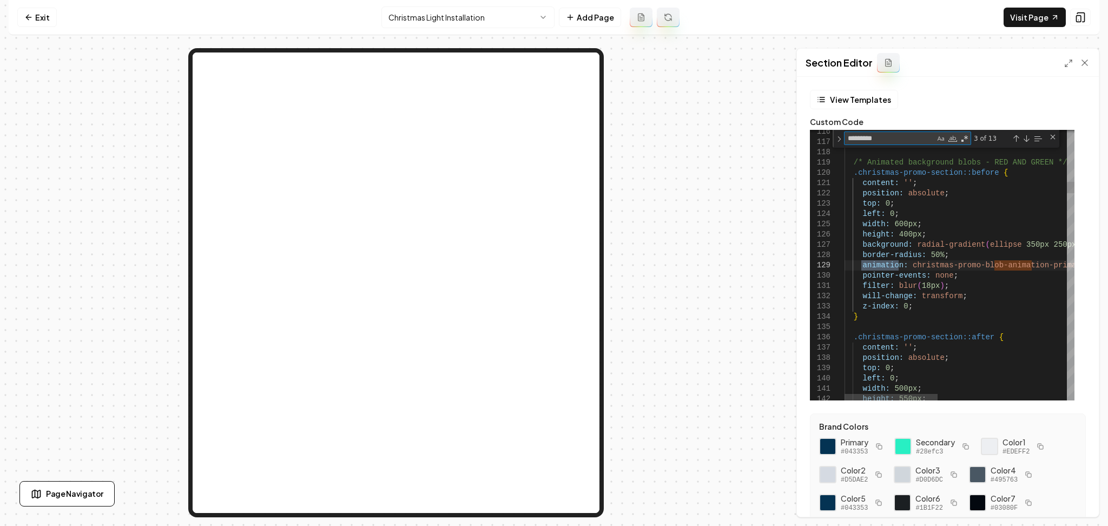
type textarea "*********"
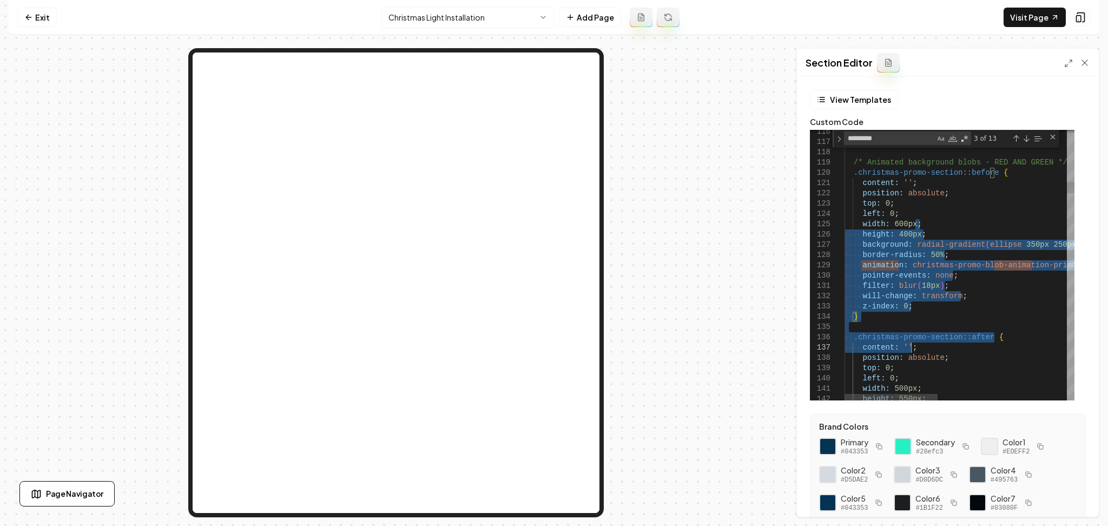
type textarea "**********"
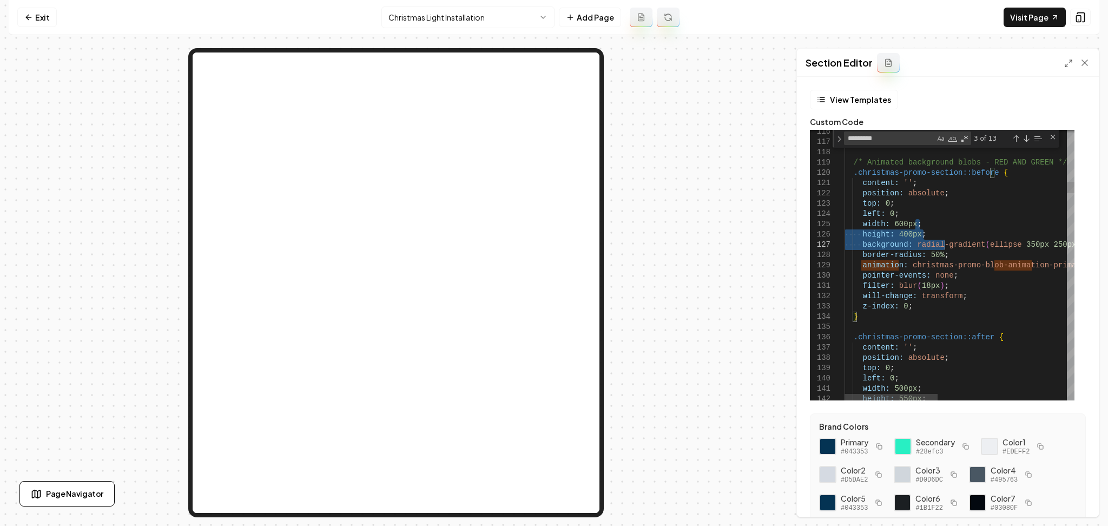
drag, startPoint x: 916, startPoint y: 229, endPoint x: 942, endPoint y: 242, distance: 29.3
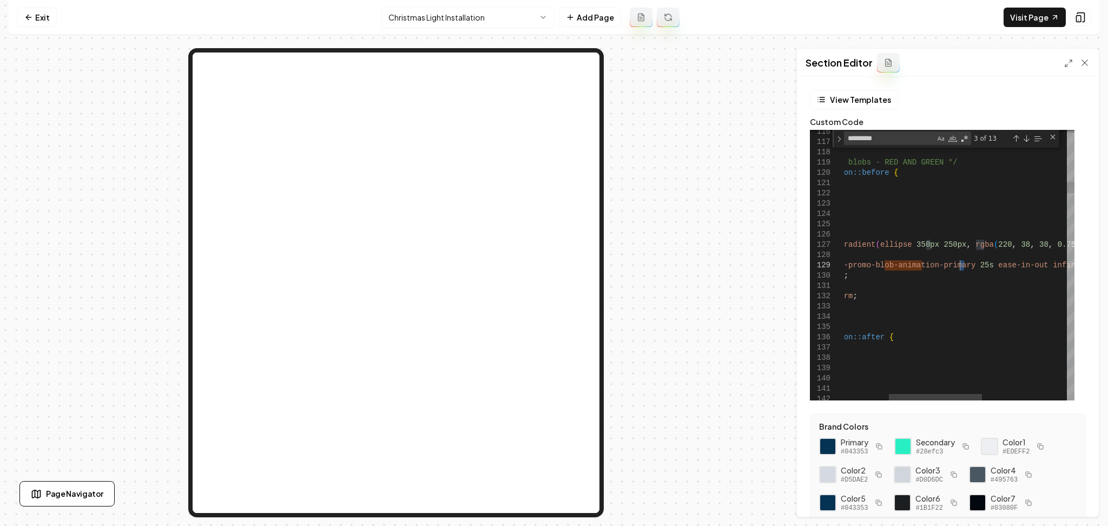
drag, startPoint x: 966, startPoint y: 267, endPoint x: 960, endPoint y: 268, distance: 6.0
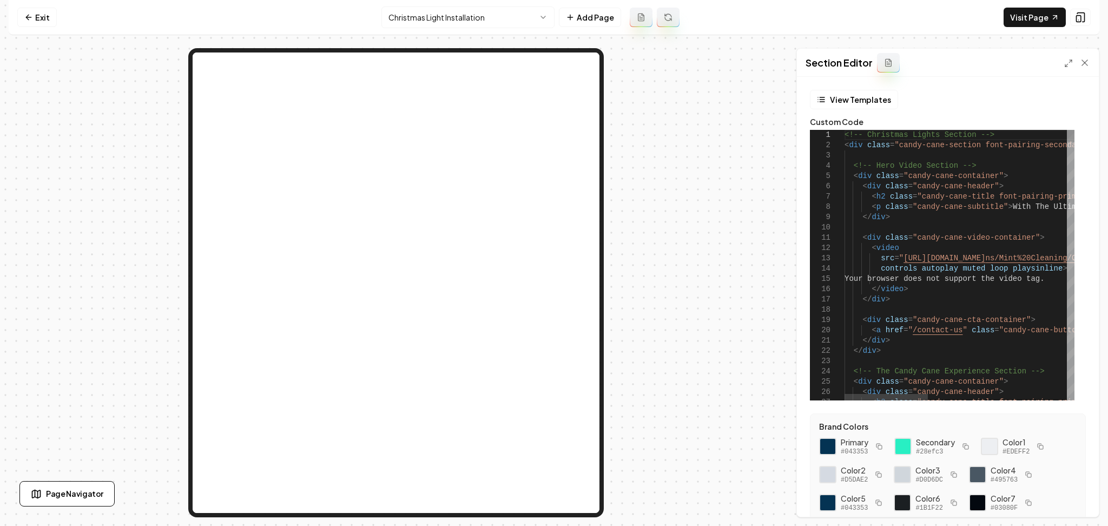
type textarea "**********"
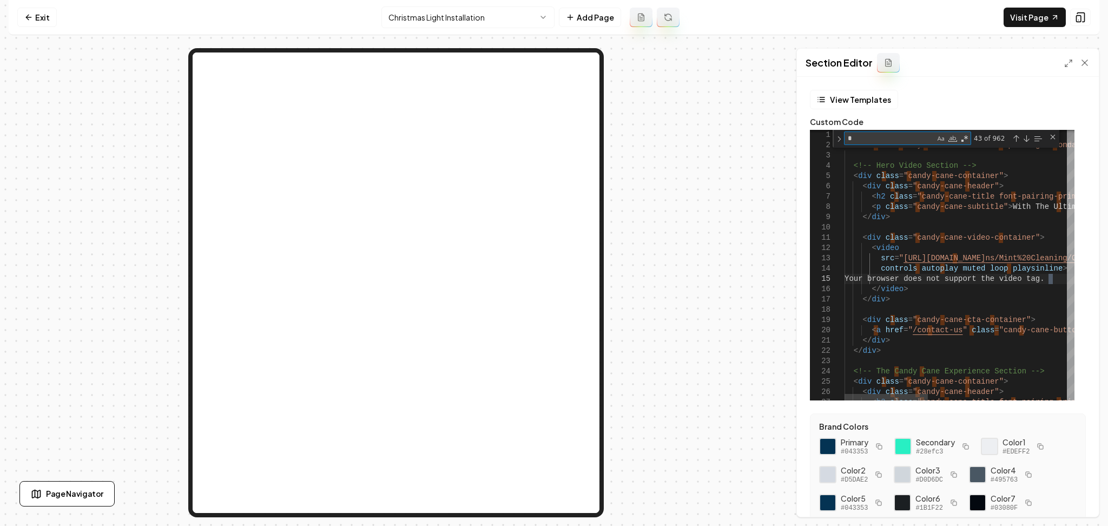
type textarea "**"
type textarea "**********"
type textarea "***"
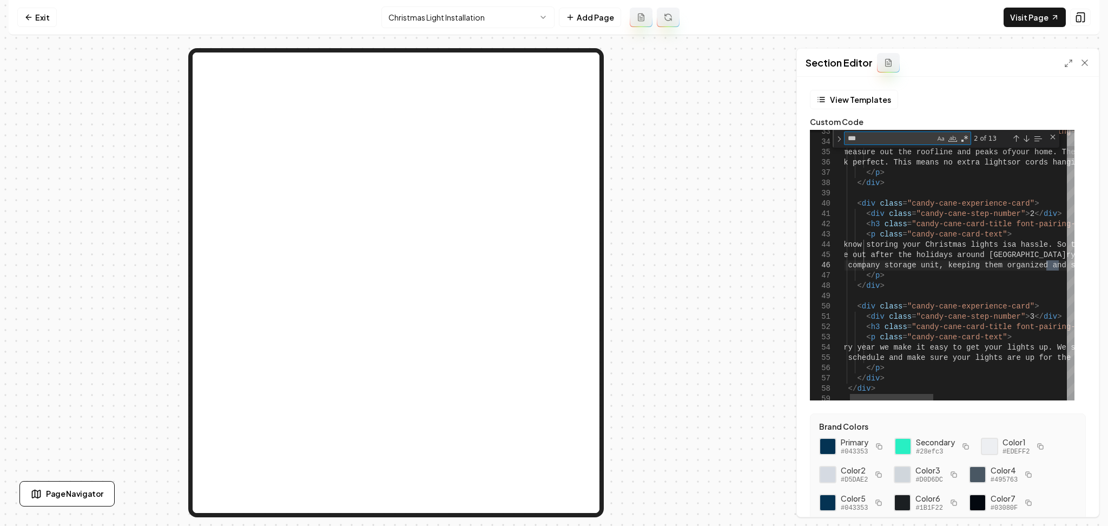
type textarea "**********"
type textarea "****"
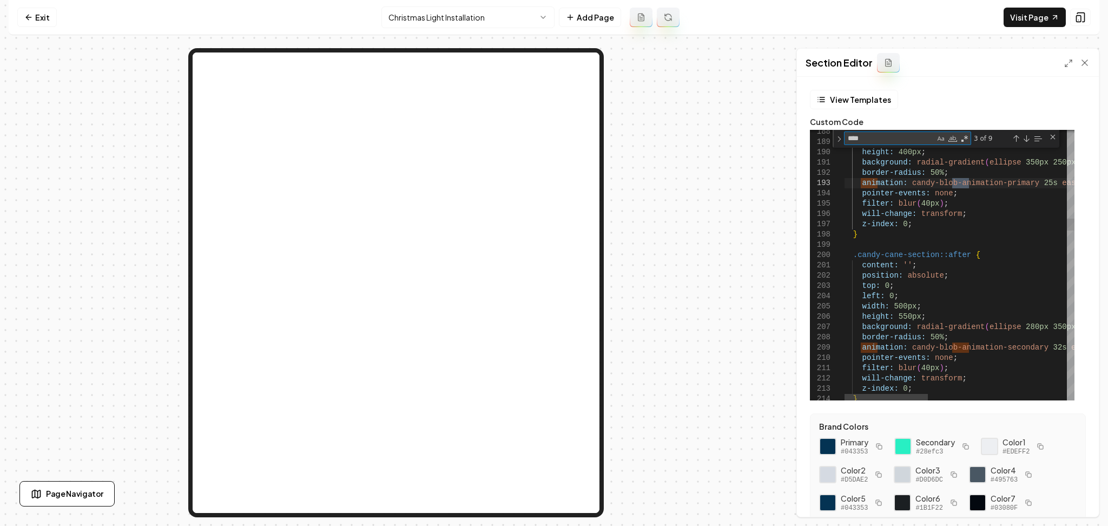
type textarea "**********"
type textarea "****"
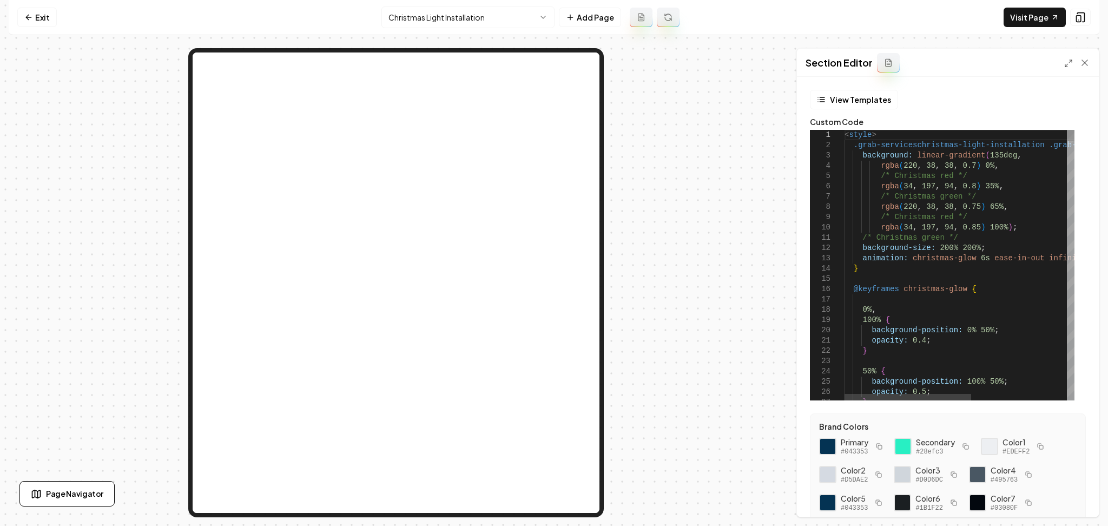
type textarea "**********"
type textarea "*"
type textarea "**********"
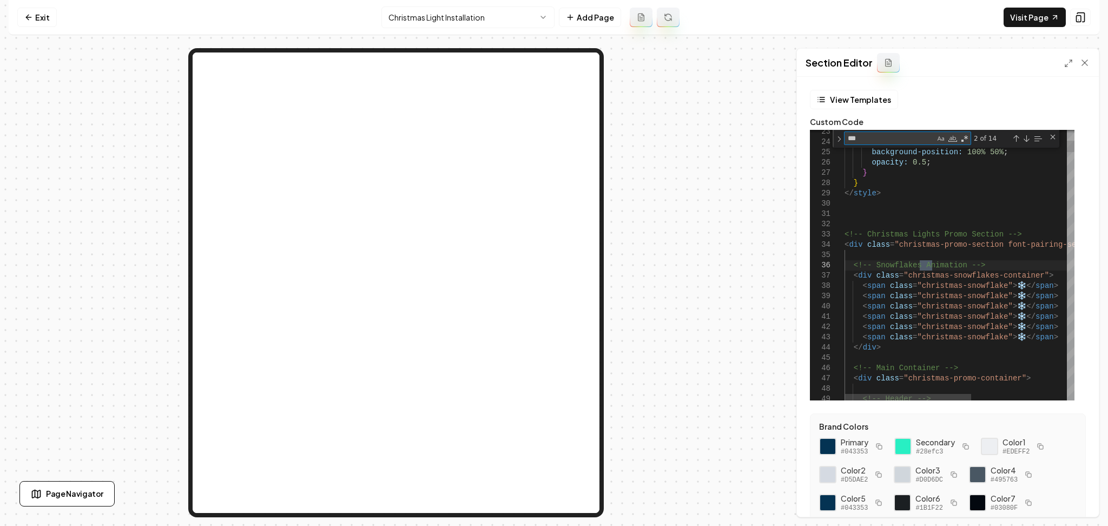
type textarea "****"
type textarea "**********"
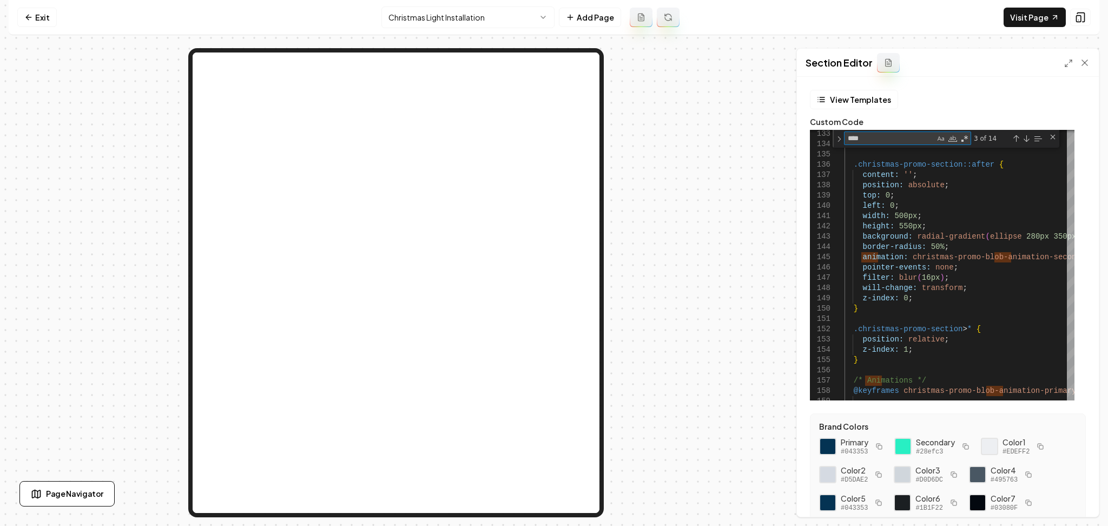
type textarea "****"
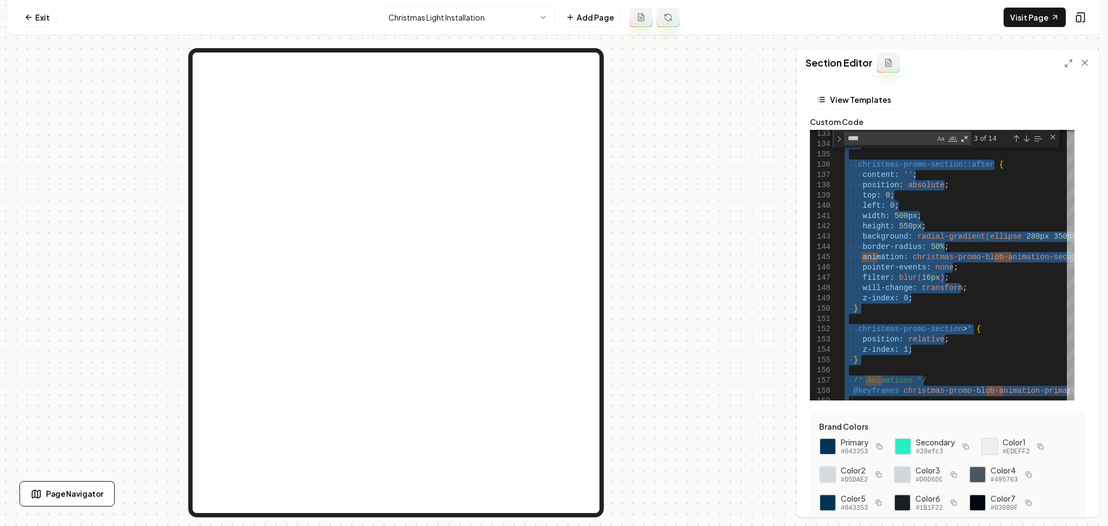
type textarea "**********"
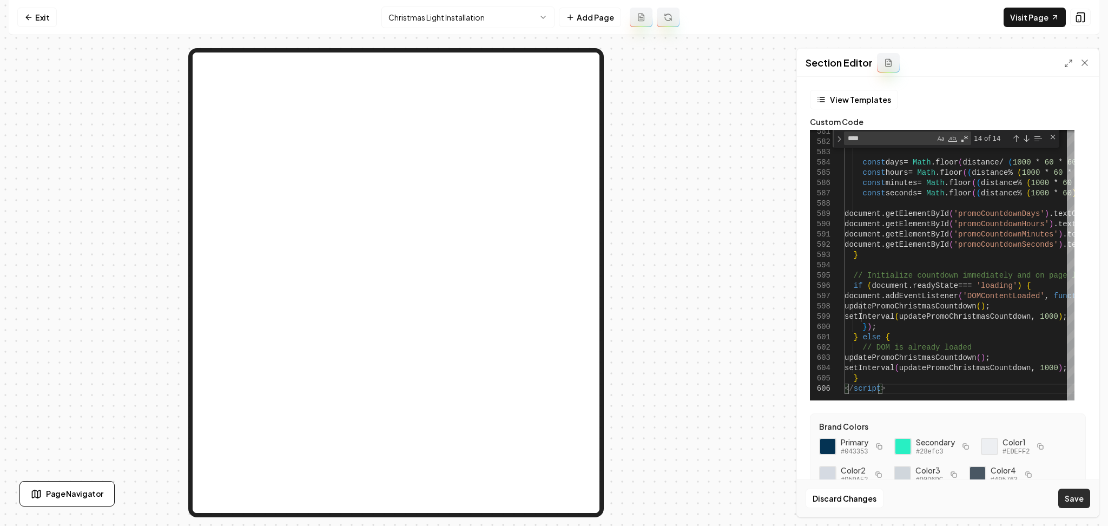
click at [1076, 504] on button "Save" at bounding box center [1074, 497] width 32 height 19
click at [869, 141] on textarea "****" at bounding box center [889, 138] width 90 height 12
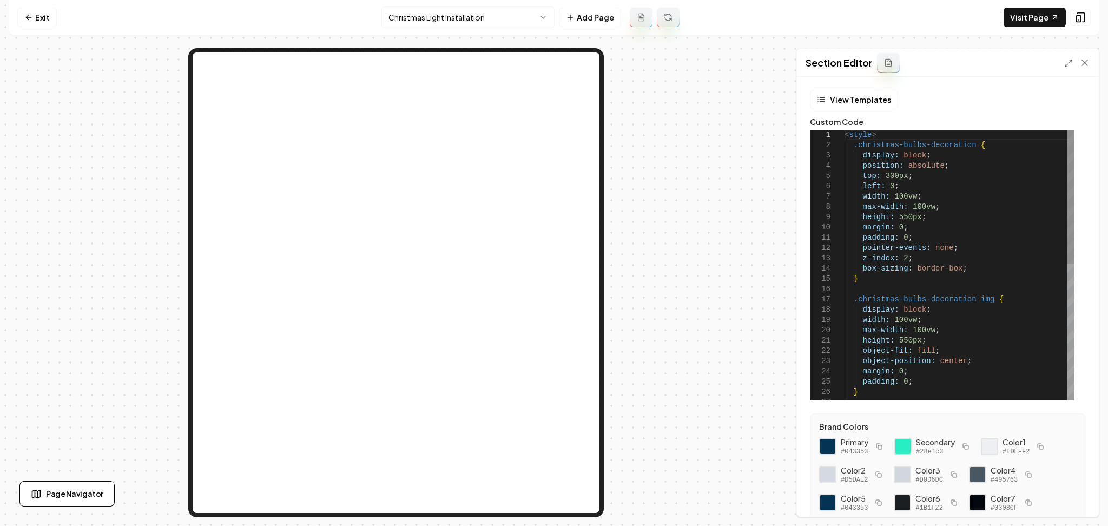
type textarea "**********"
click at [881, 247] on div "< style > .christmas-bulbs-decoration { display: block ; position: absolute ; t…" at bounding box center [959, 402] width 230 height 545
type textarea "****"
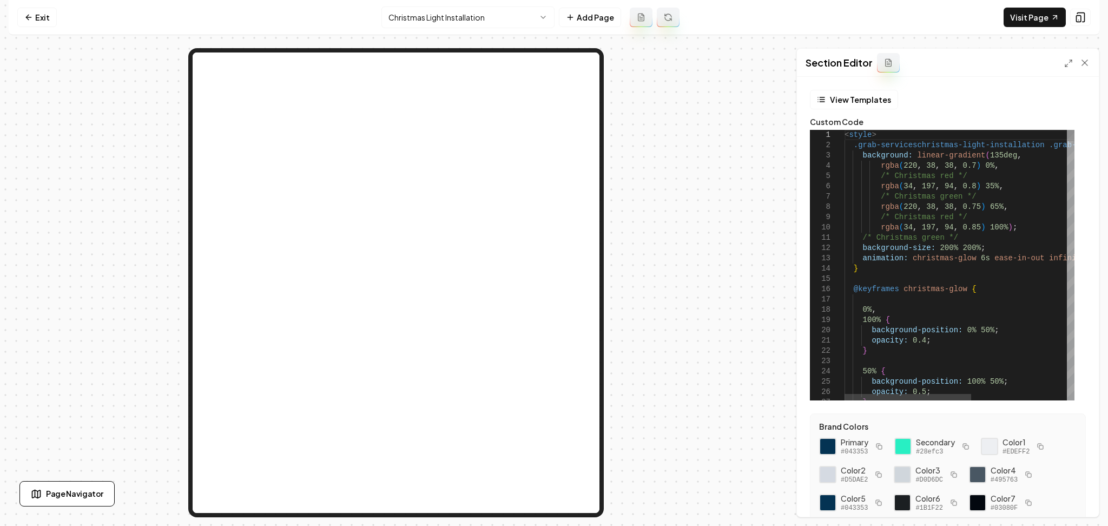
type textarea "**********"
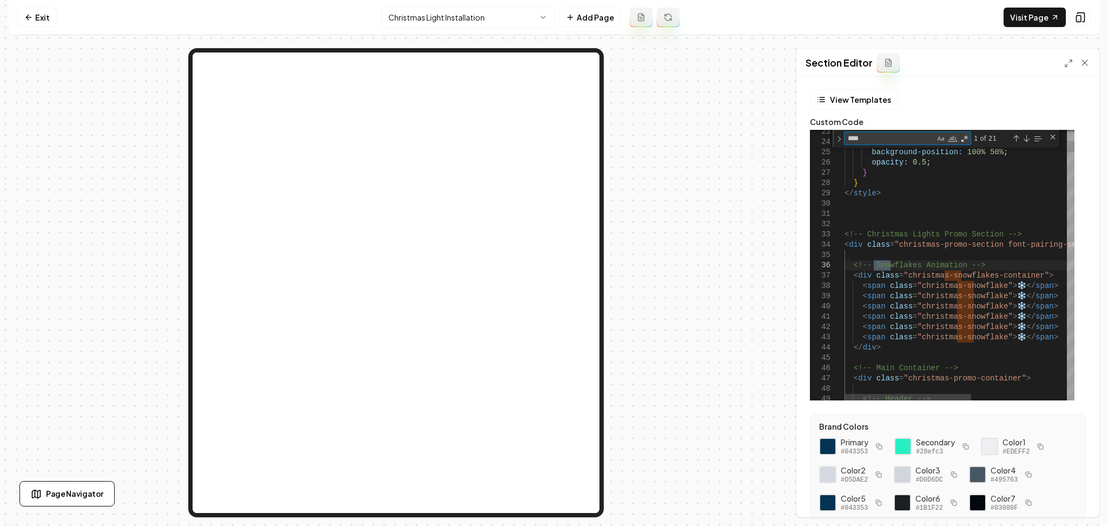
type textarea "****"
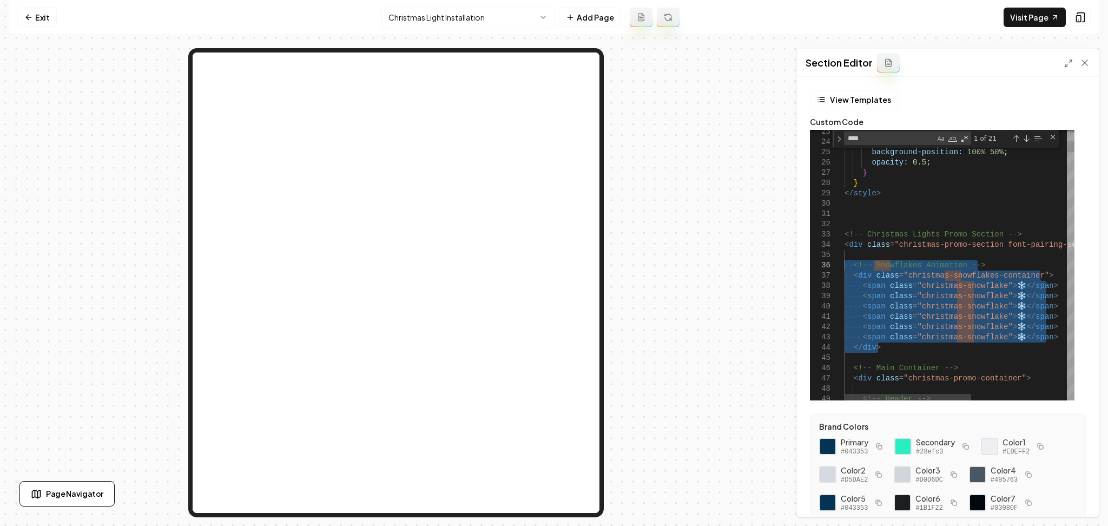
drag, startPoint x: 900, startPoint y: 348, endPoint x: 825, endPoint y: 265, distance: 111.8
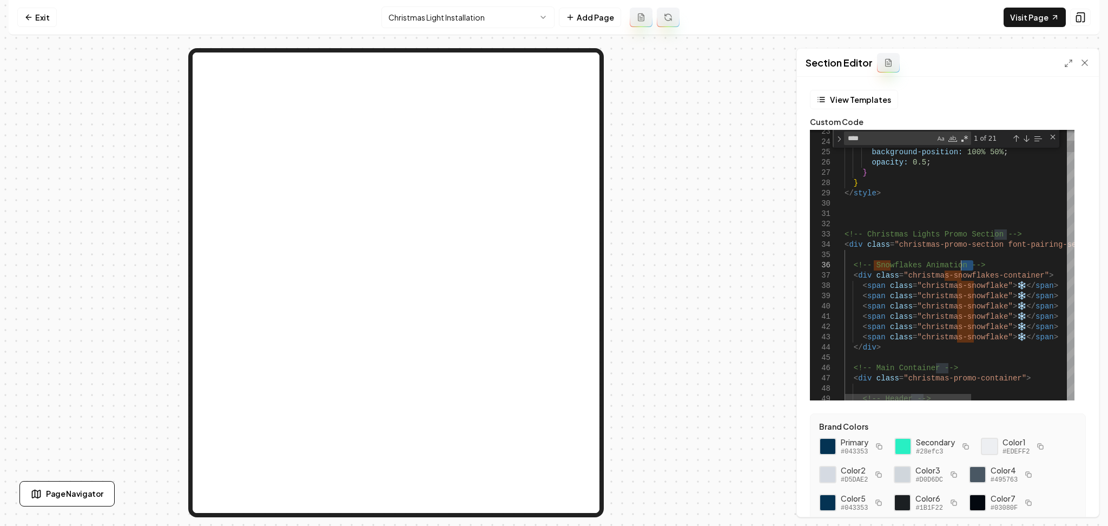
drag, startPoint x: 976, startPoint y: 265, endPoint x: 962, endPoint y: 266, distance: 13.6
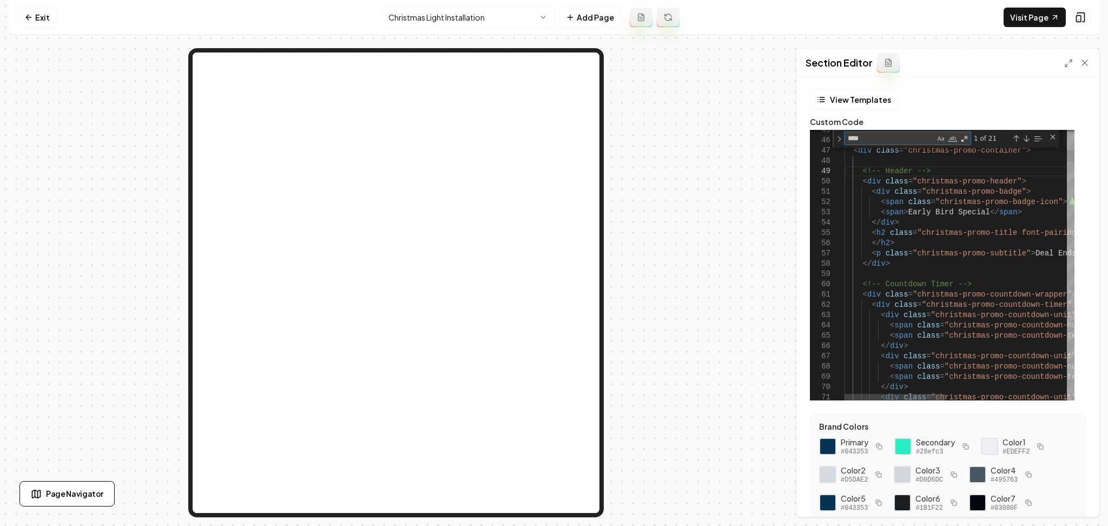
click at [880, 141] on textarea "****" at bounding box center [889, 138] width 90 height 12
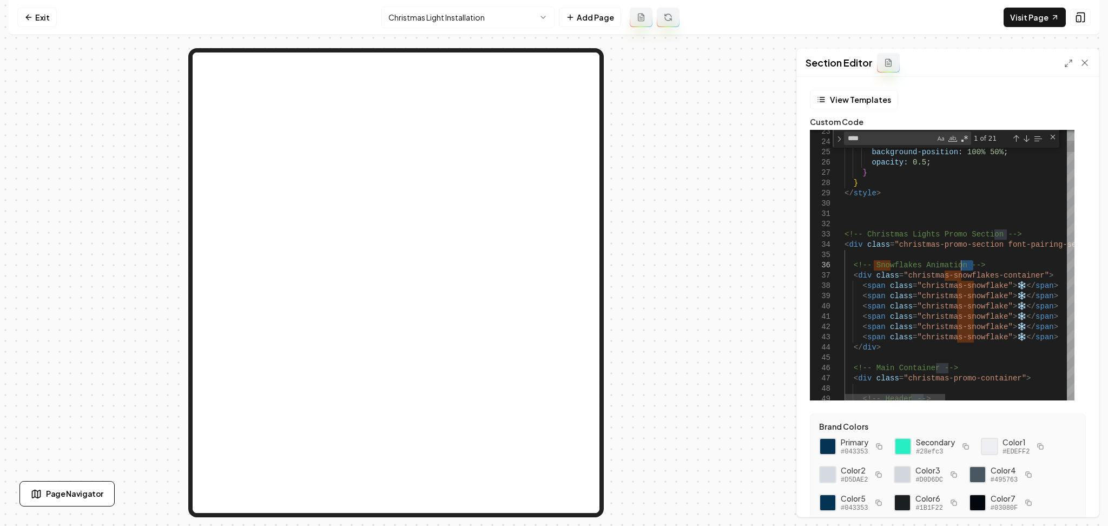
drag, startPoint x: 978, startPoint y: 263, endPoint x: 960, endPoint y: 263, distance: 18.4
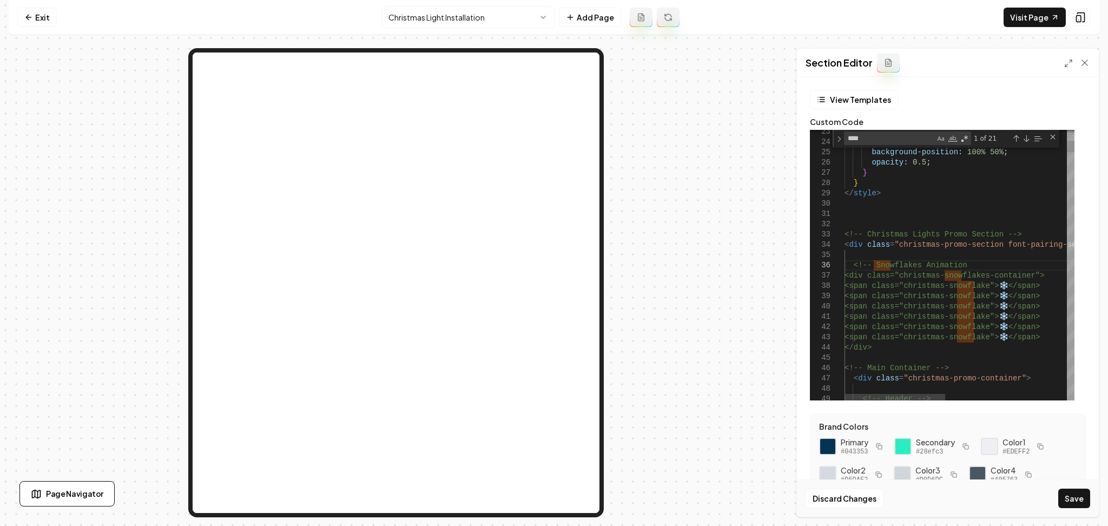
type textarea "**********"
click at [1068, 496] on button "Save" at bounding box center [1074, 497] width 32 height 19
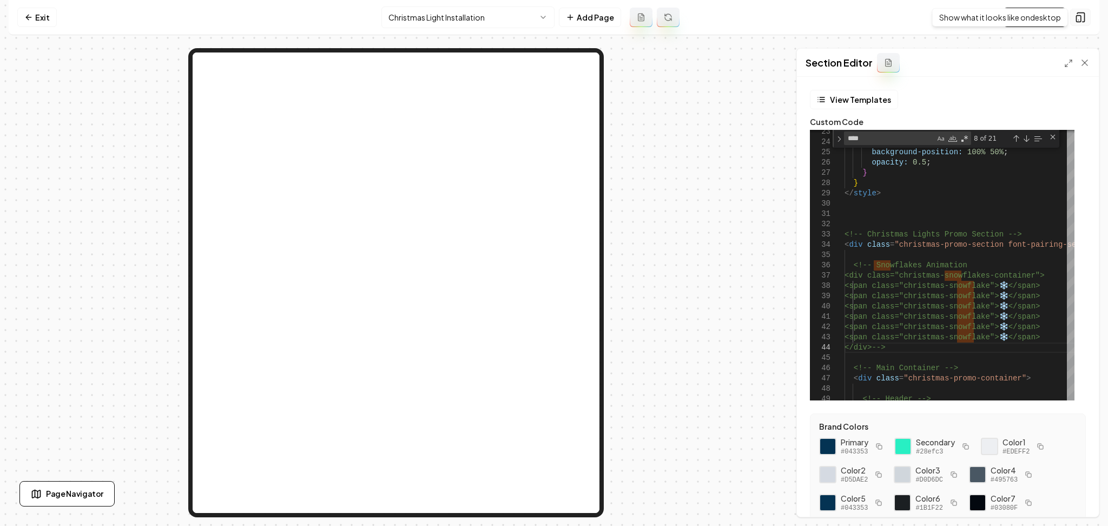
click at [1085, 19] on icon at bounding box center [1080, 17] width 11 height 11
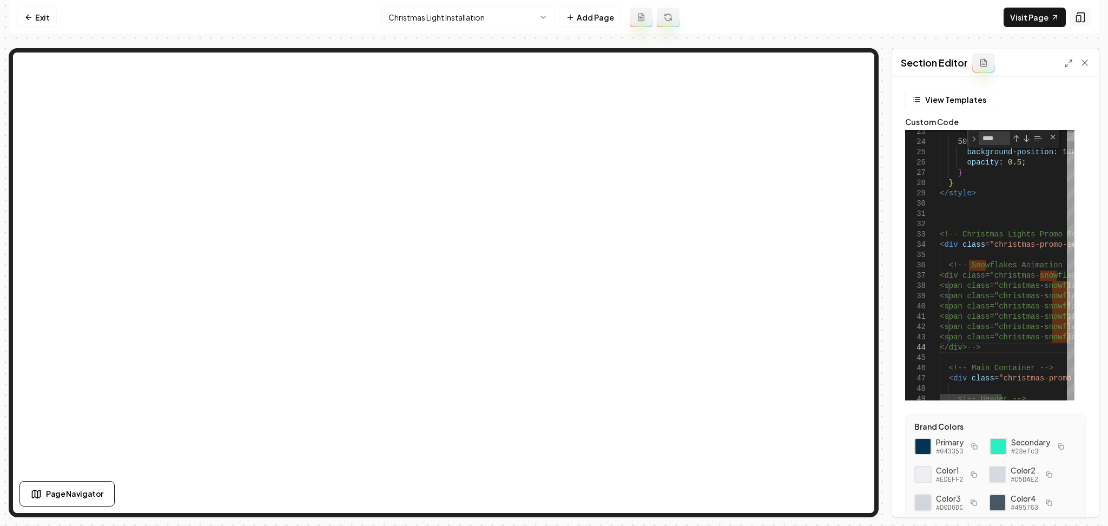
click at [1085, 19] on icon at bounding box center [1080, 17] width 11 height 11
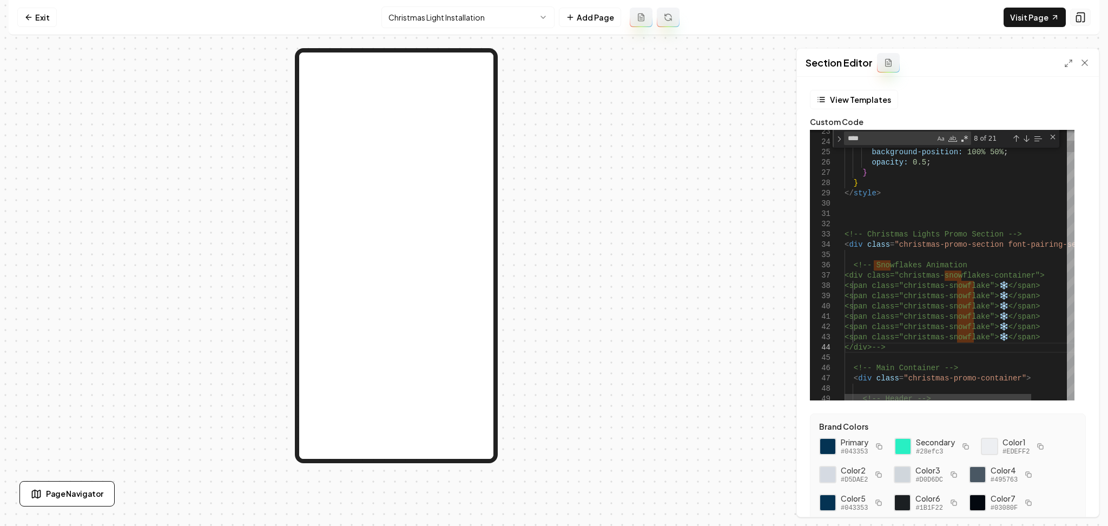
click at [1085, 19] on icon at bounding box center [1080, 17] width 11 height 11
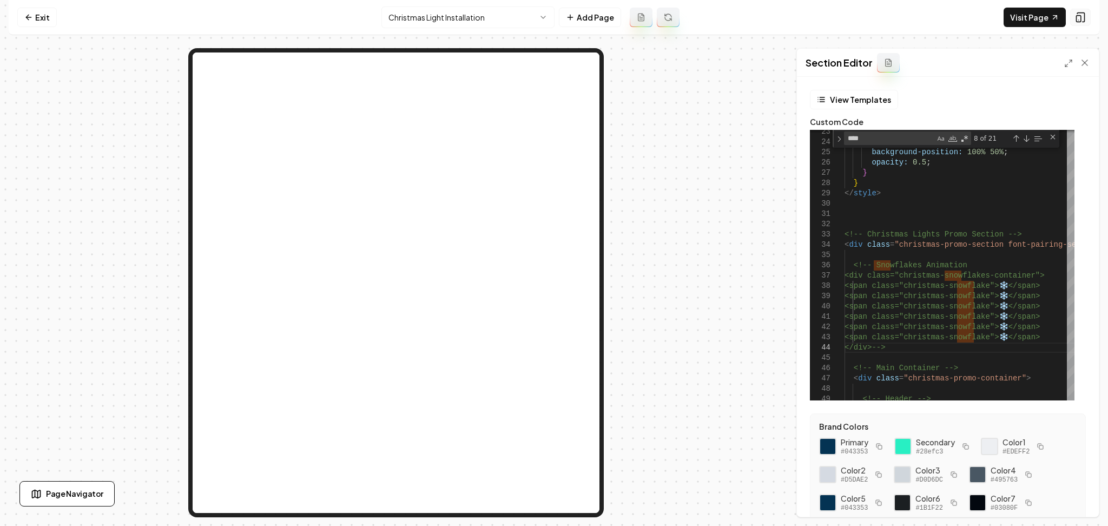
click at [1085, 19] on icon at bounding box center [1080, 17] width 11 height 11
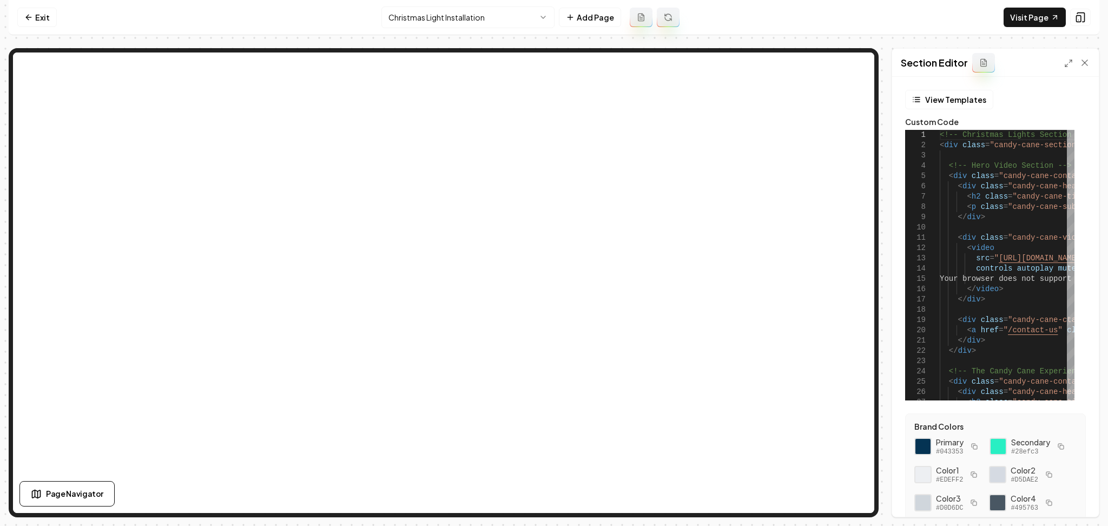
drag, startPoint x: 35, startPoint y: 14, endPoint x: 46, endPoint y: 5, distance: 14.2
click at [35, 14] on link "Exit" at bounding box center [36, 17] width 39 height 19
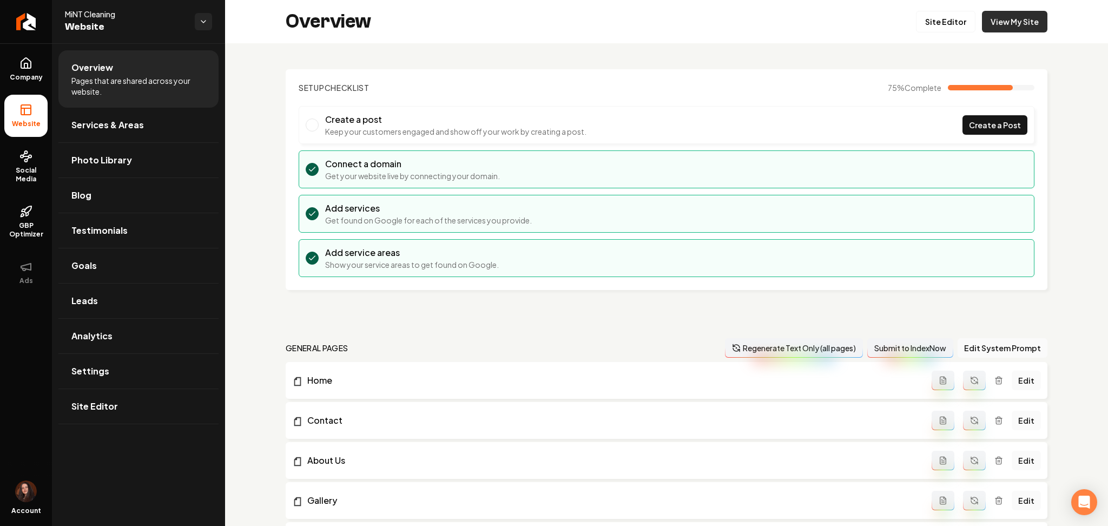
click at [1004, 21] on link "View My Site" at bounding box center [1014, 22] width 65 height 22
click at [14, 21] on link "Return to dashboard" at bounding box center [26, 21] width 52 height 43
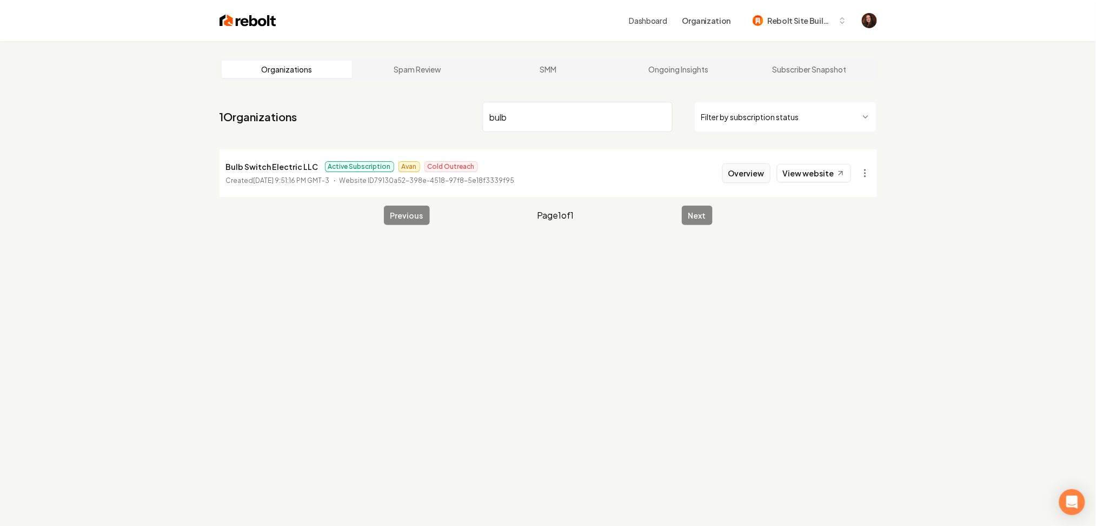
type input "bulb"
click at [759, 169] on button "Overview" at bounding box center [747, 172] width 48 height 19
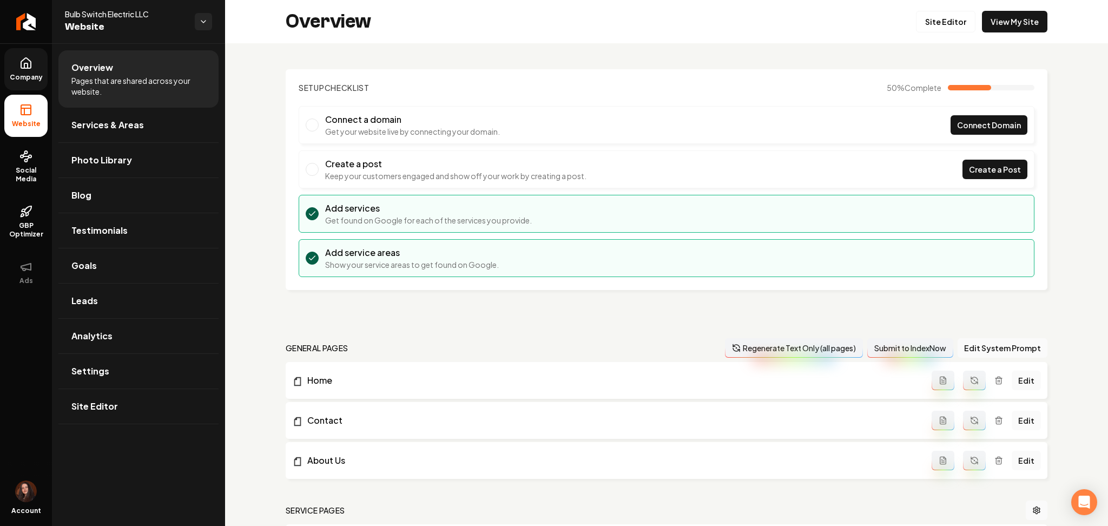
click at [23, 73] on span "Company" at bounding box center [26, 77] width 42 height 9
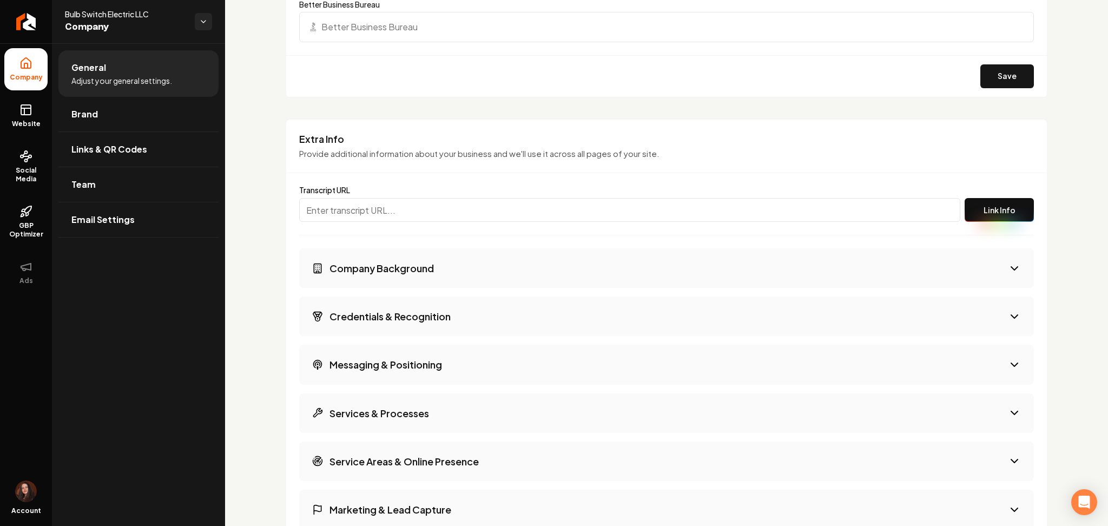
scroll to position [1658, 0]
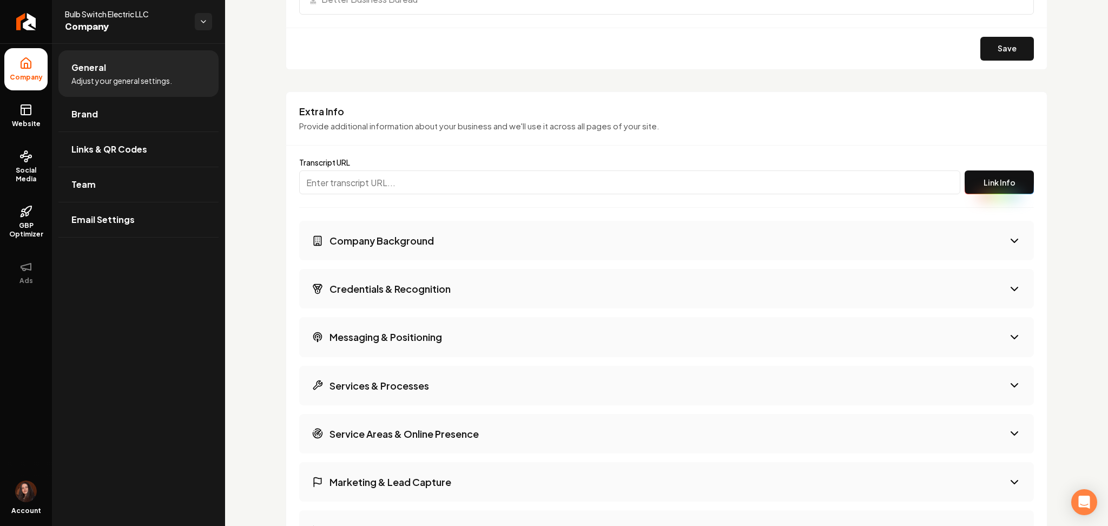
click at [350, 236] on h3 "Company Background" at bounding box center [381, 241] width 104 height 14
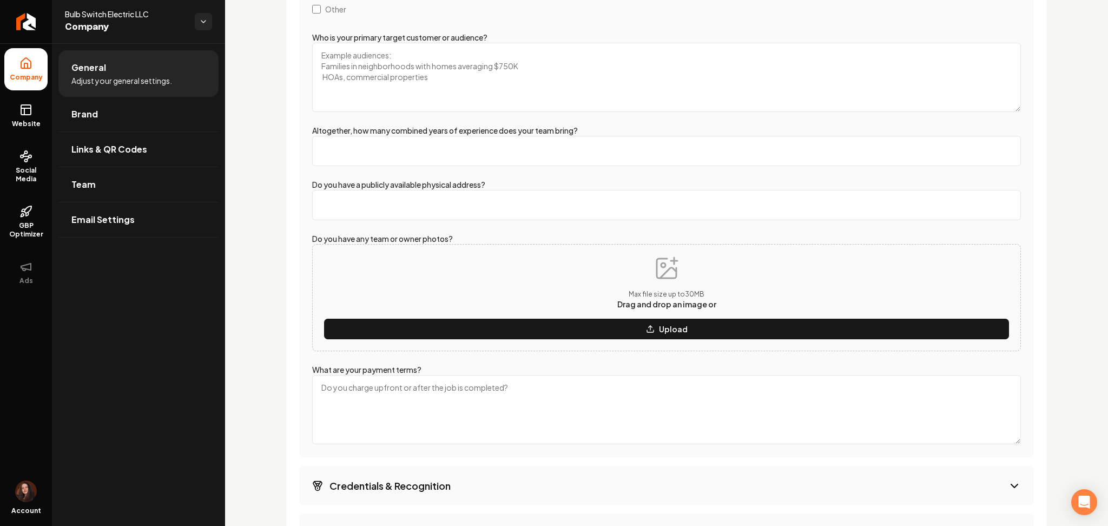
scroll to position [2164, 0]
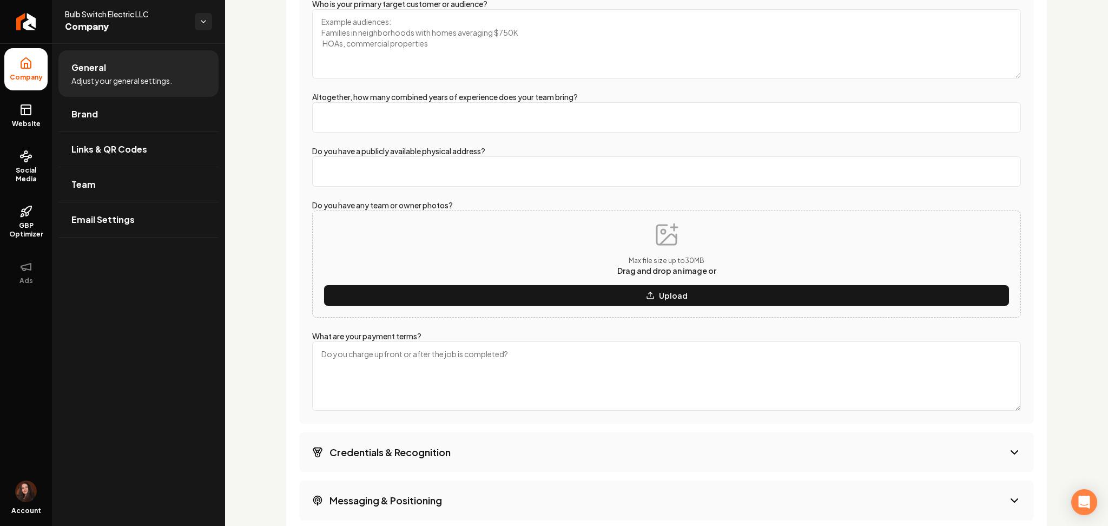
click at [351, 36] on textarea "Who is your primary target customer or audience?" at bounding box center [666, 43] width 709 height 69
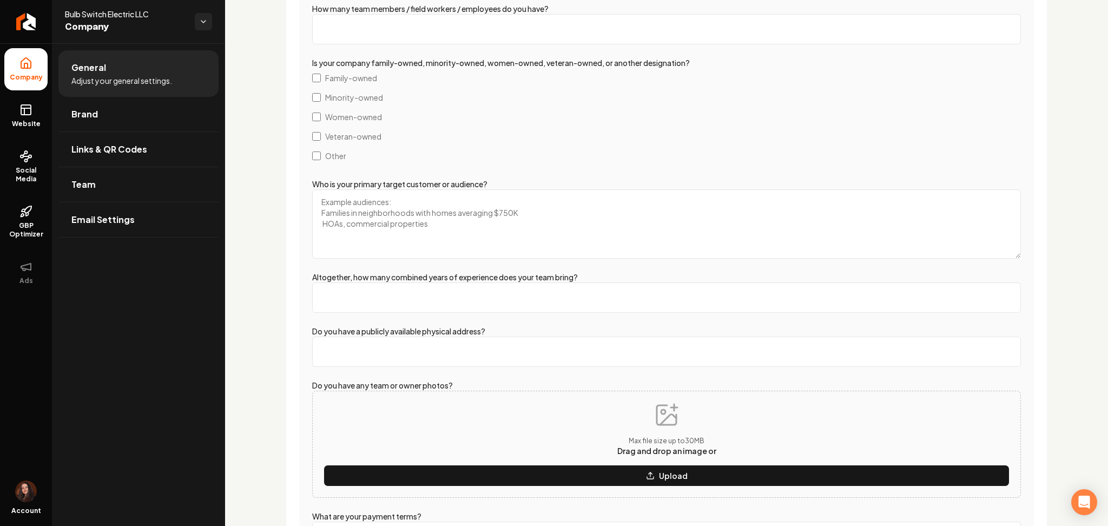
scroll to position [1985, 0]
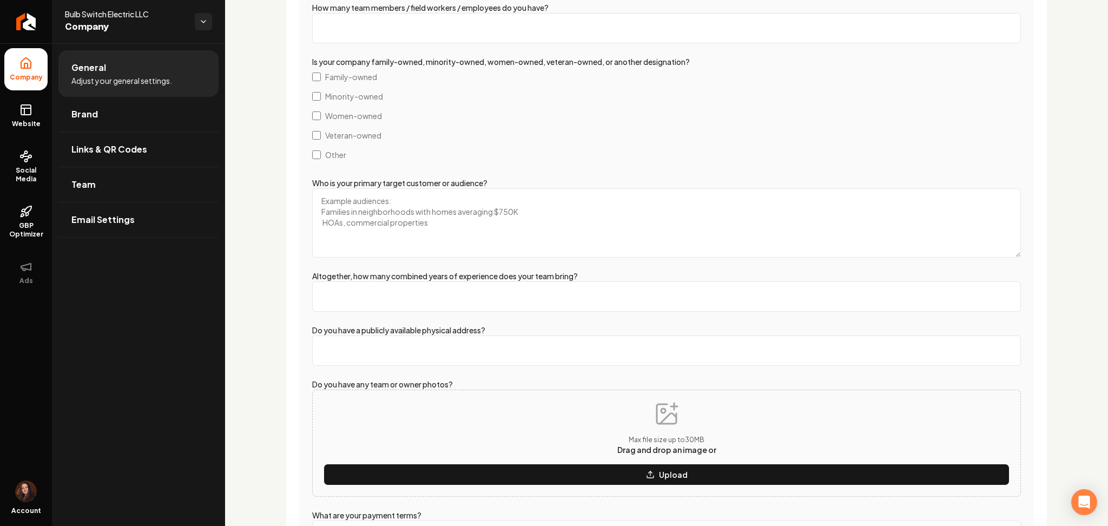
click at [332, 77] on span "Family-owned" at bounding box center [351, 76] width 52 height 11
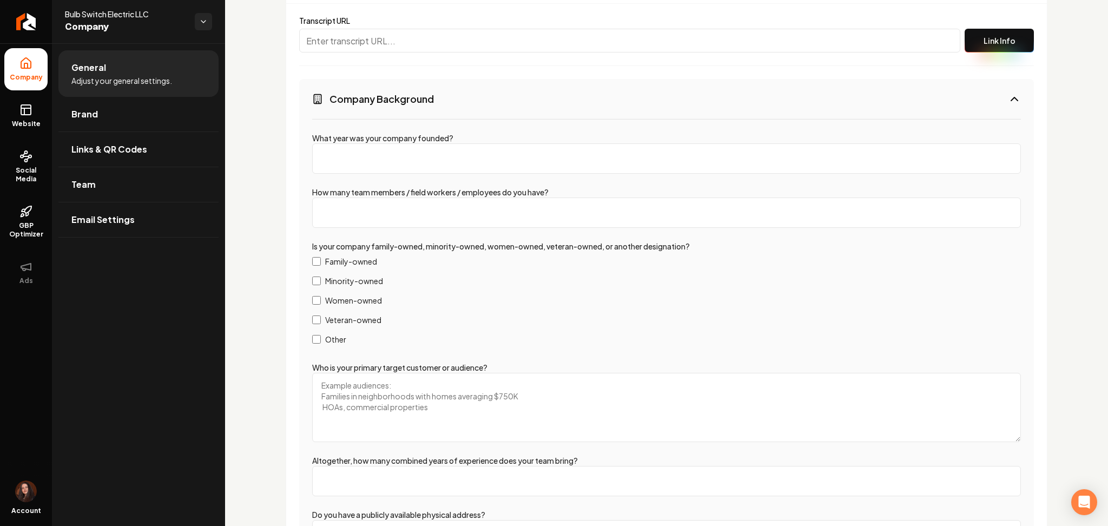
scroll to position [1801, 0]
click at [394, 167] on input "What year was your company founded?" at bounding box center [666, 158] width 709 height 30
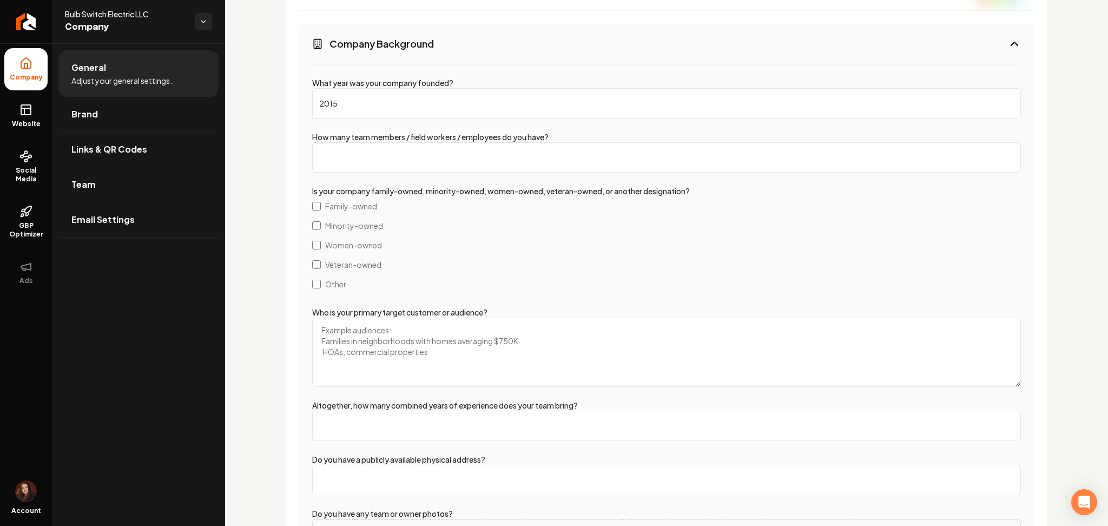
scroll to position [1866, 0]
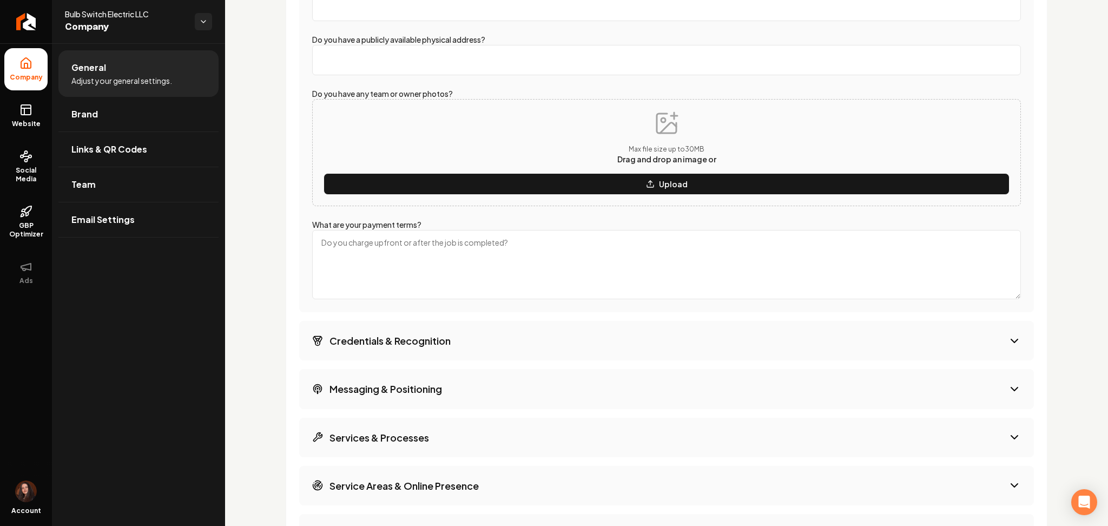
type input "2015"
click at [382, 340] on h3 "Credentials & Recognition" at bounding box center [389, 341] width 121 height 14
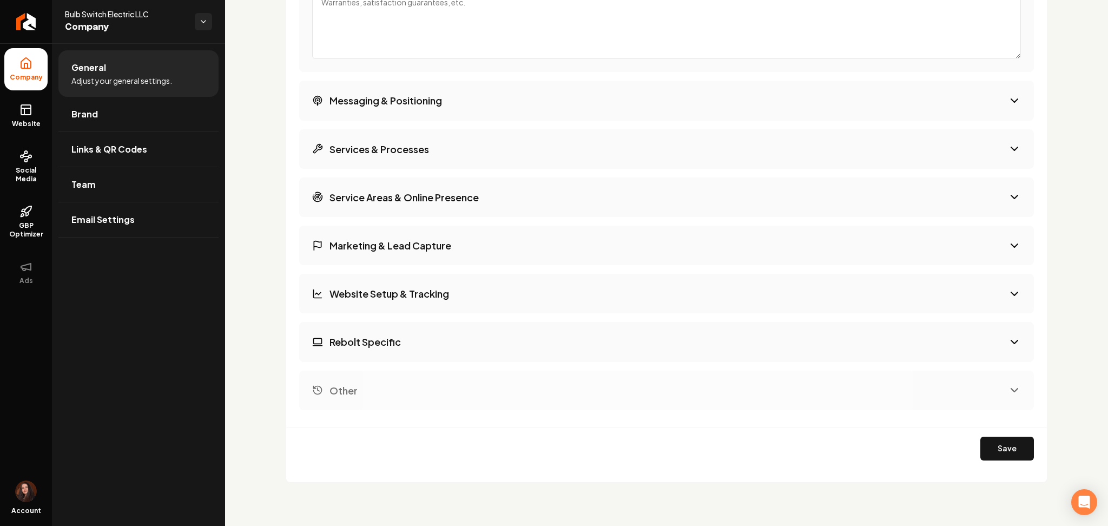
scroll to position [1893, 0]
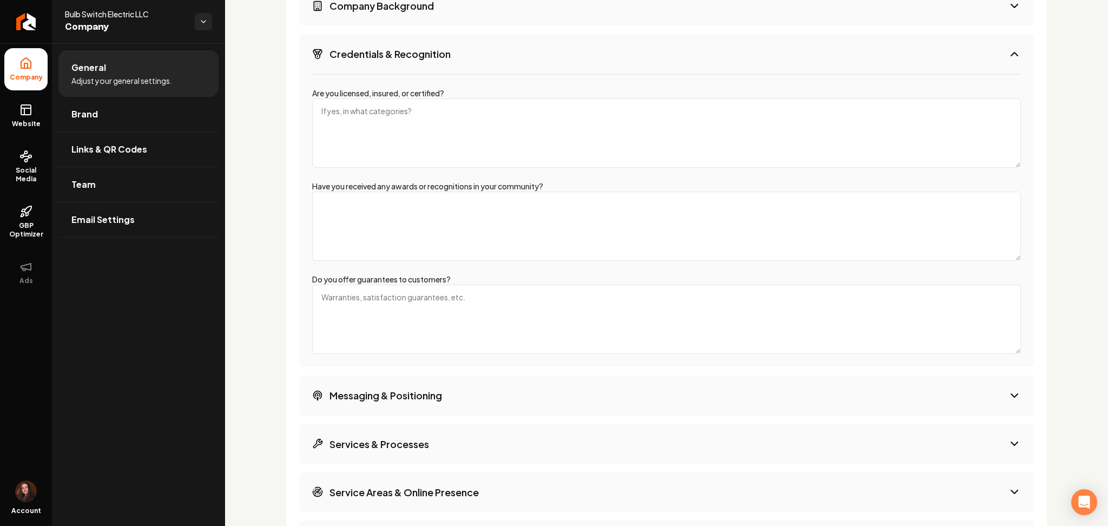
click at [360, 104] on textarea "Are you licensed, insured, or certified?" at bounding box center [666, 132] width 709 height 69
type textarea "licensed, insured"
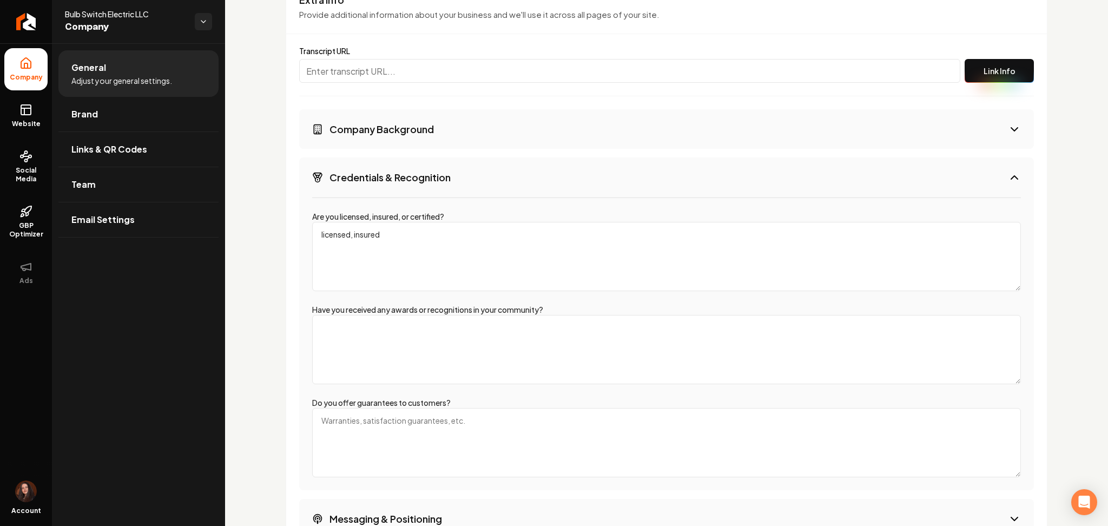
scroll to position [1755, 0]
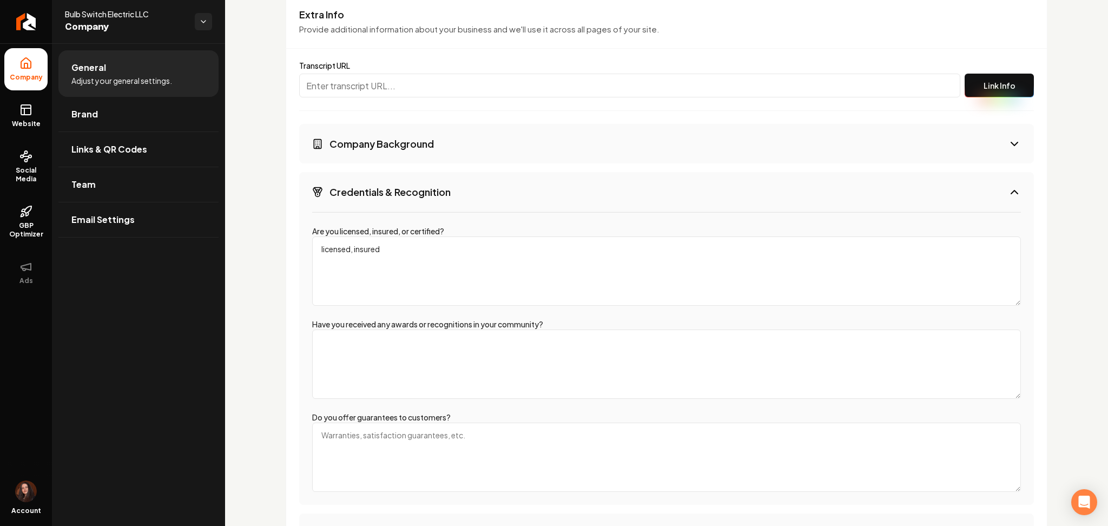
click at [385, 129] on button "Company Background" at bounding box center [666, 143] width 735 height 39
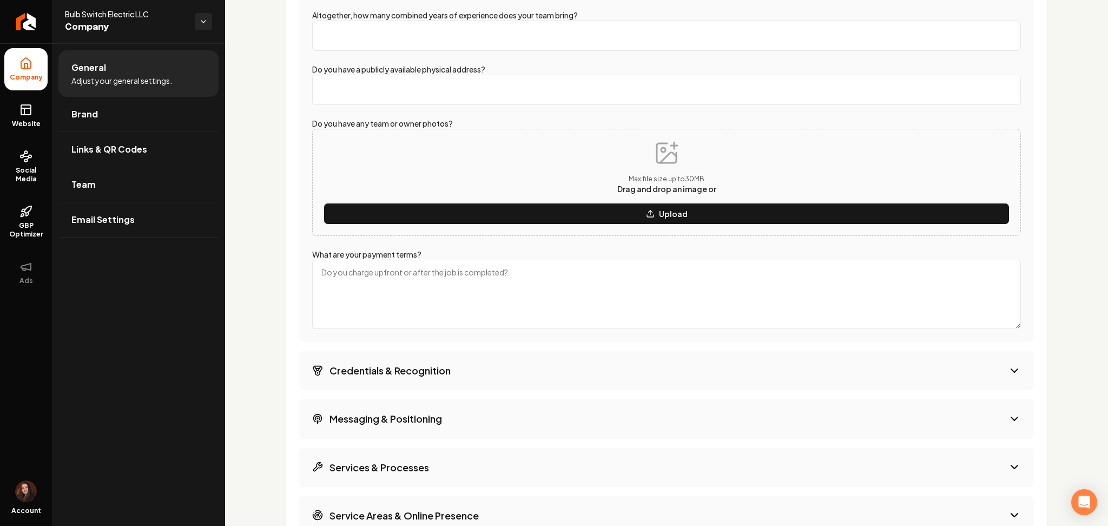
click at [400, 412] on h3 "Messaging & Positioning" at bounding box center [385, 419] width 113 height 14
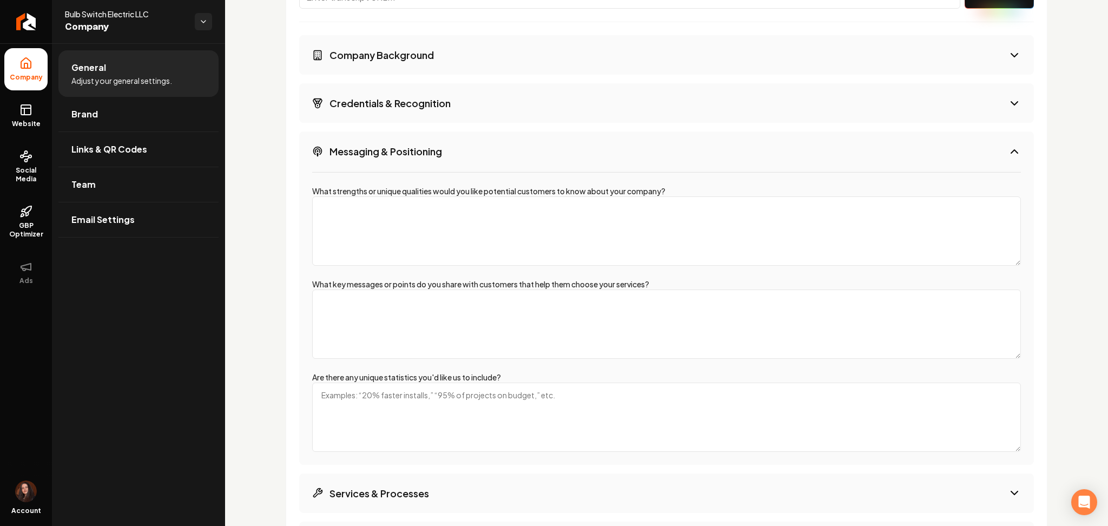
scroll to position [1844, 0]
click at [391, 115] on button "Credentials & Recognition" at bounding box center [666, 102] width 735 height 39
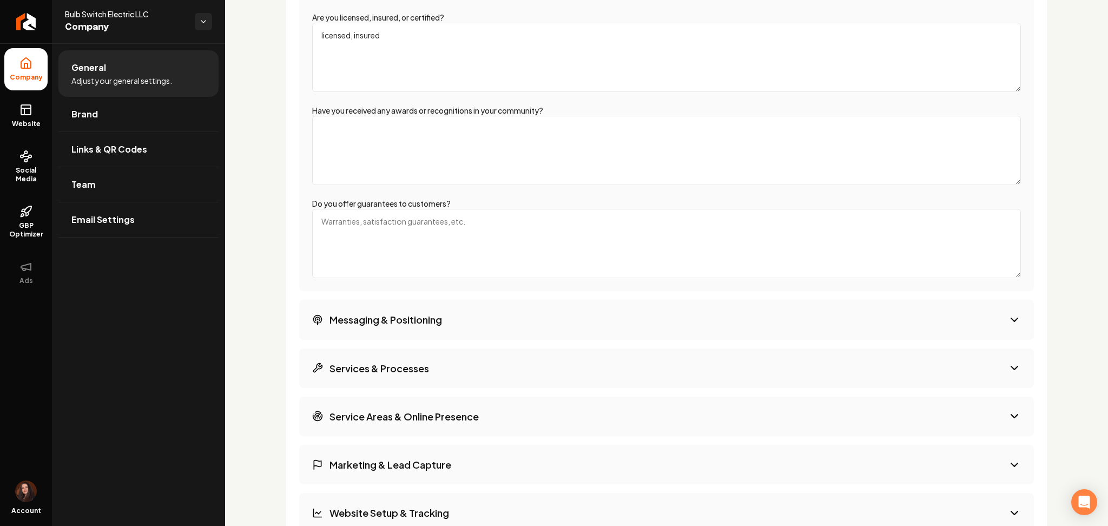
click at [351, 375] on button "Services & Processes" at bounding box center [666, 367] width 735 height 39
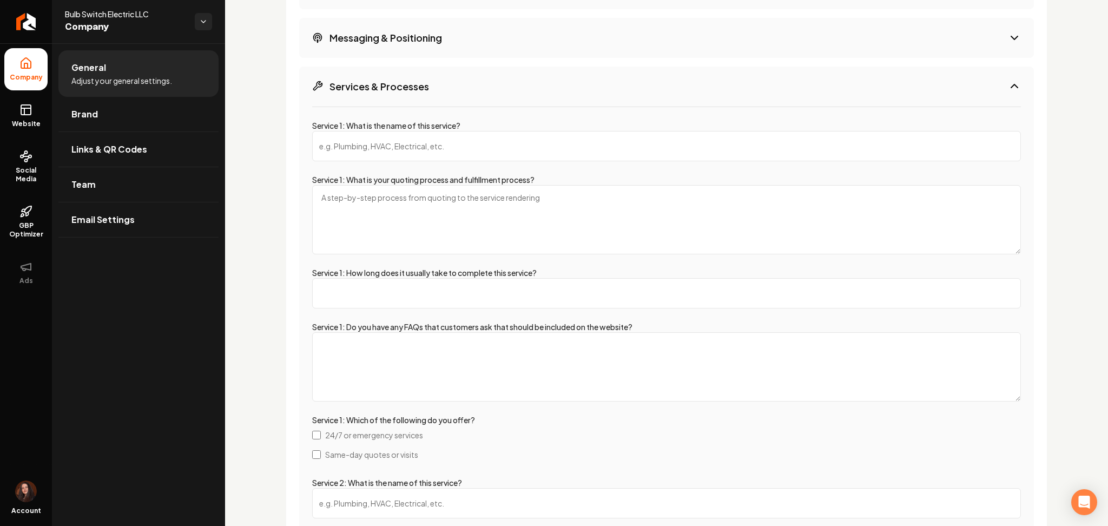
scroll to position [1960, 0]
click at [325, 434] on span "24/7 or emergency services" at bounding box center [374, 432] width 98 height 11
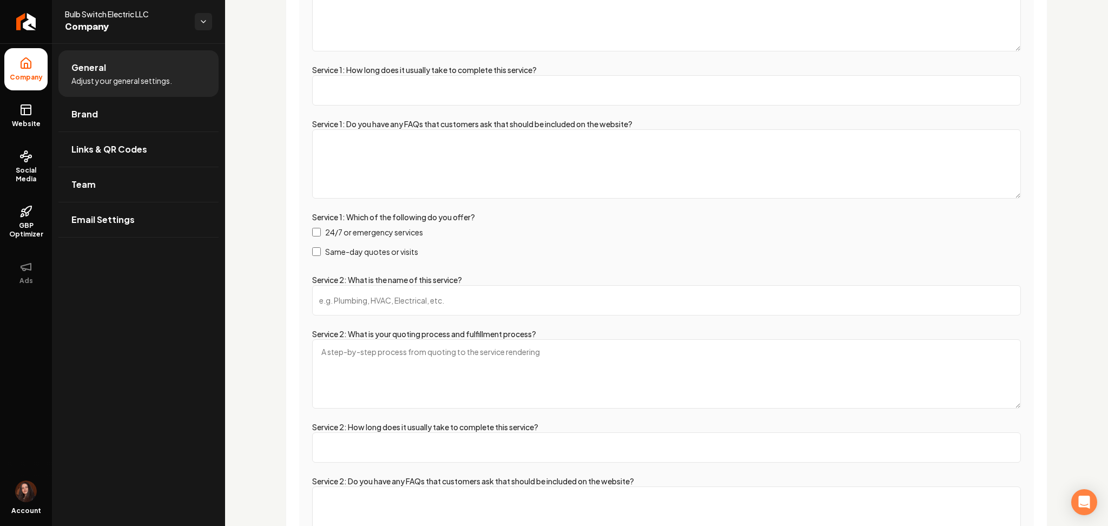
scroll to position [2159, 0]
click at [316, 225] on label "24/7 or emergency services" at bounding box center [666, 232] width 709 height 19
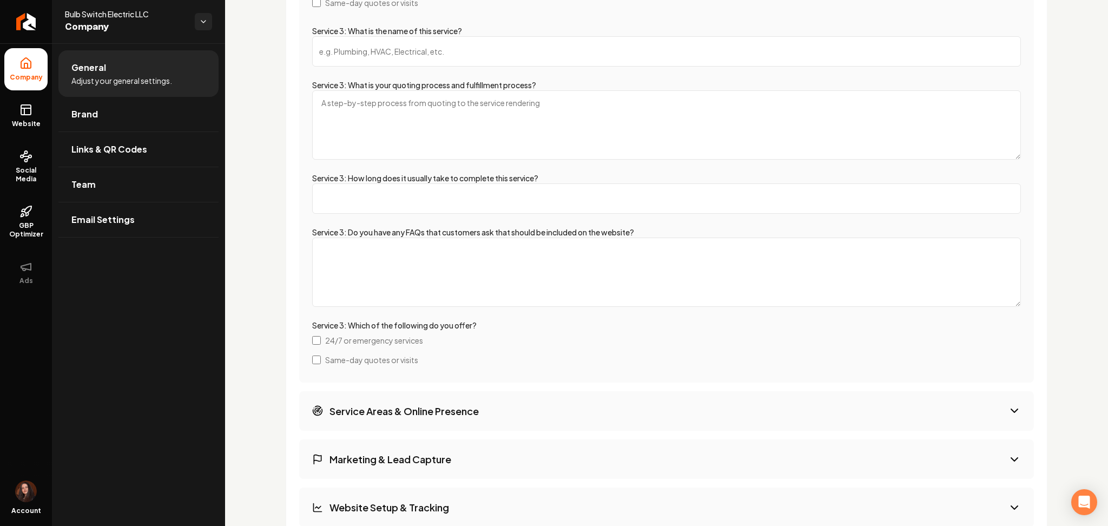
scroll to position [2979, 0]
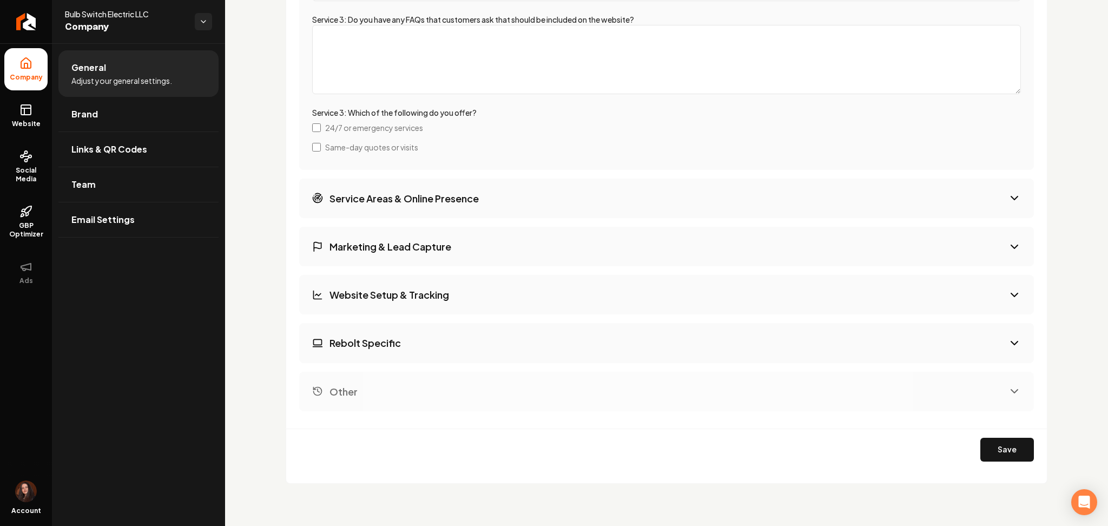
click at [341, 343] on h3 "Rebolt Specific" at bounding box center [364, 343] width 71 height 14
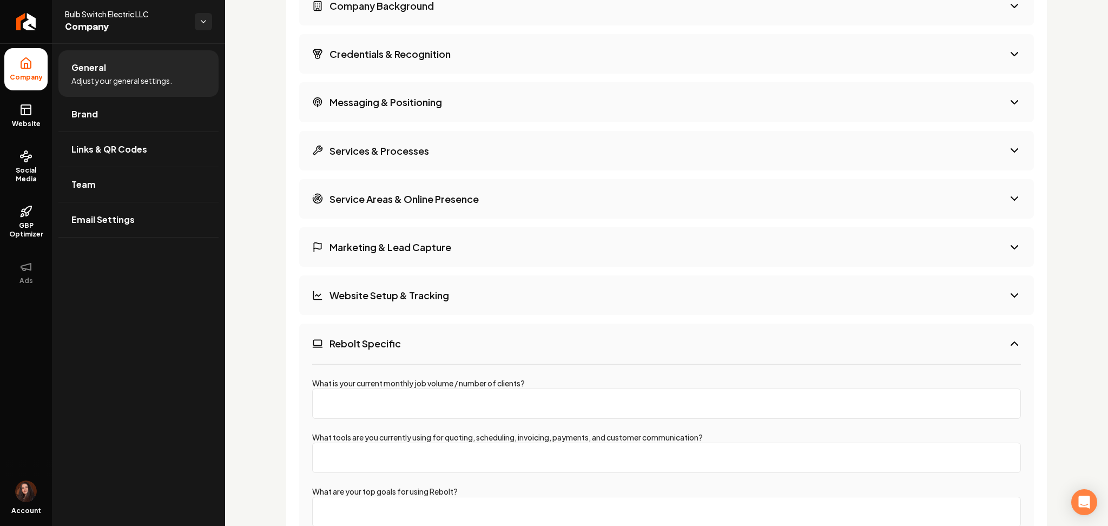
click at [338, 285] on button "Website Setup & Tracking" at bounding box center [666, 294] width 735 height 39
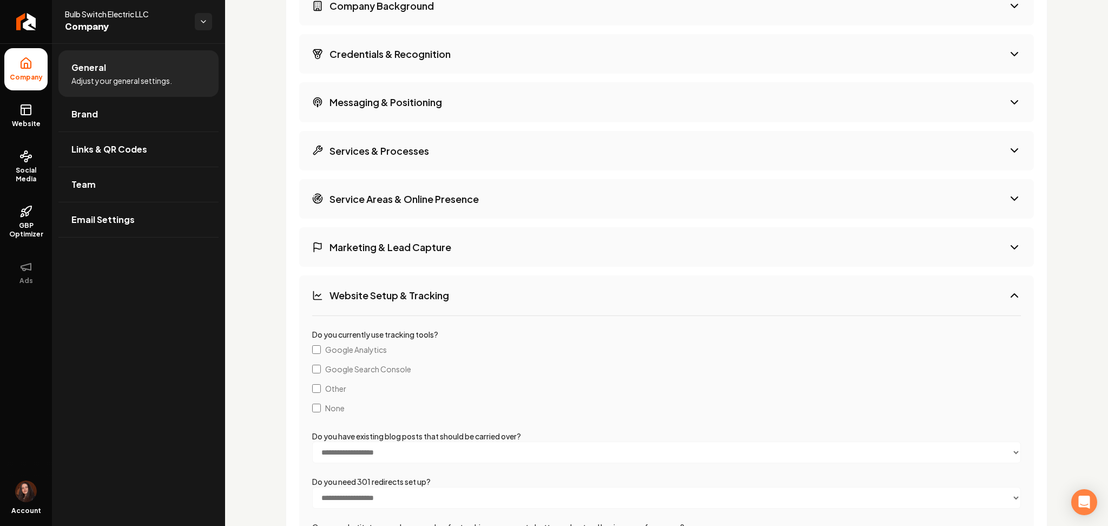
click at [347, 249] on h3 "Marketing & Lead Capture" at bounding box center [390, 247] width 122 height 14
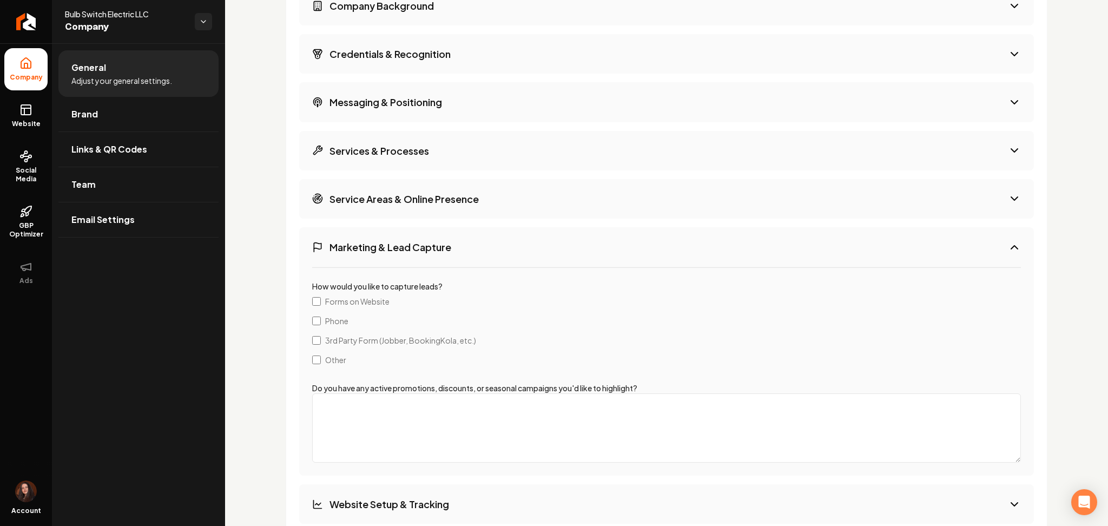
click at [347, 186] on button "Service Areas & Online Presence" at bounding box center [666, 198] width 735 height 39
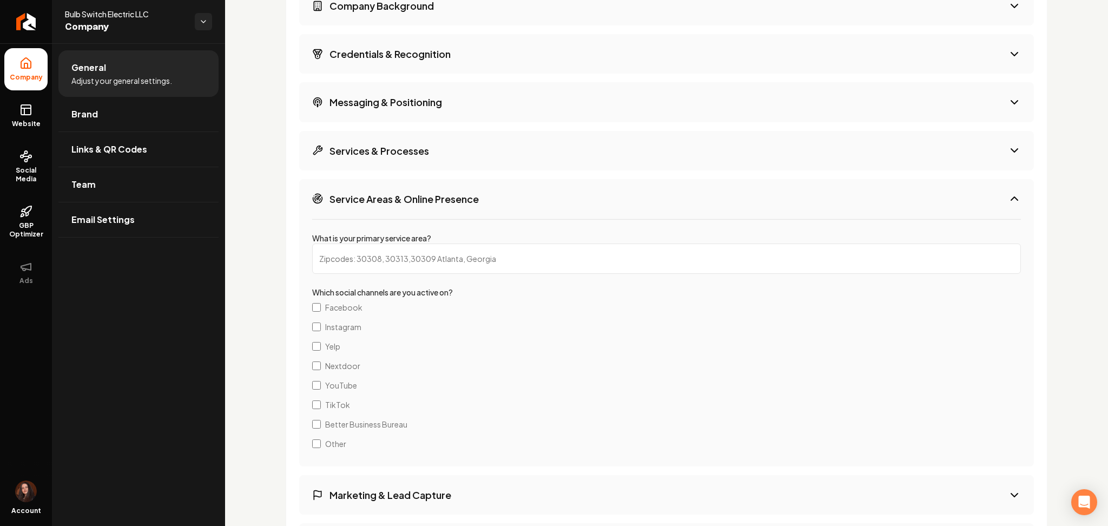
click at [347, 148] on h3 "Services & Processes" at bounding box center [379, 151] width 100 height 14
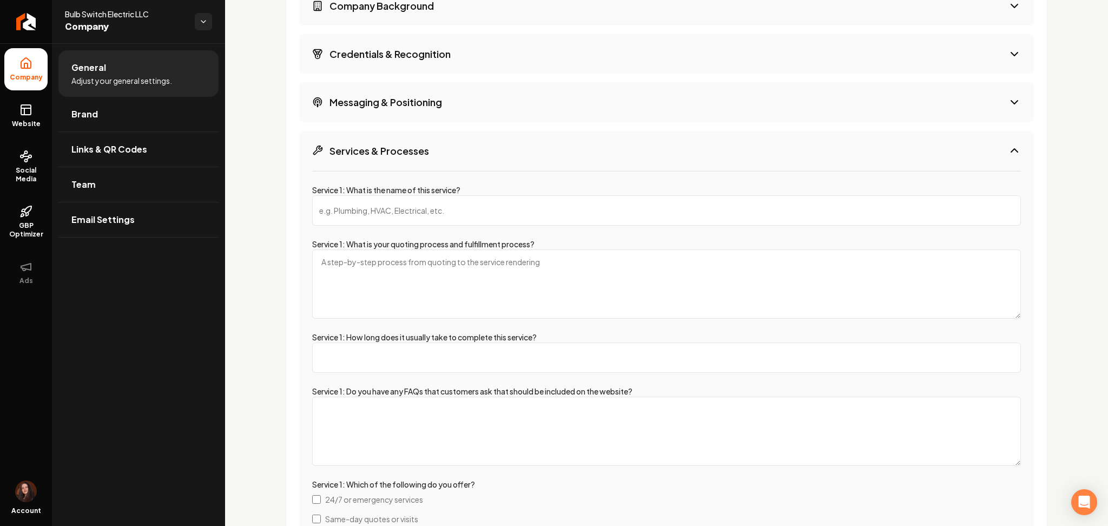
click at [342, 115] on button "Messaging & Positioning" at bounding box center [666, 101] width 735 height 39
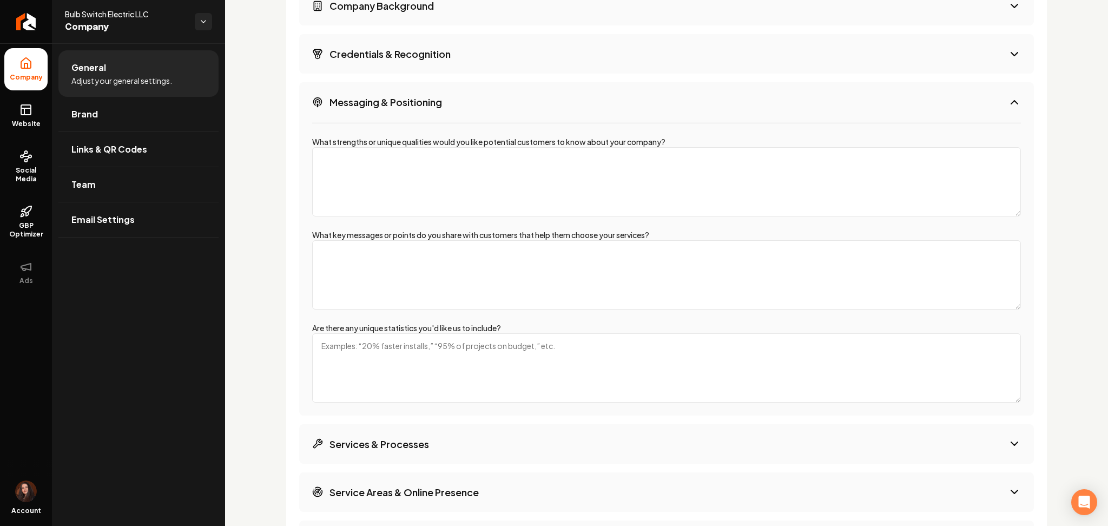
click at [349, 69] on button "Credentials & Recognition" at bounding box center [666, 53] width 735 height 39
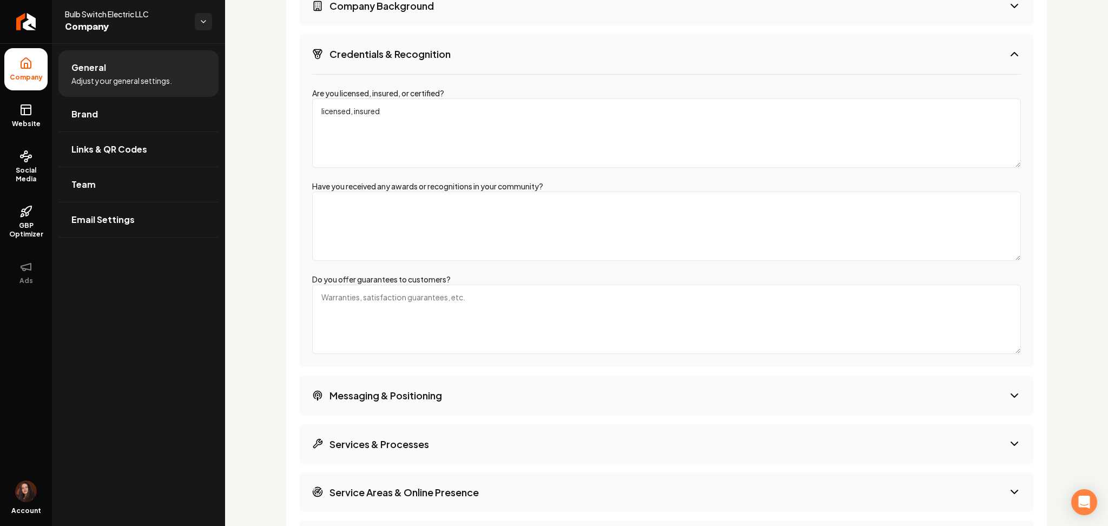
click at [387, 129] on textarea "licensed, insured" at bounding box center [666, 132] width 709 height 69
paste textarea "24/7 Service Available"
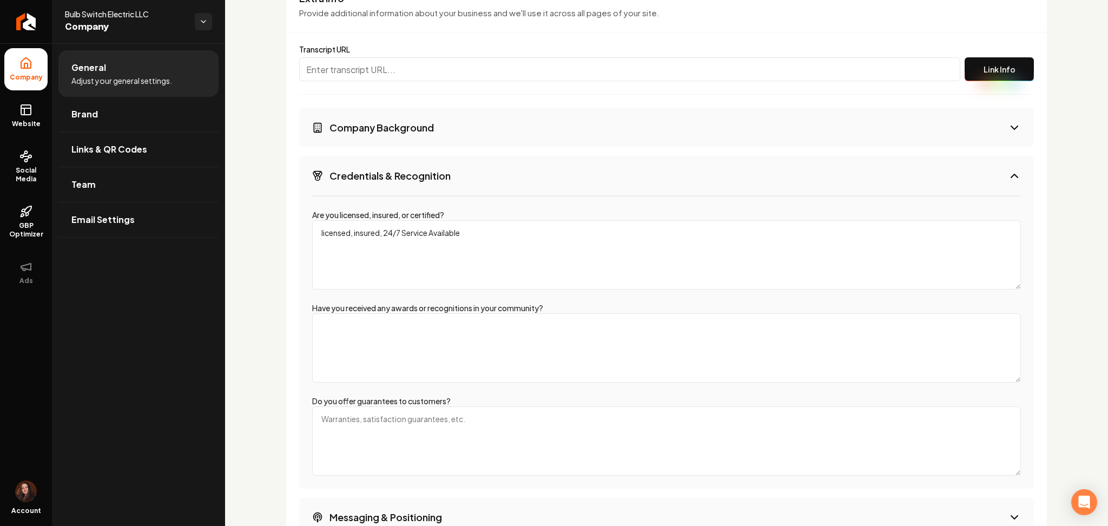
scroll to position [1770, 0]
type textarea "licensed, insured, 24/7 Service Available"
click at [387, 128] on h3 "Company Background" at bounding box center [381, 129] width 104 height 14
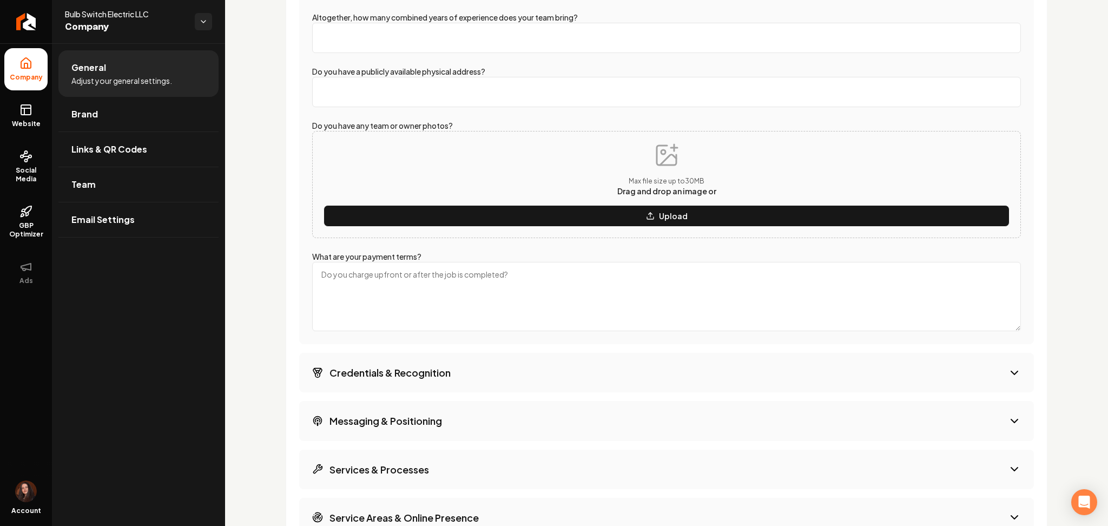
scroll to position [2562, 0]
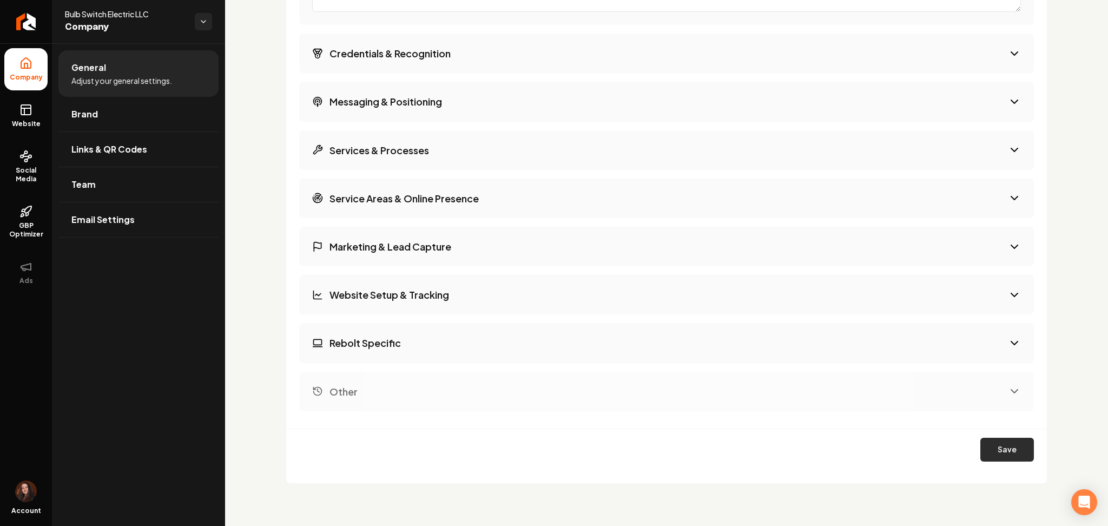
click at [985, 441] on button "Save" at bounding box center [1007, 450] width 54 height 24
click at [21, 115] on icon at bounding box center [25, 109] width 13 height 13
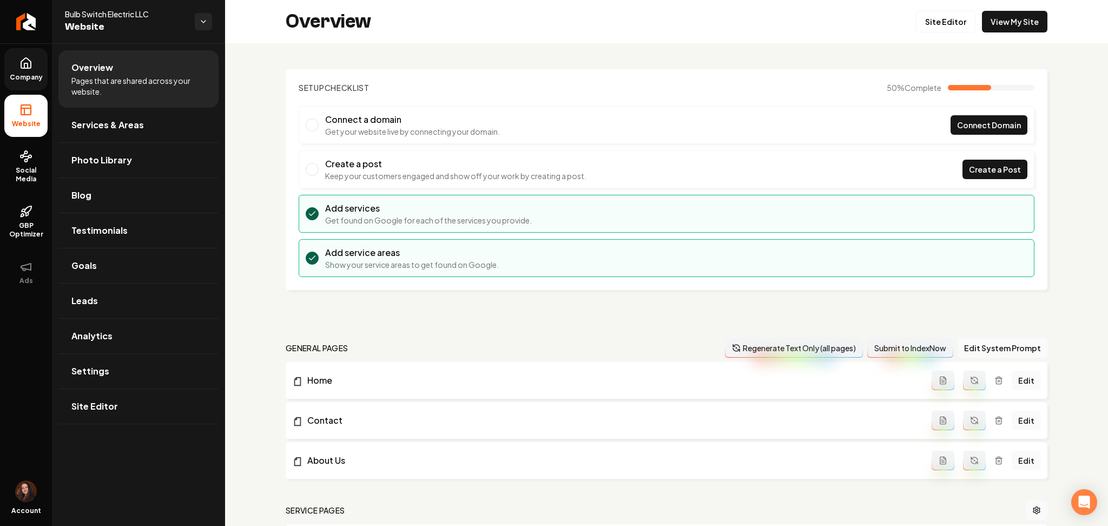
click at [772, 347] on button "Regenerate Text Only (all pages)" at bounding box center [794, 347] width 138 height 19
click at [102, 119] on span "Services & Areas" at bounding box center [107, 124] width 72 height 13
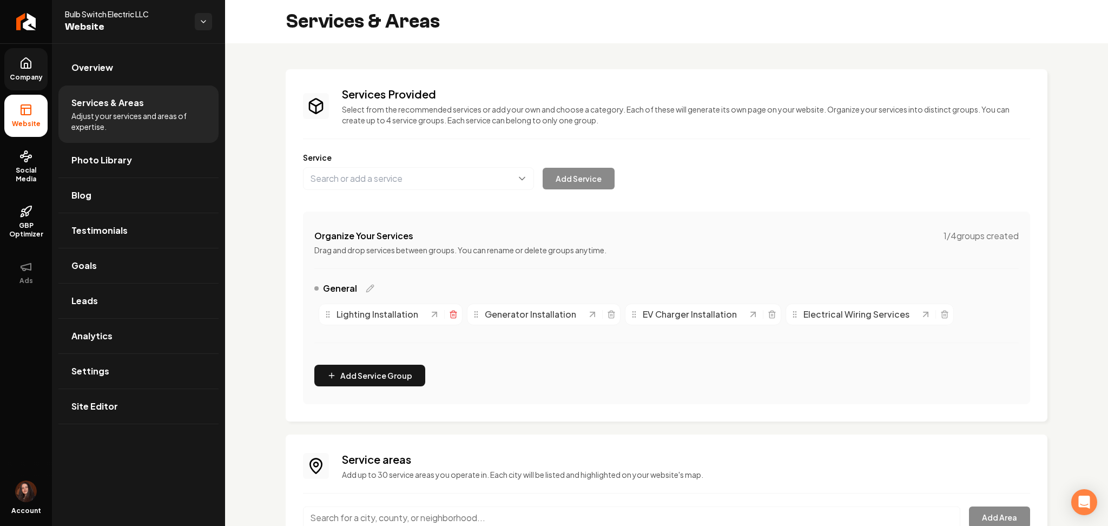
click at [450, 316] on icon "Main content area" at bounding box center [453, 314] width 9 height 9
click at [462, 315] on icon "Main content area" at bounding box center [463, 314] width 9 height 9
click at [465, 316] on line "Main content area" at bounding box center [465, 315] width 0 height 2
click at [334, 195] on div "Services Provided Select from the recommended services or add your own and choo…" at bounding box center [666, 246] width 727 height 318
click at [330, 182] on button "Main content area" at bounding box center [418, 178] width 231 height 23
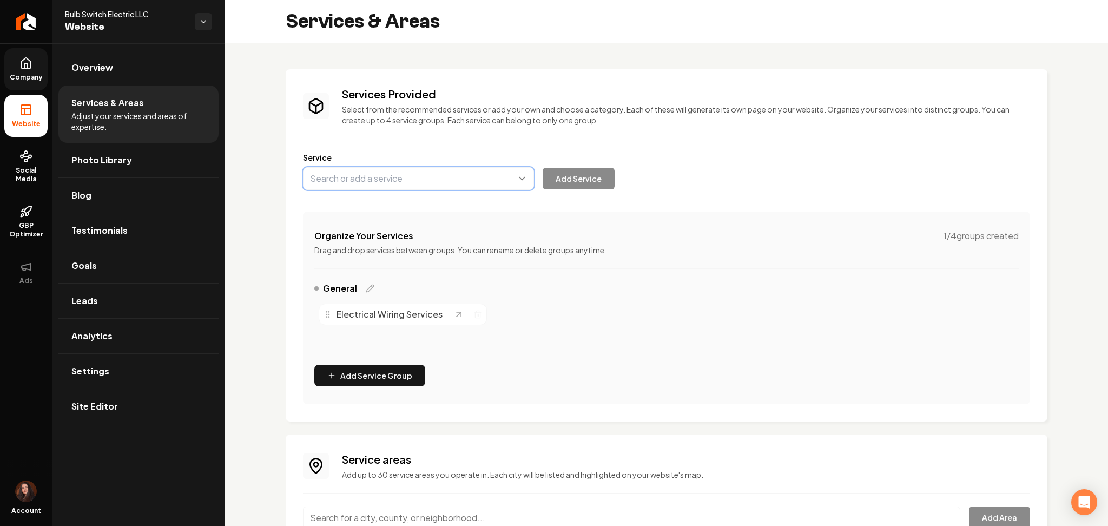
paste input "Electrical panel upgrades"
type input "Electrical Panel Upgrades"
click at [578, 176] on button "Add Service" at bounding box center [579, 179] width 72 height 22
click at [351, 176] on button "Main content area" at bounding box center [418, 178] width 231 height 23
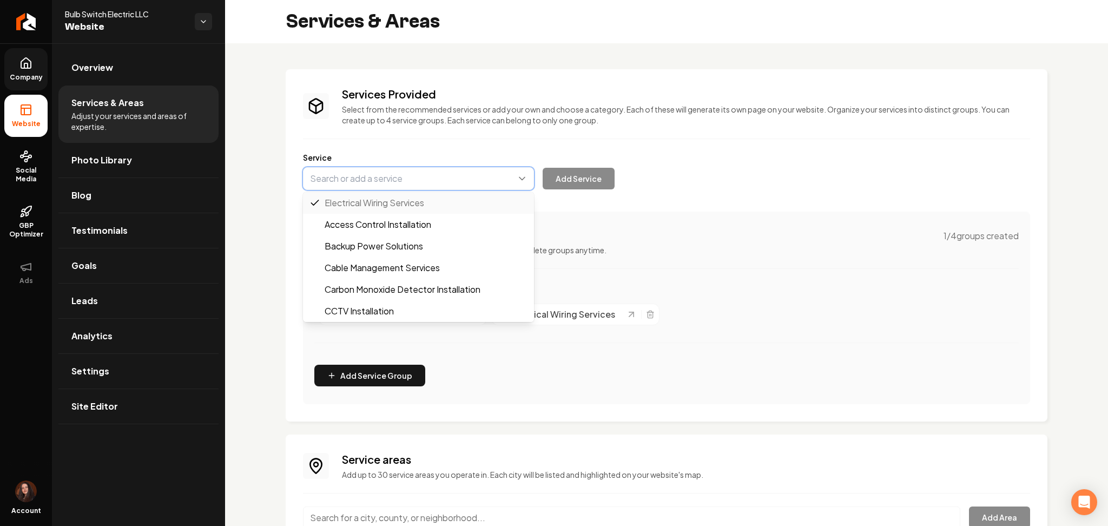
paste input "Circuit Breaker Replacement"
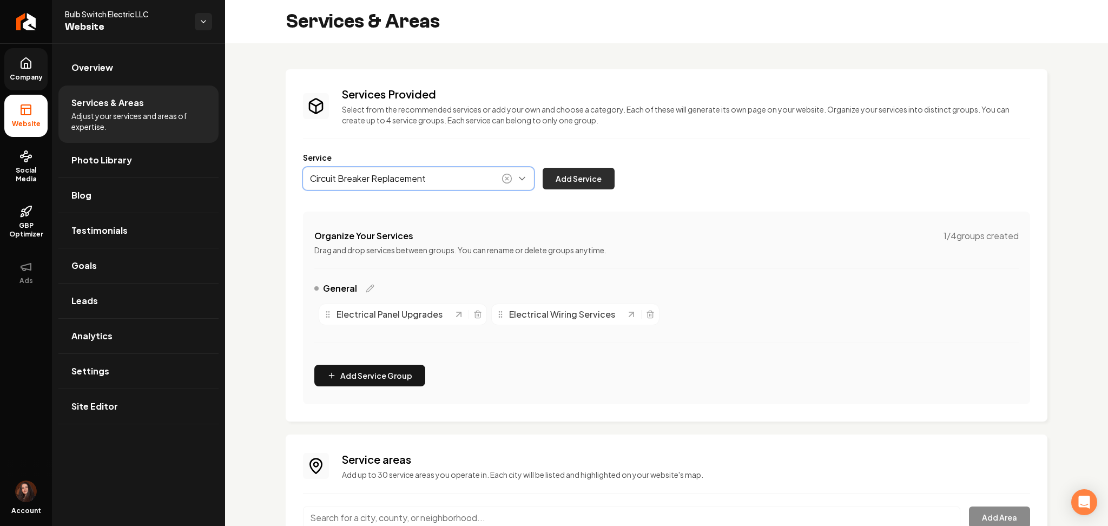
type input "Circuit Breaker Replacement"
click at [565, 184] on button "Add Service" at bounding box center [579, 179] width 72 height 22
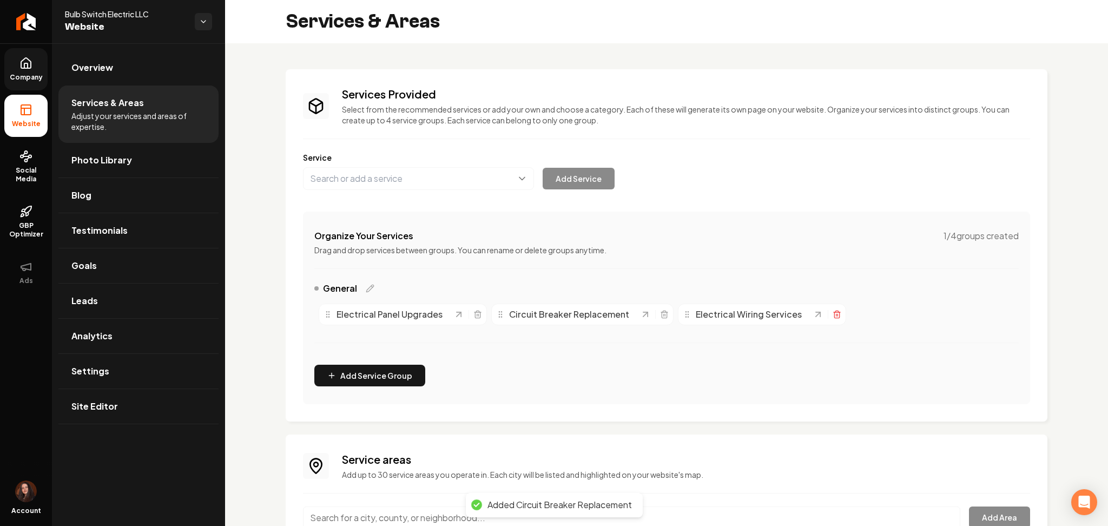
click at [832, 313] on icon "Main content area" at bounding box center [836, 314] width 9 height 9
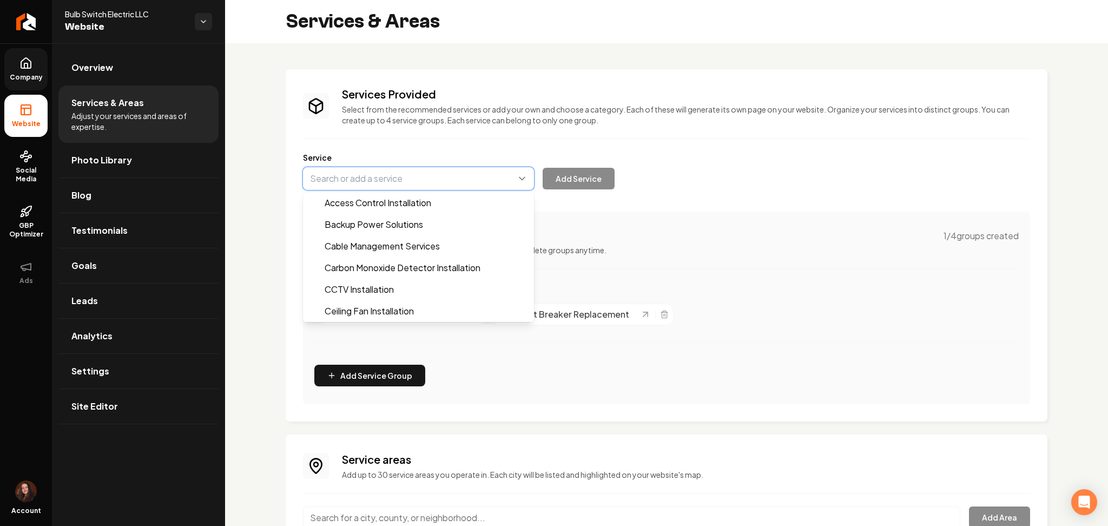
click at [370, 180] on button "Main content area" at bounding box center [418, 178] width 231 height 23
paste input "Whole-House Rewiring"
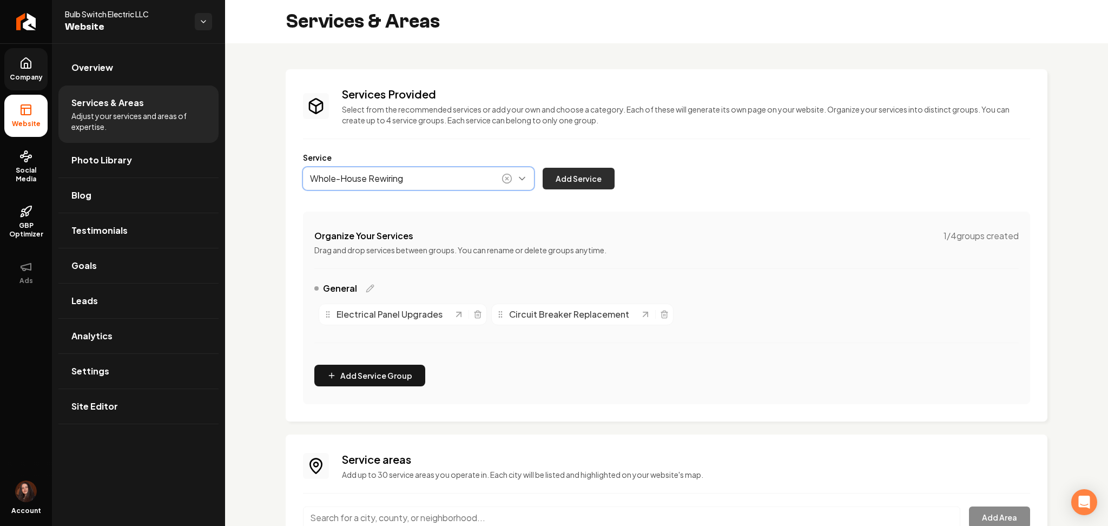
type input "Whole-House Rewiring"
click at [554, 182] on button "Add Service" at bounding box center [579, 179] width 72 height 22
click at [385, 166] on div "Service Add Service" at bounding box center [666, 171] width 727 height 38
click at [372, 171] on button "Main content area" at bounding box center [418, 178] width 231 height 23
paste input "New Construction Wiring"
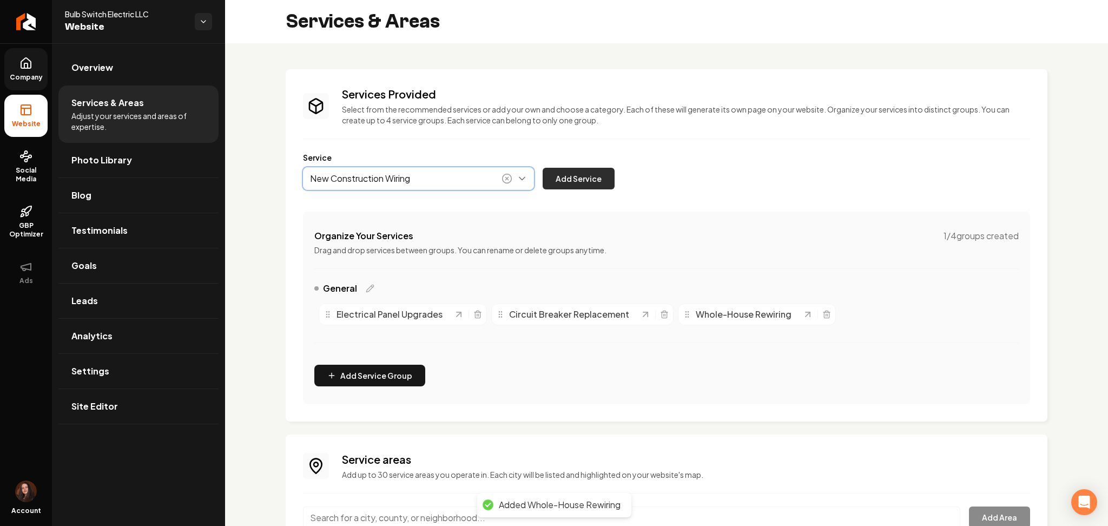
type input "New Construction Wiring"
click at [564, 181] on button "Add Service" at bounding box center [579, 179] width 72 height 22
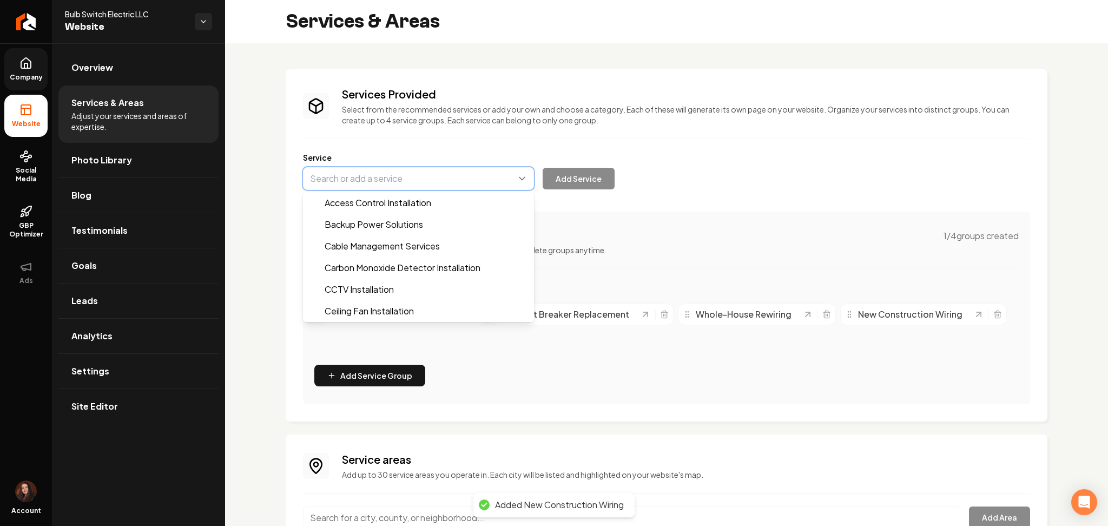
click at [367, 170] on button "Main content area" at bounding box center [418, 178] width 231 height 23
paste input "Lighting Installation"
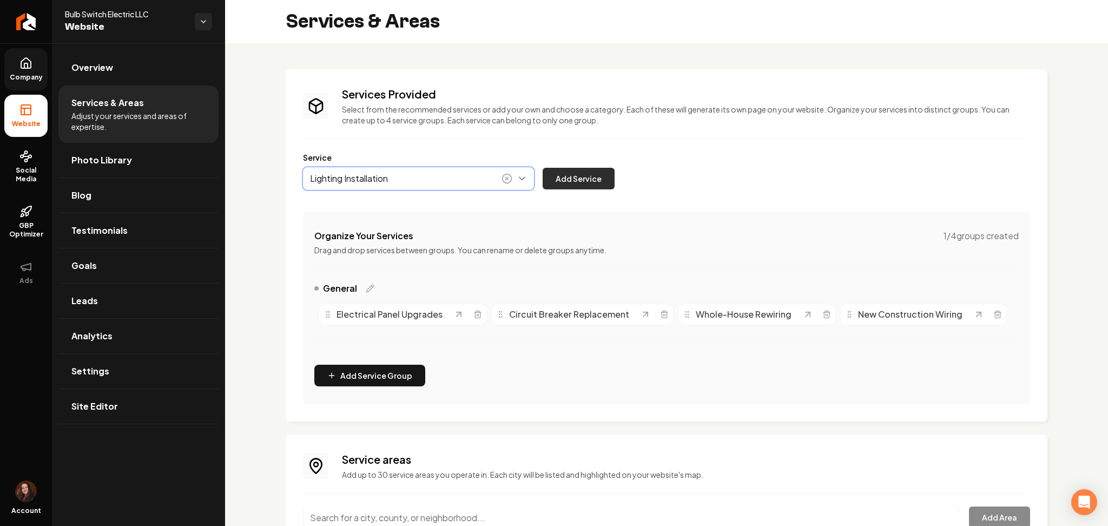
type input "Lighting Installation"
click at [593, 173] on button "Add Service" at bounding box center [579, 179] width 72 height 22
click at [349, 182] on button "Main content area" at bounding box center [418, 178] width 231 height 23
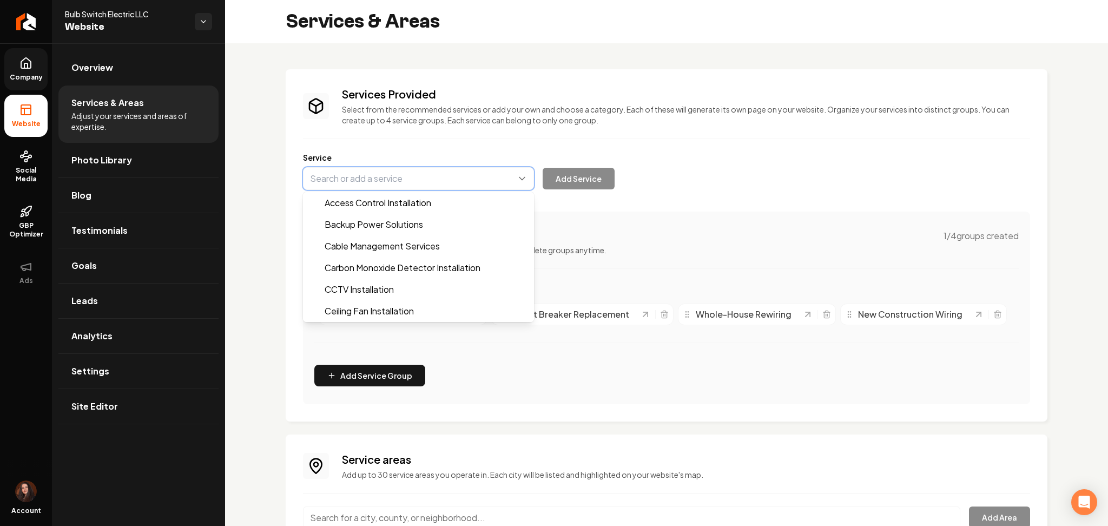
paste input "Ceiling Fan Installation"
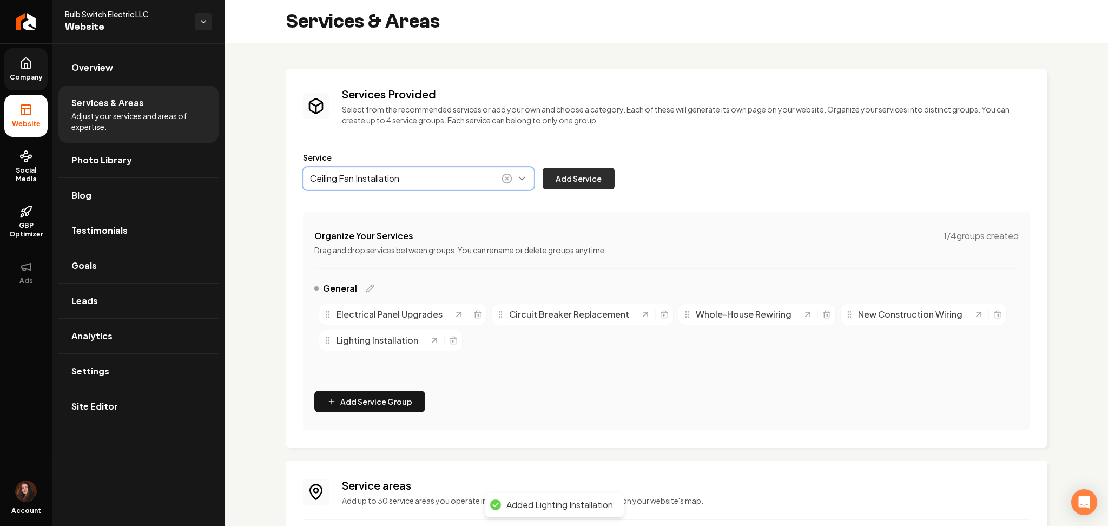
type input "Ceiling Fan Installation"
click at [588, 186] on button "Add Service" at bounding box center [579, 179] width 72 height 22
click at [365, 189] on button "Main content area" at bounding box center [418, 178] width 231 height 23
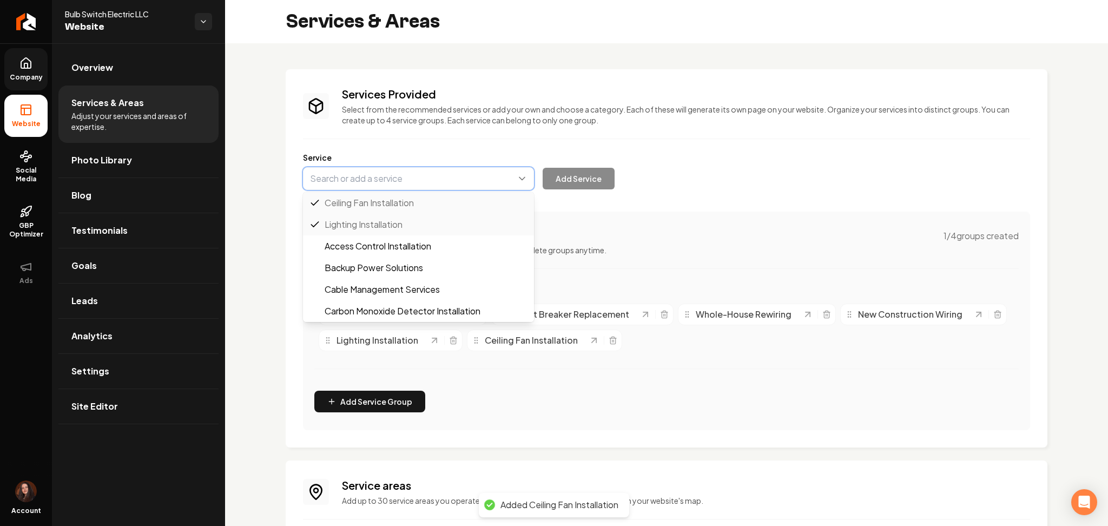
paste input "Outlet And Switch Installation/Replacement"
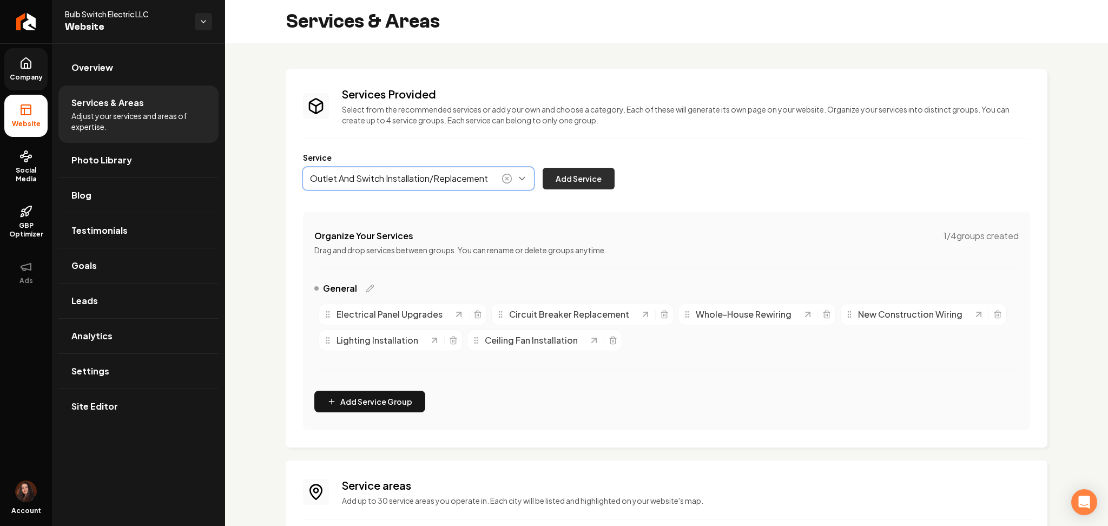
type input "Outlet And Switch Installation/Replacement"
click at [557, 187] on button "Add Service" at bounding box center [579, 179] width 72 height 22
click at [358, 171] on button "Main content area" at bounding box center [418, 178] width 231 height 23
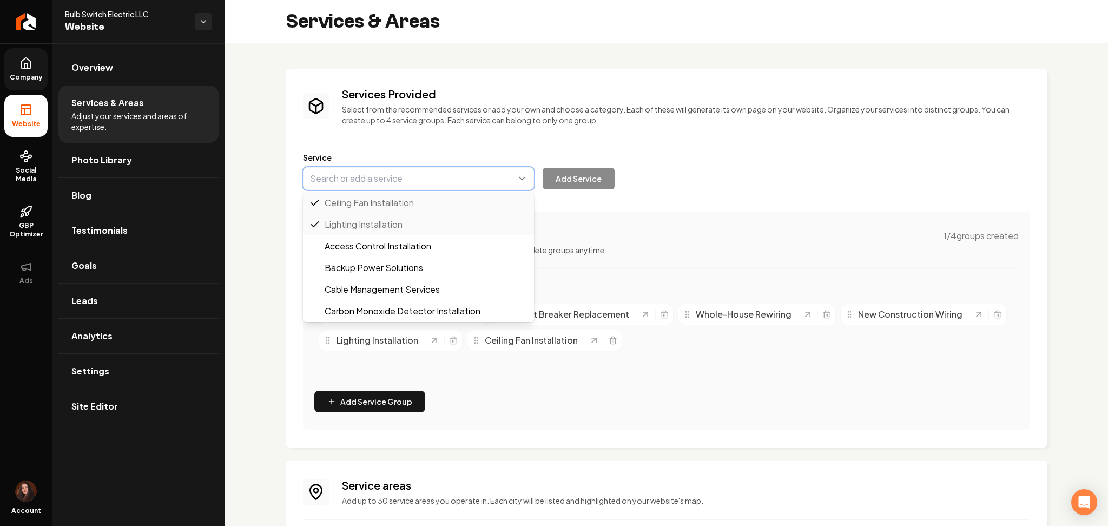
paste input "EV Charger Installation"
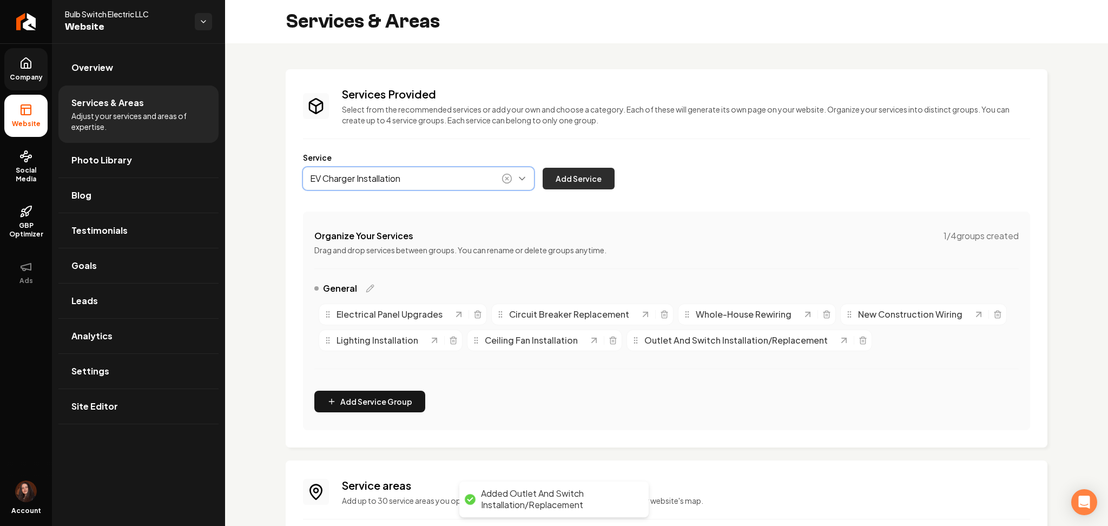
type input "EV Charger Installation"
click at [554, 178] on button "Add Service" at bounding box center [579, 179] width 72 height 22
click at [381, 177] on button "Main content area" at bounding box center [418, 178] width 231 height 23
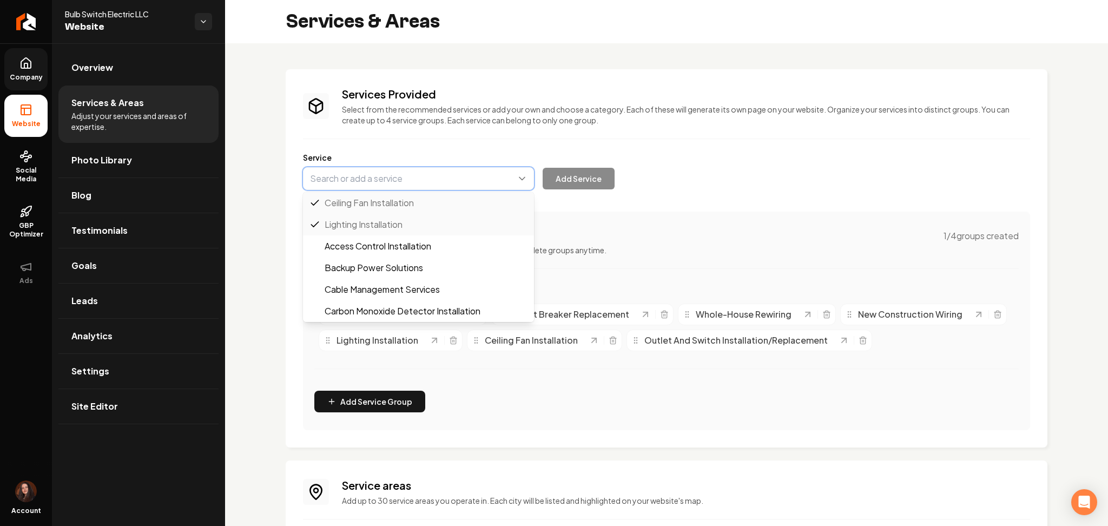
paste input "Generator Installation & Maintenance"
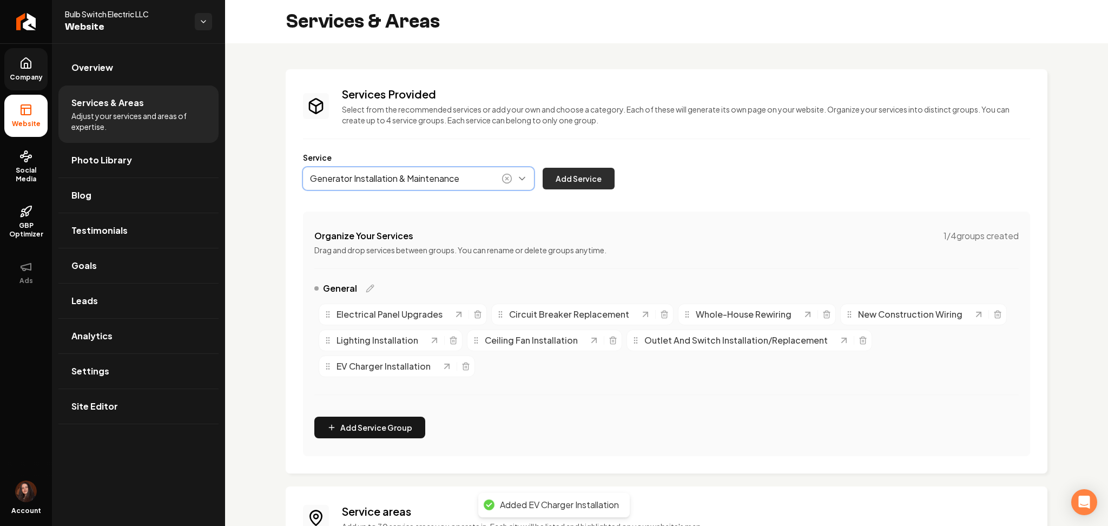
type input "Generator Installation & Maintenance"
click at [563, 175] on button "Add Service" at bounding box center [579, 179] width 72 height 22
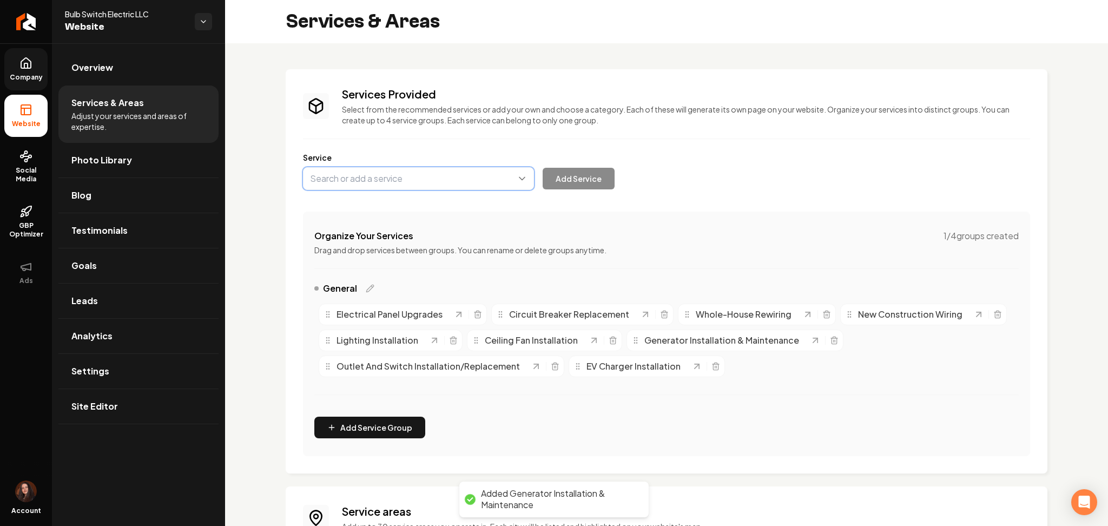
click at [352, 178] on button "Main content area" at bounding box center [418, 178] width 231 height 23
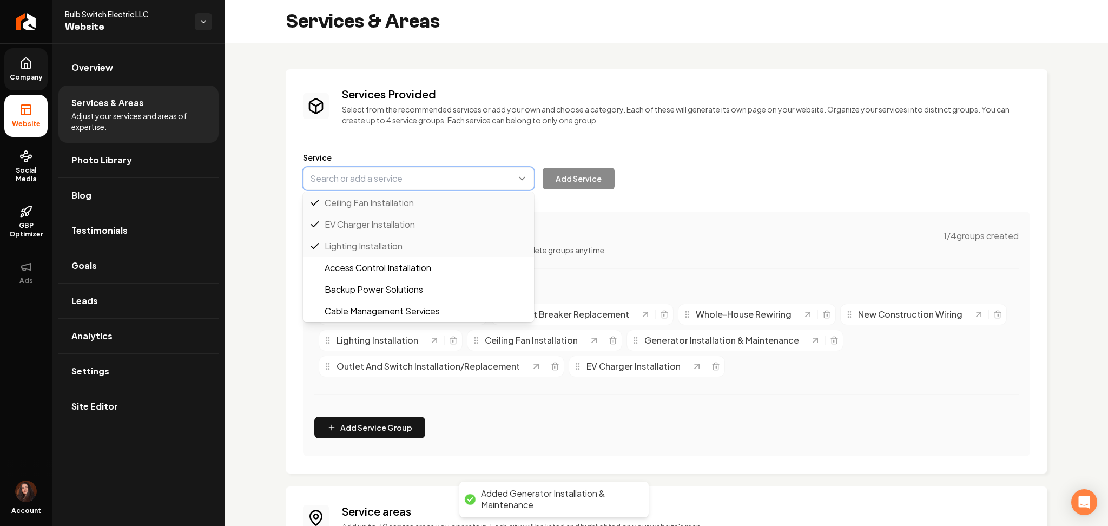
paste input "Surge Protection Installation"
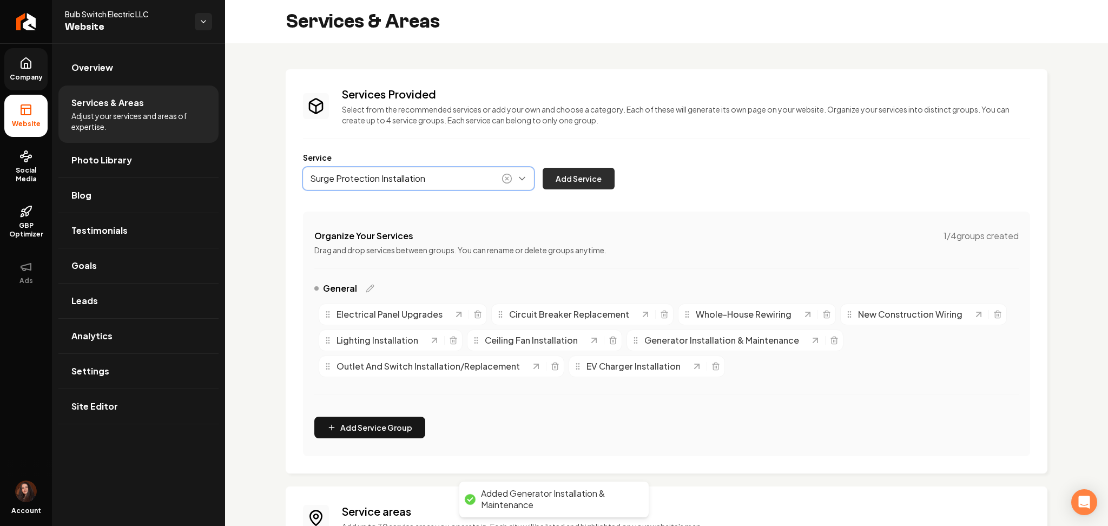
type input "Surge Protection Installation"
click at [574, 188] on button "Add Service" at bounding box center [579, 179] width 72 height 22
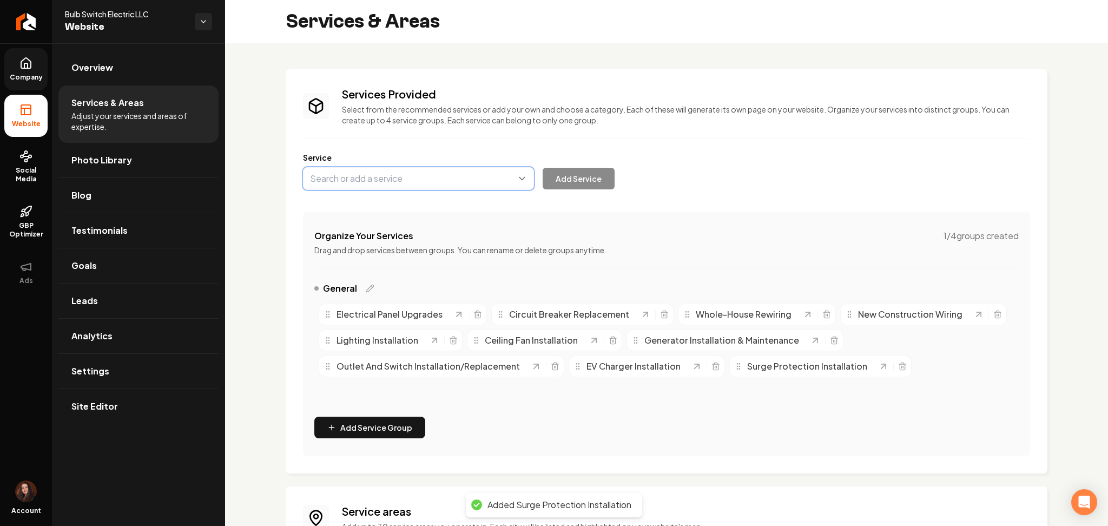
click at [393, 174] on button "Main content area" at bounding box center [418, 178] width 231 height 23
paste input "Home Automation Wiring"
type input "Home Automation Wiring"
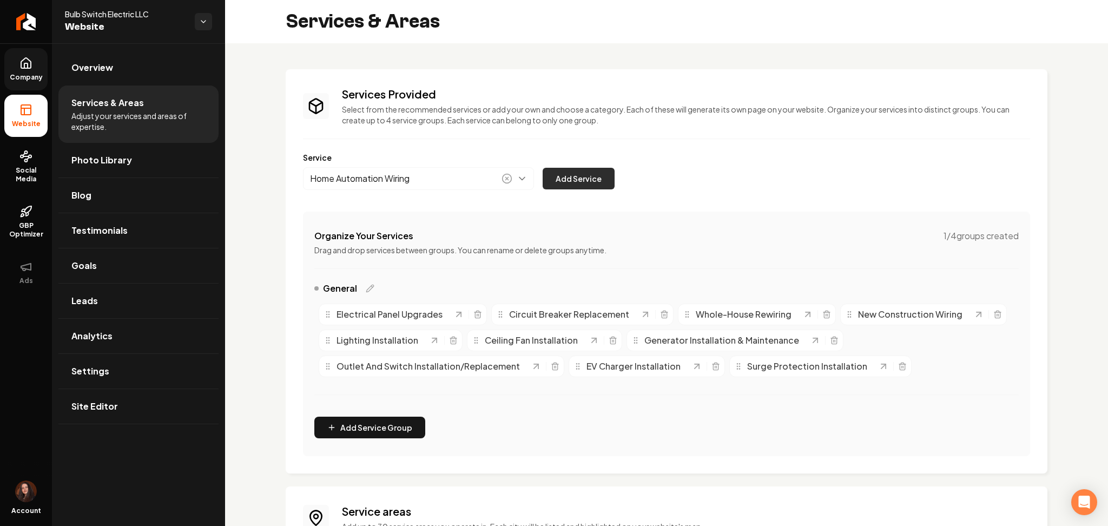
click at [559, 186] on button "Add Service" at bounding box center [579, 179] width 72 height 22
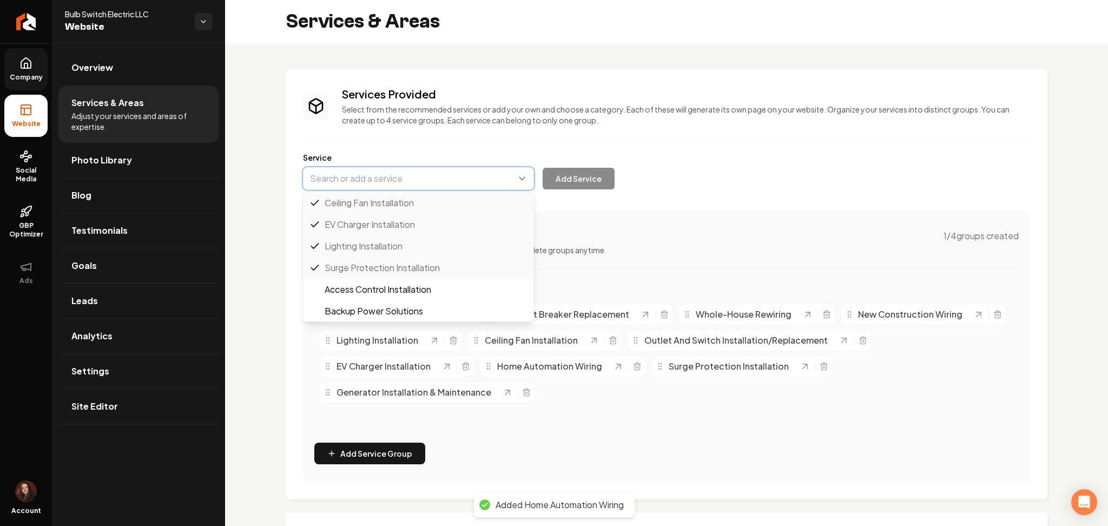
click at [340, 182] on button "Main content area" at bounding box center [418, 178] width 231 height 23
paste input "Electrical Inspections & Code Compliance"
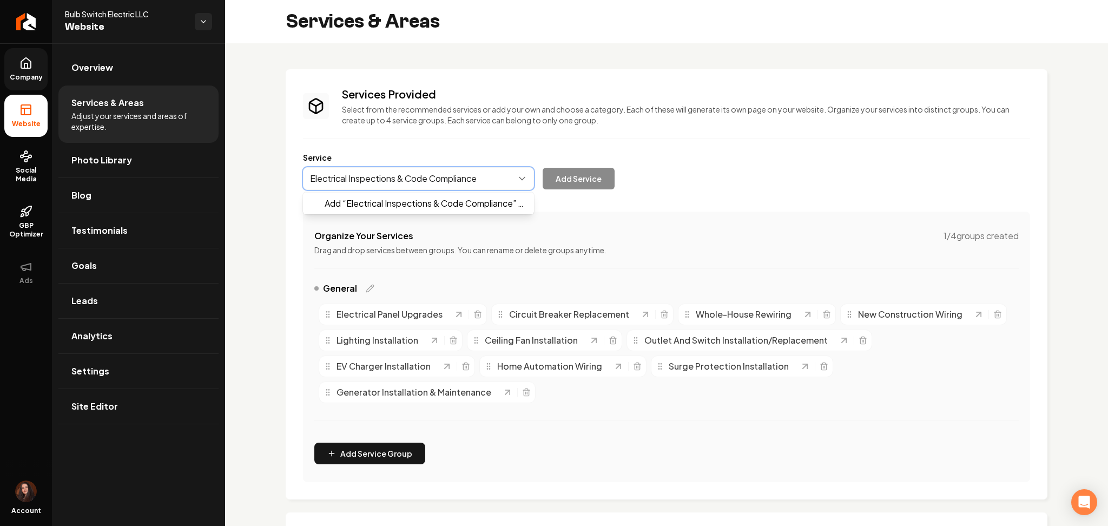
type input "Electrical Inspections & Code Compliance"
click at [354, 221] on div "Services Provided Select from the recommended services or add your own and choo…" at bounding box center [666, 284] width 727 height 395
click at [372, 189] on button "Main content area" at bounding box center [418, 178] width 231 height 23
type input "v"
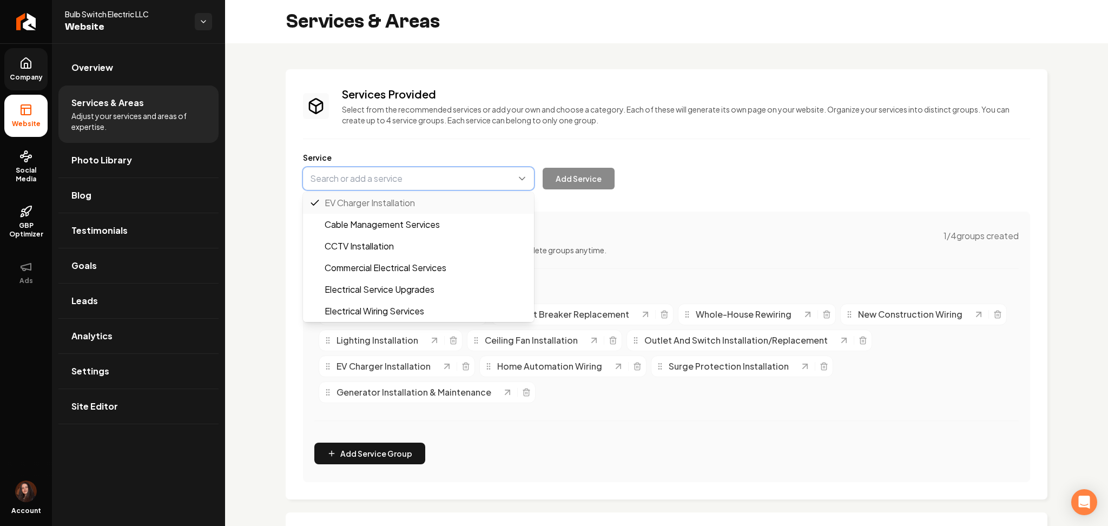
paste input "Electrical Inspections & Code Compliance"
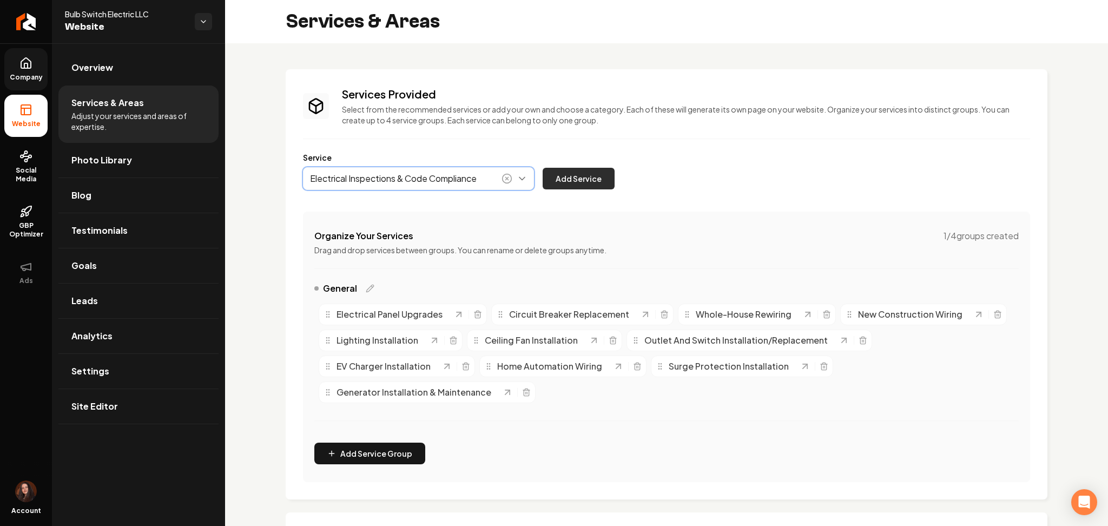
type input "Electrical Inspections & Code Compliance"
click at [590, 173] on button "Add Service" at bounding box center [579, 179] width 72 height 22
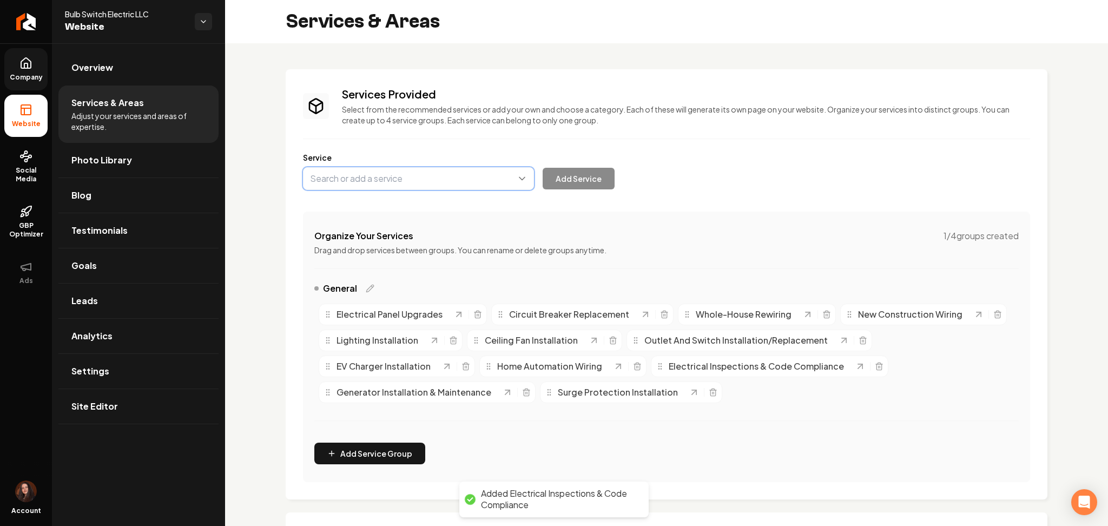
click at [427, 180] on button "Main content area" at bounding box center [418, 178] width 231 height 23
paste input "Troubleshooting & Electrical Repairs"
type input "Troubleshooting & Electrical Repairs"
click at [563, 173] on button "Add Service" at bounding box center [579, 179] width 72 height 22
click at [375, 181] on button "Main content area" at bounding box center [418, 178] width 231 height 23
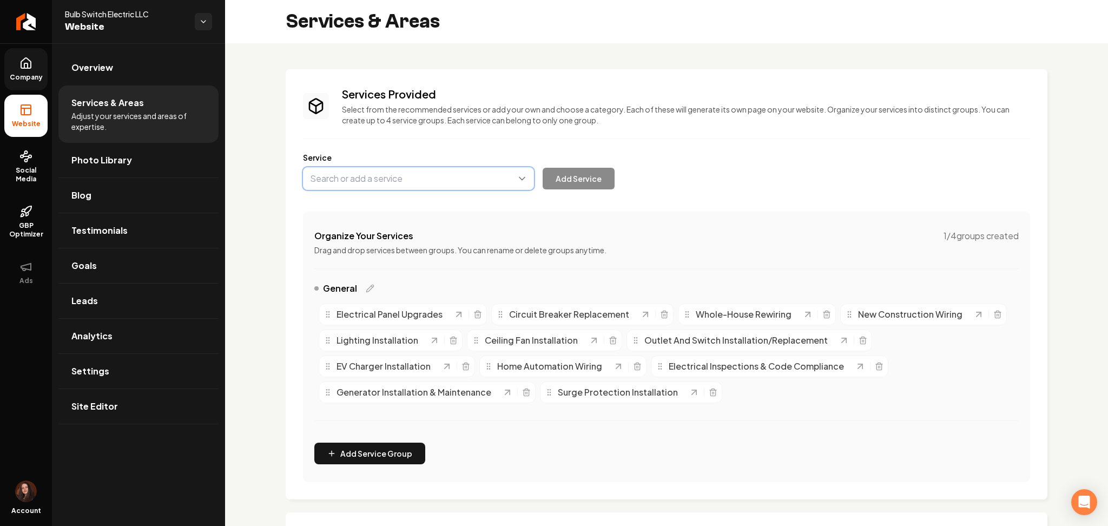
paste input "Dedicated Circuits For Appliances"
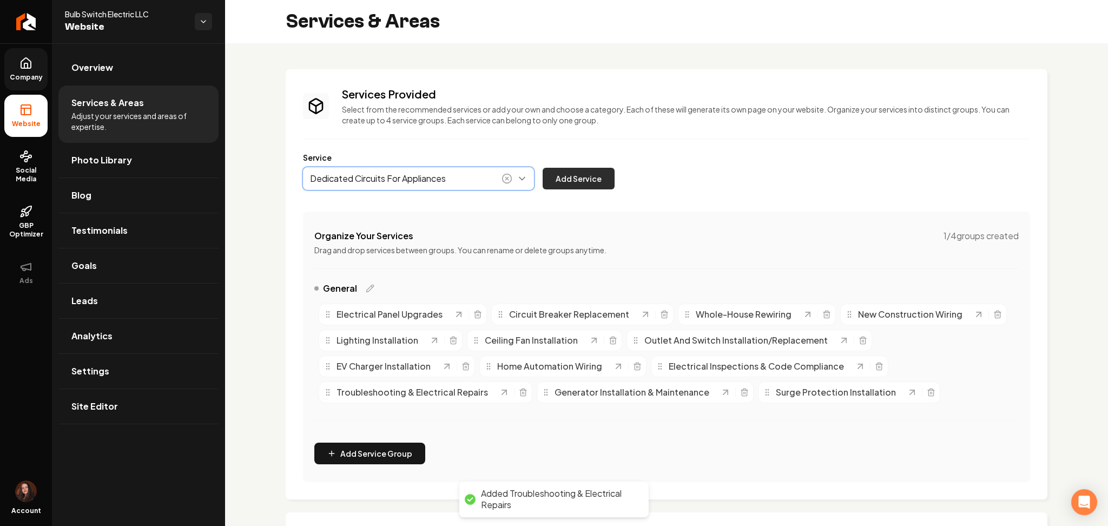
type input "Dedicated Circuits For Appliances"
click at [548, 186] on button "Add Service" at bounding box center [579, 179] width 72 height 22
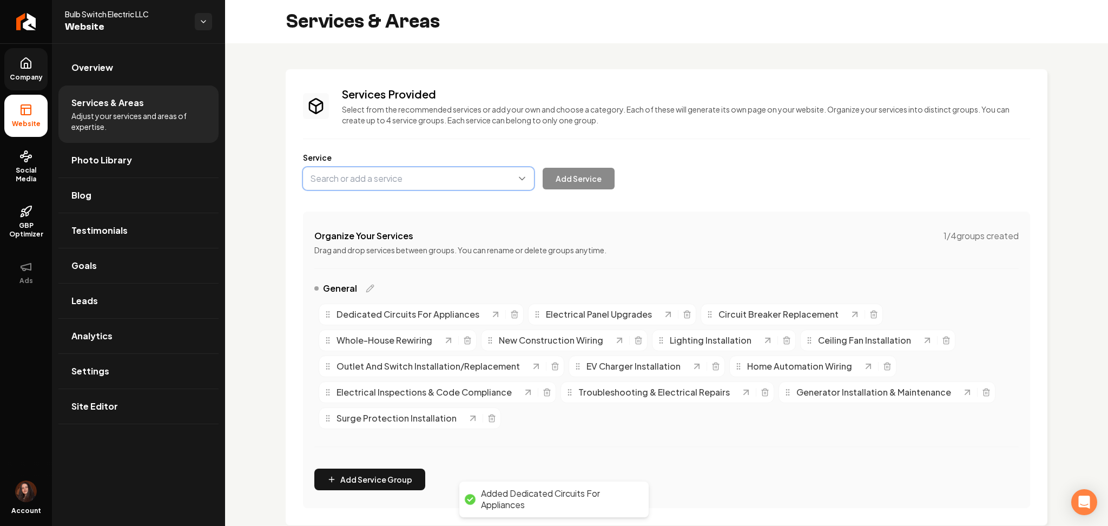
click at [399, 173] on button "Main content area" at bounding box center [418, 178] width 231 height 23
paste input "Smoke & Carbon Monoxide Detector Installation"
type input "Smoke & Carbon Monoxide Detector Installation"
click at [558, 175] on button "Add Service" at bounding box center [579, 179] width 72 height 22
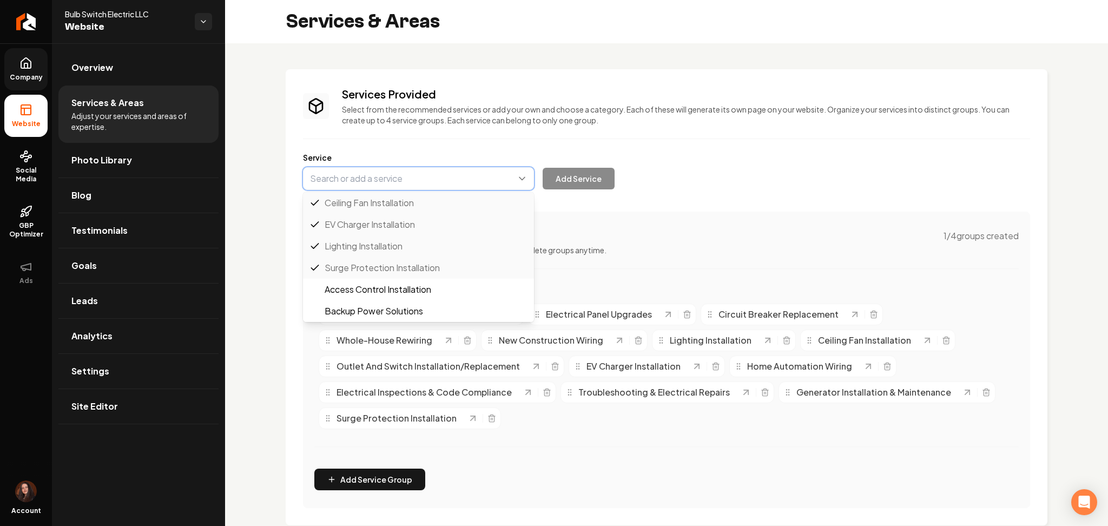
click at [419, 180] on button "Main content area" at bounding box center [418, 178] width 231 height 23
paste input "Data/Low-Voltage Wiring"
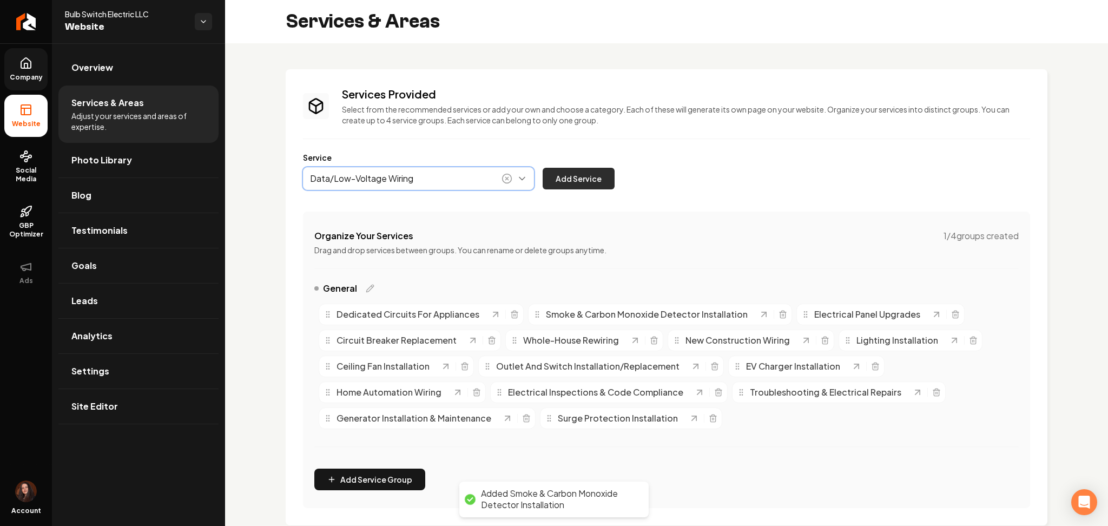
type input "Data/Low-Voltage Wiring"
click at [554, 177] on button "Add Service" at bounding box center [579, 179] width 72 height 22
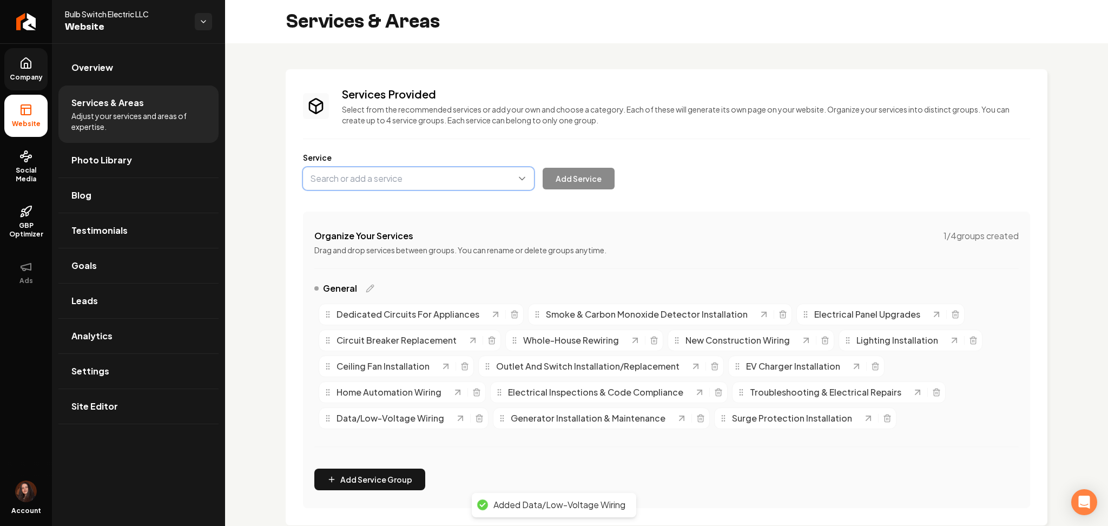
click at [401, 173] on button "Main content area" at bounding box center [418, 178] width 231 height 23
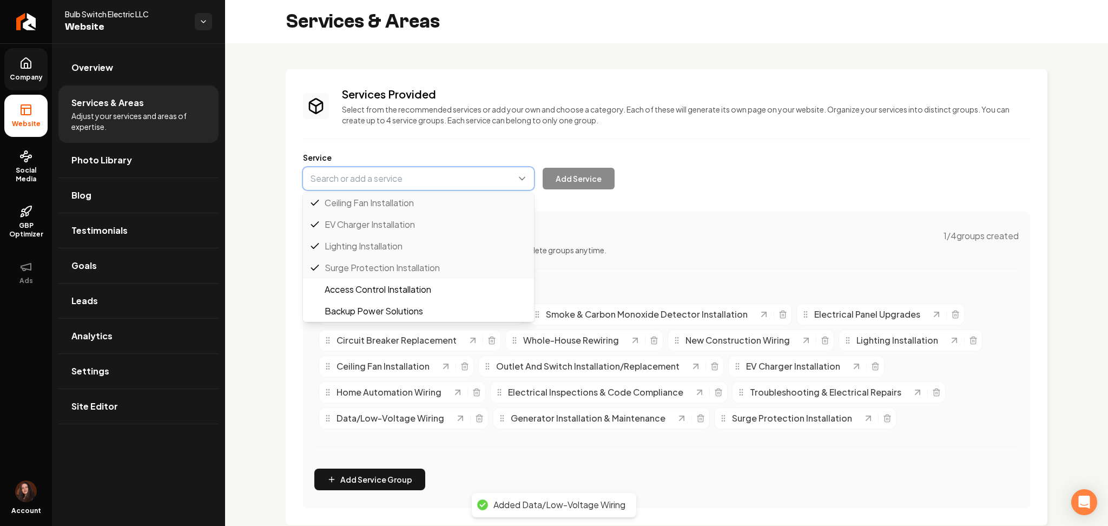
paste input "Commercial Electrical Build-Outs"
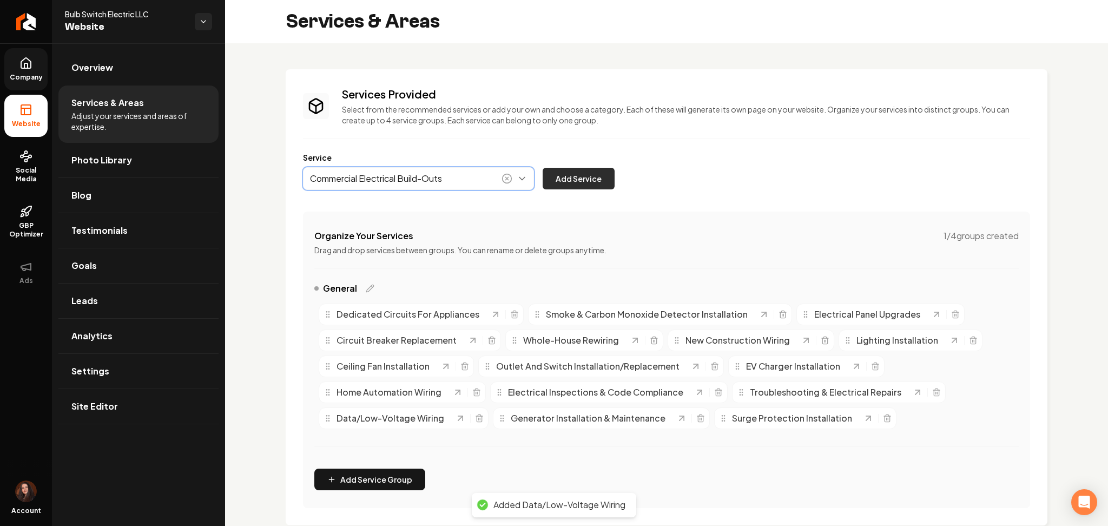
type input "Commercial Electrical Build-Outs"
click at [563, 181] on button "Add Service" at bounding box center [579, 179] width 72 height 22
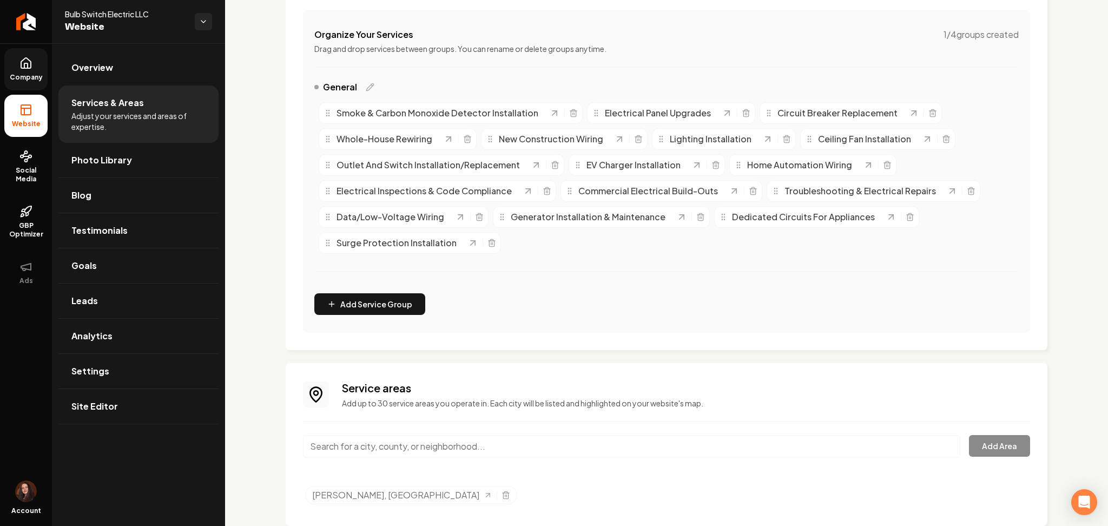
scroll to position [227, 0]
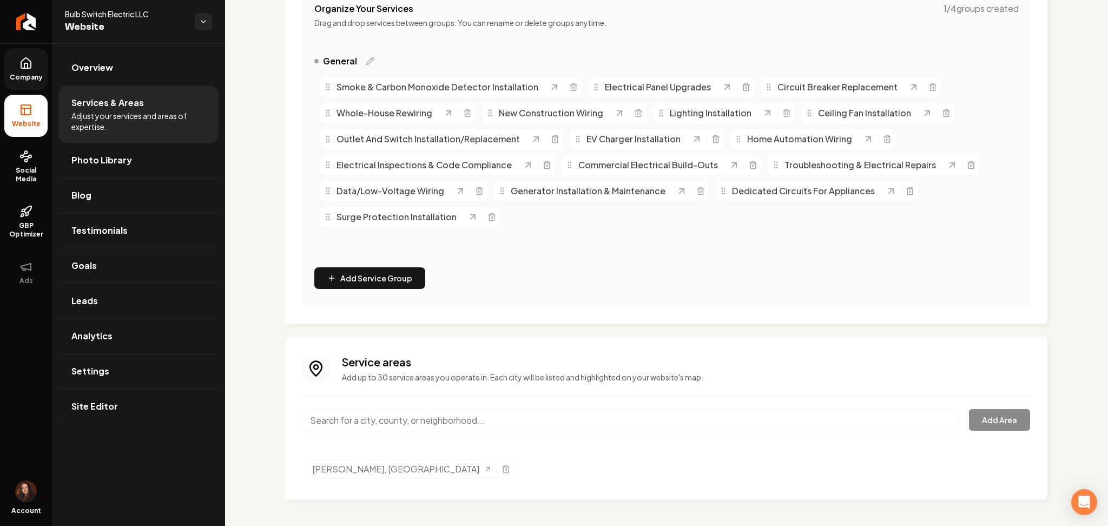
click at [353, 416] on input "Main content area" at bounding box center [631, 420] width 657 height 23
paste input "[GEOGRAPHIC_DATA], [GEOGRAPHIC_DATA]"
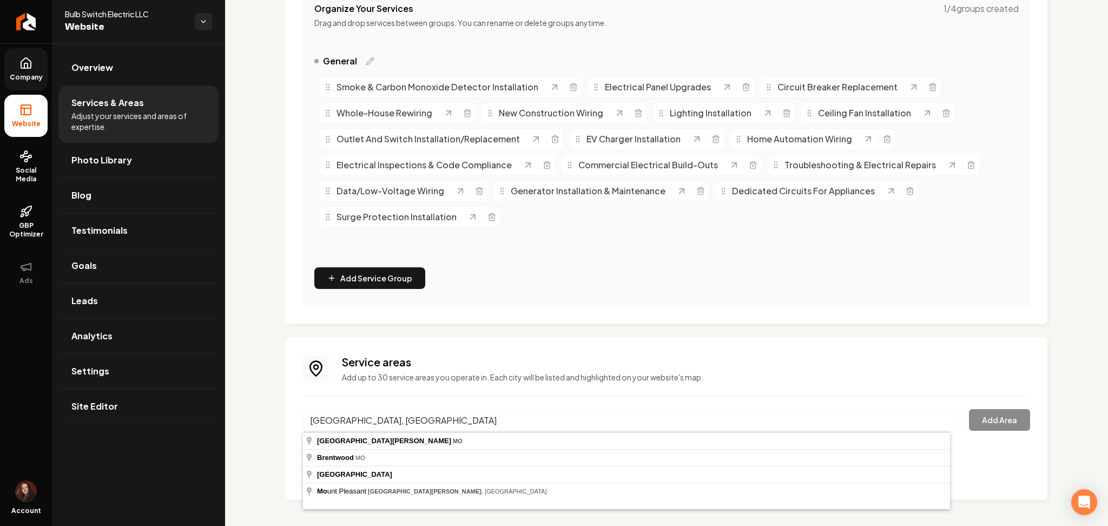
type input "[GEOGRAPHIC_DATA], [GEOGRAPHIC_DATA]"
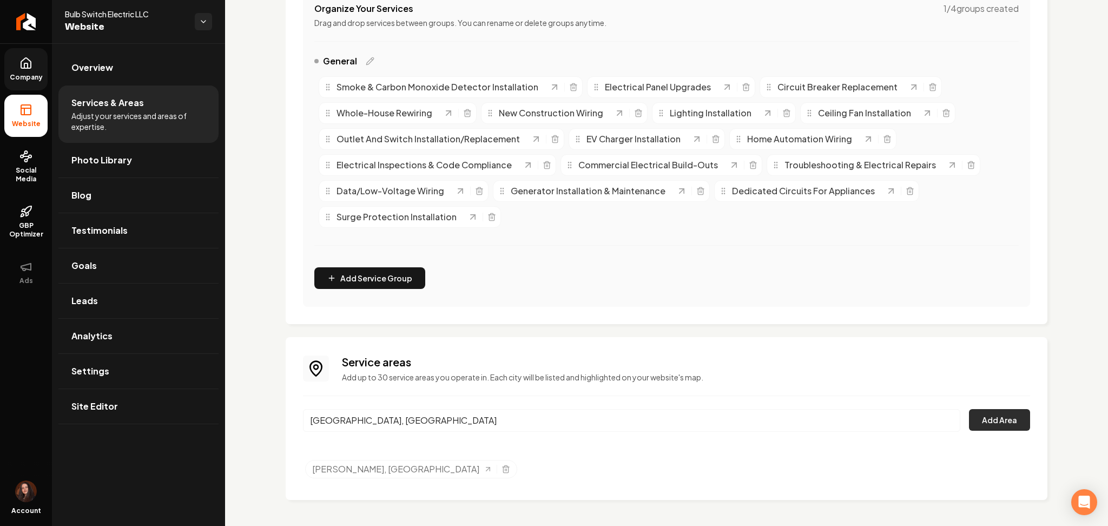
click at [969, 422] on button "Add Area" at bounding box center [999, 420] width 61 height 22
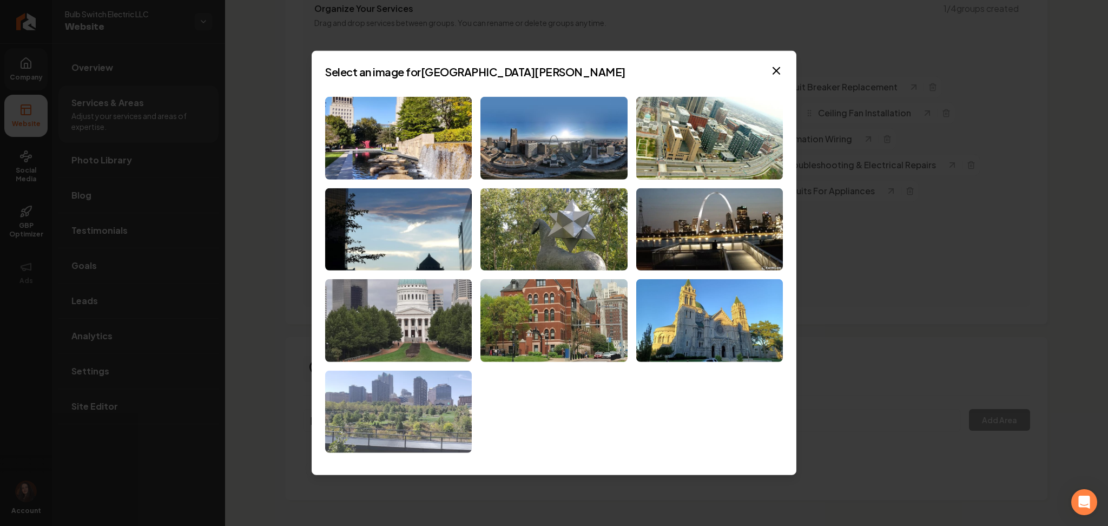
click at [390, 445] on img at bounding box center [398, 412] width 147 height 83
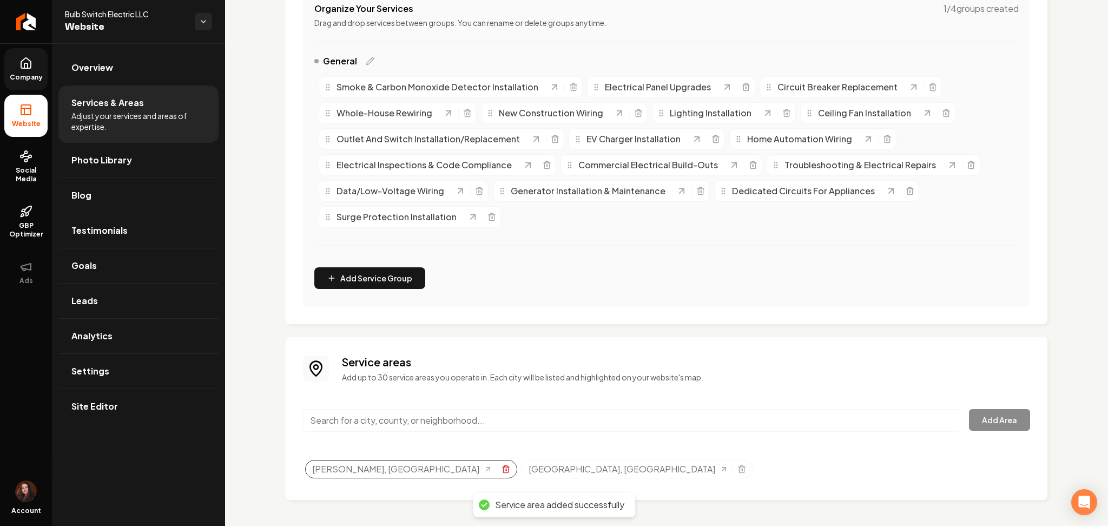
click at [503, 472] on icon "Selected tags" at bounding box center [505, 470] width 5 height 6
click at [378, 419] on input "Main content area" at bounding box center [631, 420] width 657 height 23
paste input "O’Fallon, MO"
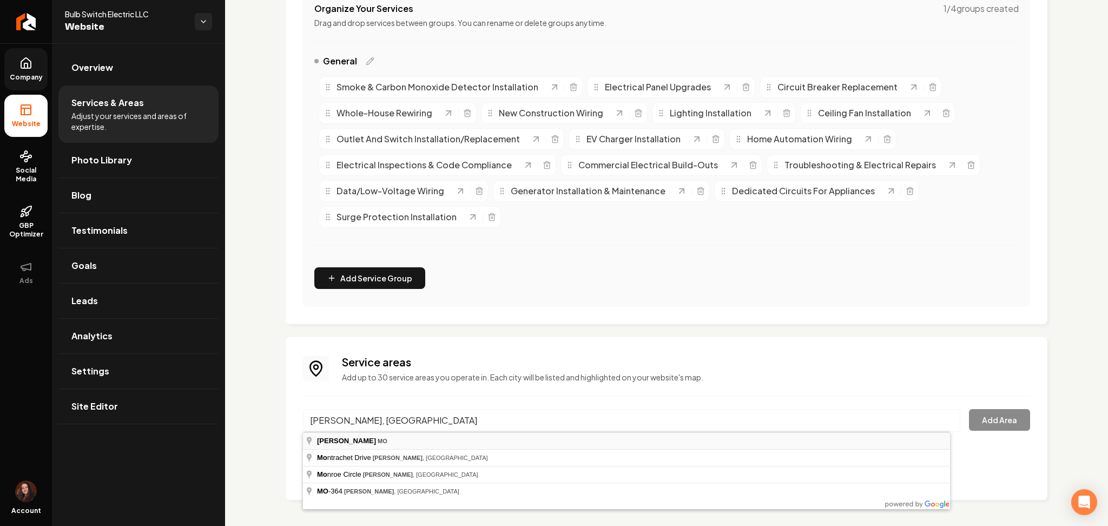
type input "[PERSON_NAME], [GEOGRAPHIC_DATA]"
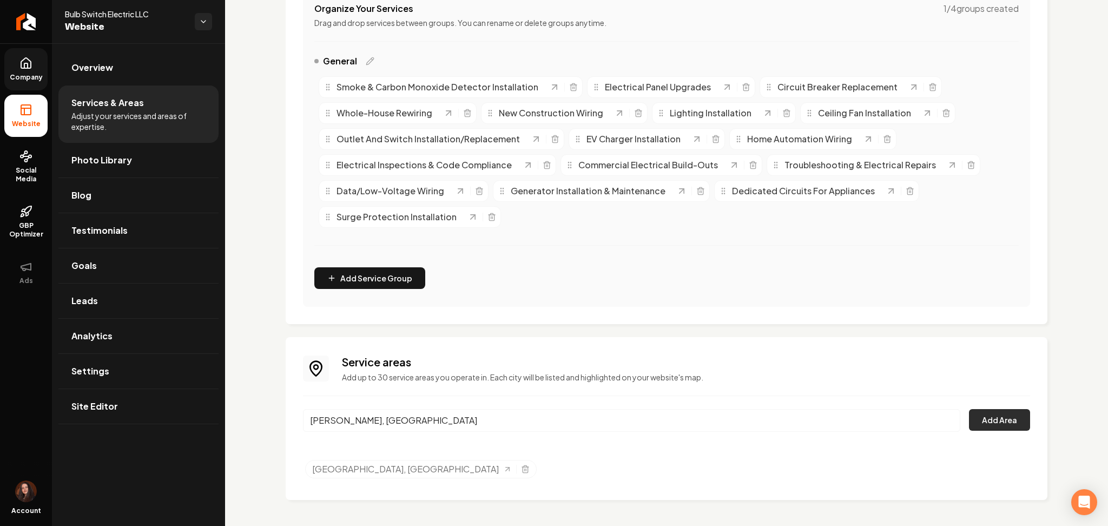
click at [995, 425] on button "Add Area" at bounding box center [999, 420] width 61 height 22
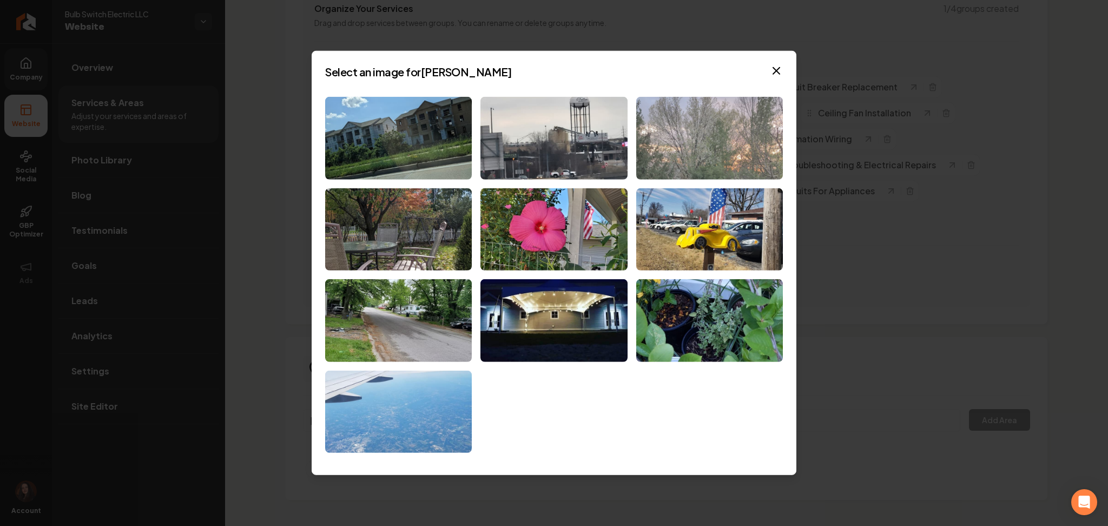
click at [707, 152] on img at bounding box center [709, 138] width 147 height 83
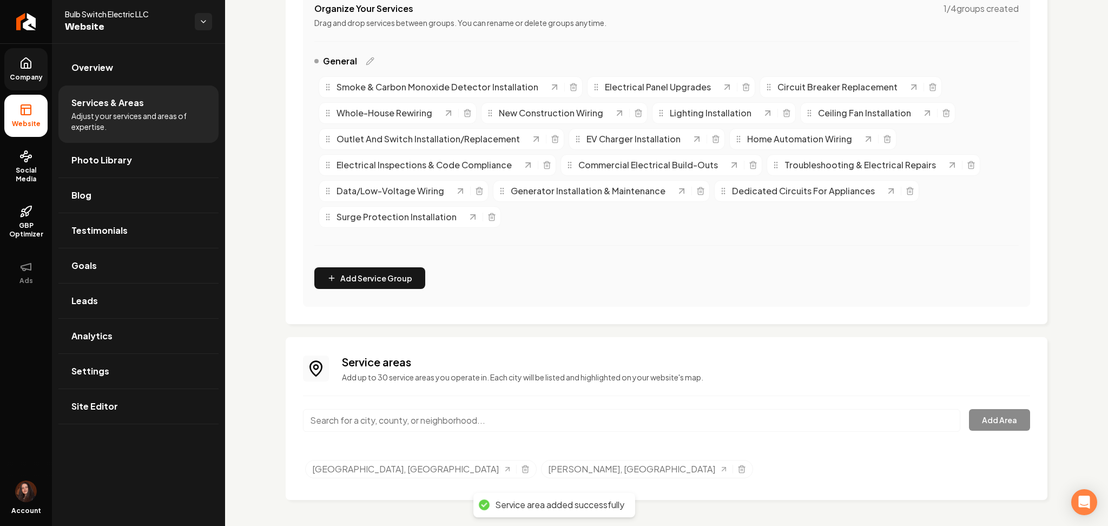
click at [551, 407] on div "Service areas Add up to 30 service areas you operate in. Each city will be list…" at bounding box center [666, 418] width 727 height 128
click at [540, 410] on input "Main content area" at bounding box center [631, 420] width 657 height 23
paste input "St. Charles, MO"
drag, startPoint x: 533, startPoint y: 427, endPoint x: 526, endPoint y: 434, distance: 9.9
click at [526, 434] on body "Company Website Social Media GBP Optimizer Ads Account Bulb Switch Electric LLC…" at bounding box center [554, 263] width 1108 height 526
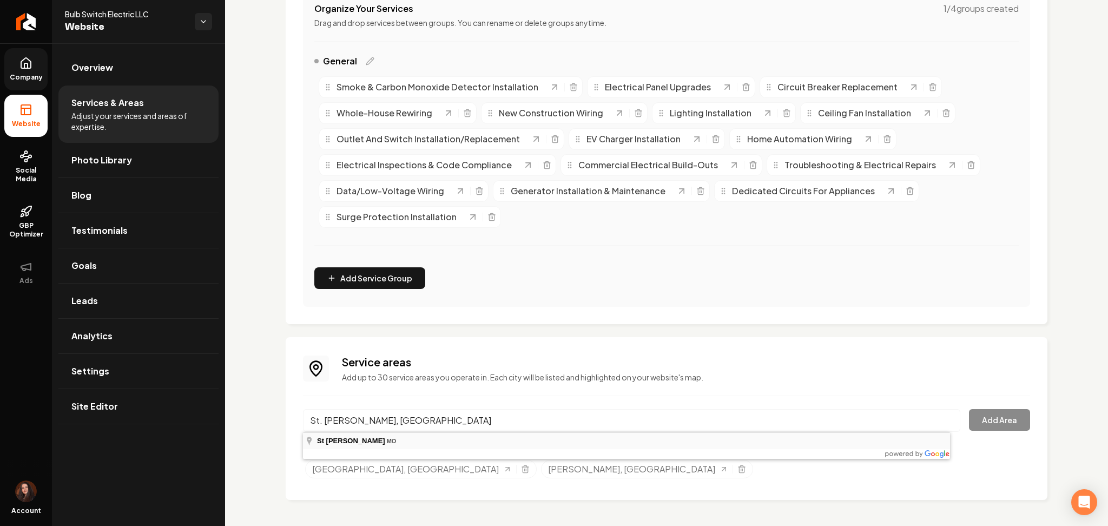
type input "St Charles, MO"
click at [1003, 418] on button "Add Area" at bounding box center [999, 420] width 61 height 22
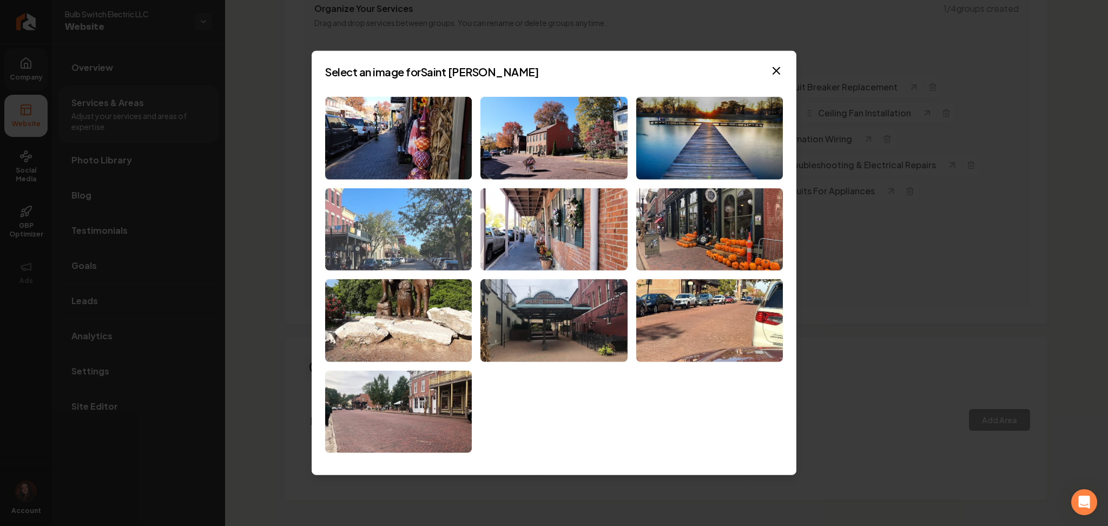
click at [405, 236] on img at bounding box center [398, 229] width 147 height 83
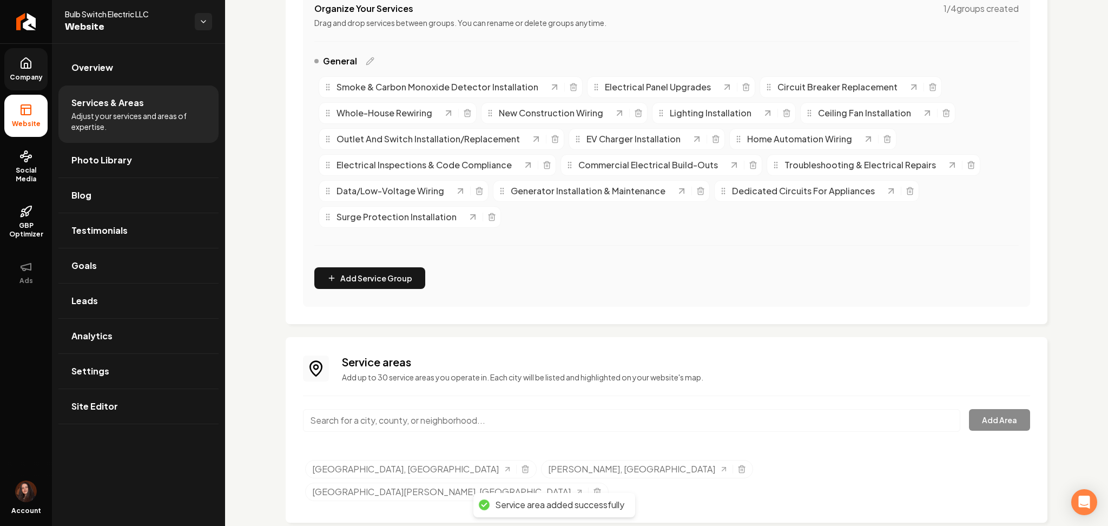
click at [407, 407] on div "Service areas Add up to 30 service areas you operate in. Each city will be list…" at bounding box center [666, 429] width 727 height 151
click at [396, 418] on input "Main content area" at bounding box center [631, 420] width 657 height 23
paste input "[GEOGRAPHIC_DATA][PERSON_NAME][GEOGRAPHIC_DATA]"
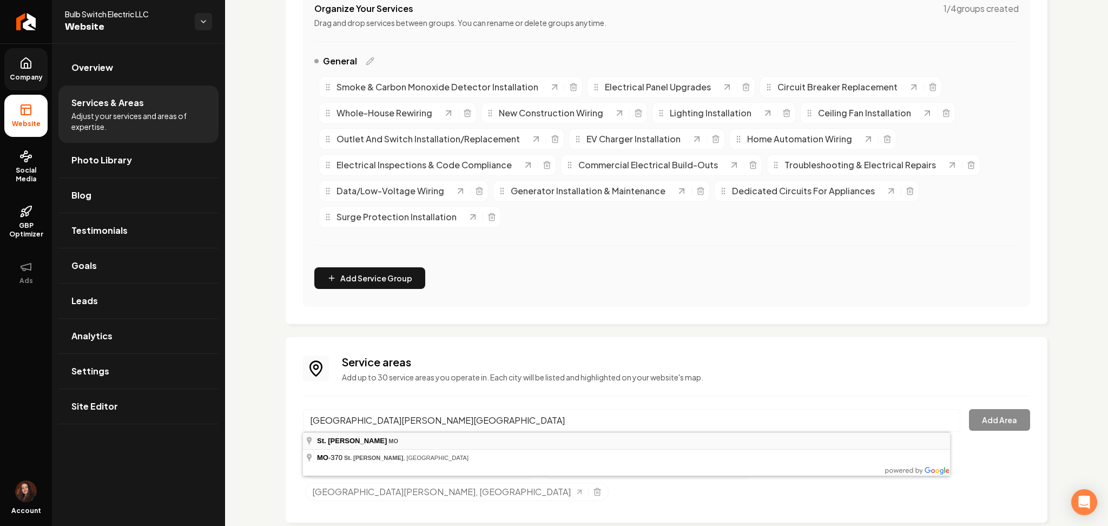
type input "[GEOGRAPHIC_DATA][PERSON_NAME][GEOGRAPHIC_DATA]"
click at [983, 407] on div "Service areas Add up to 30 service areas you operate in. Each city will be list…" at bounding box center [666, 429] width 727 height 151
click at [976, 431] on div "St. Peters, MO Add Area" at bounding box center [666, 427] width 727 height 36
click at [996, 425] on button "Add Area" at bounding box center [999, 420] width 61 height 22
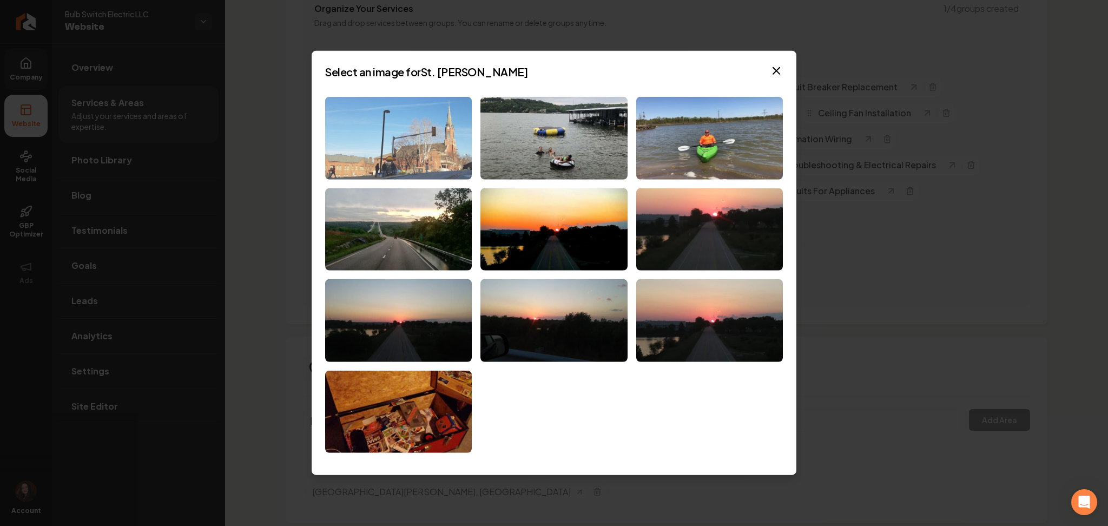
click at [436, 133] on img at bounding box center [398, 138] width 147 height 83
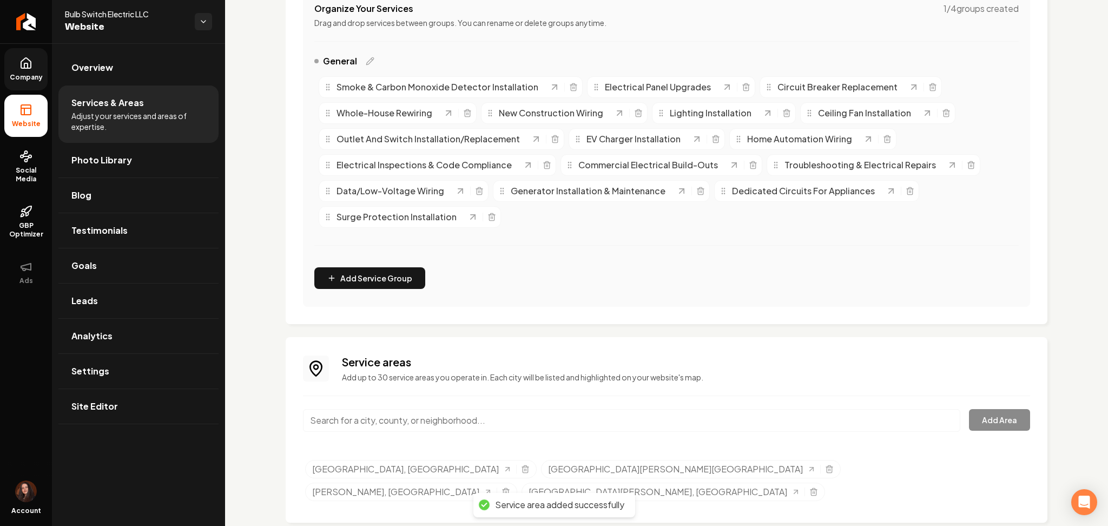
click at [332, 431] on input "Main content area" at bounding box center [631, 420] width 657 height 23
paste input "Florissant, [GEOGRAPHIC_DATA]"
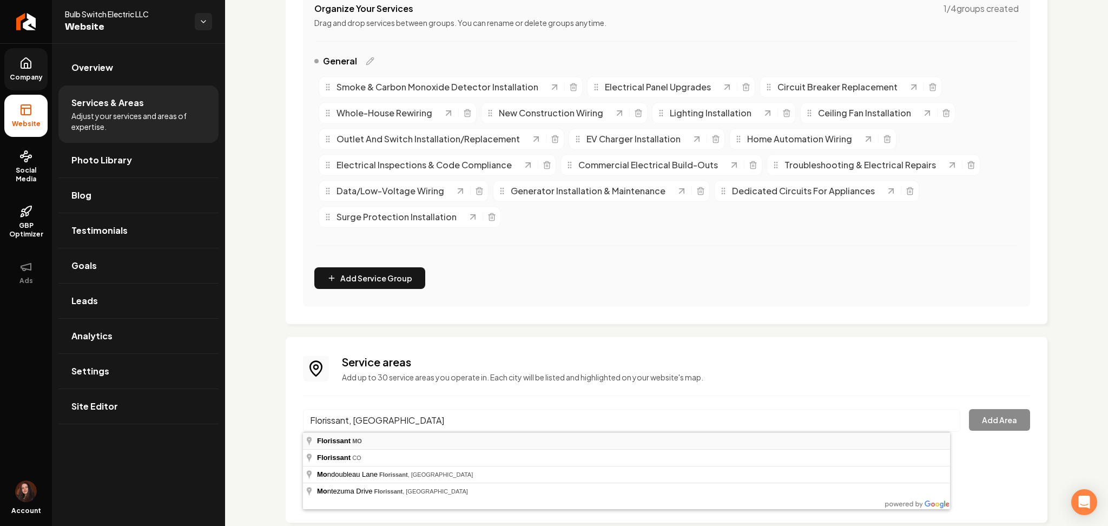
type input "Florissant, [GEOGRAPHIC_DATA]"
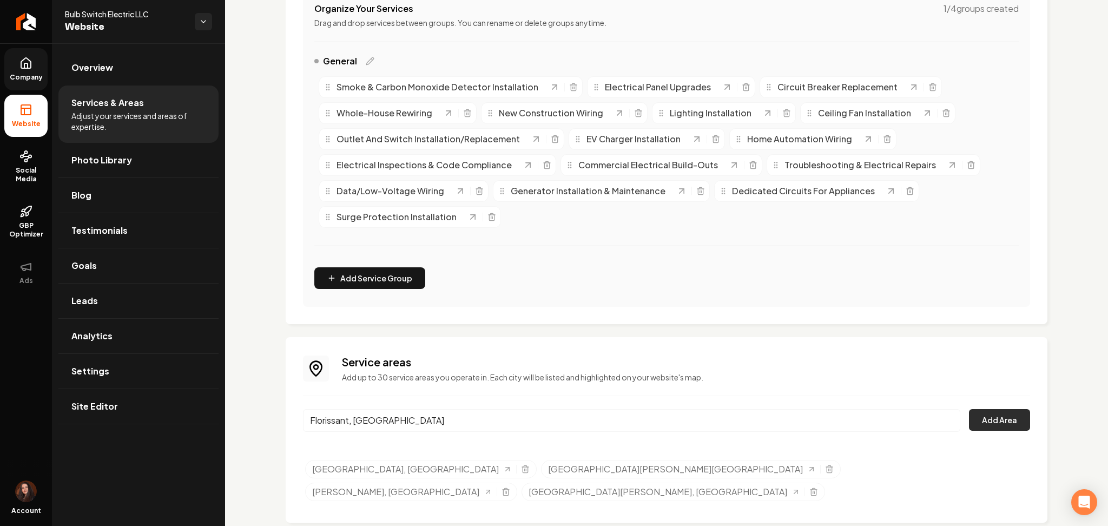
click at [991, 422] on button "Add Area" at bounding box center [999, 420] width 61 height 22
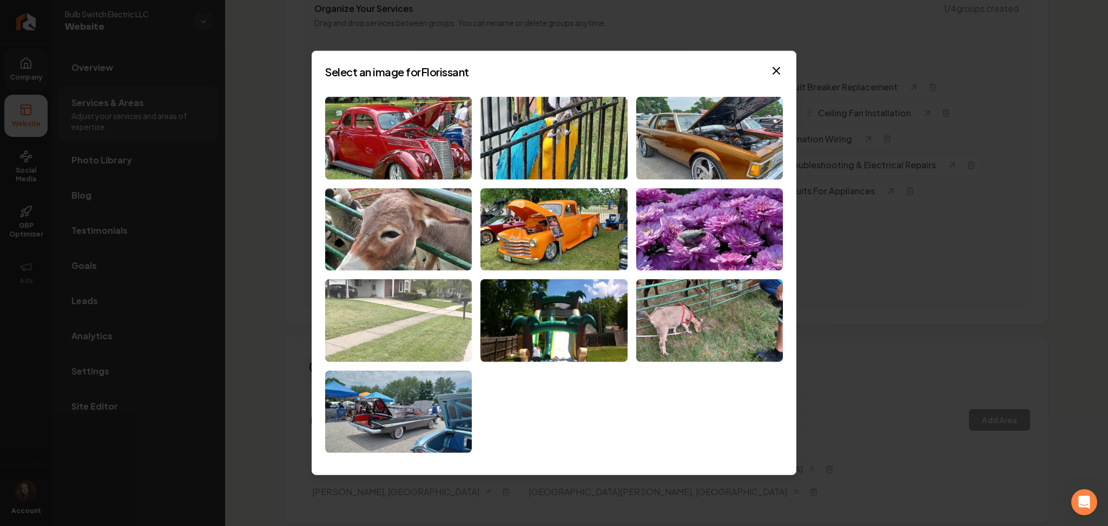
click at [374, 336] on img at bounding box center [398, 320] width 147 height 83
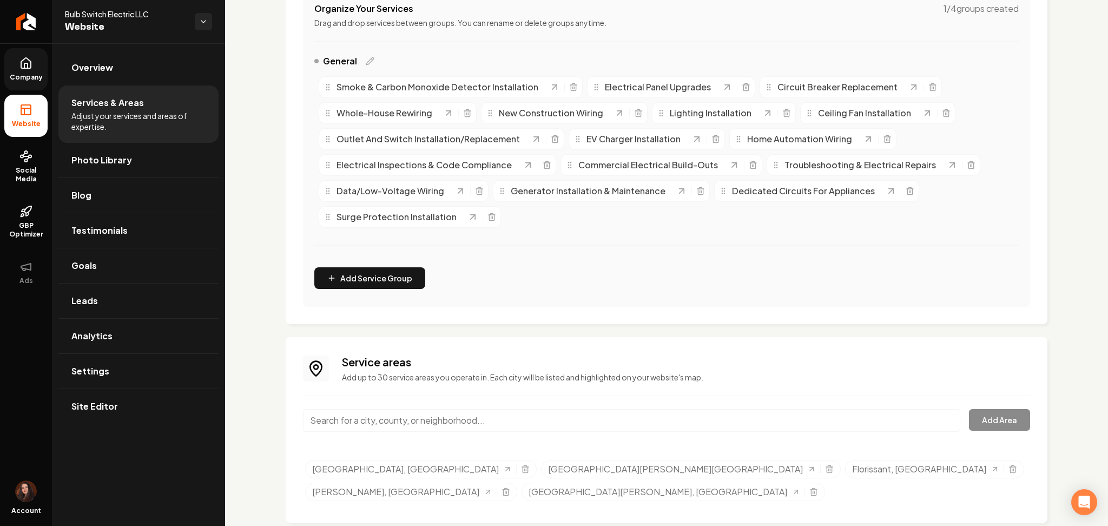
click at [368, 411] on input "Main content area" at bounding box center [631, 420] width 657 height 23
paste input "Chesterfield, [GEOGRAPHIC_DATA]"
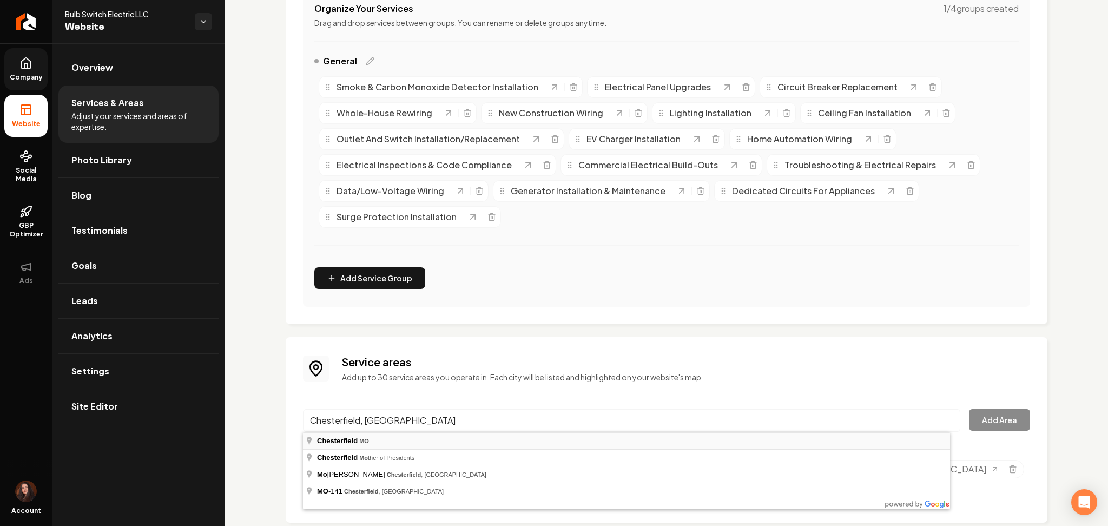
type input "Chesterfield, [GEOGRAPHIC_DATA]"
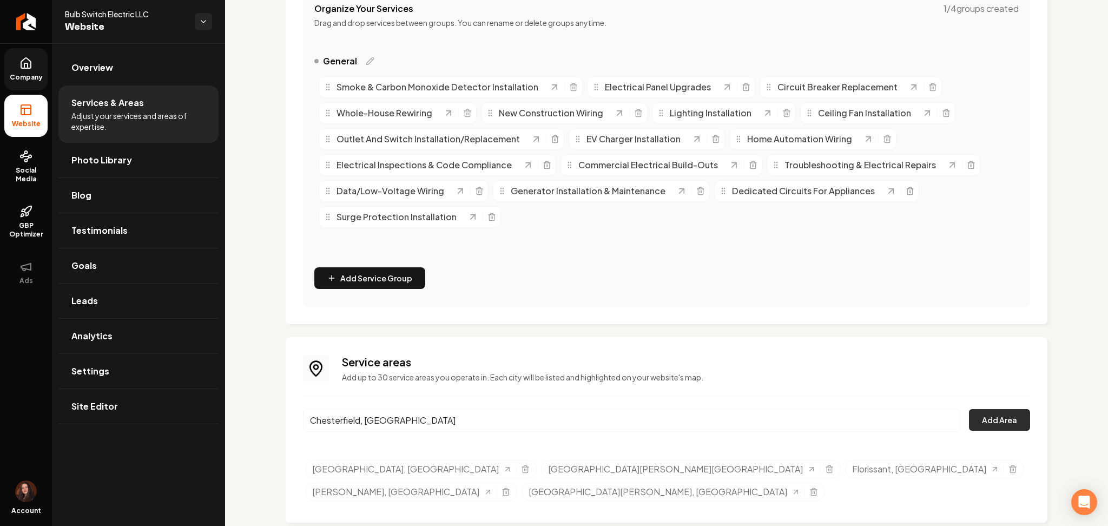
drag, startPoint x: 973, startPoint y: 415, endPoint x: 1001, endPoint y: 419, distance: 27.8
click at [1001, 419] on button "Add Area" at bounding box center [999, 420] width 61 height 22
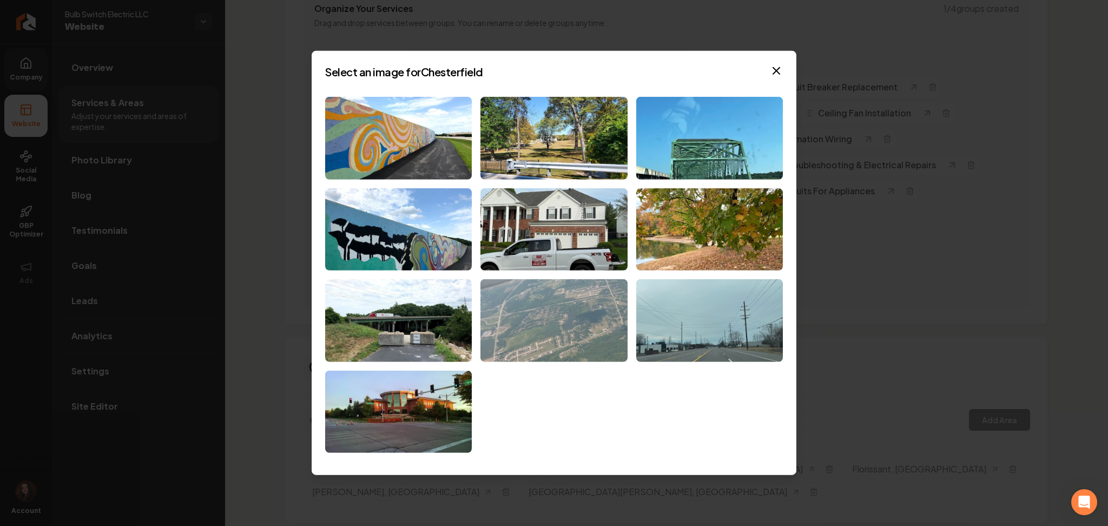
click at [576, 295] on img at bounding box center [553, 320] width 147 height 83
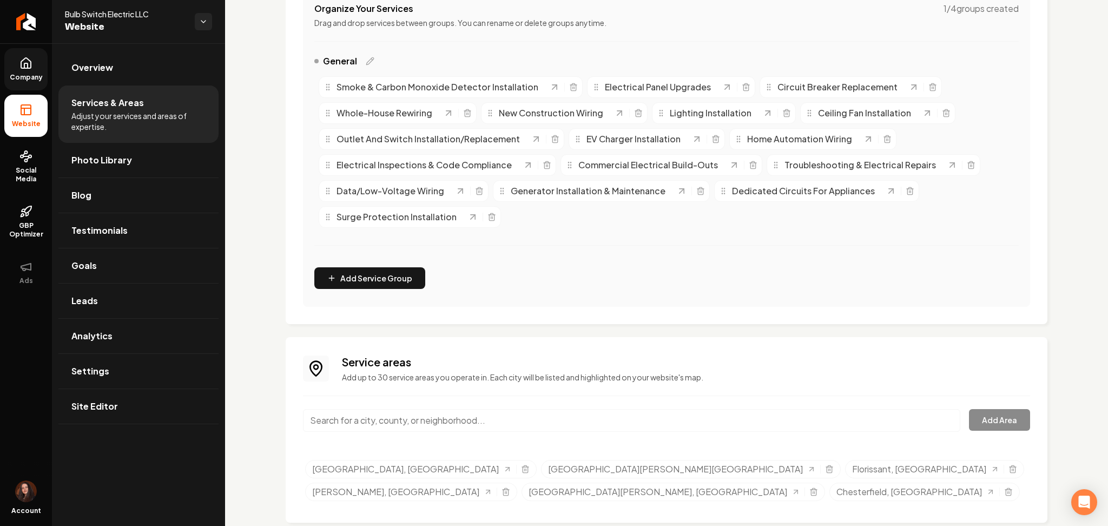
click at [440, 416] on input "Main content area" at bounding box center [631, 420] width 657 height 23
paste input "[GEOGRAPHIC_DATA], [GEOGRAPHIC_DATA]"
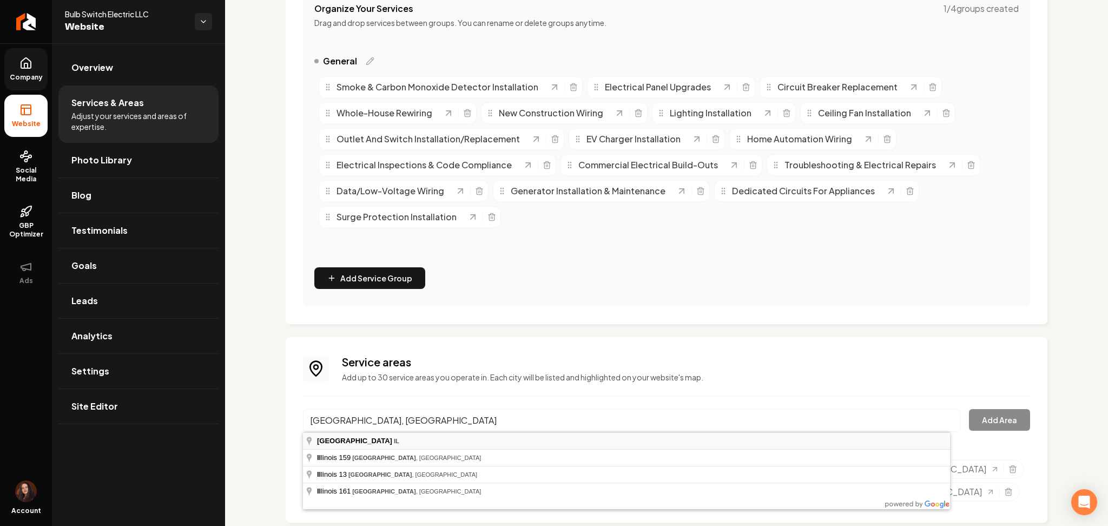
type input "[GEOGRAPHIC_DATA], [GEOGRAPHIC_DATA]"
drag, startPoint x: 391, startPoint y: 441, endPoint x: 507, endPoint y: 429, distance: 116.9
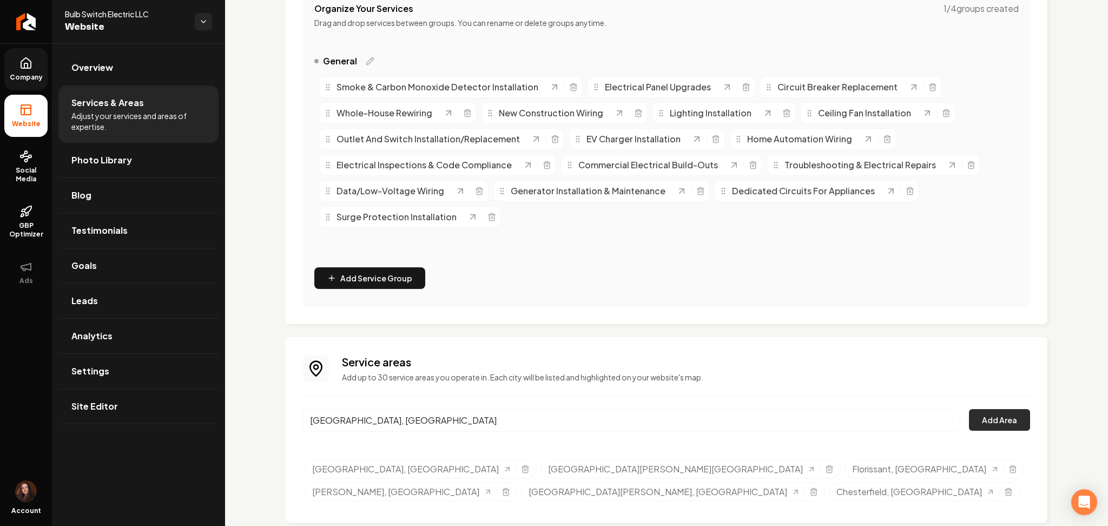
click at [984, 424] on button "Add Area" at bounding box center [999, 420] width 61 height 22
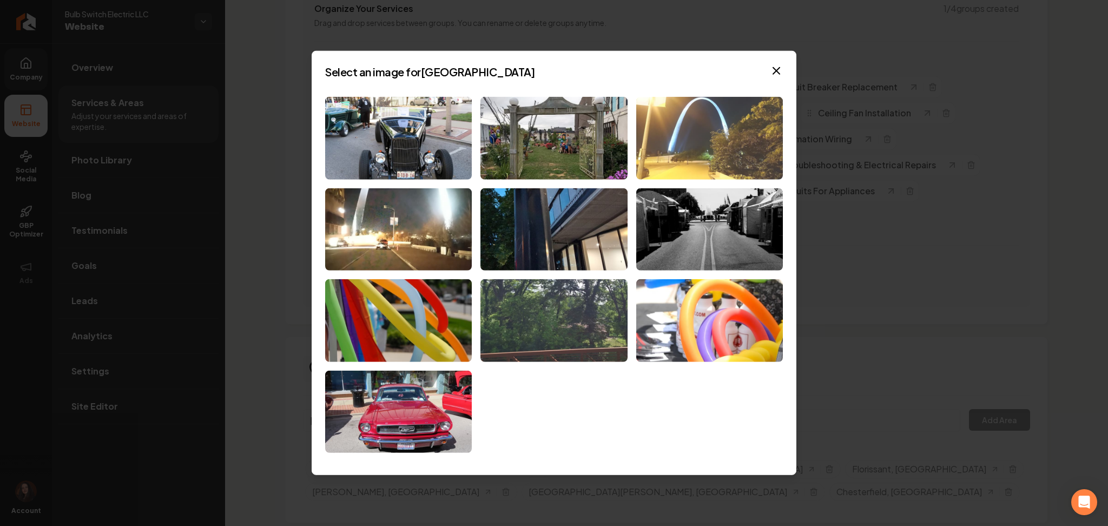
click at [693, 133] on img at bounding box center [709, 138] width 147 height 83
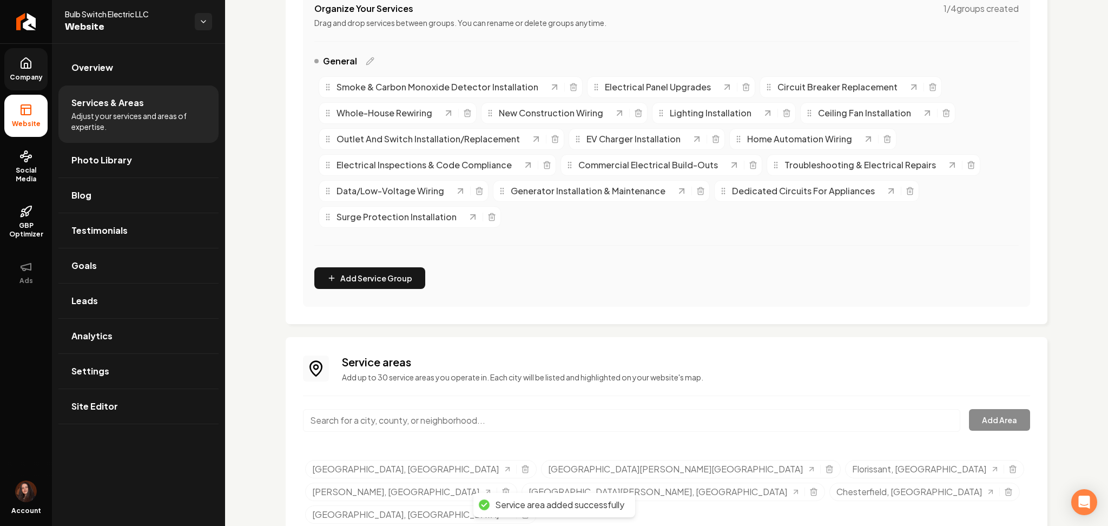
click at [491, 408] on div "Service areas Add up to 30 service areas you operate in. Each city will be list…" at bounding box center [666, 441] width 727 height 174
click at [490, 420] on input "Main content area" at bounding box center [631, 420] width 657 height 23
paste input "O’Fallon, IL"
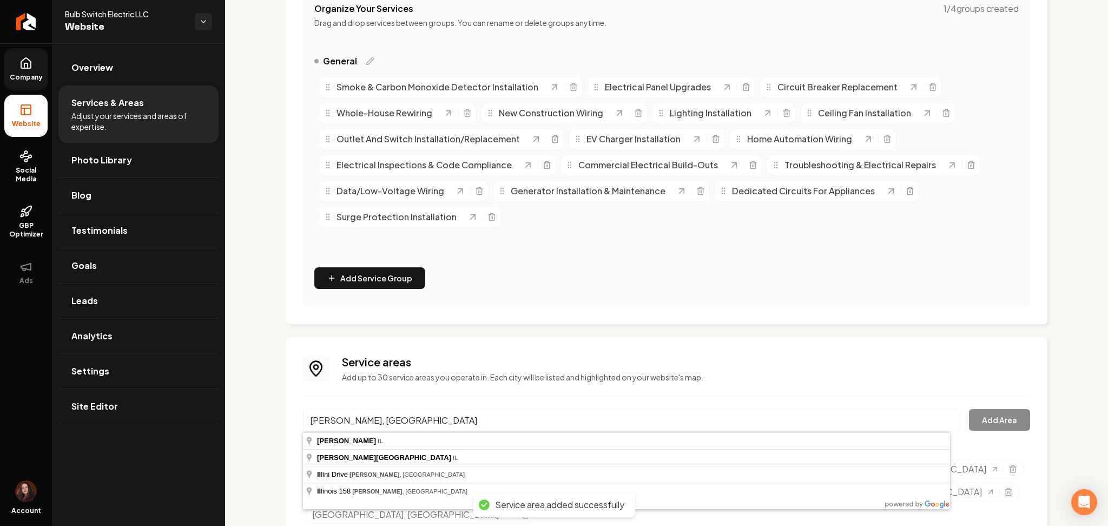
type input "[PERSON_NAME], [GEOGRAPHIC_DATA]"
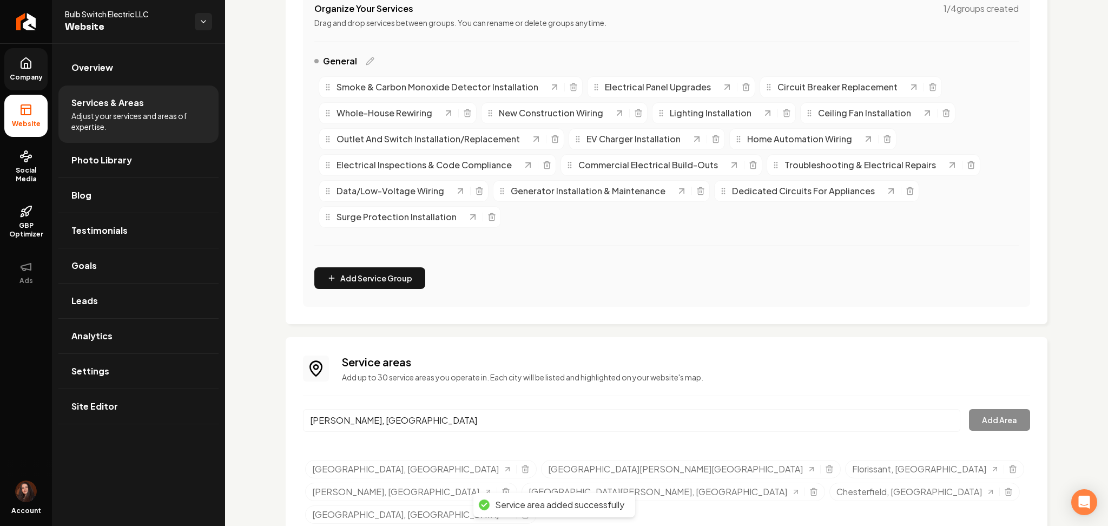
drag, startPoint x: 485, startPoint y: 439, endPoint x: 922, endPoint y: 408, distance: 437.6
click at [987, 415] on button "Add Area" at bounding box center [999, 420] width 61 height 22
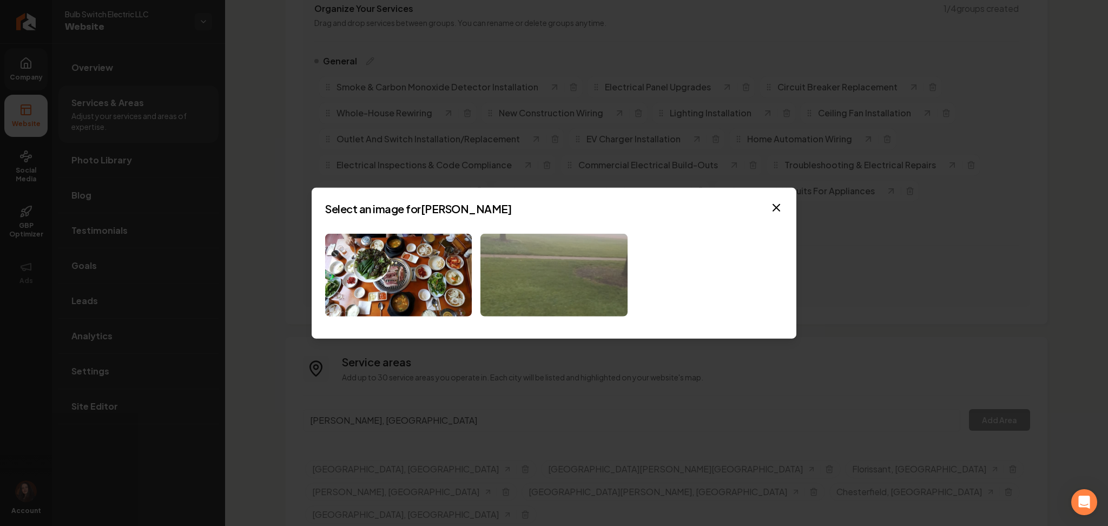
click at [507, 277] on img at bounding box center [553, 275] width 147 height 83
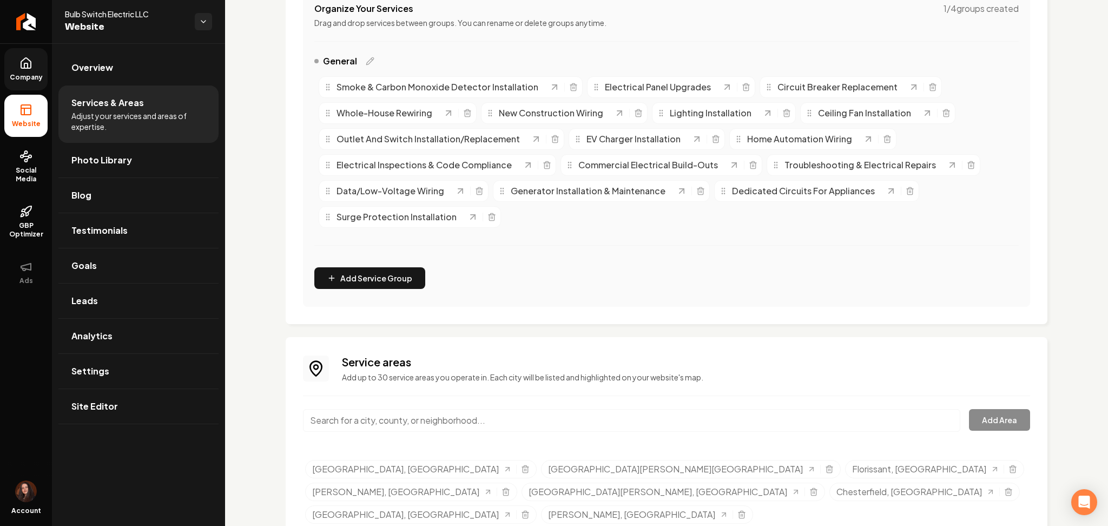
click at [446, 415] on input "Main content area" at bounding box center [631, 420] width 657 height 23
click at [427, 420] on input "Main content area" at bounding box center [631, 420] width 657 height 23
paste input "[GEOGRAPHIC_DATA], [GEOGRAPHIC_DATA]"
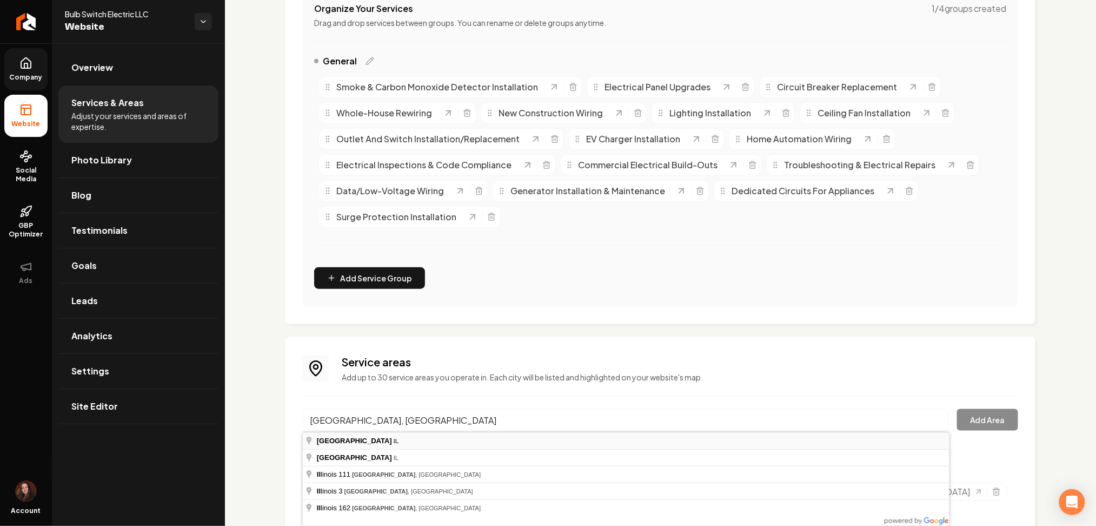
type input "[GEOGRAPHIC_DATA], [GEOGRAPHIC_DATA]"
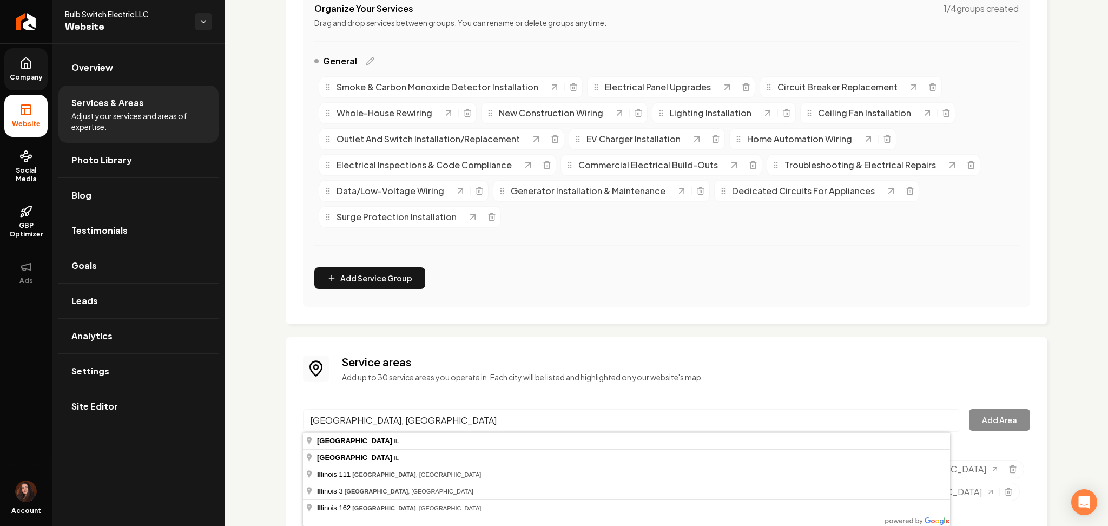
drag, startPoint x: 404, startPoint y: 440, endPoint x: 435, endPoint y: 429, distance: 33.7
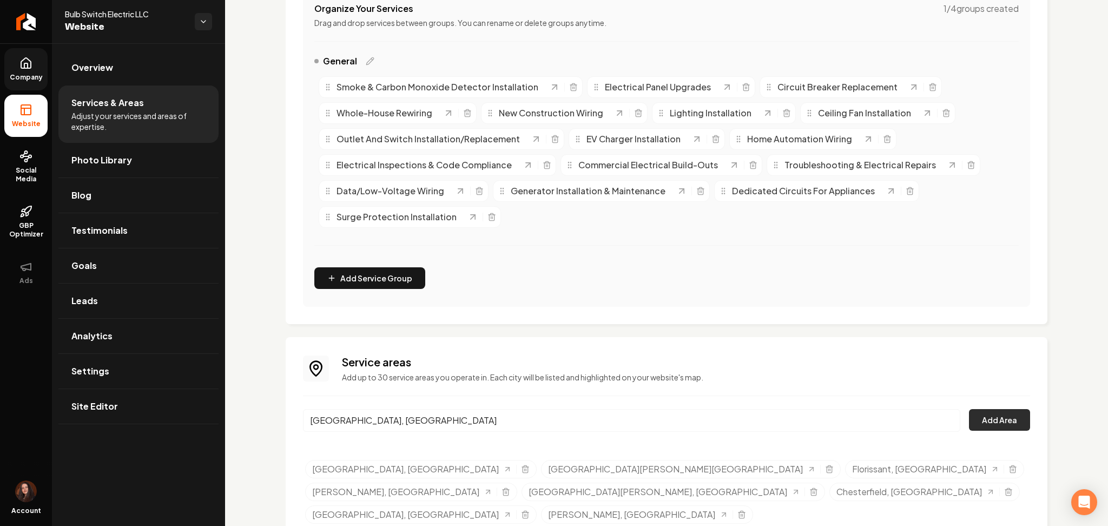
click at [1006, 416] on button "Add Area" at bounding box center [999, 420] width 61 height 22
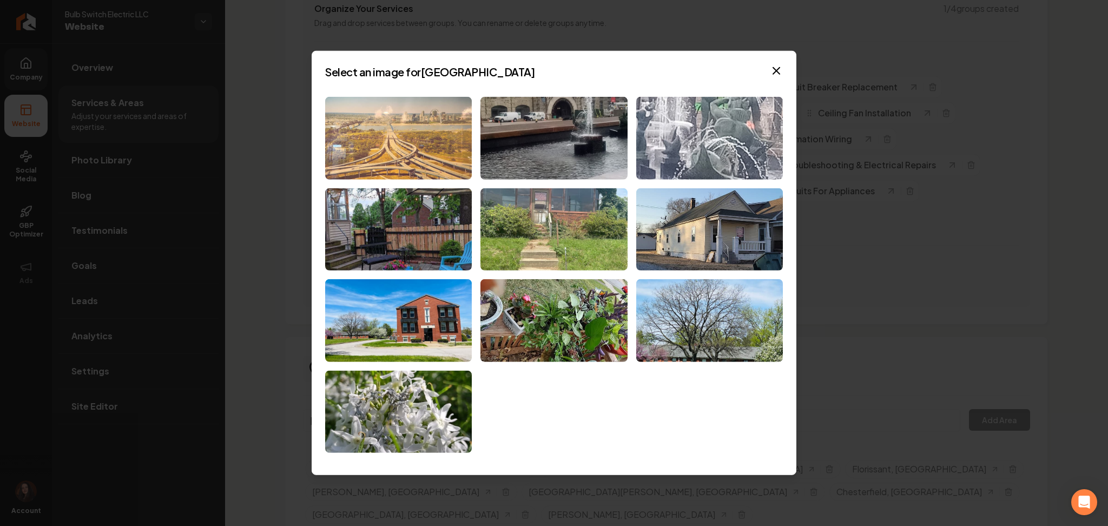
click at [420, 142] on img at bounding box center [398, 138] width 147 height 83
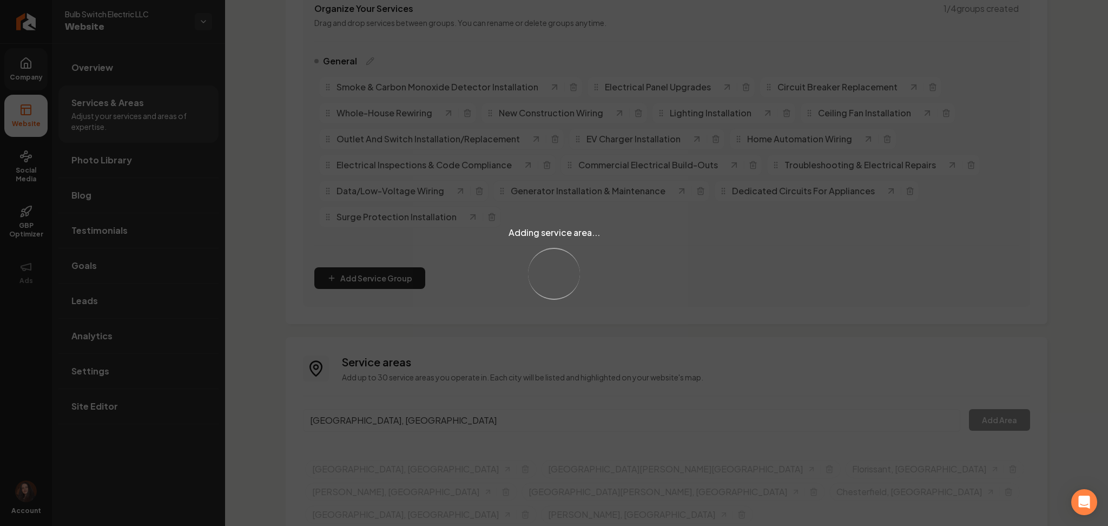
click at [464, 420] on div "Adding service area... Loading..." at bounding box center [554, 263] width 1108 height 526
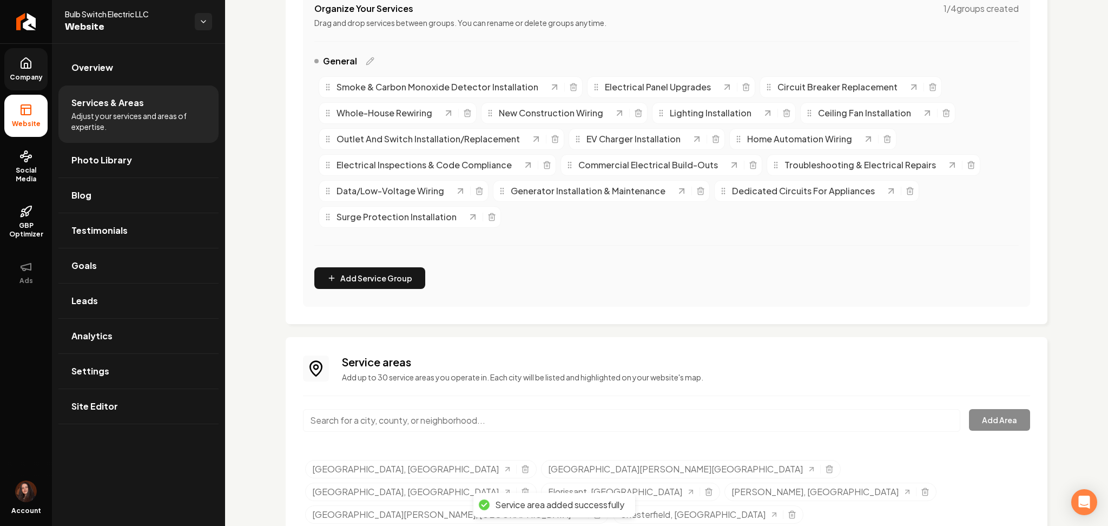
paste input "[GEOGRAPHIC_DATA], [GEOGRAPHIC_DATA]"
click at [464, 420] on input "[GEOGRAPHIC_DATA], [GEOGRAPHIC_DATA]" at bounding box center [631, 420] width 657 height 23
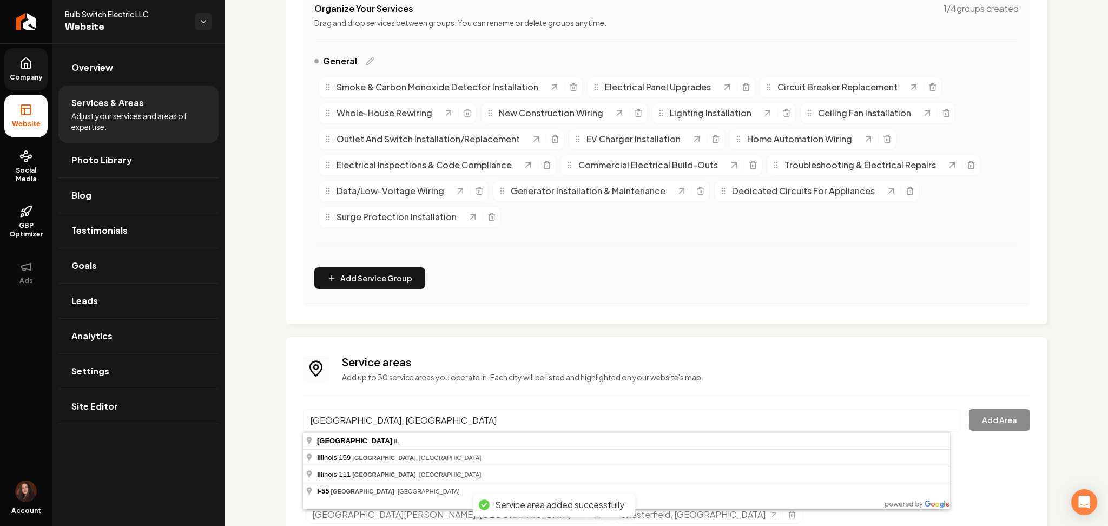
type input "[GEOGRAPHIC_DATA], [GEOGRAPHIC_DATA]"
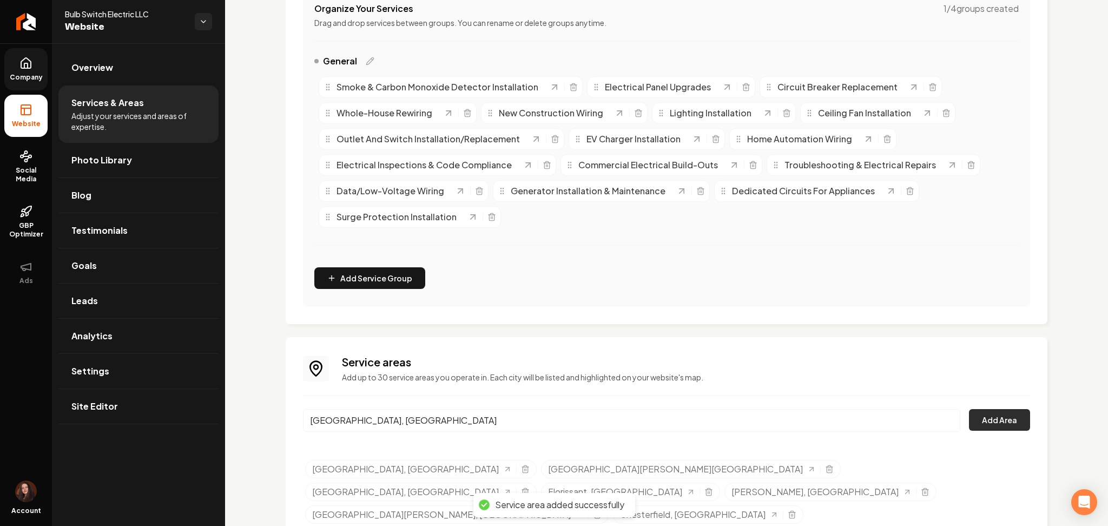
click at [996, 419] on button "Add Area" at bounding box center [999, 420] width 61 height 22
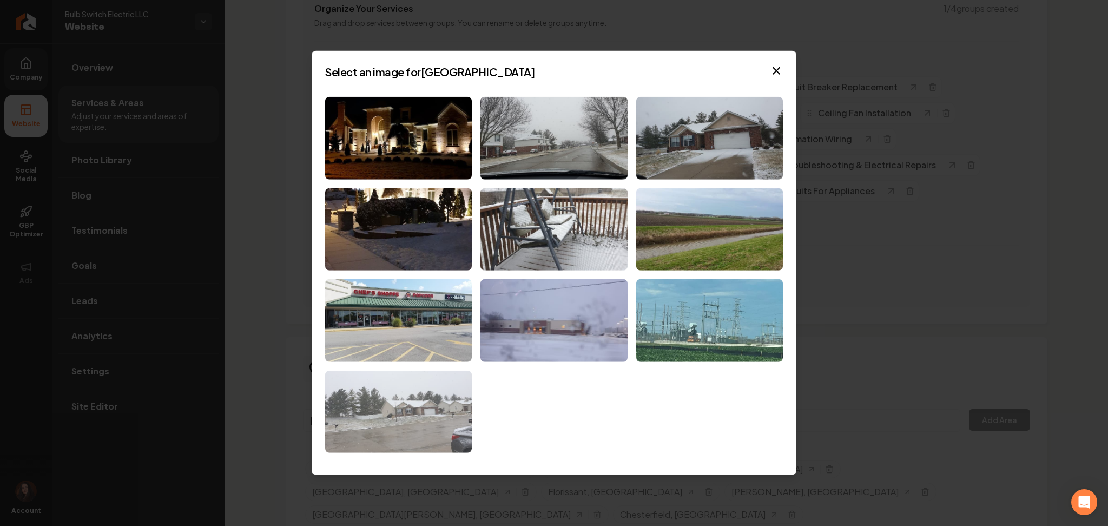
click at [418, 387] on img at bounding box center [398, 412] width 147 height 83
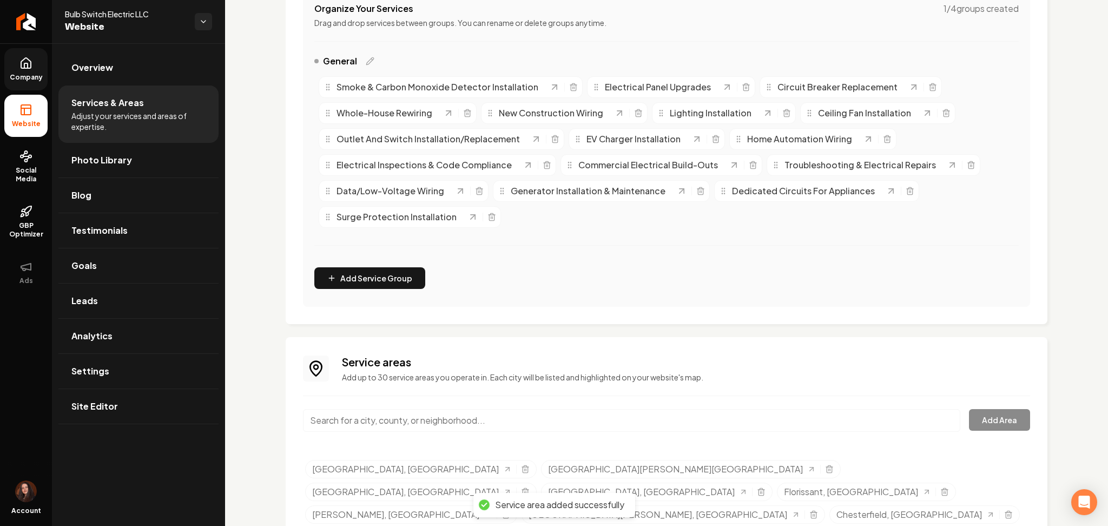
paste input "Alton, [GEOGRAPHIC_DATA]"
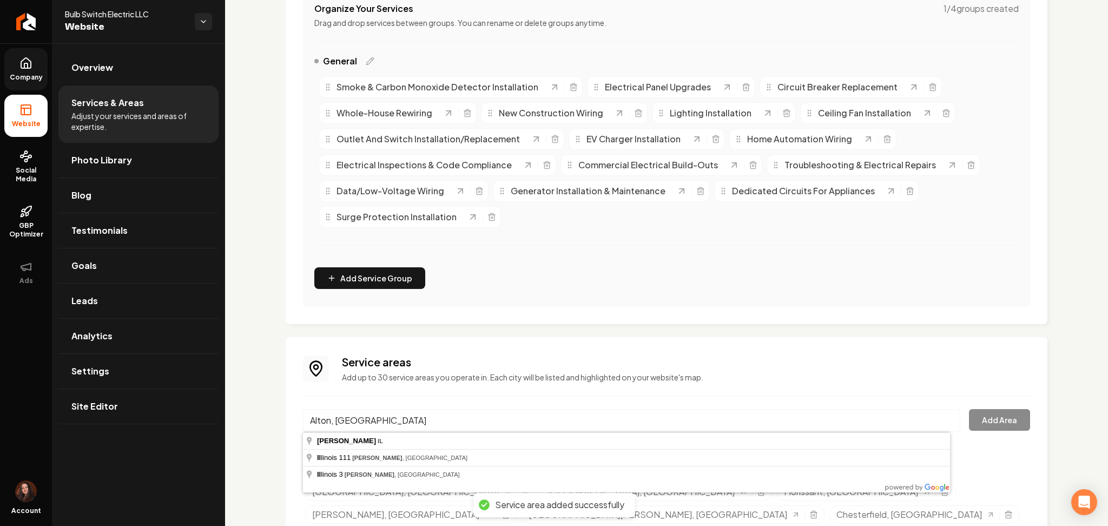
click at [456, 426] on input "Alton, [GEOGRAPHIC_DATA]" at bounding box center [631, 420] width 657 height 23
type input "Alton, [GEOGRAPHIC_DATA]"
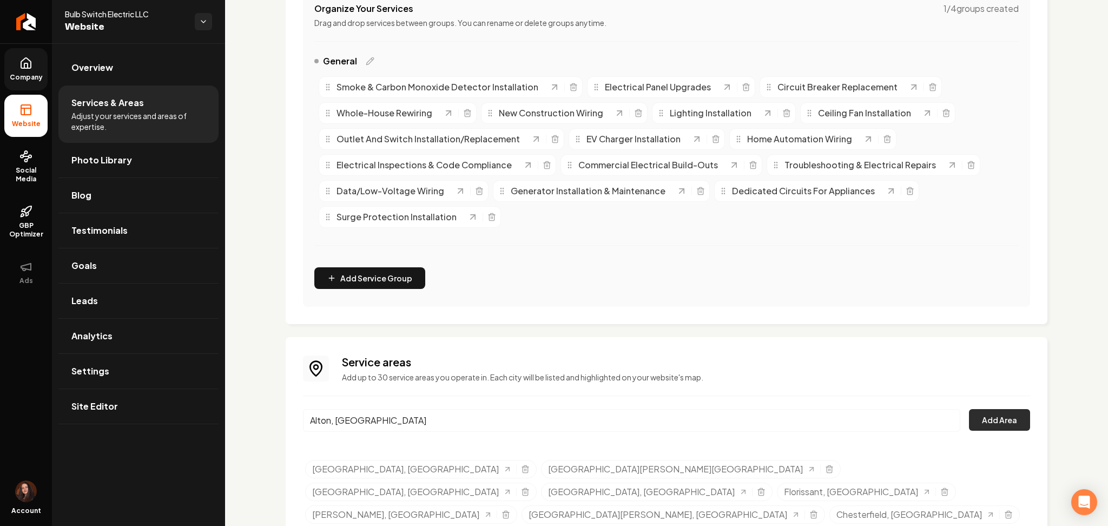
click at [997, 422] on button "Add Area" at bounding box center [999, 420] width 61 height 22
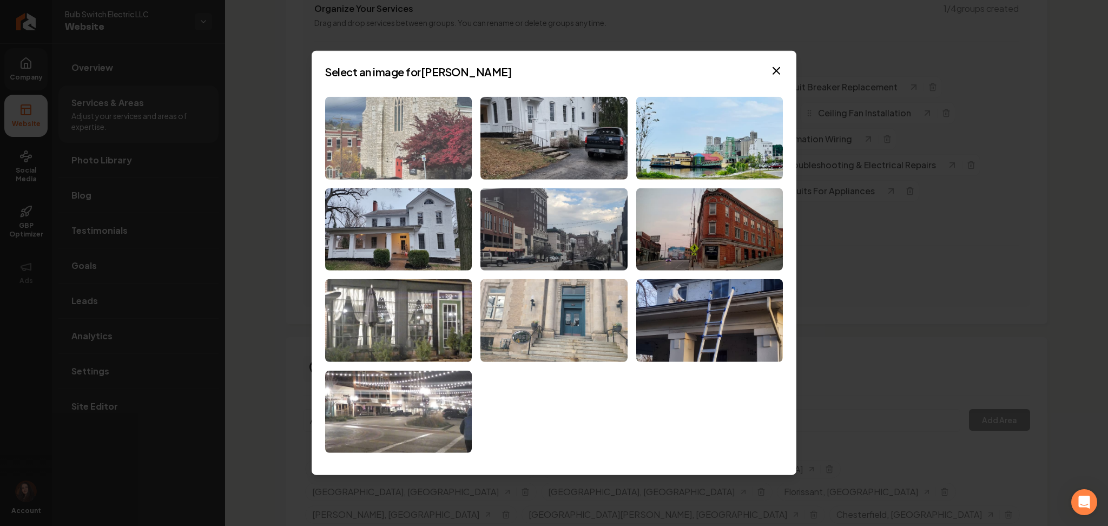
click at [448, 153] on img at bounding box center [398, 138] width 147 height 83
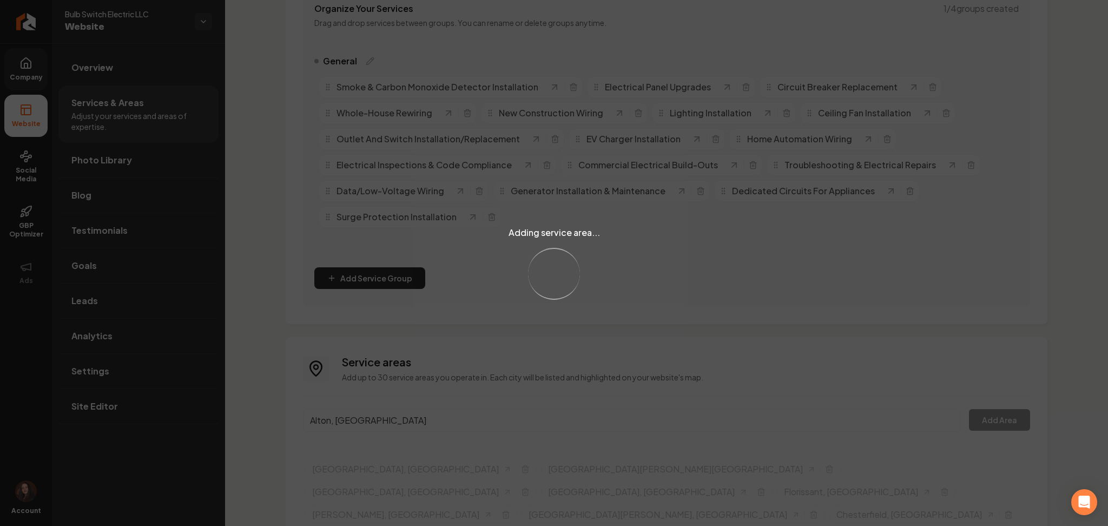
click at [411, 422] on div "Adding service area... Loading..." at bounding box center [554, 263] width 1108 height 526
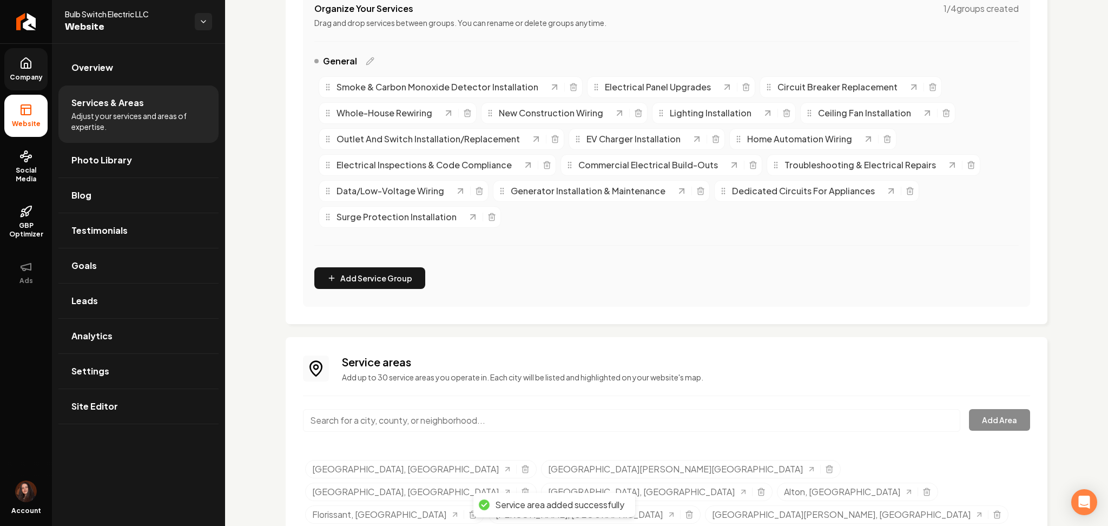
click at [411, 422] on input "Main content area" at bounding box center [631, 420] width 657 height 23
paste input "[GEOGRAPHIC_DATA], [GEOGRAPHIC_DATA]"
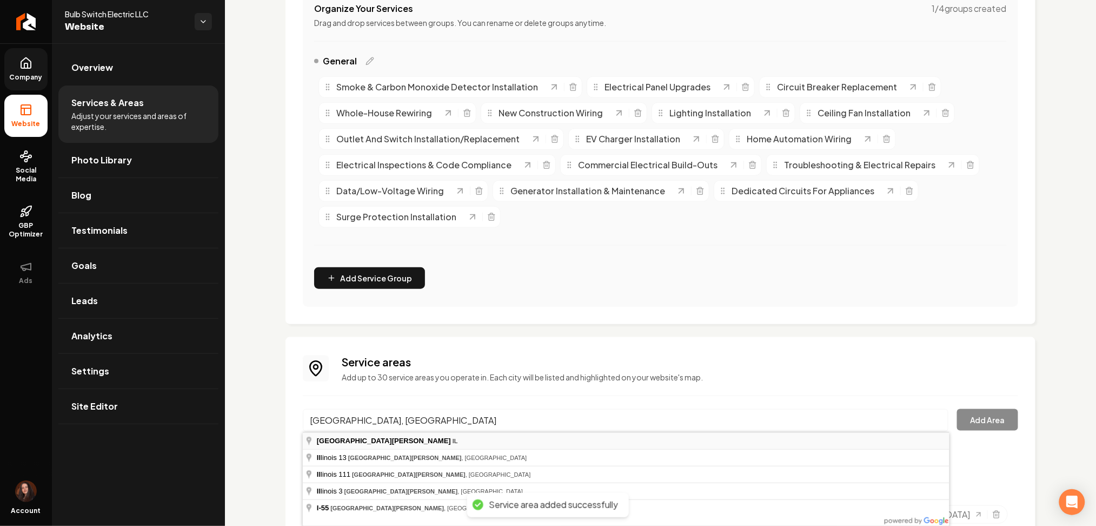
type input "[GEOGRAPHIC_DATA], [GEOGRAPHIC_DATA]"
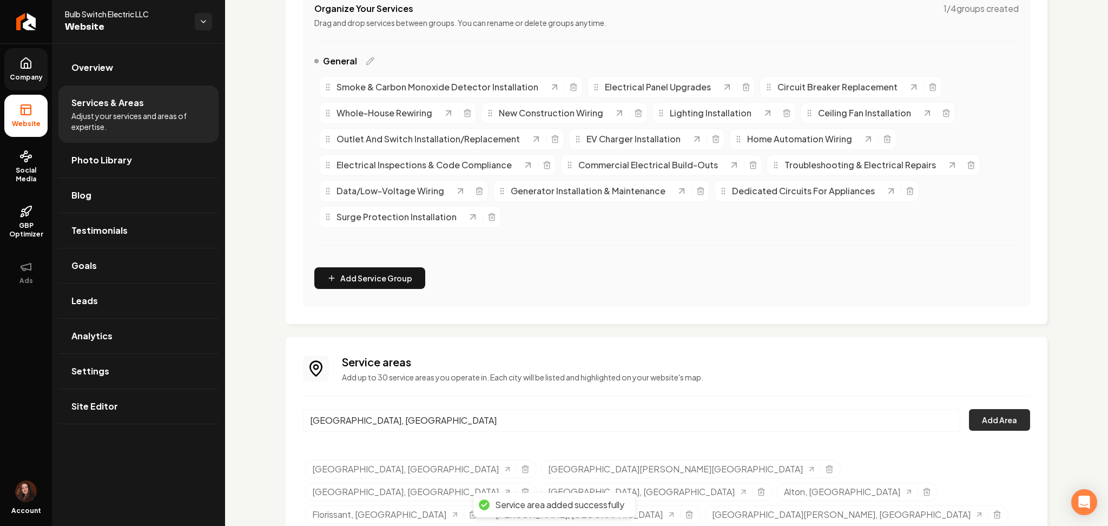
click at [972, 420] on button "Add Area" at bounding box center [999, 420] width 61 height 22
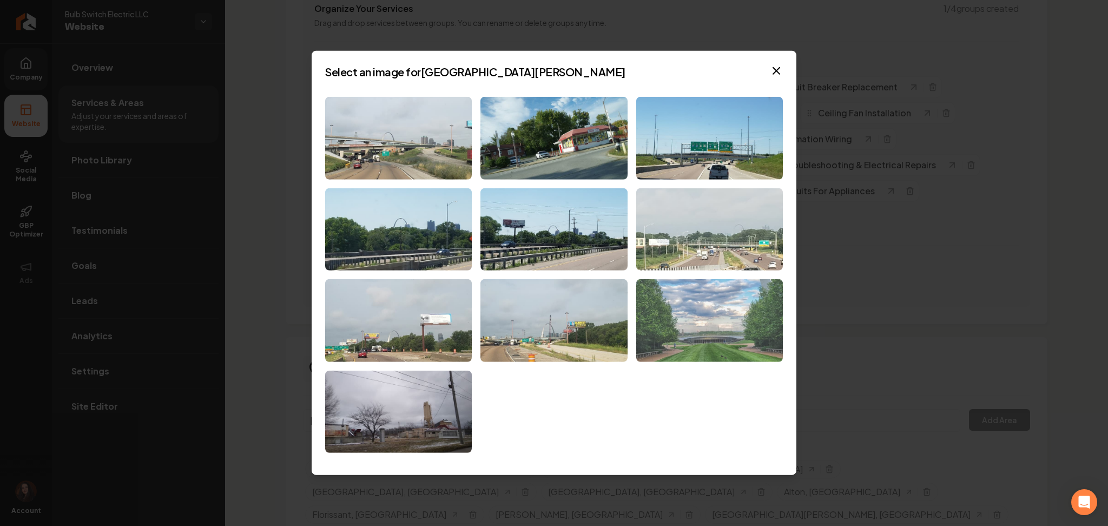
click at [675, 313] on img at bounding box center [709, 320] width 147 height 83
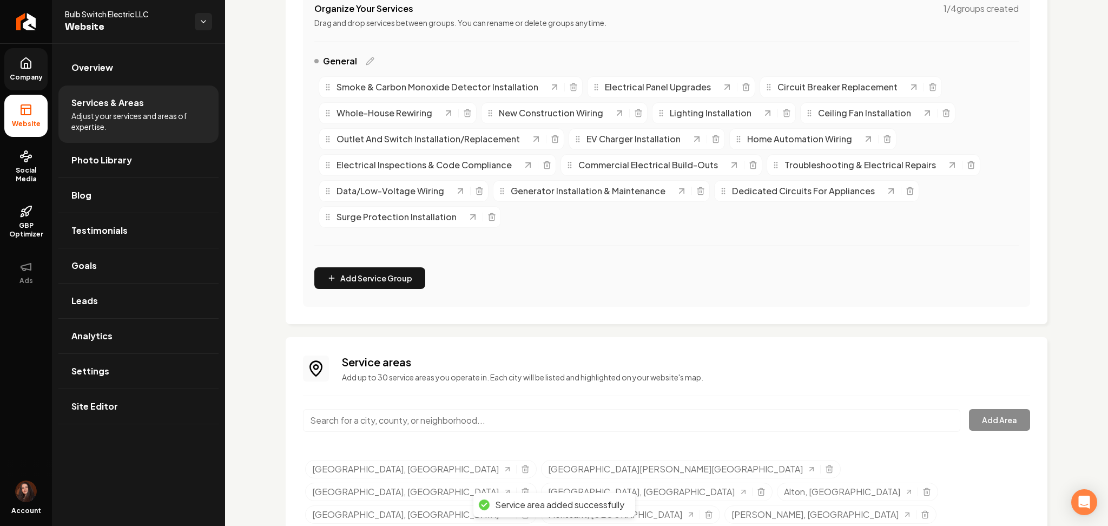
click at [495, 418] on input "Main content area" at bounding box center [631, 420] width 657 height 23
paste input "[PERSON_NAME], [GEOGRAPHIC_DATA]"
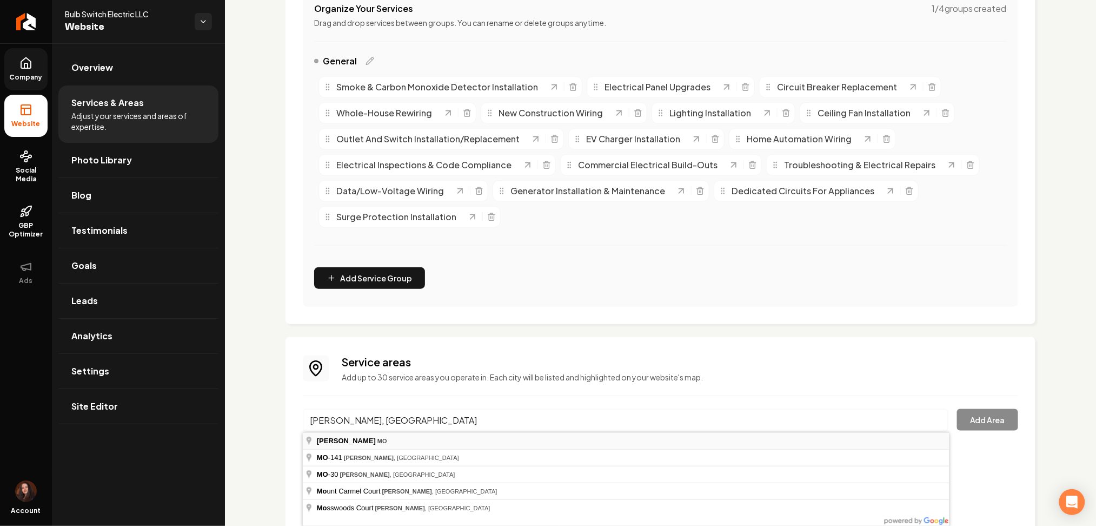
type input "[PERSON_NAME], [GEOGRAPHIC_DATA]"
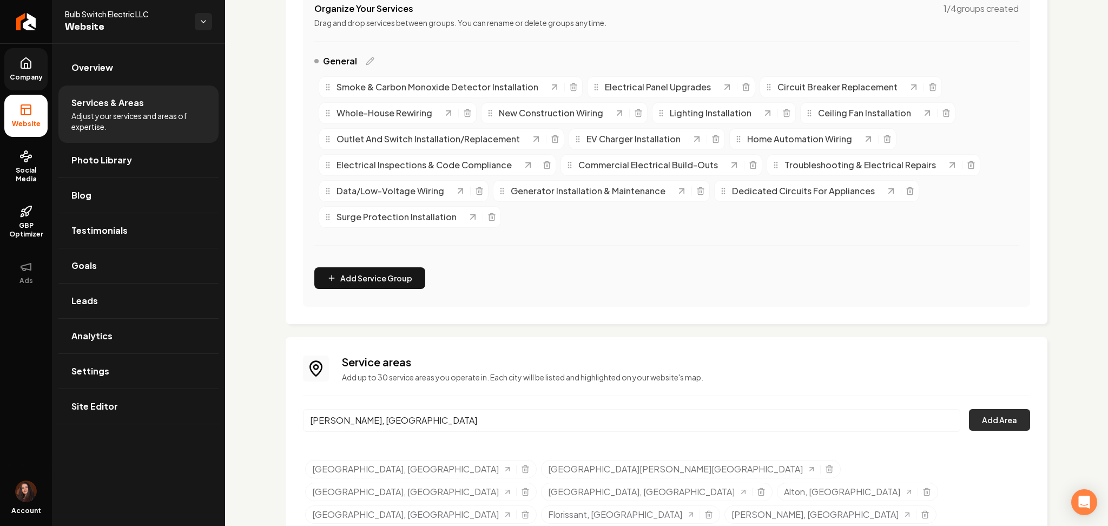
click at [997, 414] on button "Add Area" at bounding box center [999, 420] width 61 height 22
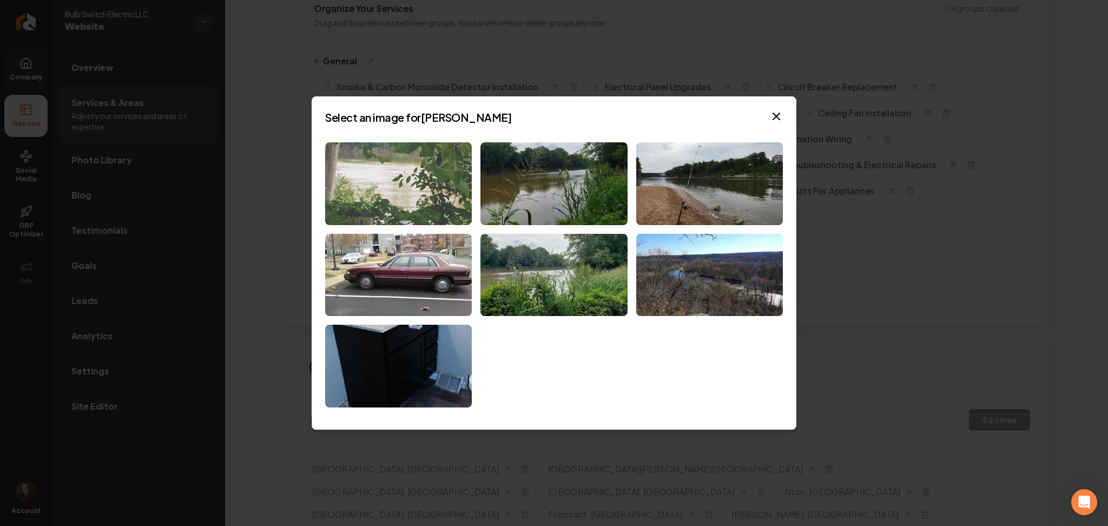
click at [414, 180] on img at bounding box center [398, 183] width 147 height 83
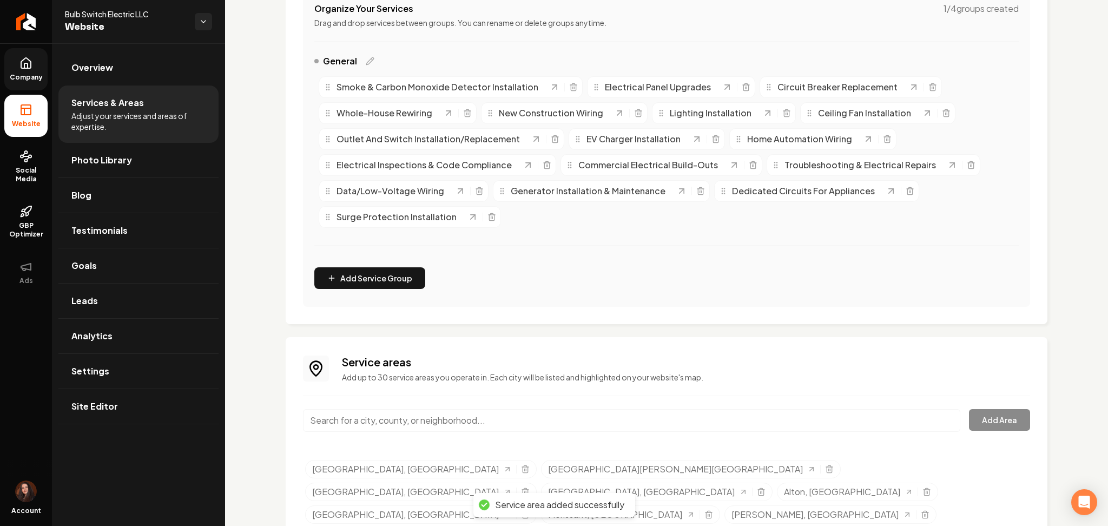
click at [441, 428] on input "Main content area" at bounding box center [631, 420] width 657 height 23
paste input "[GEOGRAPHIC_DATA], [GEOGRAPHIC_DATA]"
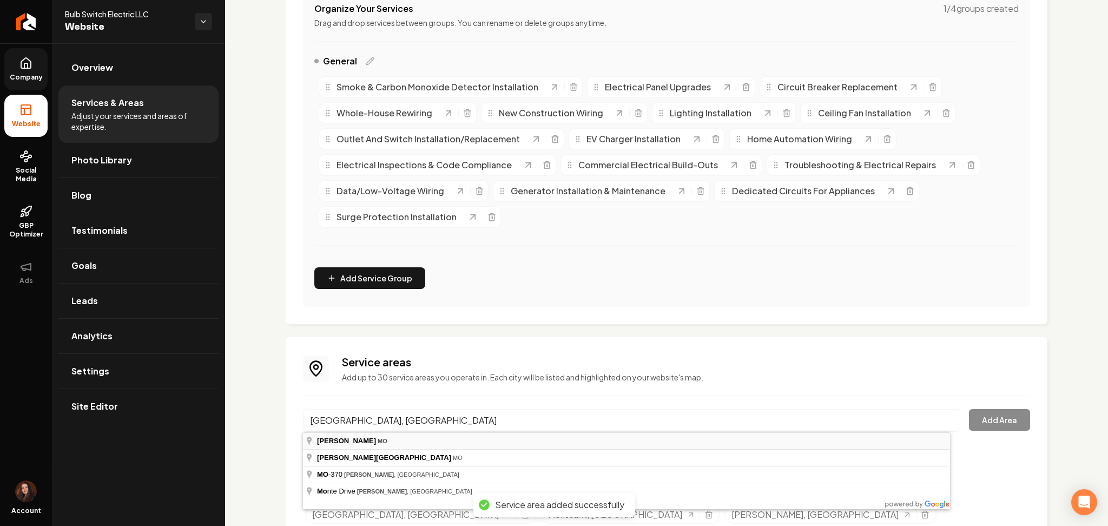
type input "[GEOGRAPHIC_DATA], [GEOGRAPHIC_DATA]"
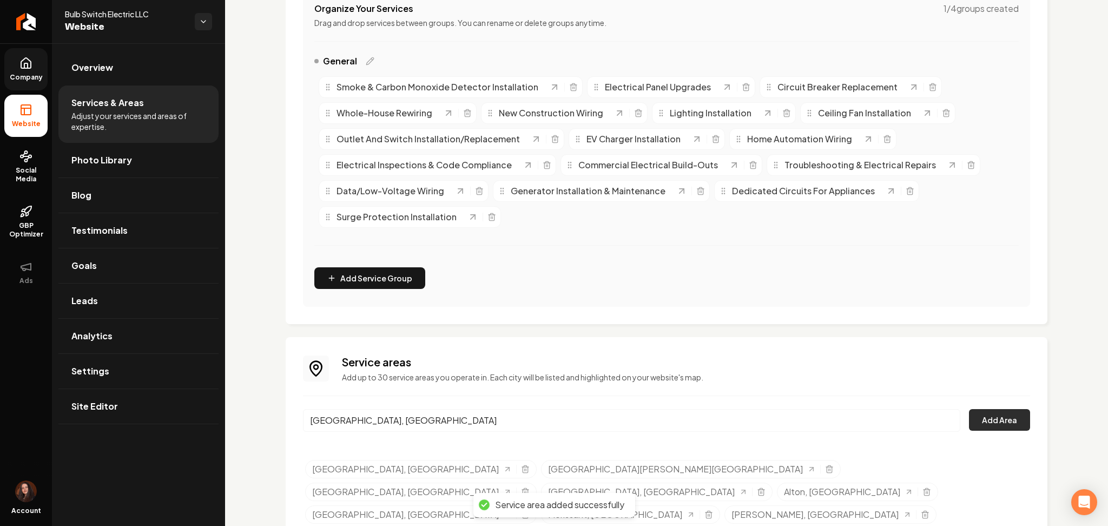
click at [973, 420] on button "Add Area" at bounding box center [999, 420] width 61 height 22
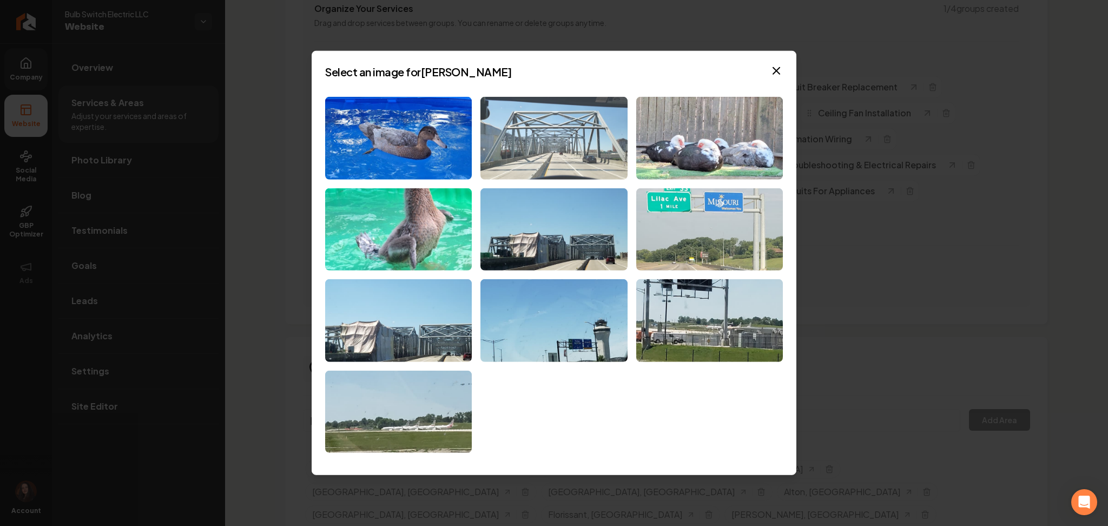
click at [576, 138] on img at bounding box center [553, 138] width 147 height 83
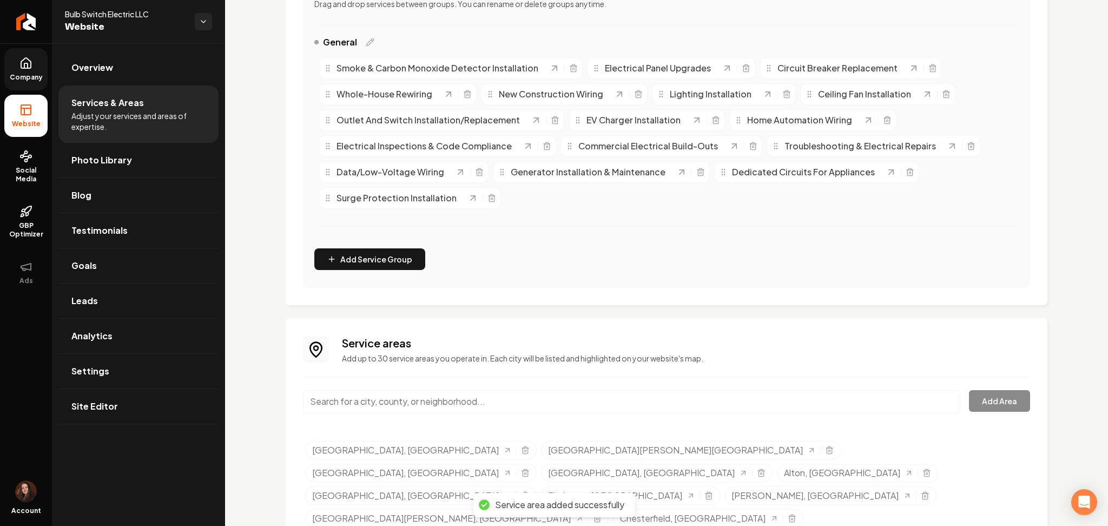
scroll to position [273, 0]
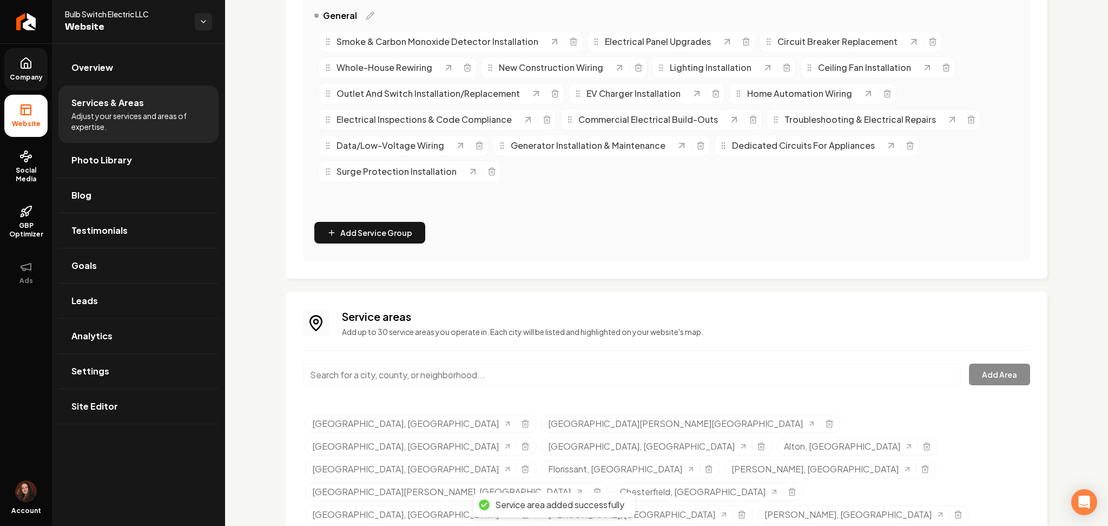
click at [517, 372] on input "Main content area" at bounding box center [631, 374] width 657 height 23
paste input "[GEOGRAPHIC_DATA], [GEOGRAPHIC_DATA]"
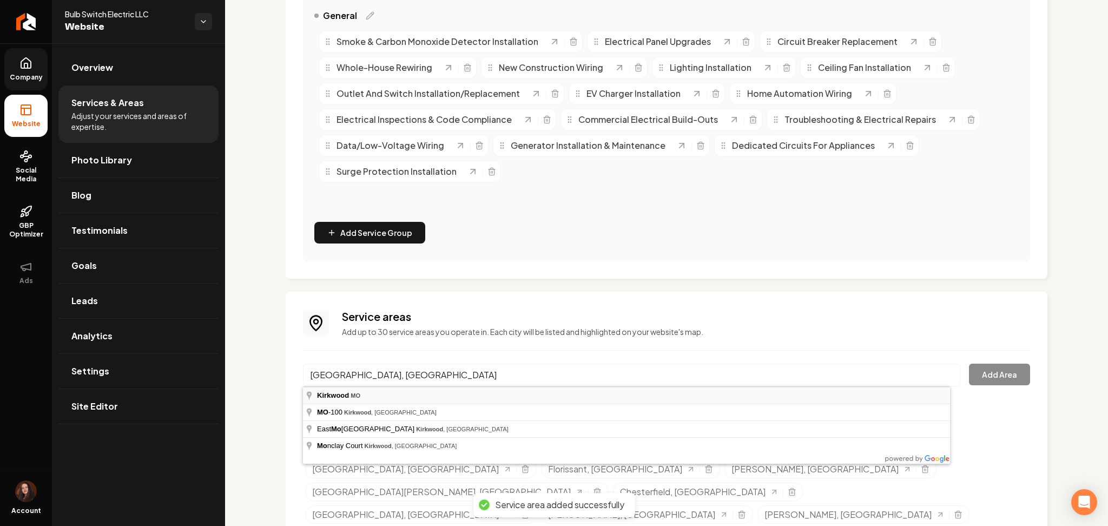
type input "[GEOGRAPHIC_DATA], [GEOGRAPHIC_DATA]"
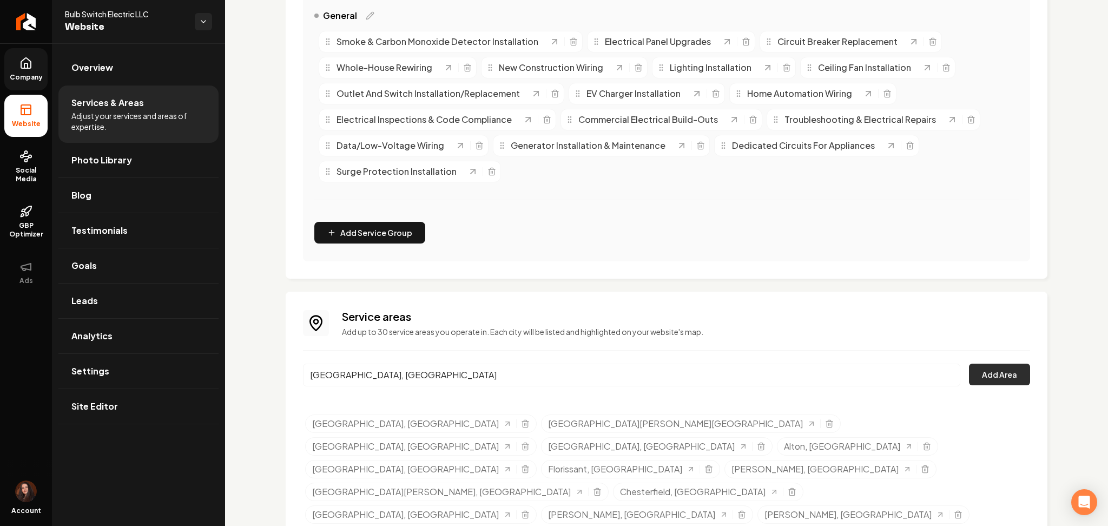
click at [997, 379] on button "Add Area" at bounding box center [999, 374] width 61 height 22
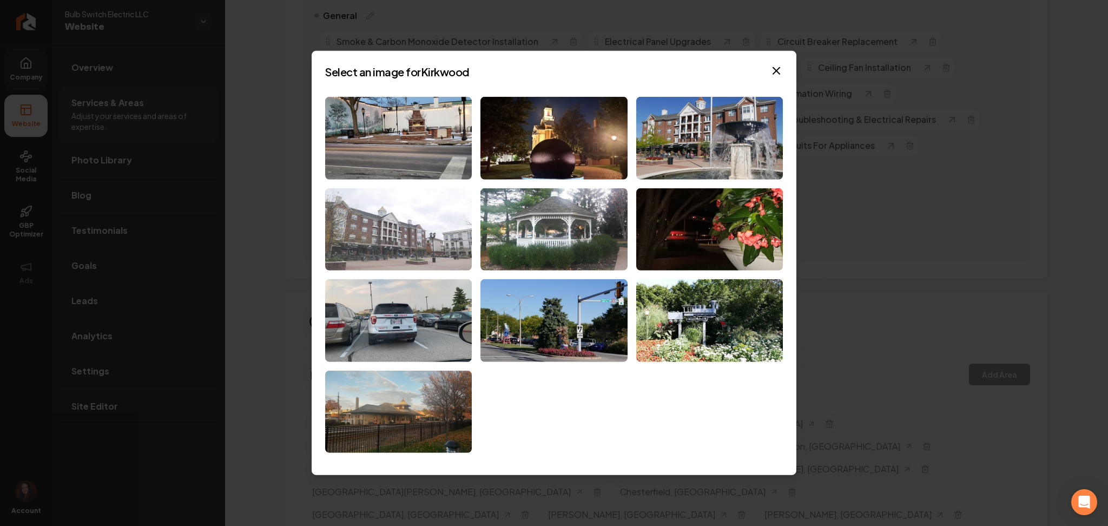
click at [438, 228] on img at bounding box center [398, 229] width 147 height 83
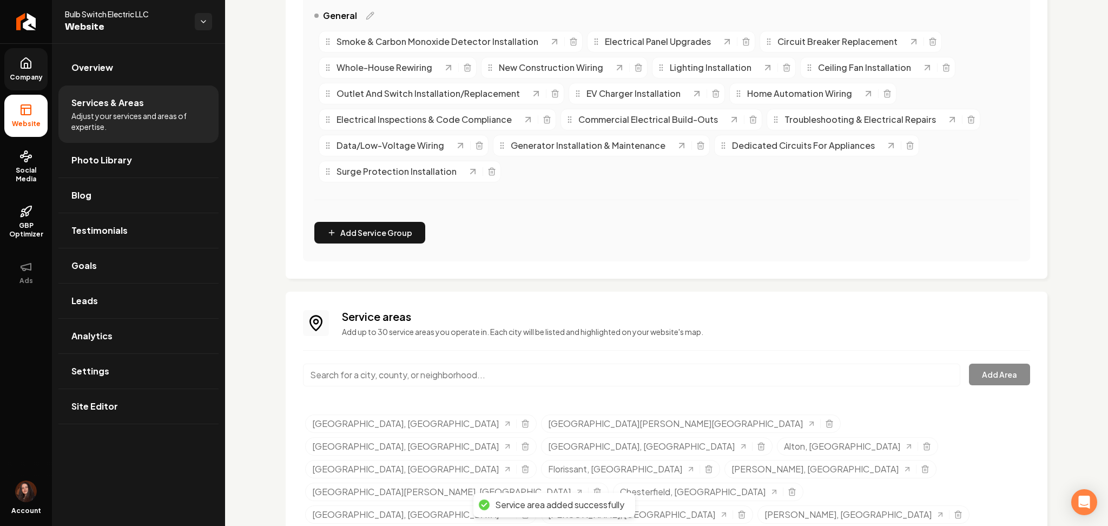
click at [356, 391] on div "Main content area" at bounding box center [631, 381] width 657 height 36
click at [357, 380] on input "Main content area" at bounding box center [631, 374] width 657 height 23
paste input "[US_STATE][GEOGRAPHIC_DATA], [GEOGRAPHIC_DATA]"
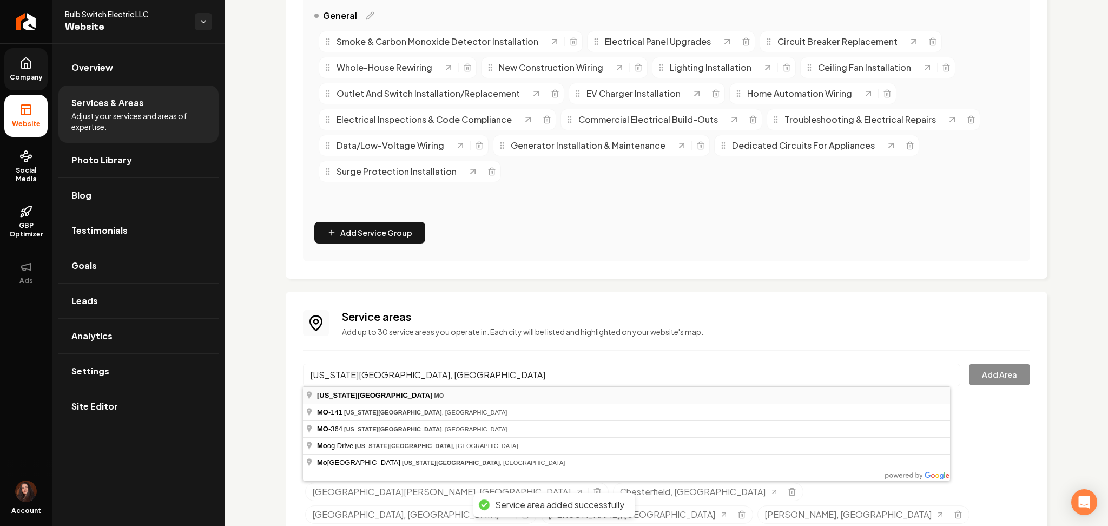
type input "[US_STATE][GEOGRAPHIC_DATA], [GEOGRAPHIC_DATA]"
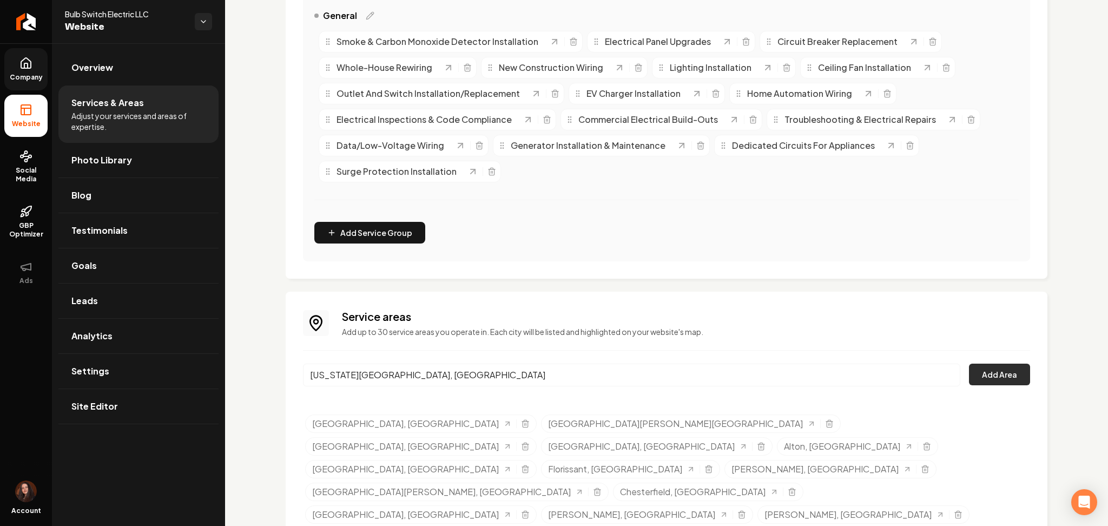
click at [996, 375] on button "Add Area" at bounding box center [999, 374] width 61 height 22
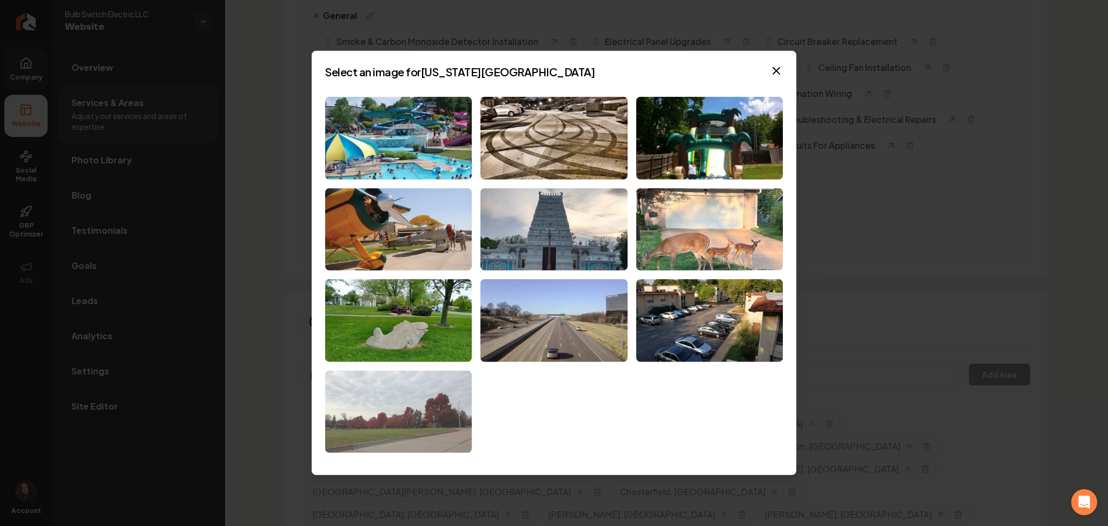
click at [408, 407] on img at bounding box center [398, 412] width 147 height 83
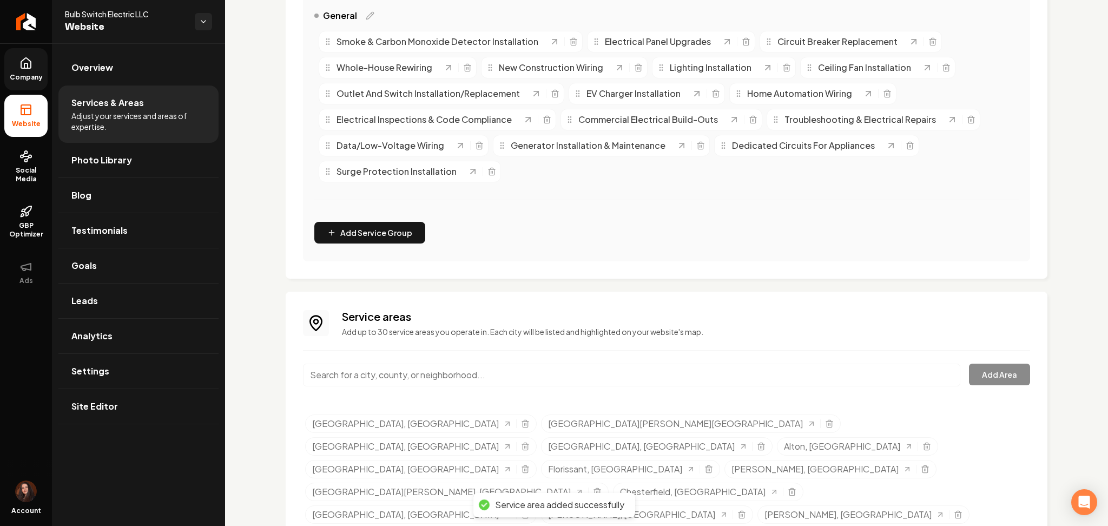
click at [601, 380] on input "Main content area" at bounding box center [631, 374] width 657 height 23
paste input "[GEOGRAPHIC_DATA], [GEOGRAPHIC_DATA]"
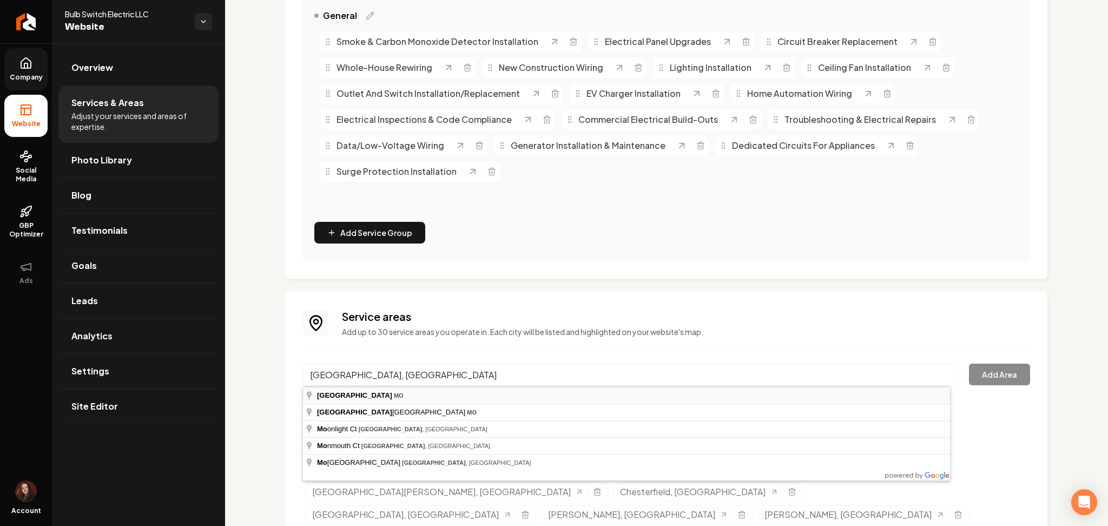
type input "[GEOGRAPHIC_DATA], [GEOGRAPHIC_DATA]"
drag, startPoint x: 585, startPoint y: 399, endPoint x: 779, endPoint y: 371, distance: 195.7
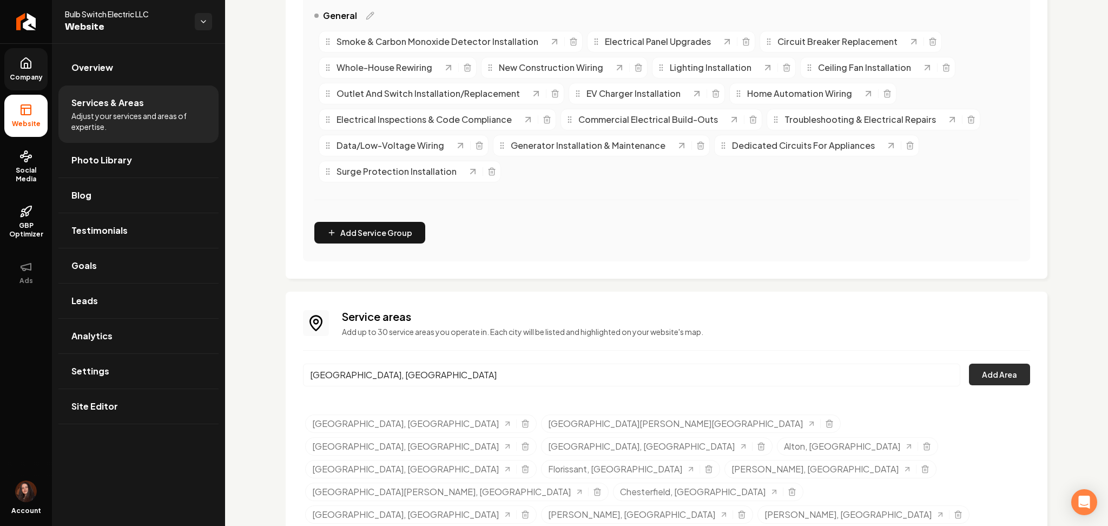
click at [991, 370] on button "Add Area" at bounding box center [999, 374] width 61 height 22
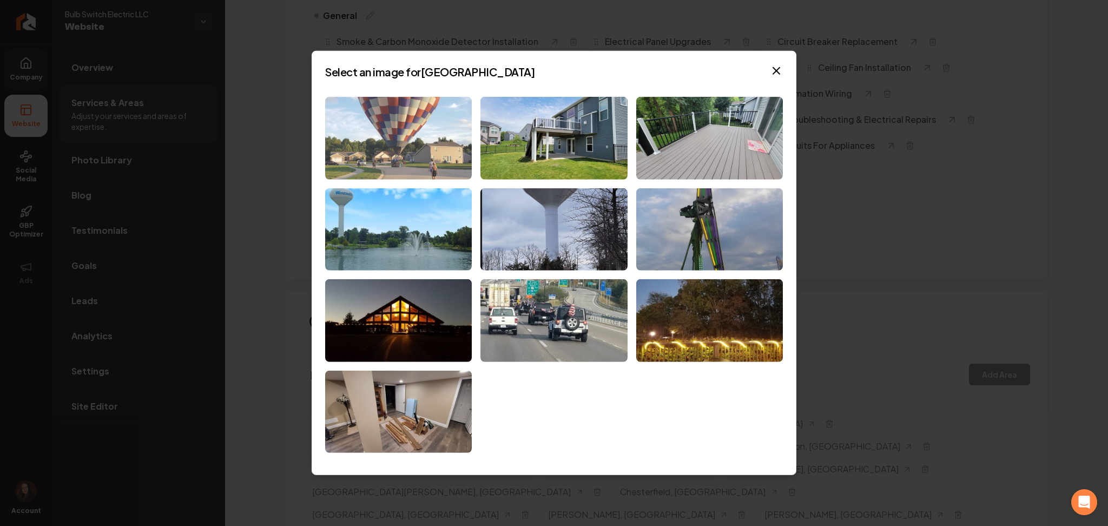
click at [426, 167] on img at bounding box center [398, 138] width 147 height 83
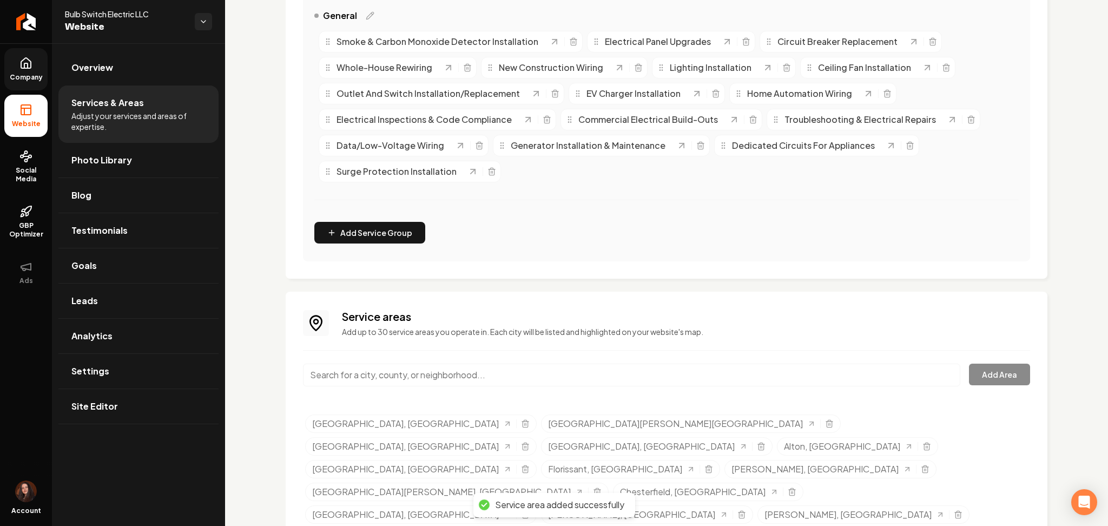
click at [397, 374] on input "Main content area" at bounding box center [631, 374] width 657 height 23
paste input "Ballwin, [GEOGRAPHIC_DATA]"
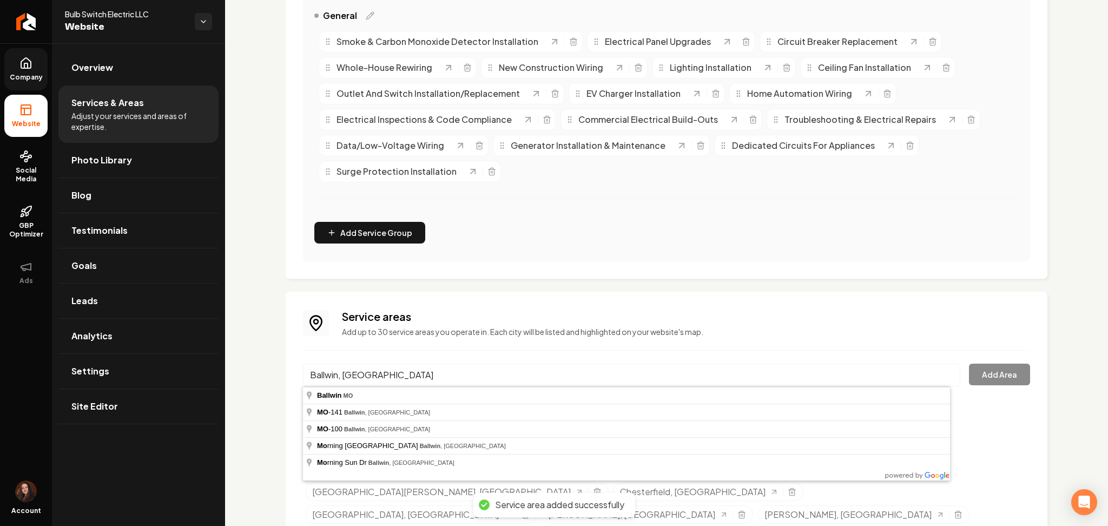
type input "Ballwin, [GEOGRAPHIC_DATA]"
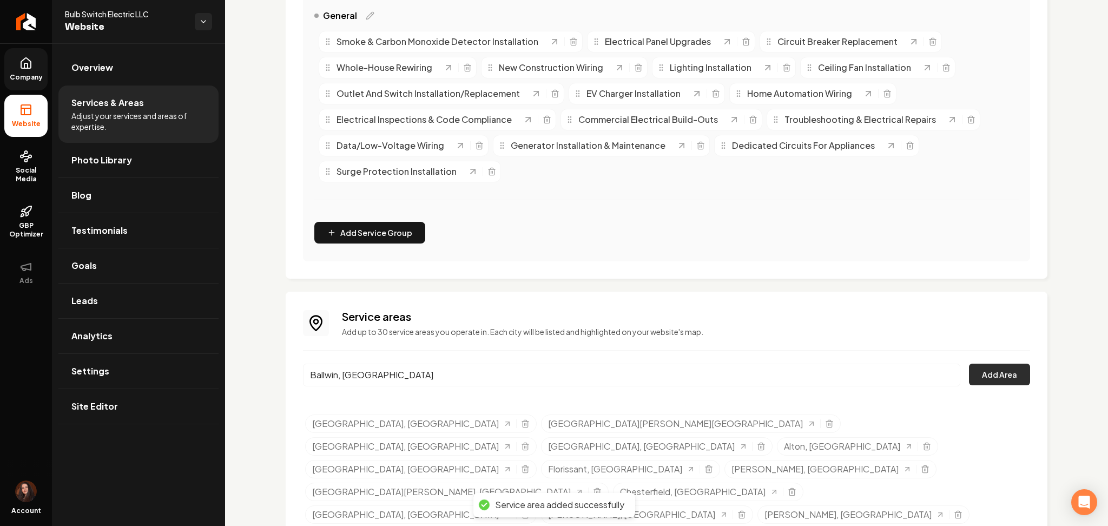
click at [975, 382] on button "Add Area" at bounding box center [999, 374] width 61 height 22
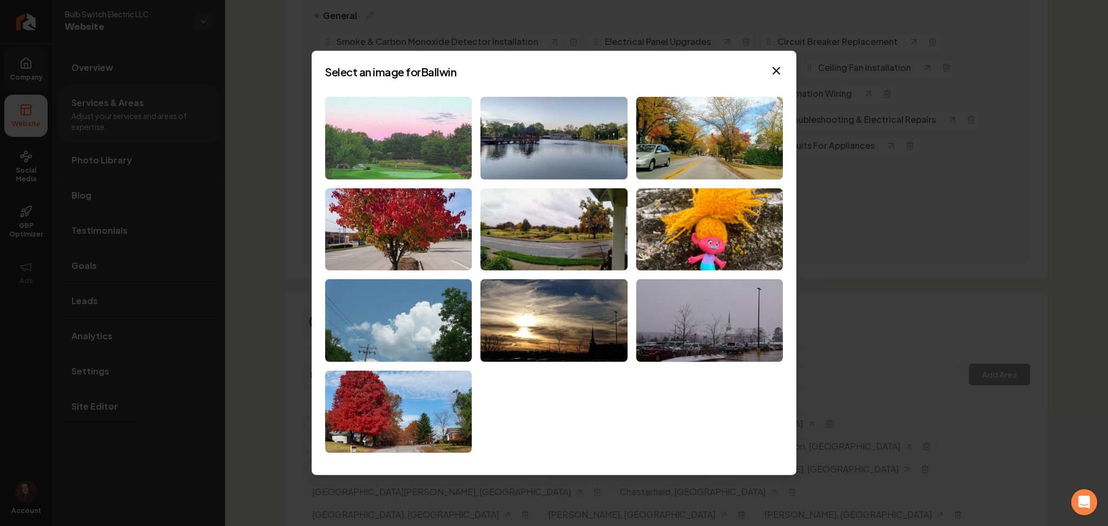
click at [434, 135] on img at bounding box center [398, 138] width 147 height 83
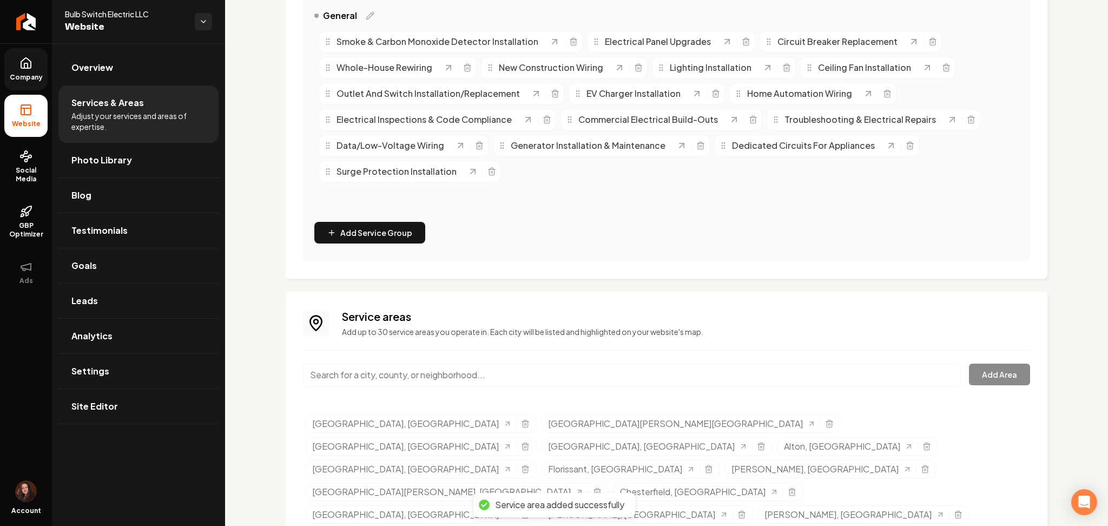
click at [398, 379] on input "Main content area" at bounding box center [631, 374] width 657 height 23
paste input "[PERSON_NAME] [PERSON_NAME], [GEOGRAPHIC_DATA]"
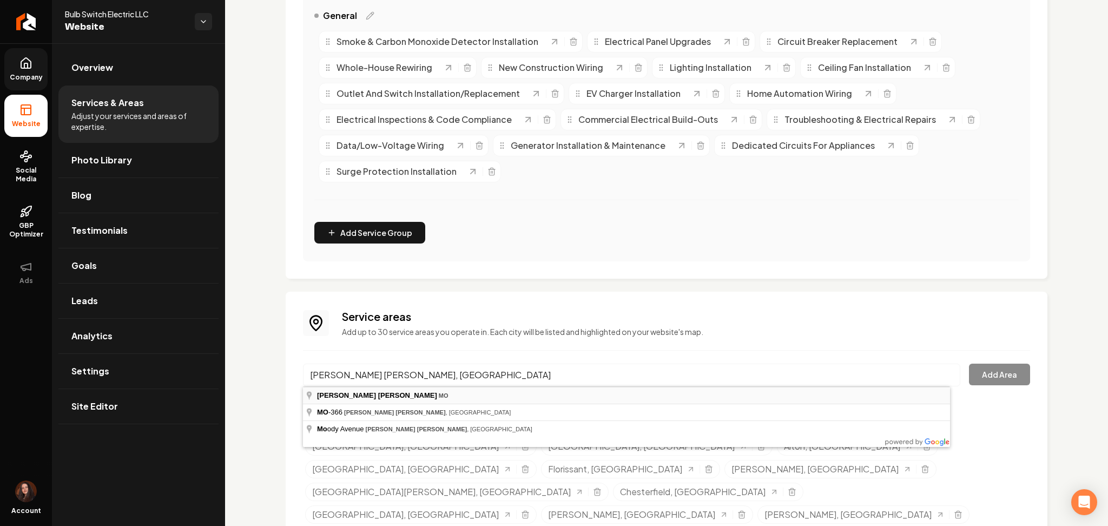
type input "[PERSON_NAME] [PERSON_NAME], [GEOGRAPHIC_DATA]"
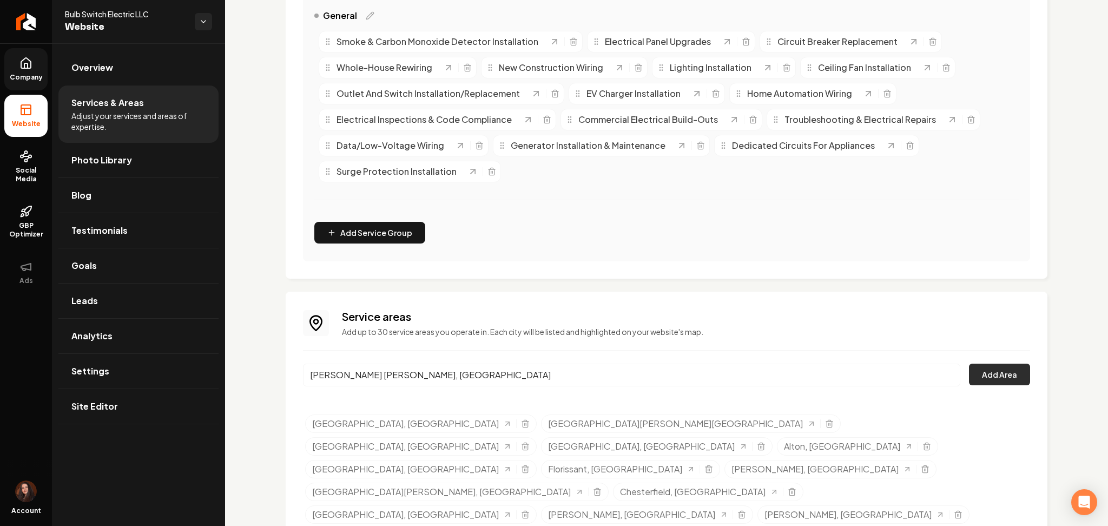
click at [972, 373] on button "Add Area" at bounding box center [999, 374] width 61 height 22
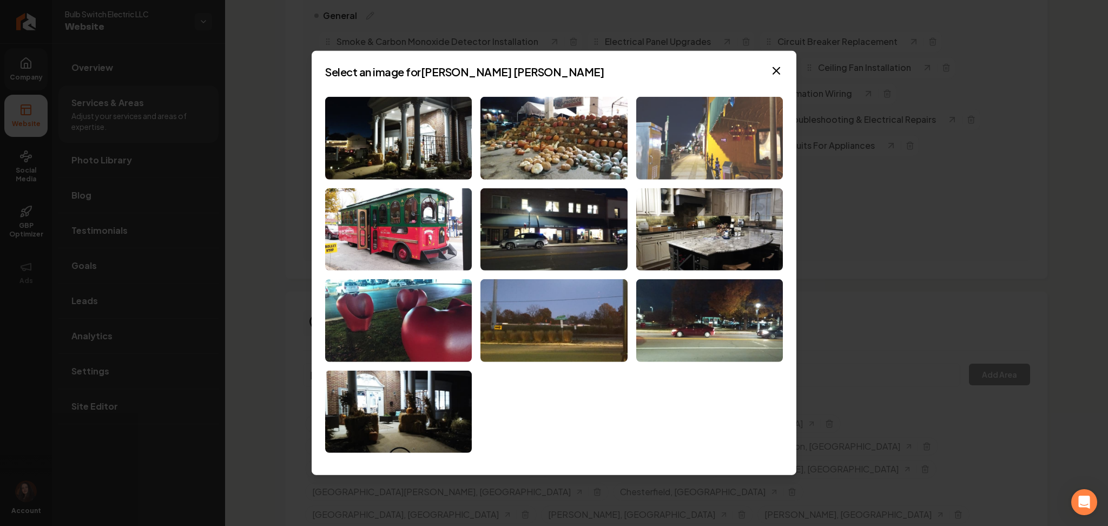
click at [664, 166] on img at bounding box center [709, 138] width 147 height 83
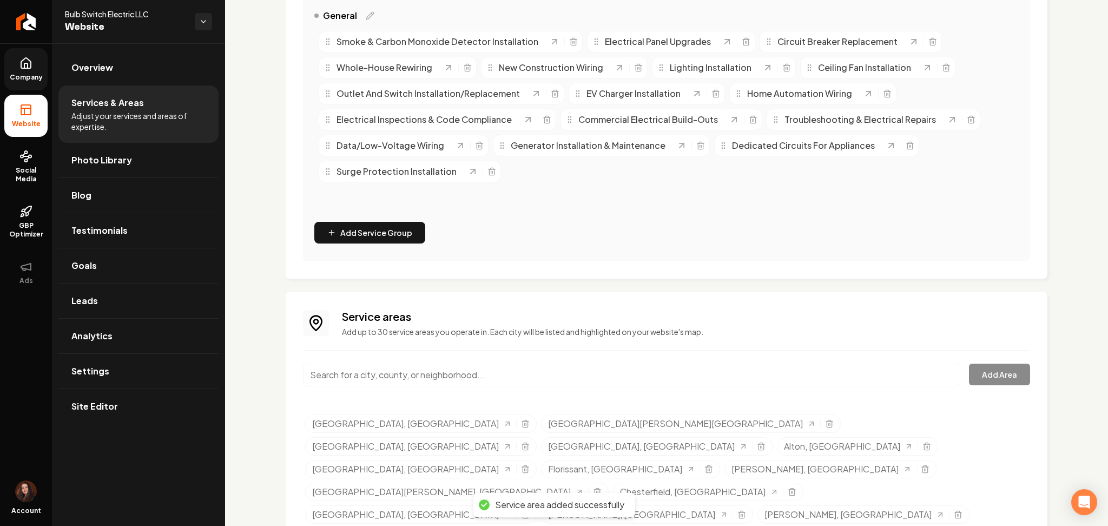
click at [481, 376] on input "Main content area" at bounding box center [631, 374] width 657 height 23
paste input "[GEOGRAPHIC_DATA], [GEOGRAPHIC_DATA]"
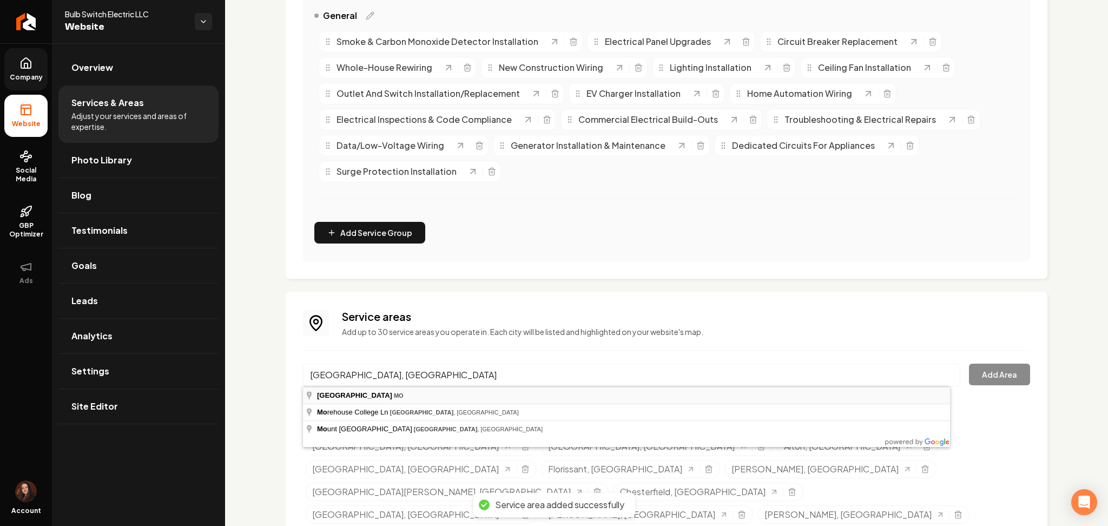
type input "[GEOGRAPHIC_DATA], [GEOGRAPHIC_DATA]"
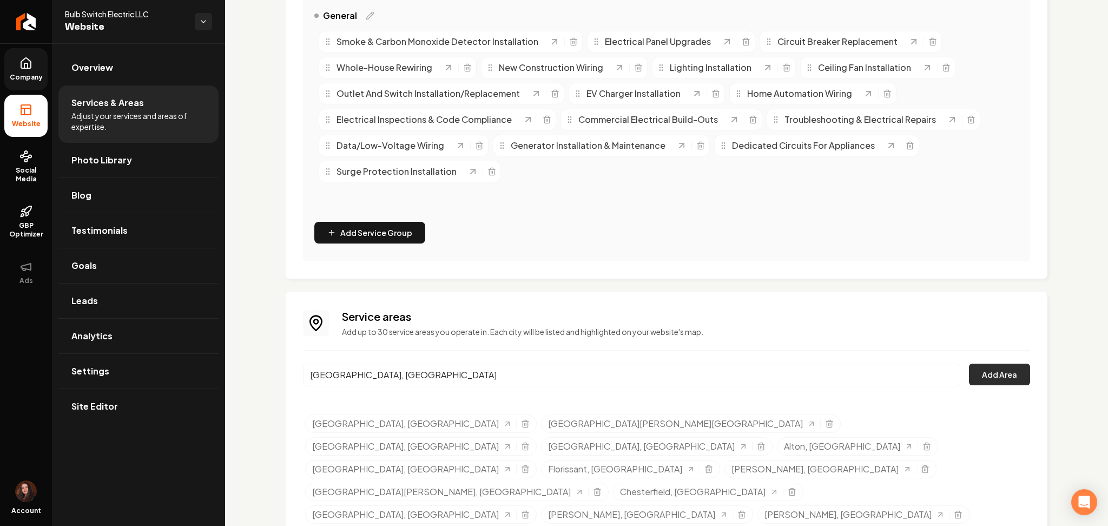
click at [994, 380] on button "Add Area" at bounding box center [999, 374] width 61 height 22
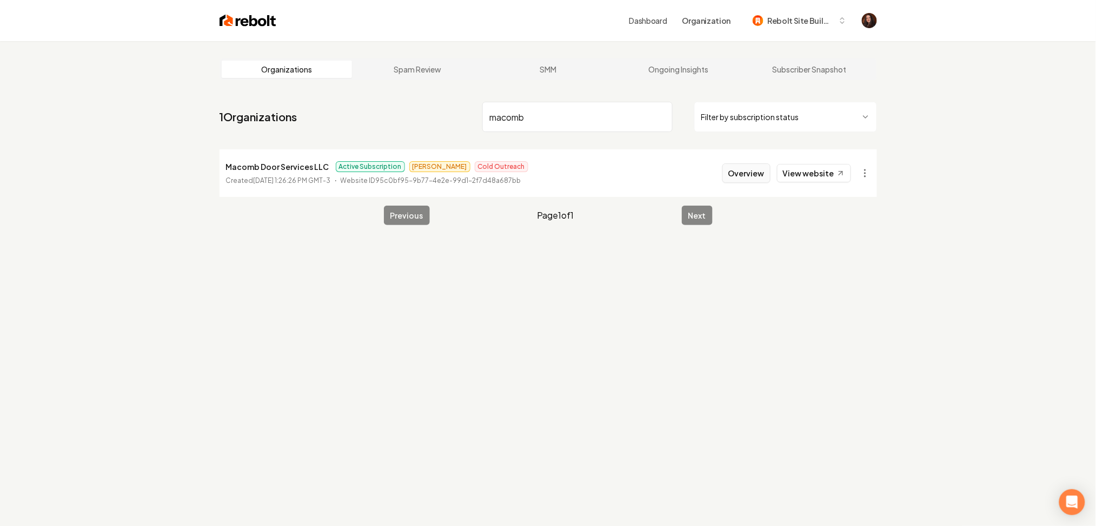
type input "macomb"
click at [743, 180] on button "Overview" at bounding box center [747, 172] width 48 height 19
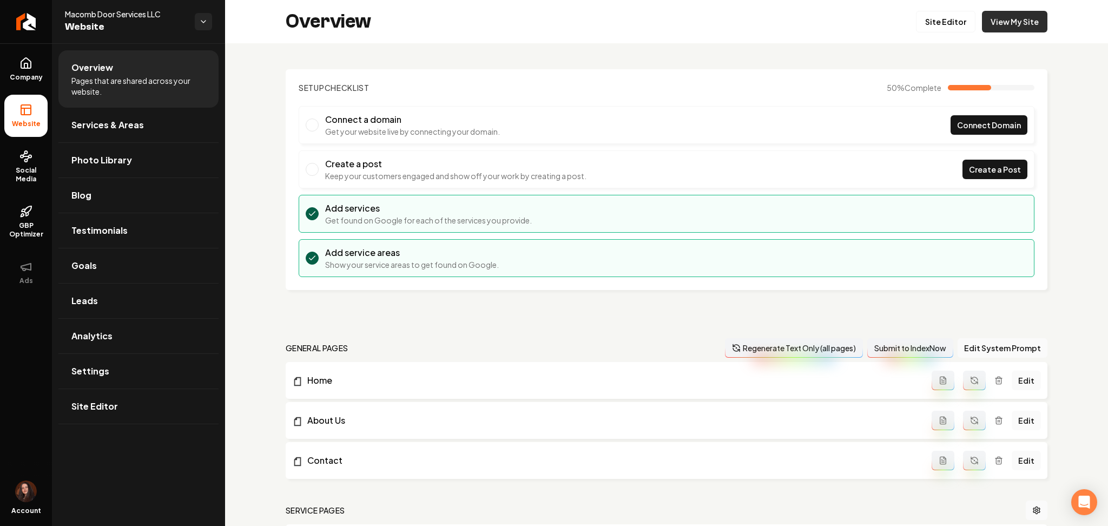
click at [991, 20] on link "View My Site" at bounding box center [1014, 22] width 65 height 22
click at [37, 83] on link "Company" at bounding box center [25, 69] width 43 height 42
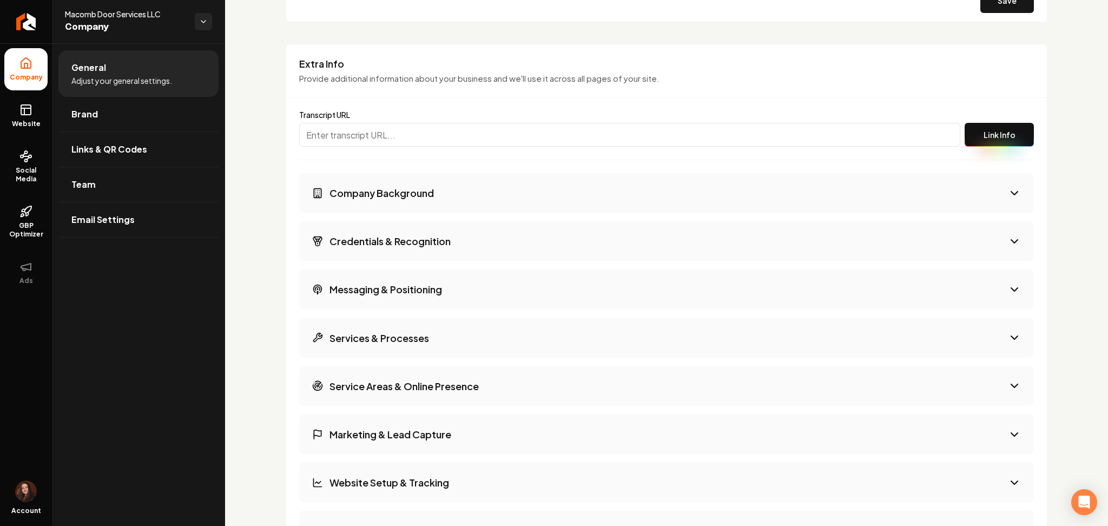
scroll to position [1446, 0]
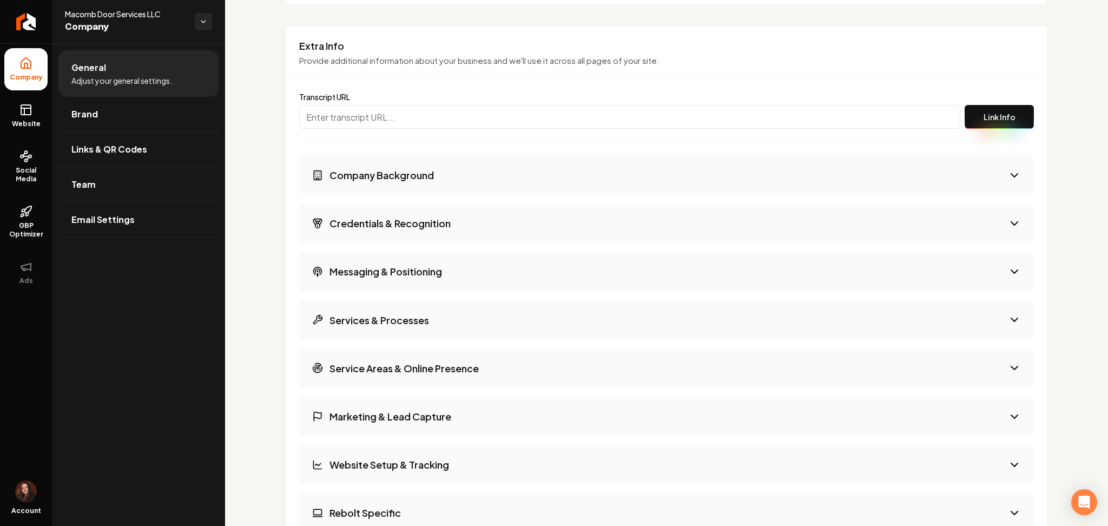
click at [382, 163] on button "Company Background" at bounding box center [666, 174] width 735 height 39
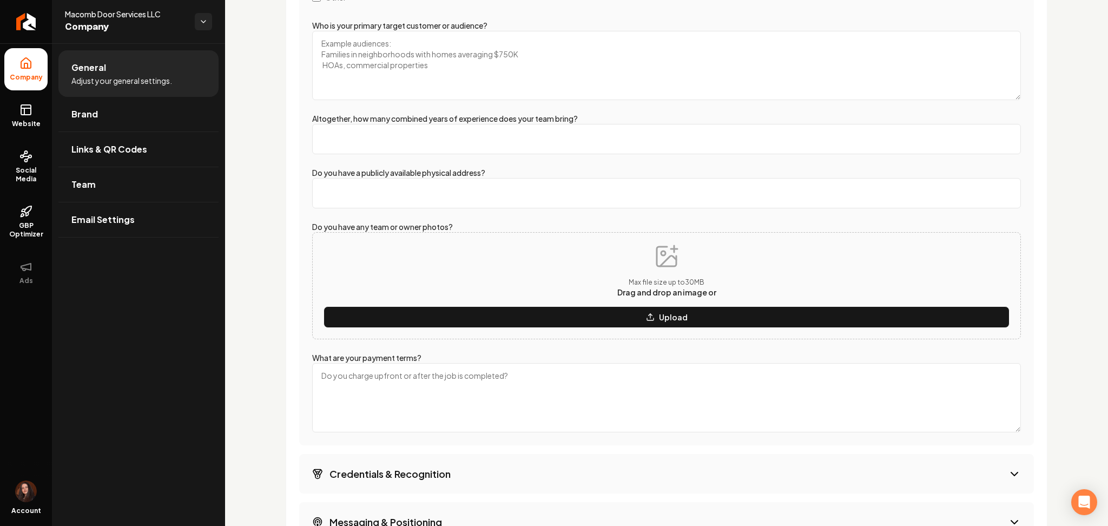
click at [355, 470] on h3 "Credentials & Recognition" at bounding box center [389, 474] width 121 height 14
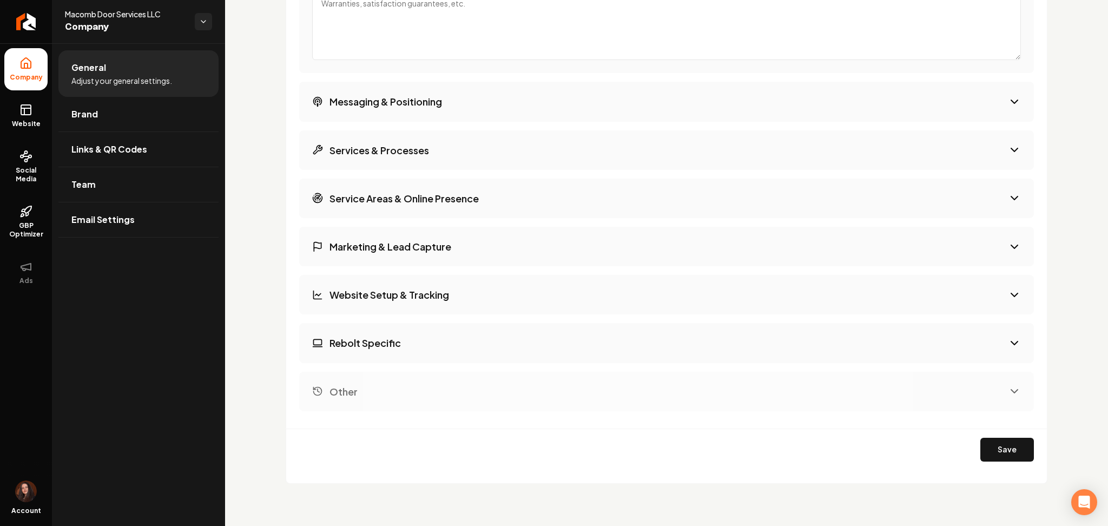
click at [333, 244] on h3 "Marketing & Lead Capture" at bounding box center [390, 247] width 122 height 14
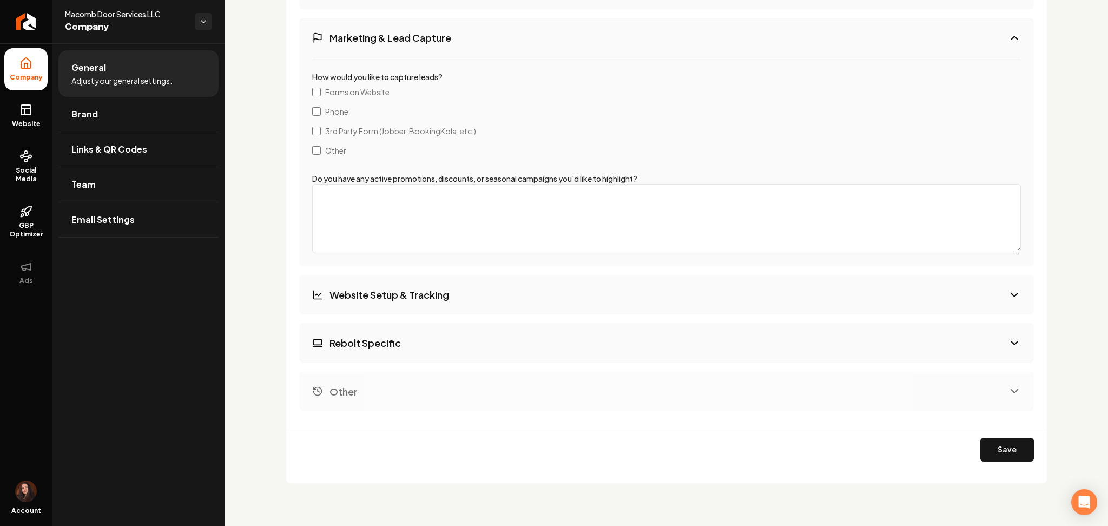
click at [341, 354] on button "Rebolt Specific" at bounding box center [666, 342] width 735 height 39
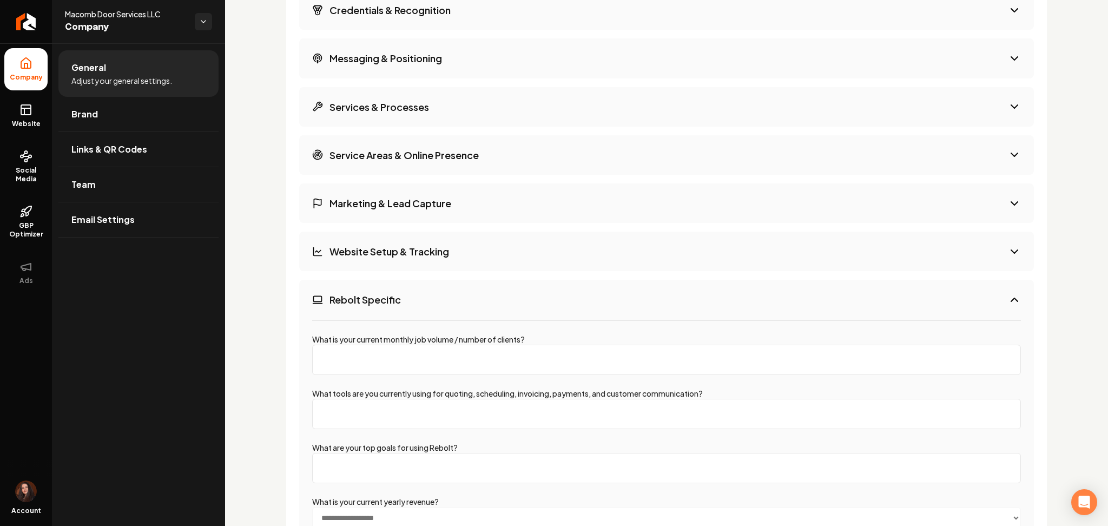
scroll to position [1657, 0]
click at [340, 250] on h3 "Website Setup & Tracking" at bounding box center [389, 253] width 120 height 14
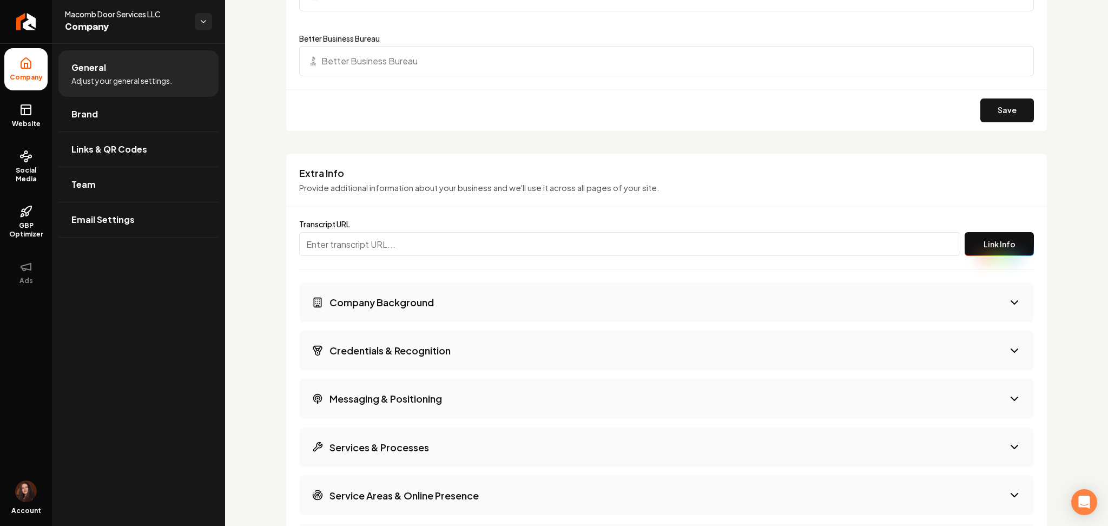
scroll to position [1236, 0]
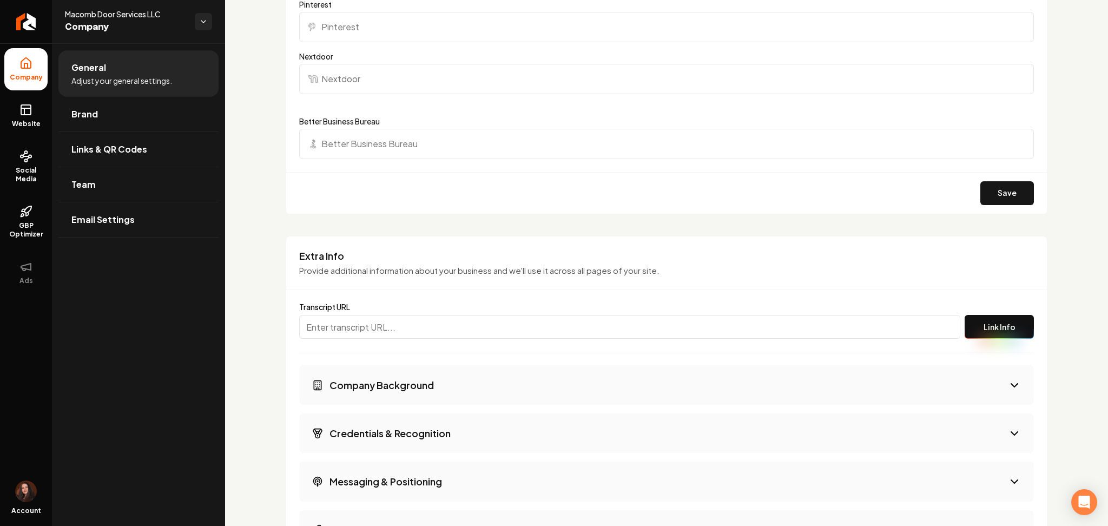
click at [351, 424] on button "Credentials & Recognition" at bounding box center [666, 432] width 735 height 39
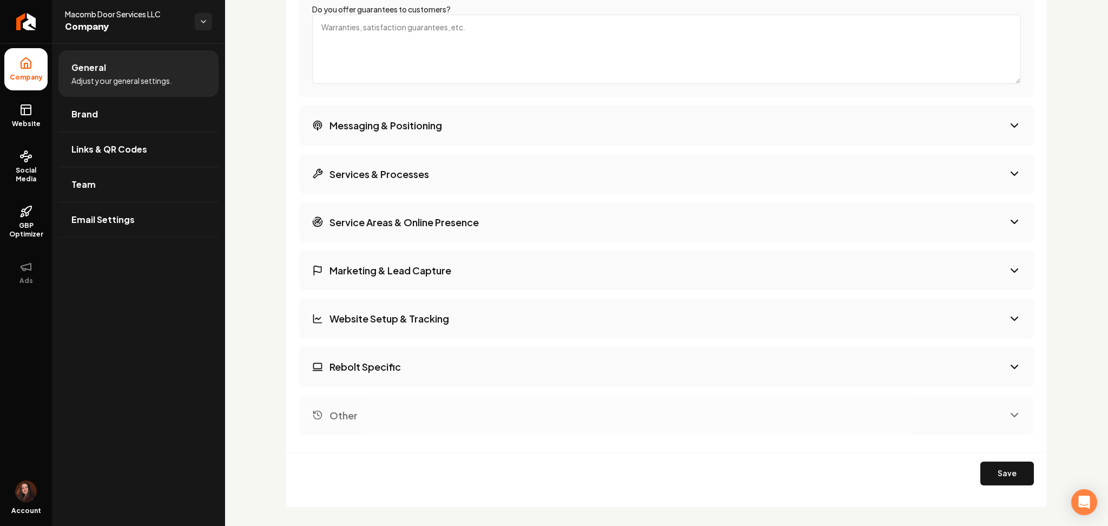
scroll to position [1909, 0]
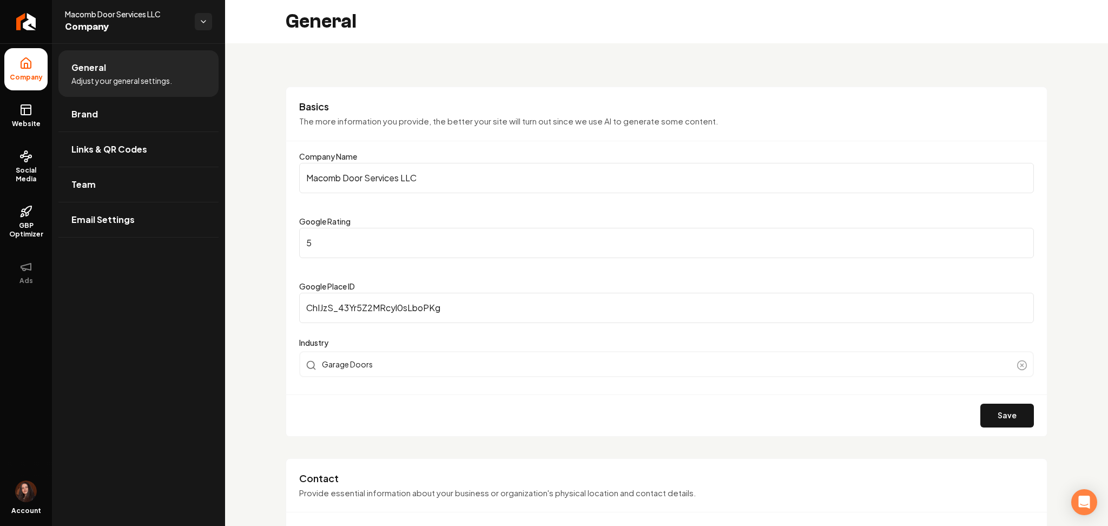
click at [103, 113] on link "Brand" at bounding box center [138, 114] width 160 height 35
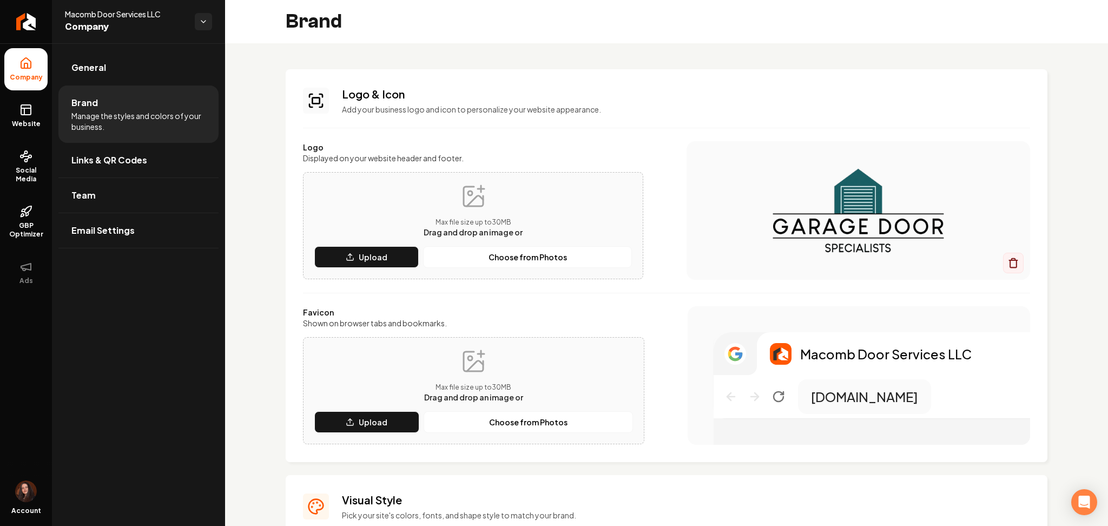
click at [599, 399] on div "Max file size up to 30 MB Drag and drop an image or Upload Choose from Photos" at bounding box center [473, 390] width 319 height 84
click at [396, 425] on button "Upload" at bounding box center [366, 422] width 105 height 22
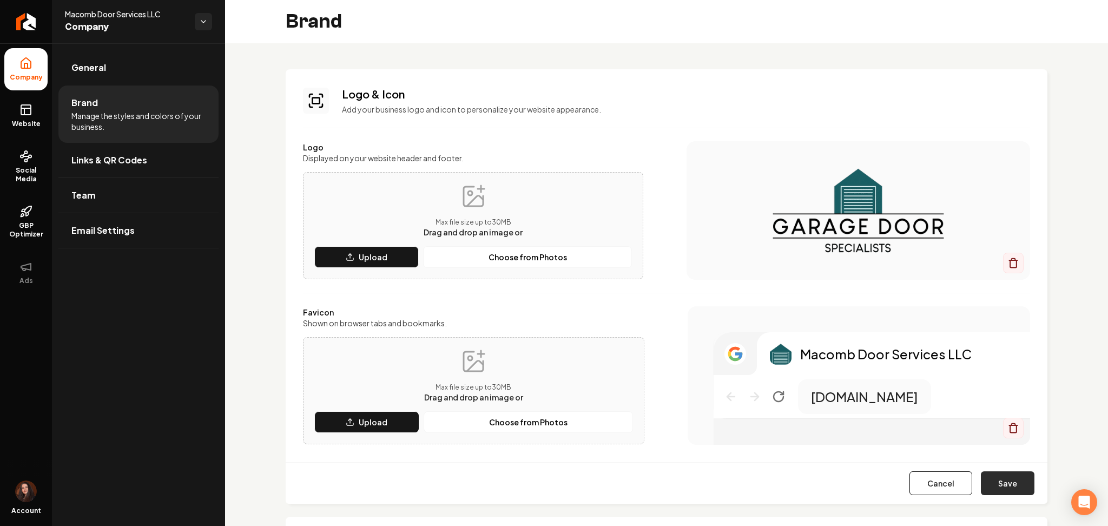
click at [984, 478] on button "Save" at bounding box center [1008, 483] width 54 height 24
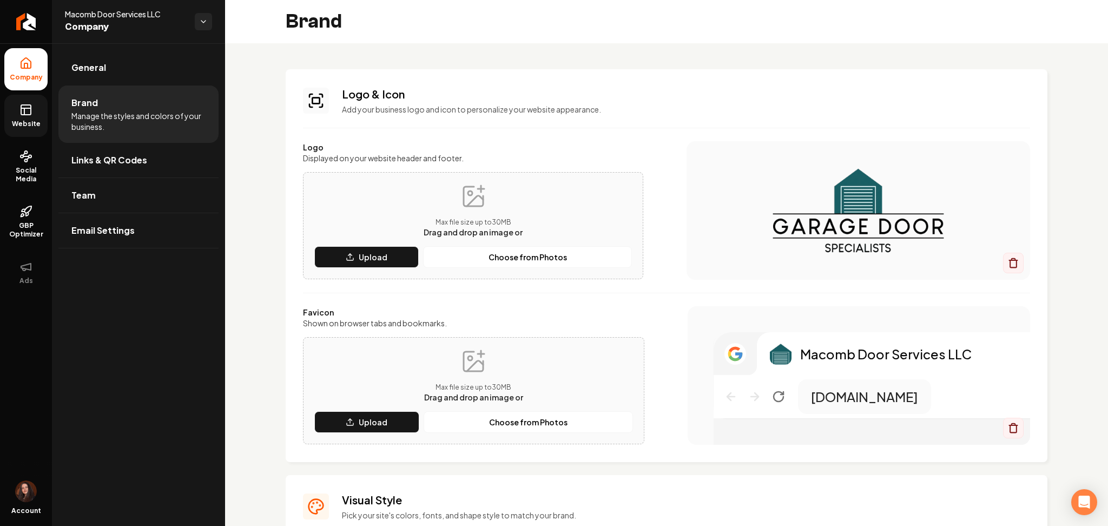
click at [4, 126] on link "Website" at bounding box center [25, 116] width 43 height 42
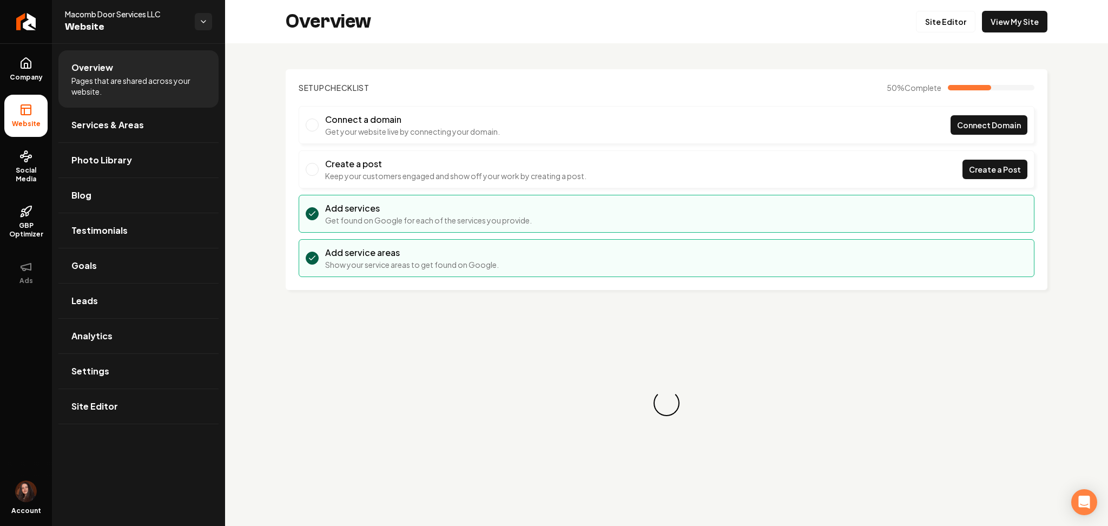
click at [23, 105] on rect at bounding box center [26, 110] width 10 height 10
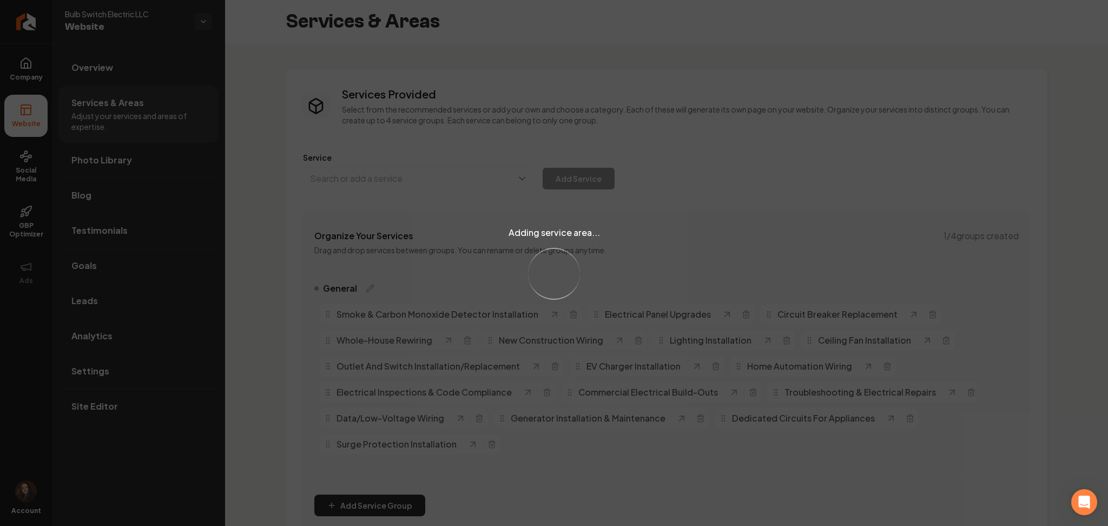
scroll to position [273, 0]
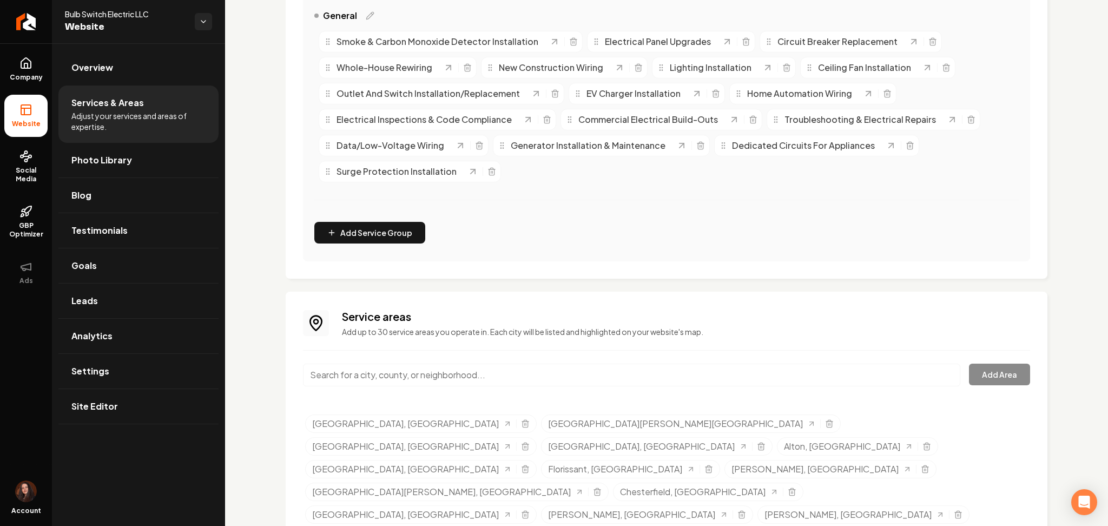
click at [644, 391] on div "Main content area" at bounding box center [631, 381] width 657 height 36
click at [644, 385] on div "Main content area" at bounding box center [631, 381] width 657 height 36
paste input "Affton, [GEOGRAPHIC_DATA]"
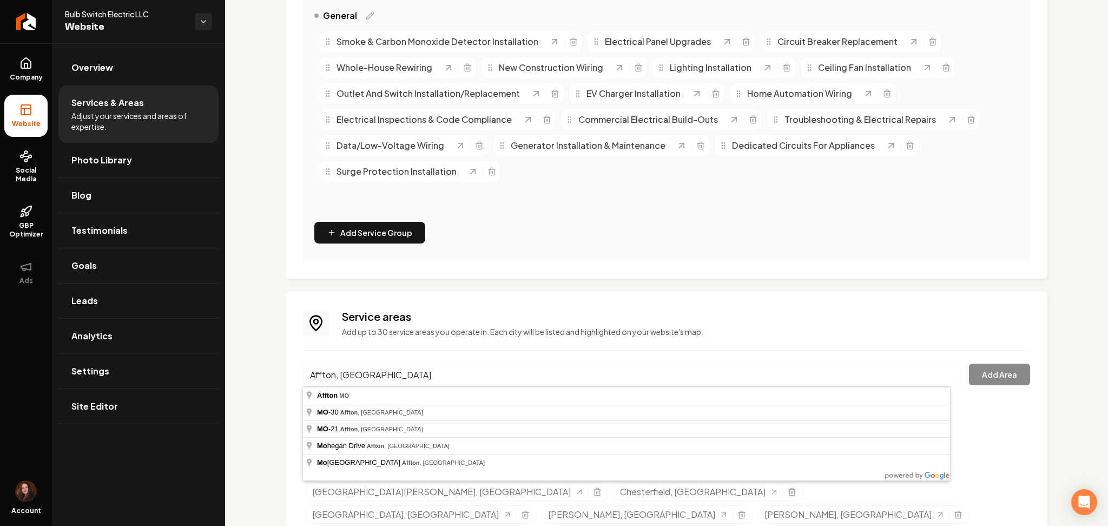
type input "Affton, [GEOGRAPHIC_DATA]"
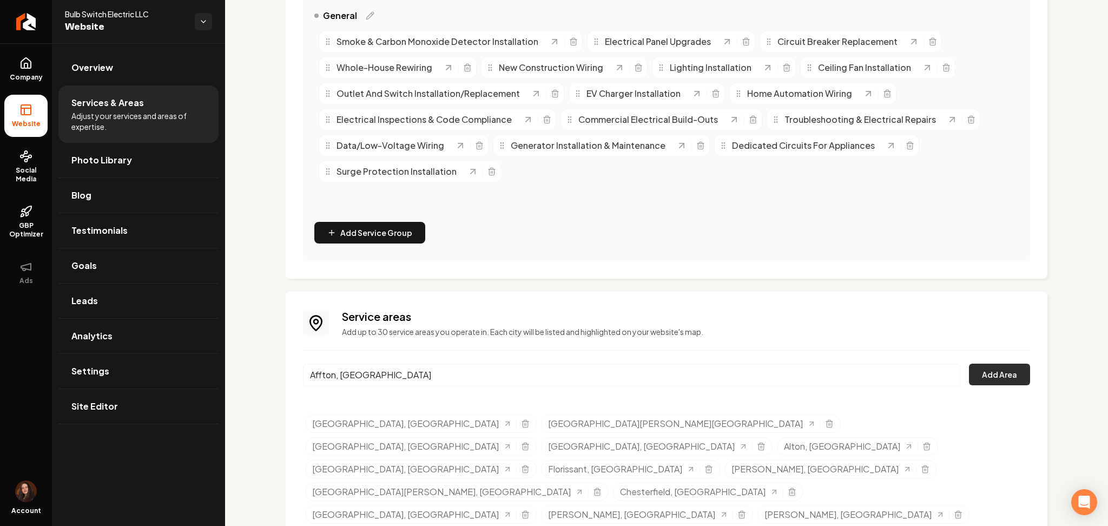
click at [975, 376] on button "Add Area" at bounding box center [999, 374] width 61 height 22
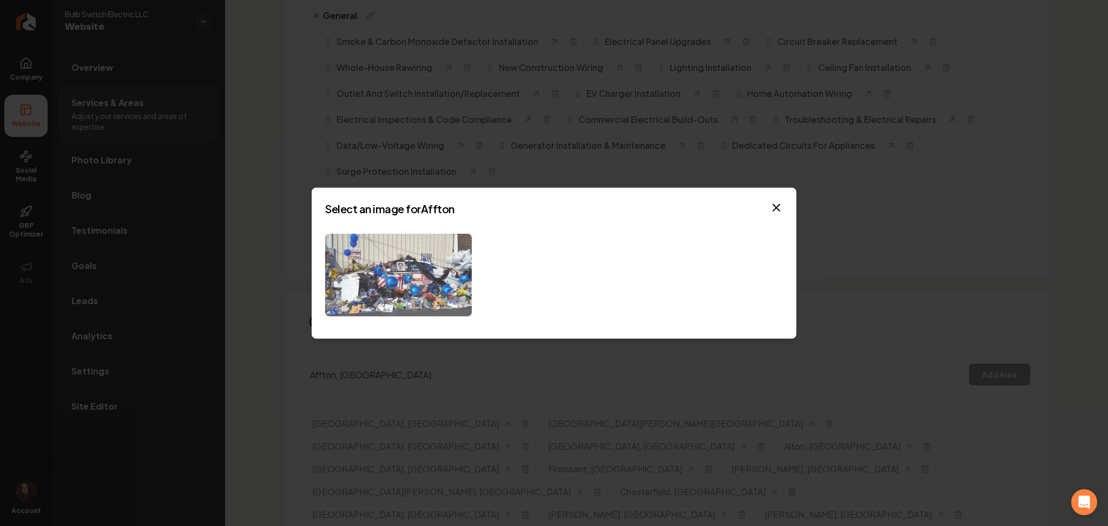
click at [410, 311] on img at bounding box center [398, 275] width 147 height 83
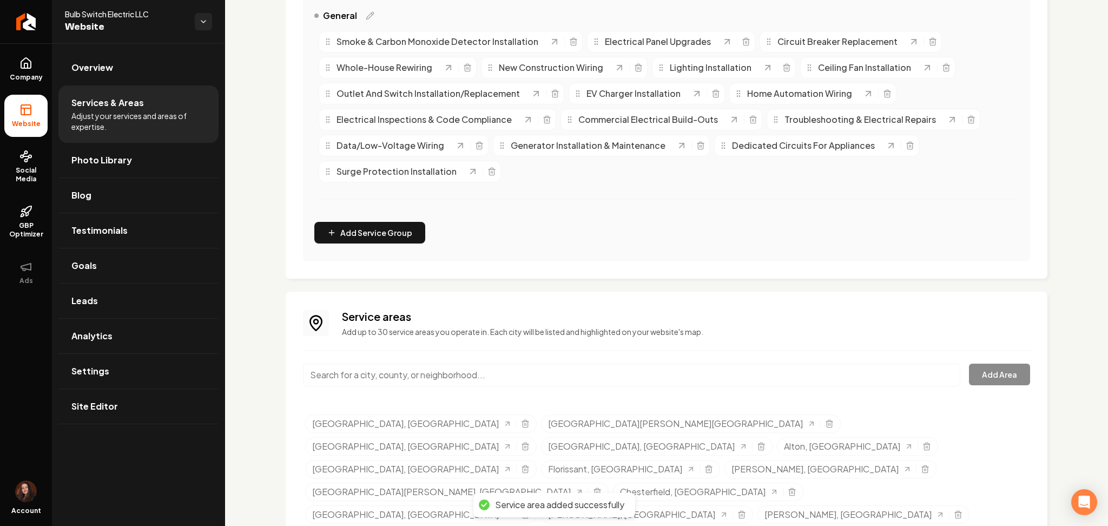
click at [341, 368] on input "Main content area" at bounding box center [631, 374] width 657 height 23
paste input "Arnold, [GEOGRAPHIC_DATA]"
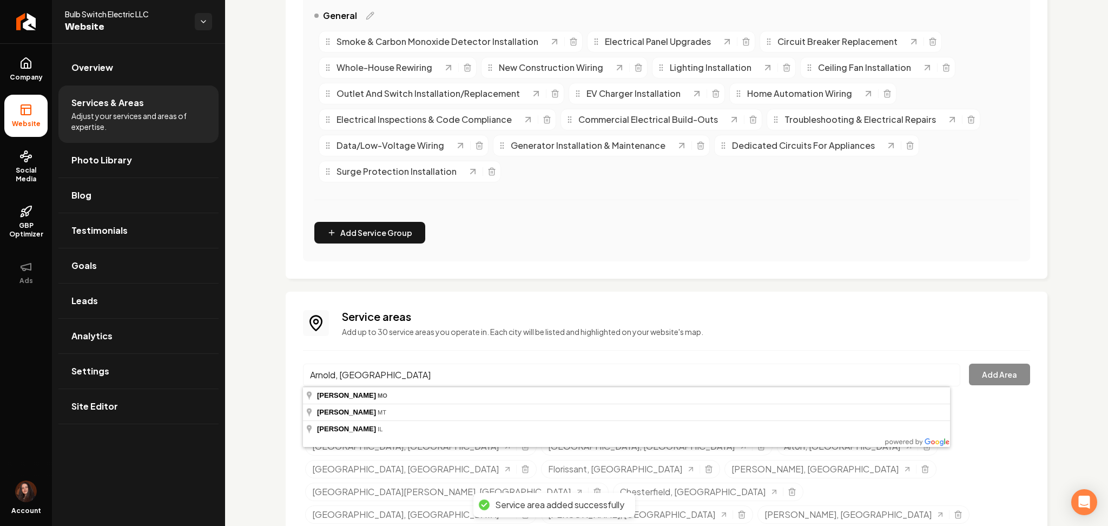
type input "Arnold, [GEOGRAPHIC_DATA]"
drag, startPoint x: 341, startPoint y: 386, endPoint x: 700, endPoint y: 398, distance: 358.8
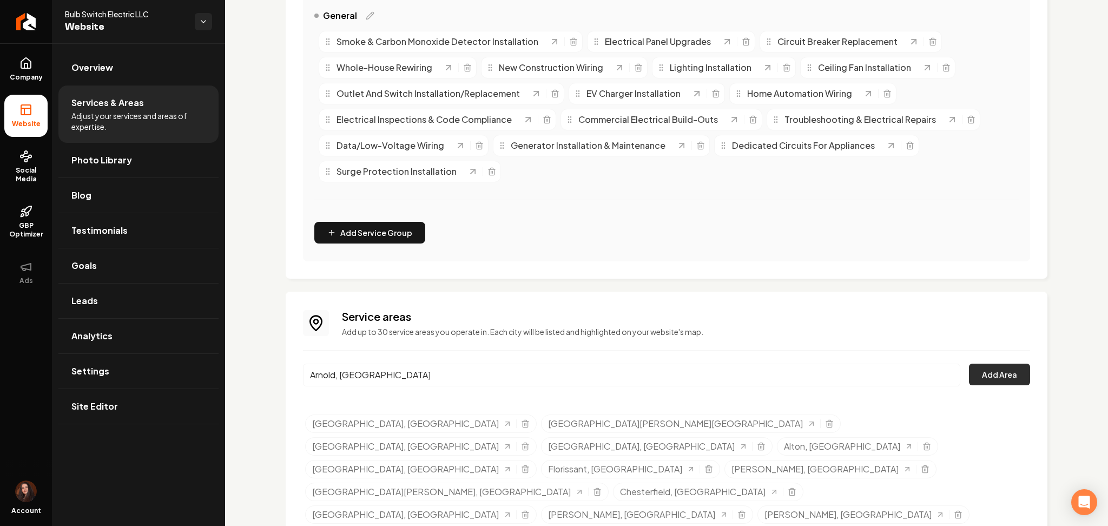
click at [1010, 370] on button "Add Area" at bounding box center [999, 374] width 61 height 22
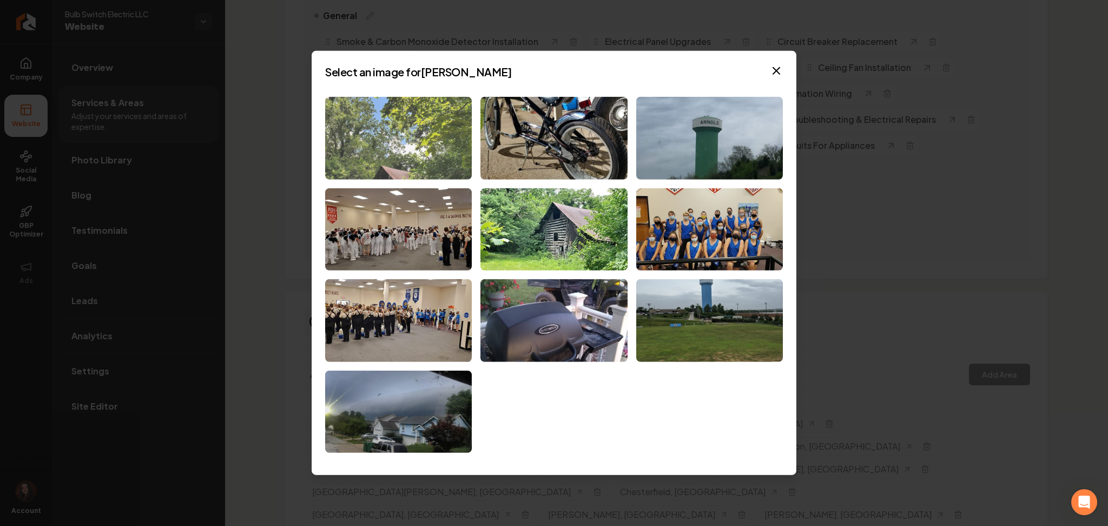
click at [429, 134] on img at bounding box center [398, 138] width 147 height 83
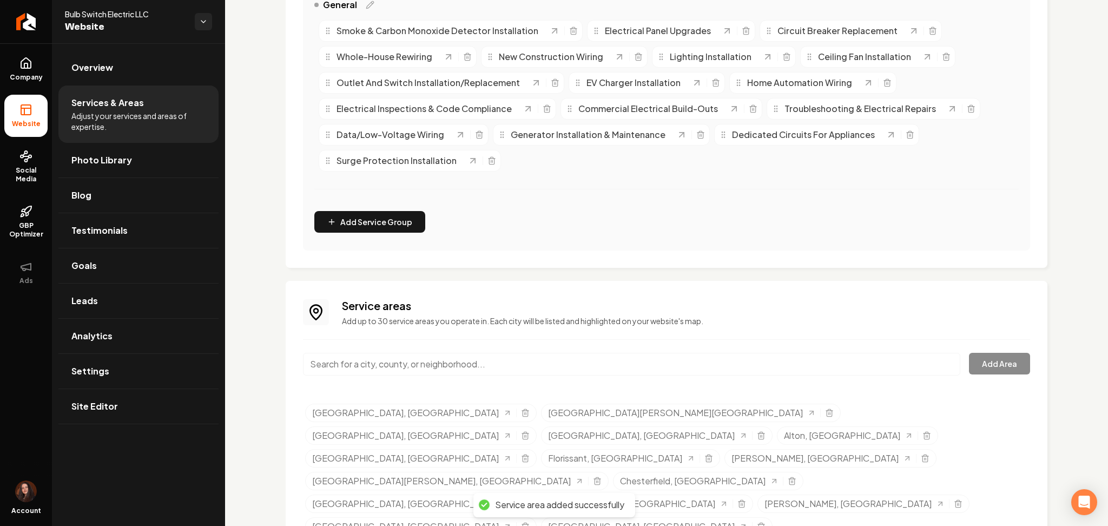
scroll to position [295, 0]
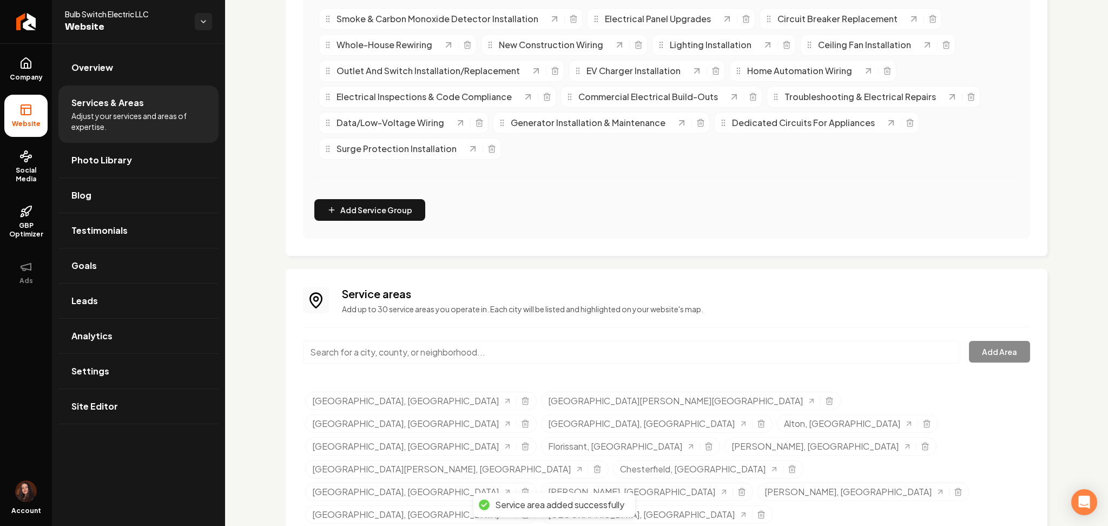
click at [400, 359] on input "Main content area" at bounding box center [631, 352] width 657 height 23
paste input "Ferguson, [GEOGRAPHIC_DATA]"
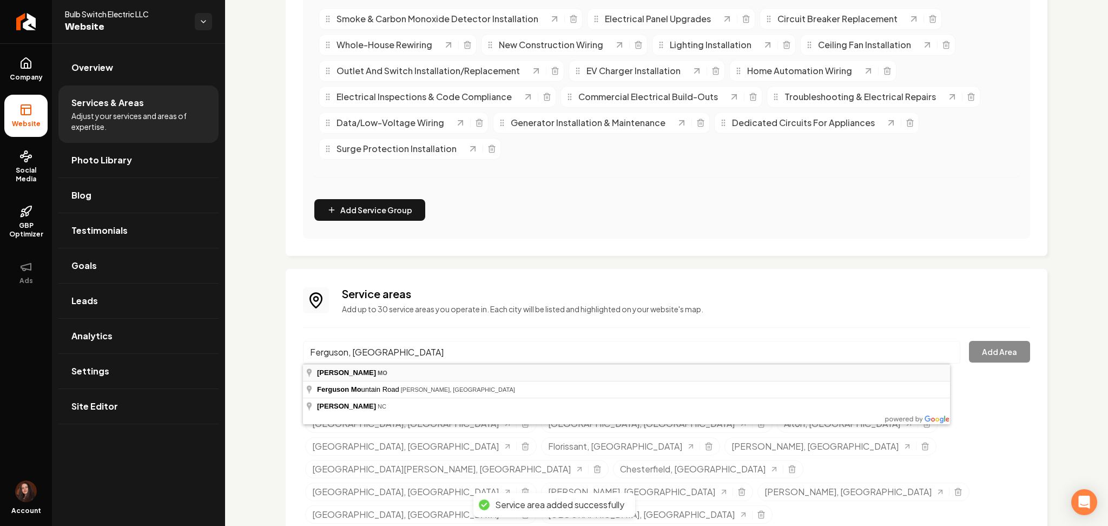
type input "Ferguson, [GEOGRAPHIC_DATA]"
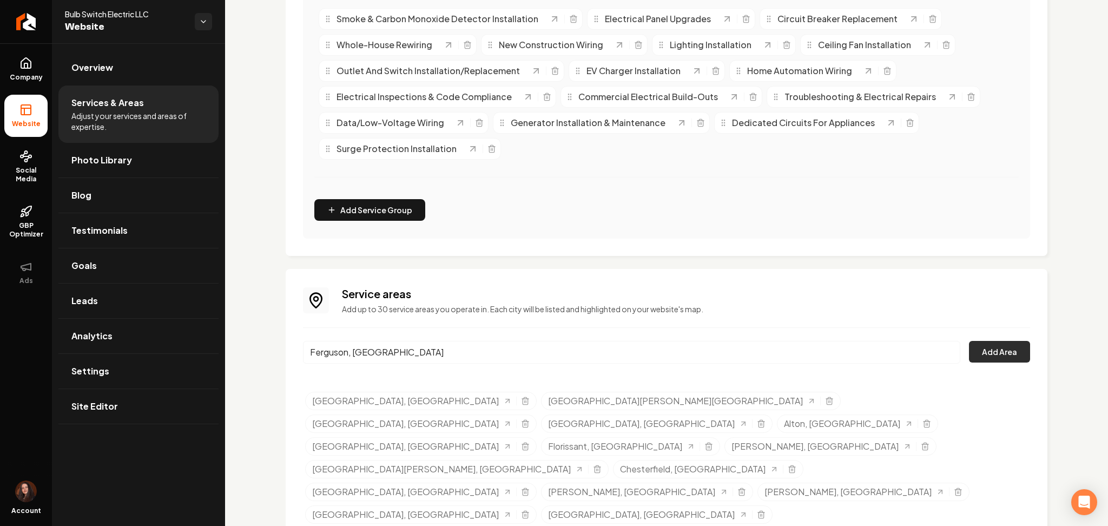
click at [1002, 351] on button "Add Area" at bounding box center [999, 352] width 61 height 22
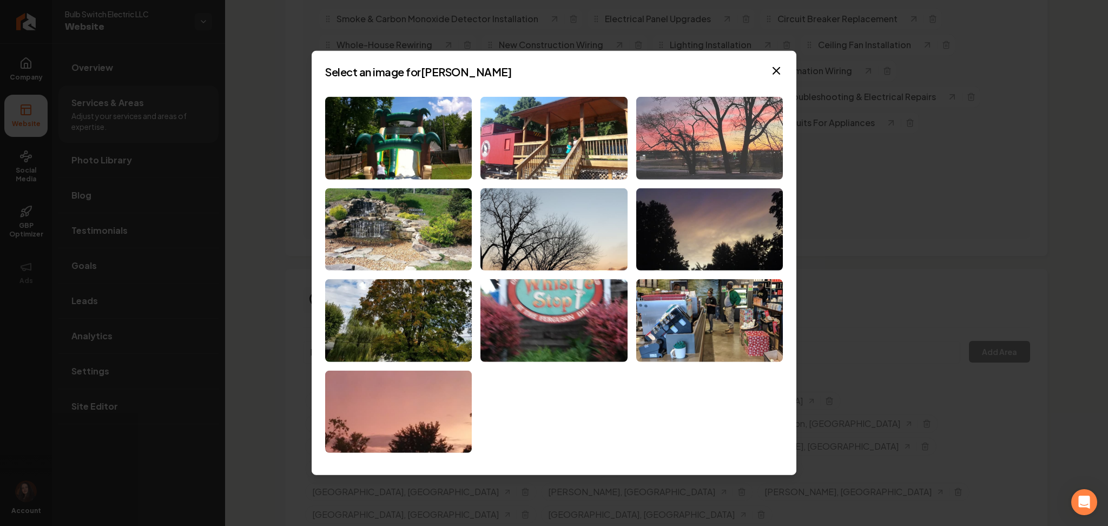
click at [723, 130] on img at bounding box center [709, 138] width 147 height 83
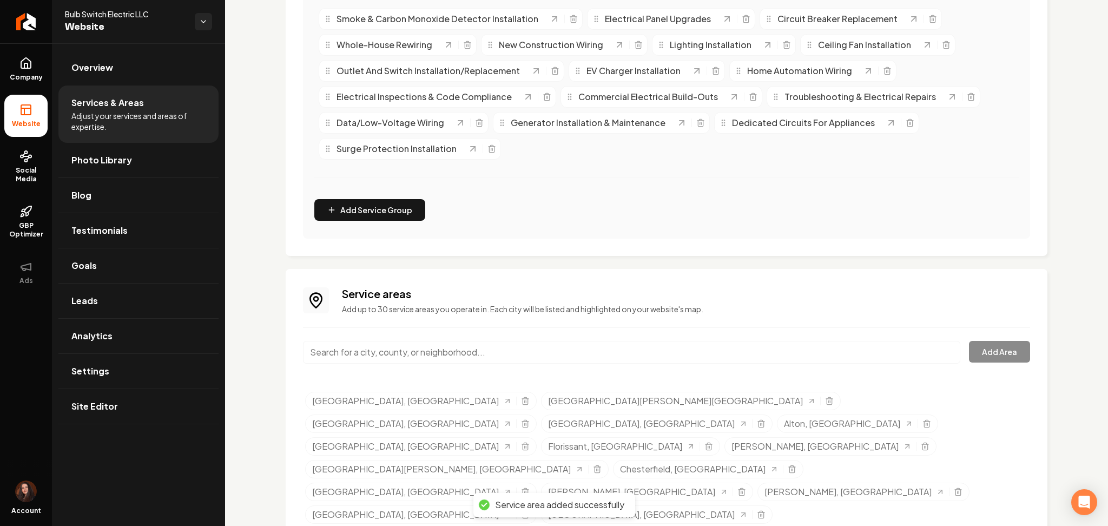
click at [504, 350] on input "Main content area" at bounding box center [631, 352] width 657 height 23
paste input "[PERSON_NAME], [GEOGRAPHIC_DATA]"
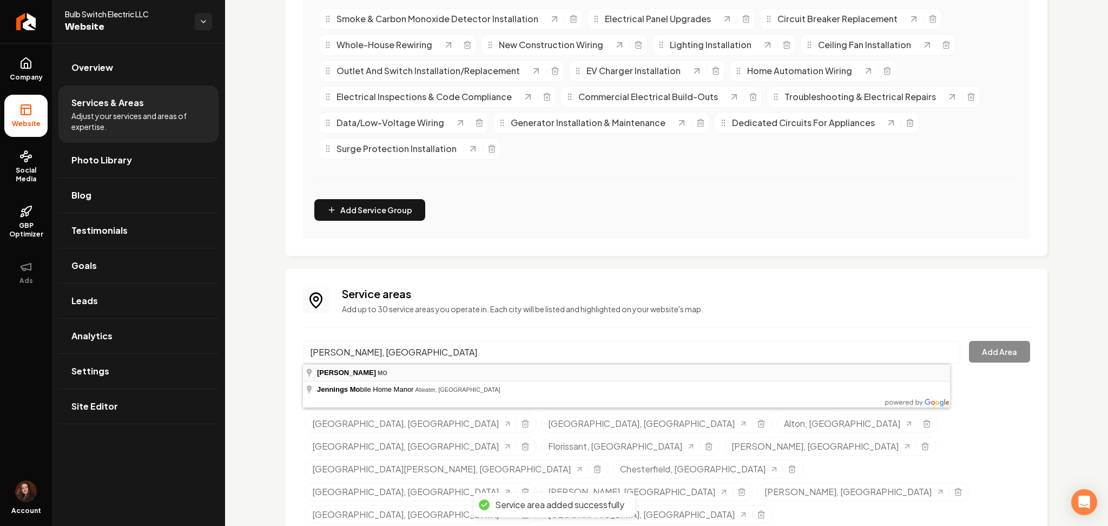
type input "[PERSON_NAME], [GEOGRAPHIC_DATA]"
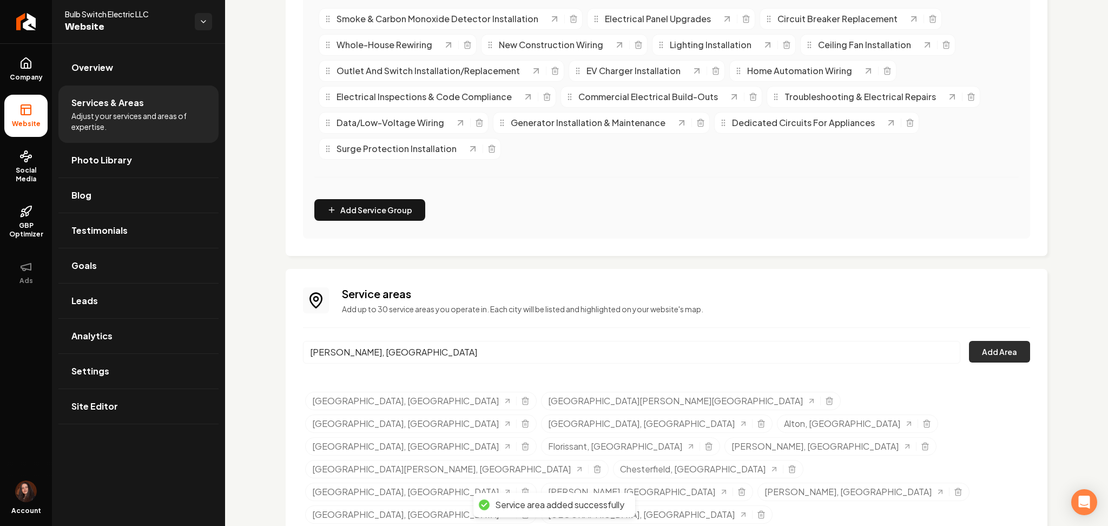
click at [997, 347] on button "Add Area" at bounding box center [999, 352] width 61 height 22
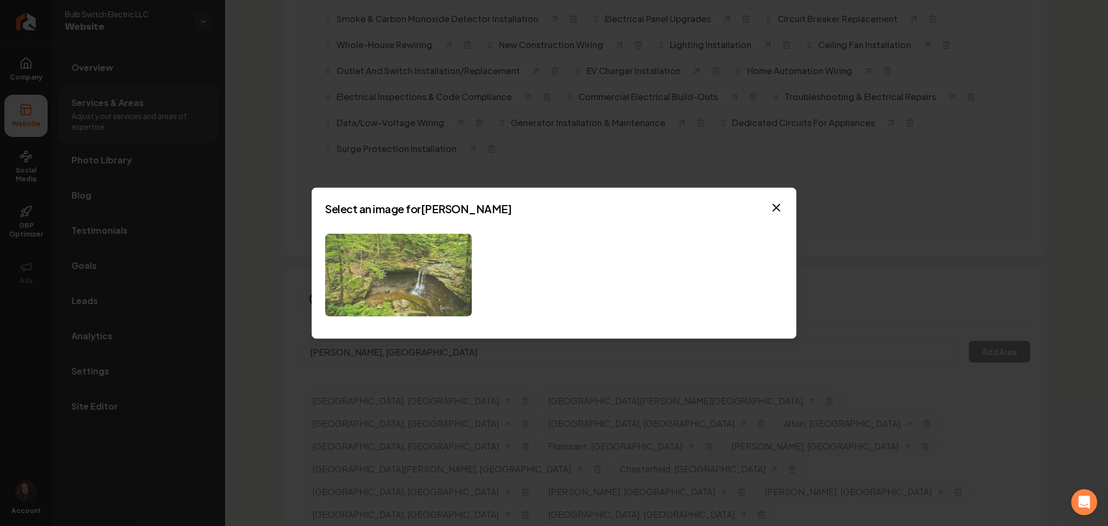
click at [433, 267] on img at bounding box center [398, 275] width 147 height 83
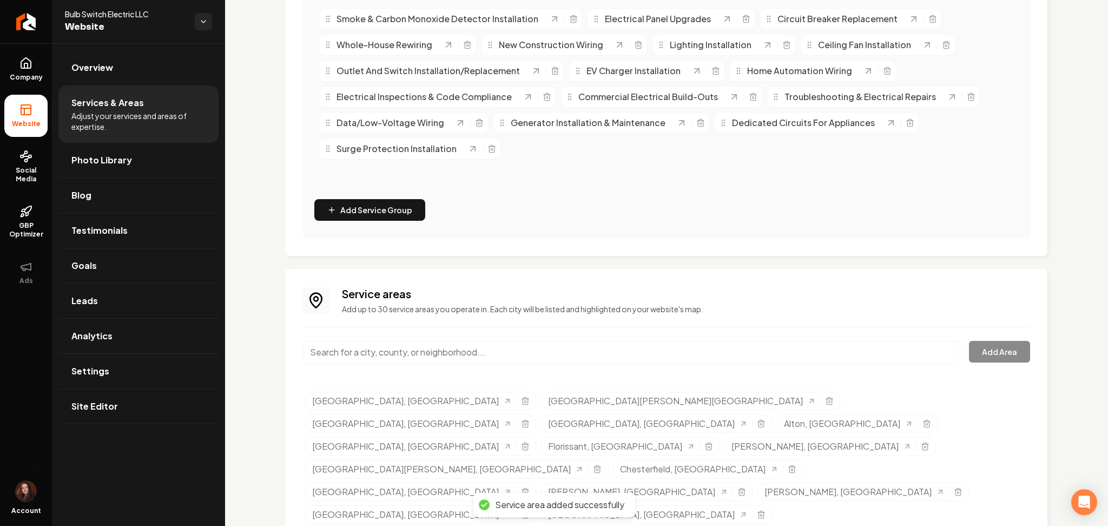
click at [422, 355] on input "Main content area" at bounding box center [631, 352] width 657 height 23
paste input "[GEOGRAPHIC_DATA], [GEOGRAPHIC_DATA]"
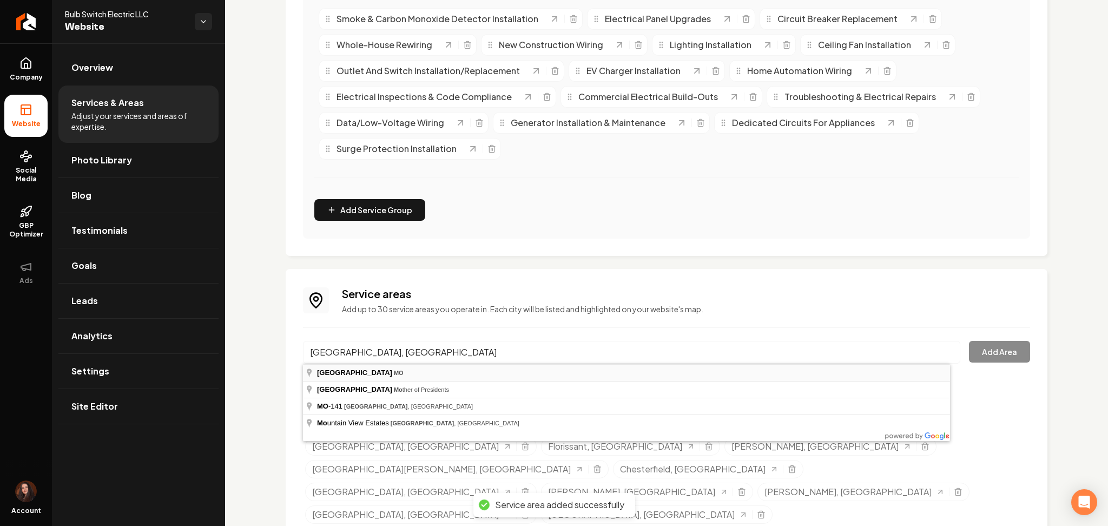
type input "[GEOGRAPHIC_DATA], [GEOGRAPHIC_DATA]"
drag, startPoint x: 413, startPoint y: 376, endPoint x: 891, endPoint y: 378, distance: 478.7
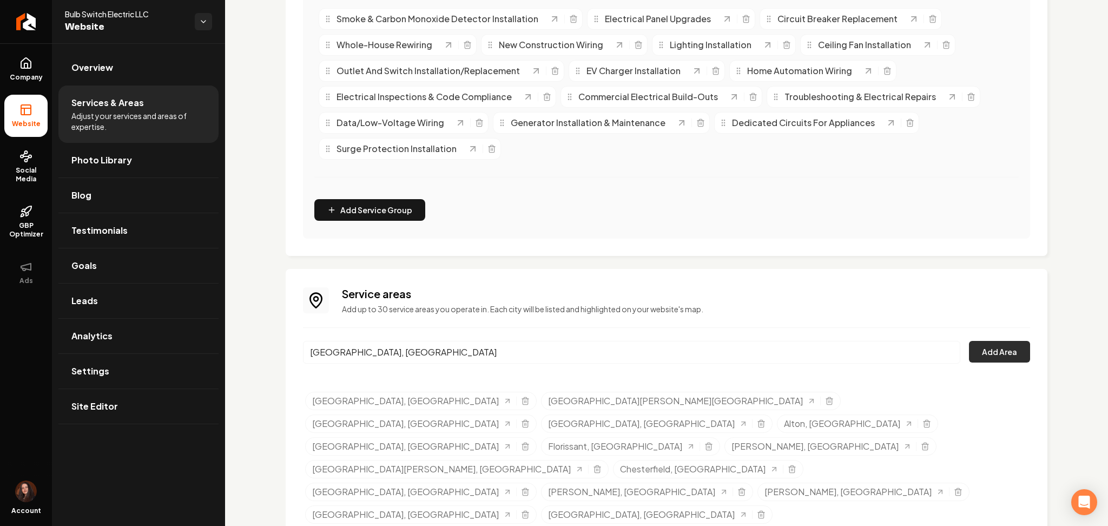
click at [996, 345] on button "Add Area" at bounding box center [999, 352] width 61 height 22
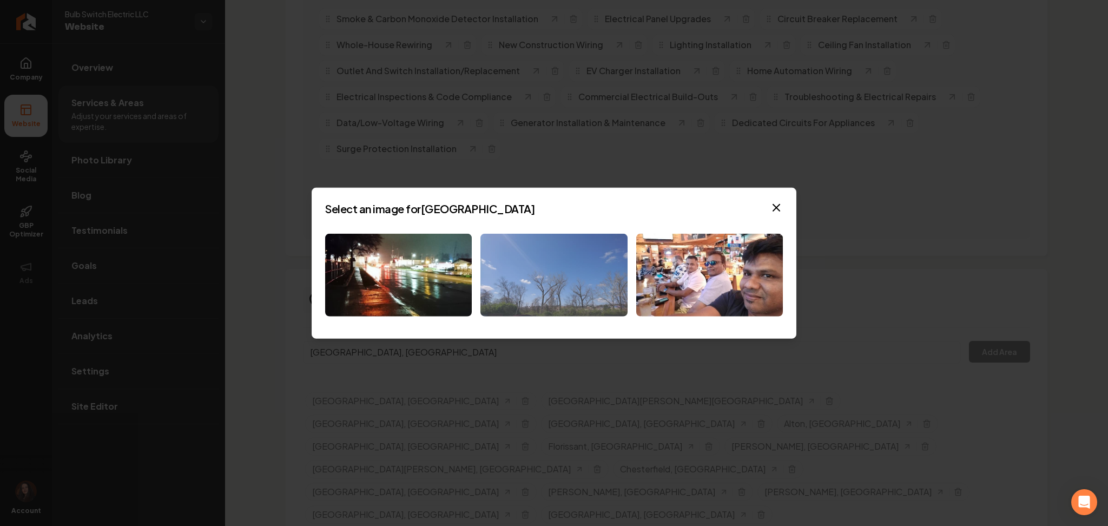
click at [511, 275] on img at bounding box center [553, 275] width 147 height 83
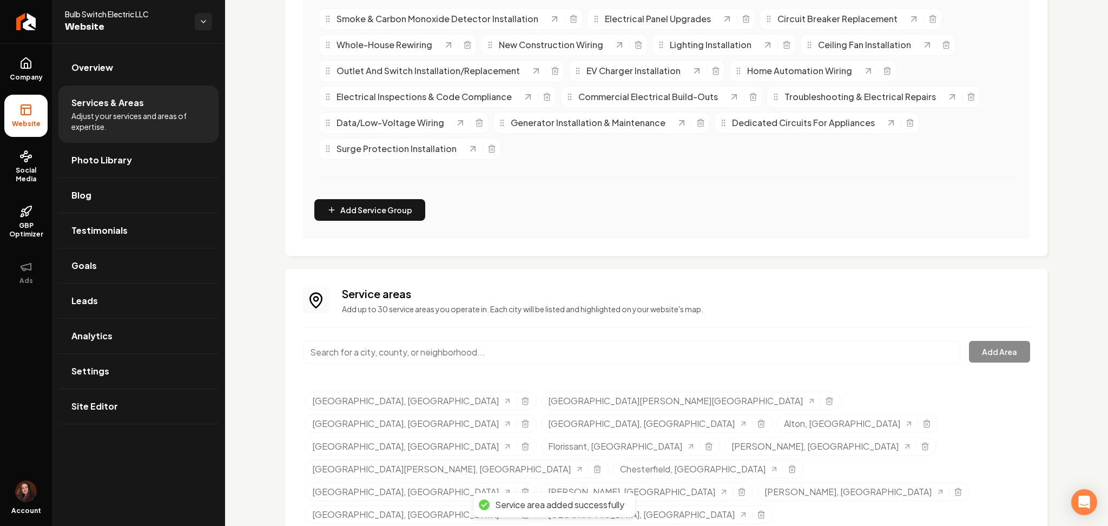
drag, startPoint x: 439, startPoint y: 360, endPoint x: 426, endPoint y: 371, distance: 17.3
click at [433, 363] on input "Main content area" at bounding box center [631, 352] width 657 height 23
paste input "Creve Coeur, [GEOGRAPHIC_DATA]"
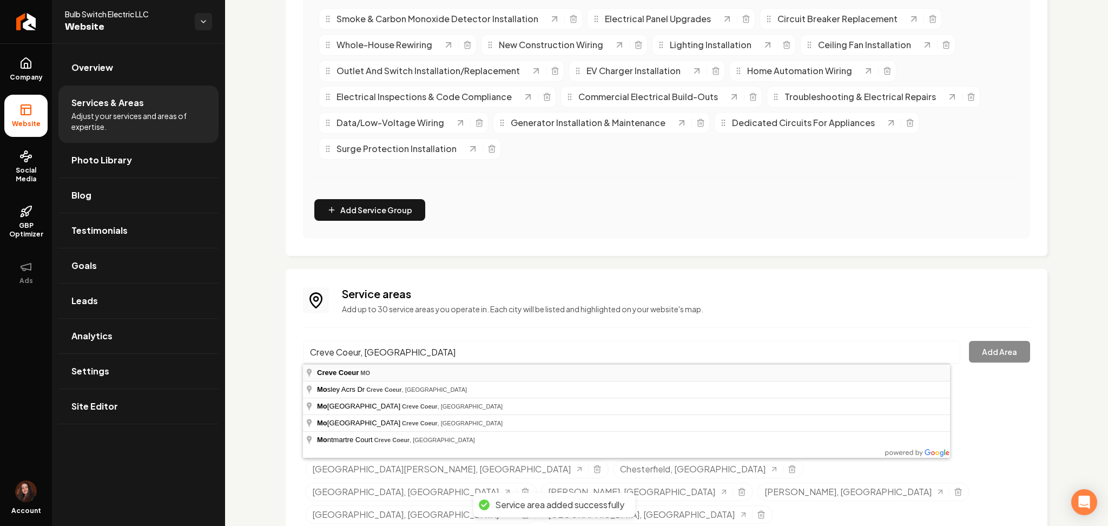
type input "Creve Coeur, [GEOGRAPHIC_DATA]"
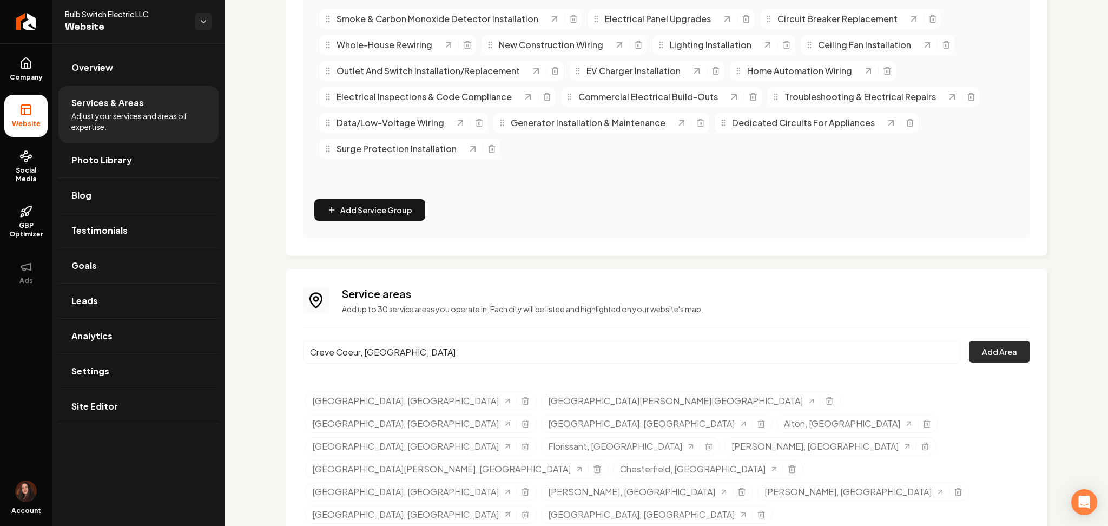
click at [1015, 356] on button "Add Area" at bounding box center [999, 352] width 61 height 22
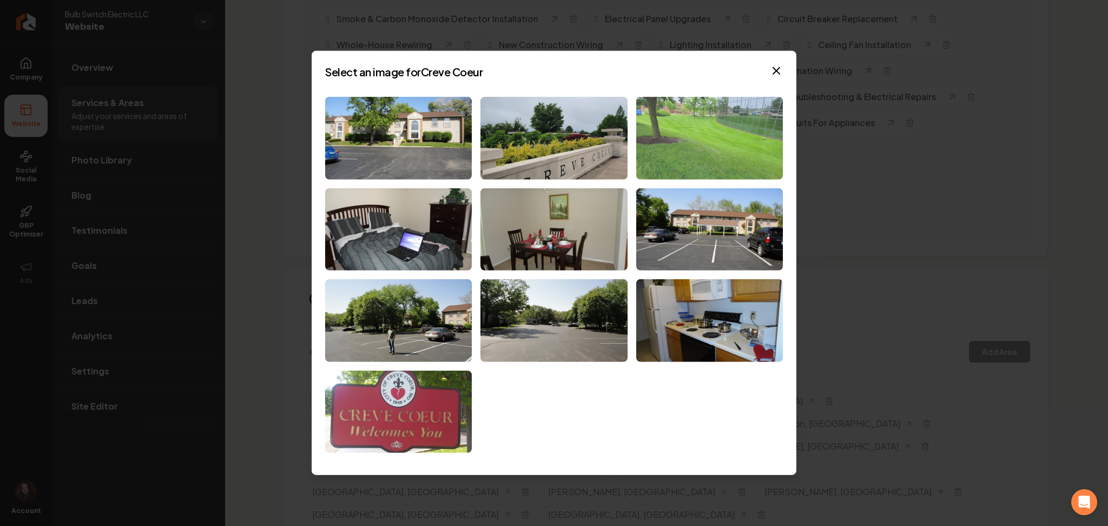
click at [689, 150] on img at bounding box center [709, 138] width 147 height 83
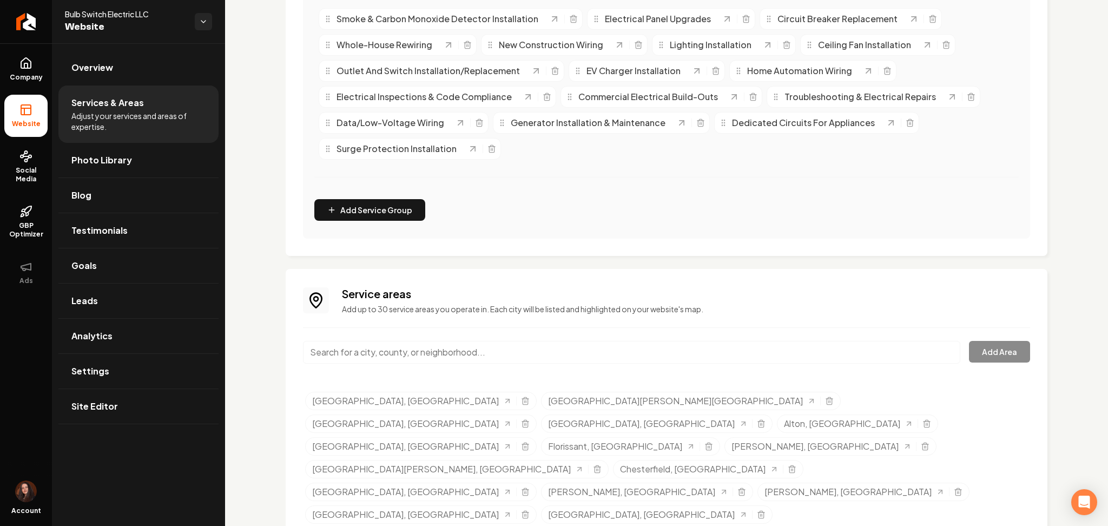
click at [373, 342] on input "Main content area" at bounding box center [631, 352] width 657 height 23
paste input "Glen Carbon, [GEOGRAPHIC_DATA]"
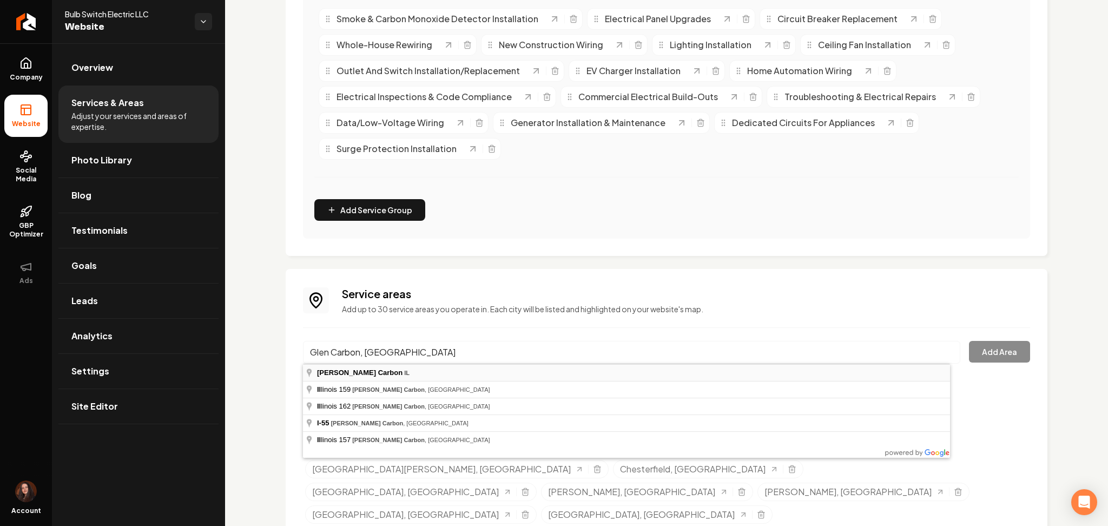
type input "Glen Carbon, [GEOGRAPHIC_DATA]"
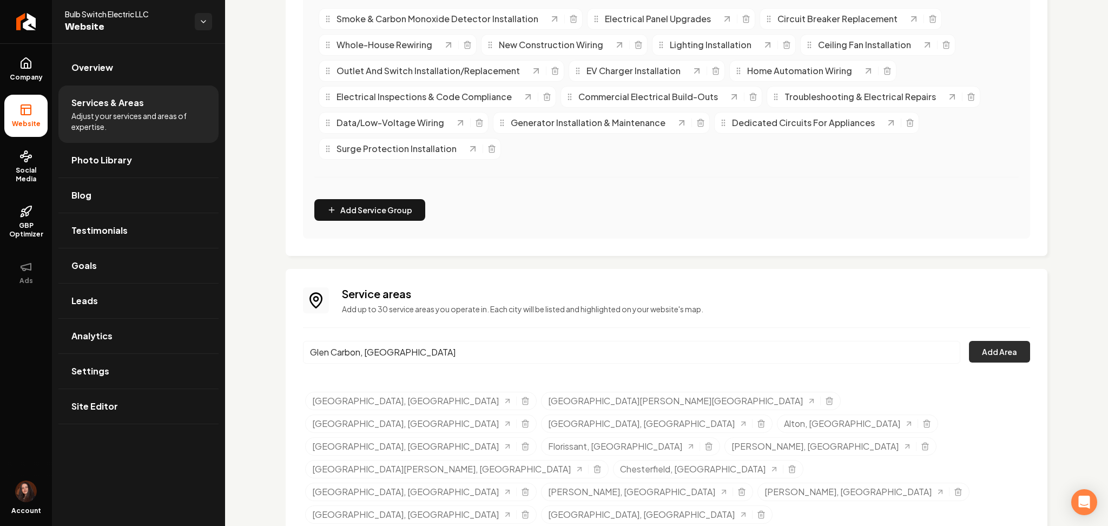
click at [995, 356] on button "Add Area" at bounding box center [999, 352] width 61 height 22
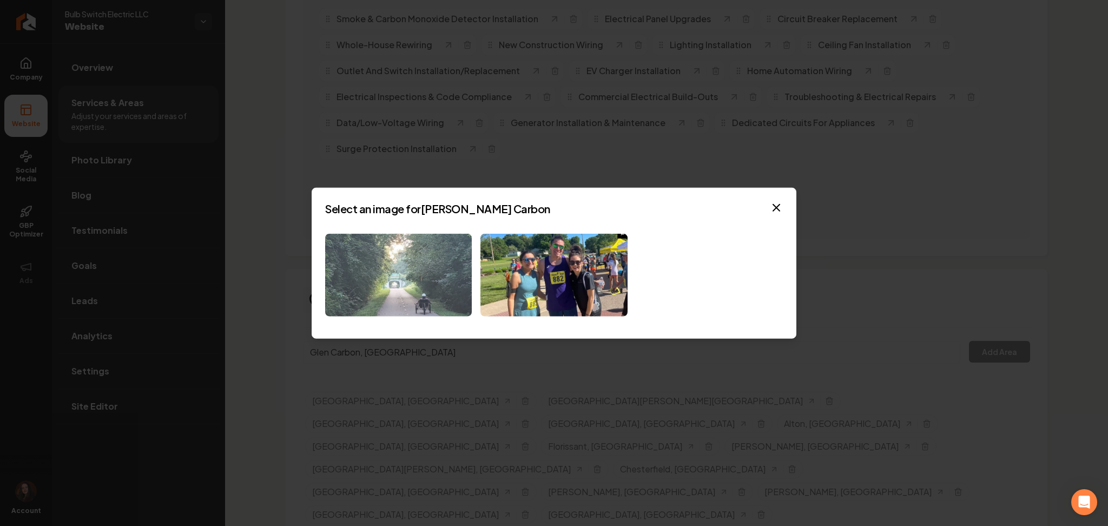
click at [359, 257] on img at bounding box center [398, 275] width 147 height 83
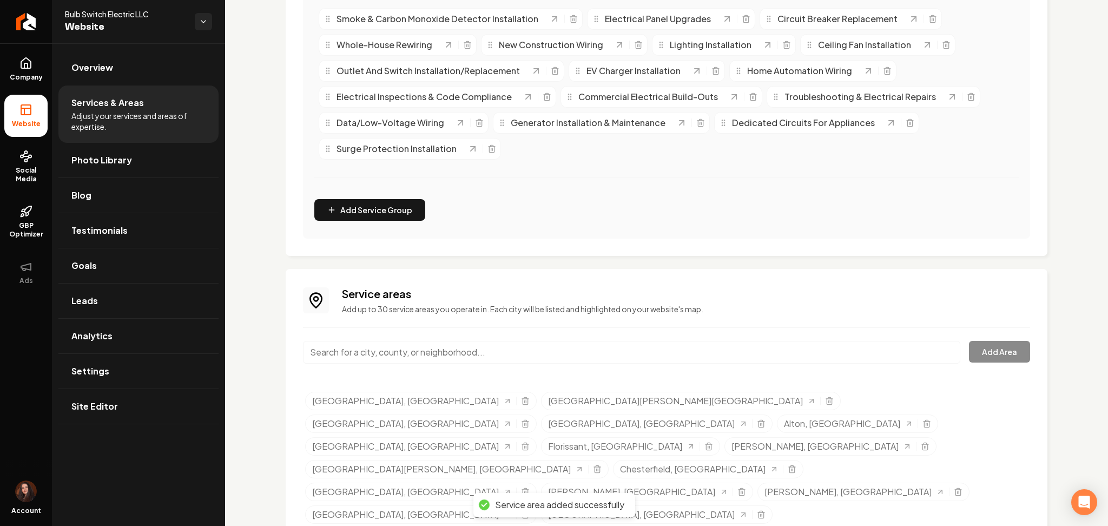
click at [345, 358] on input "Main content area" at bounding box center [631, 352] width 657 height 23
paste input "[GEOGRAPHIC_DATA], [GEOGRAPHIC_DATA]"
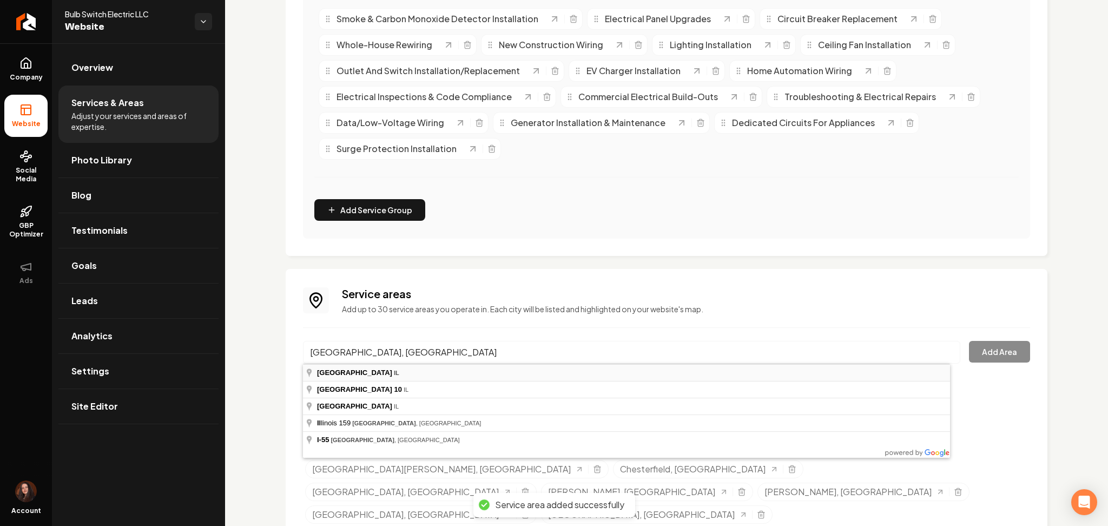
type input "[GEOGRAPHIC_DATA], [GEOGRAPHIC_DATA]"
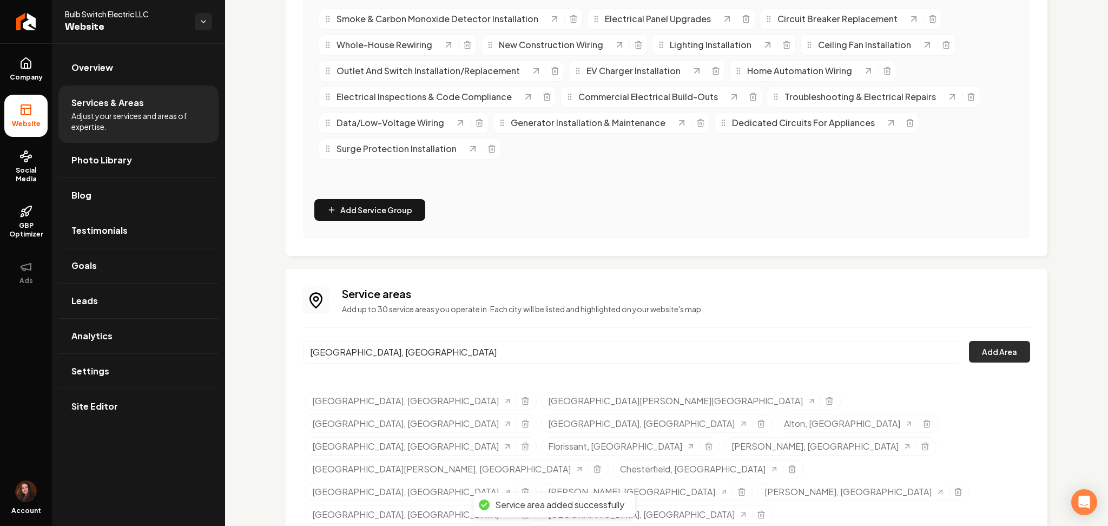
click at [987, 353] on button "Add Area" at bounding box center [999, 352] width 61 height 22
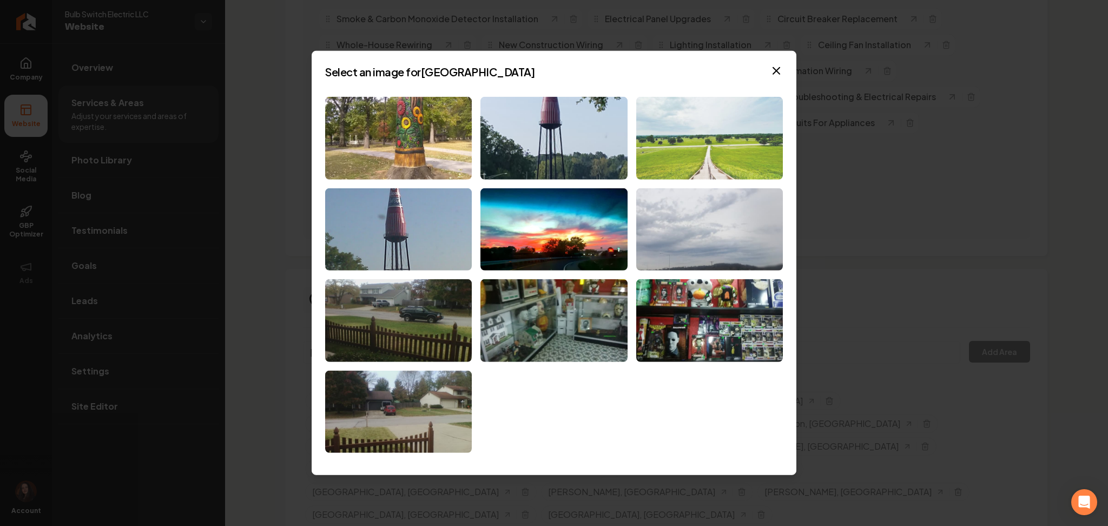
click at [667, 122] on img at bounding box center [709, 138] width 147 height 83
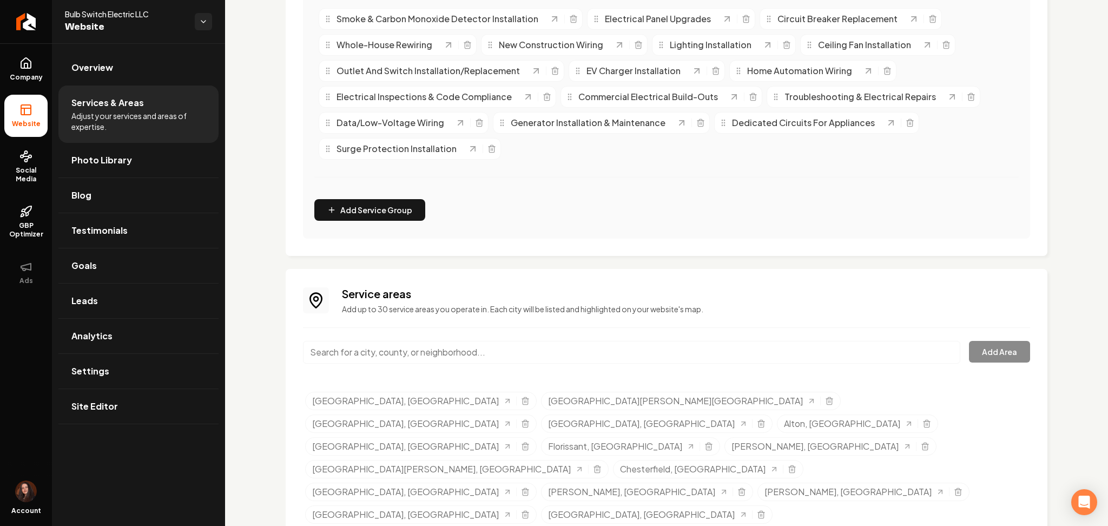
click at [416, 361] on input "Main content area" at bounding box center [631, 352] width 657 height 23
paste input "[GEOGRAPHIC_DATA], [GEOGRAPHIC_DATA]"
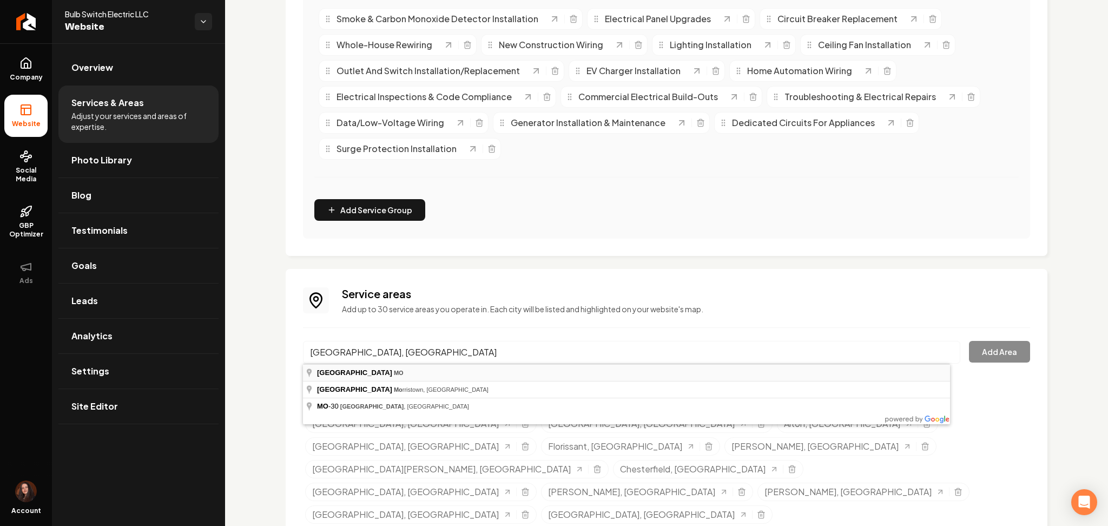
type input "[GEOGRAPHIC_DATA], [GEOGRAPHIC_DATA]"
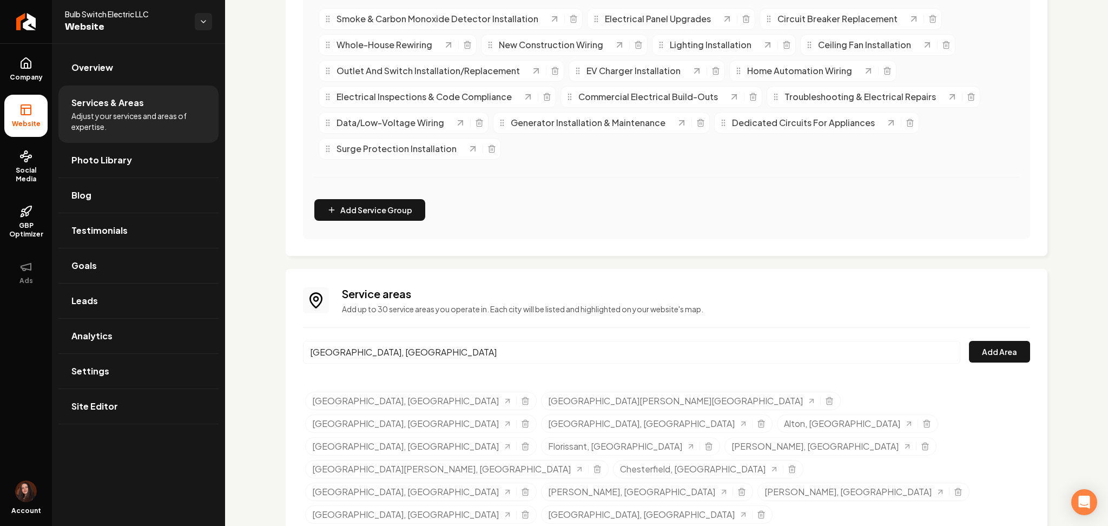
click at [1002, 364] on div "[GEOGRAPHIC_DATA], [GEOGRAPHIC_DATA] Add Area" at bounding box center [666, 359] width 727 height 36
click at [969, 351] on button "Add Area" at bounding box center [999, 352] width 61 height 22
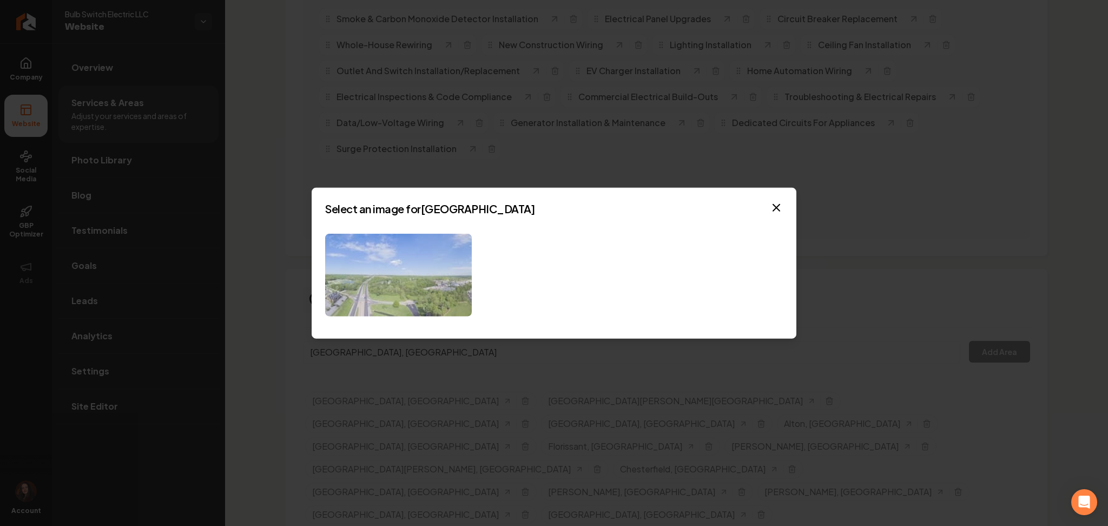
click at [381, 268] on img at bounding box center [398, 275] width 147 height 83
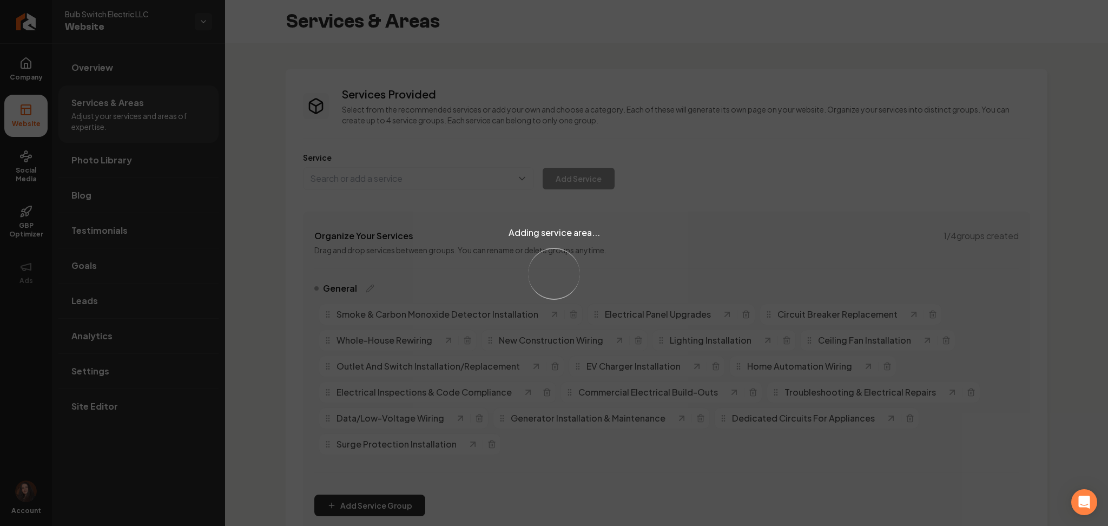
scroll to position [295, 0]
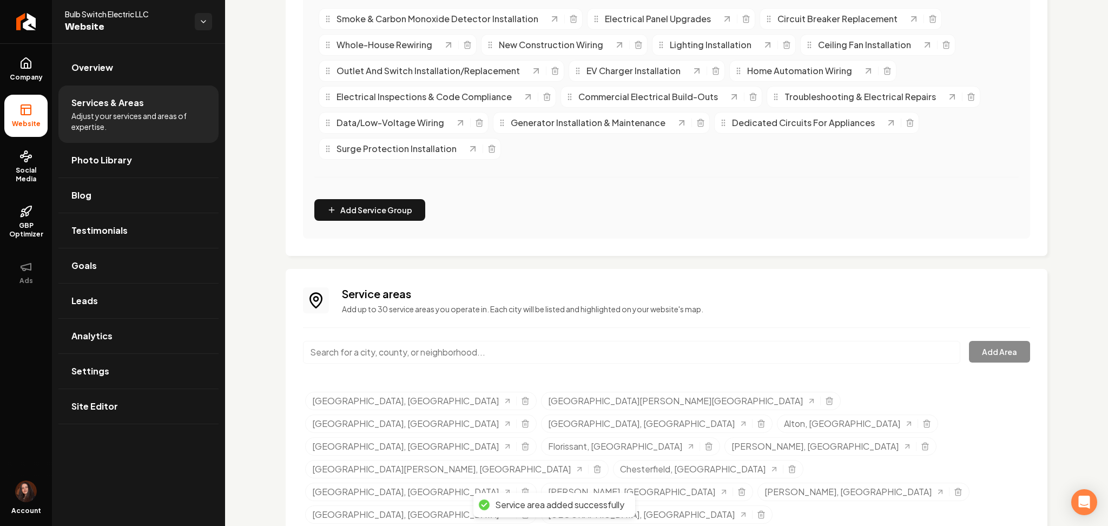
paste input "[GEOGRAPHIC_DATA], [GEOGRAPHIC_DATA]"
drag, startPoint x: 0, startPoint y: 0, endPoint x: 366, endPoint y: 363, distance: 515.2
click at [370, 354] on input "[GEOGRAPHIC_DATA], [GEOGRAPHIC_DATA]" at bounding box center [631, 352] width 657 height 23
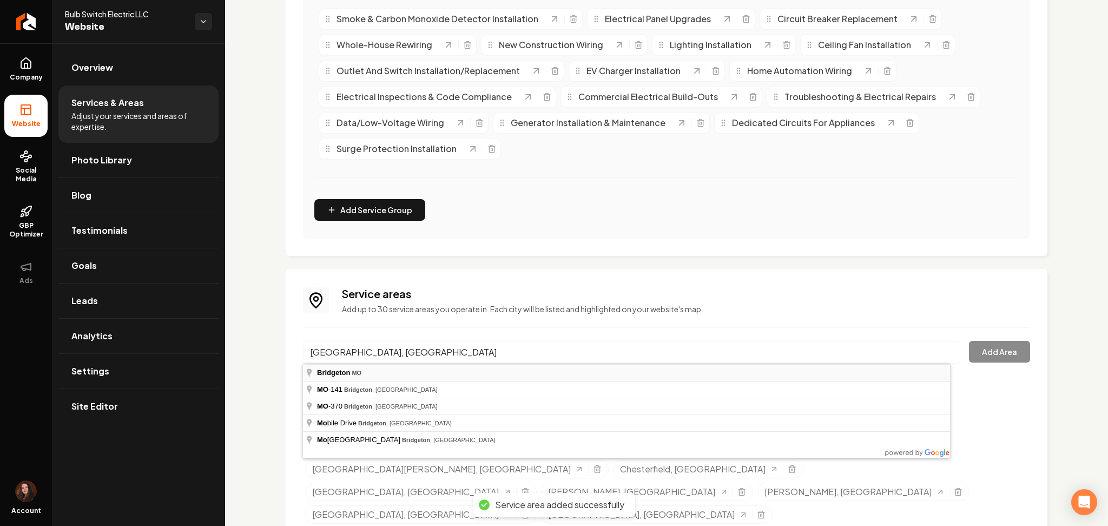
type input "[GEOGRAPHIC_DATA], [GEOGRAPHIC_DATA]"
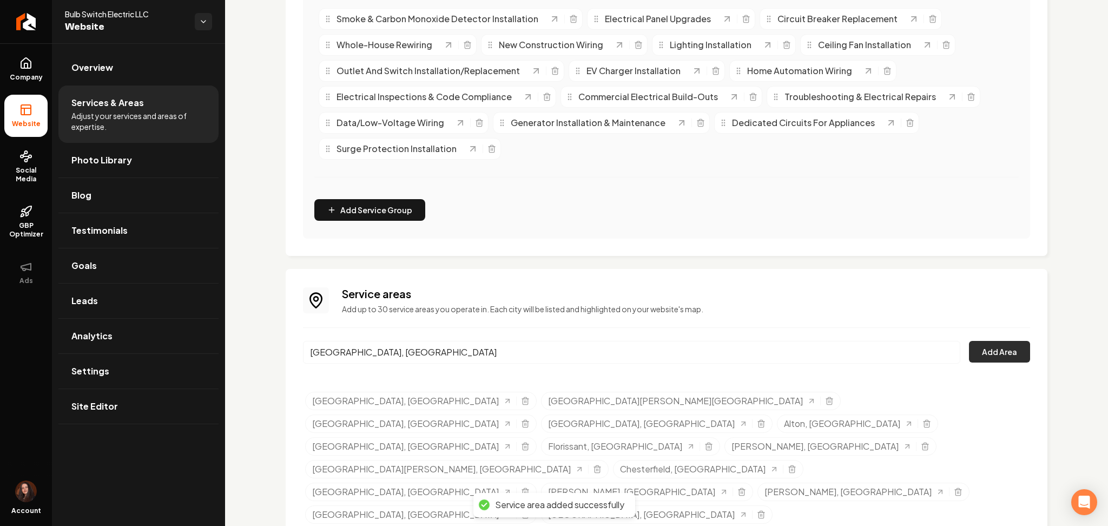
click at [969, 361] on button "Add Area" at bounding box center [999, 352] width 61 height 22
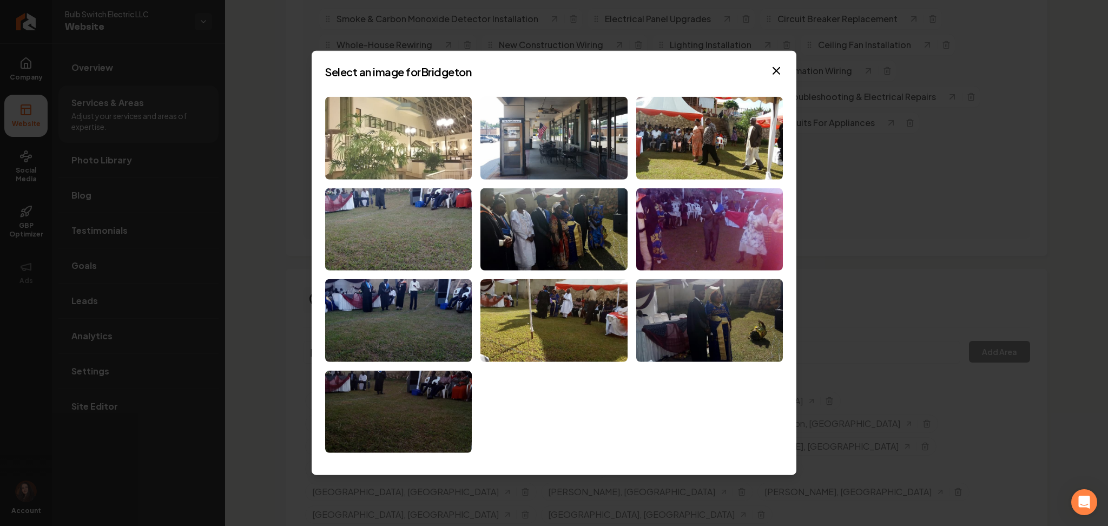
click at [420, 158] on img at bounding box center [398, 138] width 147 height 83
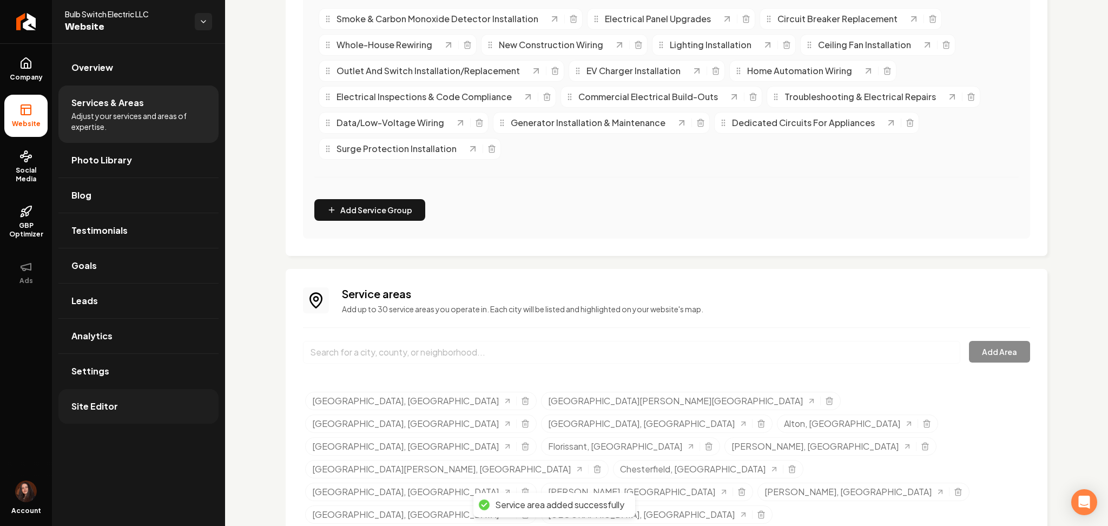
drag, startPoint x: 105, startPoint y: 420, endPoint x: 100, endPoint y: 412, distance: 9.5
click at [105, 419] on link "Site Editor" at bounding box center [138, 406] width 160 height 35
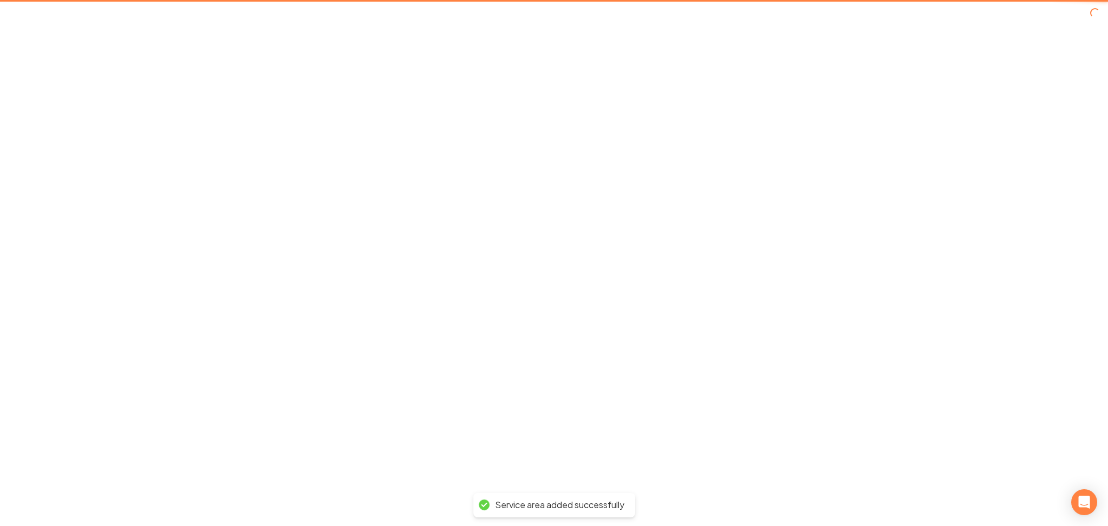
click at [100, 412] on div "Service area added successfully" at bounding box center [554, 263] width 1108 height 526
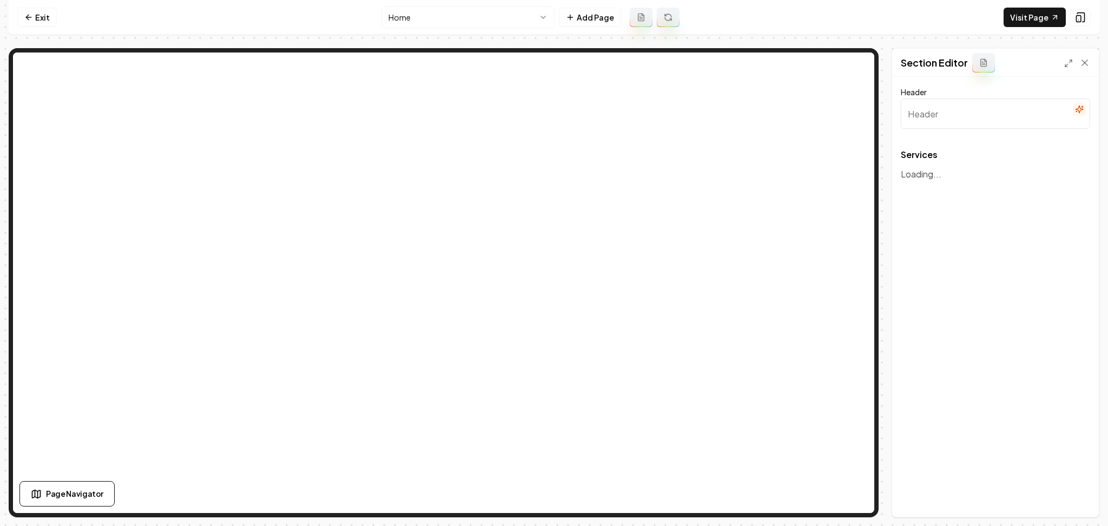
type input "Our Expert Electrical Services"
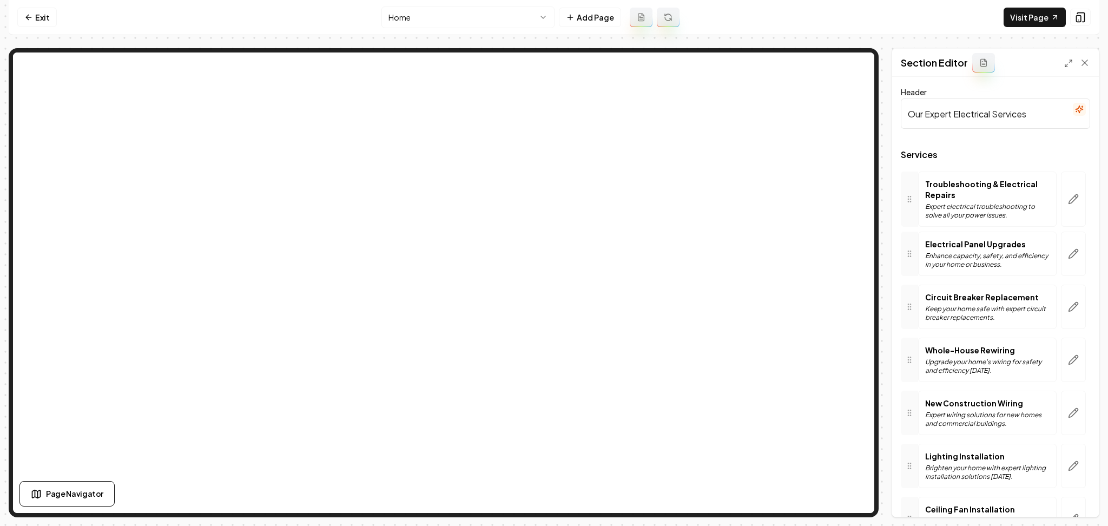
drag, startPoint x: 909, startPoint y: 385, endPoint x: 951, endPoint y: 208, distance: 181.2
click at [1083, 501] on button "Save" at bounding box center [1074, 497] width 32 height 19
click at [426, 12] on html "Computer Required This feature is only available on a computer. Please switch t…" at bounding box center [554, 263] width 1108 height 526
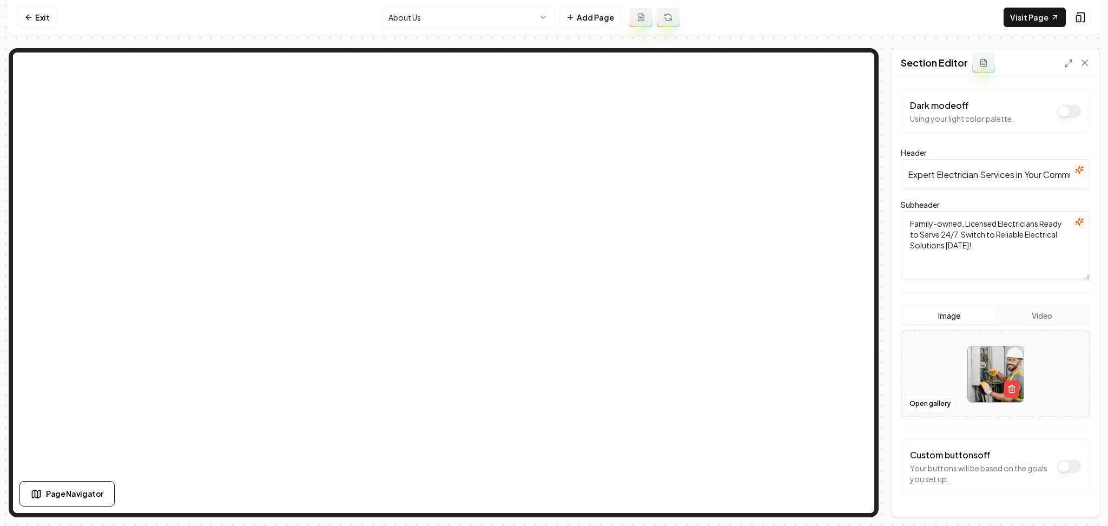
click at [409, 12] on html "Computer Required This feature is only available on a computer. Please switch t…" at bounding box center [554, 263] width 1108 height 526
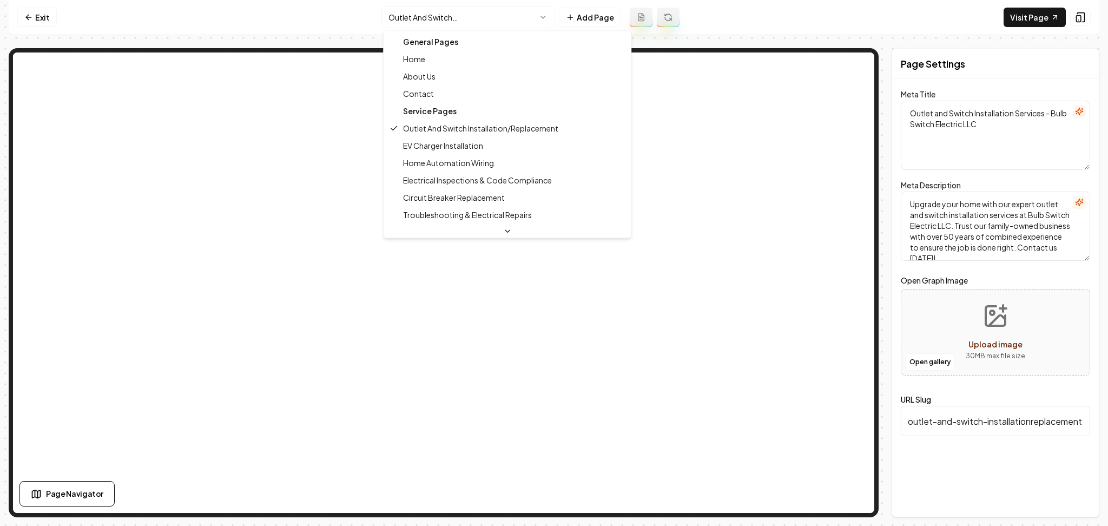
click at [483, 24] on html "Computer Required This feature is only available on a computer. Please switch t…" at bounding box center [554, 263] width 1108 height 526
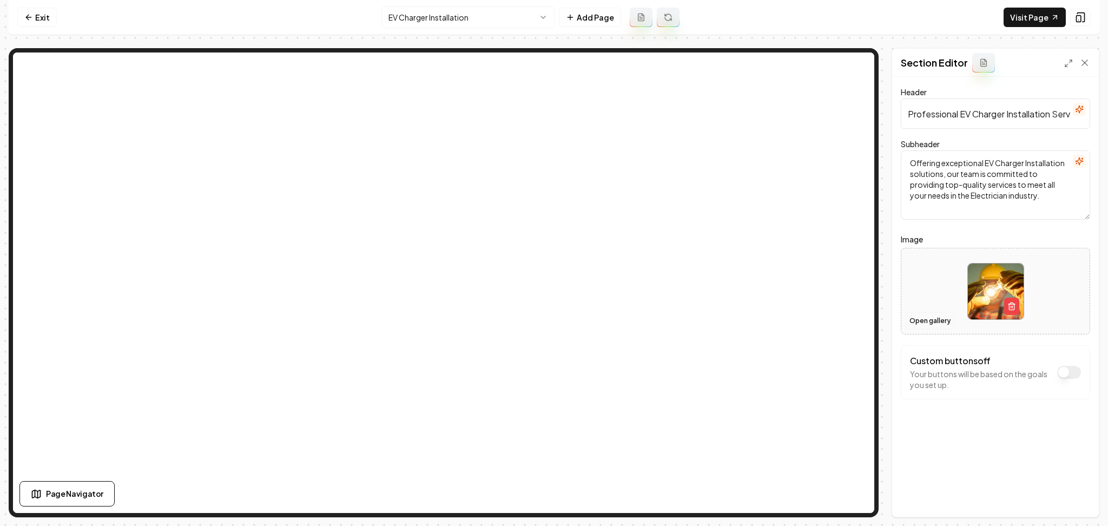
click at [912, 316] on button "Open gallery" at bounding box center [929, 320] width 49 height 17
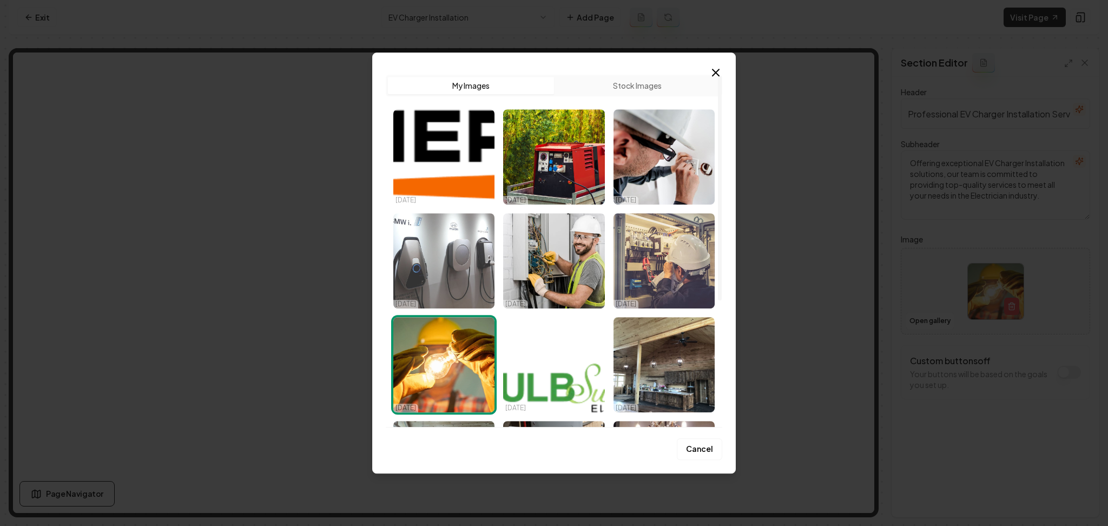
click at [446, 272] on img "Select image image_6862c0c0b13a102537b0328f.jpeg" at bounding box center [443, 260] width 101 height 95
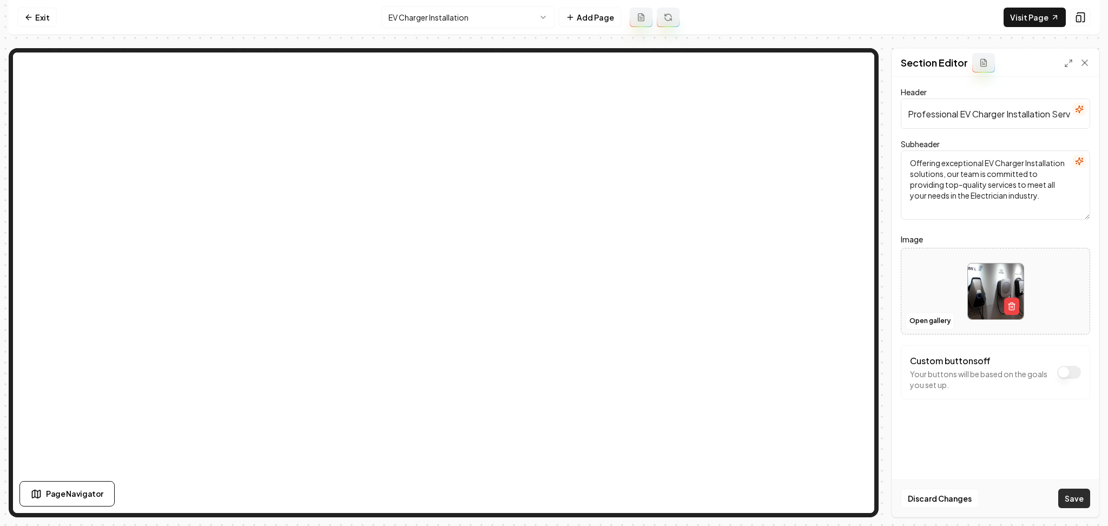
click at [1068, 496] on button "Save" at bounding box center [1074, 497] width 32 height 19
click at [447, 21] on html "Computer Required This feature is only available on a computer. Please switch t…" at bounding box center [554, 263] width 1108 height 526
click at [921, 327] on button "Open gallery" at bounding box center [929, 320] width 49 height 17
click at [912, 279] on div at bounding box center [995, 291] width 188 height 74
type input "**********"
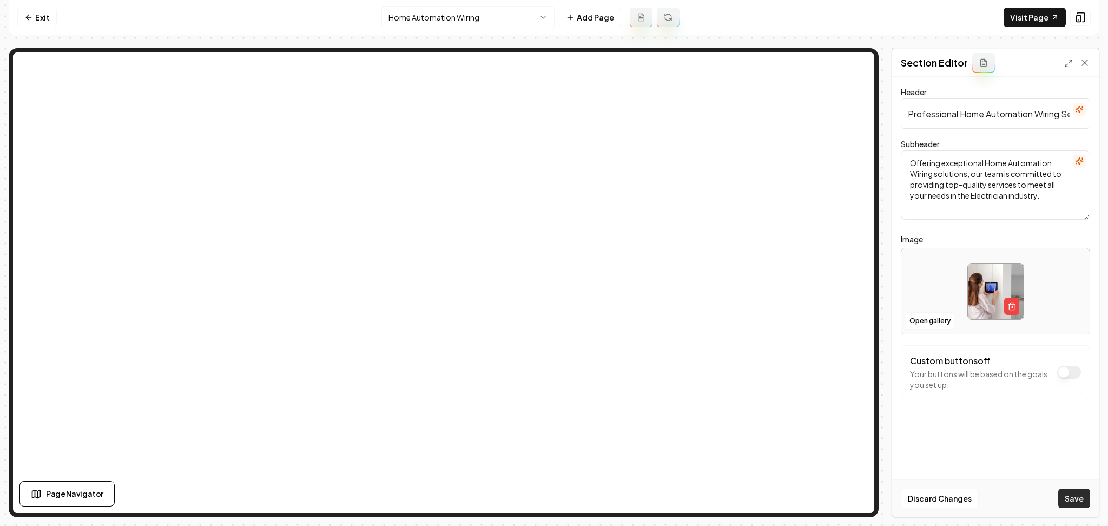
click at [1074, 504] on button "Save" at bounding box center [1074, 497] width 32 height 19
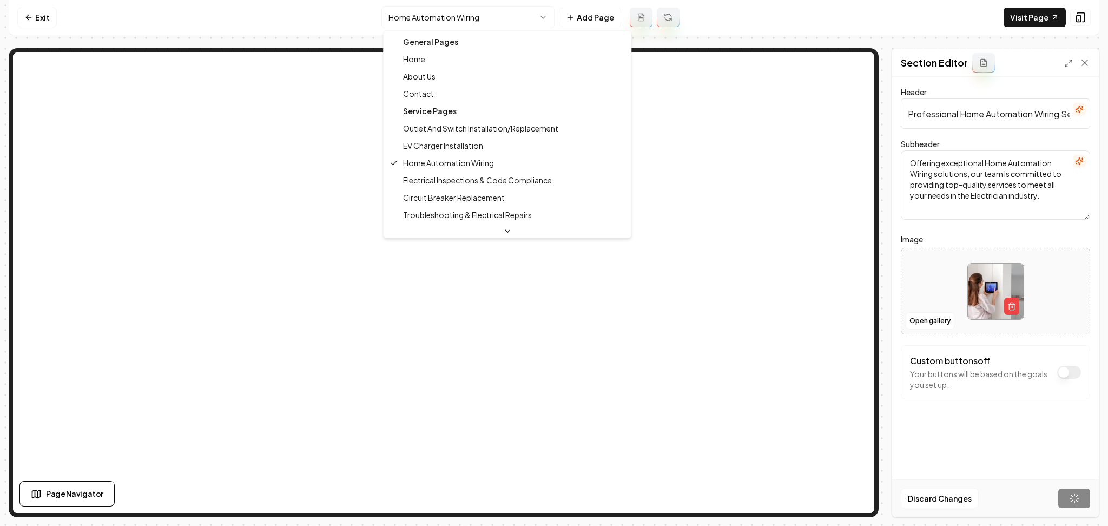
click at [443, 21] on html "Computer Required This feature is only available on a computer. Please switch t…" at bounding box center [554, 263] width 1108 height 526
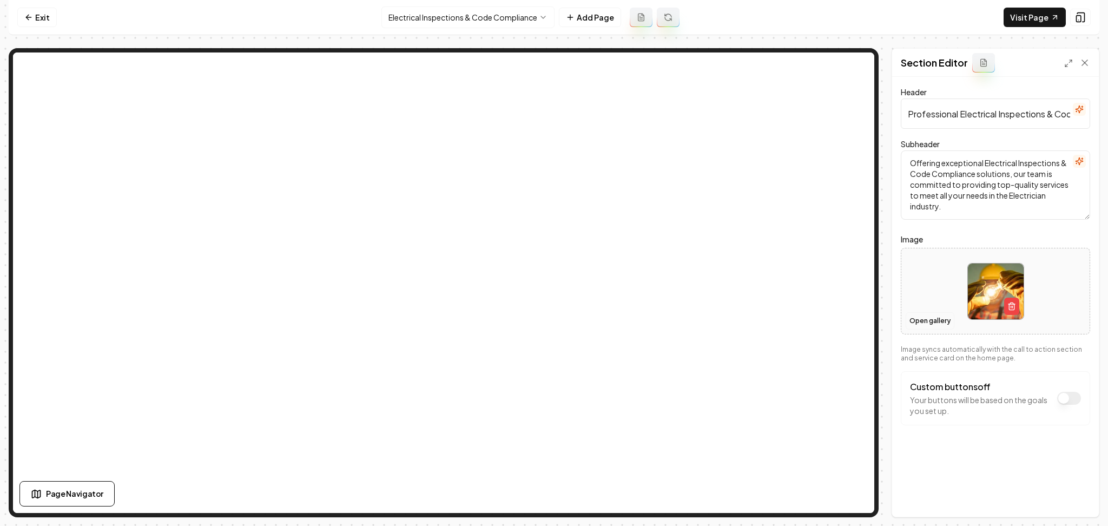
click at [929, 317] on button "Open gallery" at bounding box center [929, 320] width 49 height 17
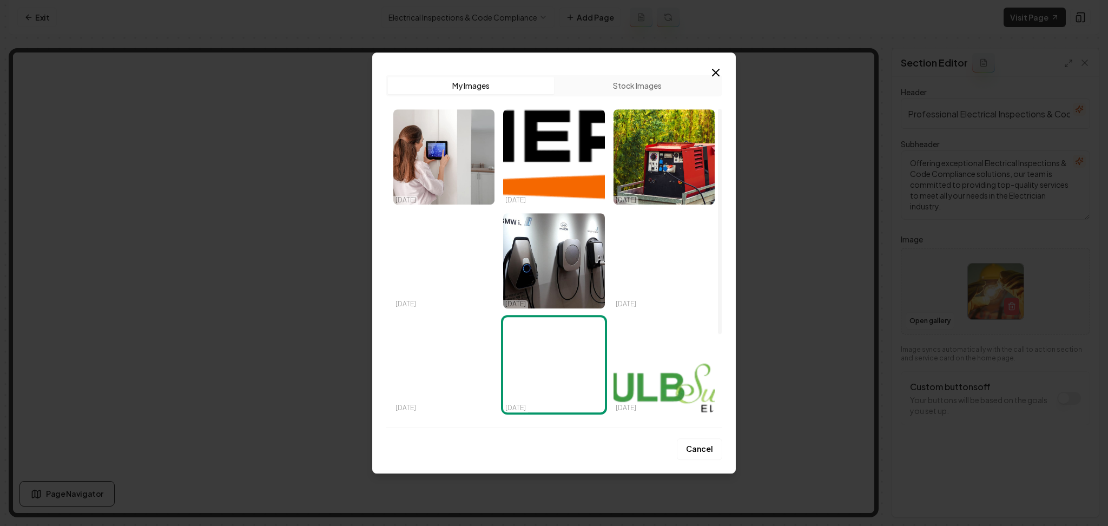
scroll to position [197, 0]
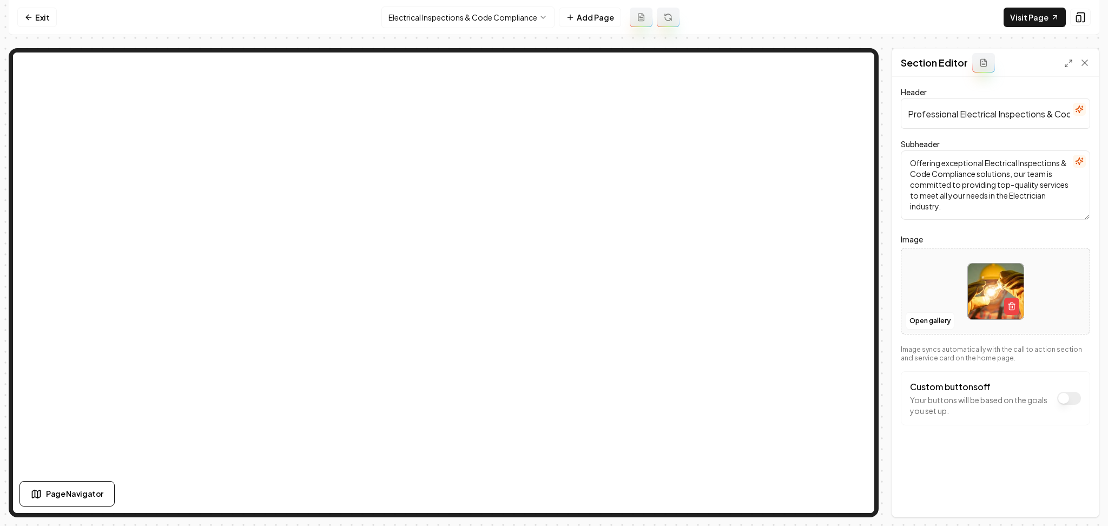
click at [923, 289] on div at bounding box center [995, 291] width 188 height 74
type input "**********"
click at [1066, 500] on button "Save" at bounding box center [1074, 497] width 32 height 19
click at [392, 15] on html "Computer Required This feature is only available on a computer. Please switch t…" at bounding box center [554, 263] width 1108 height 526
click at [909, 286] on div at bounding box center [995, 291] width 188 height 74
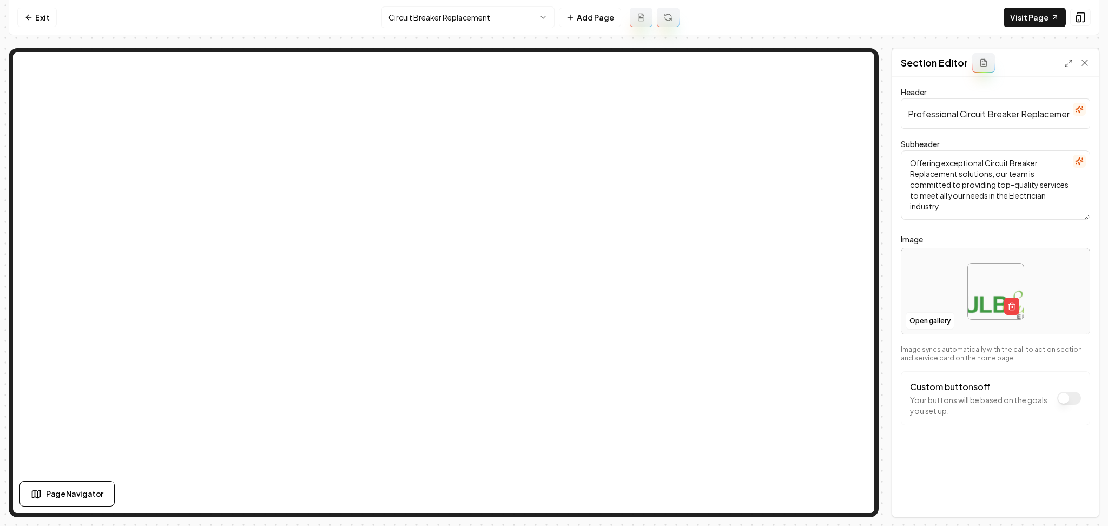
type input "**********"
click at [1072, 488] on div "Discard Changes Save" at bounding box center [995, 497] width 207 height 37
click at [1064, 495] on button "Save" at bounding box center [1074, 497] width 32 height 19
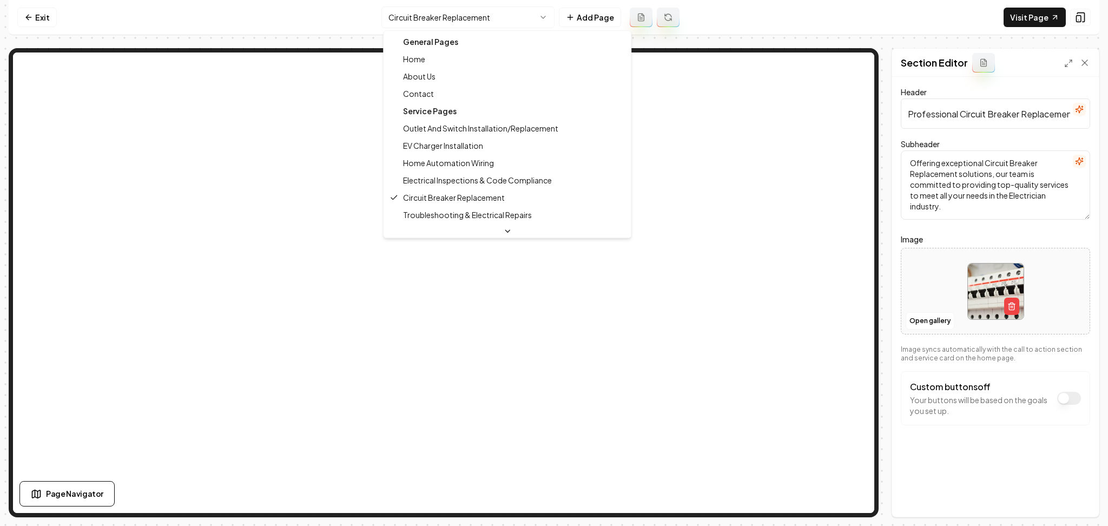
click at [445, 9] on html "Computer Required This feature is only available on a computer. Please switch t…" at bounding box center [554, 263] width 1108 height 526
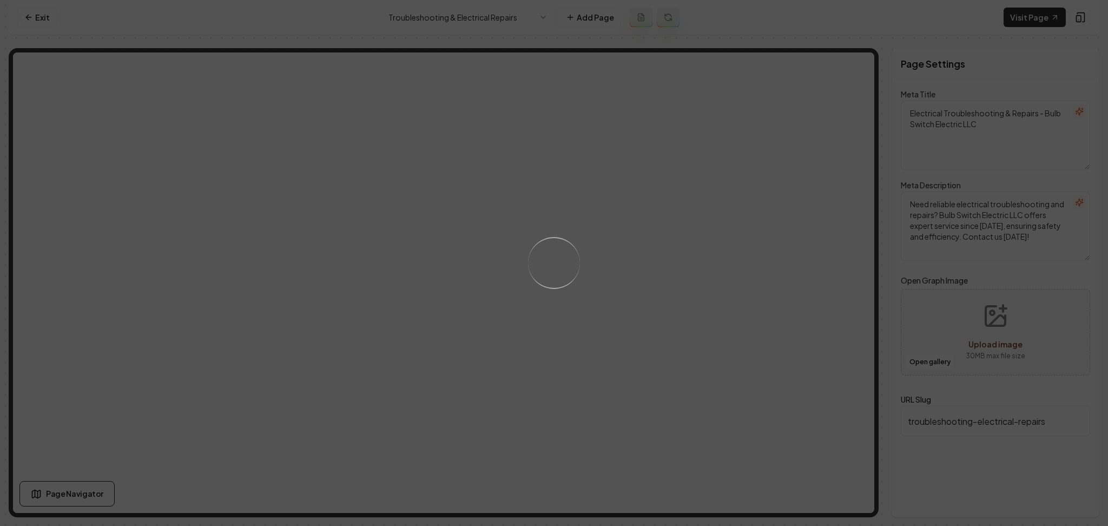
click at [584, 308] on div "Loading..." at bounding box center [554, 263] width 1108 height 526
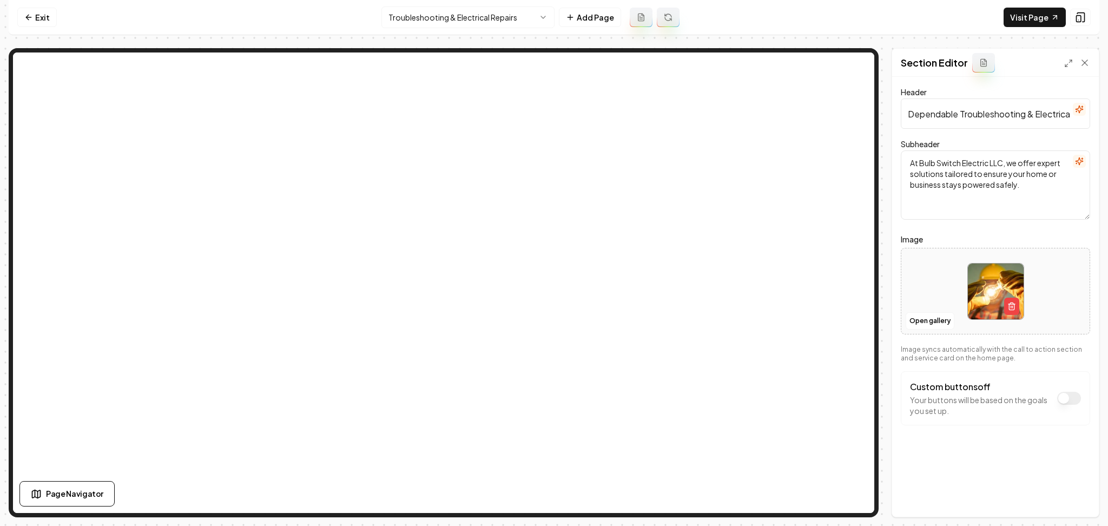
click at [942, 287] on div at bounding box center [995, 291] width 188 height 74
type input "**********"
click at [1077, 504] on button "Save" at bounding box center [1074, 497] width 32 height 19
click at [412, 25] on html "Computer Required This feature is only available on a computer. Please switch t…" at bounding box center [554, 263] width 1108 height 526
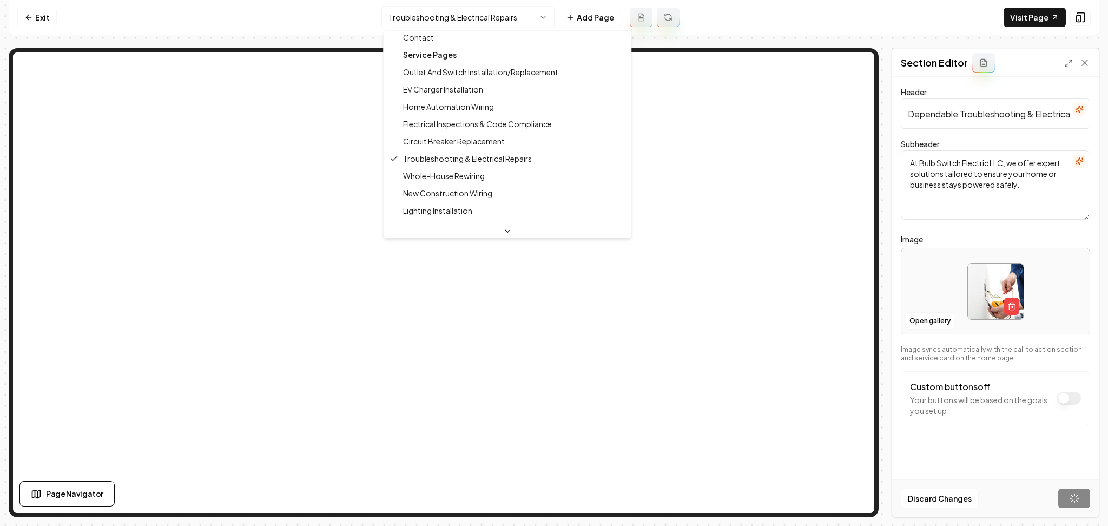
scroll to position [57, 0]
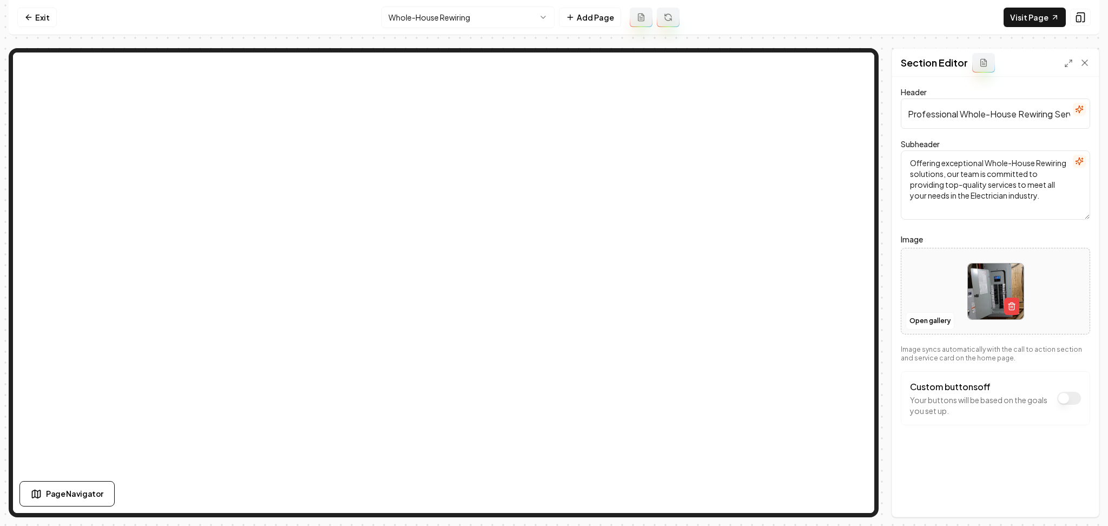
click at [933, 312] on div at bounding box center [995, 291] width 188 height 74
click at [924, 321] on button "Open gallery" at bounding box center [929, 320] width 49 height 17
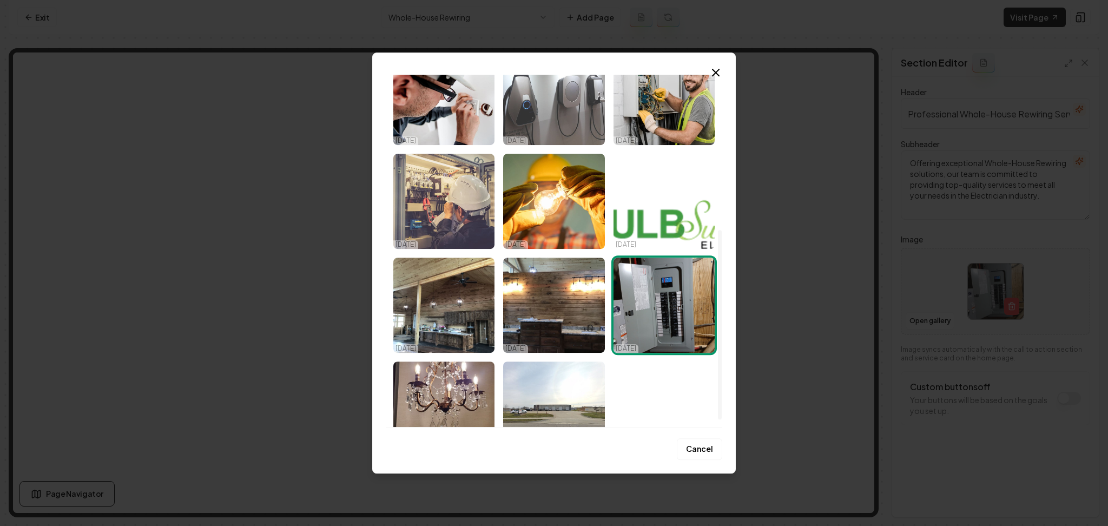
scroll to position [301, 0]
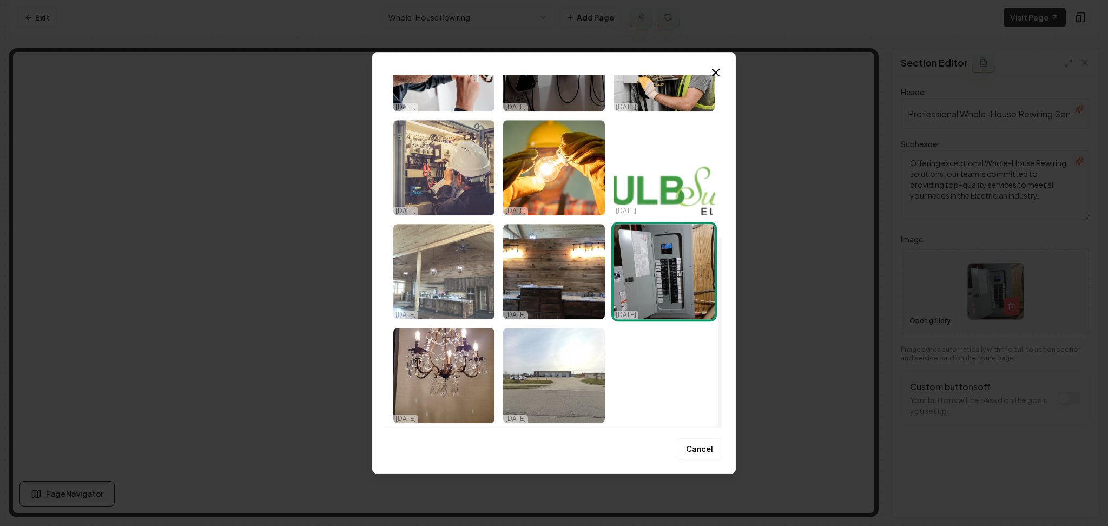
click at [439, 279] on img "Select image image_6862bfc0b13a102537a5f39b.jpeg" at bounding box center [443, 271] width 101 height 95
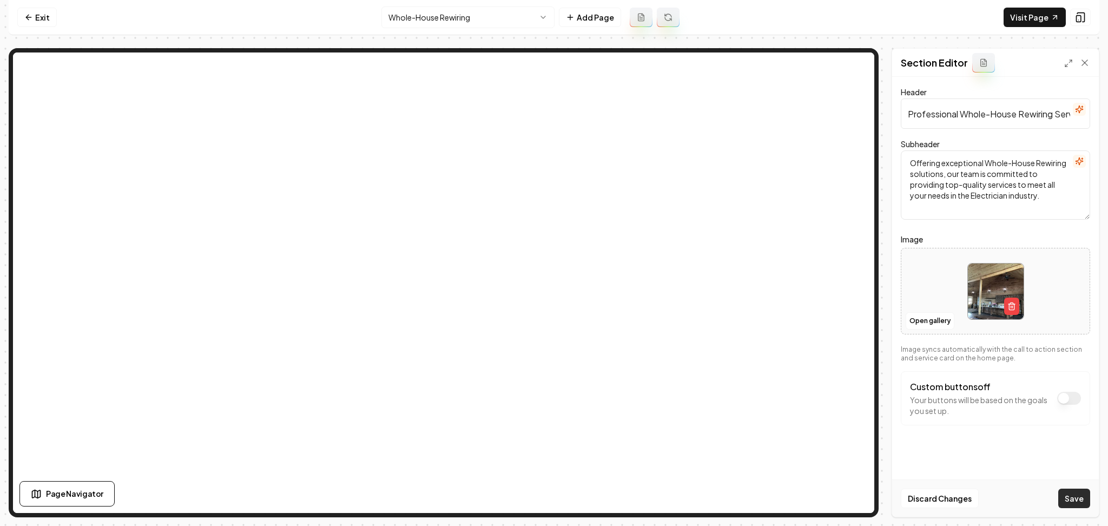
click at [1068, 493] on button "Save" at bounding box center [1074, 497] width 32 height 19
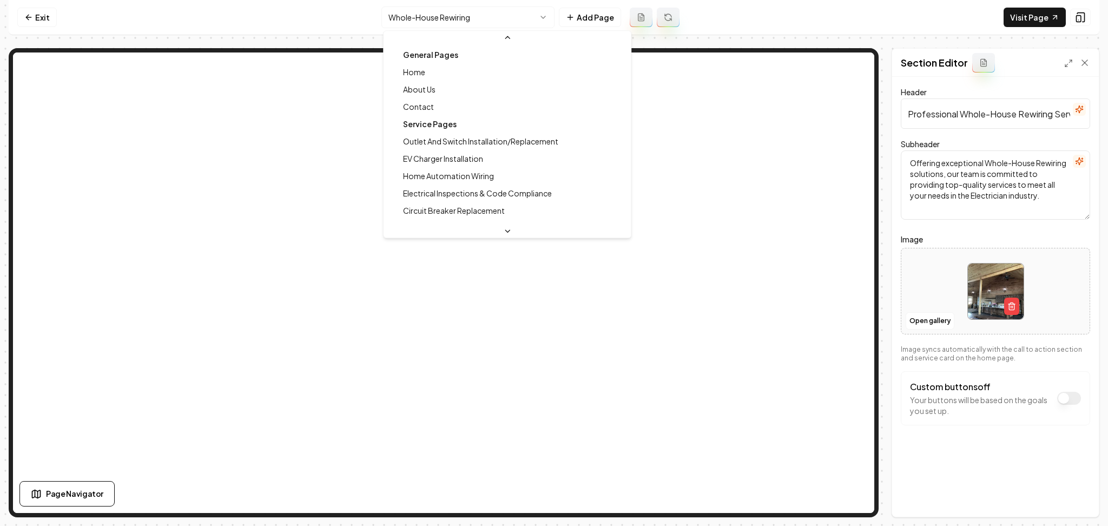
click at [424, 8] on html "Computer Required This feature is only available on a computer. Please switch t…" at bounding box center [554, 263] width 1108 height 526
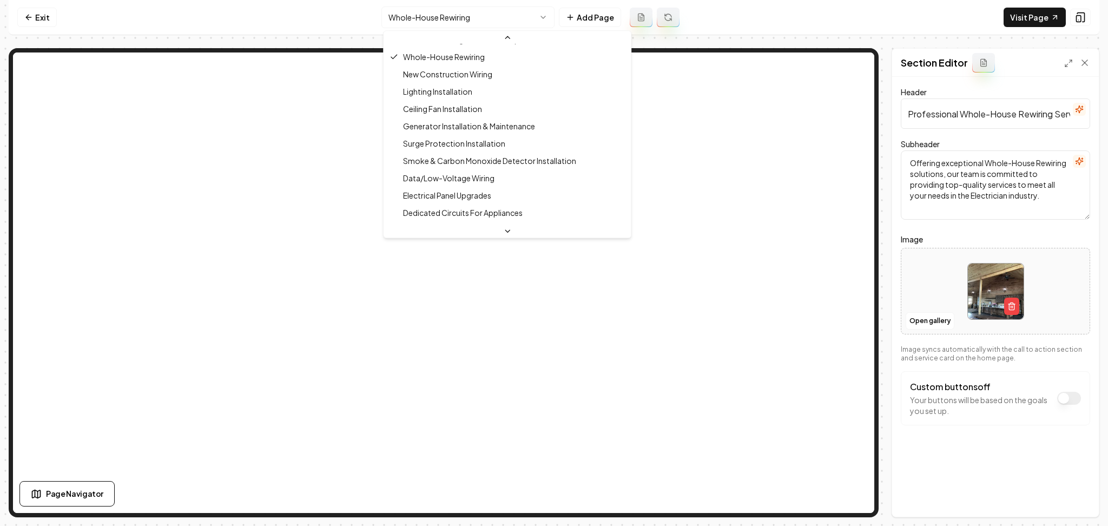
scroll to position [188, 0]
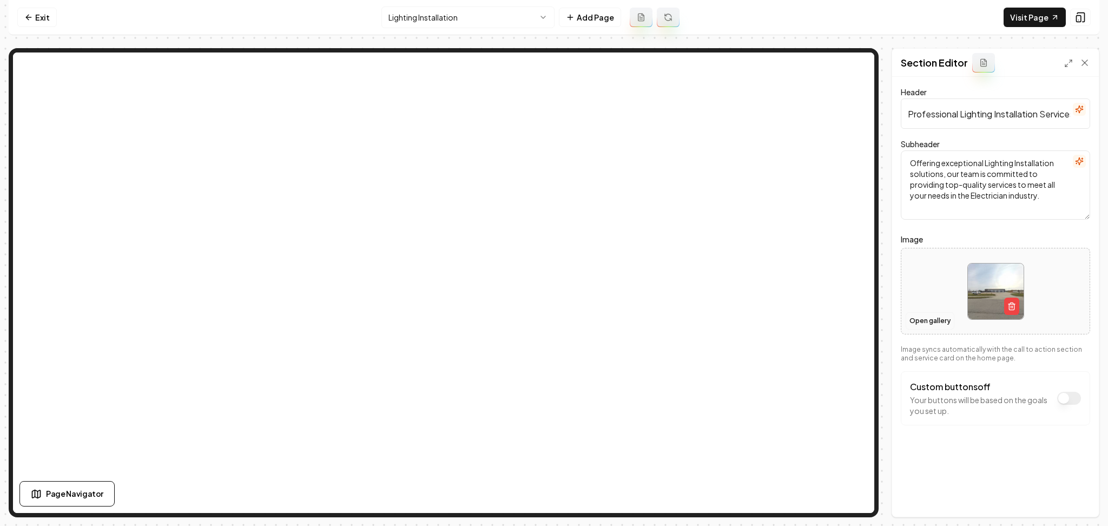
click at [920, 323] on button "Open gallery" at bounding box center [929, 320] width 49 height 17
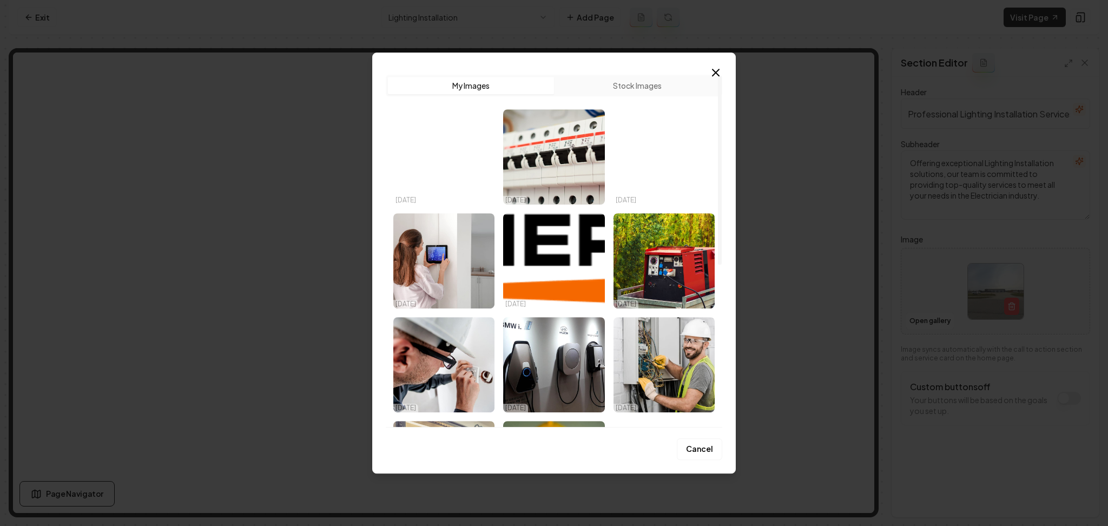
scroll to position [301, 0]
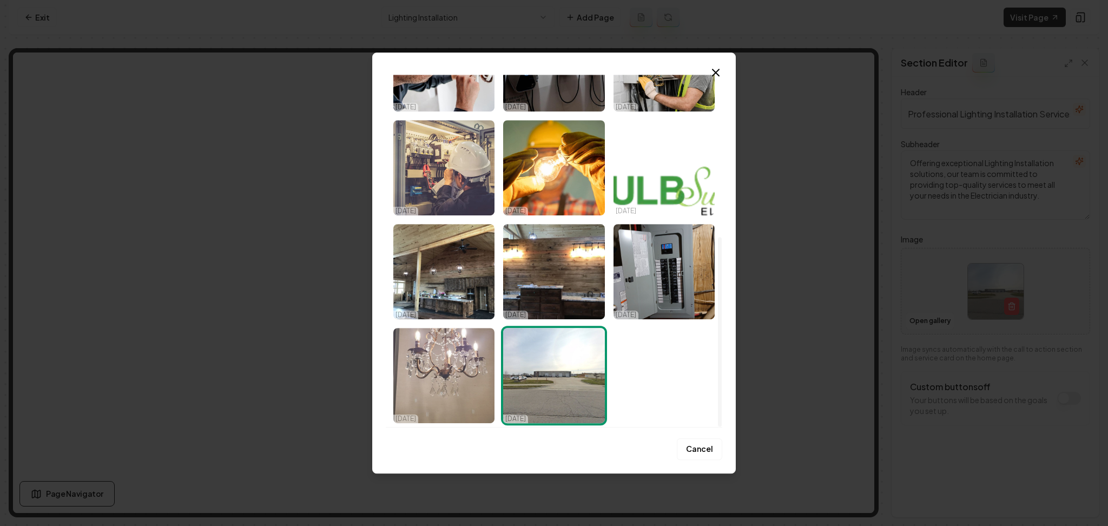
click at [407, 375] on img "Select image image_6862bfbfb13a102537a5efbf.jpeg" at bounding box center [443, 375] width 101 height 95
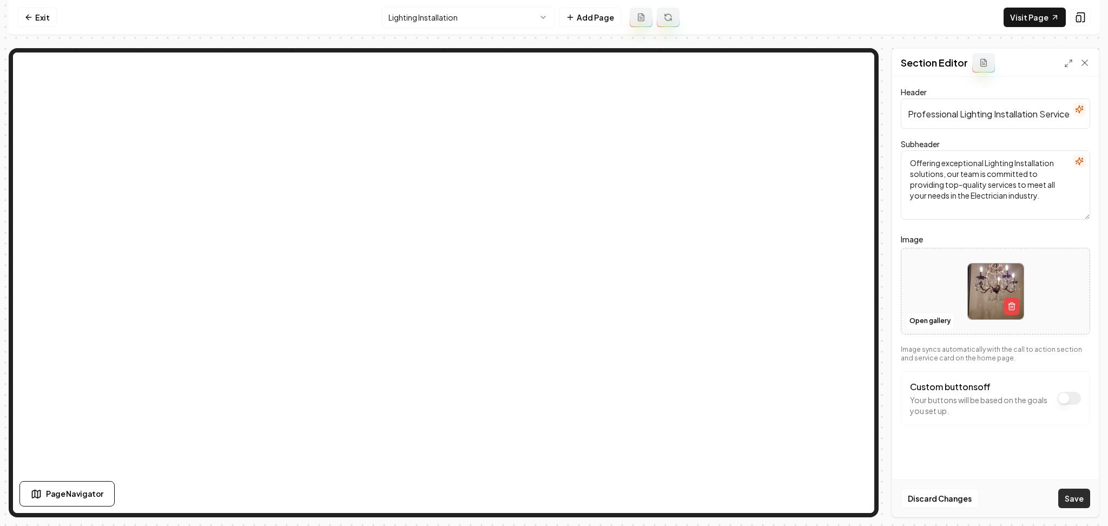
click at [1066, 500] on button "Save" at bounding box center [1074, 497] width 32 height 19
click at [927, 316] on button "Open gallery" at bounding box center [929, 320] width 49 height 17
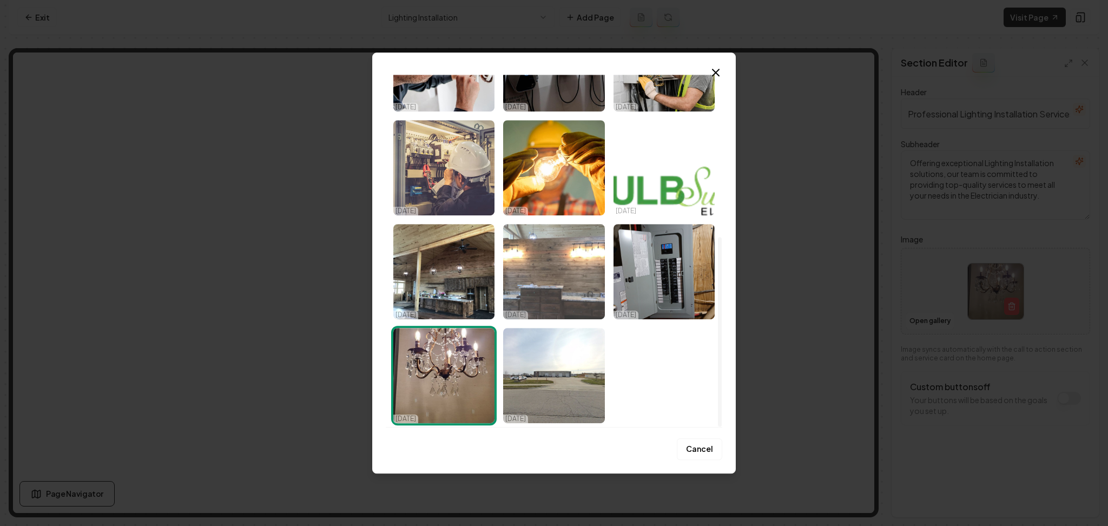
click at [549, 262] on img "Select image image_6862bfc0b13a102537a5f4a1.jpeg" at bounding box center [553, 271] width 101 height 95
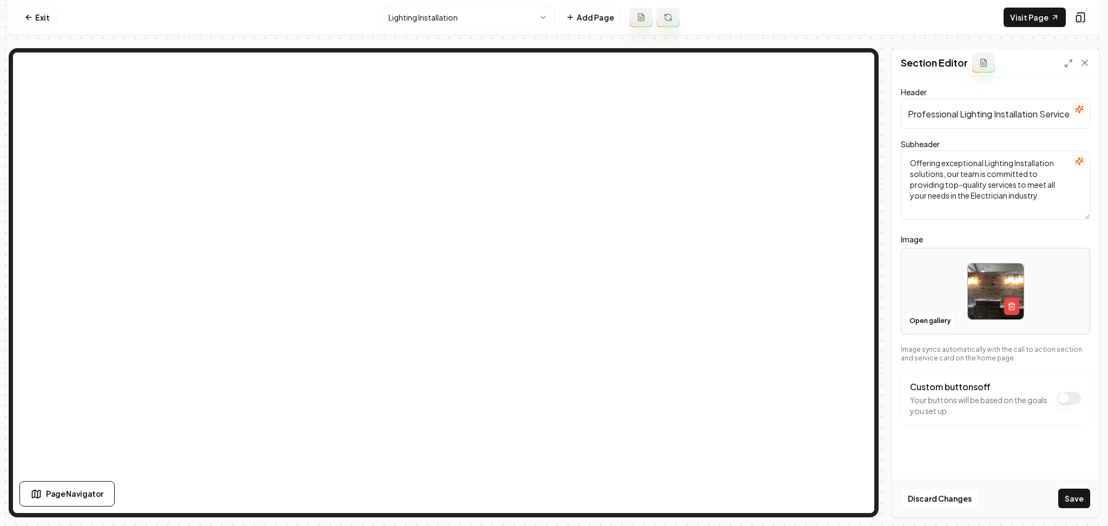
click at [1066, 512] on div "Discard Changes Save" at bounding box center [995, 497] width 207 height 37
click at [1068, 499] on button "Save" at bounding box center [1074, 497] width 32 height 19
click at [474, 21] on html "Computer Required This feature is only available on a computer. Please switch t…" at bounding box center [554, 263] width 1108 height 526
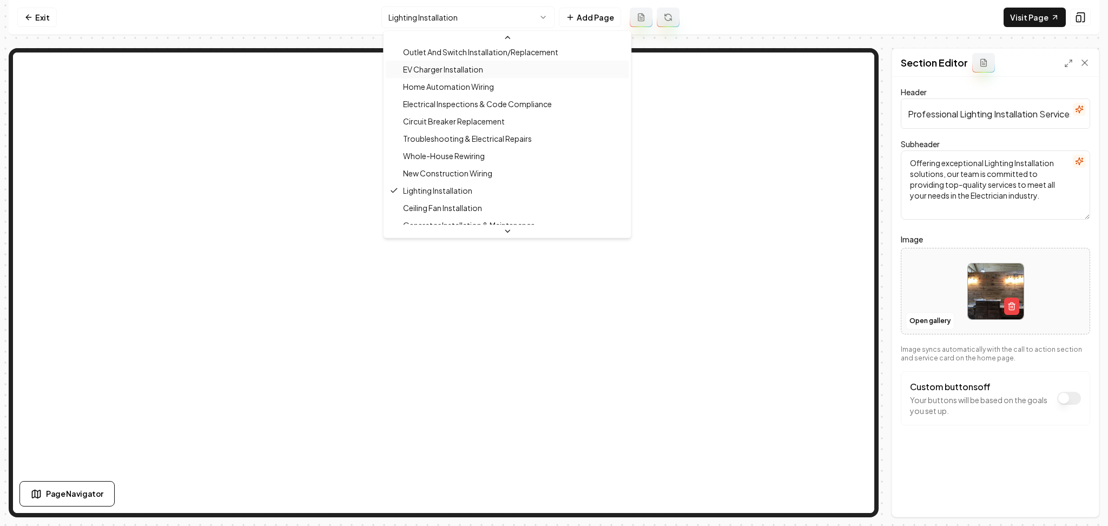
scroll to position [94, 0]
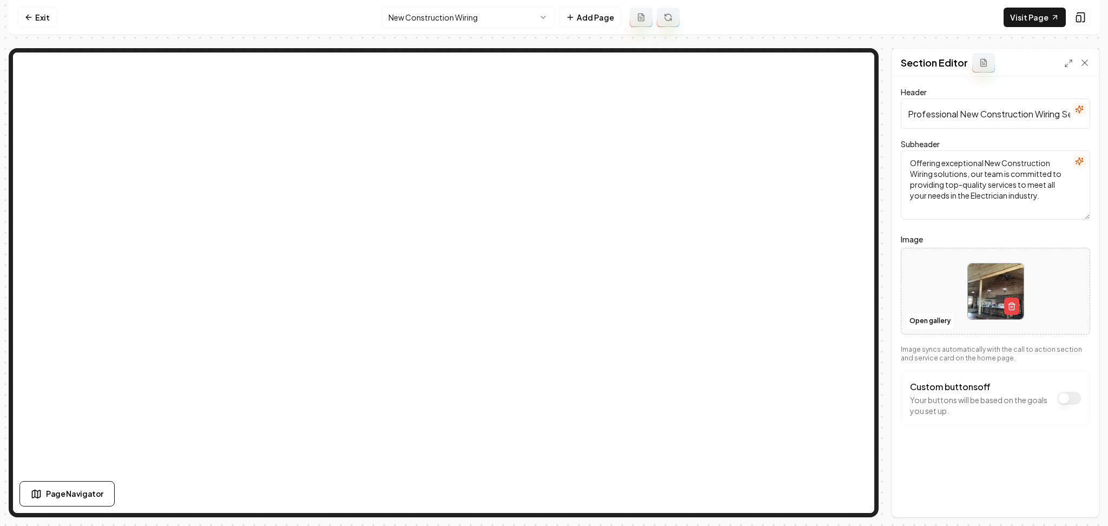
click at [920, 278] on div at bounding box center [995, 291] width 188 height 74
type input "**********"
click at [1067, 492] on button "Save" at bounding box center [1074, 497] width 32 height 19
click at [405, 16] on html "Computer Required This feature is only available on a computer. Please switch t…" at bounding box center [554, 263] width 1108 height 526
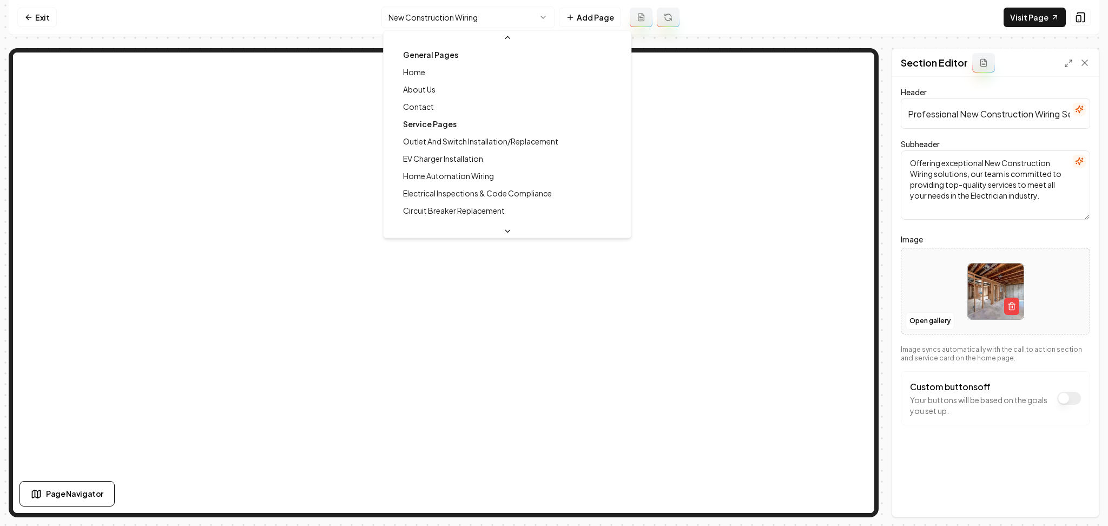
scroll to position [47, 0]
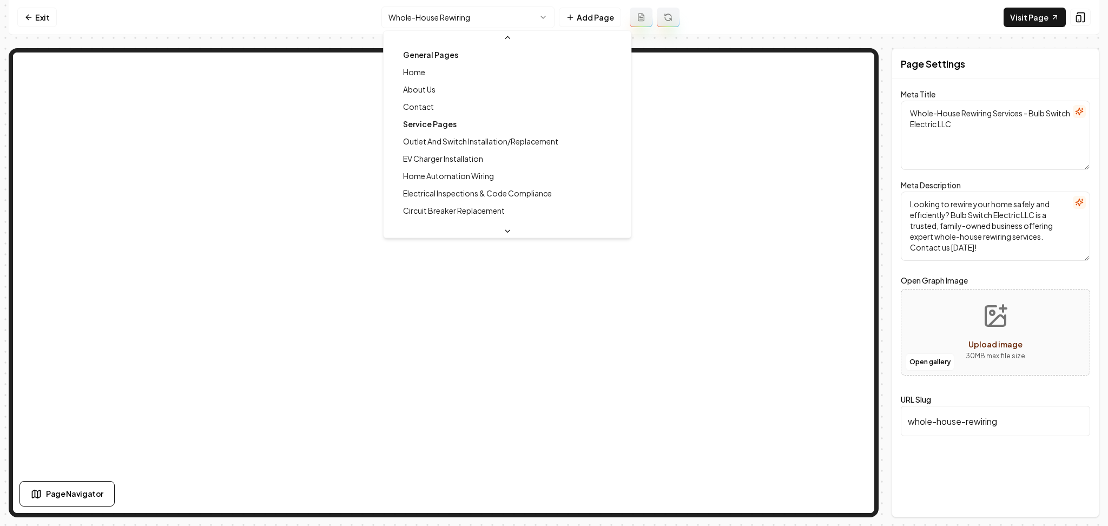
click at [433, 14] on html "Computer Required This feature is only available on a computer. Please switch t…" at bounding box center [554, 263] width 1108 height 526
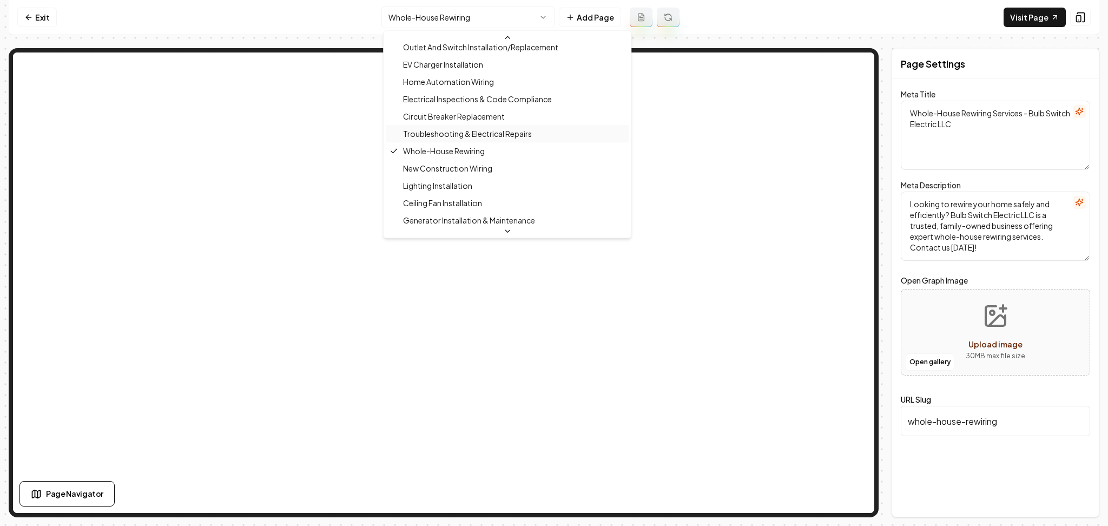
scroll to position [95, 0]
type textarea "Lighting Installation Services | Bulb Switch Electric LLC"
type textarea "Illuminate your space with expert lighting installation by Bulb Switch Electric…"
type input "lighting-installation"
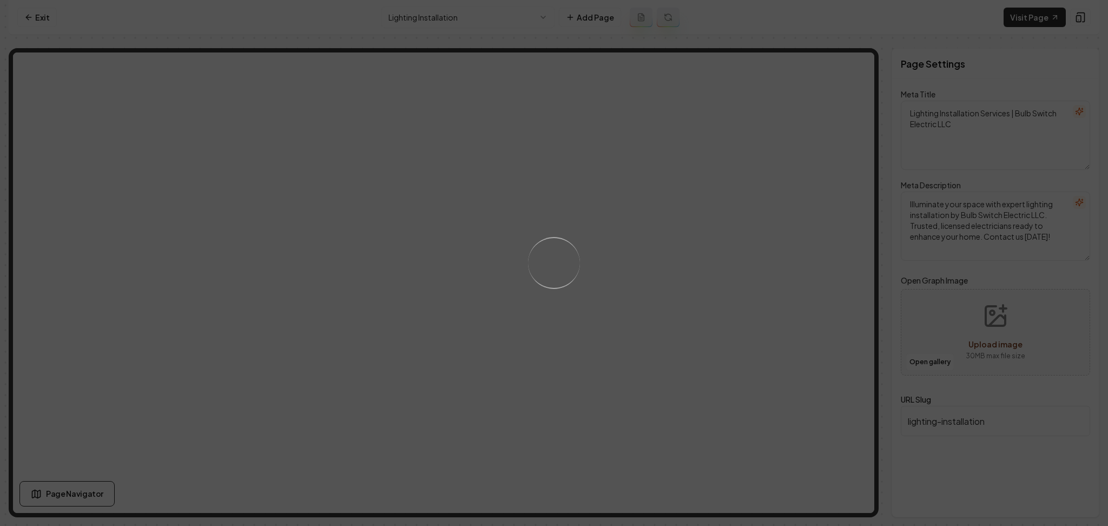
click at [420, 16] on div "Loading..." at bounding box center [554, 263] width 1108 height 526
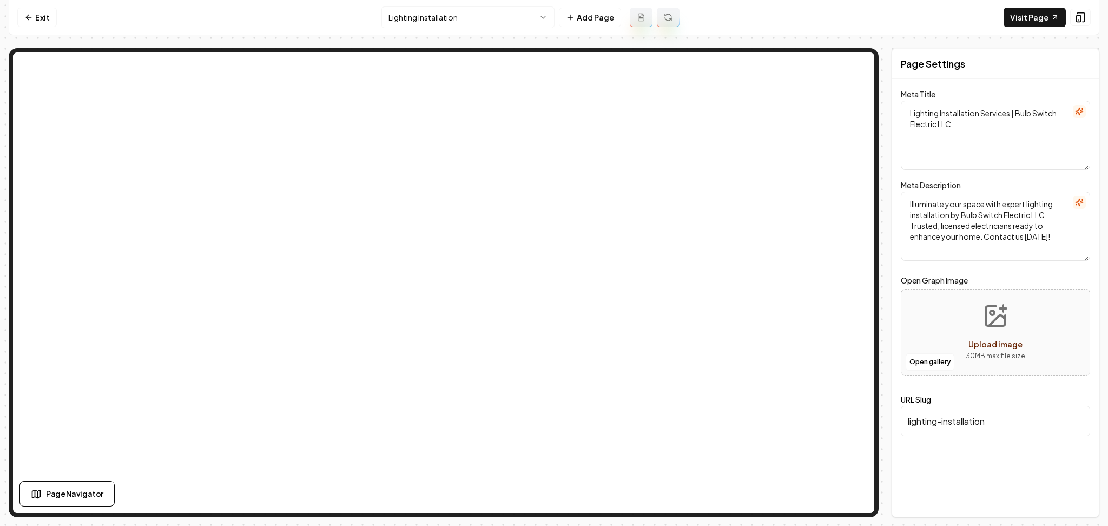
click at [418, 25] on html "Computer Required This feature is only available on a computer. Please switch t…" at bounding box center [554, 263] width 1108 height 526
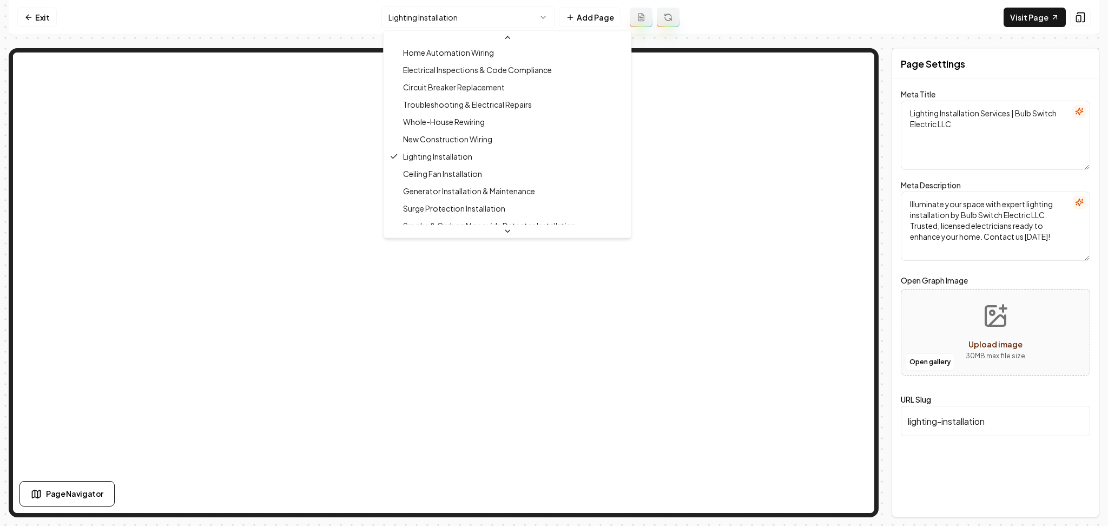
scroll to position [125, 0]
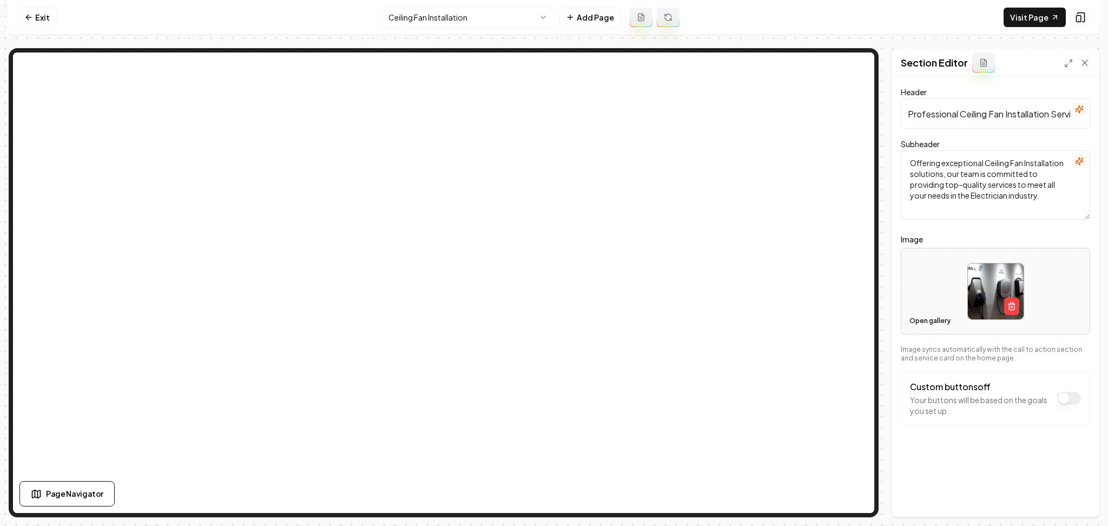
click at [932, 320] on button "Open gallery" at bounding box center [929, 320] width 49 height 17
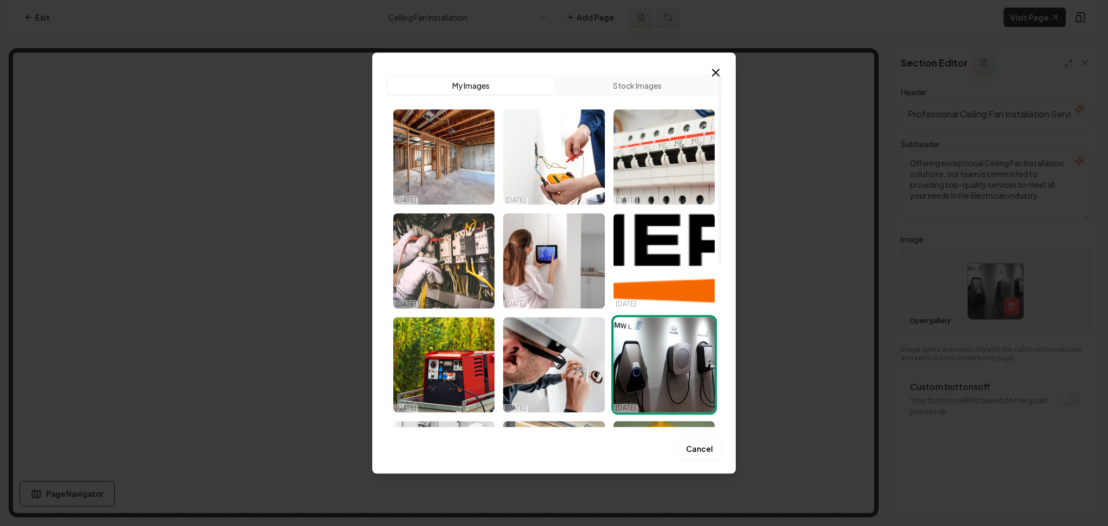
click at [620, 88] on button "Stock Images" at bounding box center [637, 85] width 166 height 17
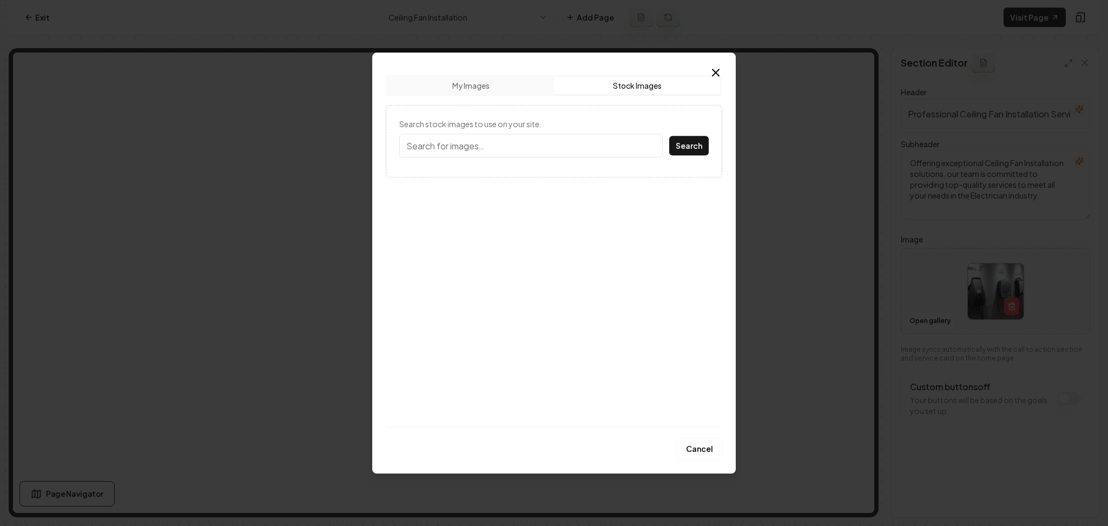
click at [500, 140] on input "Search stock images to use on your site." at bounding box center [530, 146] width 263 height 24
type input "ceiling fan"
click at [669, 136] on button "Search" at bounding box center [688, 145] width 39 height 19
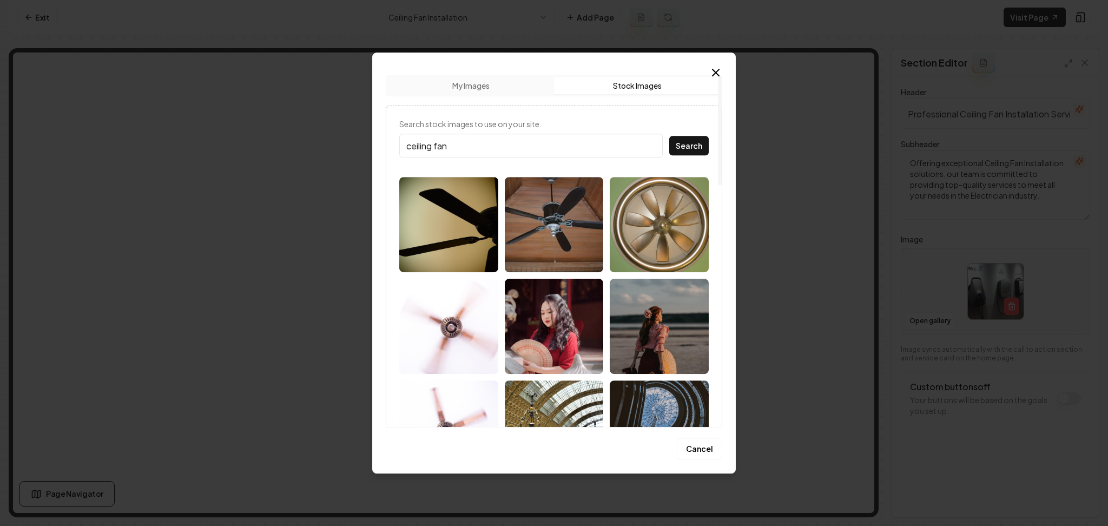
click at [573, 237] on img at bounding box center [554, 224] width 99 height 95
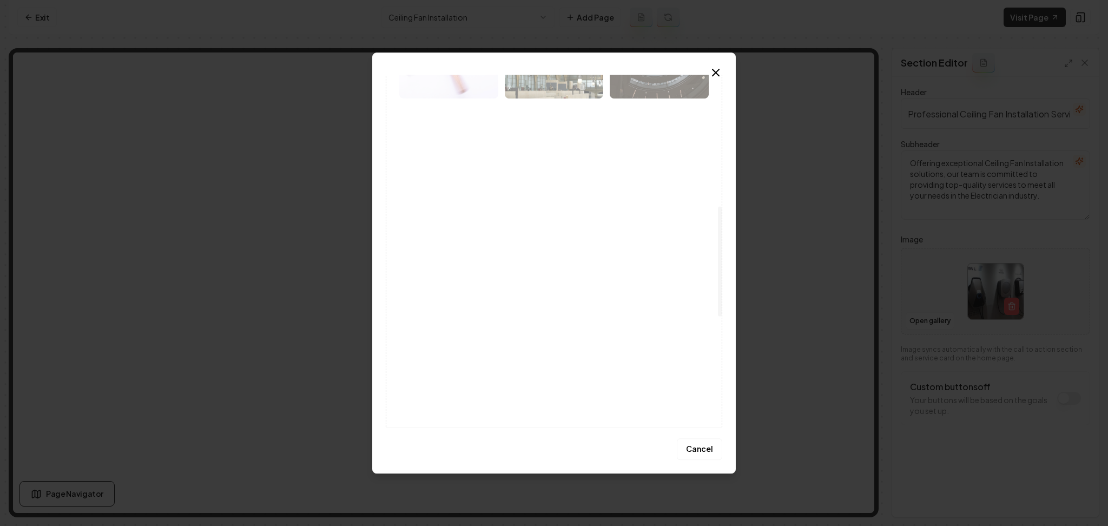
scroll to position [433, 0]
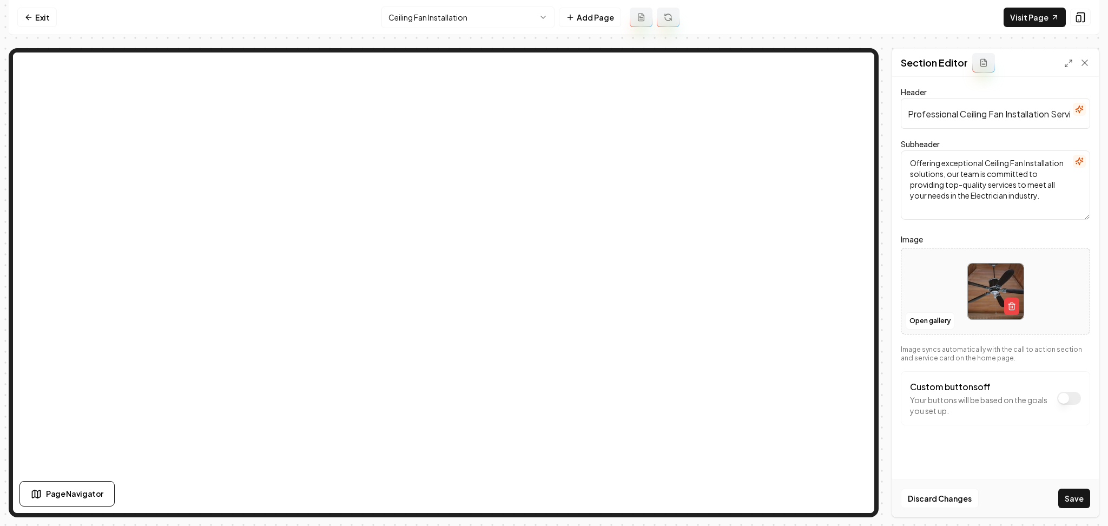
click at [1071, 504] on button "Save" at bounding box center [1074, 497] width 32 height 19
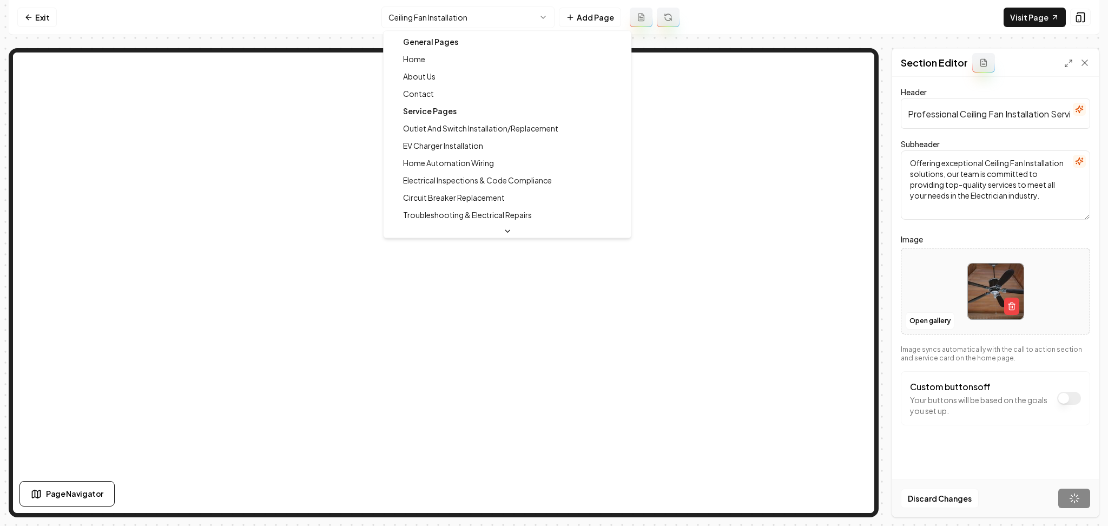
click at [477, 22] on html "Computer Required This feature is only available on a computer. Please switch t…" at bounding box center [554, 263] width 1108 height 526
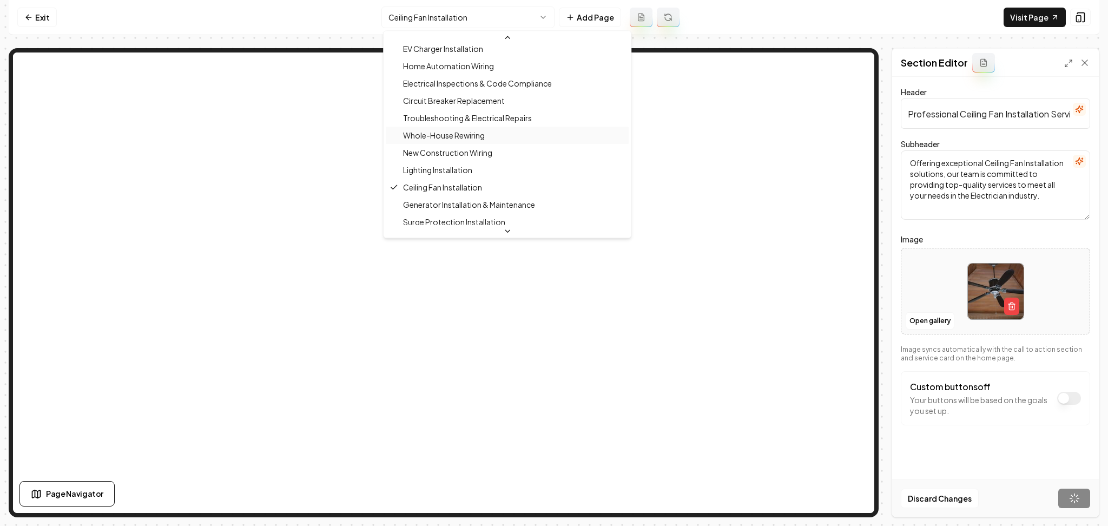
scroll to position [153, 0]
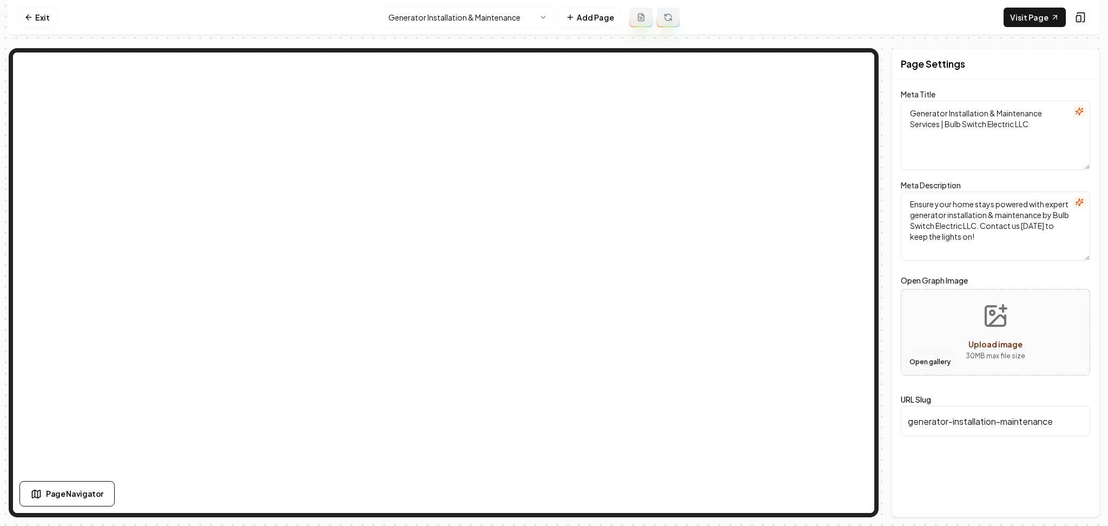
click at [930, 366] on button "Open gallery" at bounding box center [929, 361] width 49 height 17
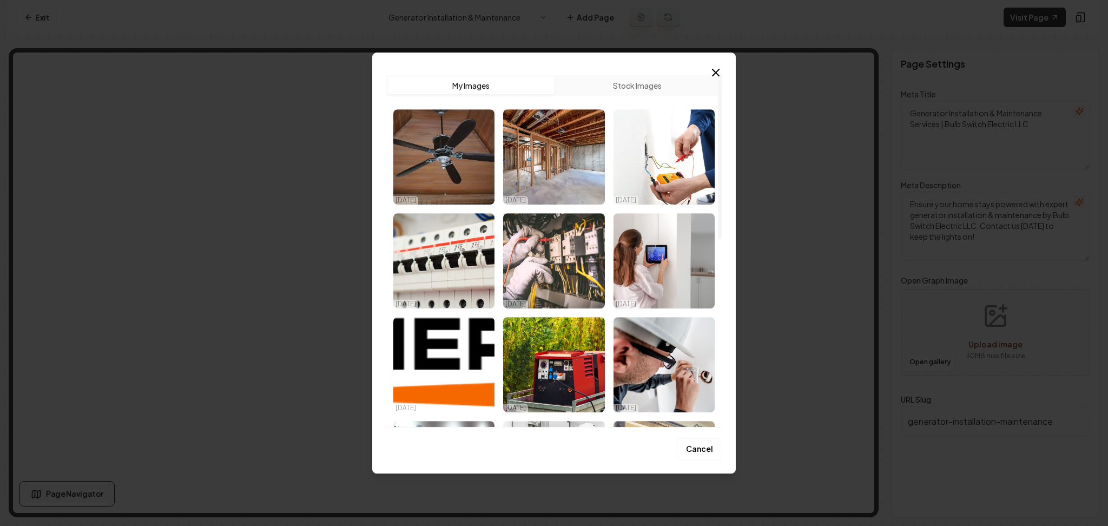
click at [578, 362] on img "Select image image_6862c125b13a102537b3ee19.jpeg" at bounding box center [553, 364] width 101 height 95
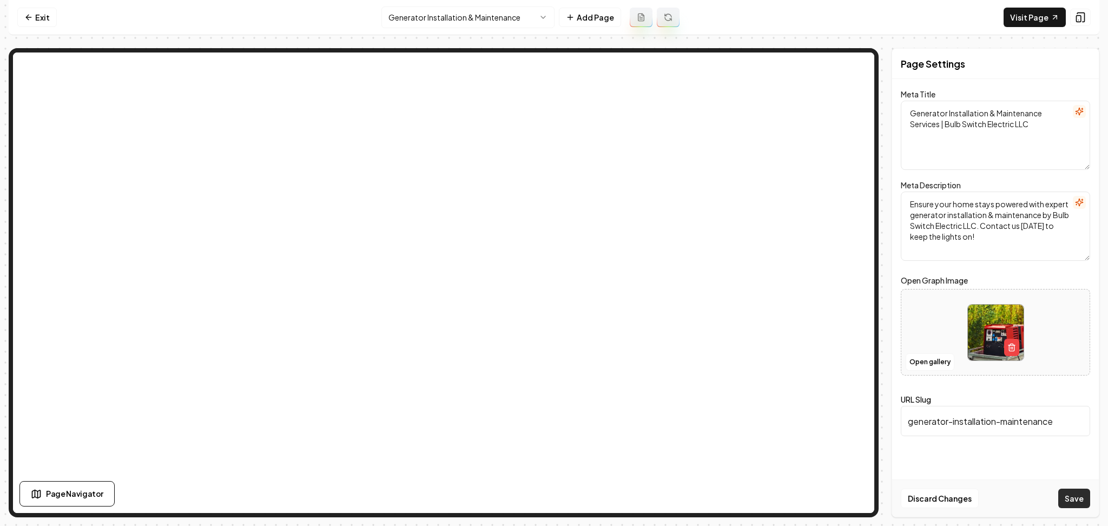
click at [1088, 496] on button "Save" at bounding box center [1074, 497] width 32 height 19
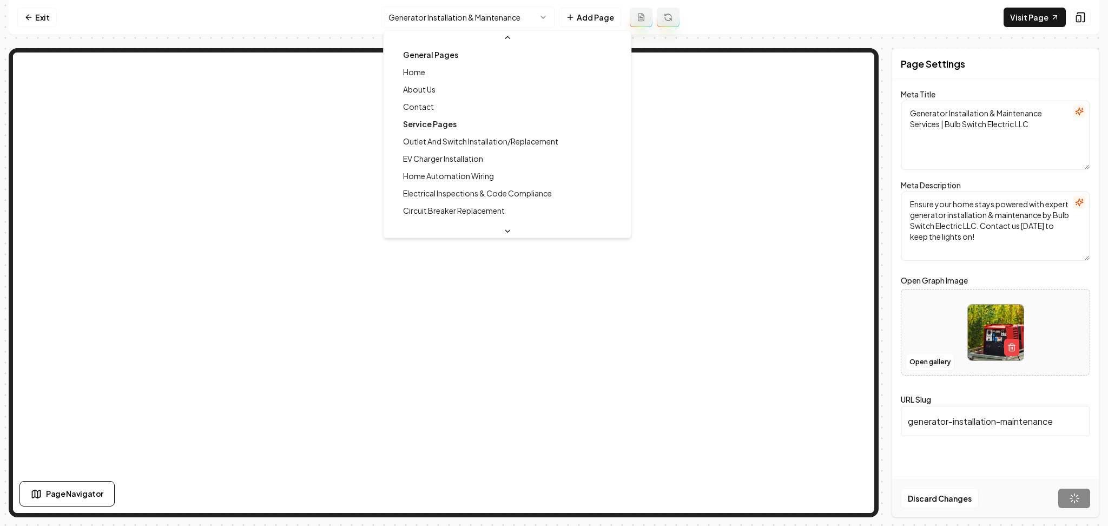
click at [428, 22] on html "Computer Required This feature is only available on a computer. Please switch t…" at bounding box center [554, 263] width 1108 height 526
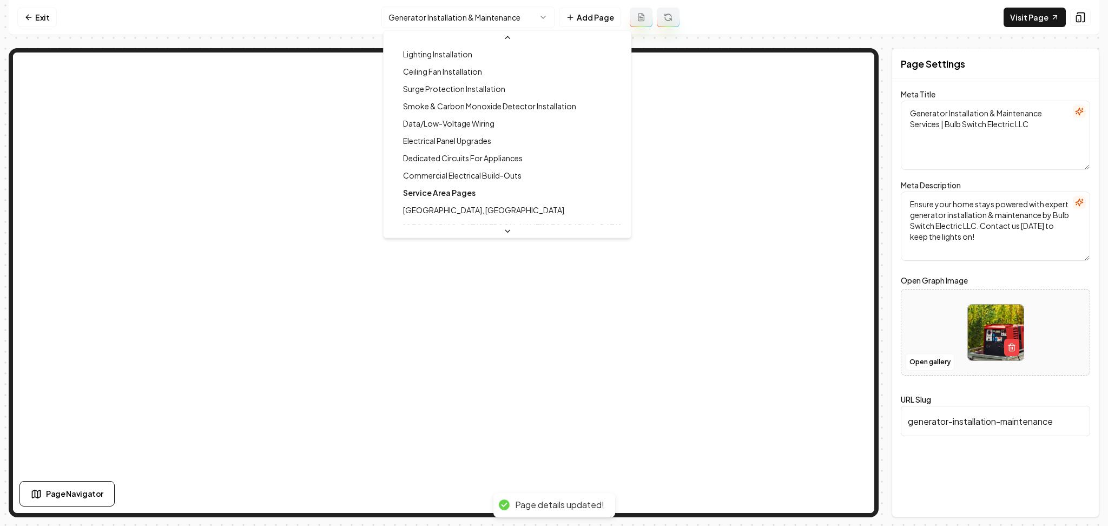
scroll to position [174, 0]
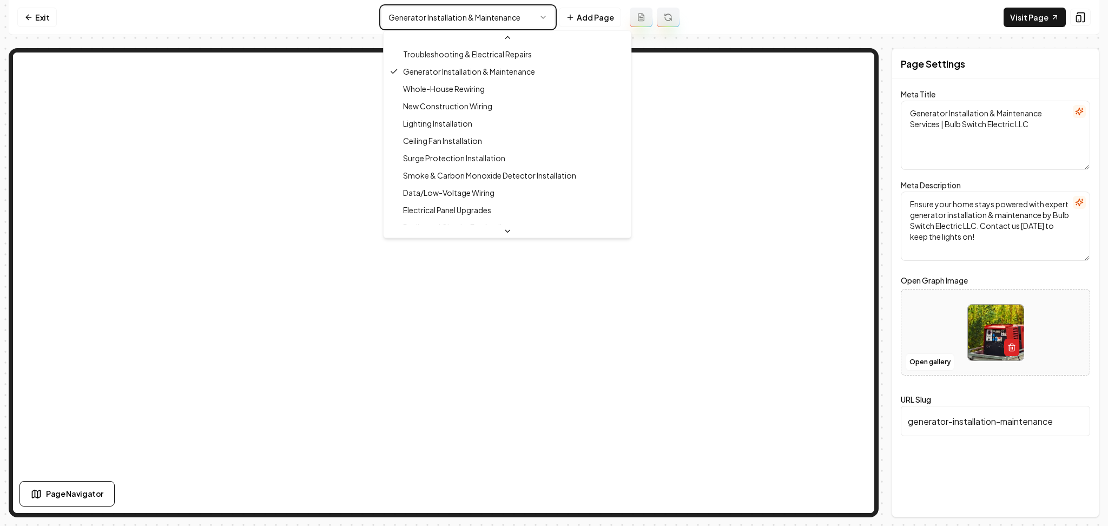
click at [1014, 351] on html "Computer Required This feature is only available on a computer. Please switch t…" at bounding box center [554, 263] width 1108 height 526
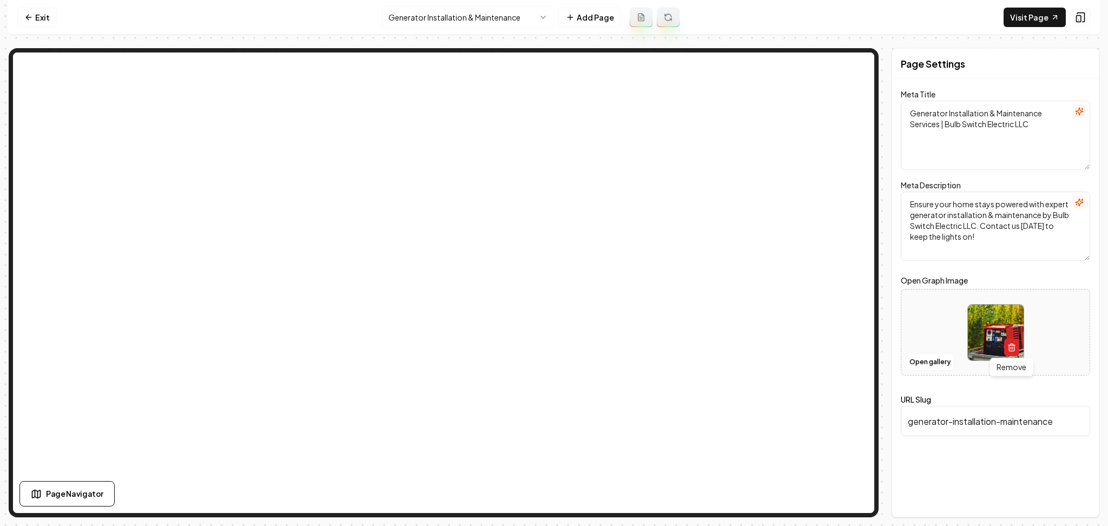
click at [1011, 347] on icon "button" at bounding box center [1011, 347] width 9 height 9
click at [1072, 500] on button "Save" at bounding box center [1074, 497] width 32 height 19
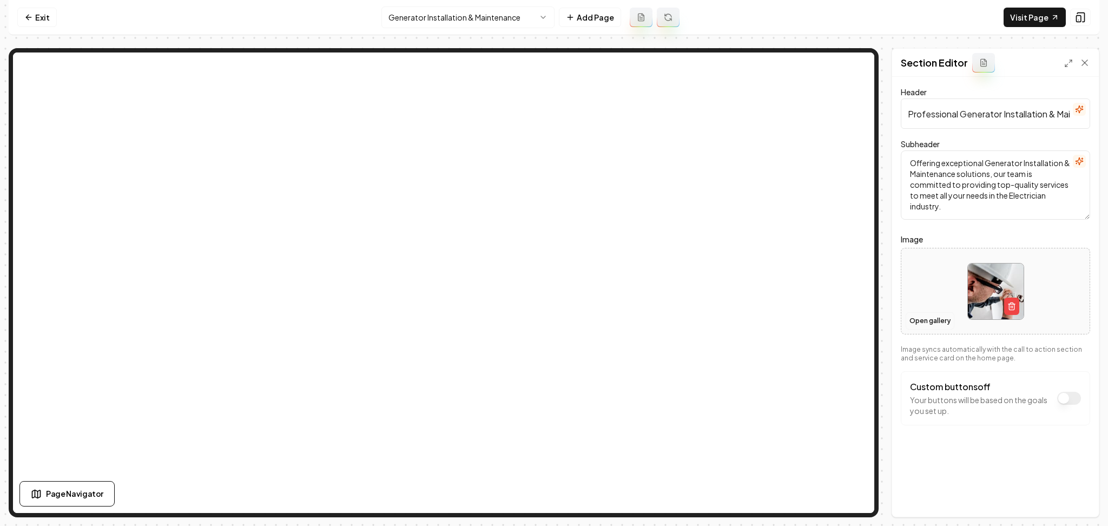
click at [949, 323] on button "Open gallery" at bounding box center [929, 320] width 49 height 17
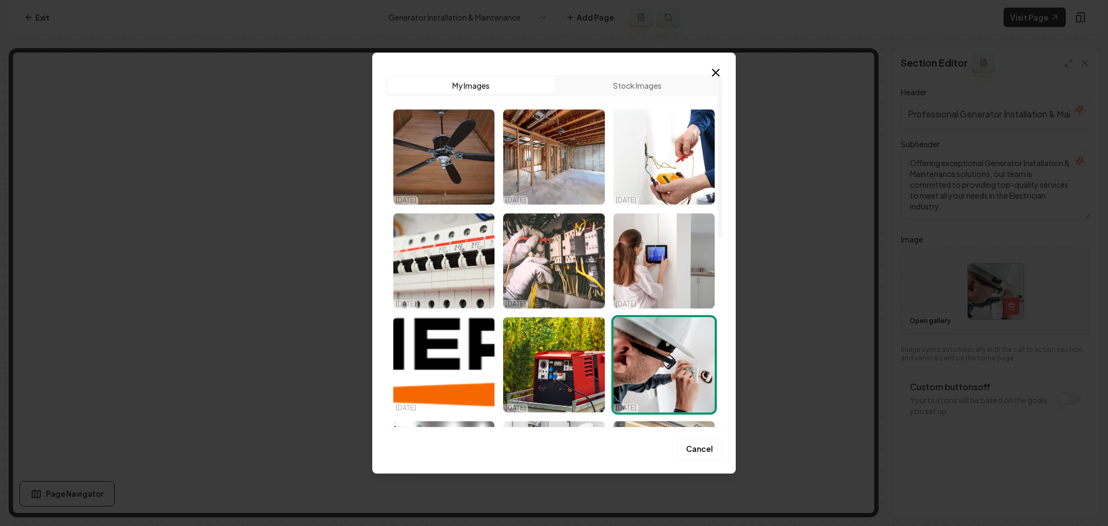
click at [506, 342] on img "Select image image_6862c125b13a102537b3ee19.jpeg" at bounding box center [553, 364] width 101 height 95
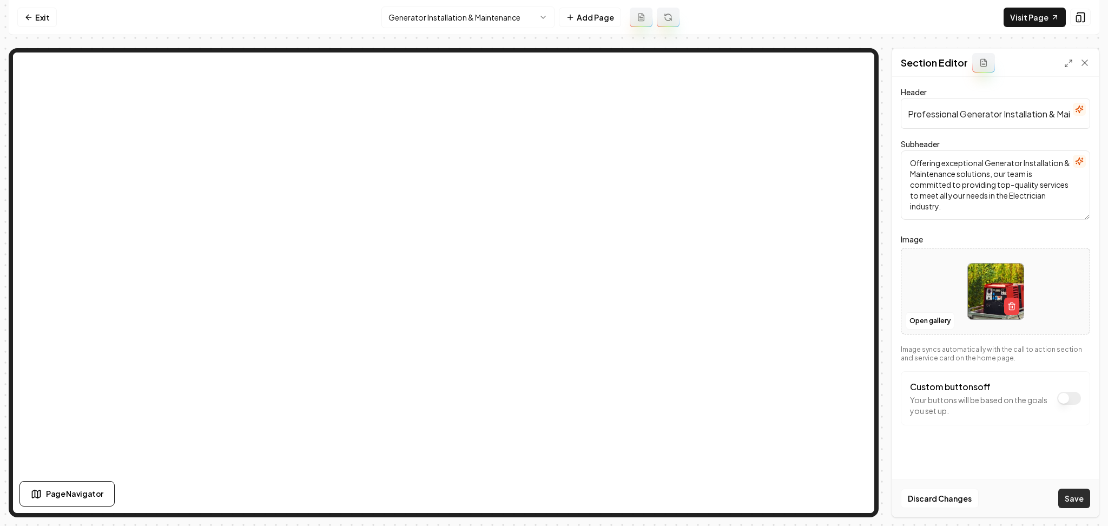
click at [1069, 495] on button "Save" at bounding box center [1074, 497] width 32 height 19
click at [419, 9] on html "Computer Required This feature is only available on a computer. Please switch t…" at bounding box center [554, 263] width 1108 height 526
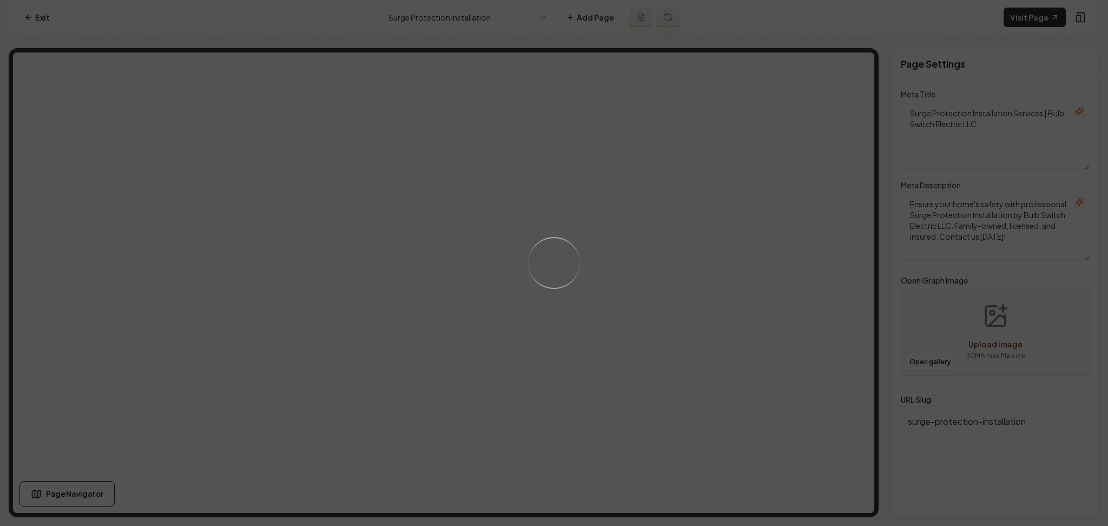
click at [687, 322] on div "Loading..." at bounding box center [554, 263] width 1108 height 526
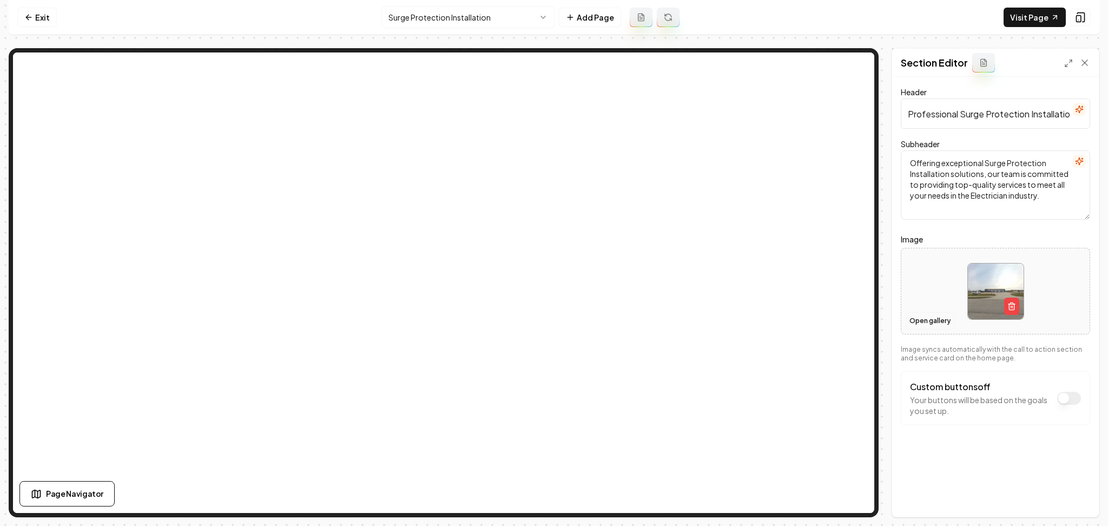
click at [905, 319] on button "Open gallery" at bounding box center [929, 320] width 49 height 17
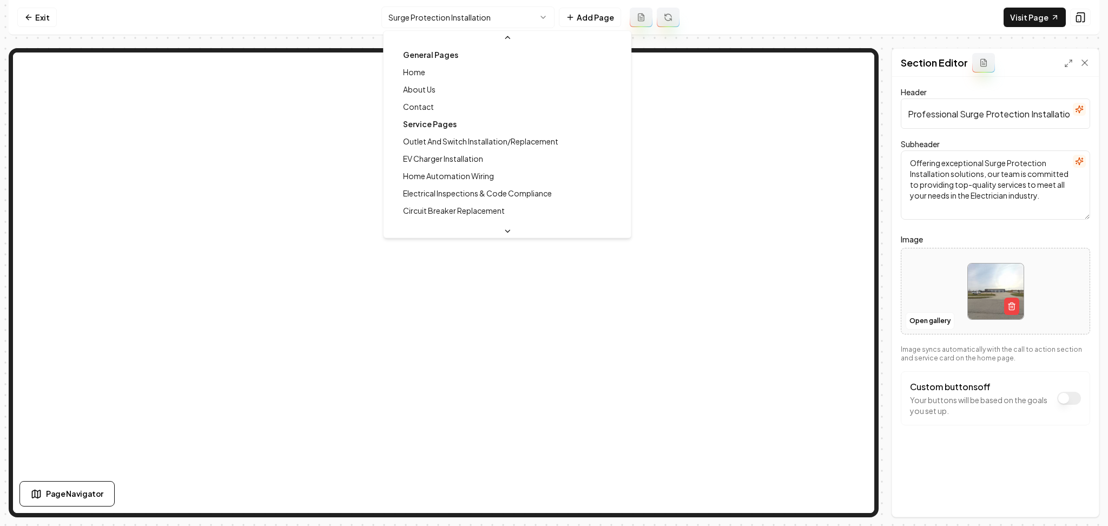
click at [439, 25] on html "Computer Required This feature is only available on a computer. Please switch t…" at bounding box center [554, 263] width 1108 height 526
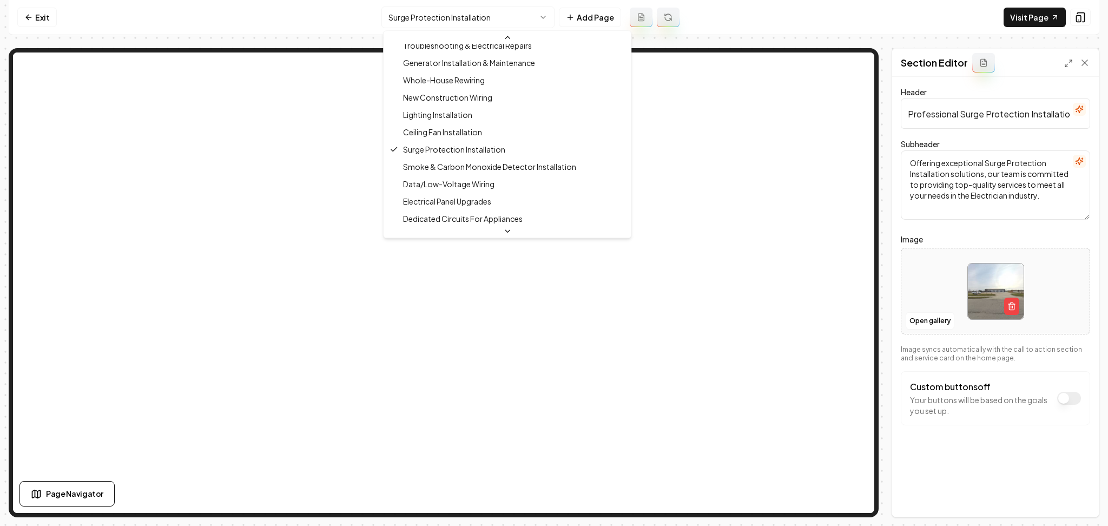
scroll to position [183, 0]
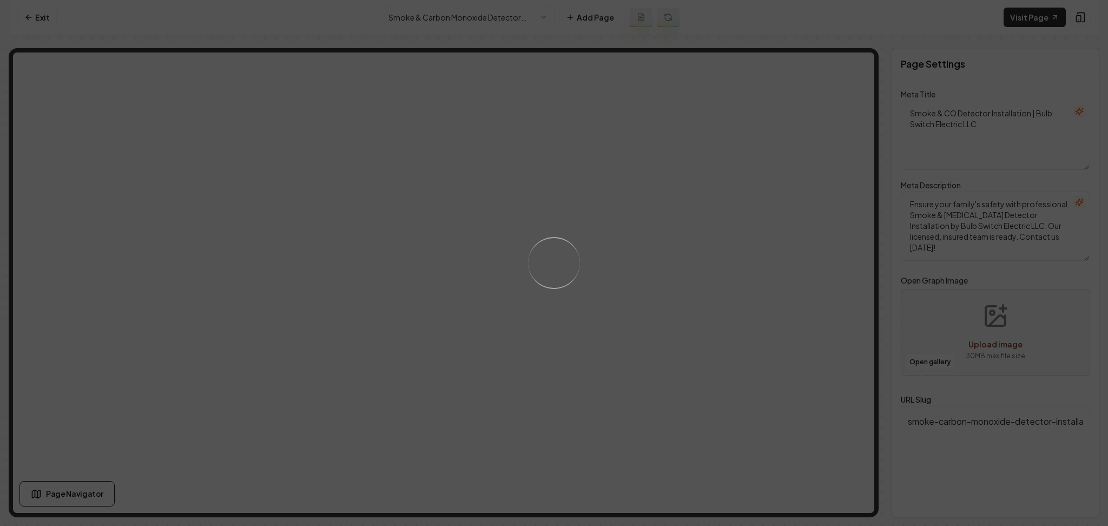
click at [571, 401] on div "Loading..." at bounding box center [554, 263] width 1108 height 526
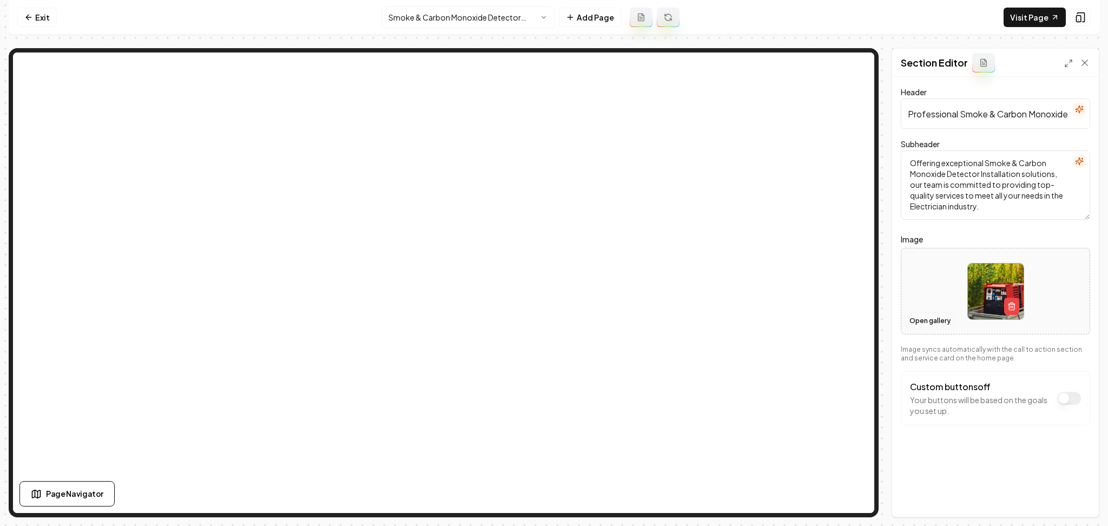
click at [921, 320] on button "Open gallery" at bounding box center [929, 320] width 49 height 17
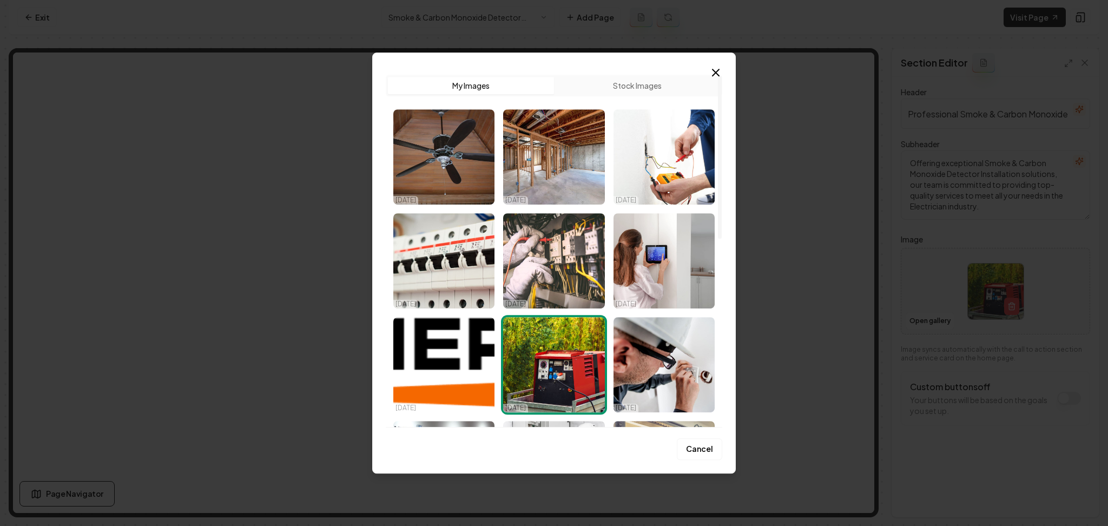
click at [644, 87] on button "Stock Images" at bounding box center [637, 85] width 166 height 17
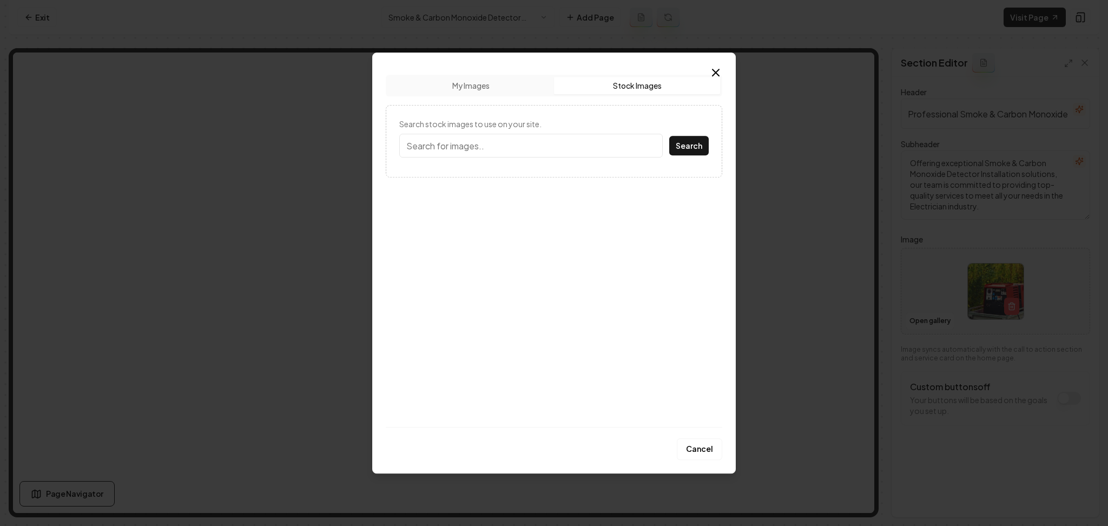
click at [437, 151] on input "Search stock images to use on your site." at bounding box center [530, 146] width 263 height 24
type input "smoke detector"
click at [669, 136] on button "Search" at bounding box center [688, 145] width 39 height 19
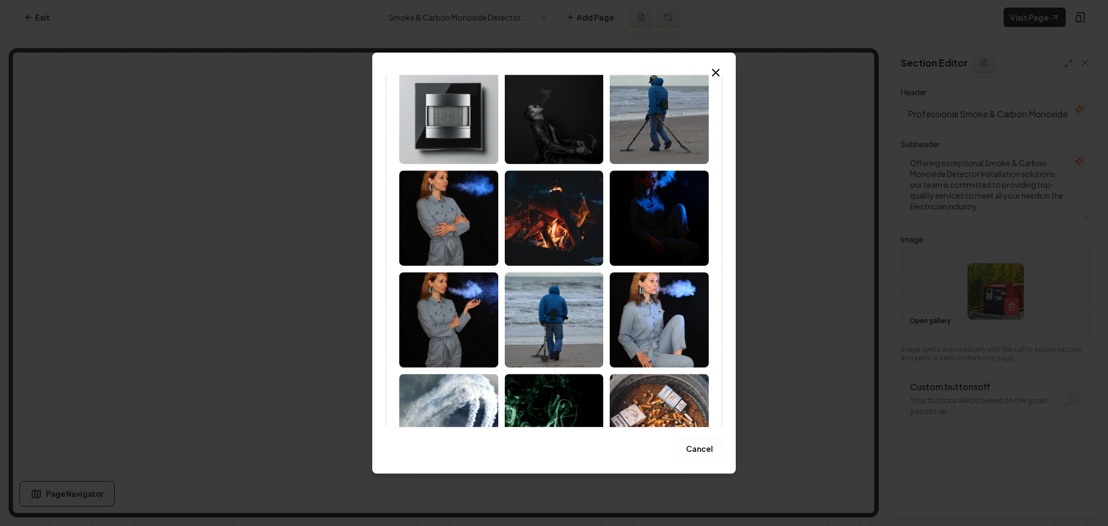
scroll to position [405, 0]
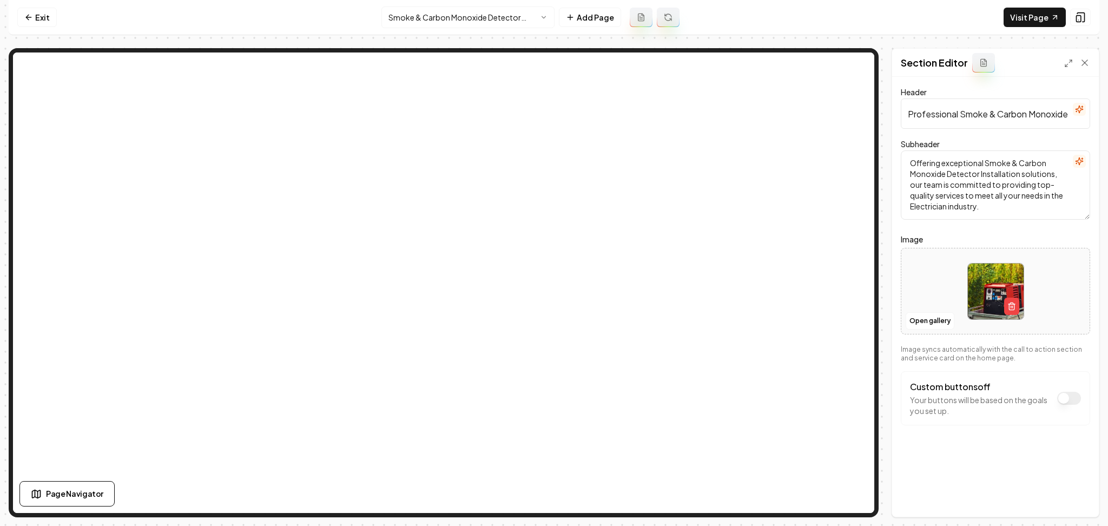
click at [405, 21] on html "Computer Required This feature is only available on a computer. Please switch t…" at bounding box center [554, 263] width 1108 height 526
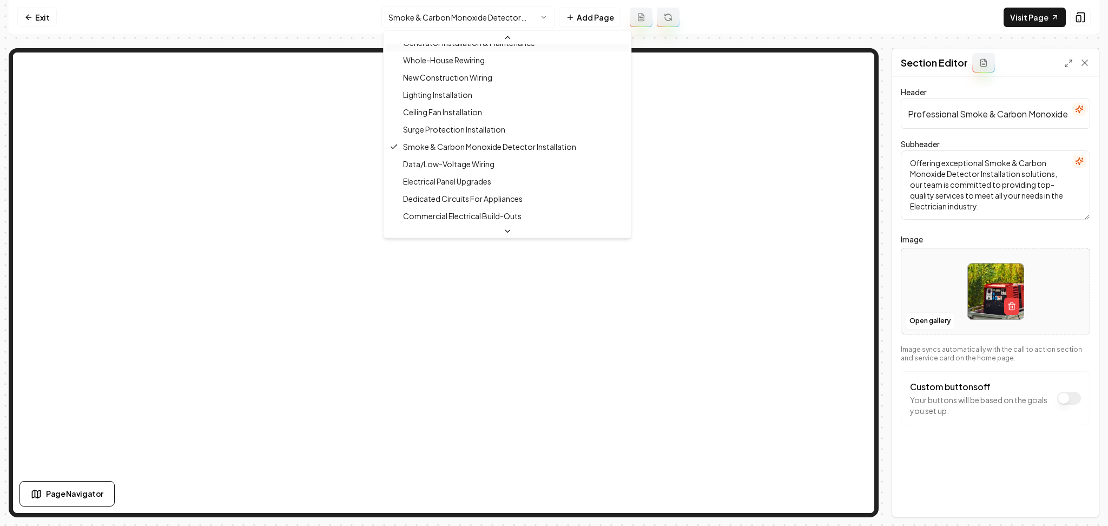
scroll to position [213, 0]
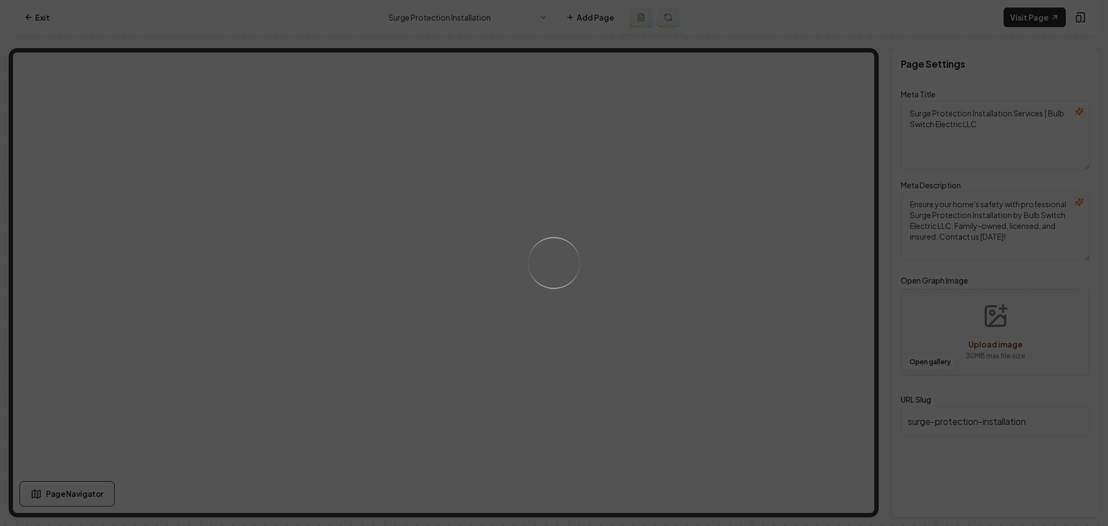
click at [630, 327] on div "Loading..." at bounding box center [554, 263] width 1108 height 526
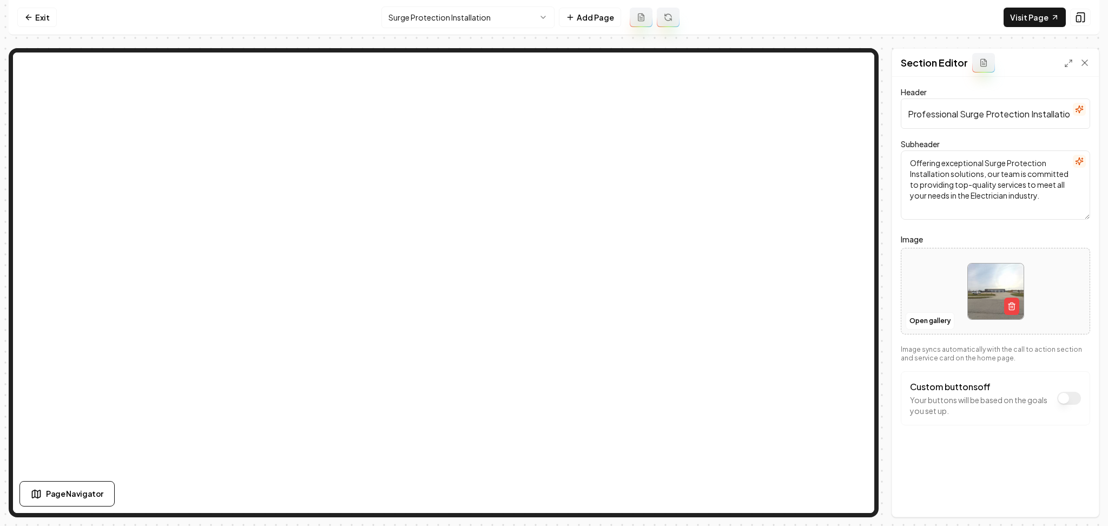
click at [906, 278] on div at bounding box center [995, 291] width 188 height 74
type input "**********"
click at [1069, 492] on button "Save" at bounding box center [1074, 497] width 32 height 19
click at [512, 2] on nav "Exit Surge Protection Installation Add Page Visit Page" at bounding box center [554, 17] width 1090 height 35
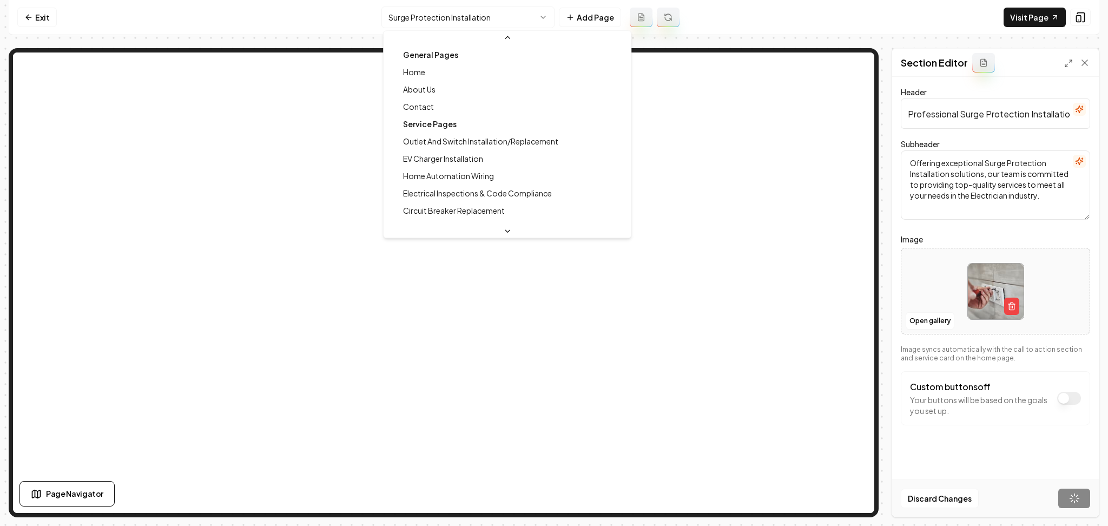
click at [497, 9] on html "Computer Required This feature is only available on a computer. Please switch t…" at bounding box center [554, 263] width 1108 height 526
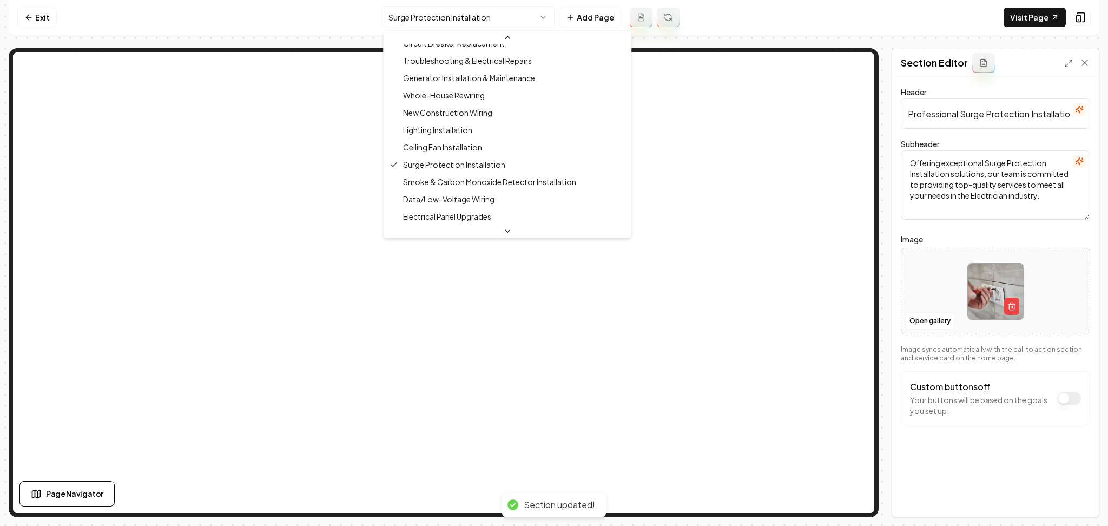
scroll to position [168, 0]
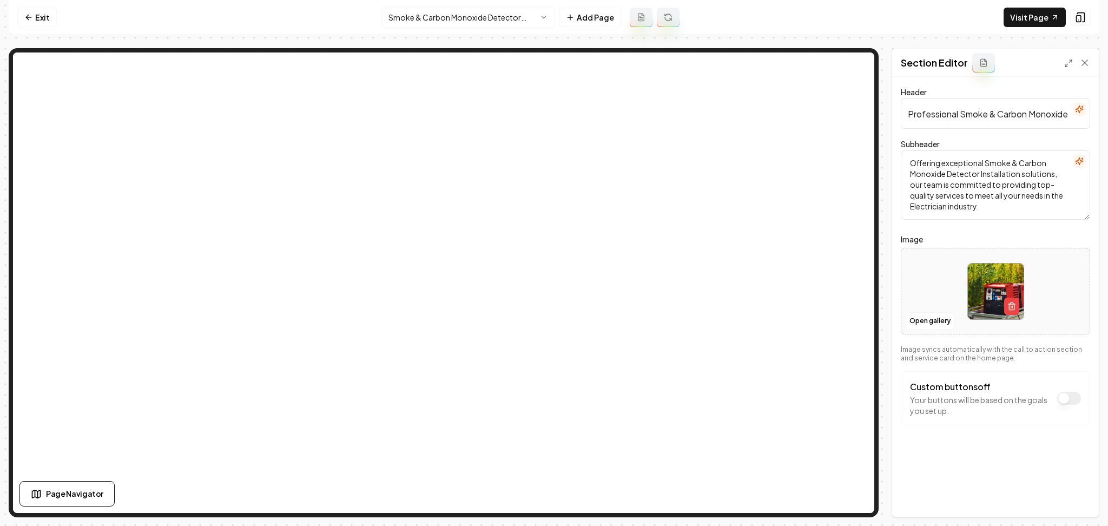
click at [929, 277] on div at bounding box center [995, 291] width 188 height 74
type input "**********"
click at [1075, 499] on button "Save" at bounding box center [1074, 497] width 32 height 19
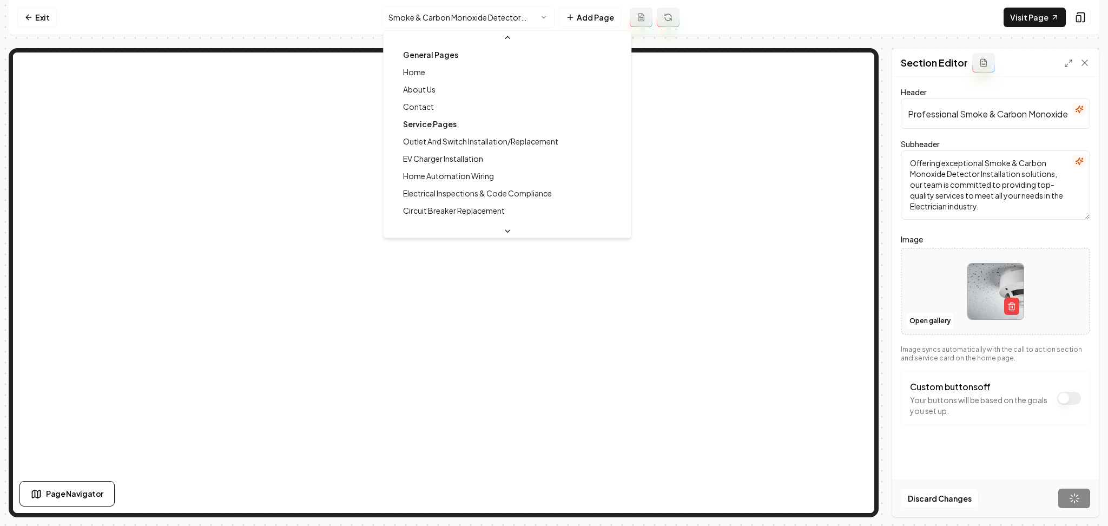
click at [449, 24] on html "Computer Required This feature is only available on a computer. Please switch t…" at bounding box center [554, 263] width 1108 height 526
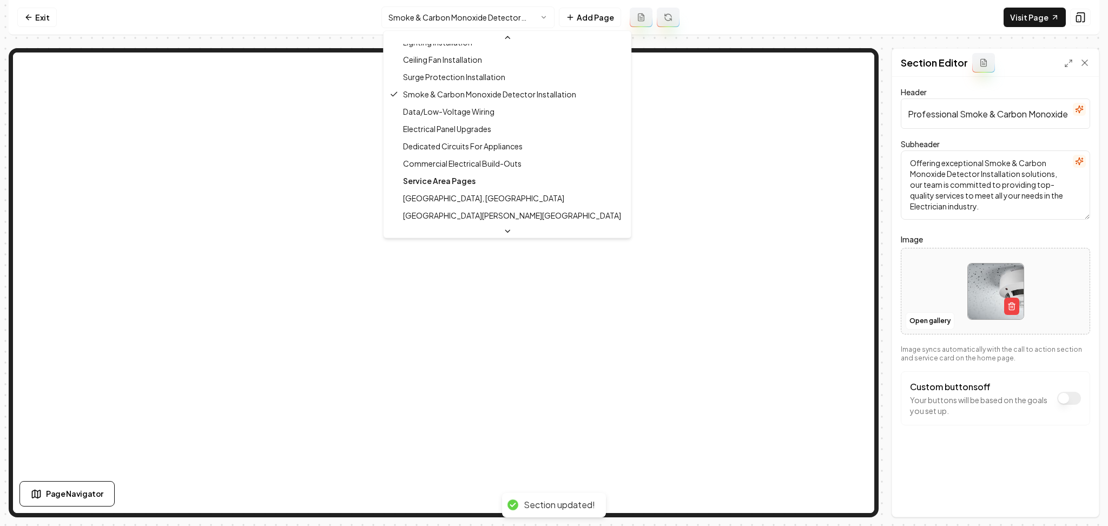
scroll to position [256, 0]
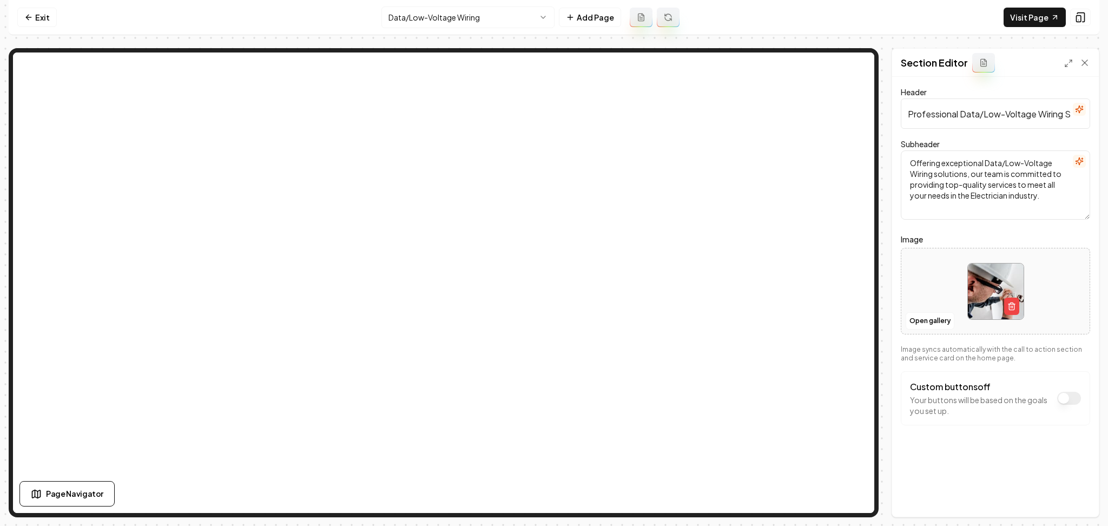
click at [914, 269] on div at bounding box center [995, 291] width 188 height 74
type input "**********"
click at [945, 458] on form "Header Professional Data/Low-Voltage Wiring Services Subheader Offering excepti…" at bounding box center [995, 276] width 189 height 383
click at [1063, 497] on button "Save" at bounding box center [1074, 497] width 32 height 19
click at [465, 18] on html "Computer Required This feature is only available on a computer. Please switch t…" at bounding box center [554, 263] width 1108 height 526
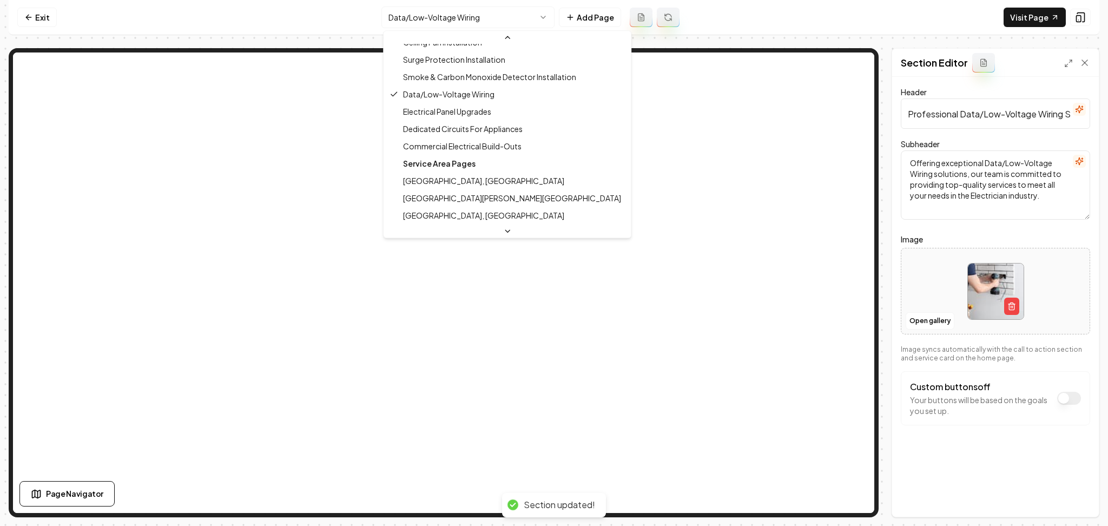
scroll to position [305, 0]
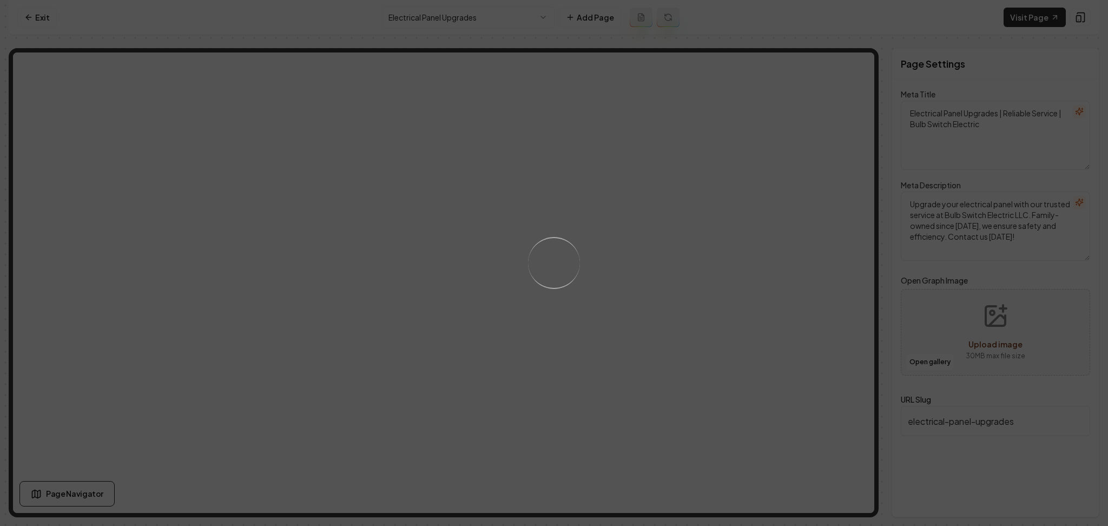
click at [426, 12] on div "Loading..." at bounding box center [554, 263] width 1108 height 526
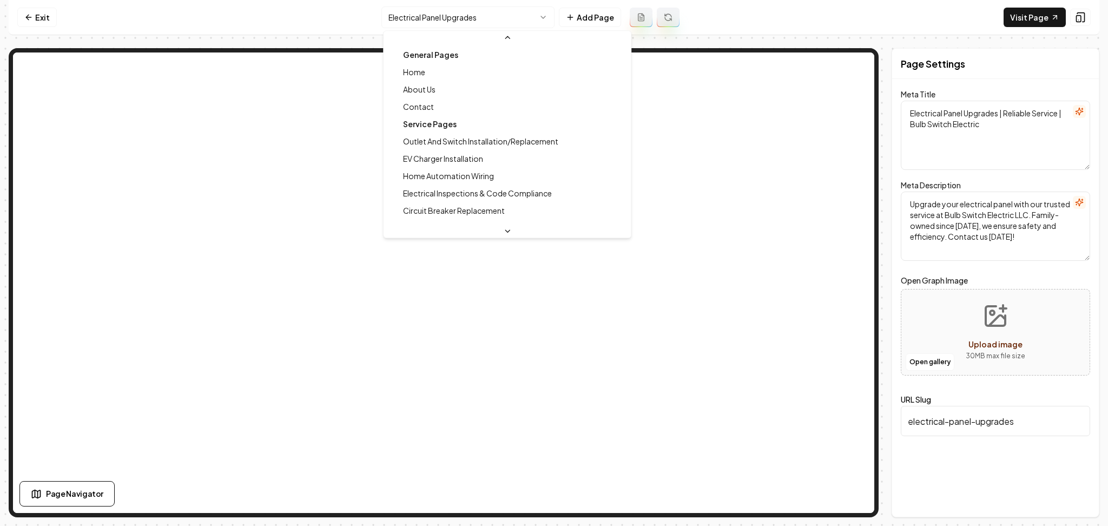
click at [426, 12] on html "Computer Required This feature is only available on a computer. Please switch t…" at bounding box center [554, 263] width 1108 height 526
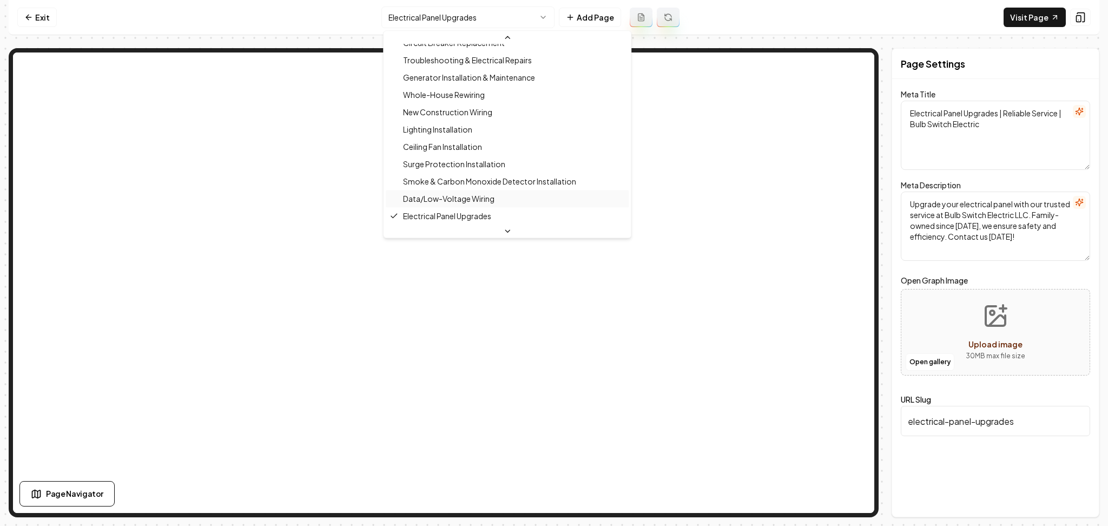
scroll to position [241, 0]
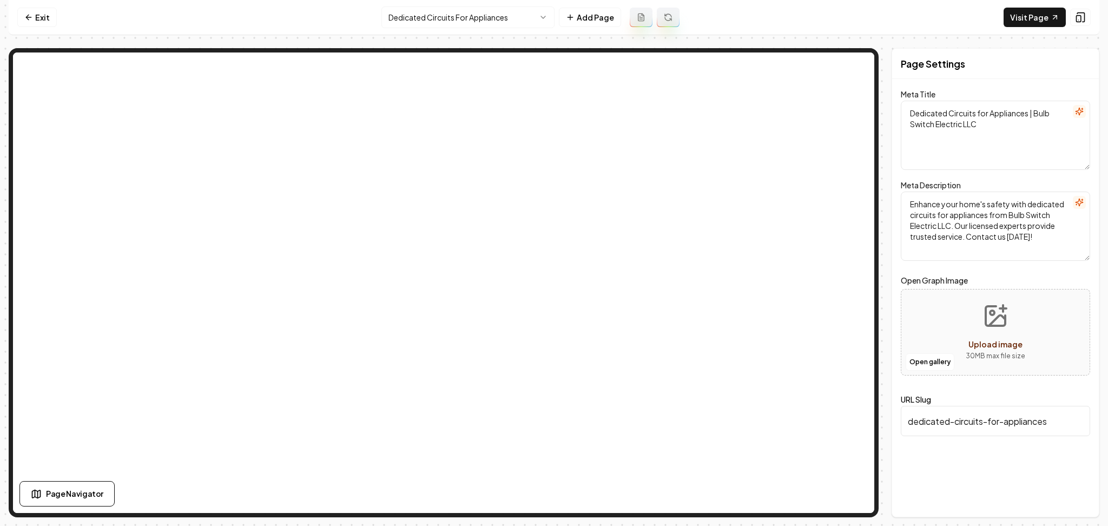
click at [407, 24] on html "Computer Required This feature is only available on a computer. Please switch t…" at bounding box center [554, 263] width 1108 height 526
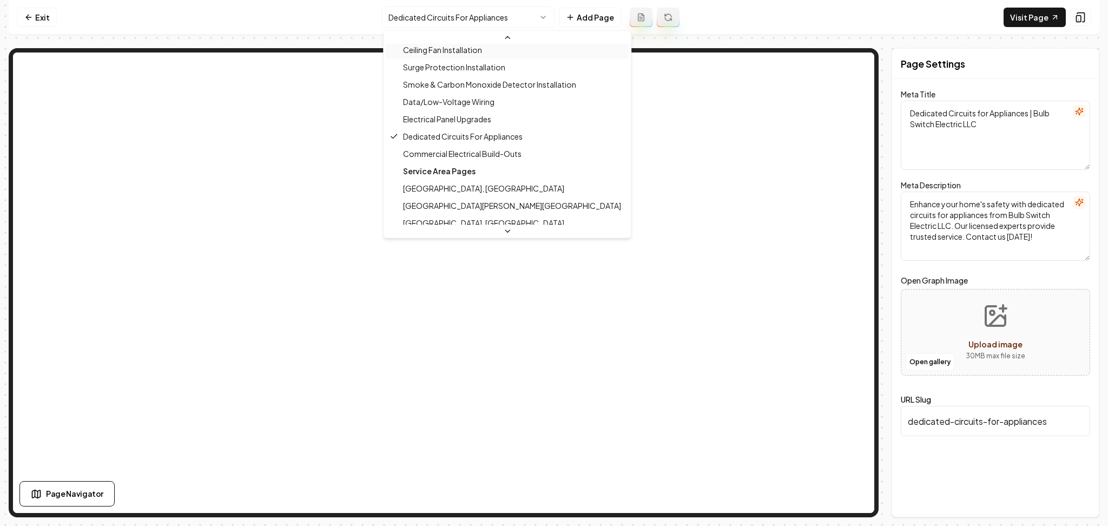
scroll to position [267, 0]
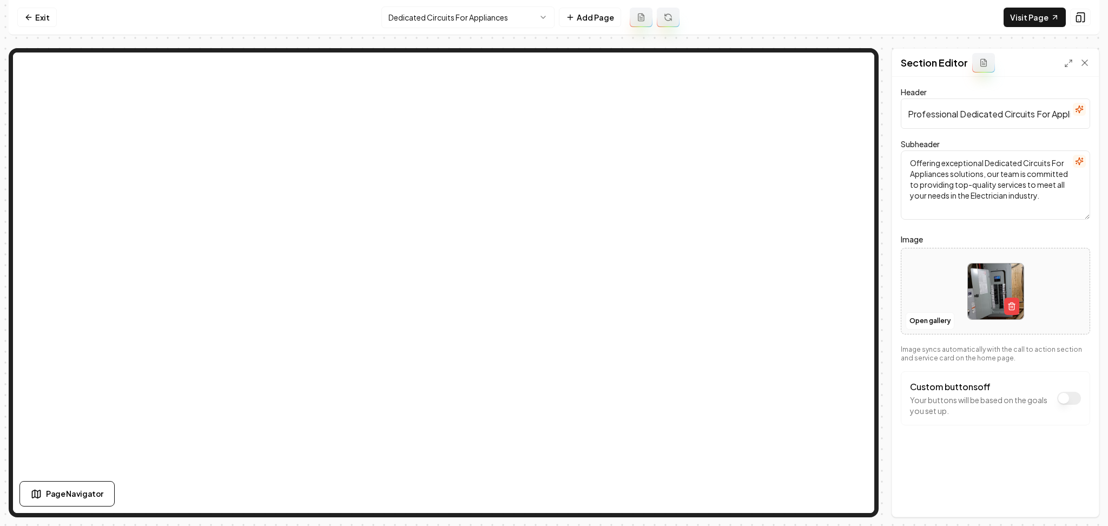
click at [916, 286] on div at bounding box center [995, 291] width 188 height 74
type input "**********"
click at [1075, 505] on button "Save" at bounding box center [1074, 497] width 32 height 19
click at [506, 22] on html "Computer Required This feature is only available on a computer. Please switch t…" at bounding box center [554, 263] width 1108 height 526
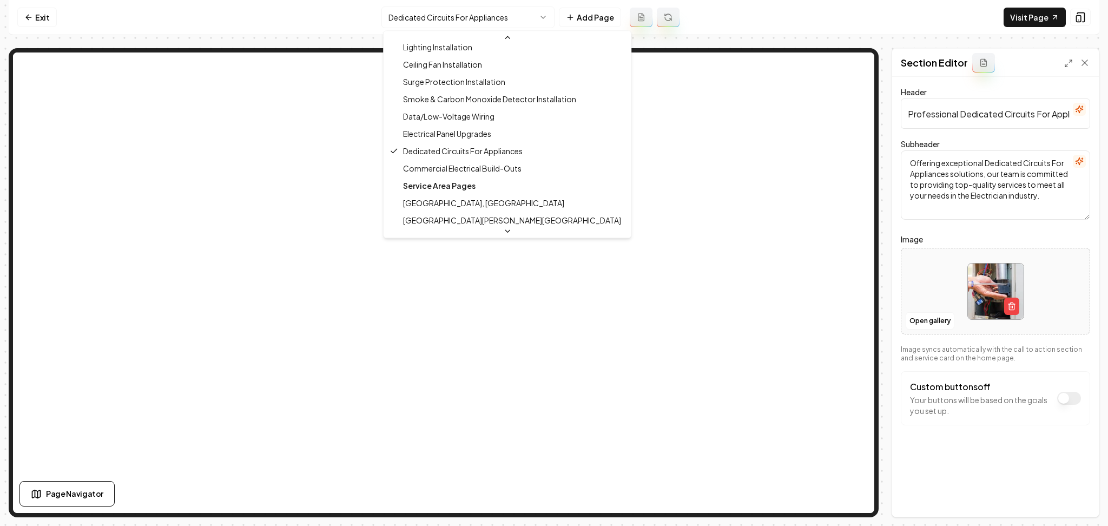
scroll to position [252, 0]
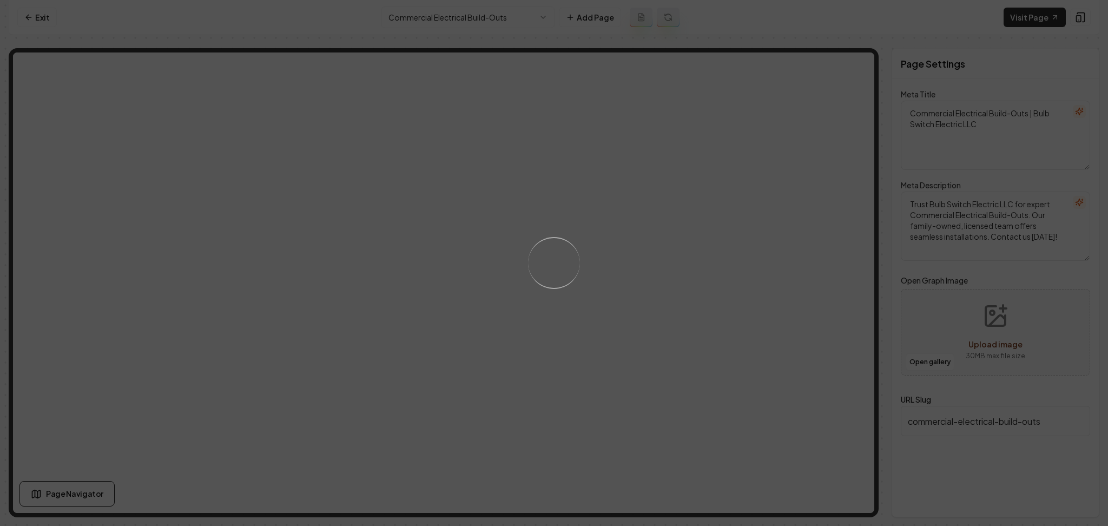
click at [532, 315] on div "Loading..." at bounding box center [554, 263] width 1108 height 526
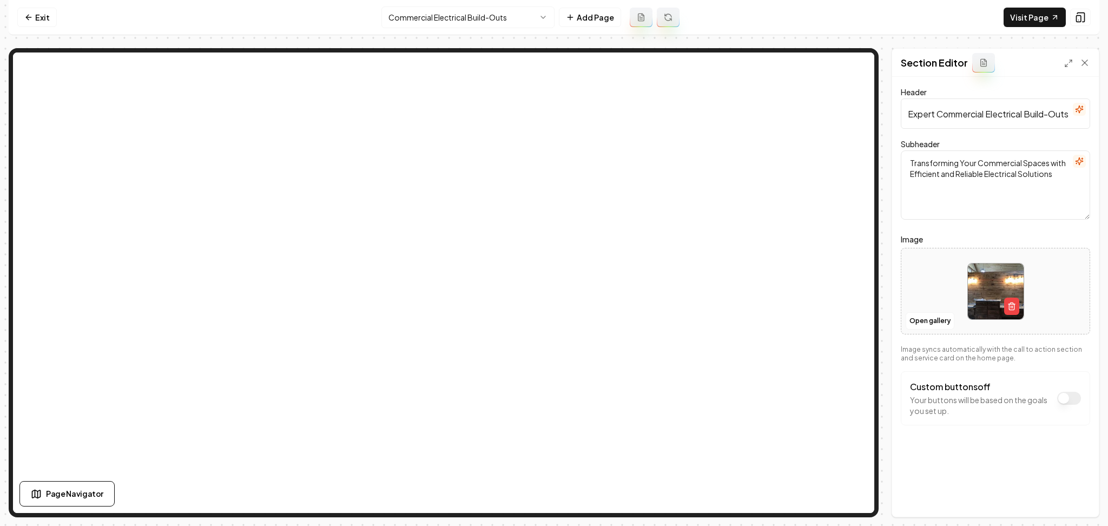
click at [935, 273] on div at bounding box center [995, 291] width 188 height 74
type input "**********"
click at [1080, 496] on button "Save" at bounding box center [1074, 497] width 32 height 19
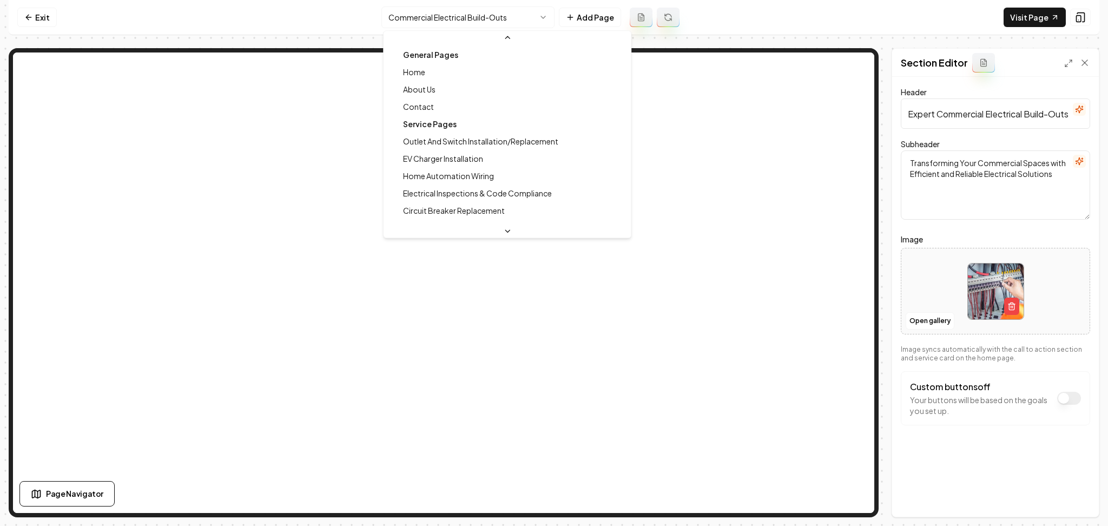
click at [481, 17] on html "Computer Required This feature is only available on a computer. Please switch t…" at bounding box center [554, 263] width 1108 height 526
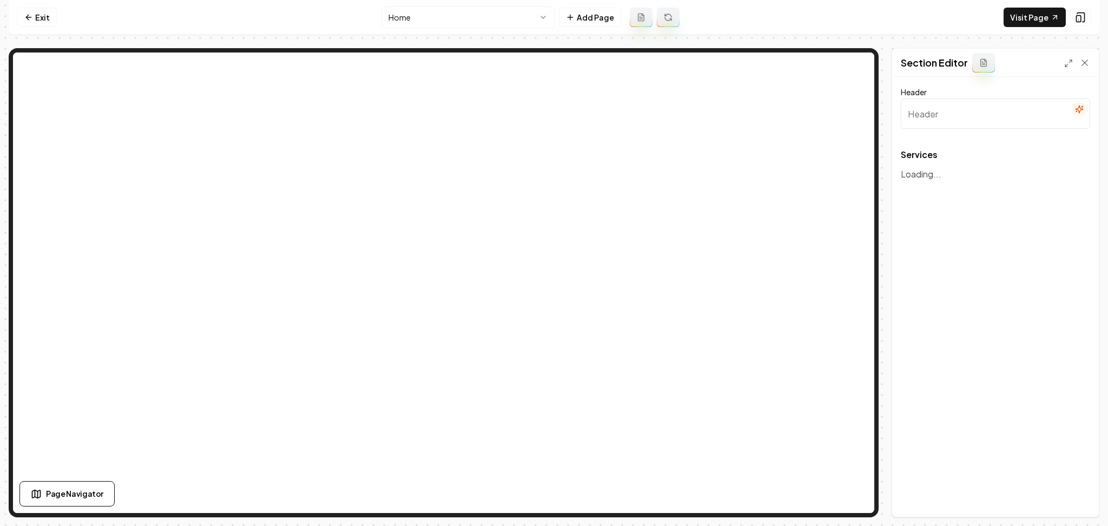
type input "Our Expert Electrical Services"
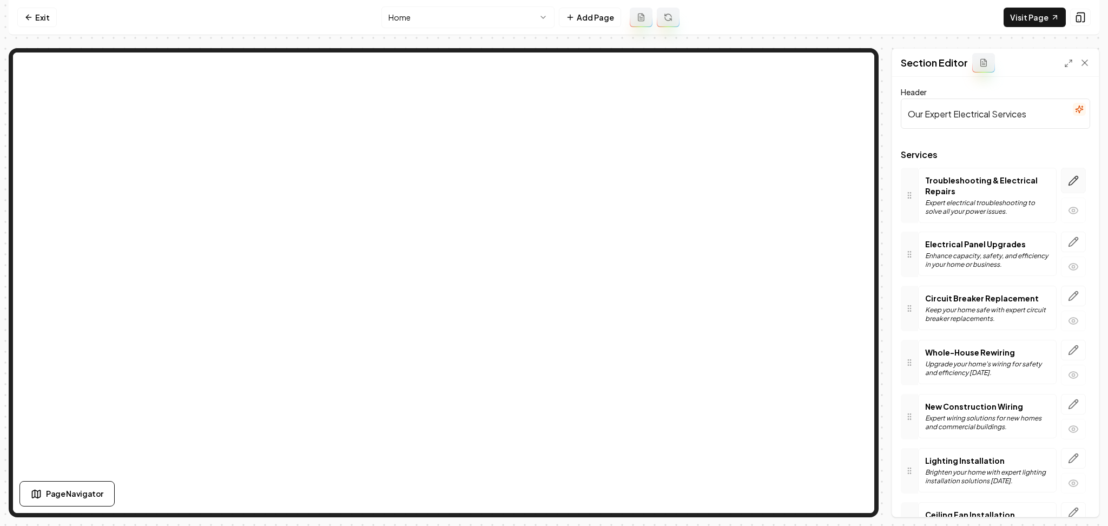
click at [1068, 184] on icon "button" at bounding box center [1073, 180] width 11 height 11
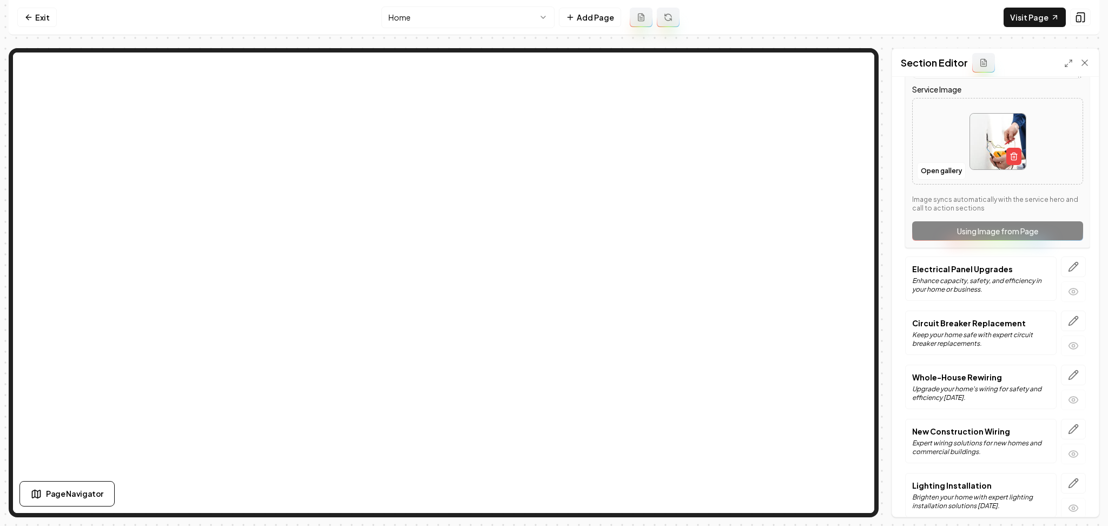
scroll to position [253, 0]
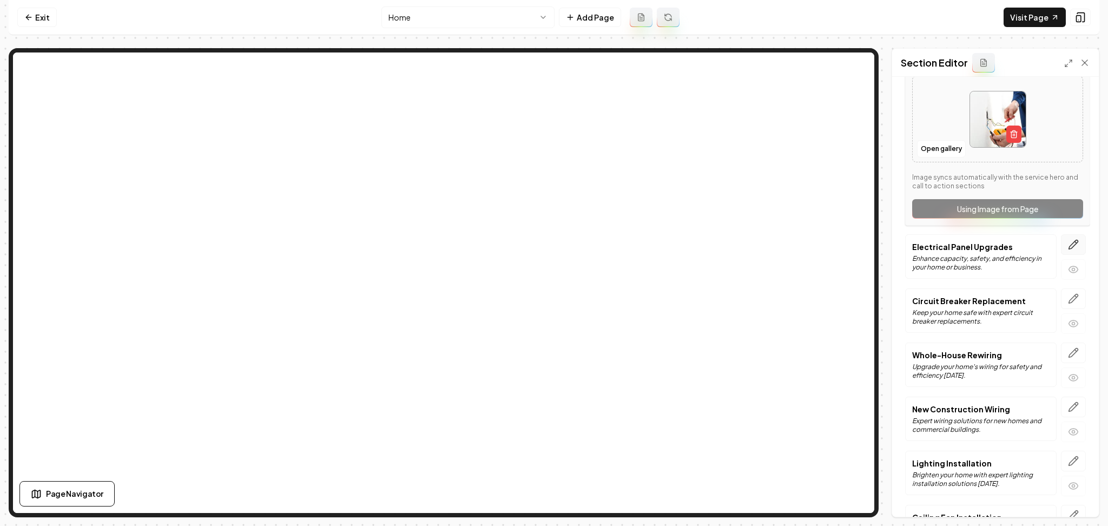
click at [1068, 246] on icon "button" at bounding box center [1073, 244] width 11 height 11
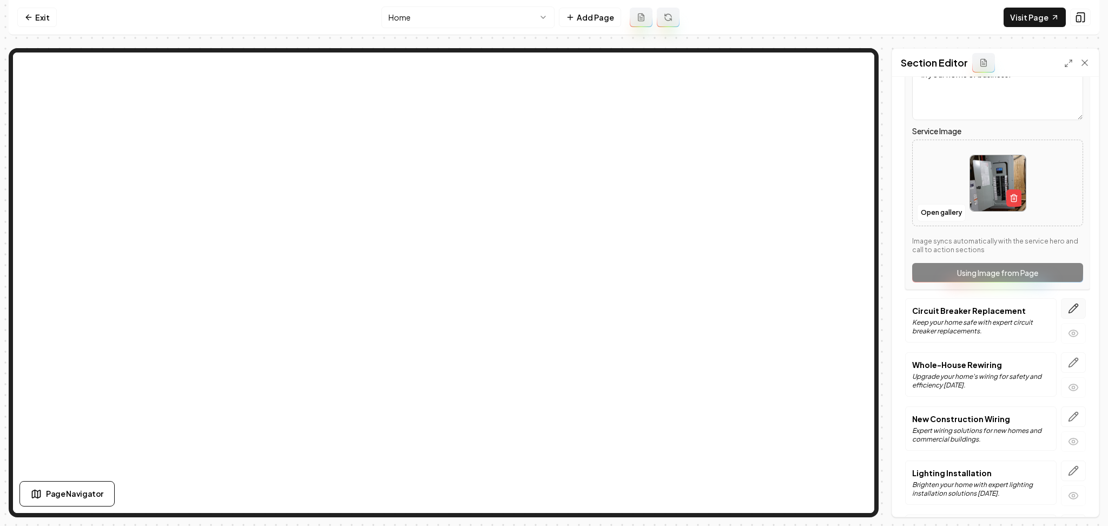
click at [1068, 310] on icon "button" at bounding box center [1073, 308] width 11 height 11
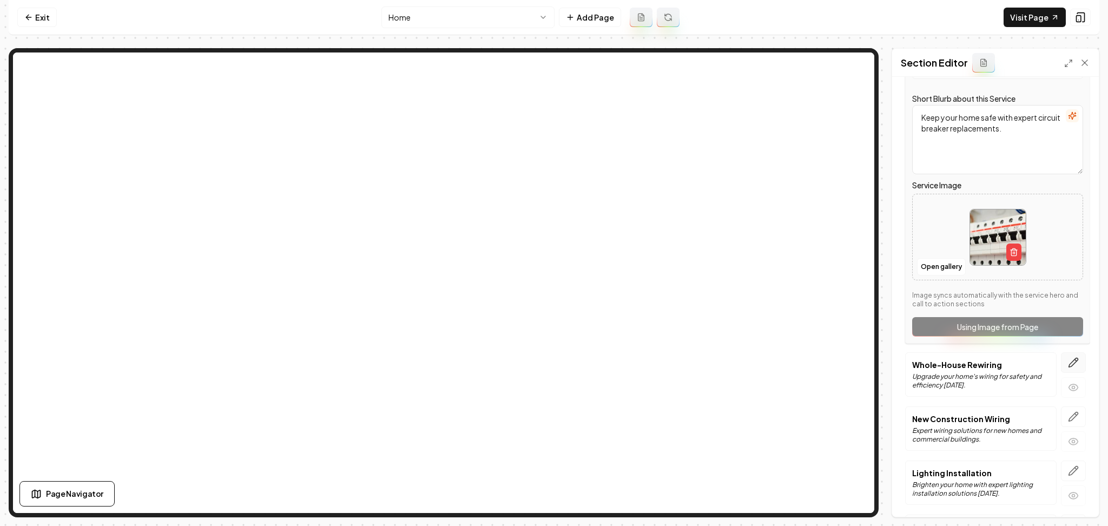
click at [1069, 359] on icon "button" at bounding box center [1073, 362] width 9 height 9
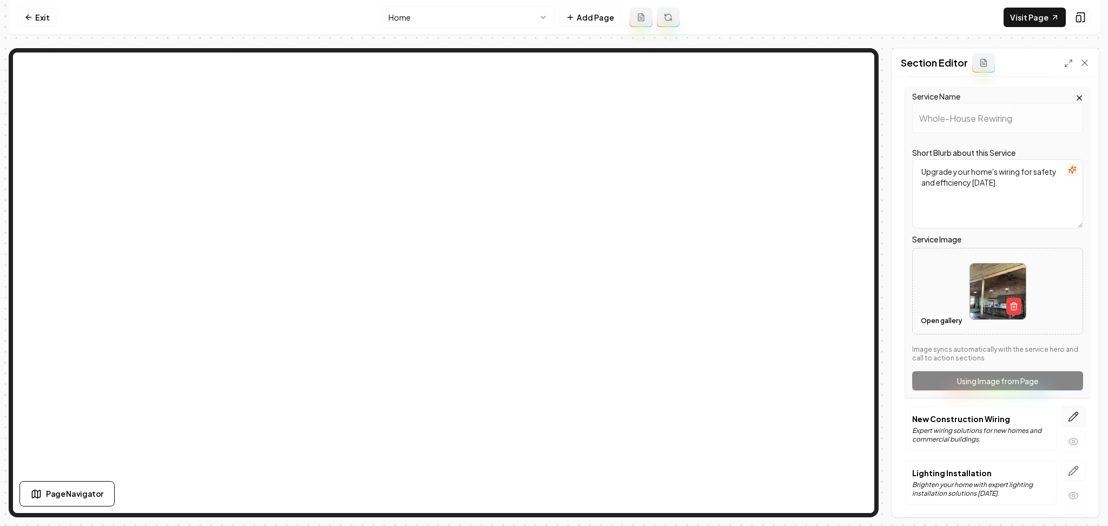
click at [1061, 410] on button "button" at bounding box center [1073, 416] width 25 height 21
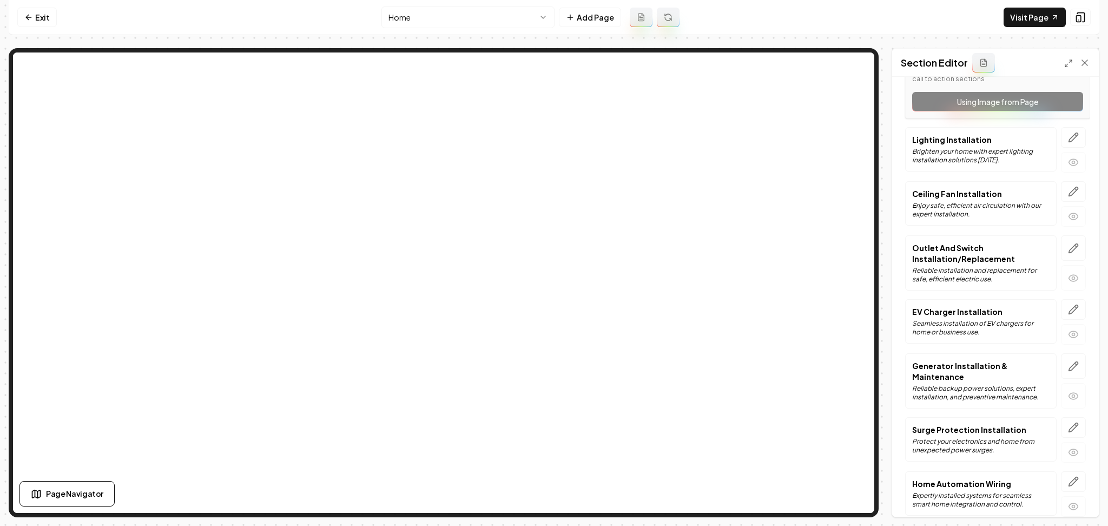
scroll to position [590, 0]
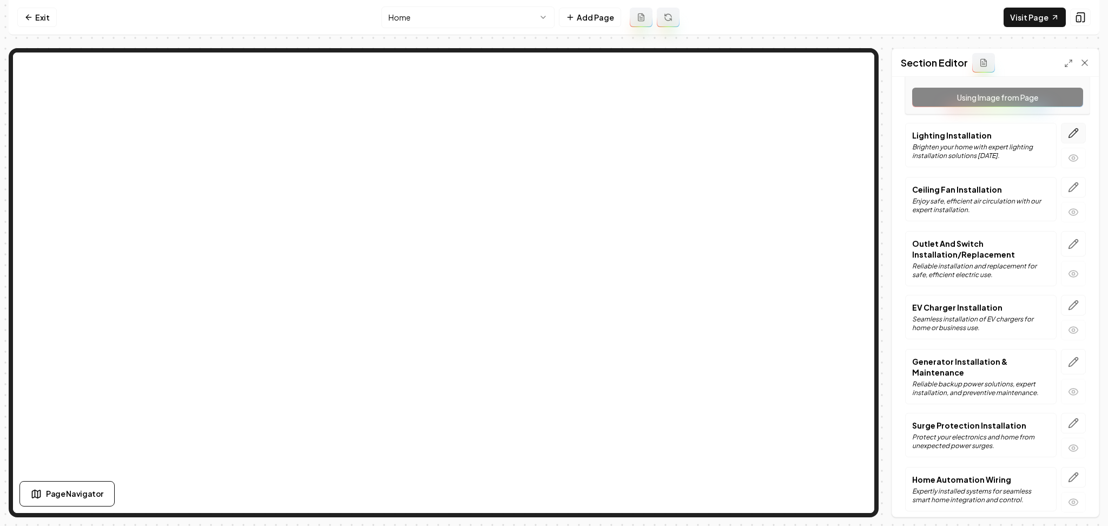
click at [1069, 135] on icon "button" at bounding box center [1073, 133] width 9 height 9
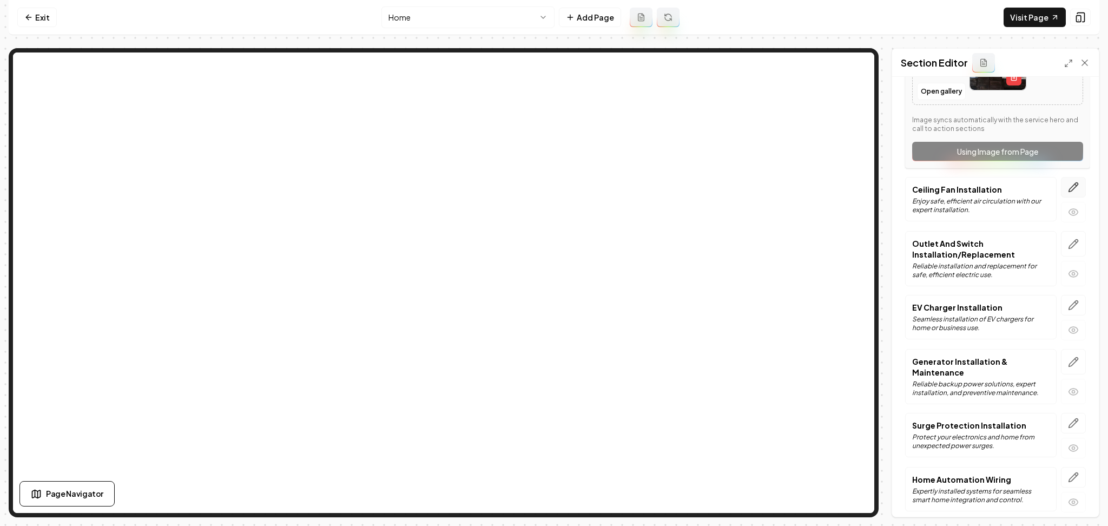
click at [1068, 184] on icon "button" at bounding box center [1073, 187] width 11 height 11
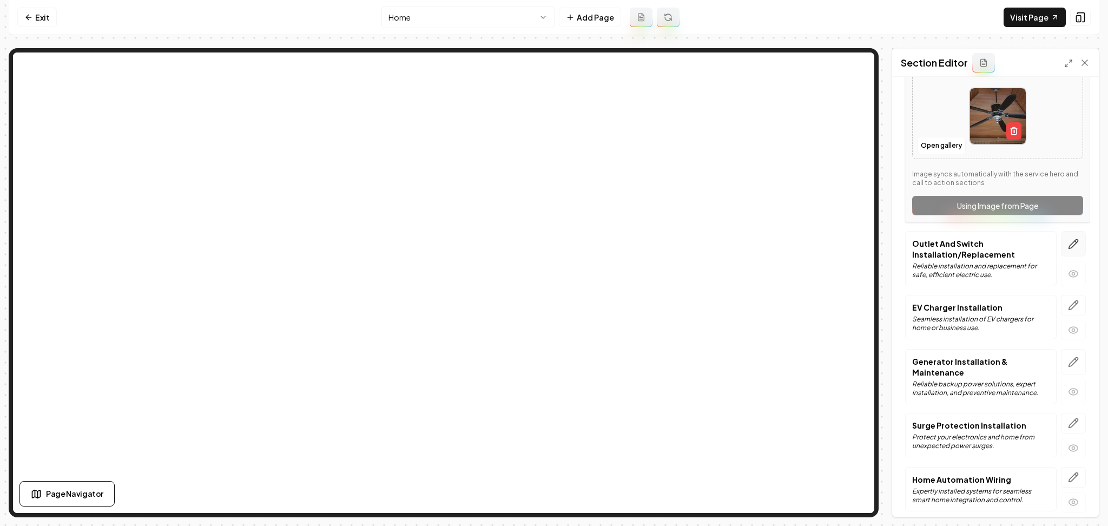
click at [1069, 244] on icon "button" at bounding box center [1073, 244] width 9 height 9
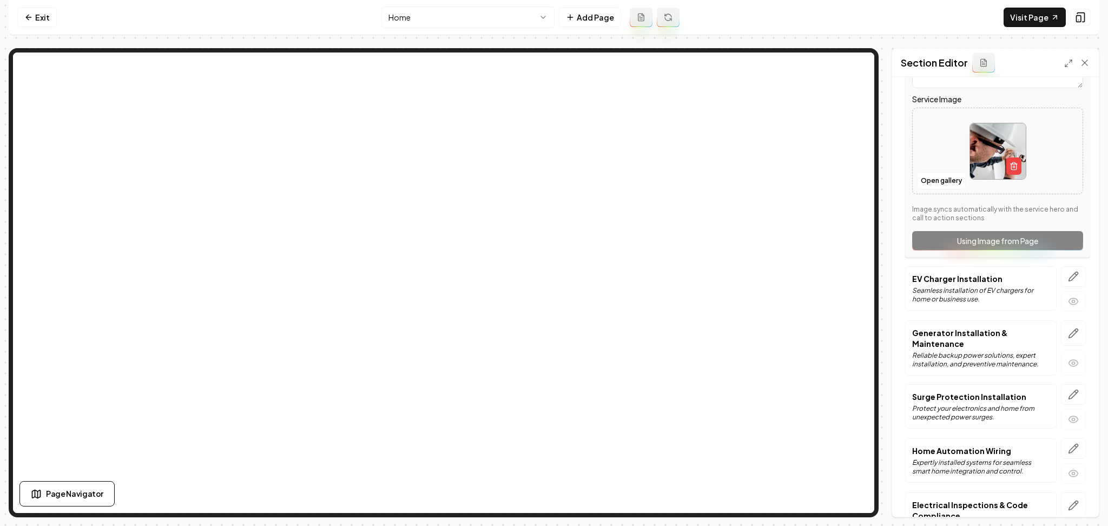
scroll to position [635, 0]
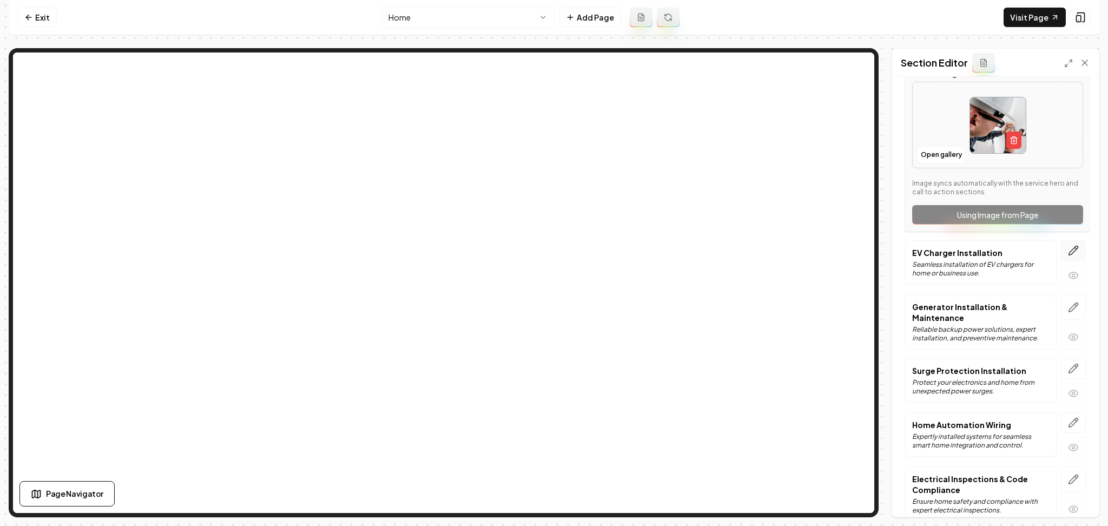
click at [1061, 243] on button "button" at bounding box center [1073, 250] width 25 height 21
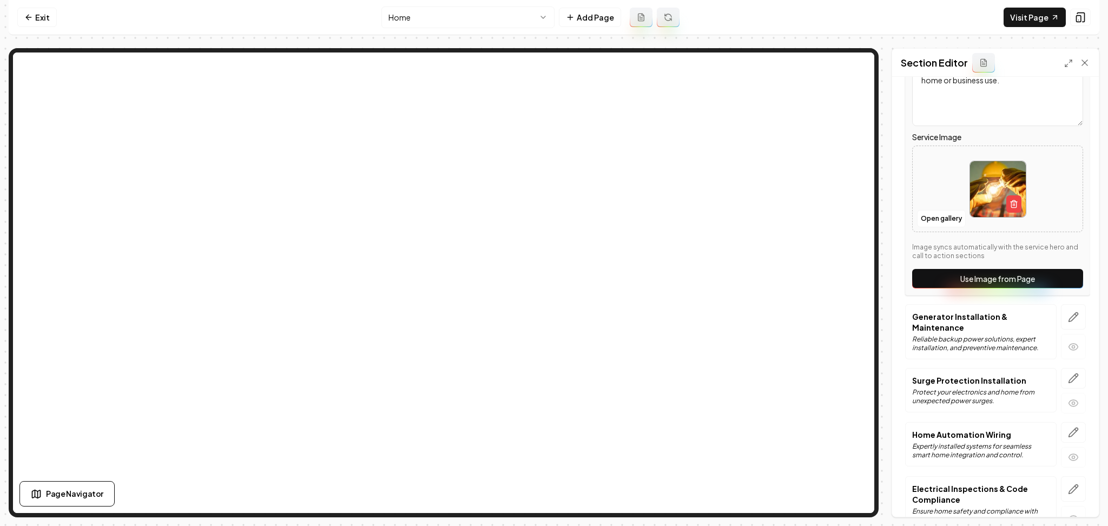
click at [1054, 287] on button "Use Image from Page" at bounding box center [997, 278] width 171 height 19
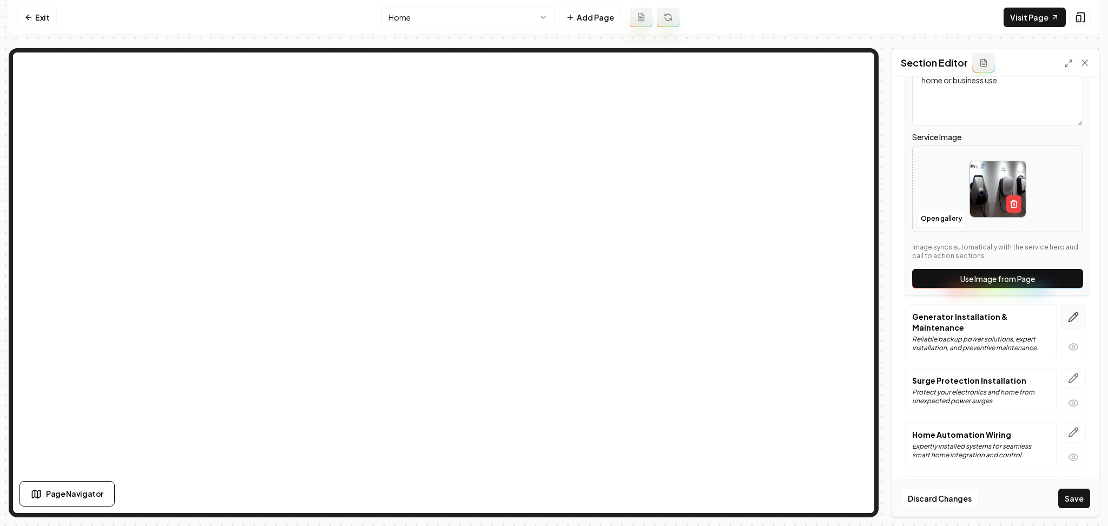
click at [1068, 319] on icon "button" at bounding box center [1073, 317] width 11 height 11
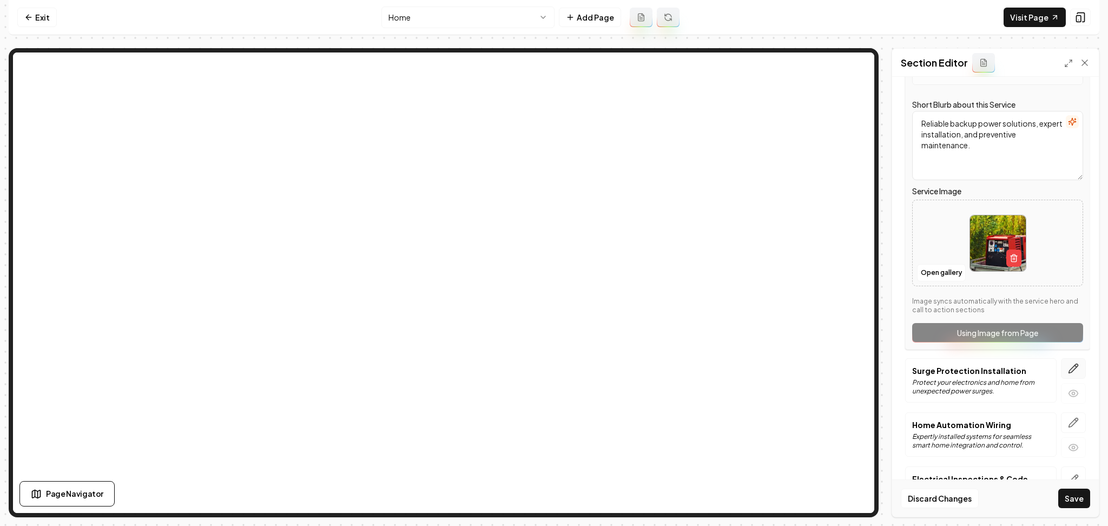
click at [1061, 360] on button "button" at bounding box center [1073, 368] width 25 height 21
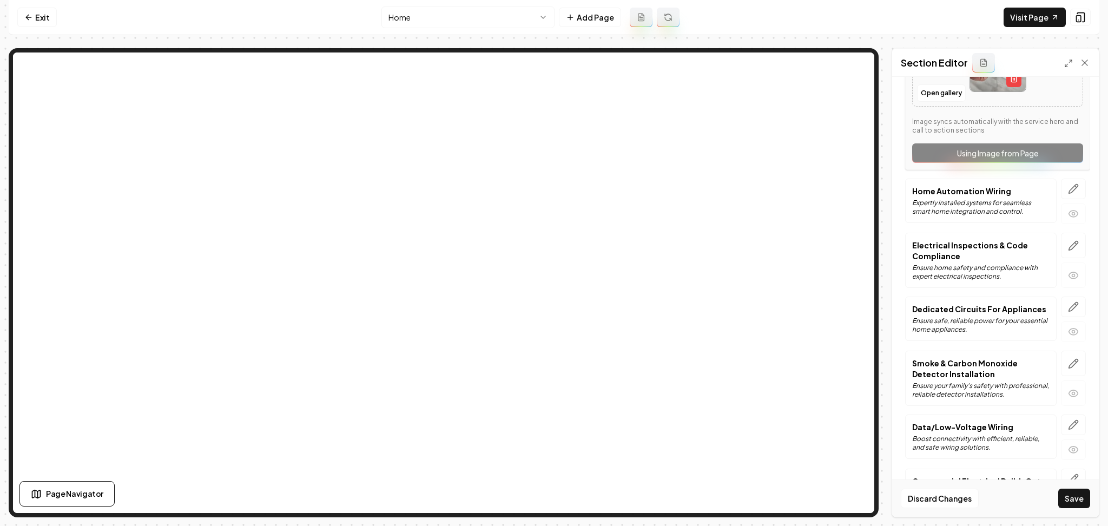
scroll to position [888, 0]
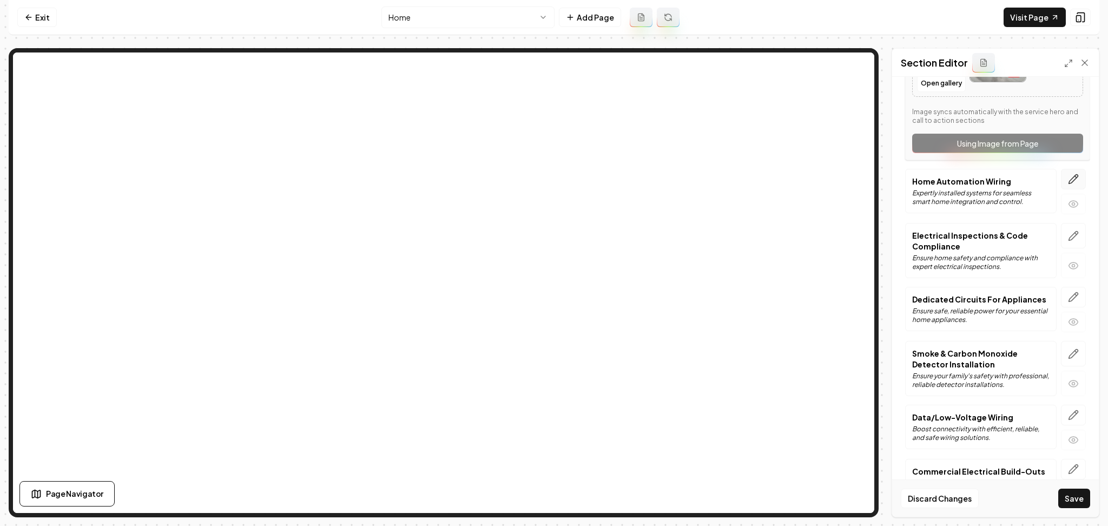
click at [1068, 184] on icon "button" at bounding box center [1073, 179] width 11 height 11
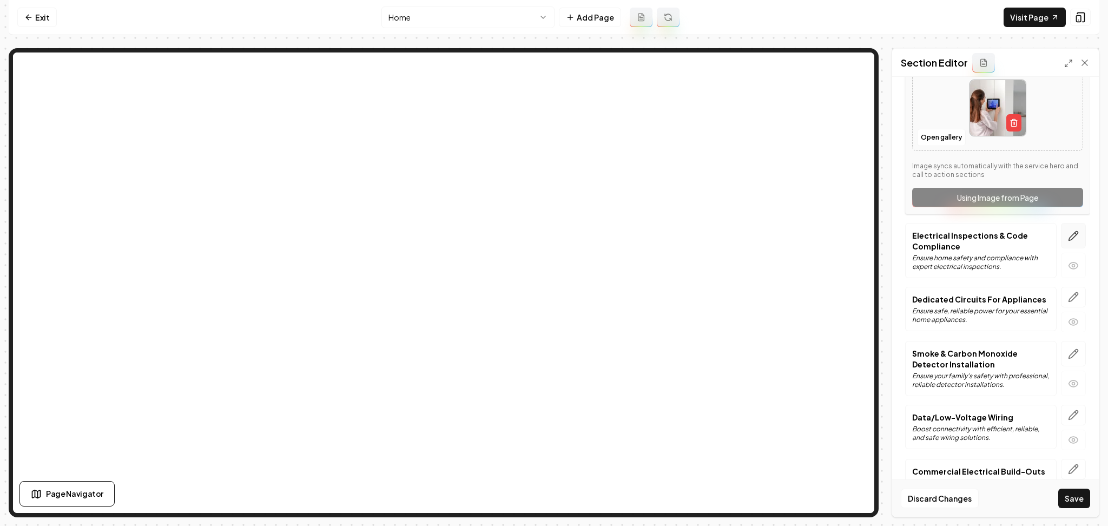
click at [1068, 232] on icon "button" at bounding box center [1073, 235] width 11 height 11
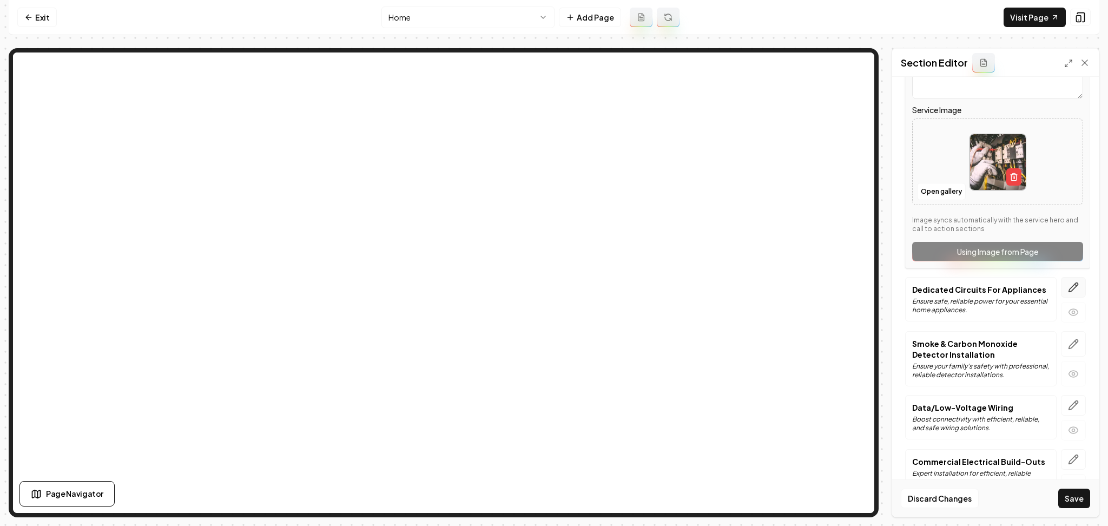
click at [1068, 285] on icon "button" at bounding box center [1073, 287] width 11 height 11
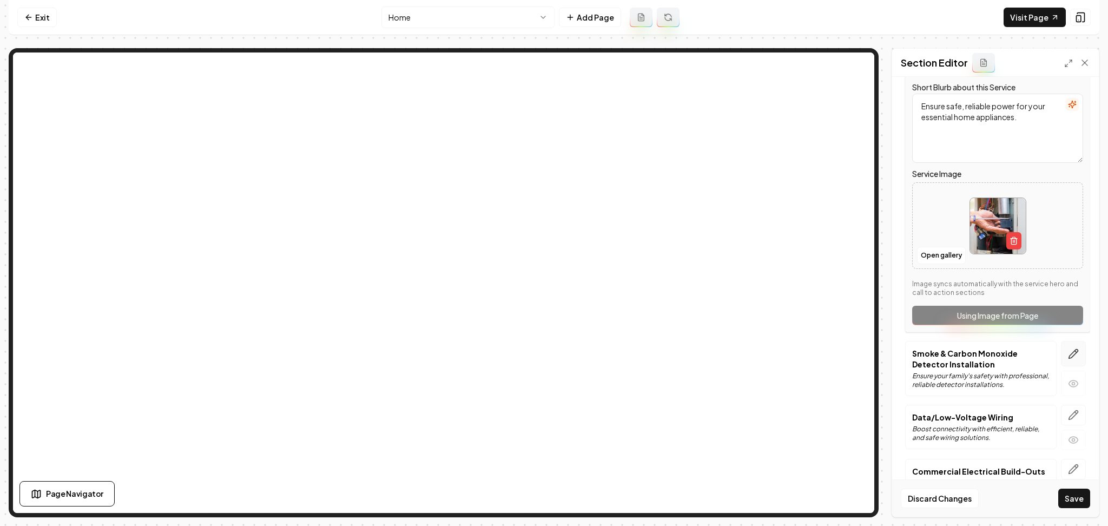
click at [1066, 365] on button "button" at bounding box center [1073, 353] width 25 height 25
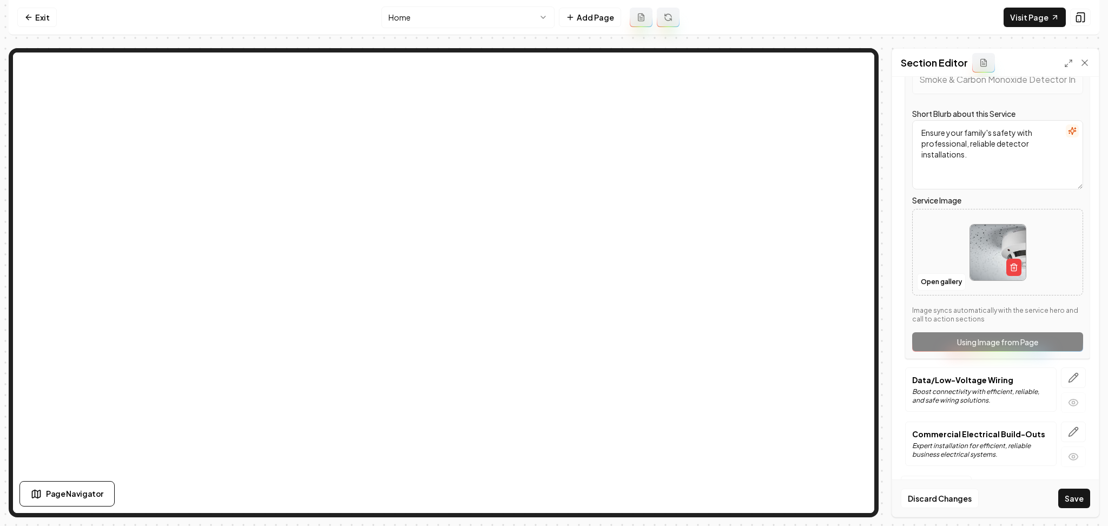
scroll to position [918, 0]
click at [1068, 376] on icon "button" at bounding box center [1073, 377] width 11 height 11
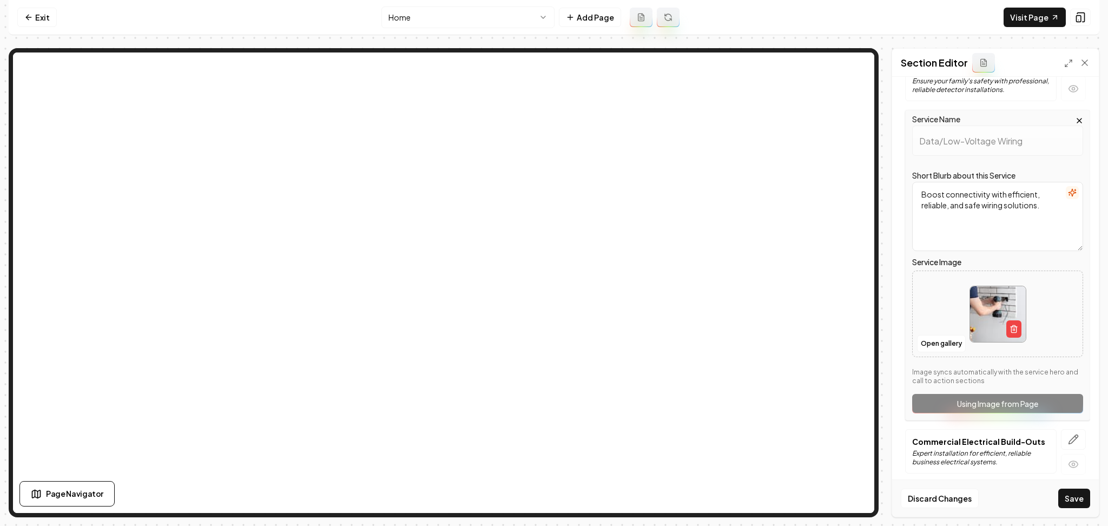
scroll to position [927, 0]
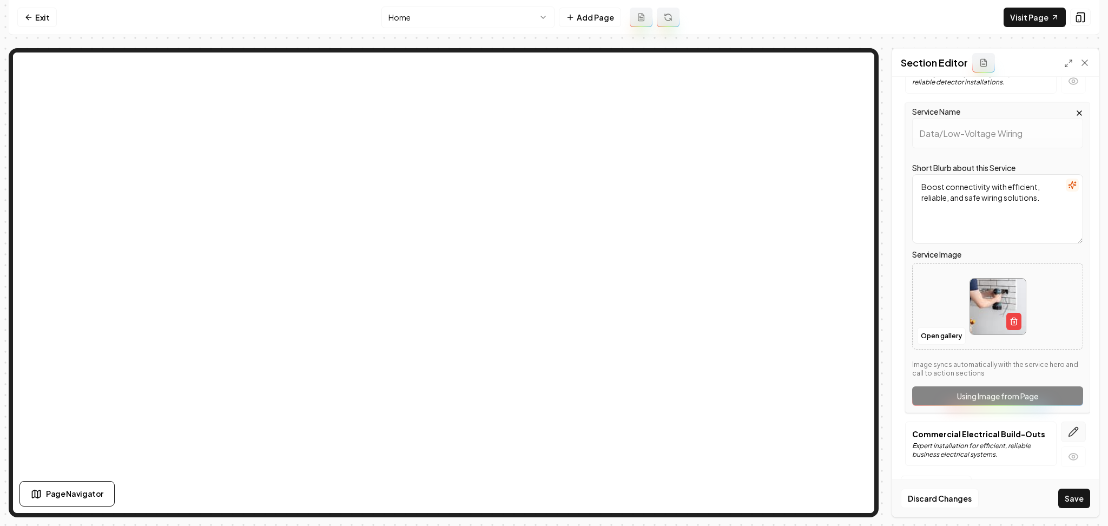
click at [1068, 427] on icon "button" at bounding box center [1073, 431] width 11 height 11
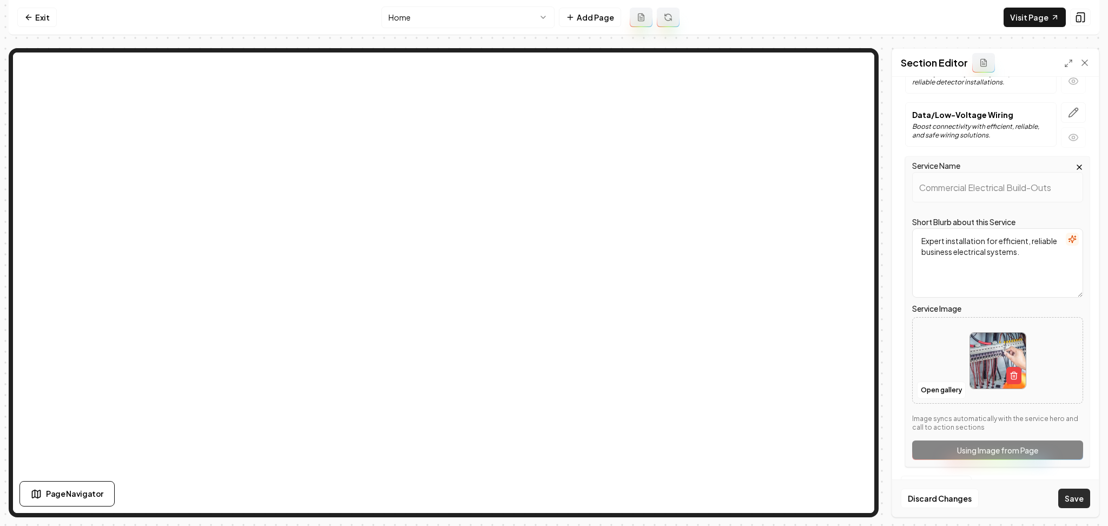
click at [1076, 505] on button "Save" at bounding box center [1074, 497] width 32 height 19
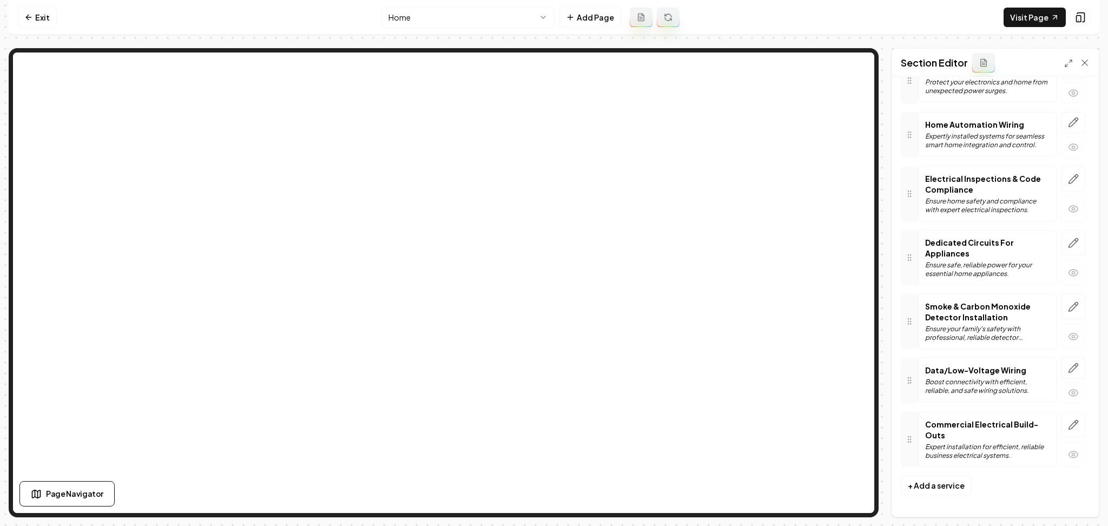
scroll to position [682, 0]
click at [28, 13] on icon at bounding box center [28, 17] width 9 height 9
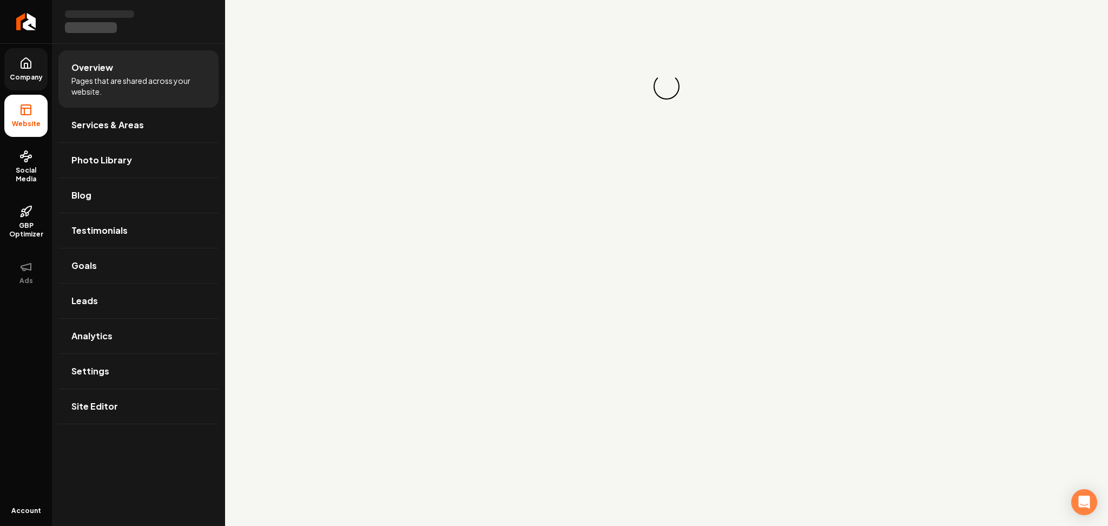
click at [29, 64] on icon at bounding box center [25, 63] width 13 height 13
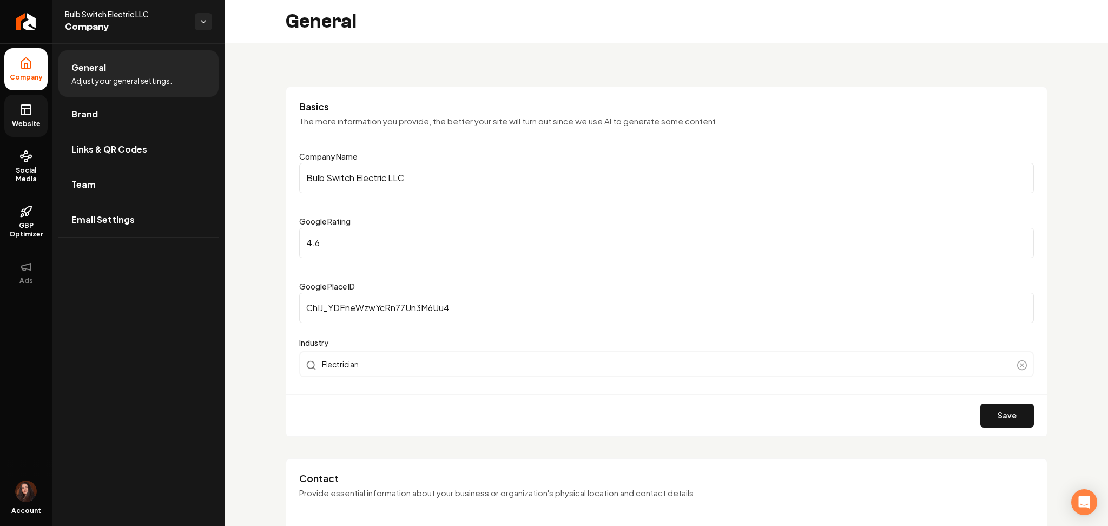
click at [14, 133] on link "Website" at bounding box center [25, 116] width 43 height 42
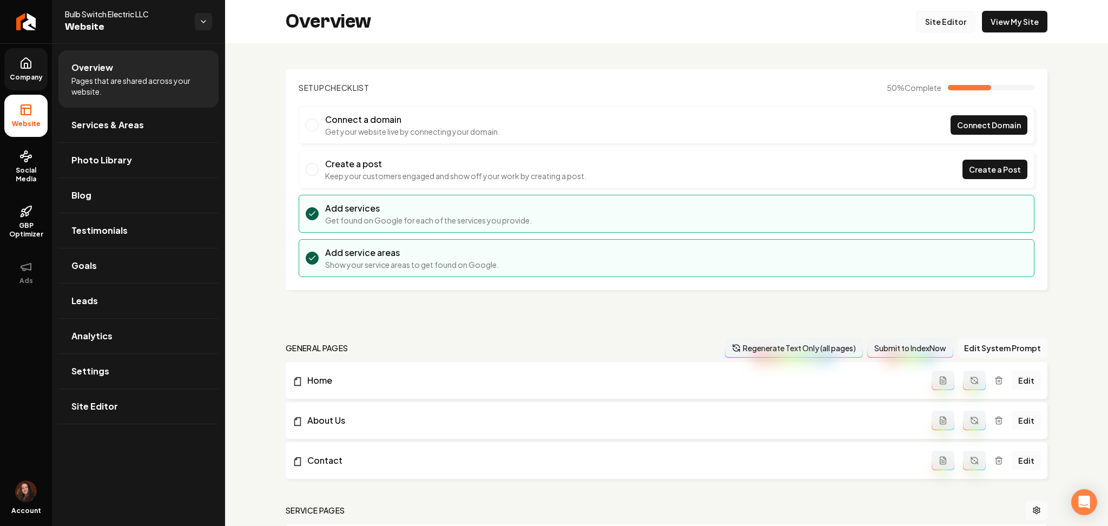
click at [928, 24] on link "Site Editor" at bounding box center [945, 22] width 59 height 22
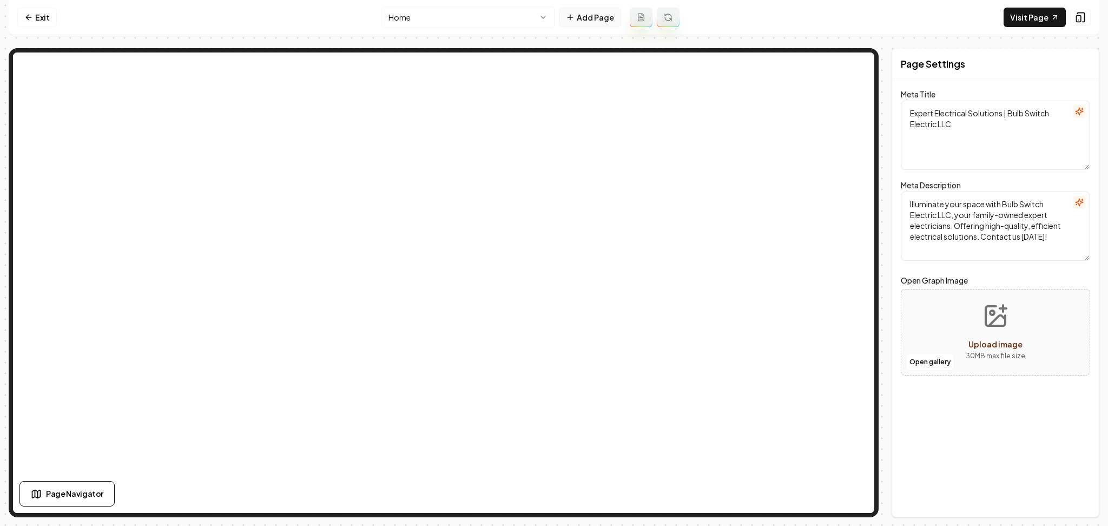
click at [575, 10] on button "Add Page" at bounding box center [590, 17] width 62 height 19
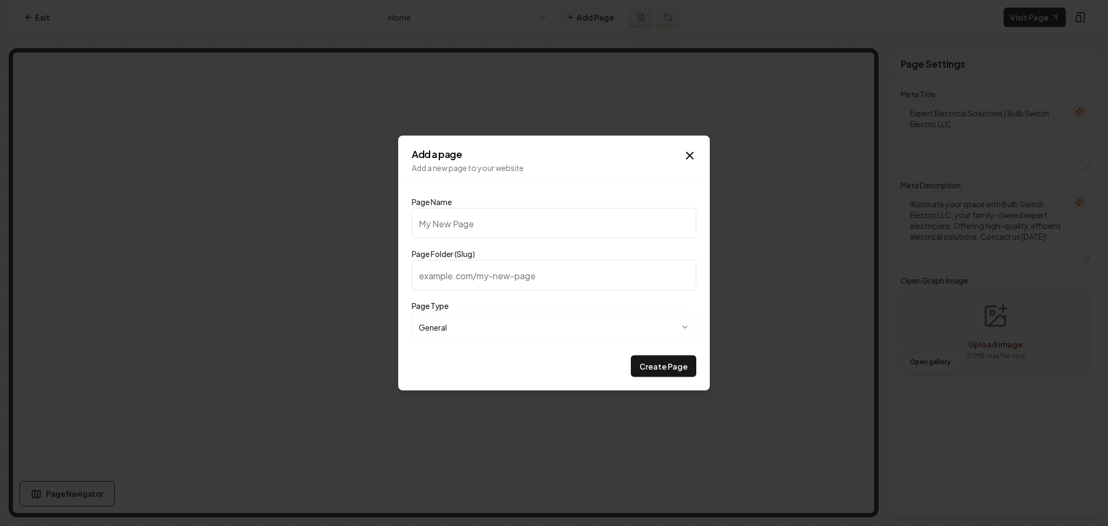
type input "C"
type input "c"
type input "Ca"
type input "ca"
type input "Car"
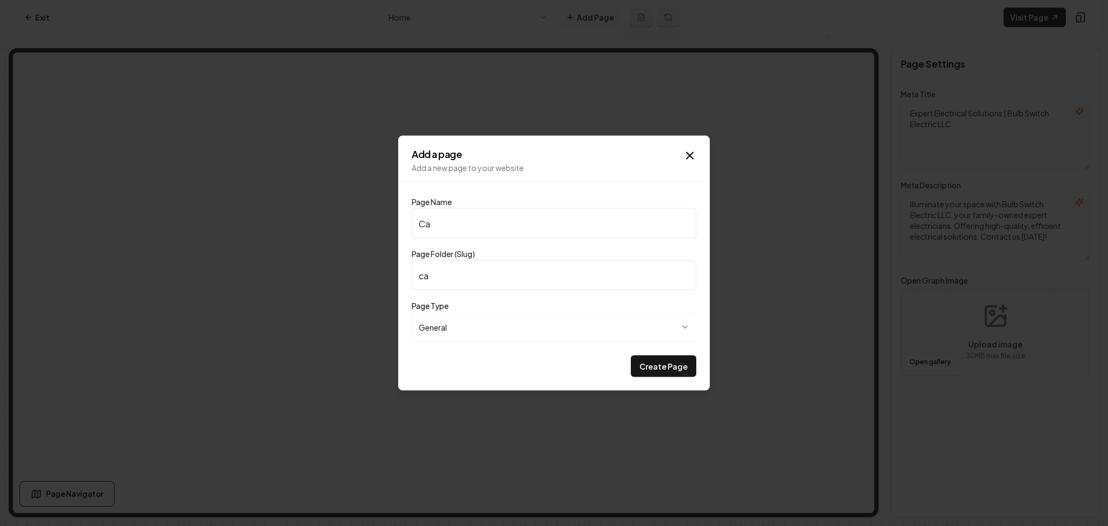
type input "car"
type input "Care"
type input "care"
type input "Caree"
type input "caree"
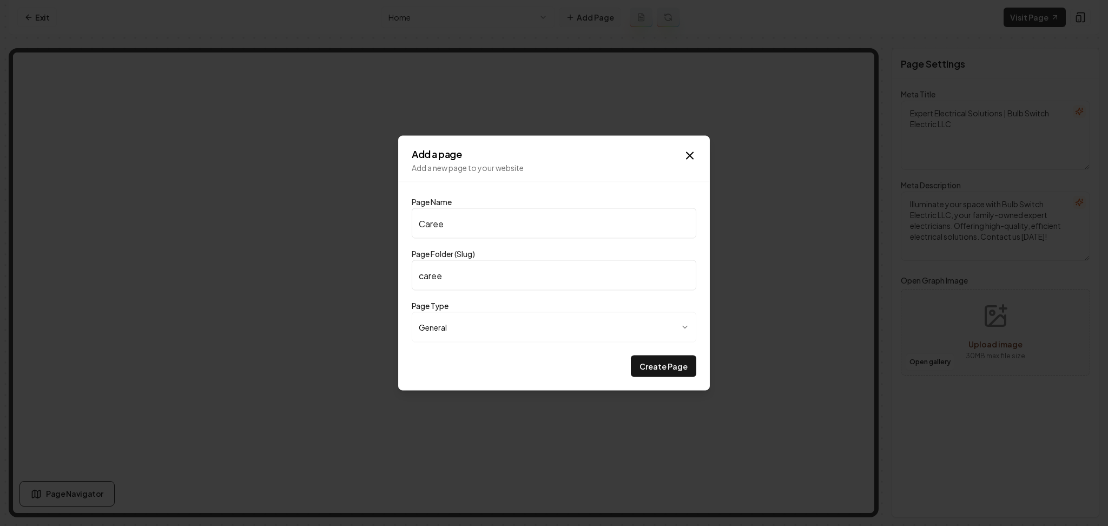
type input "Career"
type input "career"
type input "Careers"
type input "careers"
type input "Careers"
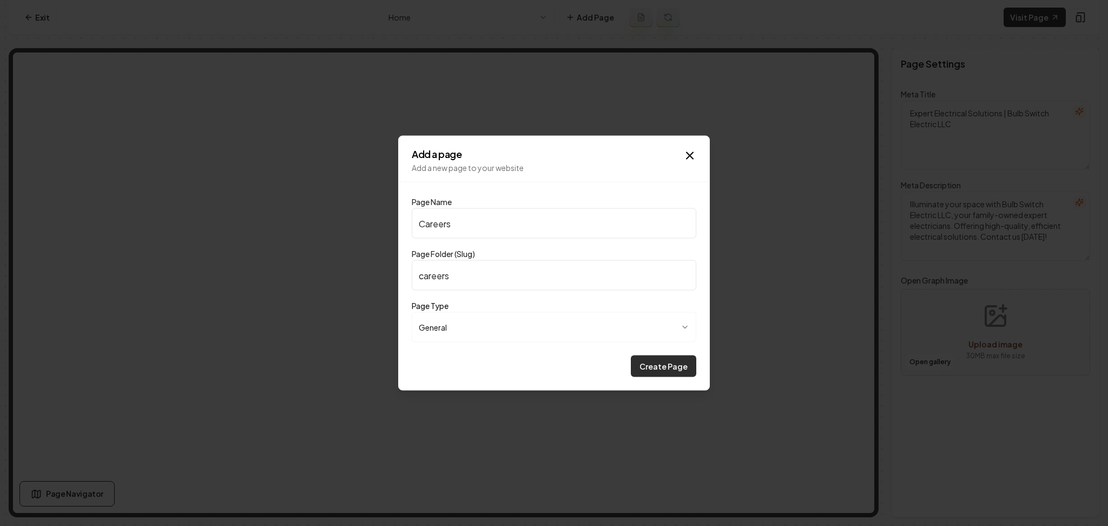
click at [661, 367] on button "Create Page" at bounding box center [663, 366] width 65 height 22
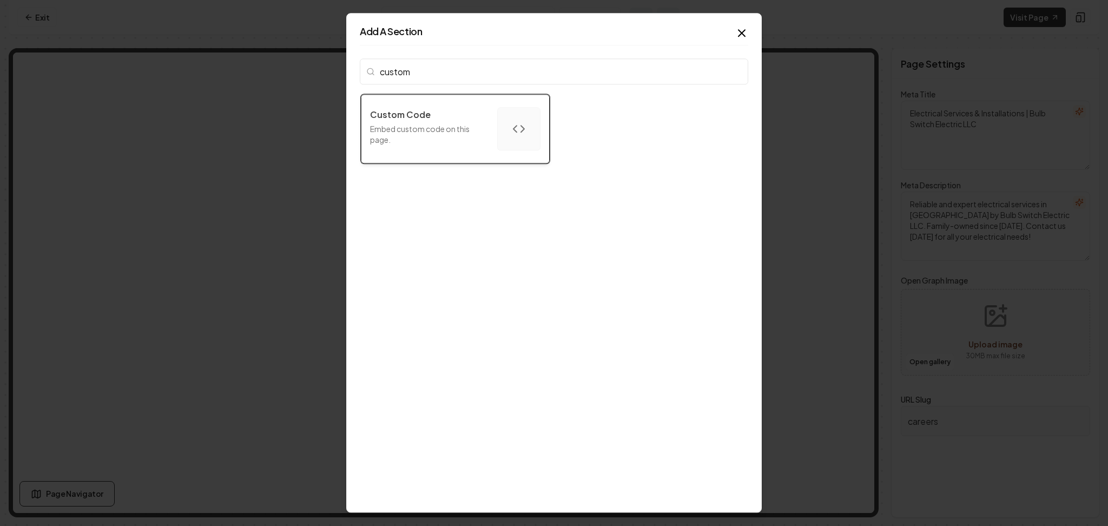
type input "custom"
click at [520, 104] on button "Custom Code Embed custom code on this page." at bounding box center [455, 128] width 189 height 69
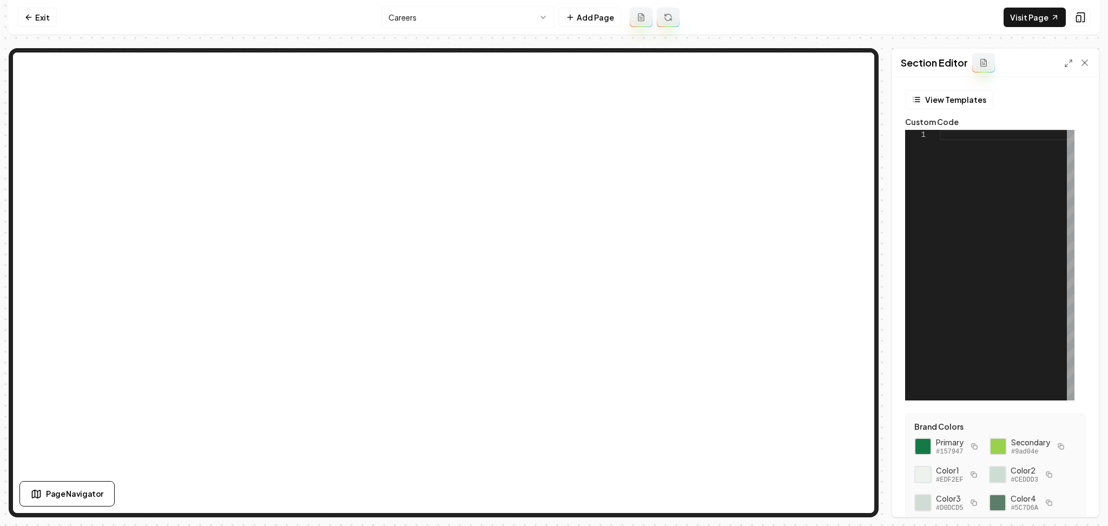
click at [969, 442] on button "button" at bounding box center [974, 446] width 13 height 13
click at [1054, 453] on button "button" at bounding box center [1060, 446] width 13 height 13
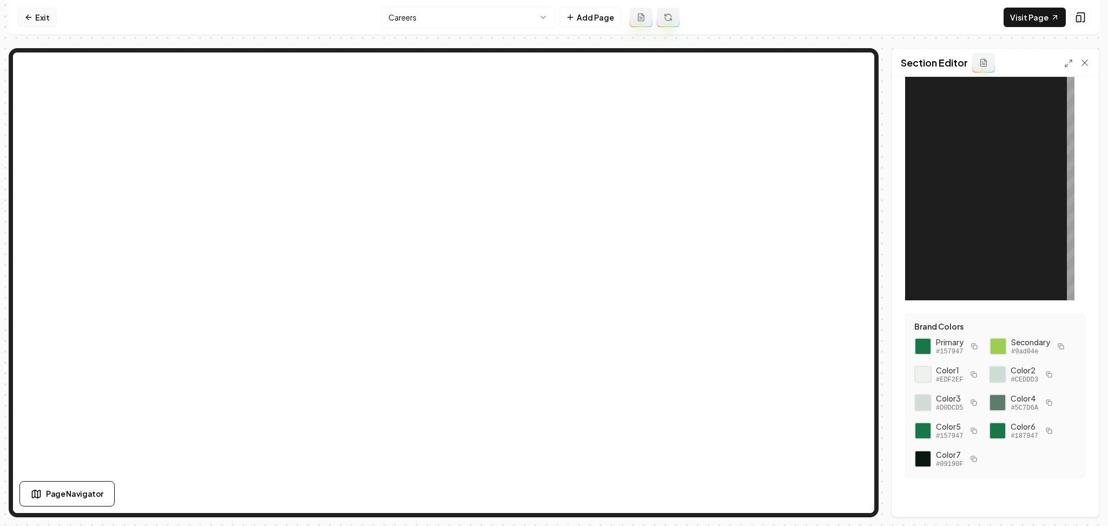
click at [23, 17] on link "Exit" at bounding box center [36, 17] width 39 height 19
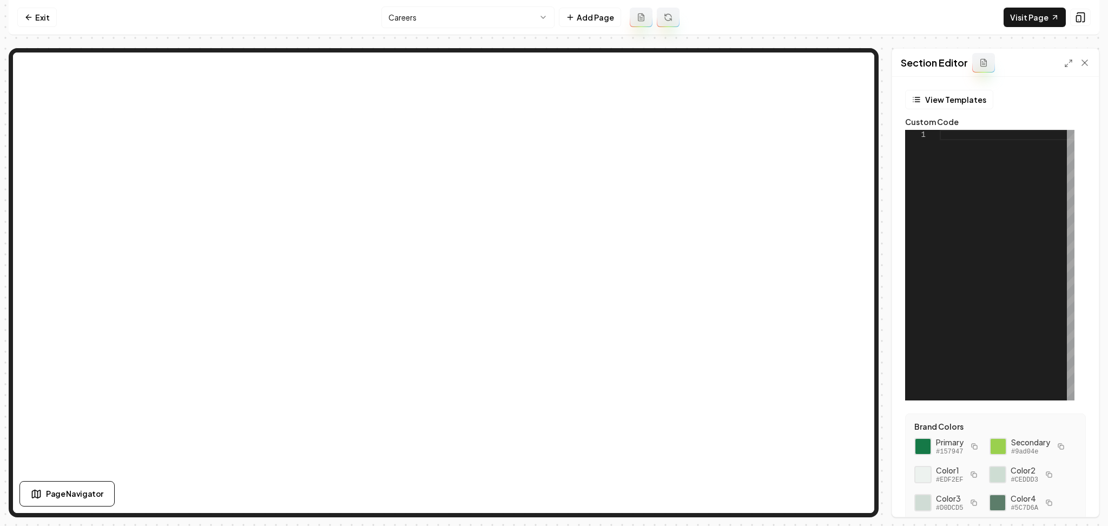
click at [1013, 256] on div at bounding box center [1007, 265] width 135 height 270
click at [1066, 492] on button "Save" at bounding box center [1074, 497] width 32 height 19
type textarea "**********"
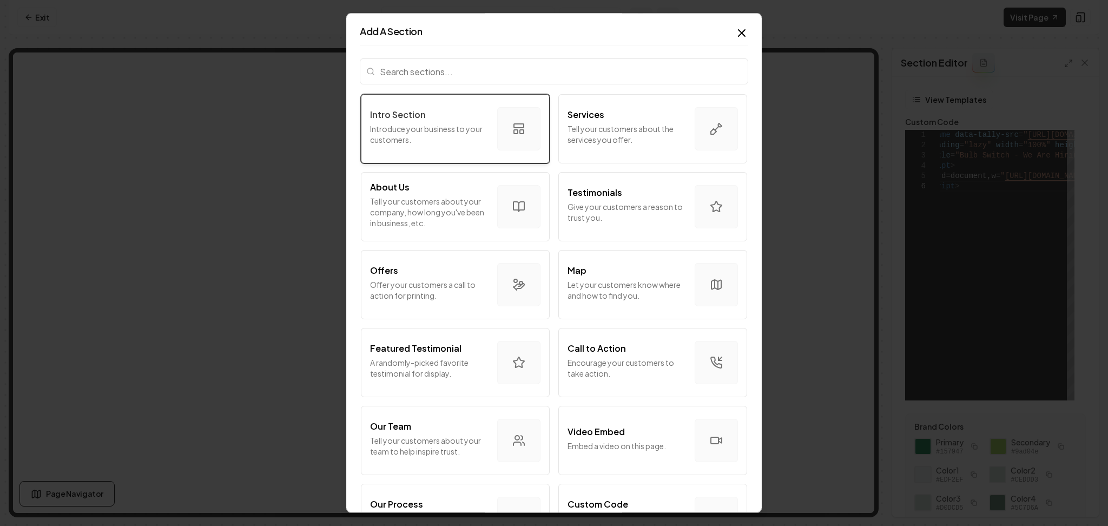
click at [404, 138] on p "Introduce your business to your customers." at bounding box center [429, 134] width 118 height 22
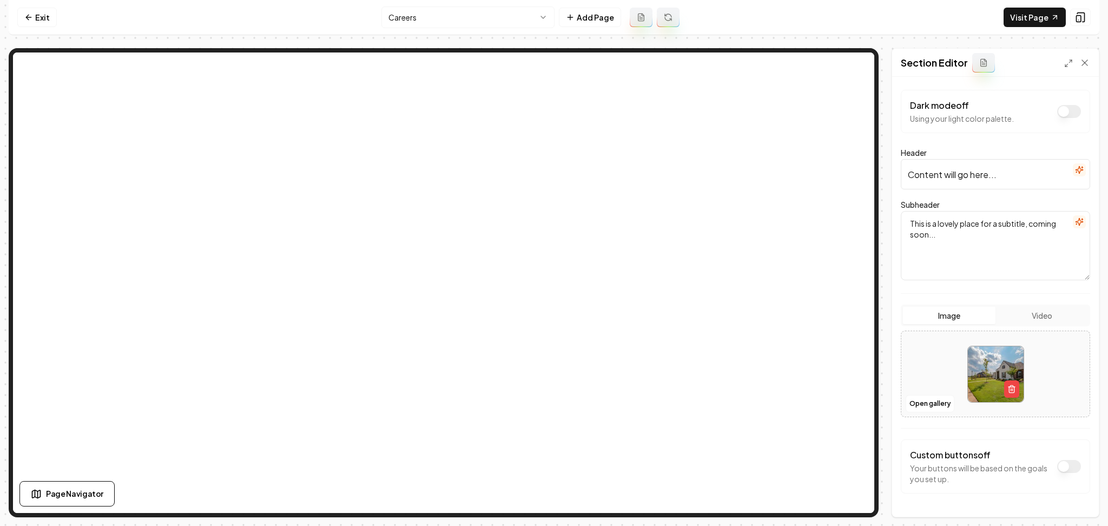
click at [1075, 169] on icon "button" at bounding box center [1078, 170] width 7 height 7
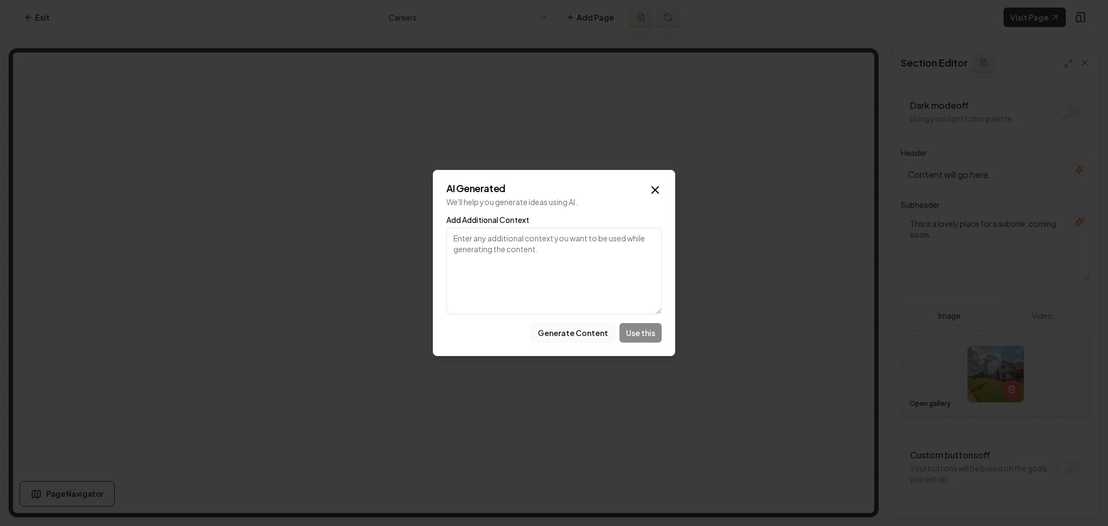
click at [564, 335] on button "Generate Content" at bounding box center [573, 332] width 84 height 19
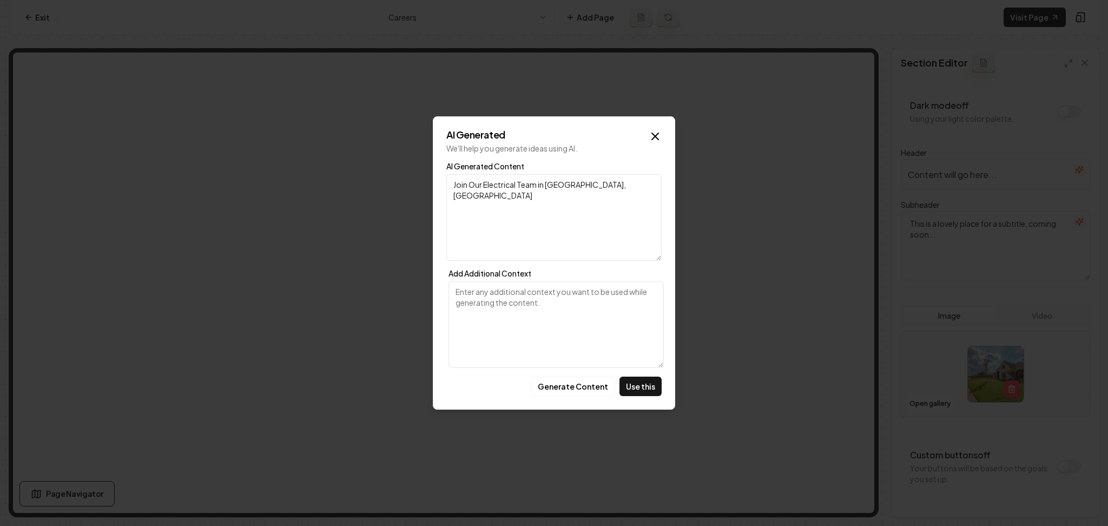
click at [547, 187] on textarea "Join Our Electrical Team in [GEOGRAPHIC_DATA], [GEOGRAPHIC_DATA]" at bounding box center [553, 217] width 215 height 87
drag, startPoint x: 547, startPoint y: 187, endPoint x: 640, endPoint y: 176, distance: 93.7
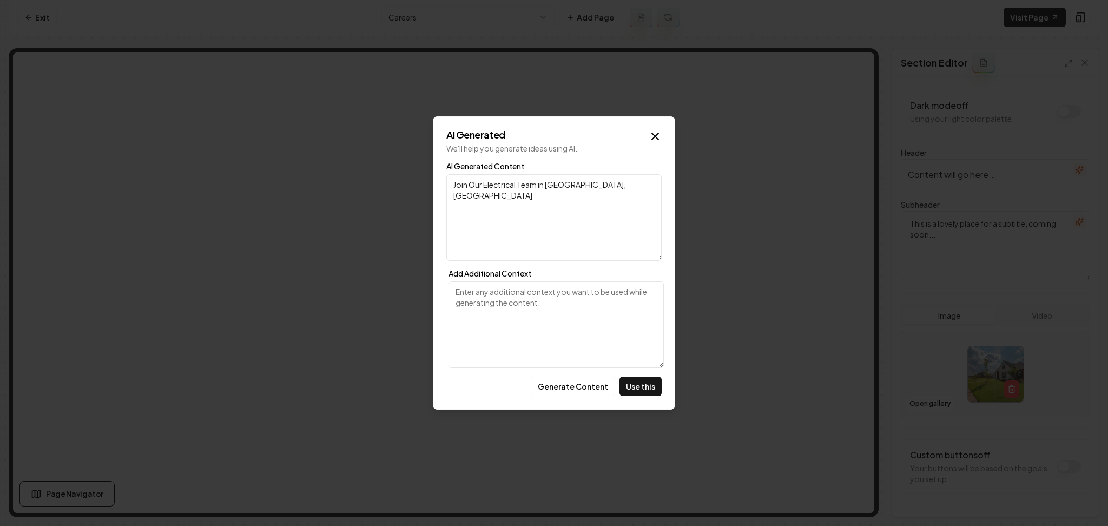
click at [640, 176] on textarea "Join Our Electrical Team in [GEOGRAPHIC_DATA], [GEOGRAPHIC_DATA]" at bounding box center [553, 217] width 215 height 87
drag, startPoint x: 546, startPoint y: 186, endPoint x: 338, endPoint y: 226, distance: 212.6
click at [338, 226] on body "Computer Required This feature is only available on a computer. Please switch t…" at bounding box center [554, 263] width 1108 height 526
type textarea "We are Hiring!"
click at [635, 382] on button "Use this" at bounding box center [640, 385] width 42 height 19
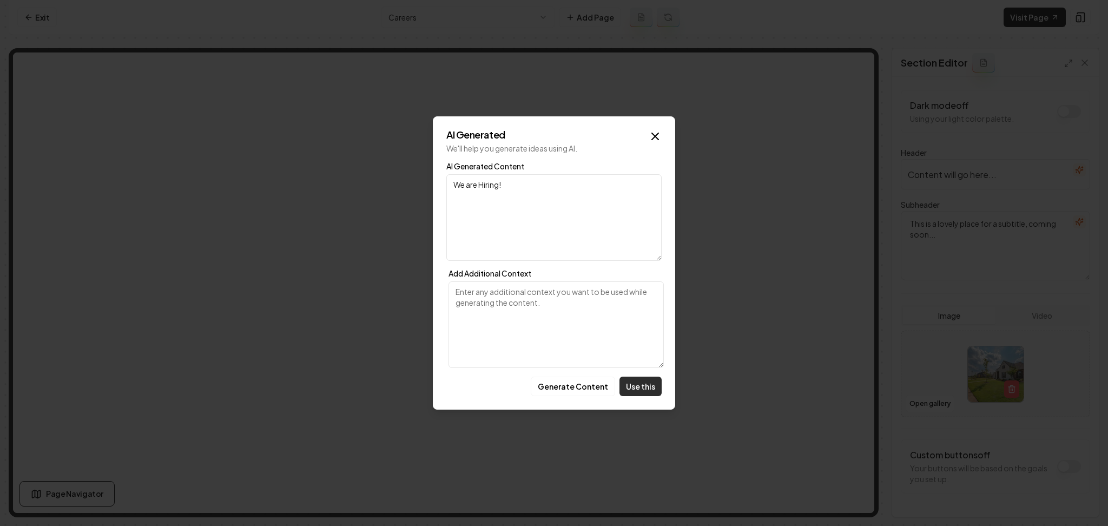
type input "We are Hiring!"
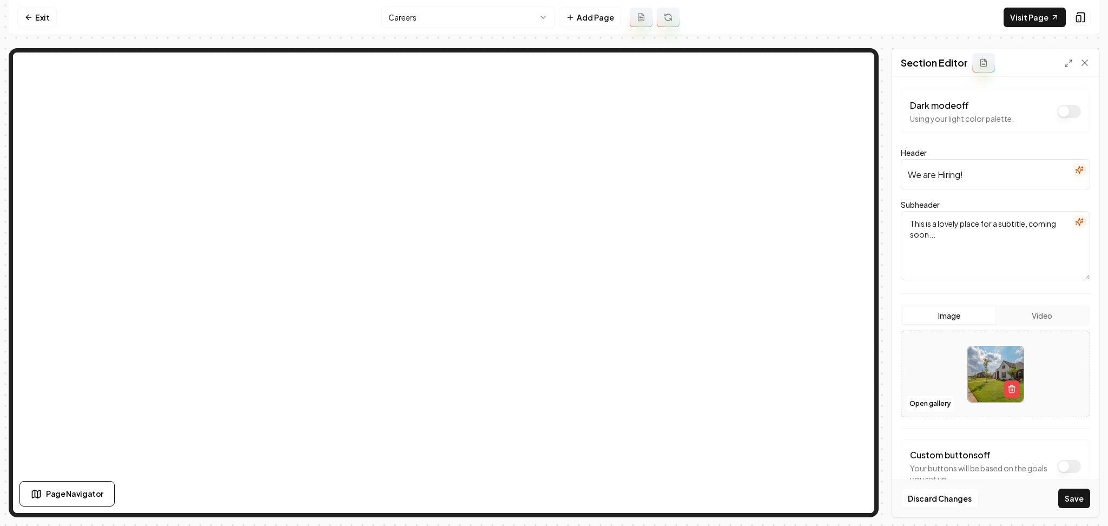
click at [1075, 220] on icon "button" at bounding box center [1079, 221] width 9 height 9
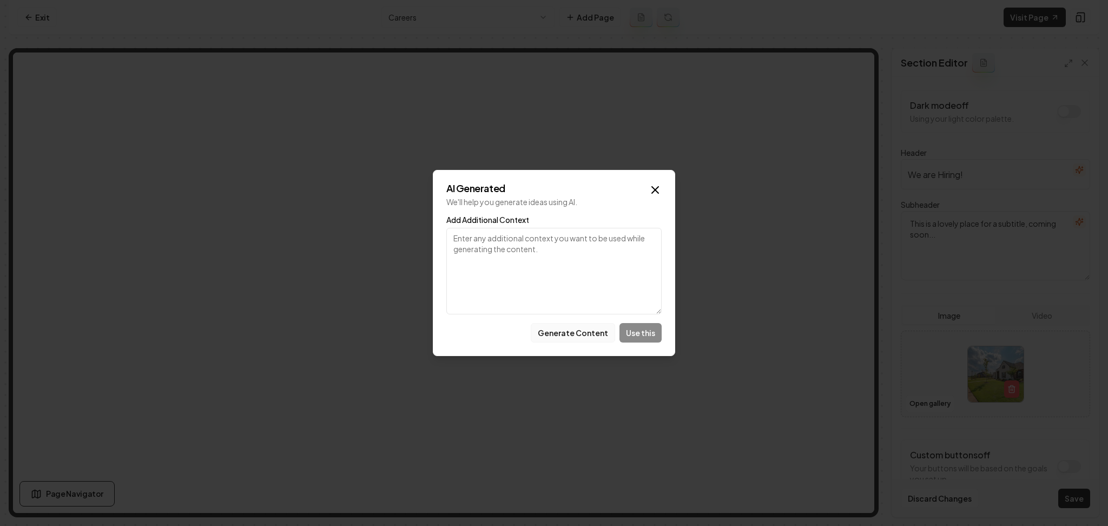
click at [572, 332] on button "Generate Content" at bounding box center [573, 332] width 84 height 19
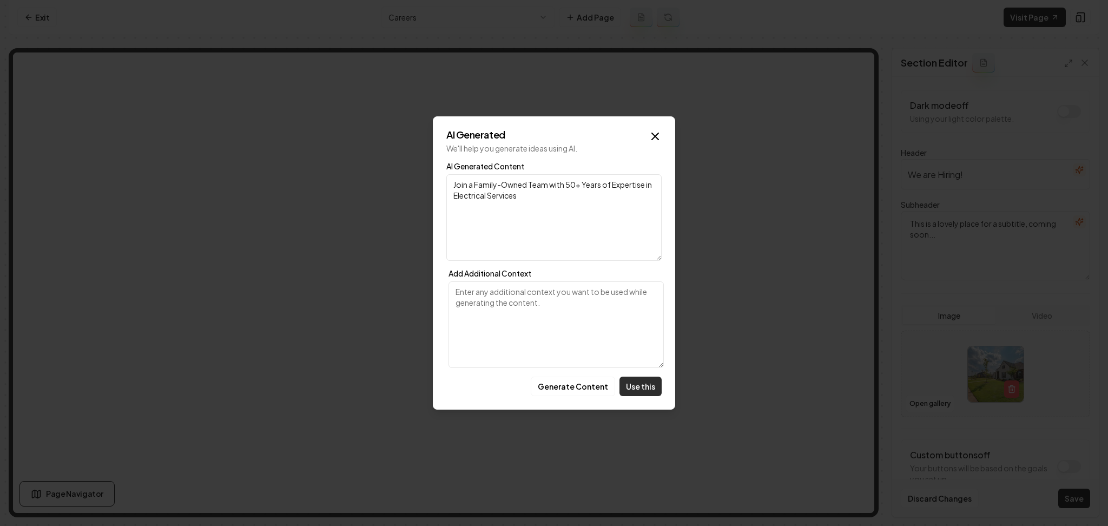
click at [632, 385] on button "Use this" at bounding box center [640, 385] width 42 height 19
type textarea "Join a Family-Owned Team with 50+ Years of Expertise in Electrical Services"
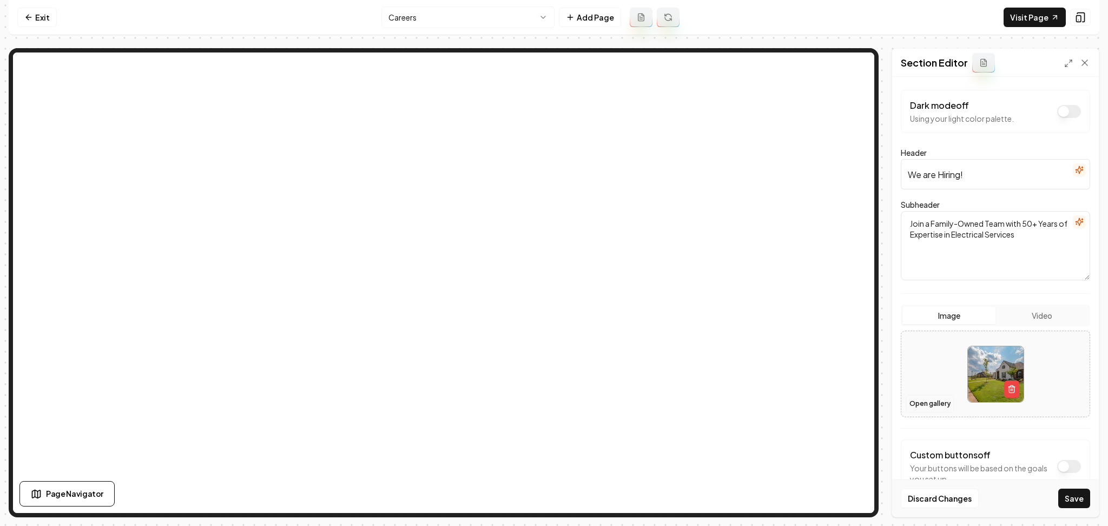
click at [936, 401] on button "Open gallery" at bounding box center [929, 403] width 49 height 17
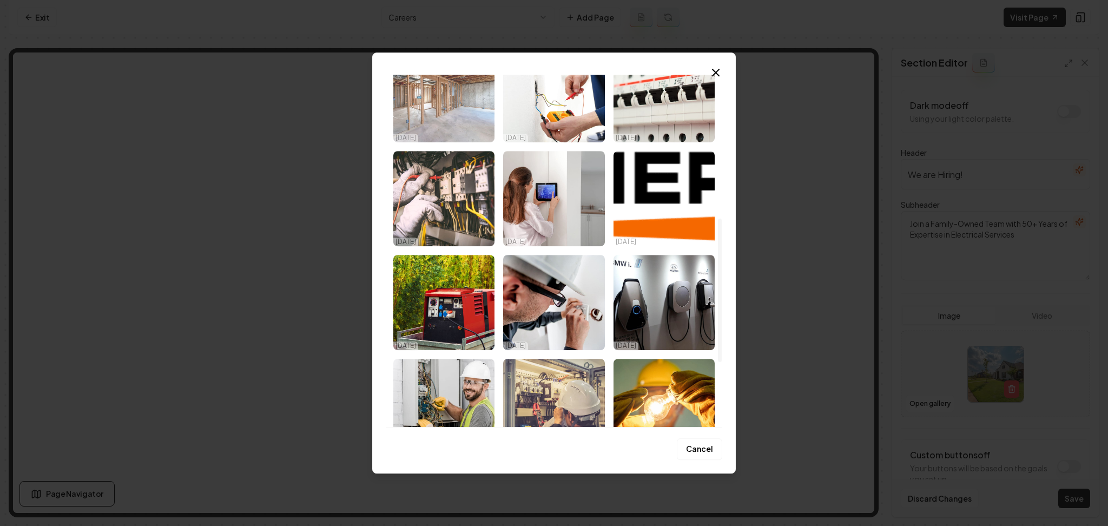
scroll to position [508, 0]
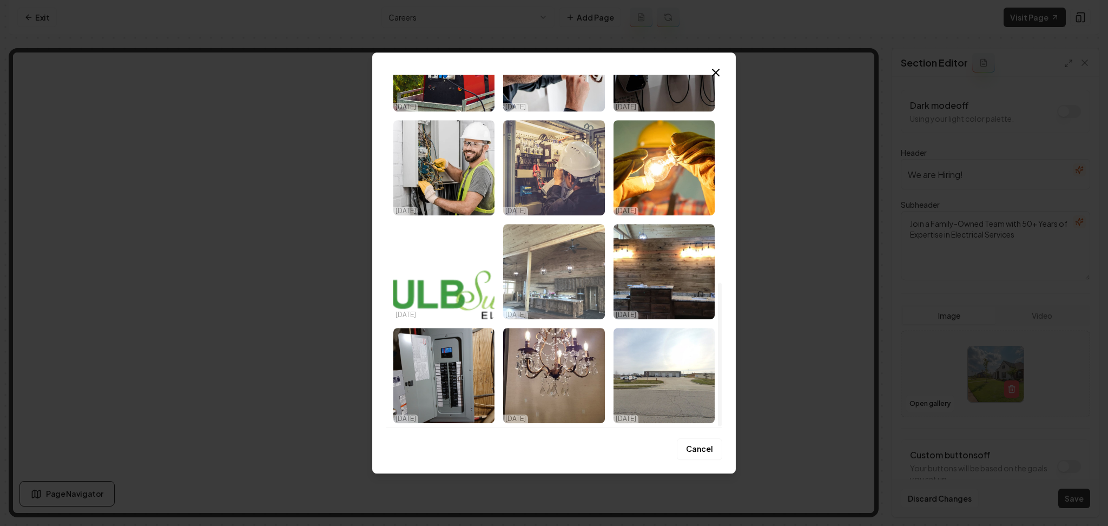
click at [555, 296] on img "Select image image_6862bfc0b13a102537a5f39b.jpeg" at bounding box center [553, 271] width 101 height 95
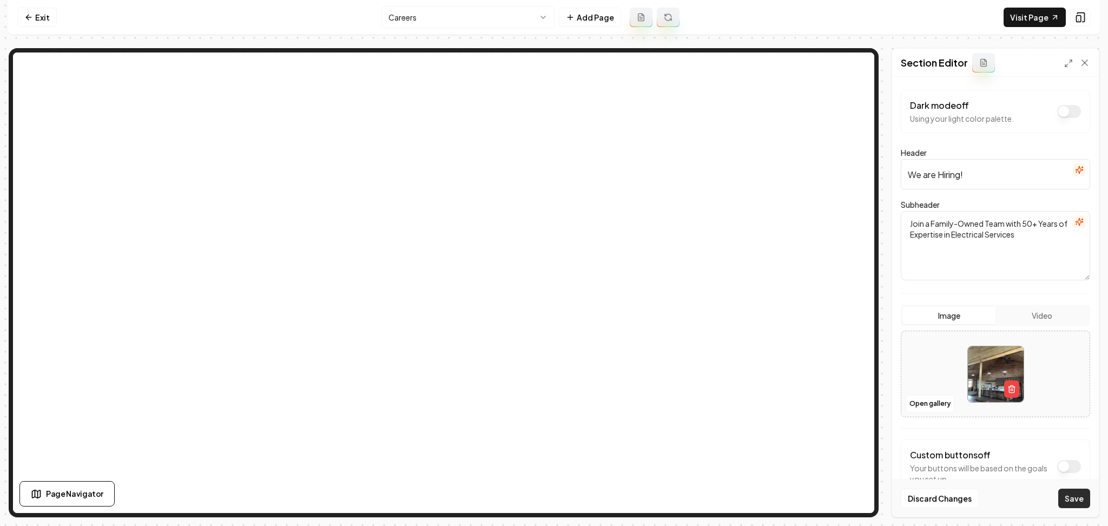
click at [1079, 502] on button "Save" at bounding box center [1074, 497] width 32 height 19
click at [921, 407] on button "Open gallery" at bounding box center [929, 403] width 49 height 17
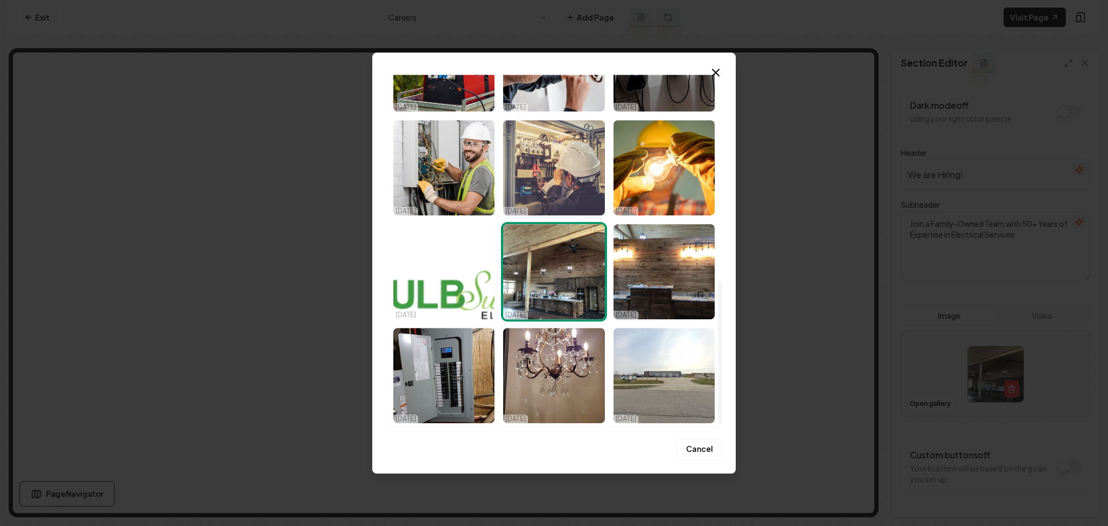
scroll to position [508, 0]
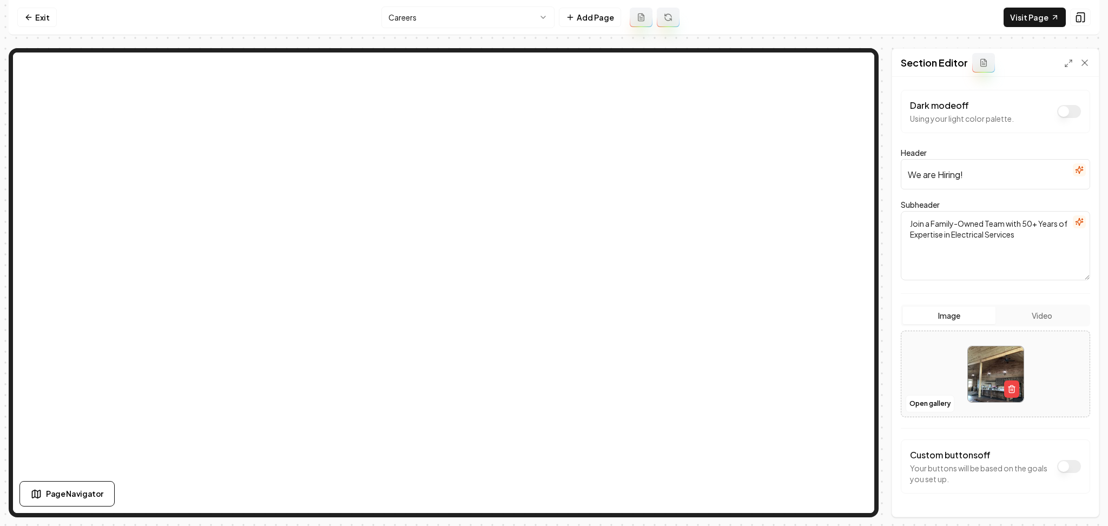
click at [902, 345] on div at bounding box center [995, 374] width 188 height 74
type input "**********"
click at [978, 428] on hr at bounding box center [995, 428] width 189 height 1
click at [1070, 494] on button "Save" at bounding box center [1074, 497] width 32 height 19
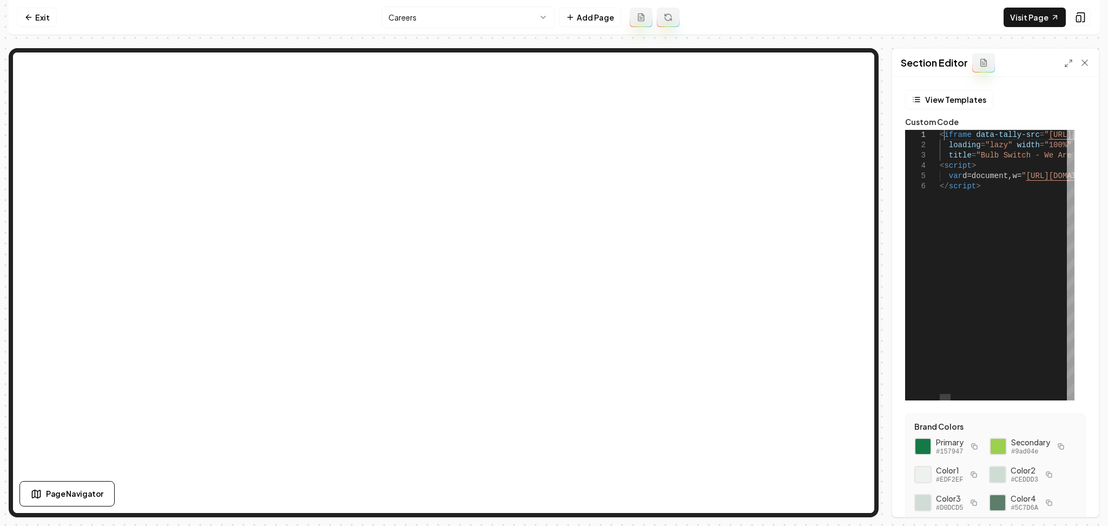
scroll to position [0, 944]
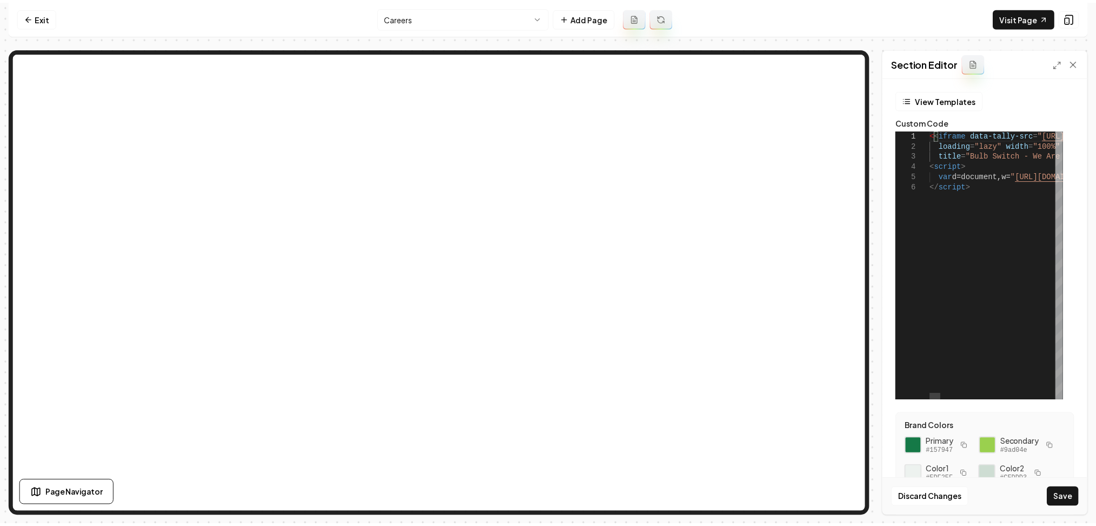
scroll to position [0, 4]
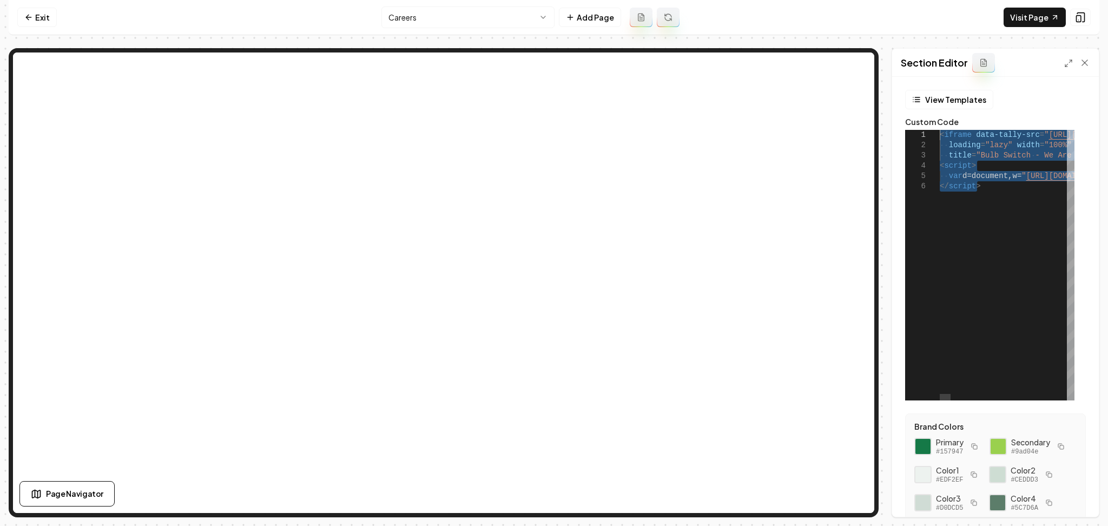
drag, startPoint x: 998, startPoint y: 193, endPoint x: 928, endPoint y: 124, distance: 97.9
type textarea "**********"
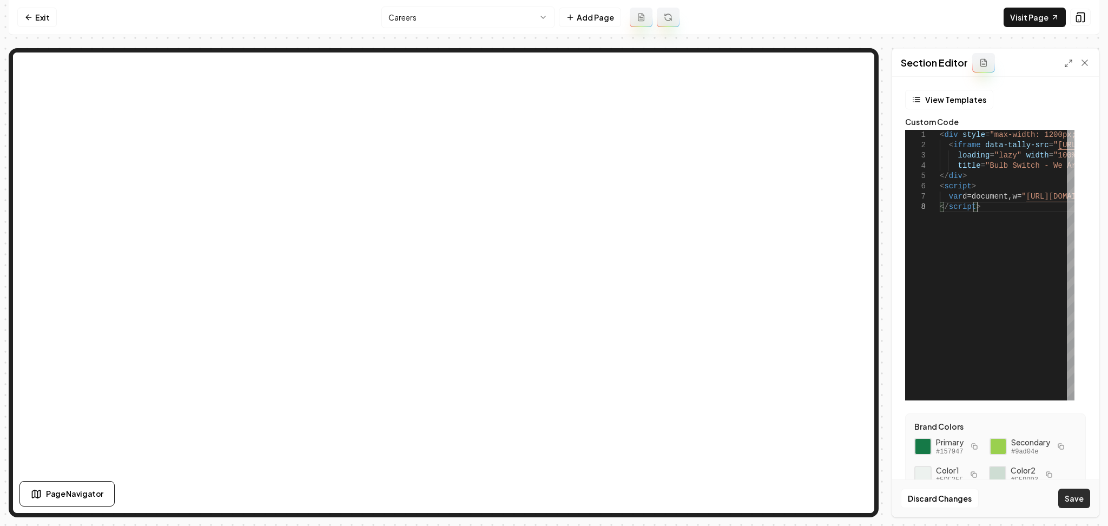
click at [1075, 506] on button "Save" at bounding box center [1074, 497] width 32 height 19
click at [1019, 22] on link "Visit Page" at bounding box center [1034, 17] width 62 height 19
click at [395, 15] on html "Computer Required This feature is only available on a computer. Please switch t…" at bounding box center [554, 263] width 1108 height 526
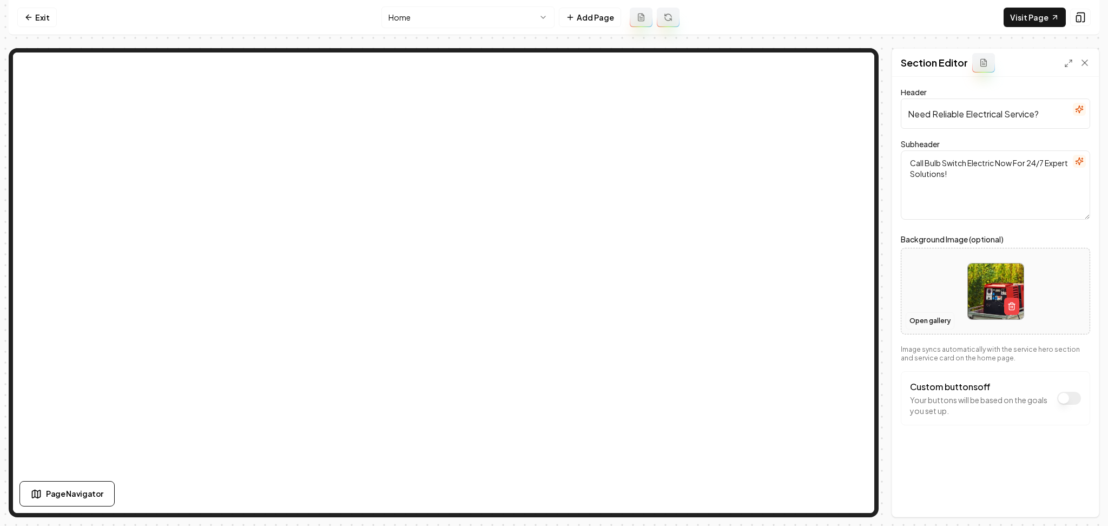
click at [910, 318] on button "Open gallery" at bounding box center [929, 320] width 49 height 17
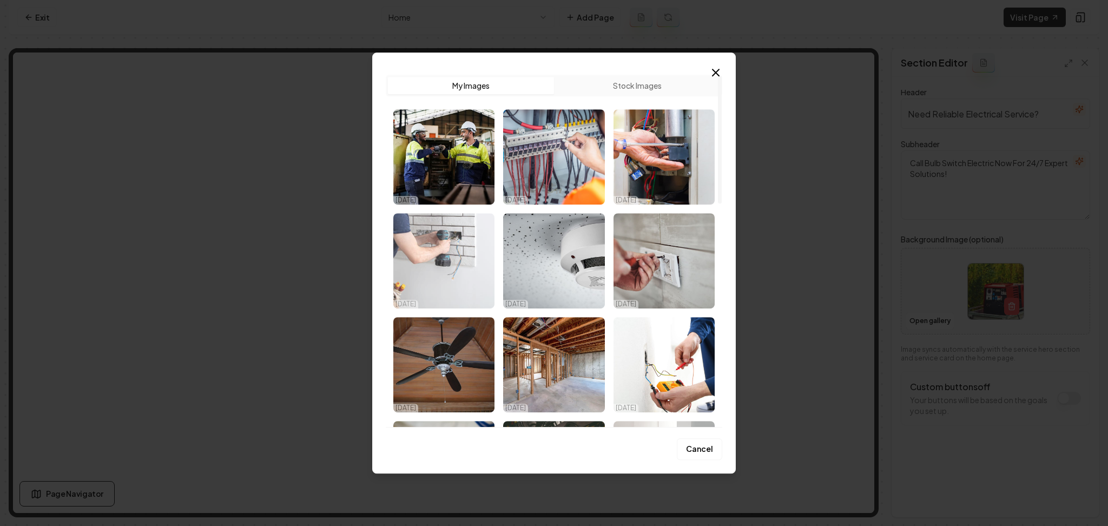
click at [444, 247] on img "Select image image_68dabadb5c7cd75eb8bad1c5.jpeg" at bounding box center [443, 260] width 101 height 95
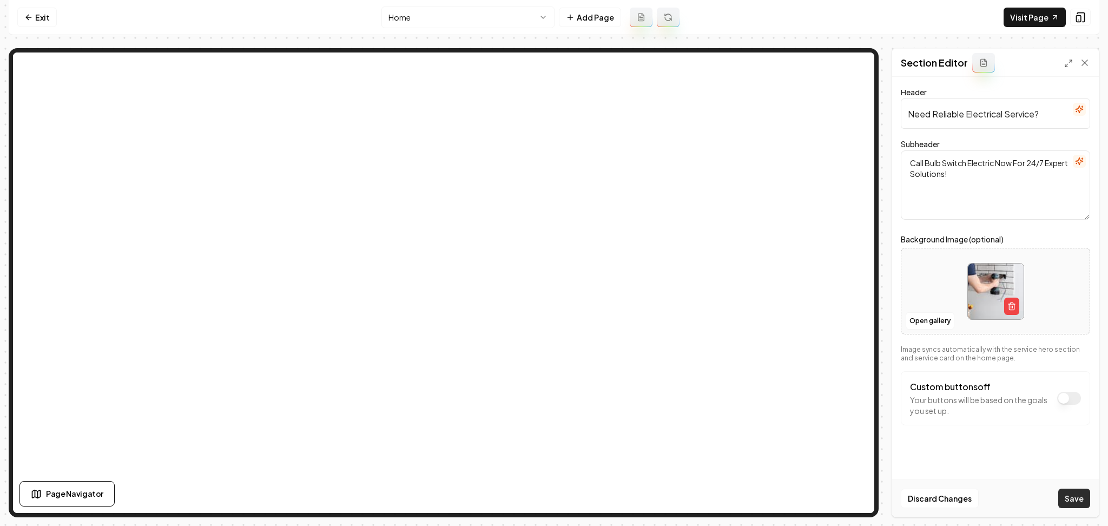
click at [1075, 494] on button "Save" at bounding box center [1074, 497] width 32 height 19
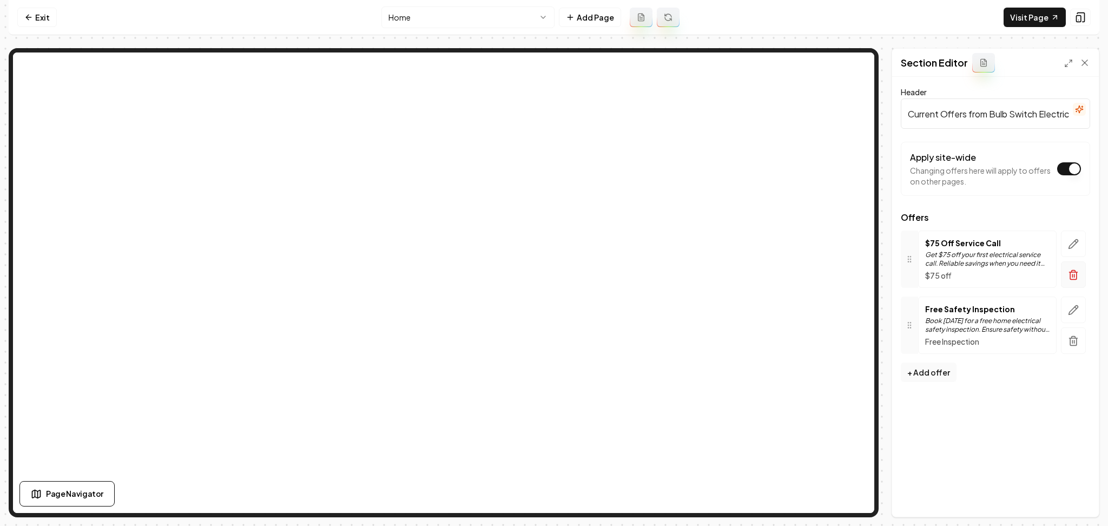
click at [1072, 286] on button "button" at bounding box center [1073, 274] width 25 height 27
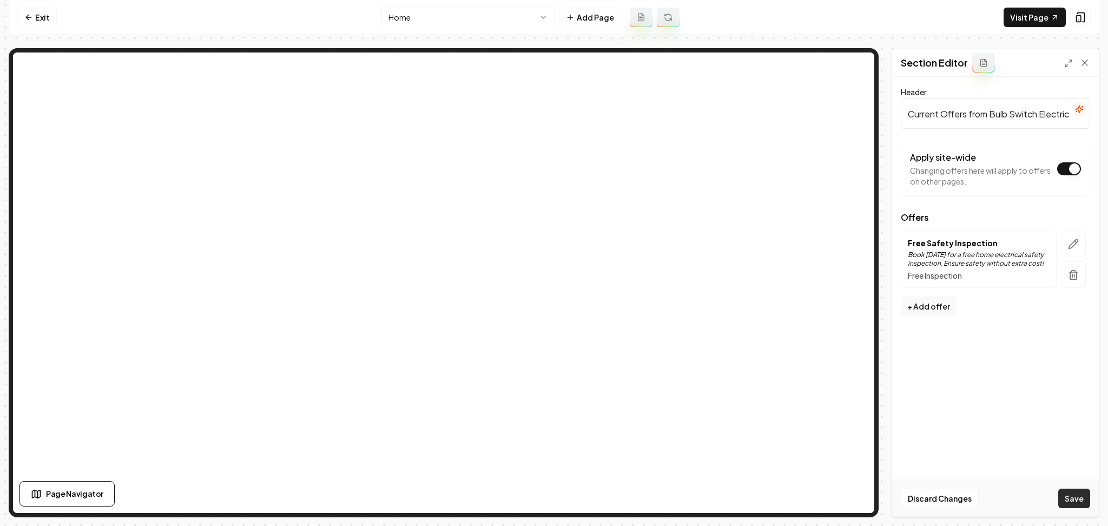
click at [1072, 500] on button "Save" at bounding box center [1074, 497] width 32 height 19
click at [1019, 17] on link "Visit Page" at bounding box center [1034, 17] width 62 height 19
drag, startPoint x: 22, startPoint y: 14, endPoint x: 32, endPoint y: 35, distance: 23.2
click at [23, 14] on link "Exit" at bounding box center [36, 17] width 39 height 19
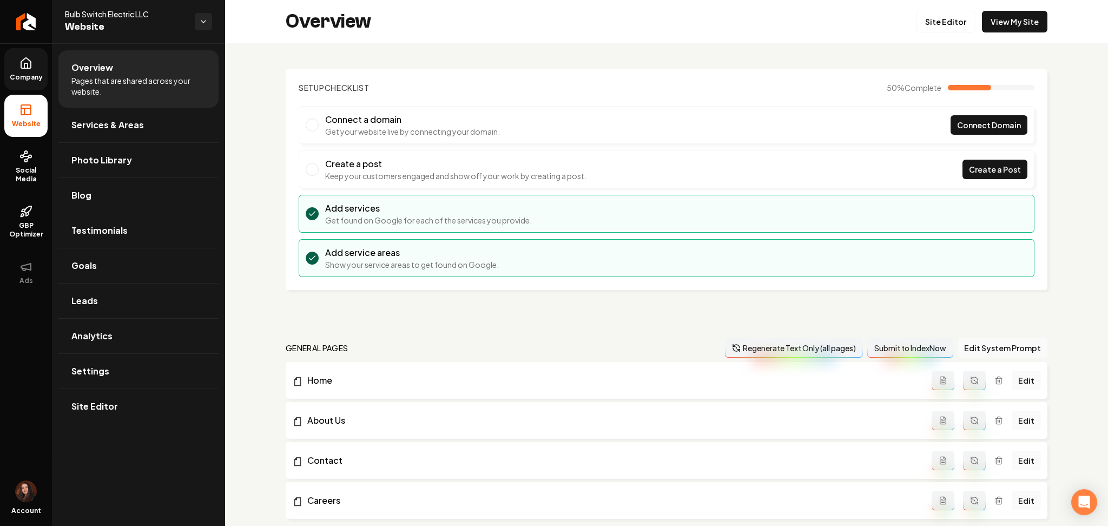
click at [36, 69] on link "Company" at bounding box center [25, 69] width 43 height 42
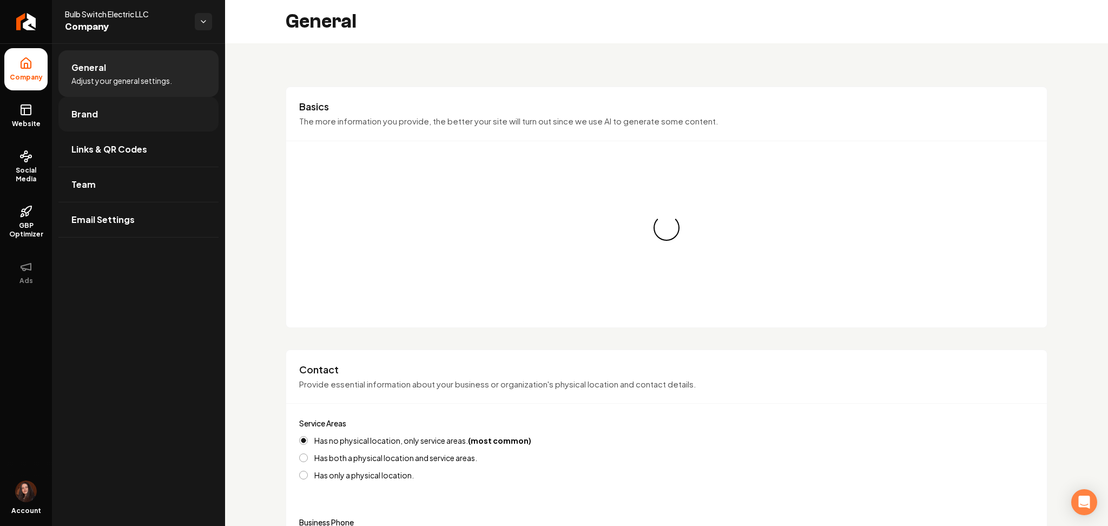
click at [107, 118] on link "Brand" at bounding box center [138, 114] width 160 height 35
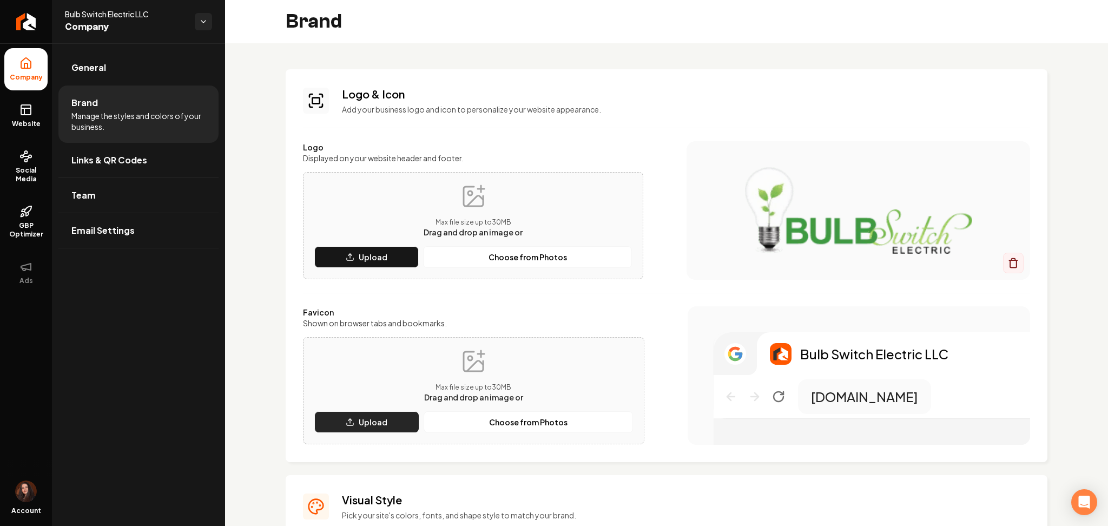
click at [369, 420] on p "Upload" at bounding box center [373, 421] width 29 height 11
click at [565, 320] on label "Shown on browser tabs and bookmarks." at bounding box center [473, 323] width 341 height 11
click at [352, 432] on button "Upload" at bounding box center [366, 422] width 105 height 22
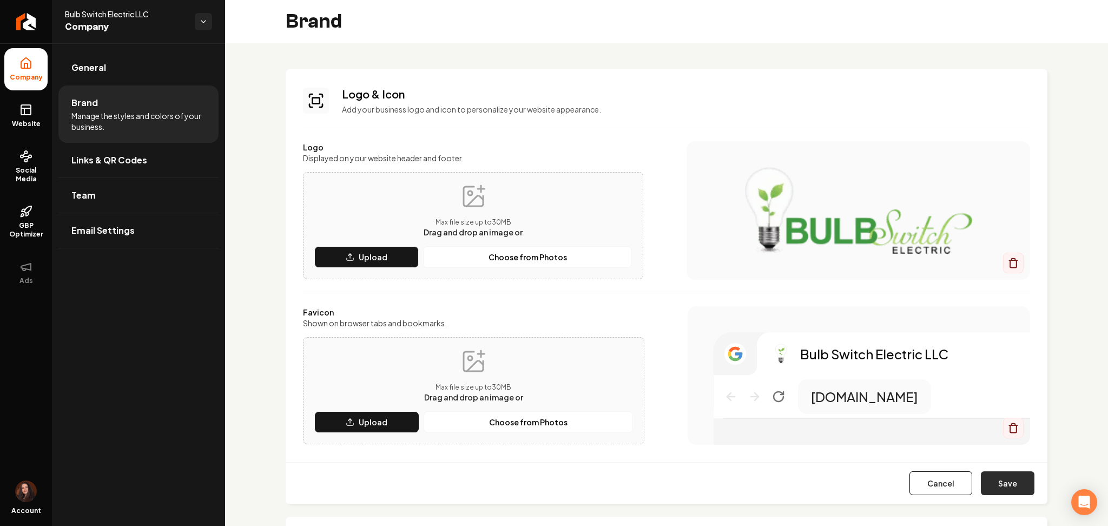
click at [986, 472] on button "Save" at bounding box center [1008, 483] width 54 height 24
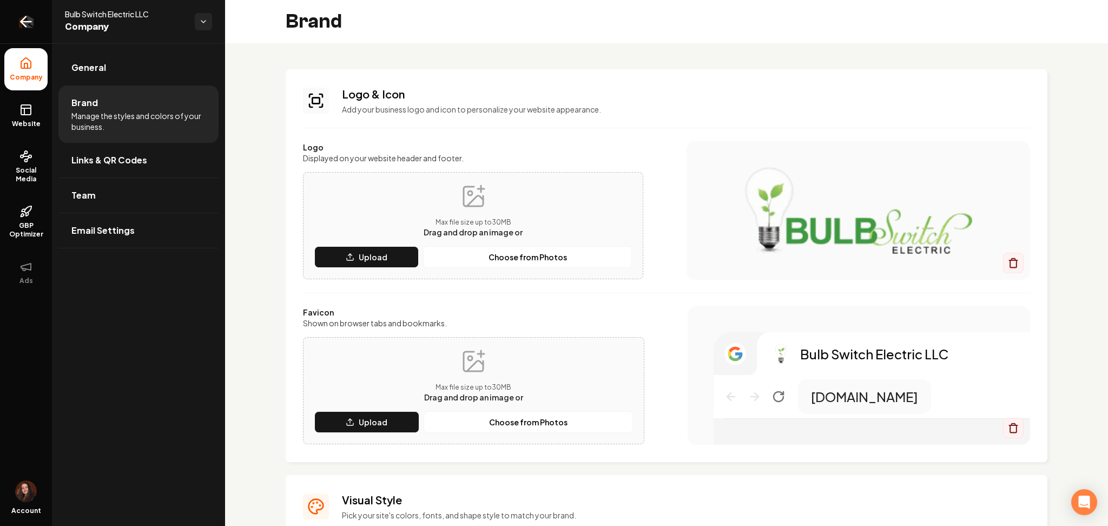
click at [45, 35] on link "Return to dashboard" at bounding box center [26, 21] width 52 height 43
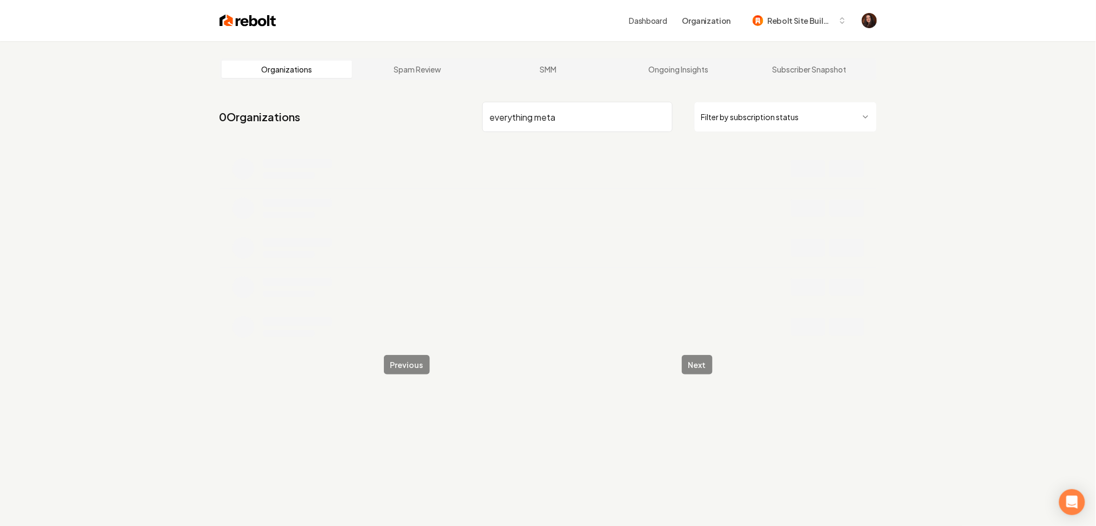
type input "everything metal"
